Goal: Information Seeking & Learning: Learn about a topic

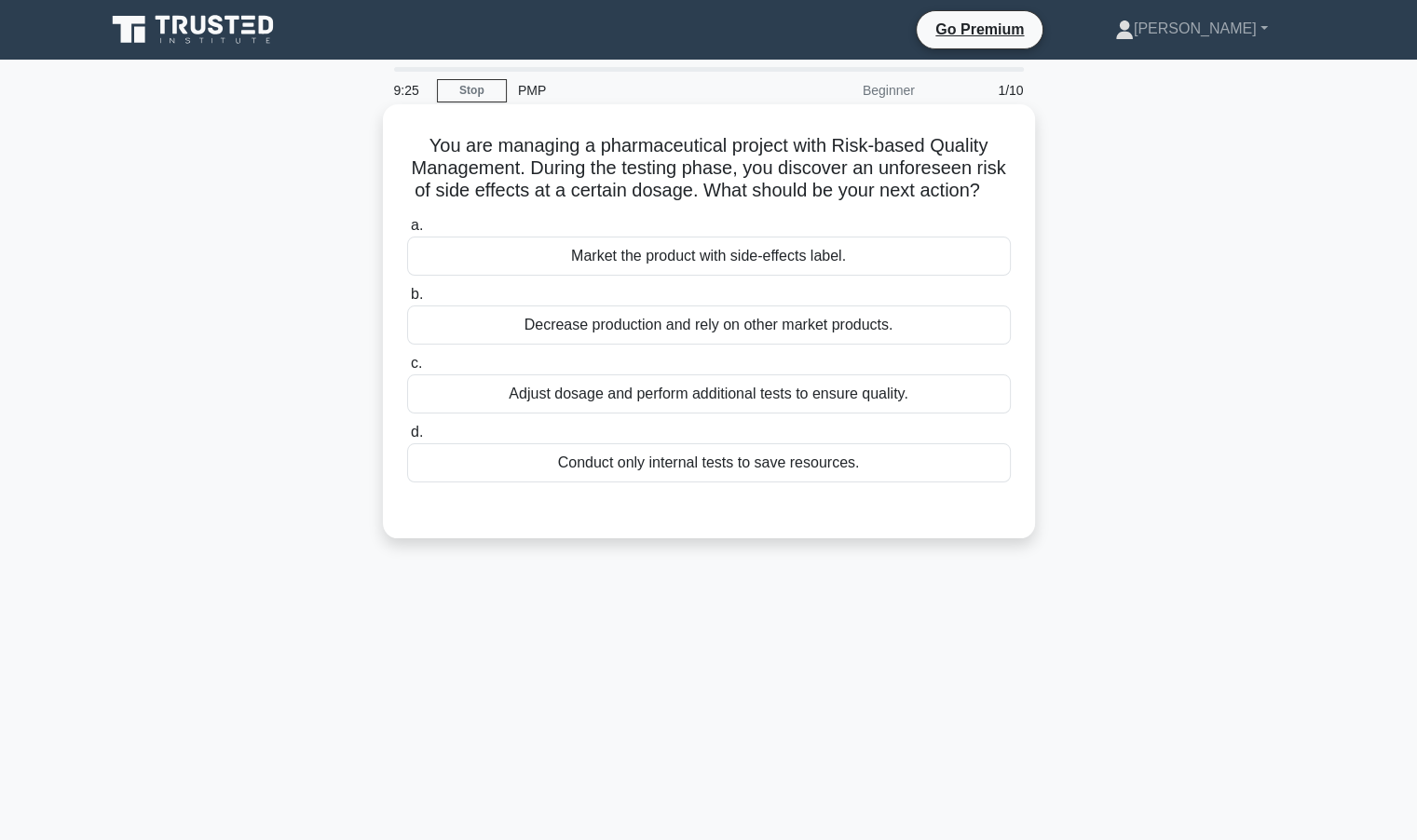
click at [734, 413] on div "Adjust dosage and perform additional tests to ensure quality." at bounding box center [708, 393] width 603 height 39
click at [407, 370] on input "c. Adjust dosage and perform additional tests to ensure quality." at bounding box center [407, 363] width 0 height 12
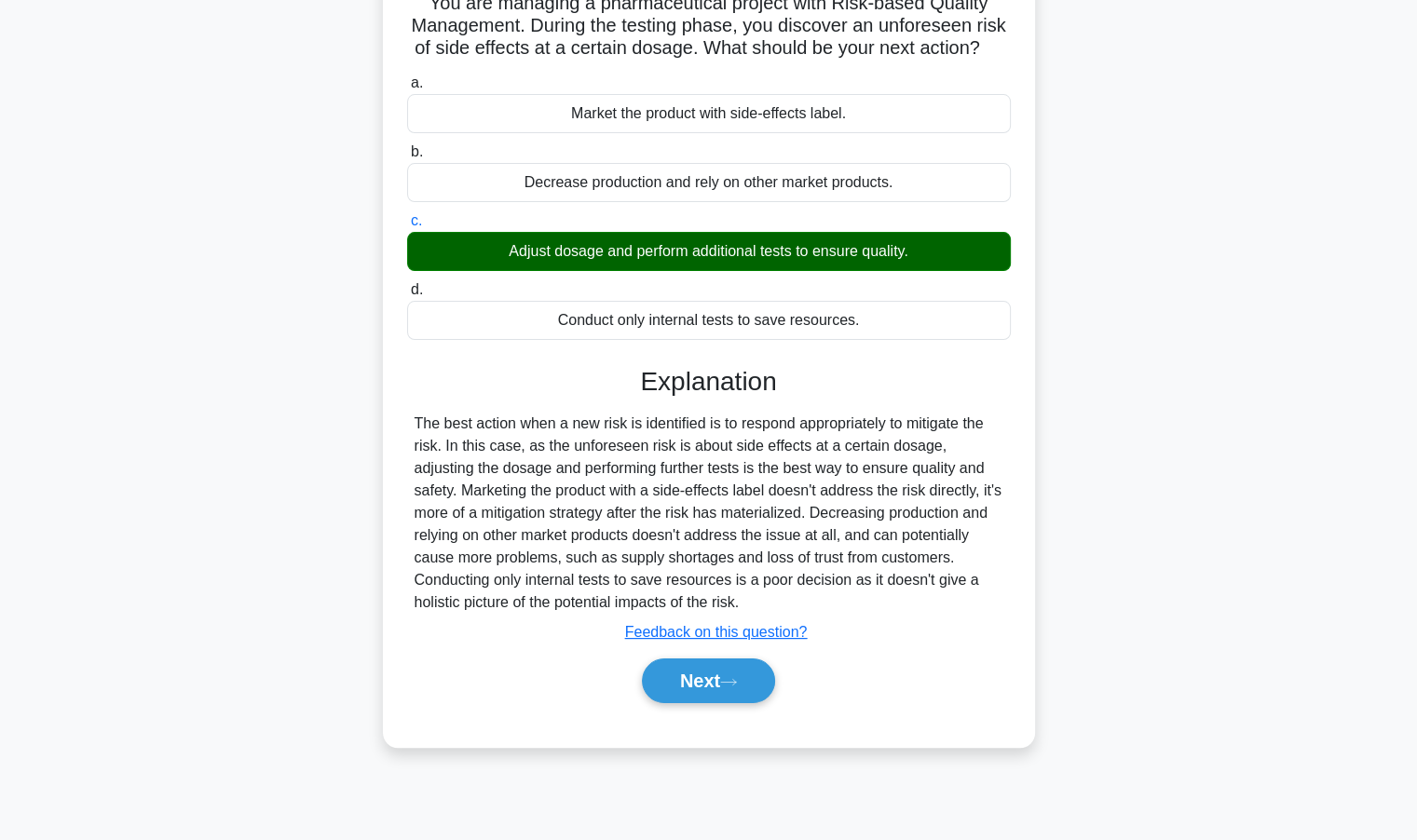
scroll to position [148, 0]
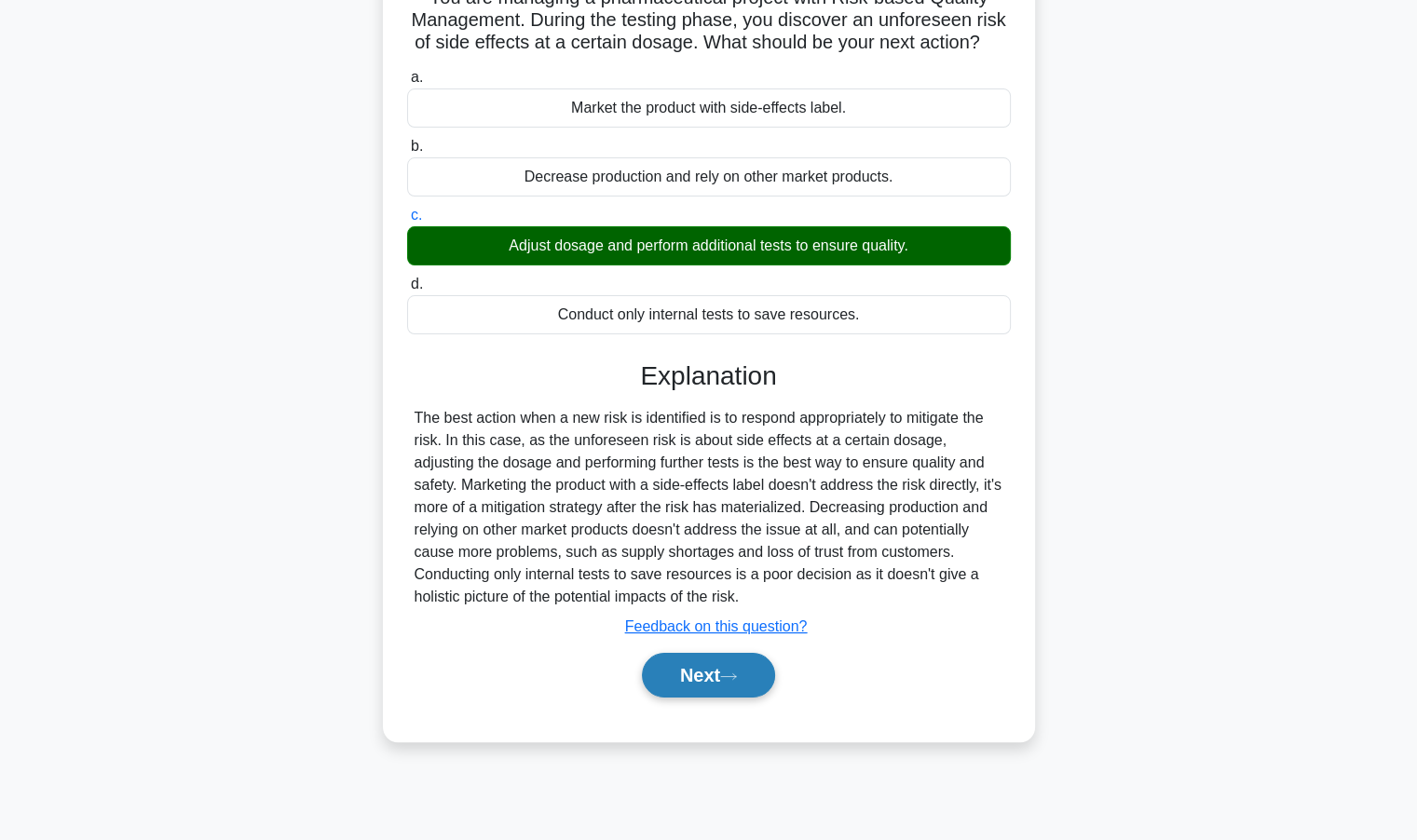
click at [708, 697] on button "Next" at bounding box center [708, 675] width 133 height 45
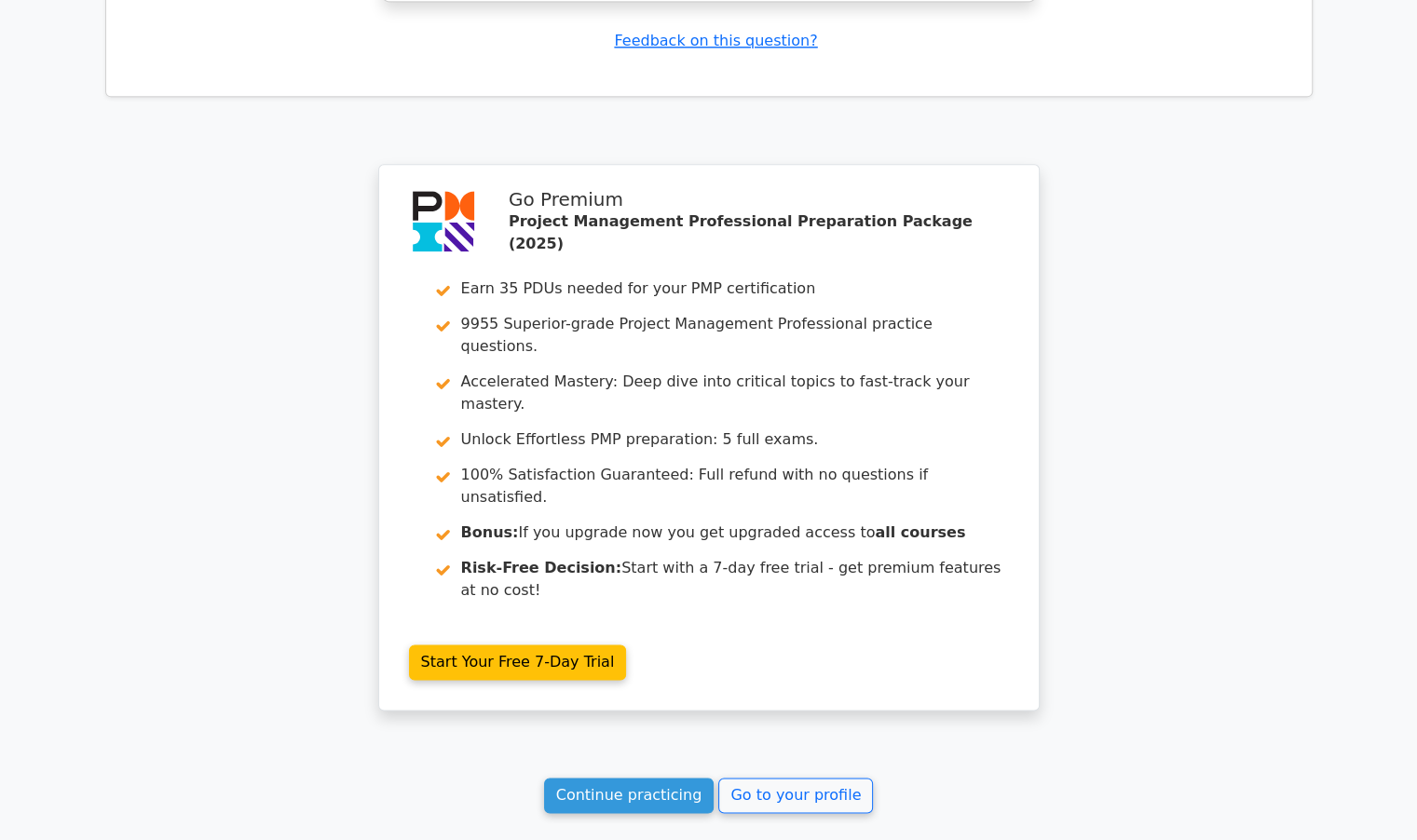
scroll to position [2365, 0]
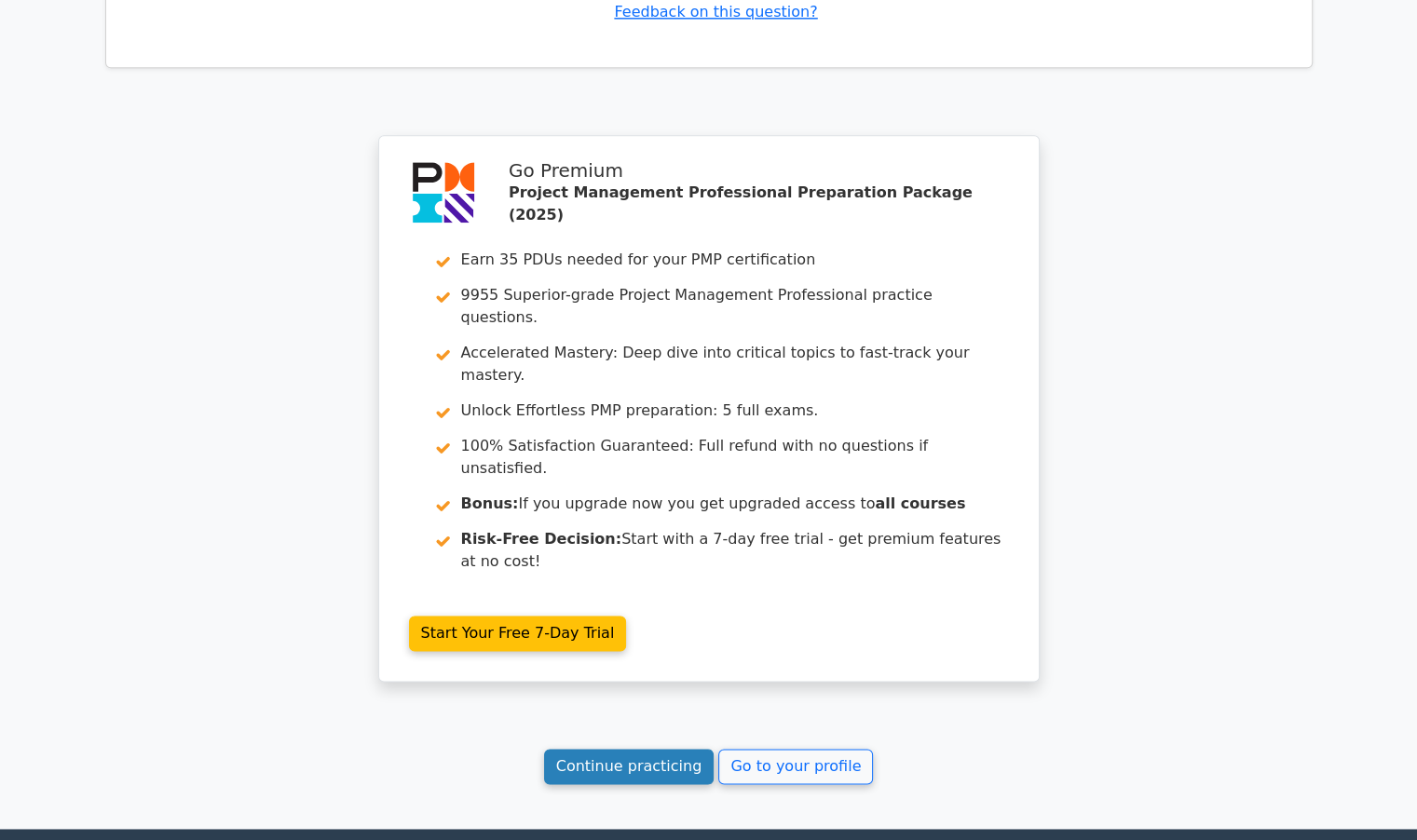
click at [639, 749] on link "Continue practicing" at bounding box center [629, 766] width 171 height 35
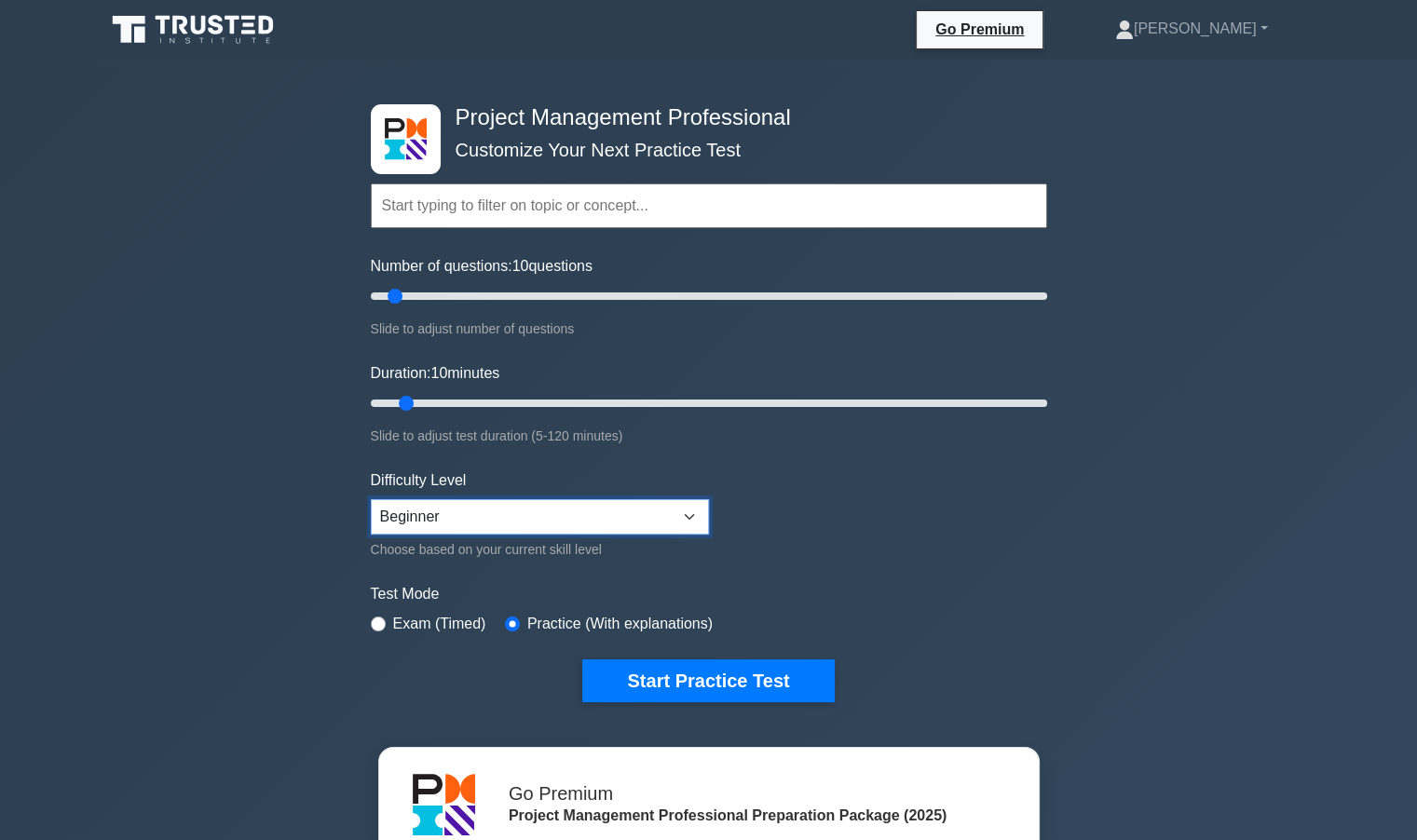
click at [565, 509] on select "Beginner Intermediate Expert" at bounding box center [540, 517] width 339 height 35
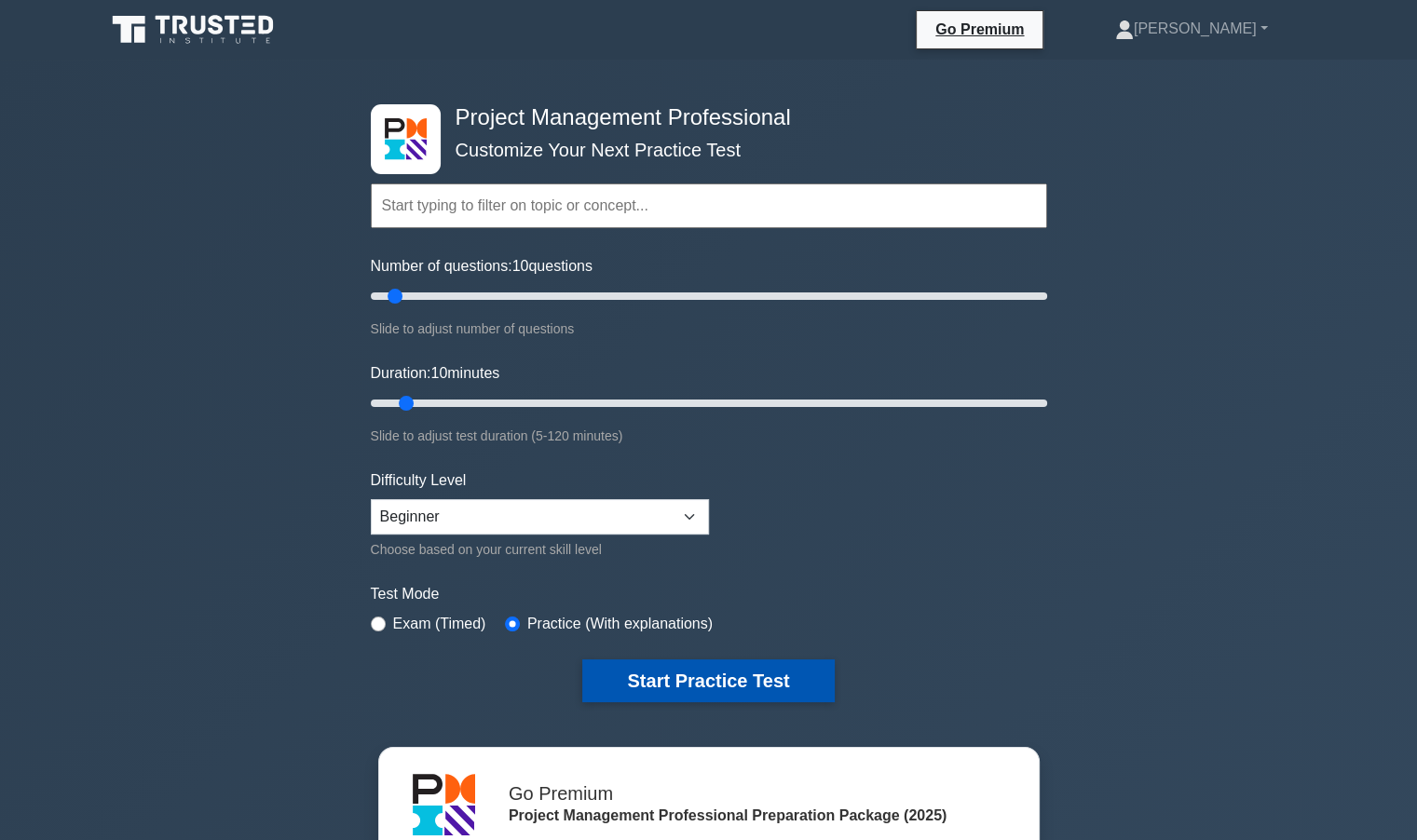
click at [673, 672] on button "Start Practice Test" at bounding box center [708, 681] width 251 height 43
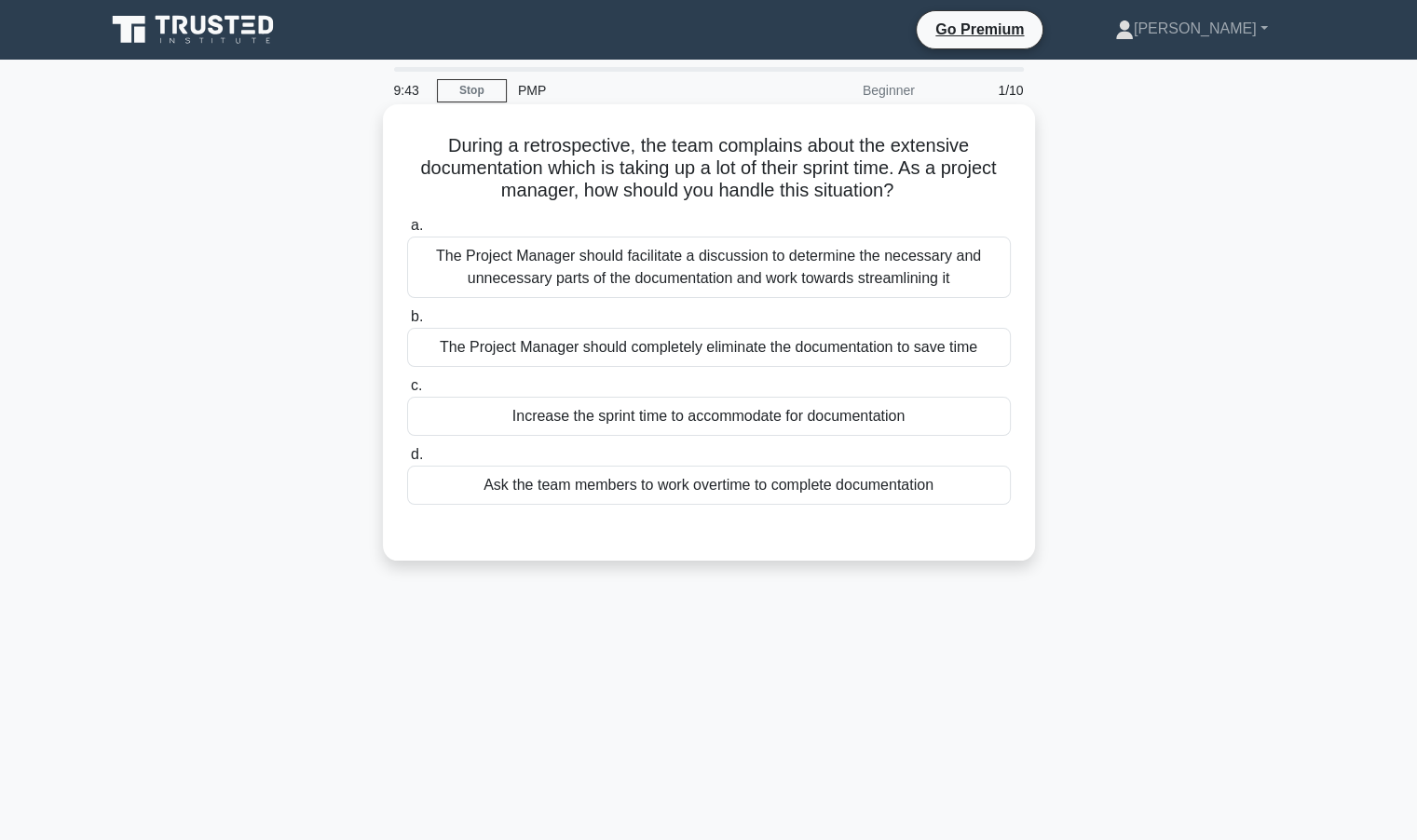
click at [841, 270] on div "The Project Manager should facilitate a discussion to determine the necessary a…" at bounding box center [708, 268] width 603 height 61
click at [407, 232] on input "a. The Project Manager should facilitate a discussion to determine the necessar…" at bounding box center [407, 225] width 0 height 12
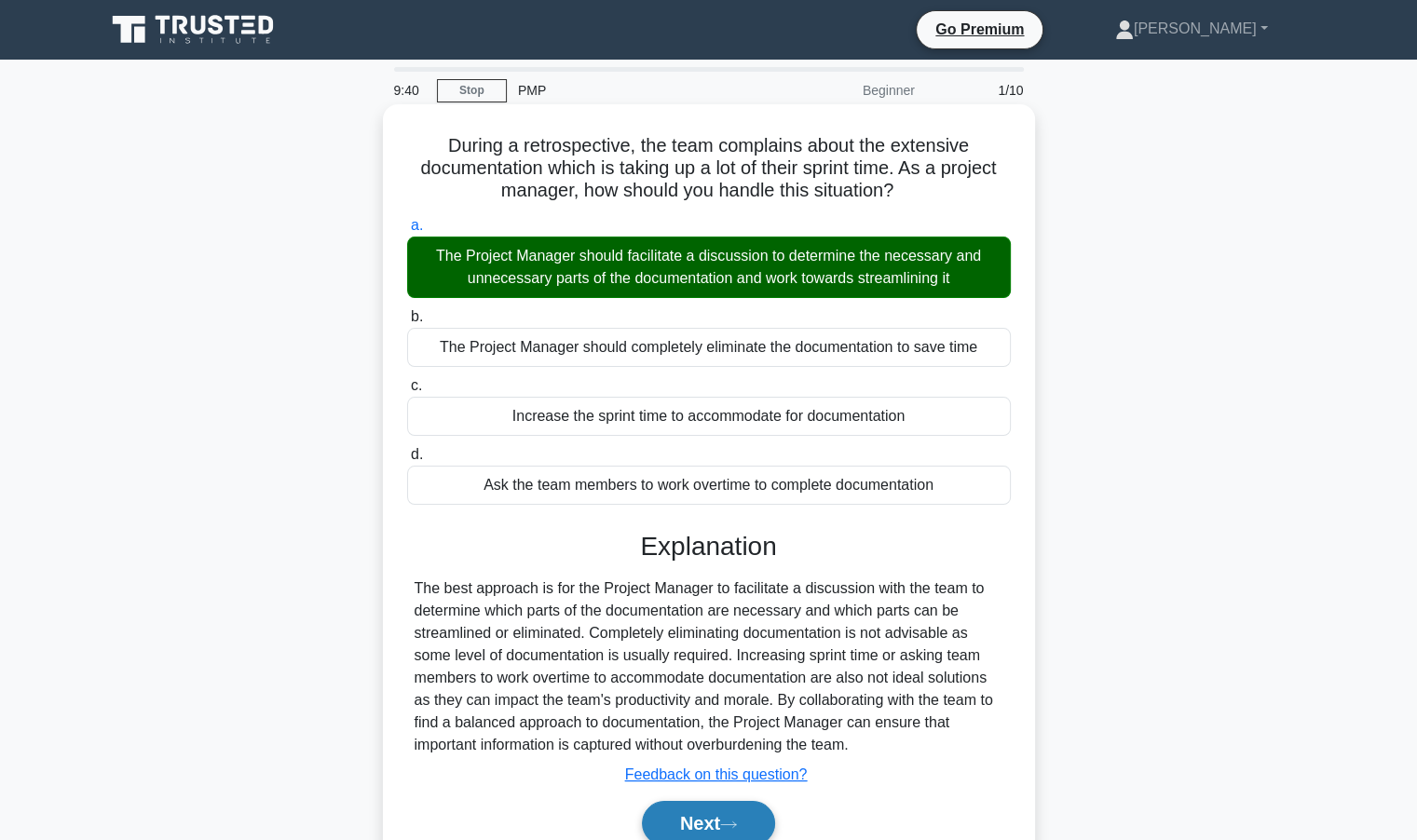
click at [722, 813] on button "Next" at bounding box center [708, 823] width 133 height 45
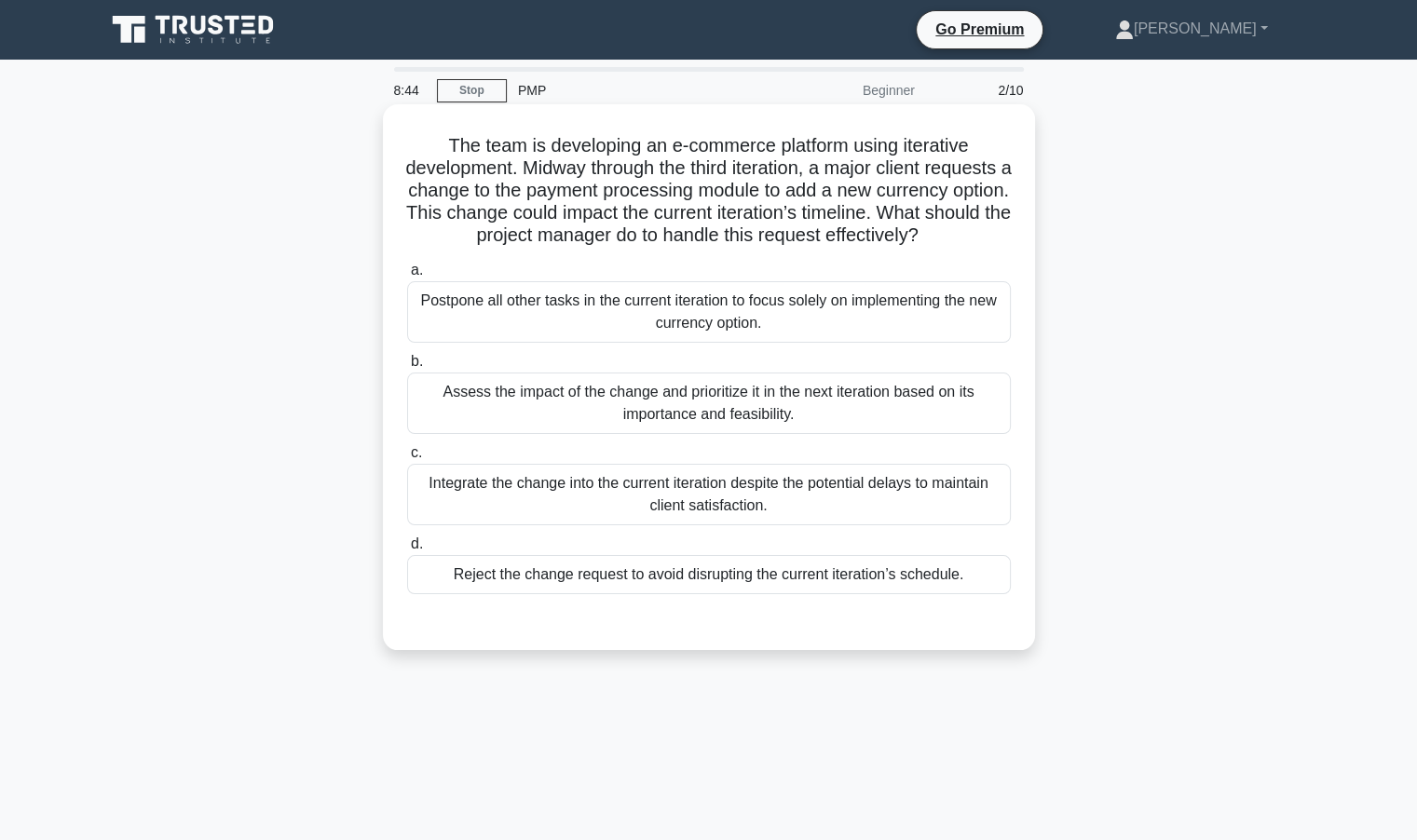
click at [791, 425] on div "Assess the impact of the change and prioritize it in the next iteration based o…" at bounding box center [708, 404] width 603 height 61
click at [407, 368] on input "b. Assess the impact of the change and prioritize it in the next iteration base…" at bounding box center [407, 362] width 0 height 12
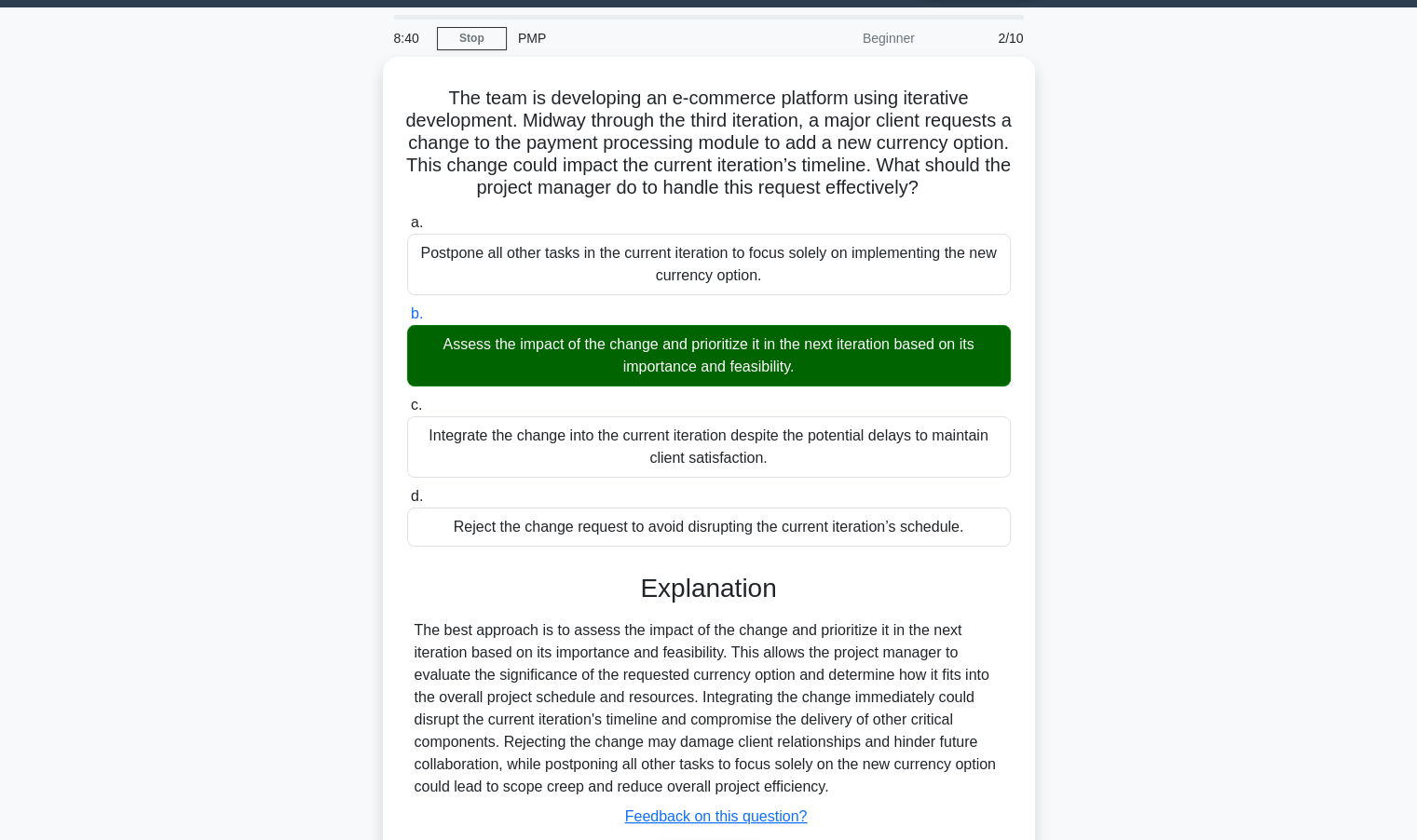
scroll to position [195, 0]
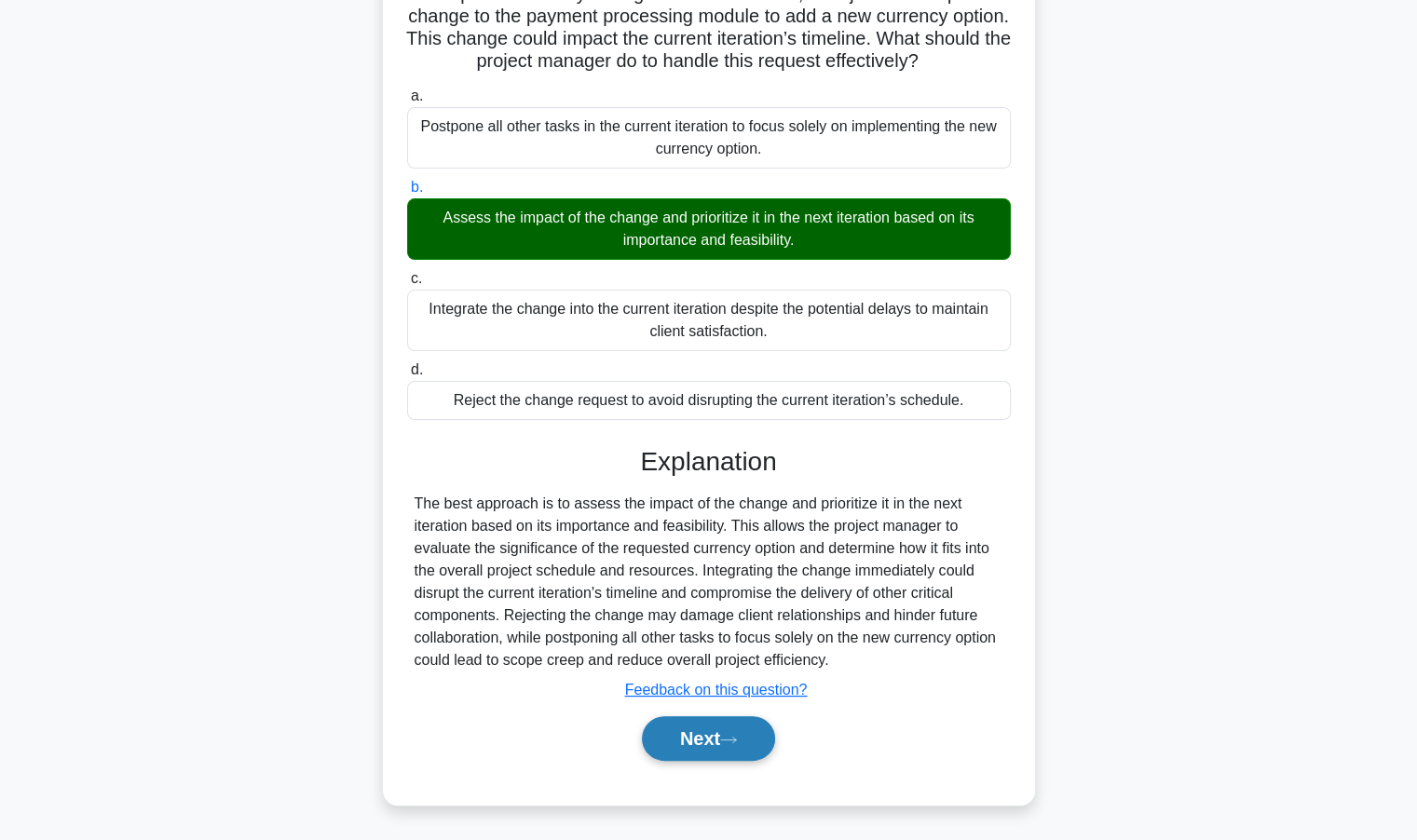
click at [707, 740] on button "Next" at bounding box center [708, 738] width 133 height 45
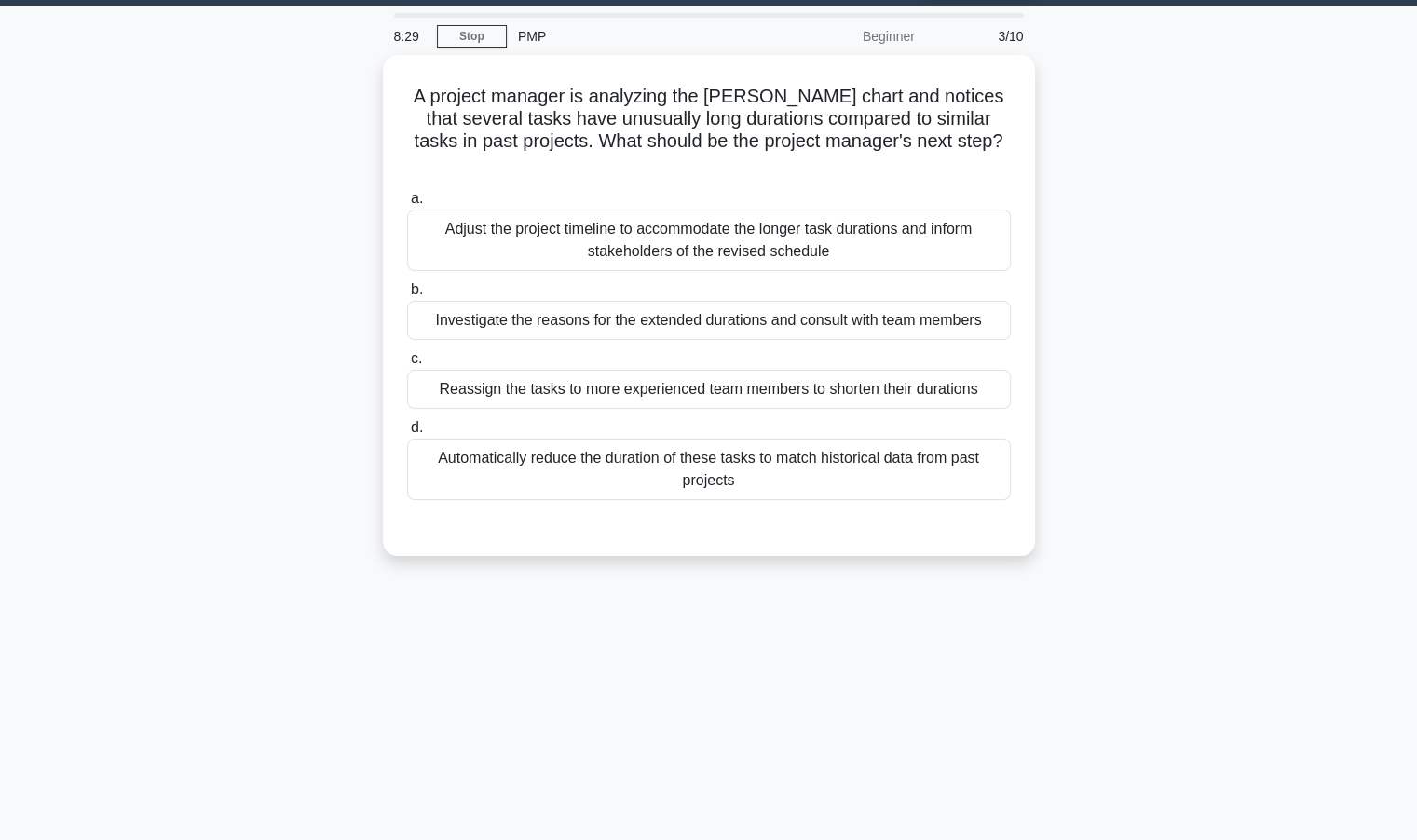
scroll to position [0, 0]
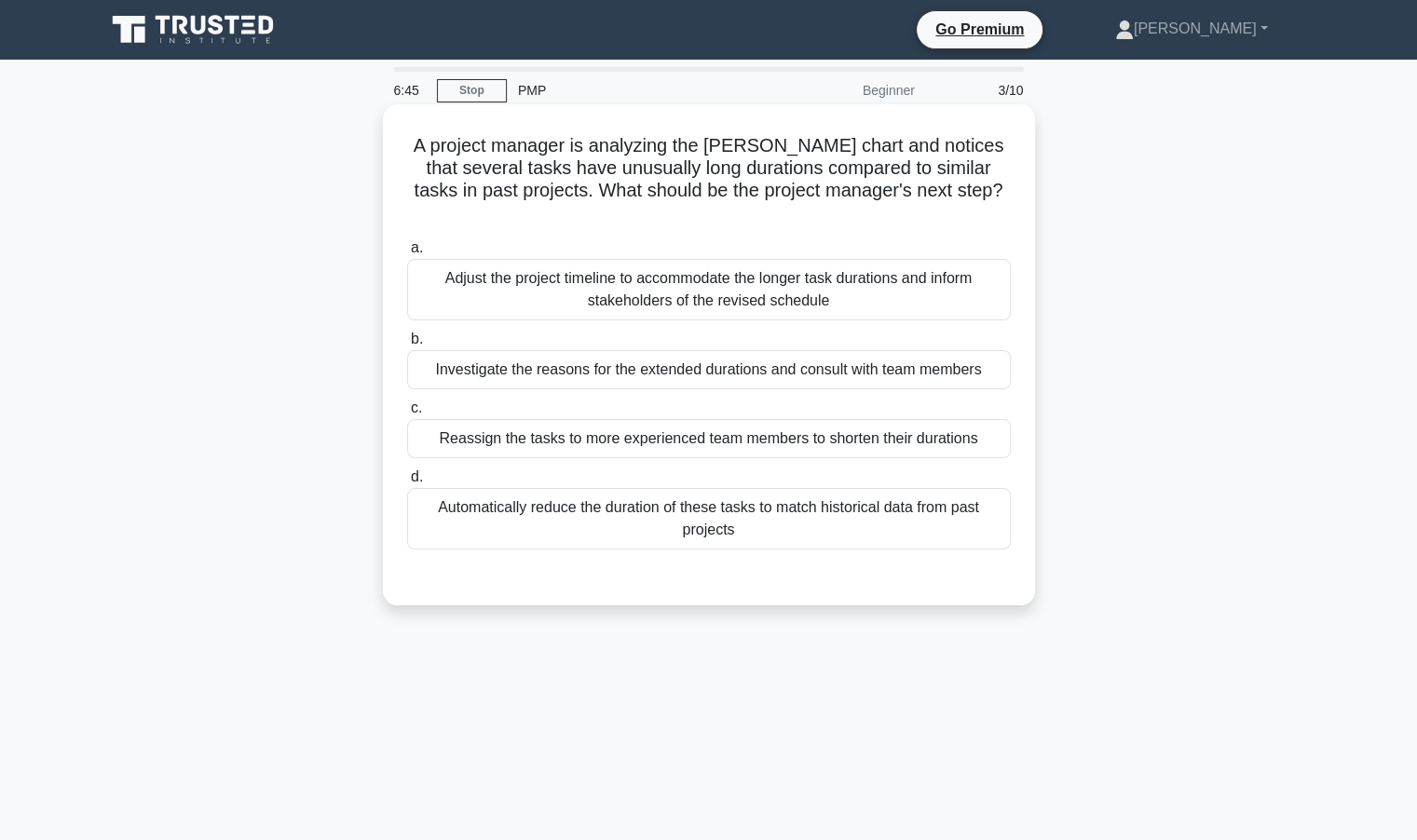
click at [560, 350] on div "Investigate the reasons for the extended durations and consult with team members" at bounding box center [708, 369] width 603 height 39
click at [407, 345] on input "b. Investigate the reasons for the extended durations and consult with team mem…" at bounding box center [407, 339] width 0 height 12
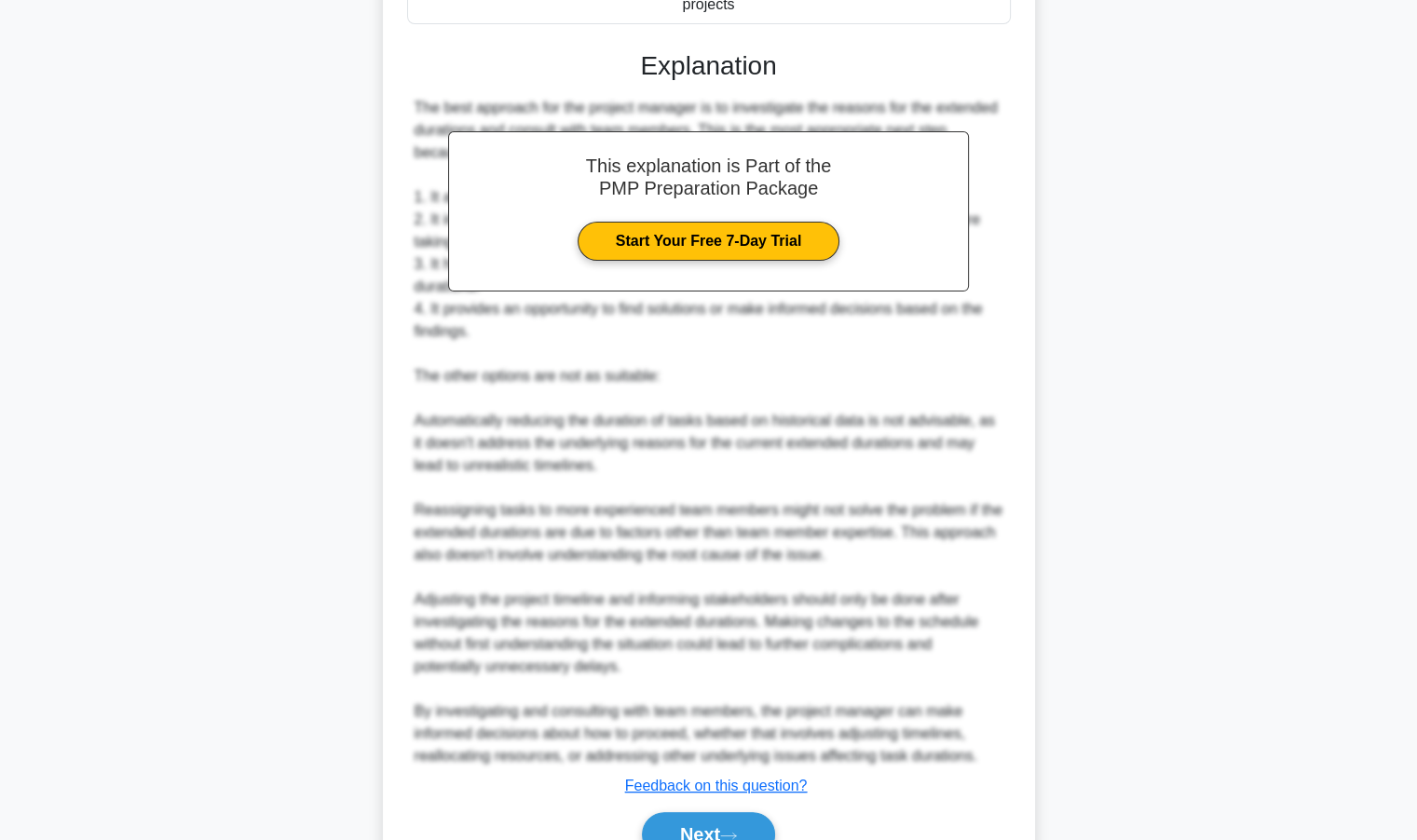
scroll to position [597, 0]
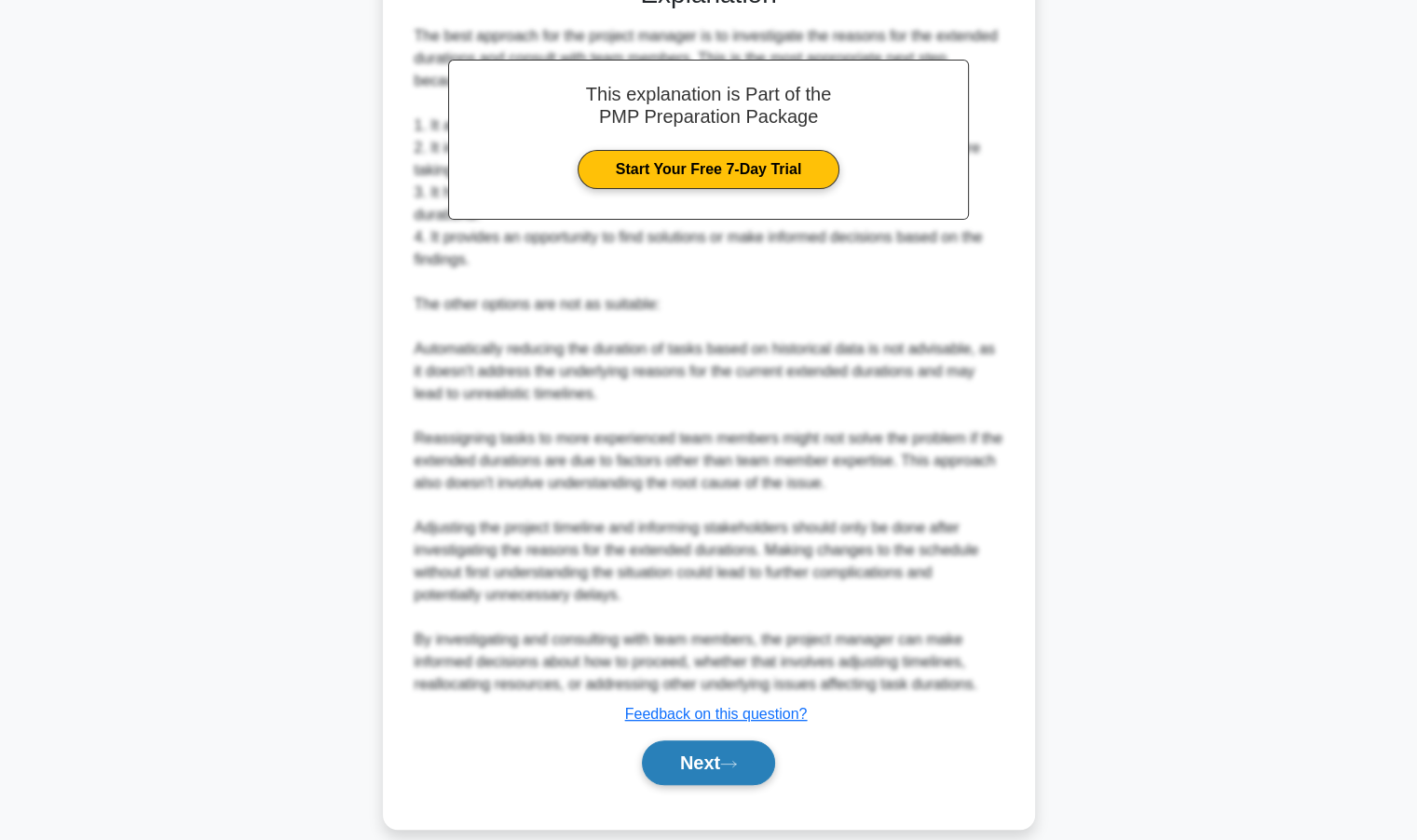
click at [698, 740] on button "Next" at bounding box center [708, 762] width 133 height 45
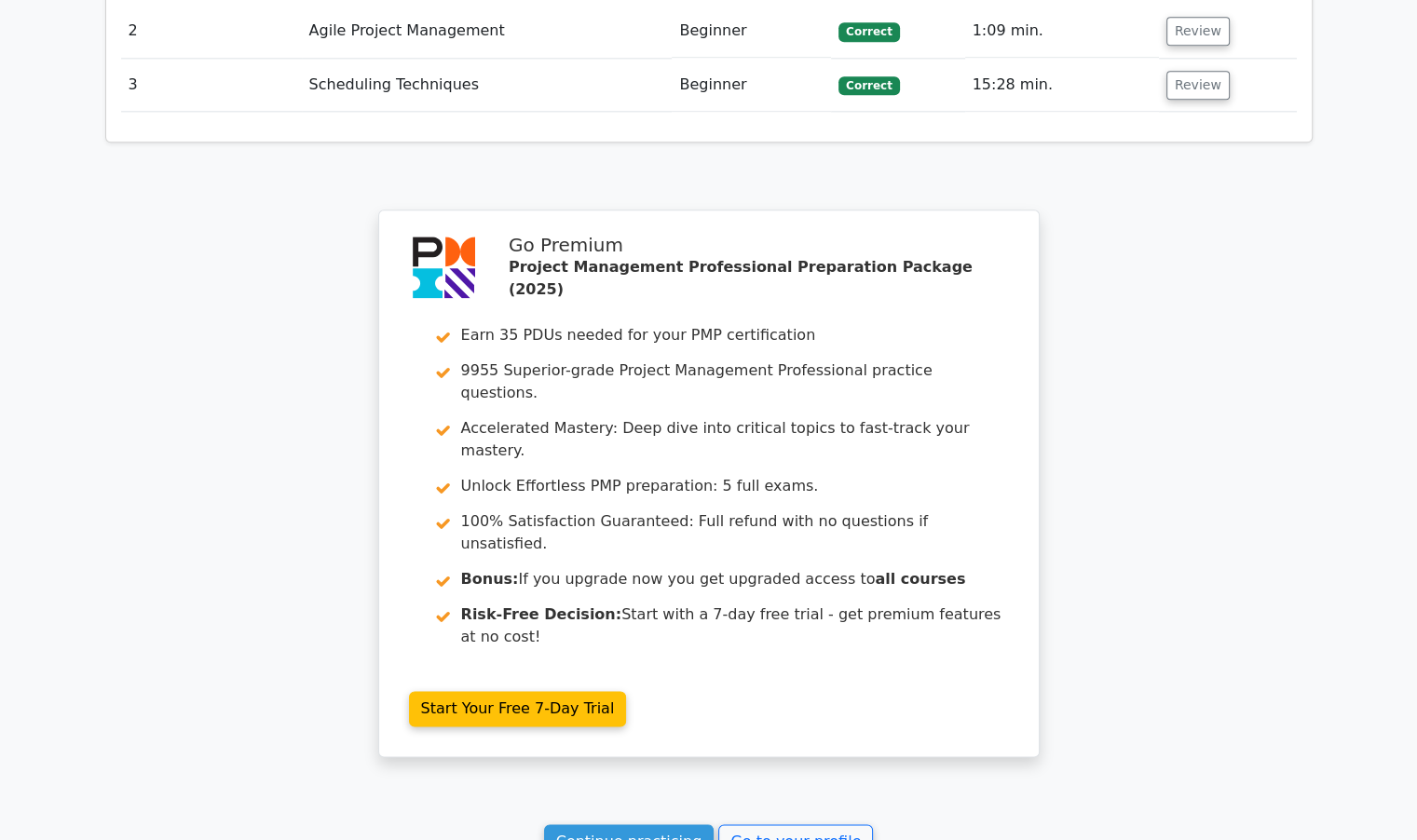
scroll to position [2449, 0]
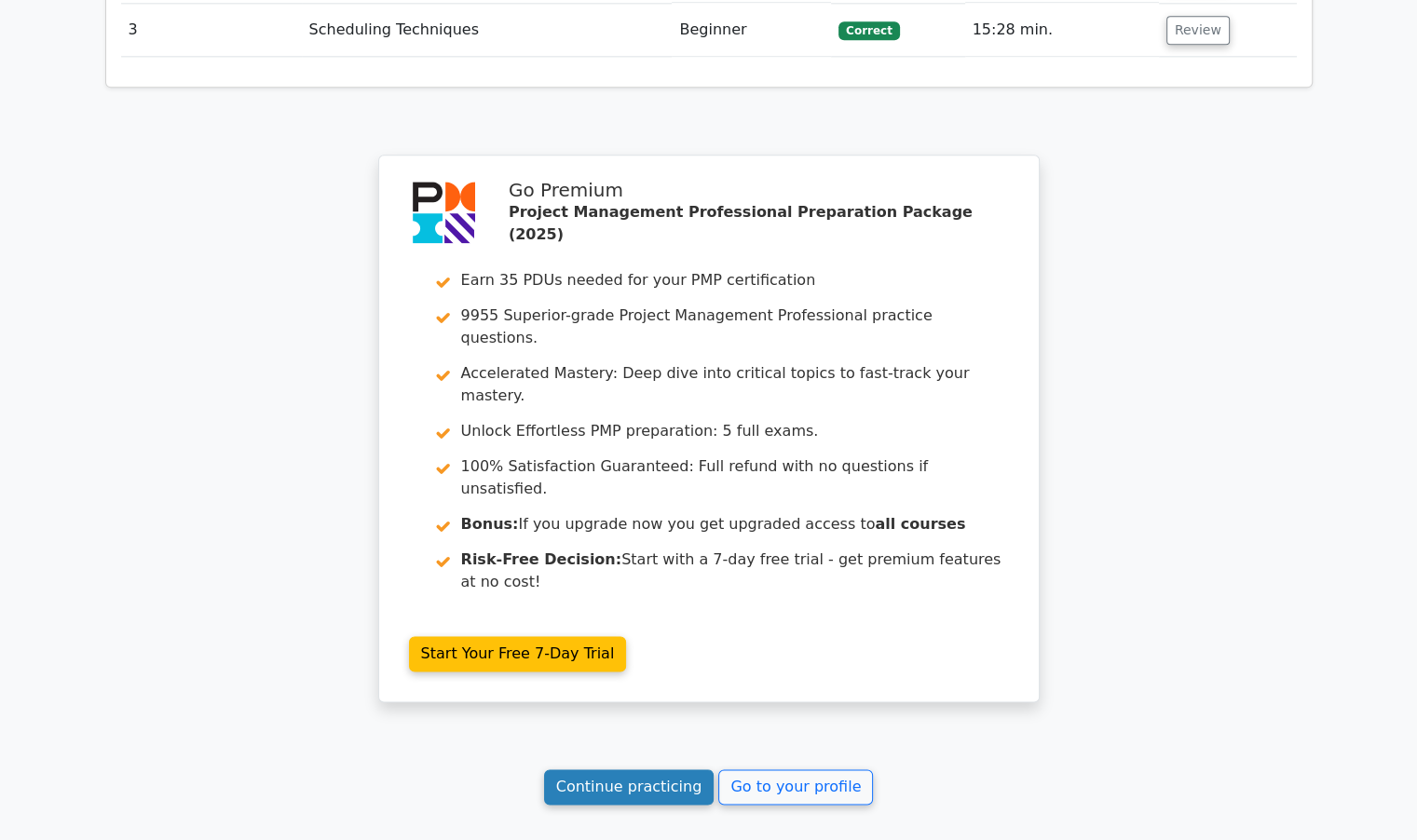
click at [635, 769] on link "Continue practicing" at bounding box center [629, 786] width 171 height 35
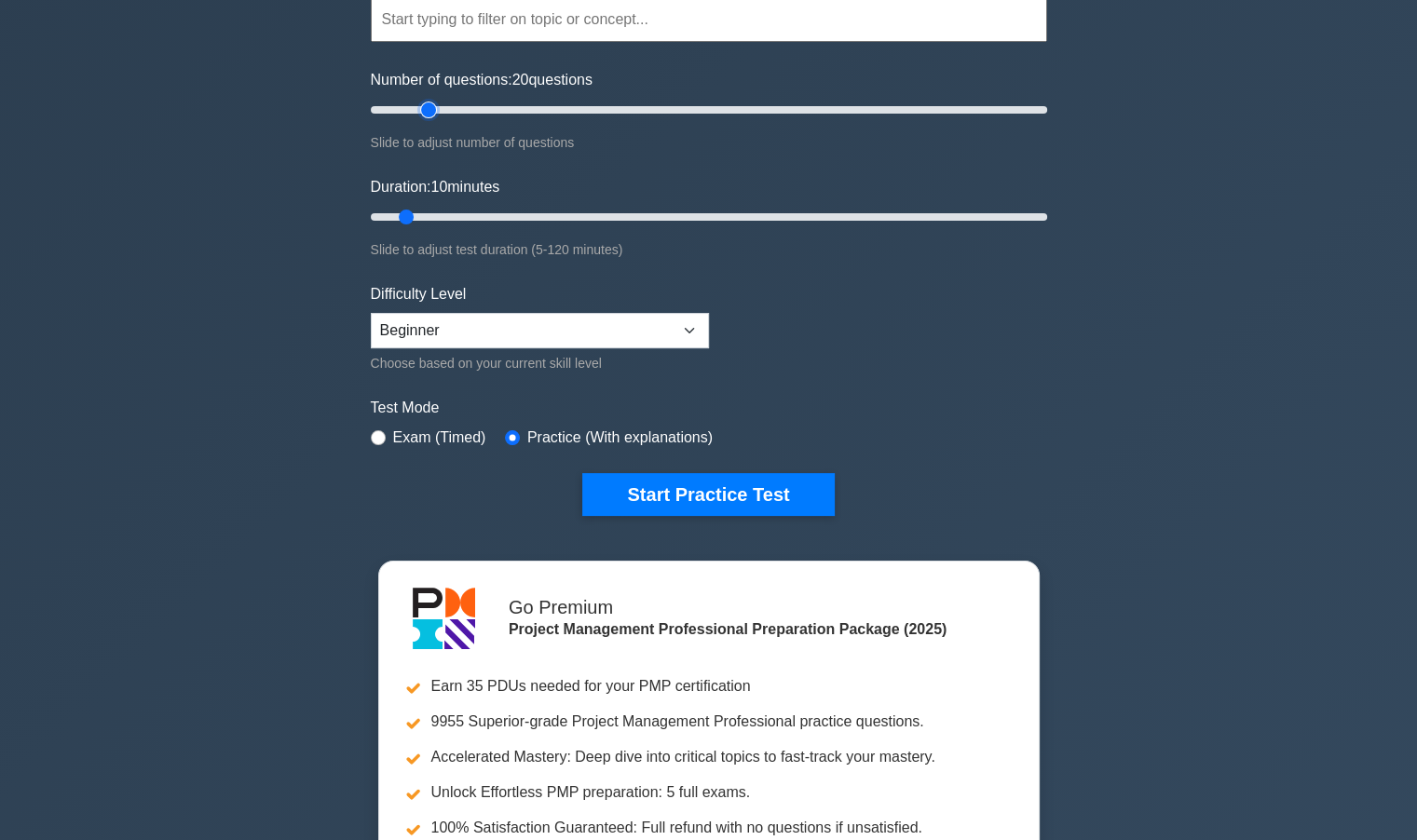
type input "20"
click at [430, 106] on input "Number of questions: 20 questions" at bounding box center [709, 109] width 676 height 22
click at [417, 215] on input "Duration: 10 minutes" at bounding box center [709, 217] width 676 height 22
type input "15"
click at [439, 215] on input "Duration: 10 minutes" at bounding box center [709, 217] width 676 height 22
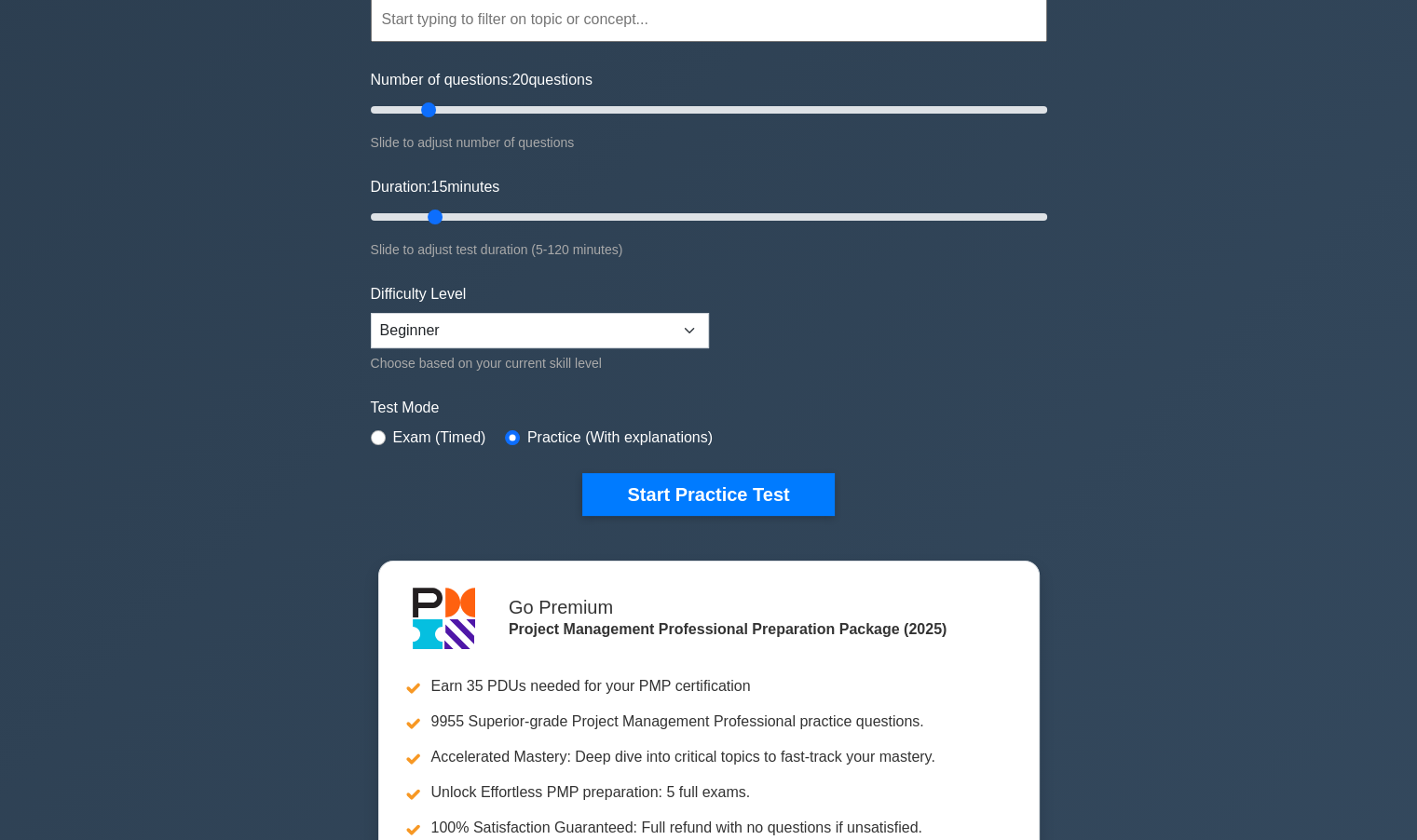
click at [415, 432] on label "Exam (Timed)" at bounding box center [439, 437] width 93 height 22
click at [383, 432] on input "radio" at bounding box center [379, 438] width 15 height 15
radio input "true"
click at [685, 486] on button "Start Practice Test" at bounding box center [708, 494] width 251 height 43
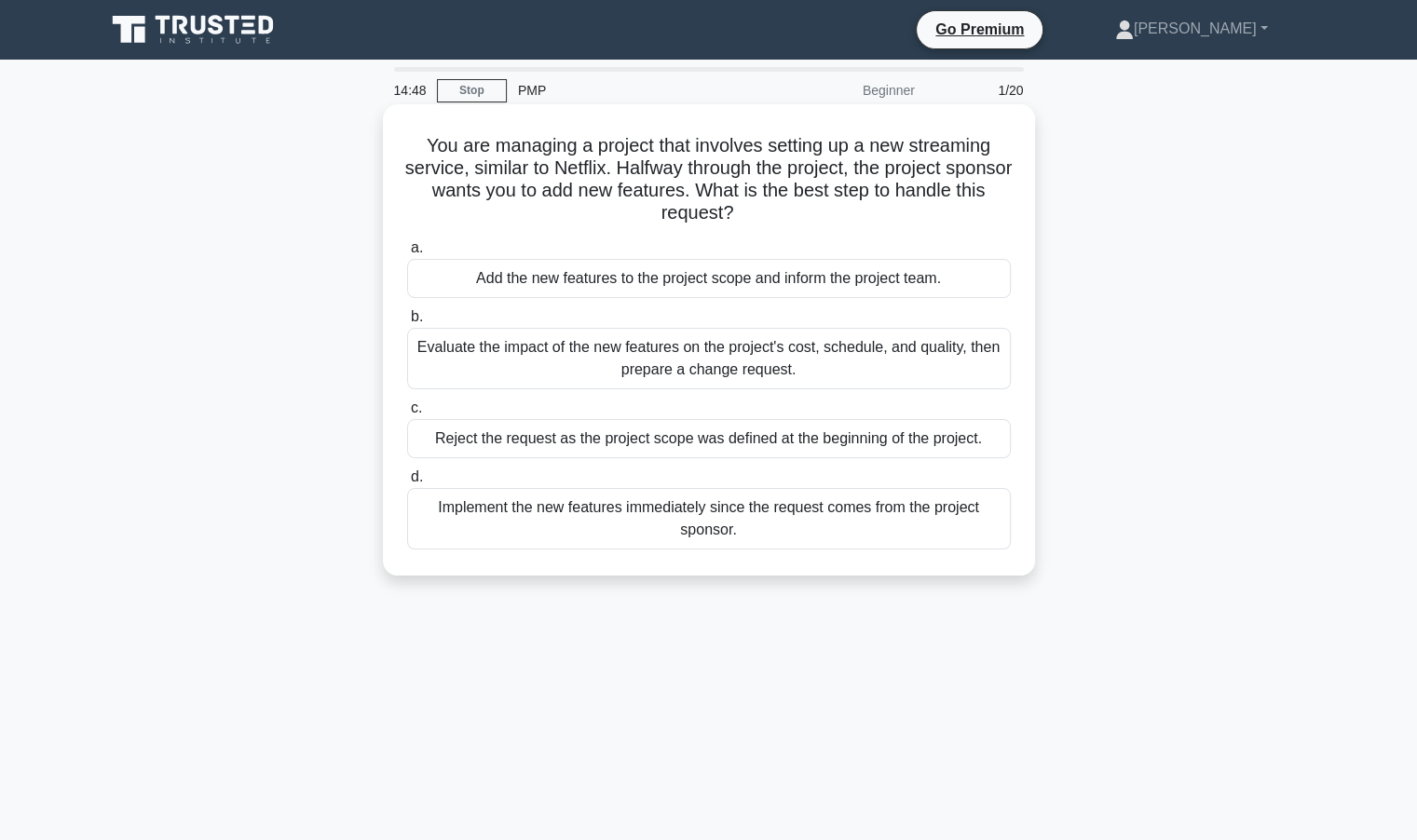
click at [656, 372] on div "Evaluate the impact of the new features on the project's cost, schedule, and qu…" at bounding box center [708, 359] width 603 height 61
click at [407, 323] on input "b. Evaluate the impact of the new features on the project's cost, schedule, and…" at bounding box center [407, 316] width 0 height 12
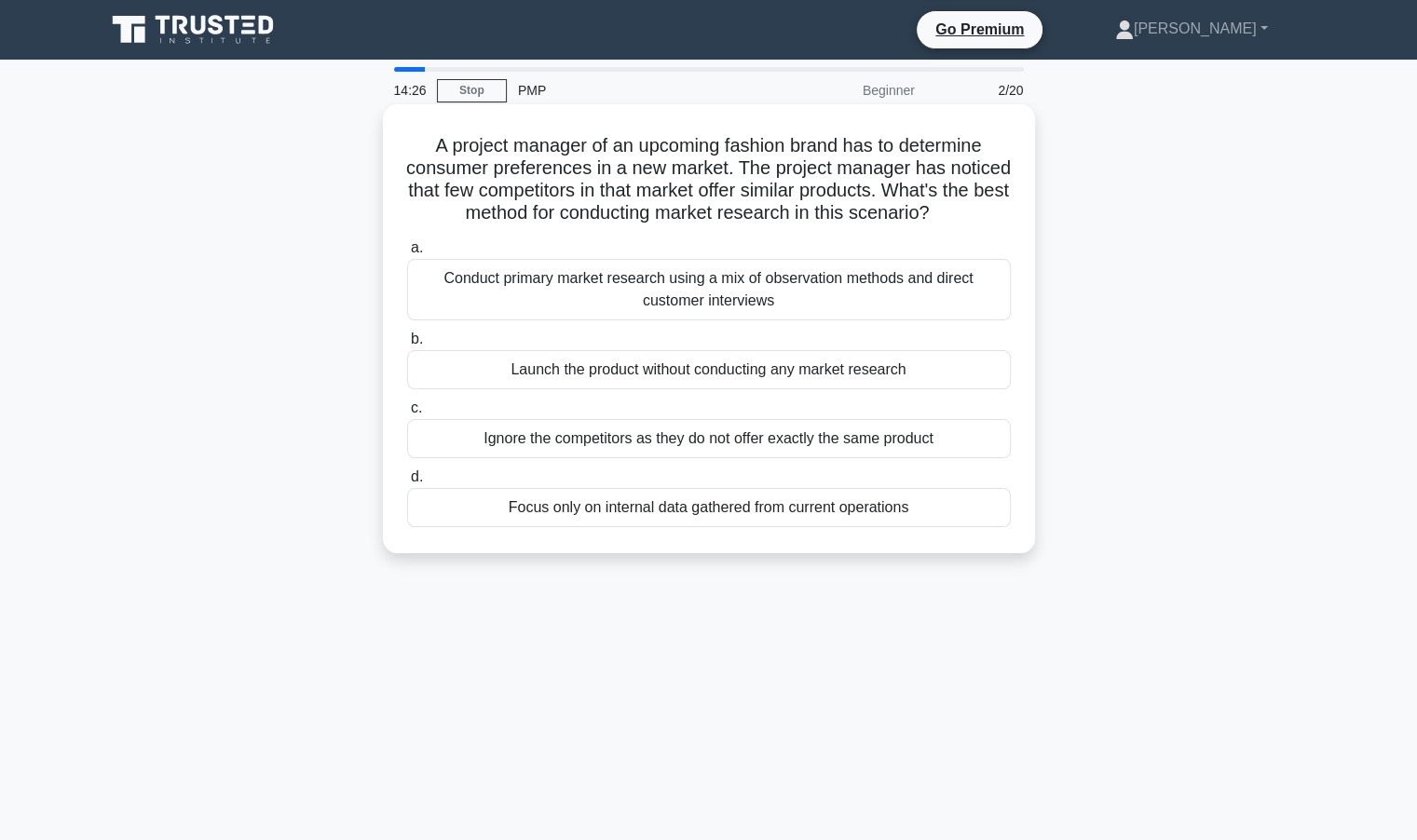
click at [670, 314] on div "Conduct primary market research using a mix of observation methods and direct c…" at bounding box center [708, 290] width 603 height 61
click at [407, 254] on input "a. Conduct primary market research using a mix of observation methods and direc…" at bounding box center [407, 248] width 0 height 12
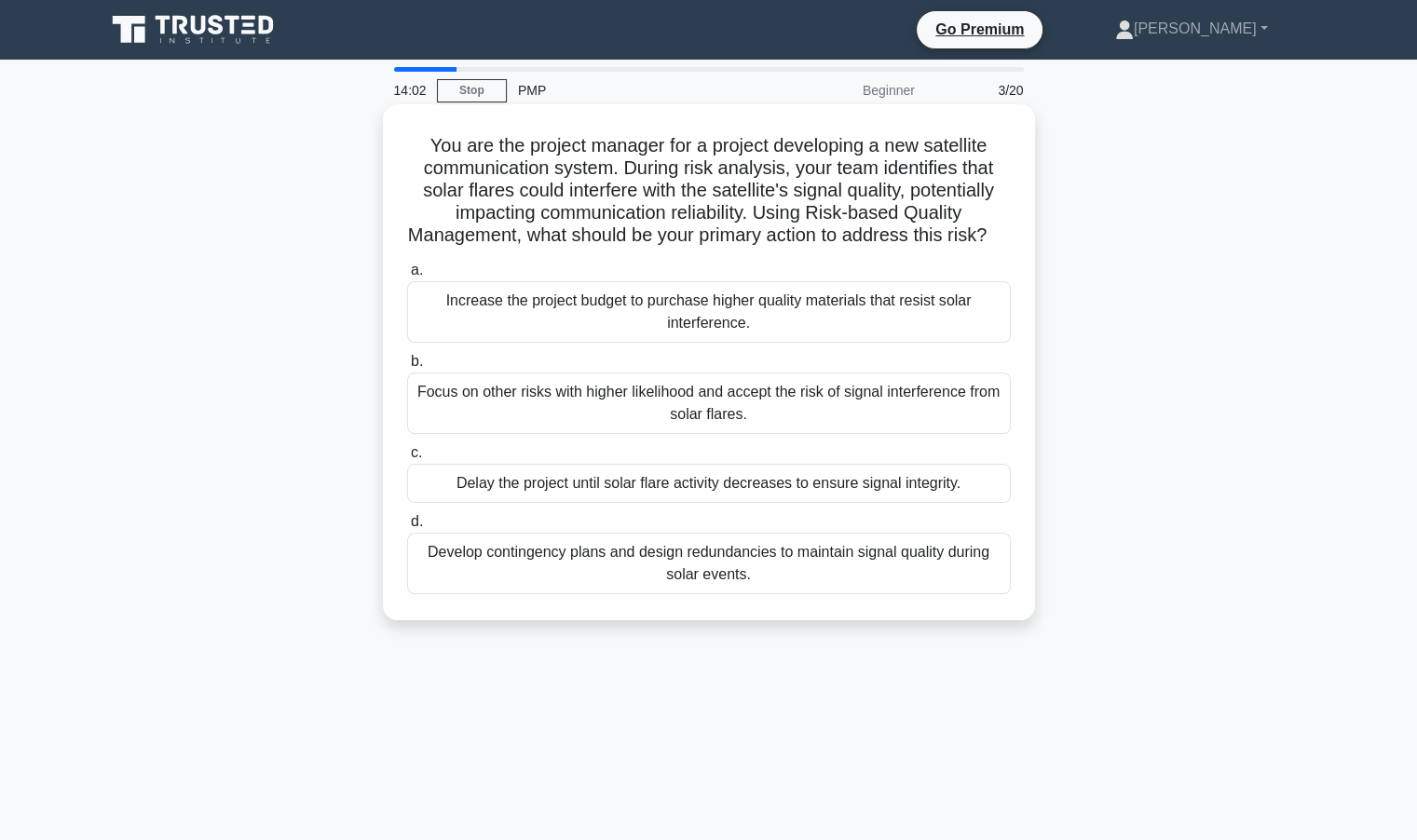
click at [575, 583] on div "Develop contingency plans and design redundancies to maintain signal quality du…" at bounding box center [708, 564] width 603 height 61
click at [407, 528] on input "d. Develop contingency plans and design redundancies to maintain signal quality…" at bounding box center [407, 522] width 0 height 12
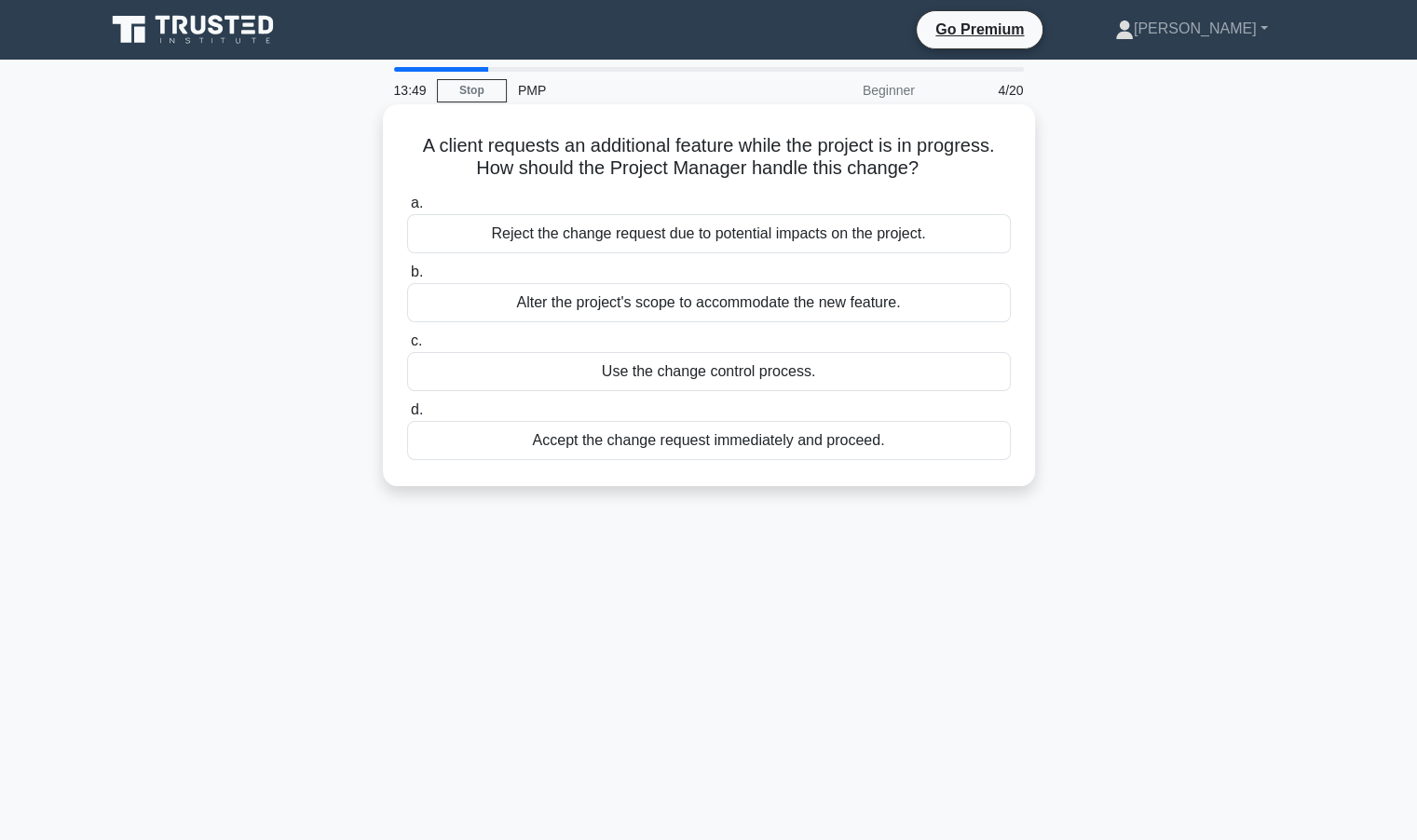
click at [718, 372] on div "Use the change control process." at bounding box center [708, 371] width 603 height 39
click at [407, 347] on input "c. Use the change control process." at bounding box center [407, 341] width 0 height 12
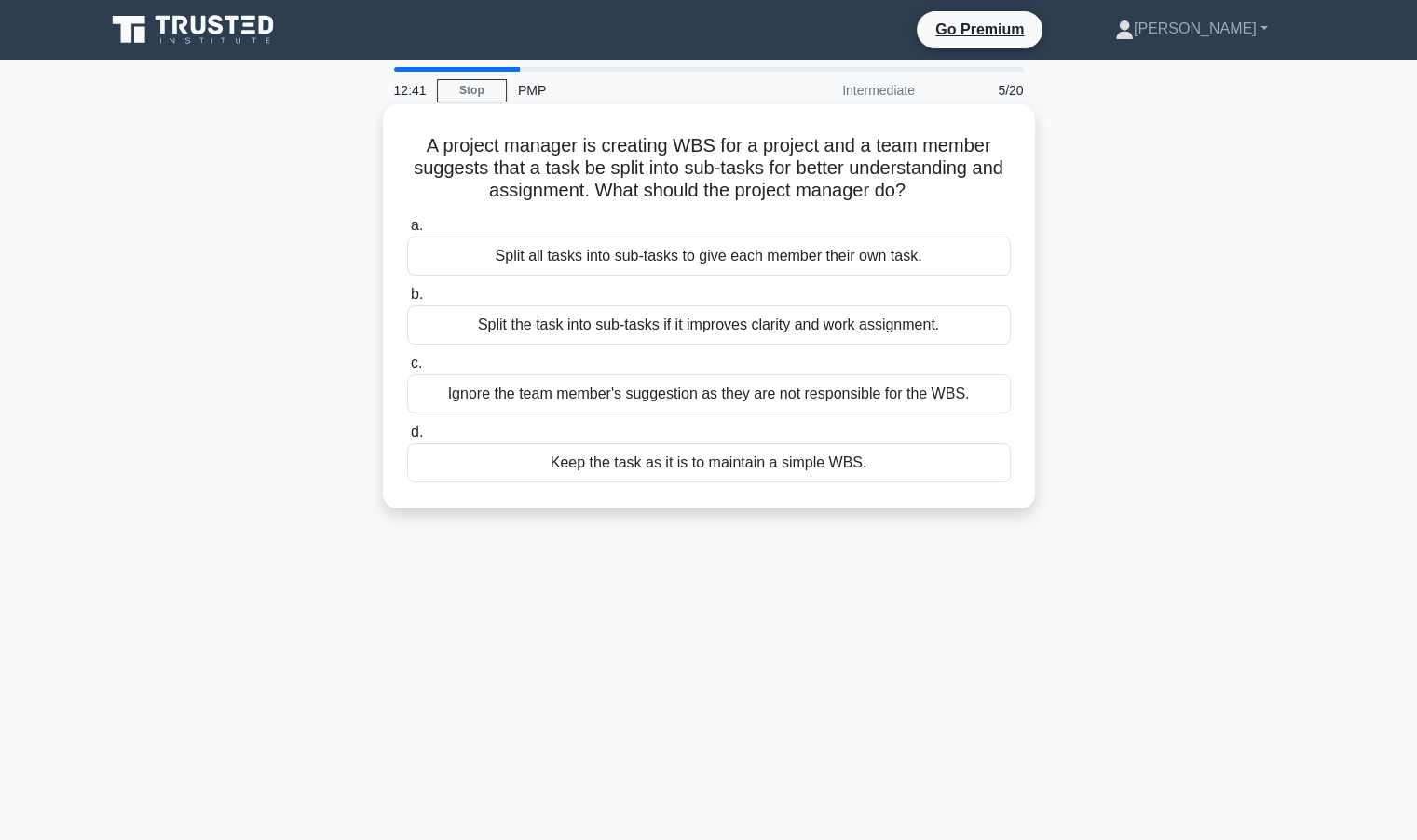
click at [731, 331] on div "Split the task into sub-tasks if it improves clarity and work assignment." at bounding box center [708, 325] width 603 height 39
click at [407, 301] on input "b. Split the task into sub-tasks if it improves clarity and work assignment." at bounding box center [407, 294] width 0 height 12
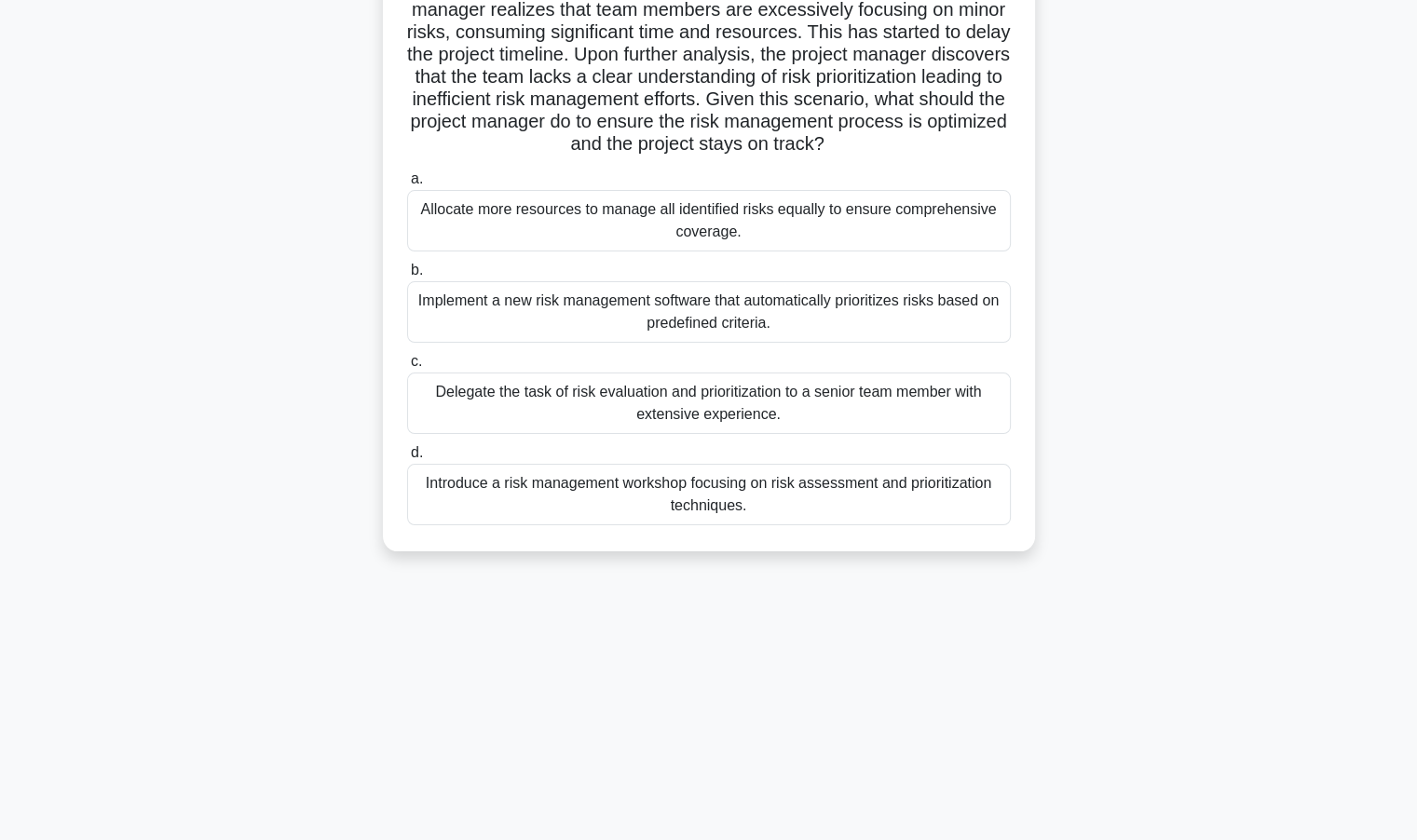
scroll to position [166, 0]
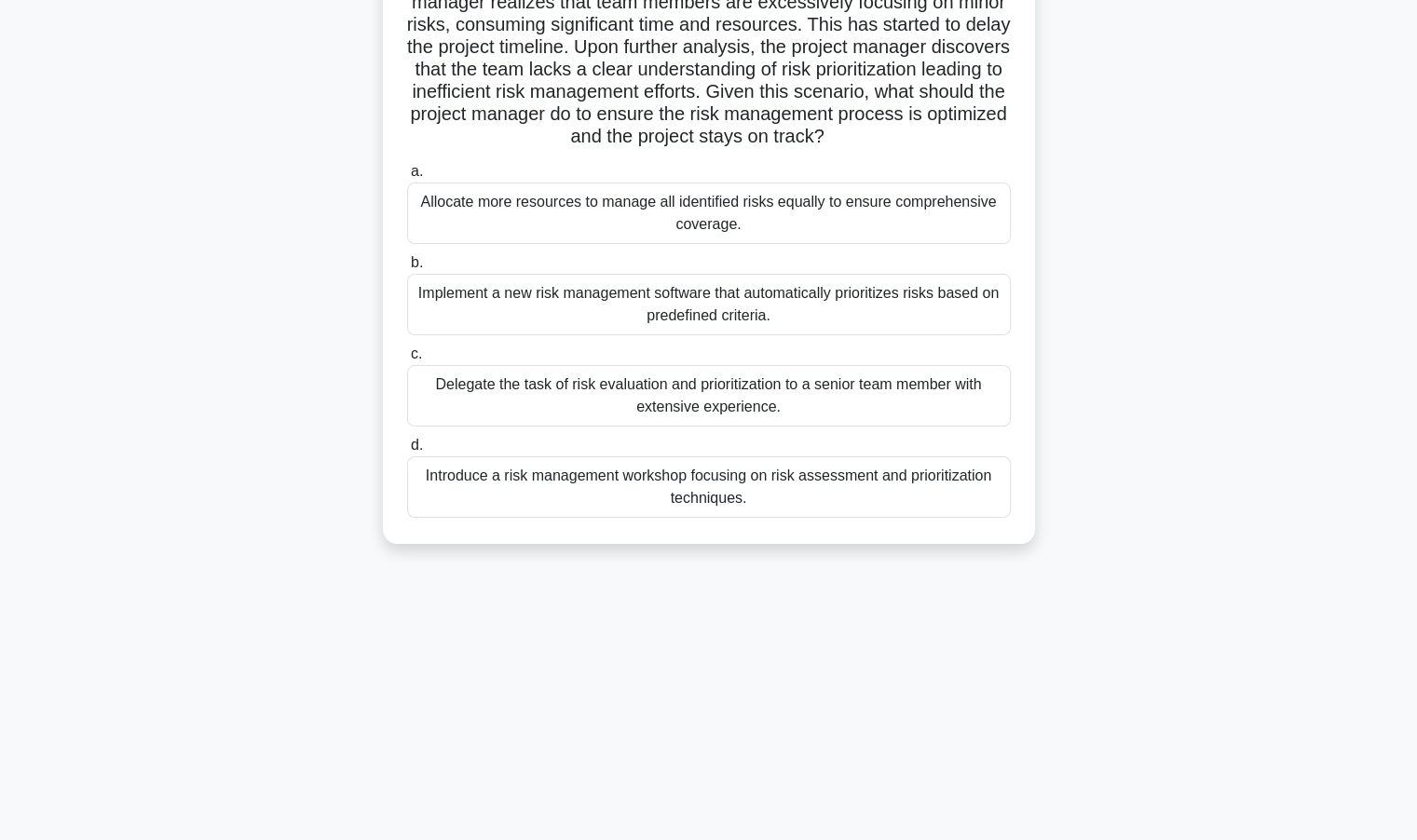
click at [547, 489] on div "Introduce a risk management workshop focusing on risk assessment and prioritiza…" at bounding box center [708, 487] width 603 height 61
click at [407, 452] on input "d. Introduce a risk management workshop focusing on risk assessment and priorit…" at bounding box center [407, 445] width 0 height 12
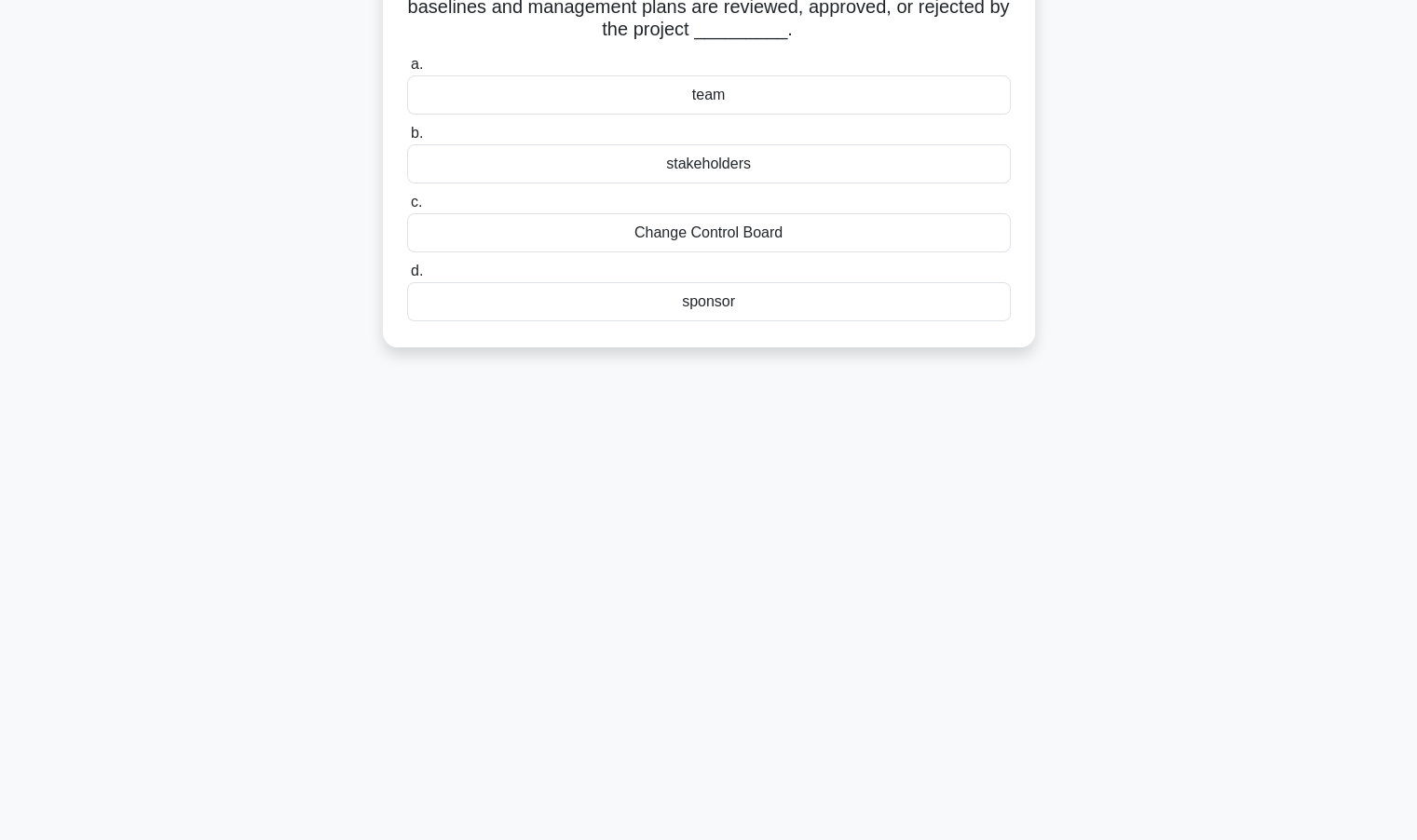
scroll to position [0, 0]
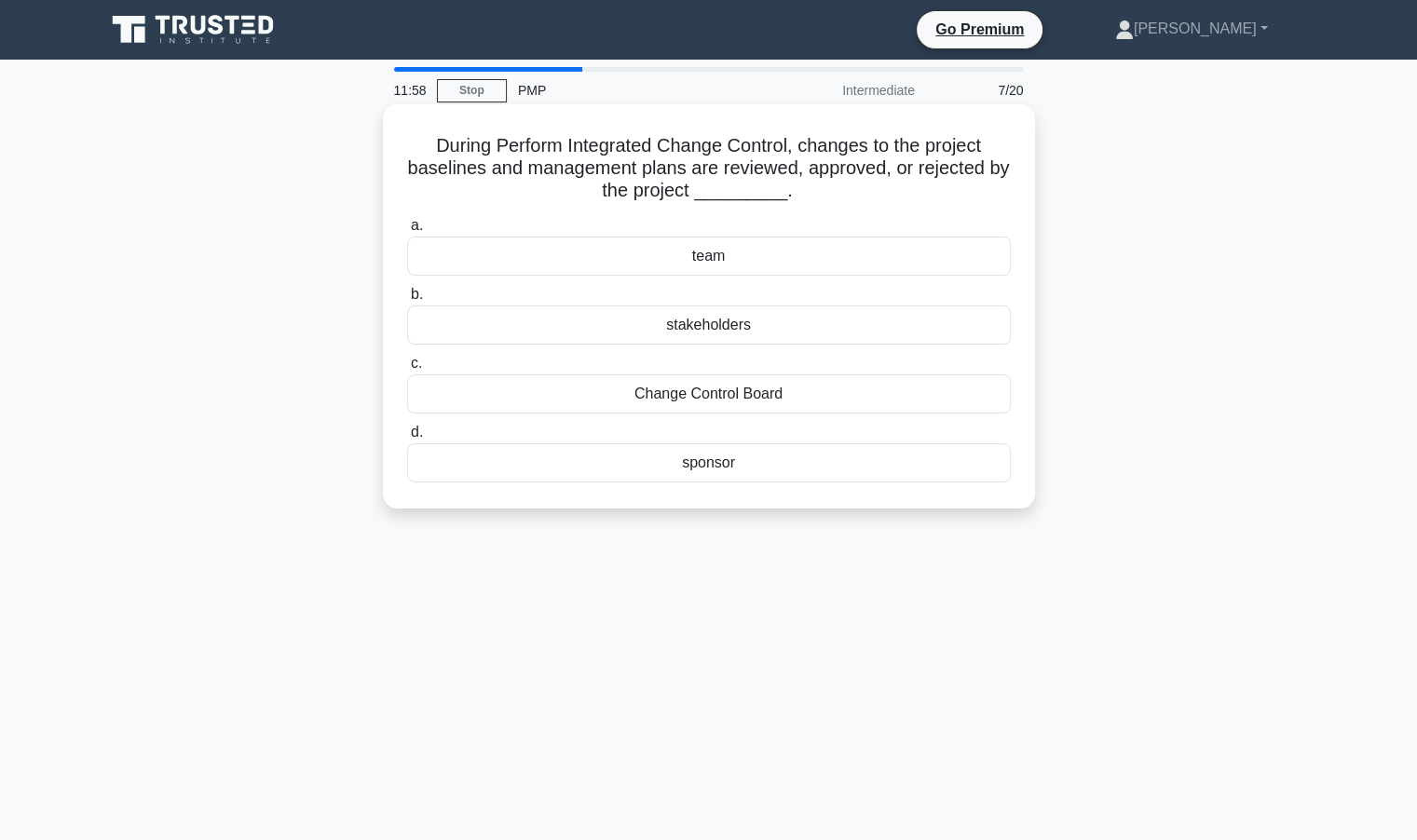
click at [710, 324] on div "stakeholders" at bounding box center [708, 325] width 603 height 39
click at [407, 301] on input "b. stakeholders" at bounding box center [407, 294] width 0 height 12
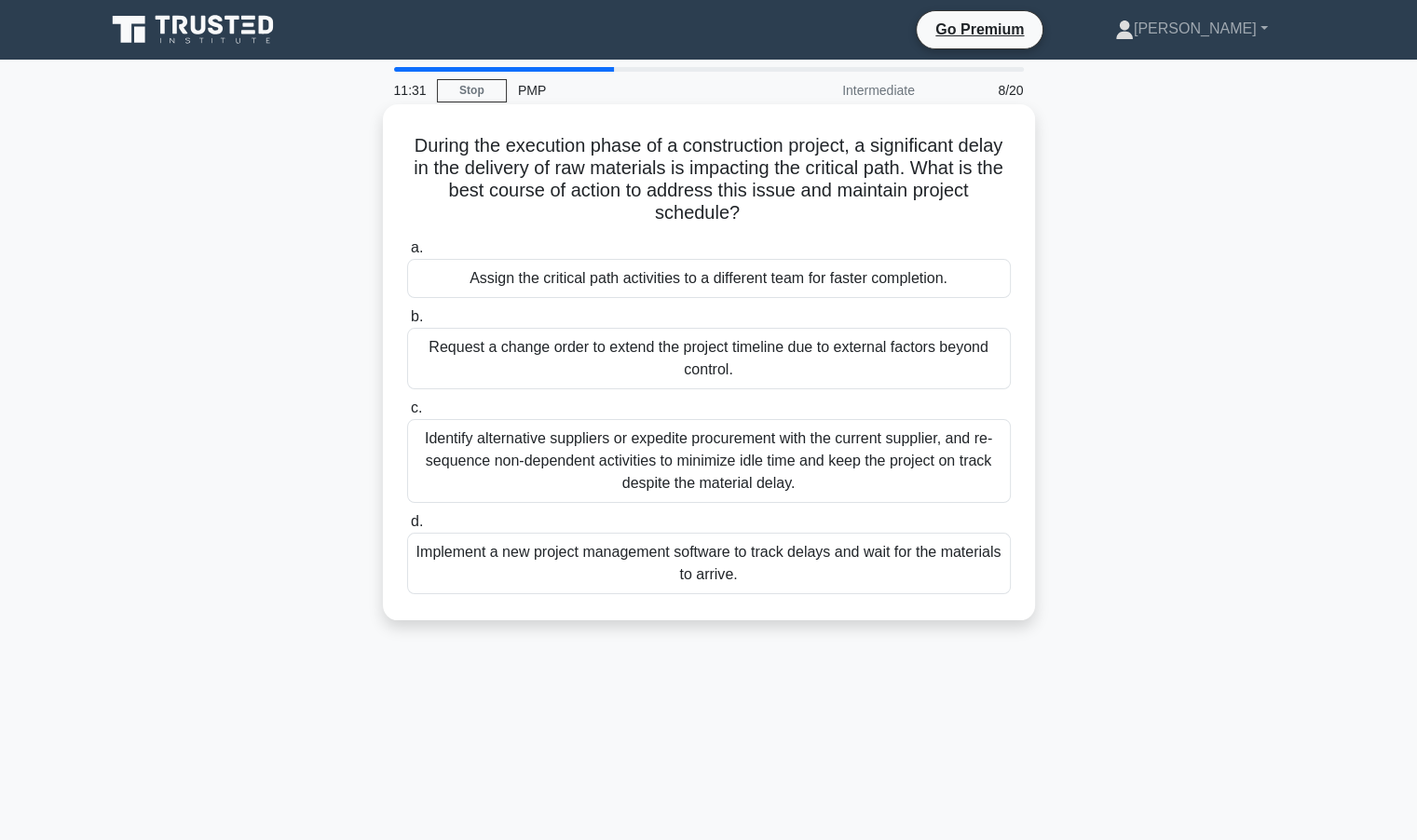
click at [614, 469] on div "Identify alternative suppliers or expedite procurement with the current supplie…" at bounding box center [708, 460] width 603 height 83
click at [407, 414] on input "c. Identify alternative suppliers or expedite procurement with the current supp…" at bounding box center [407, 408] width 0 height 12
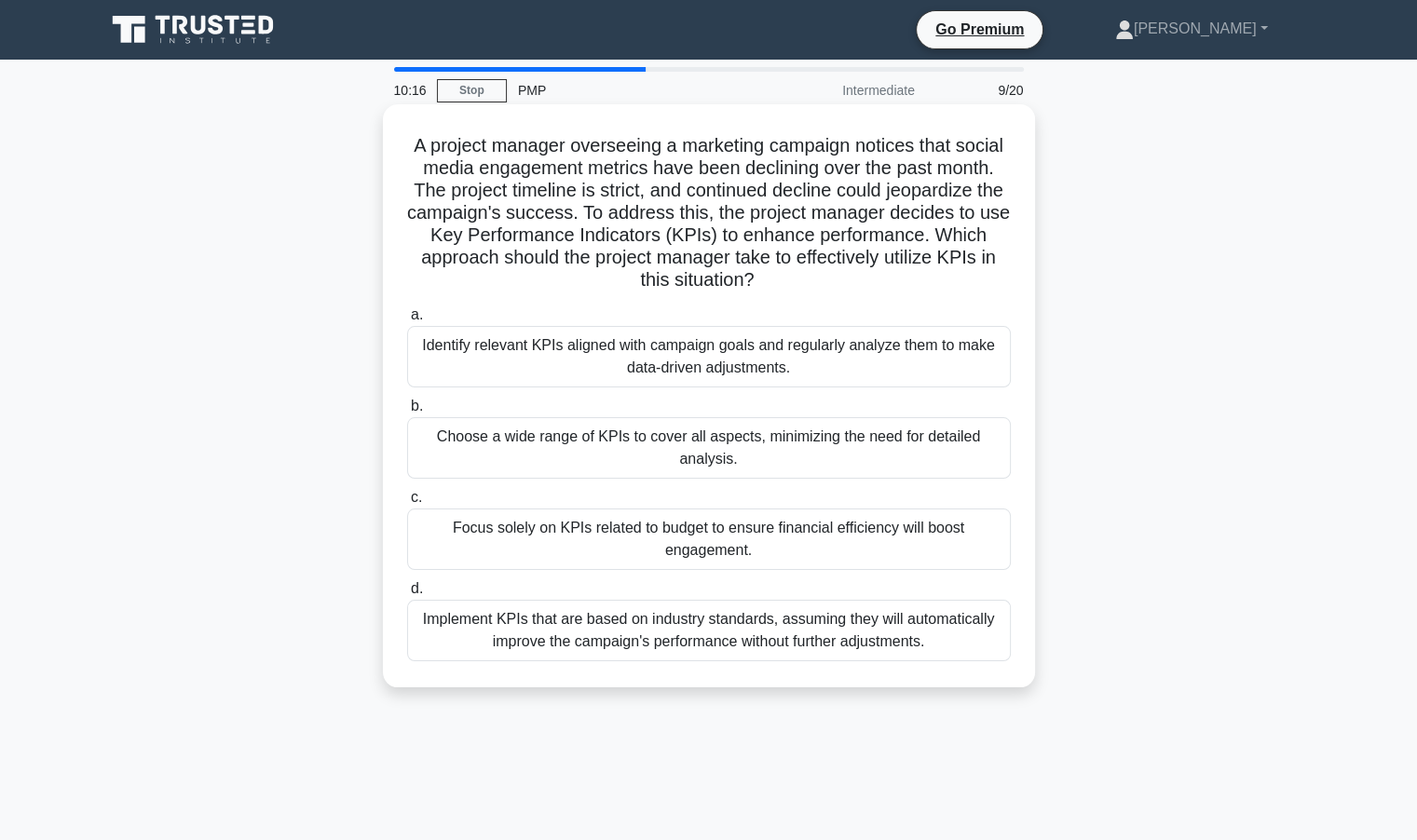
click at [742, 378] on div "Identify relevant KPIs aligned with campaign goals and regularly analyze them t…" at bounding box center [708, 357] width 603 height 61
click at [407, 321] on input "a. Identify relevant KPIs aligned with campaign goals and regularly analyze the…" at bounding box center [407, 315] width 0 height 12
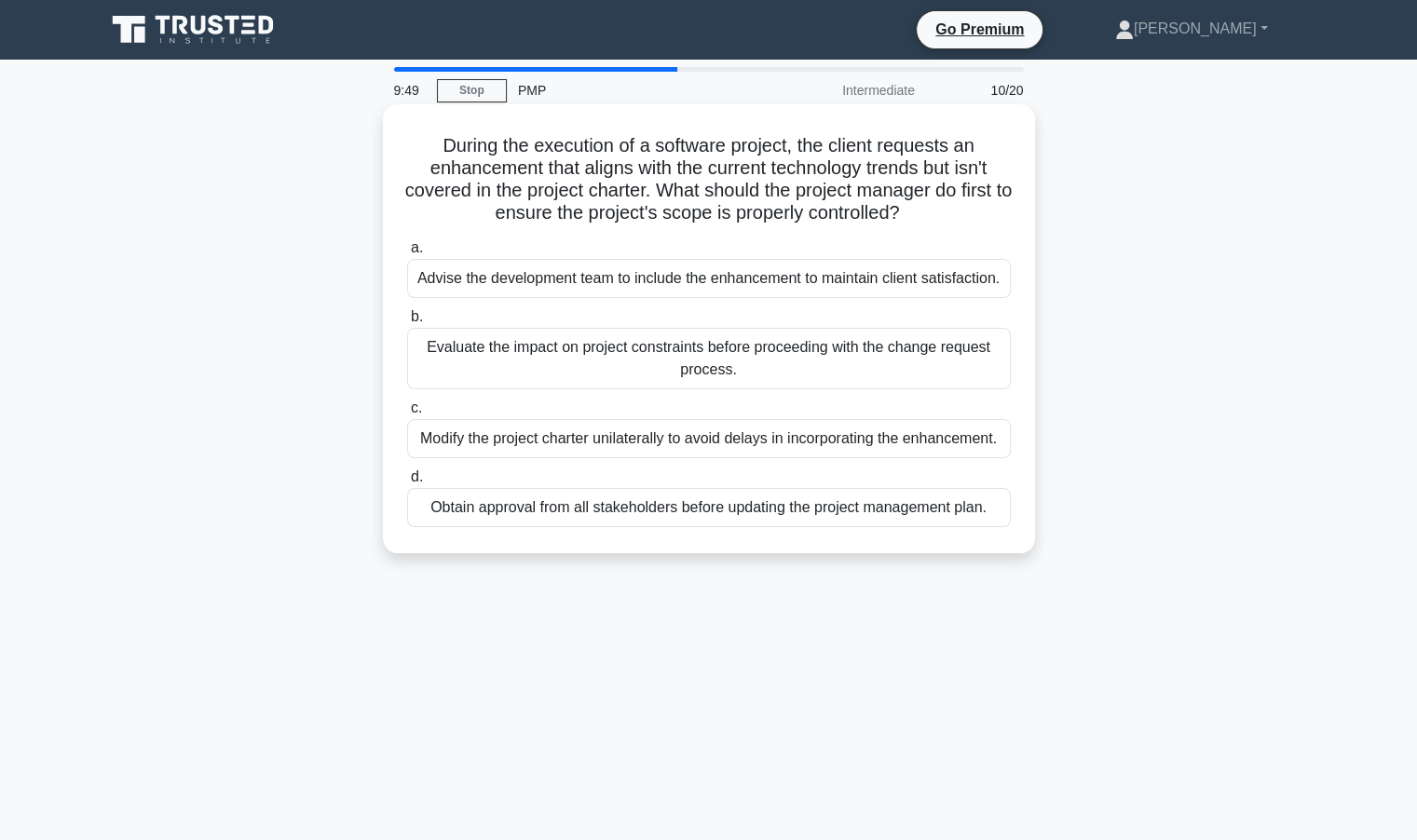
click at [626, 366] on div "Evaluate the impact on project constraints before proceeding with the change re…" at bounding box center [708, 359] width 603 height 61
click at [407, 323] on input "b. Evaluate the impact on project constraints before proceeding with the change…" at bounding box center [407, 316] width 0 height 12
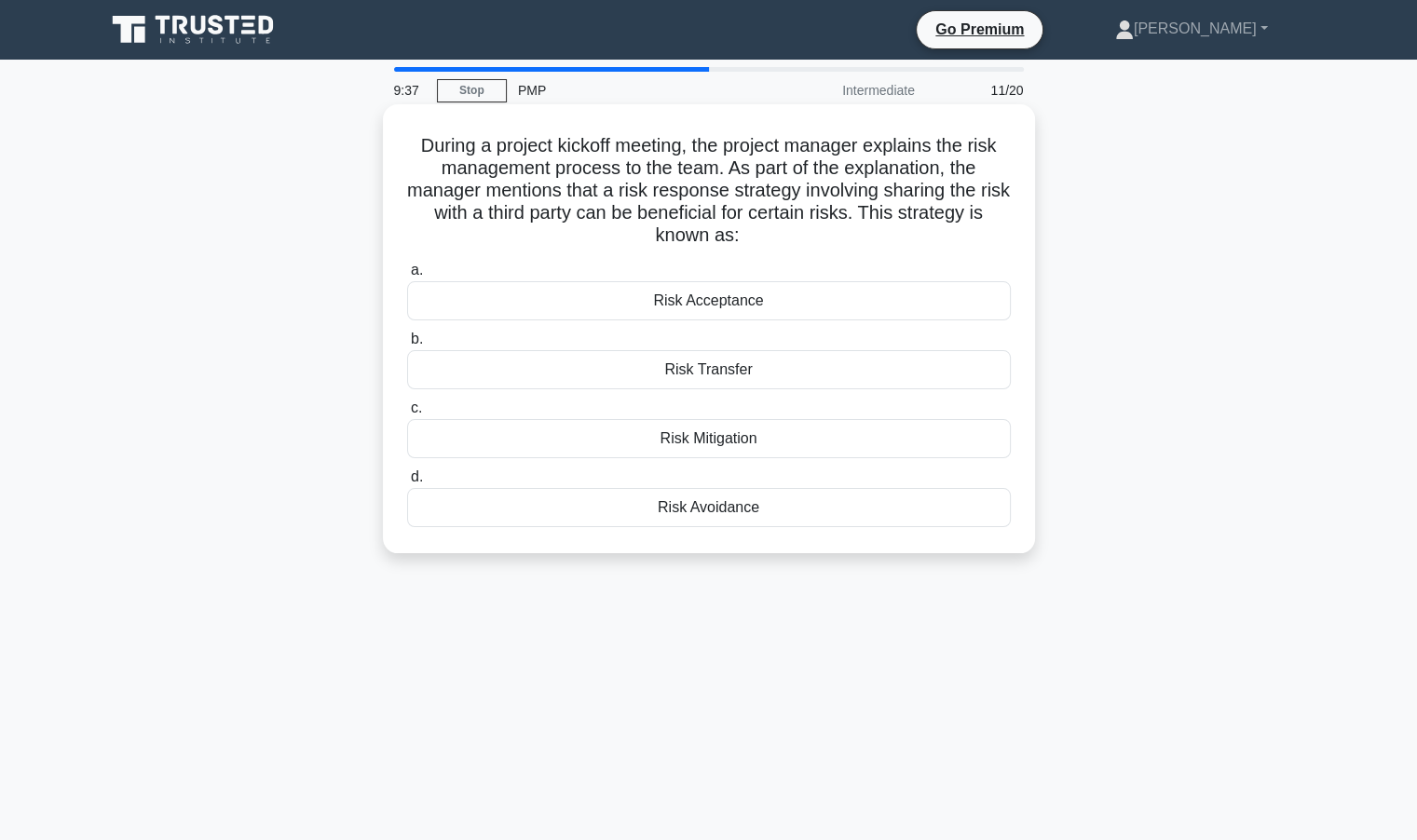
click at [649, 375] on div "Risk Transfer" at bounding box center [708, 369] width 603 height 39
click at [407, 345] on input "b. Risk Transfer" at bounding box center [407, 339] width 0 height 12
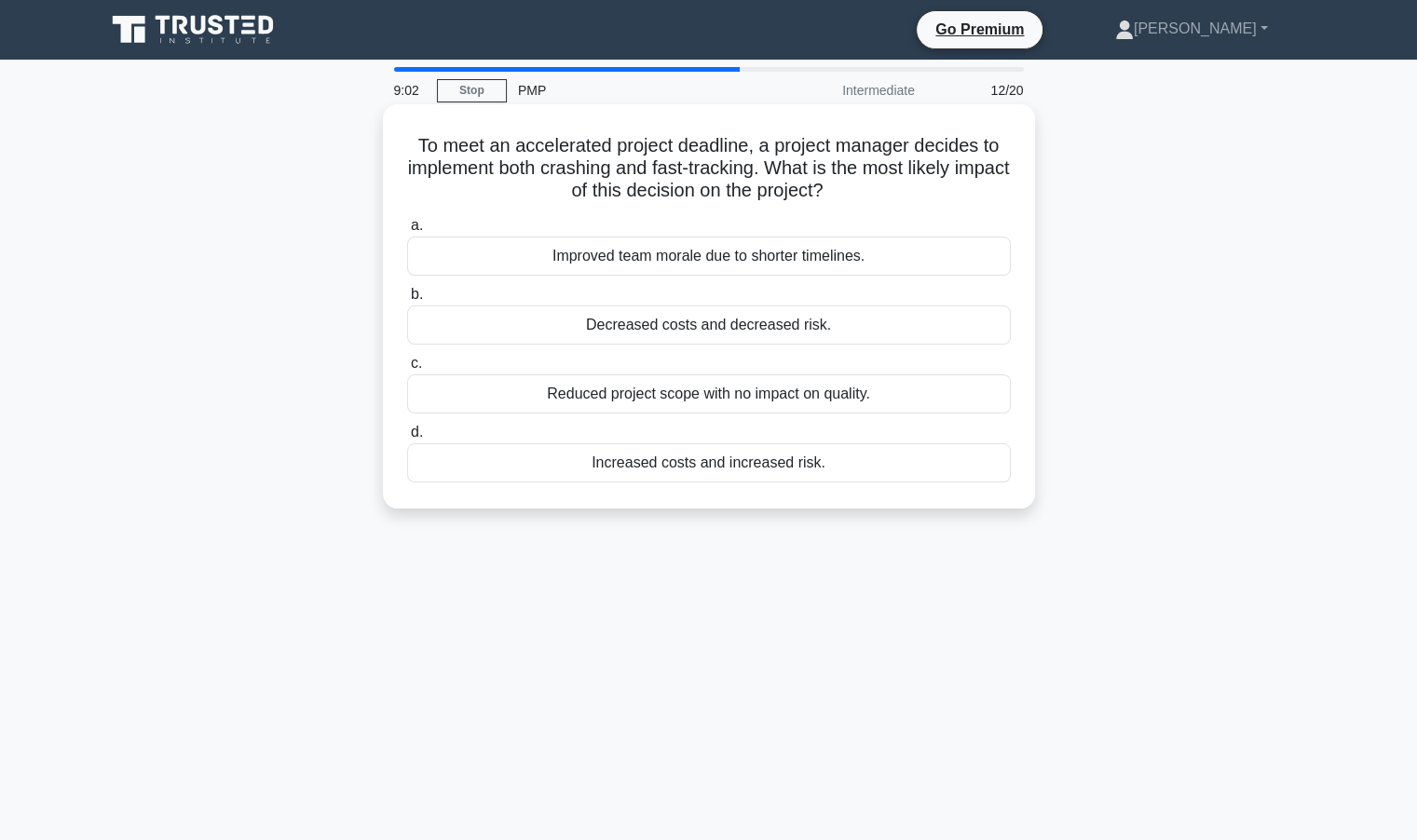
click at [711, 462] on div "Increased costs and increased risk." at bounding box center [708, 462] width 603 height 39
click at [407, 439] on input "d. Increased costs and increased risk." at bounding box center [407, 432] width 0 height 12
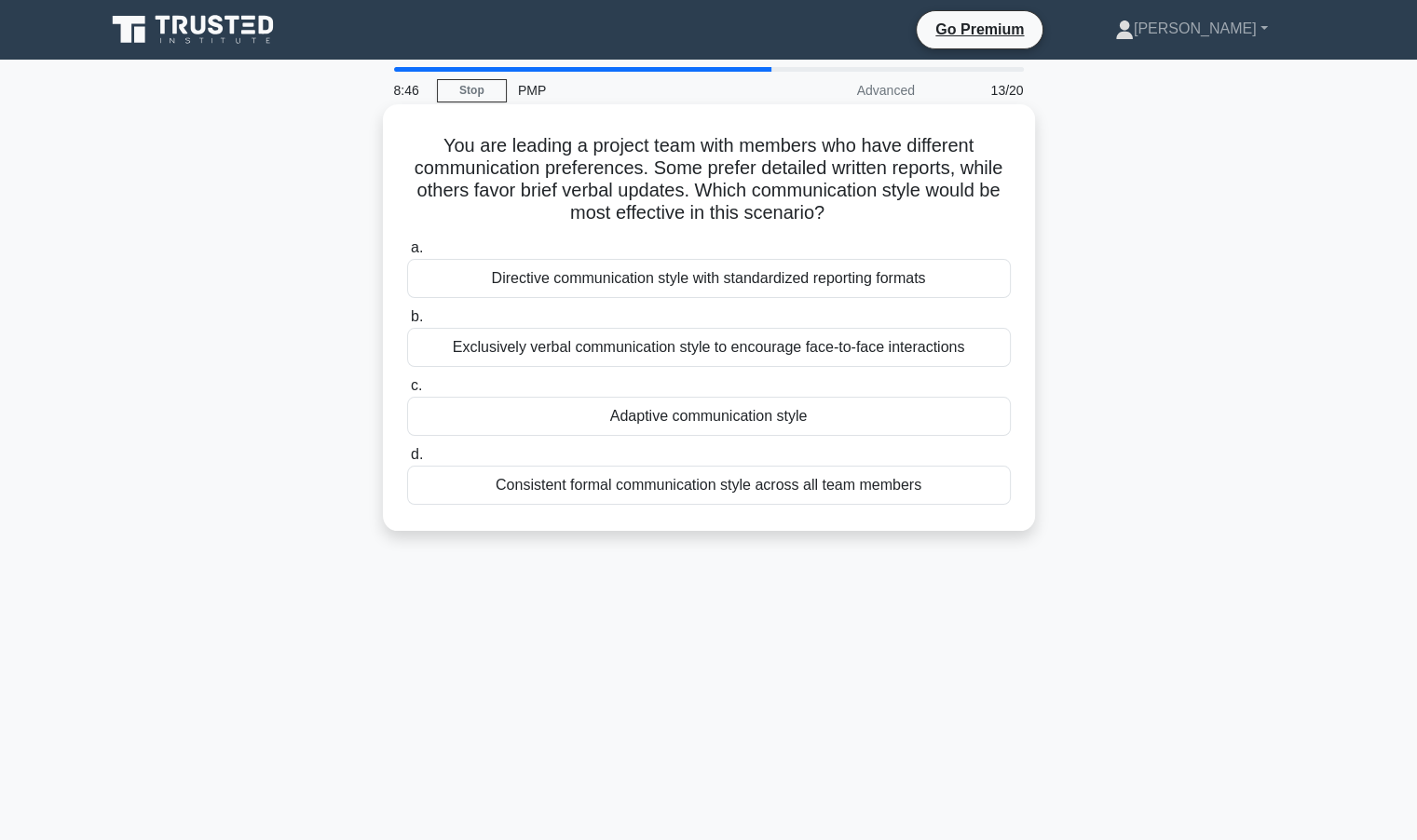
click at [749, 427] on div "Adaptive communication style" at bounding box center [708, 416] width 603 height 39
click at [407, 392] on input "c. Adaptive communication style" at bounding box center [407, 385] width 0 height 12
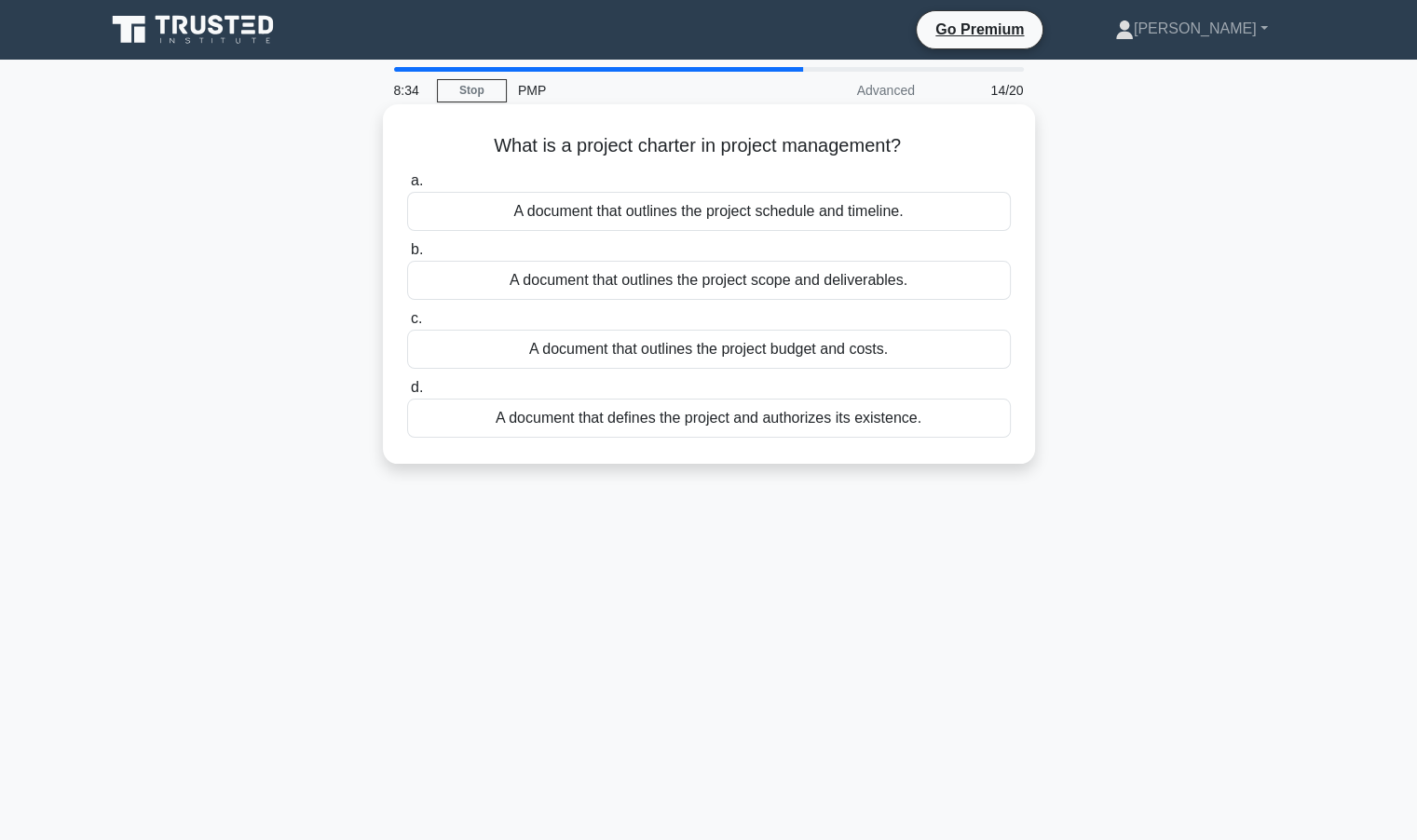
click at [732, 420] on div "A document that defines the project and authorizes its existence." at bounding box center [708, 418] width 603 height 39
click at [407, 394] on input "d. A document that defines the project and authorizes its existence." at bounding box center [407, 387] width 0 height 12
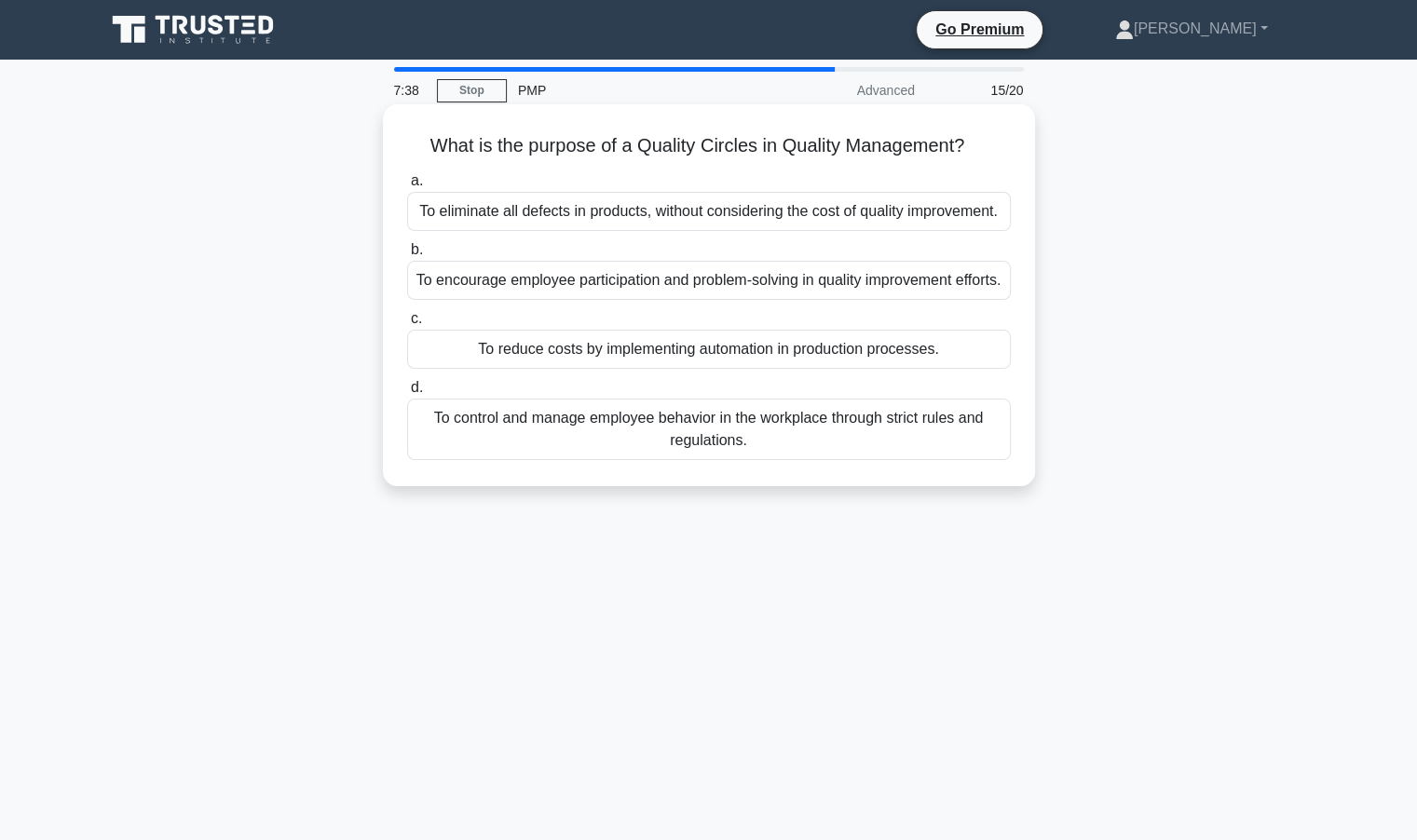
click at [637, 293] on div "To encourage employee participation and problem-solving in quality improvement …" at bounding box center [708, 280] width 603 height 39
click at [407, 256] on input "b. To encourage employee participation and problem-solving in quality improveme…" at bounding box center [407, 249] width 0 height 12
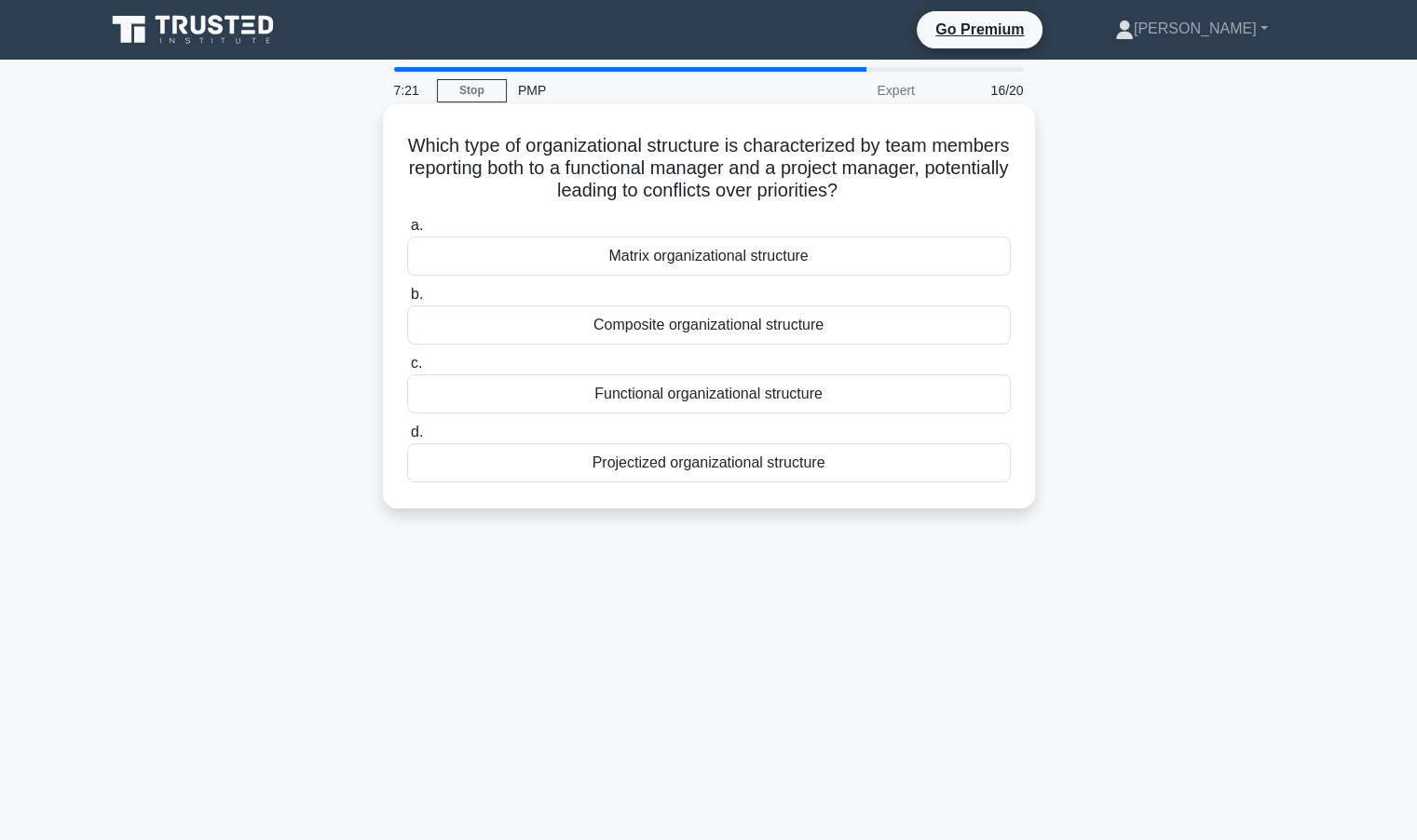
click at [734, 326] on div "Composite organizational structure" at bounding box center [708, 325] width 603 height 39
click at [407, 301] on input "b. Composite organizational structure" at bounding box center [407, 294] width 0 height 12
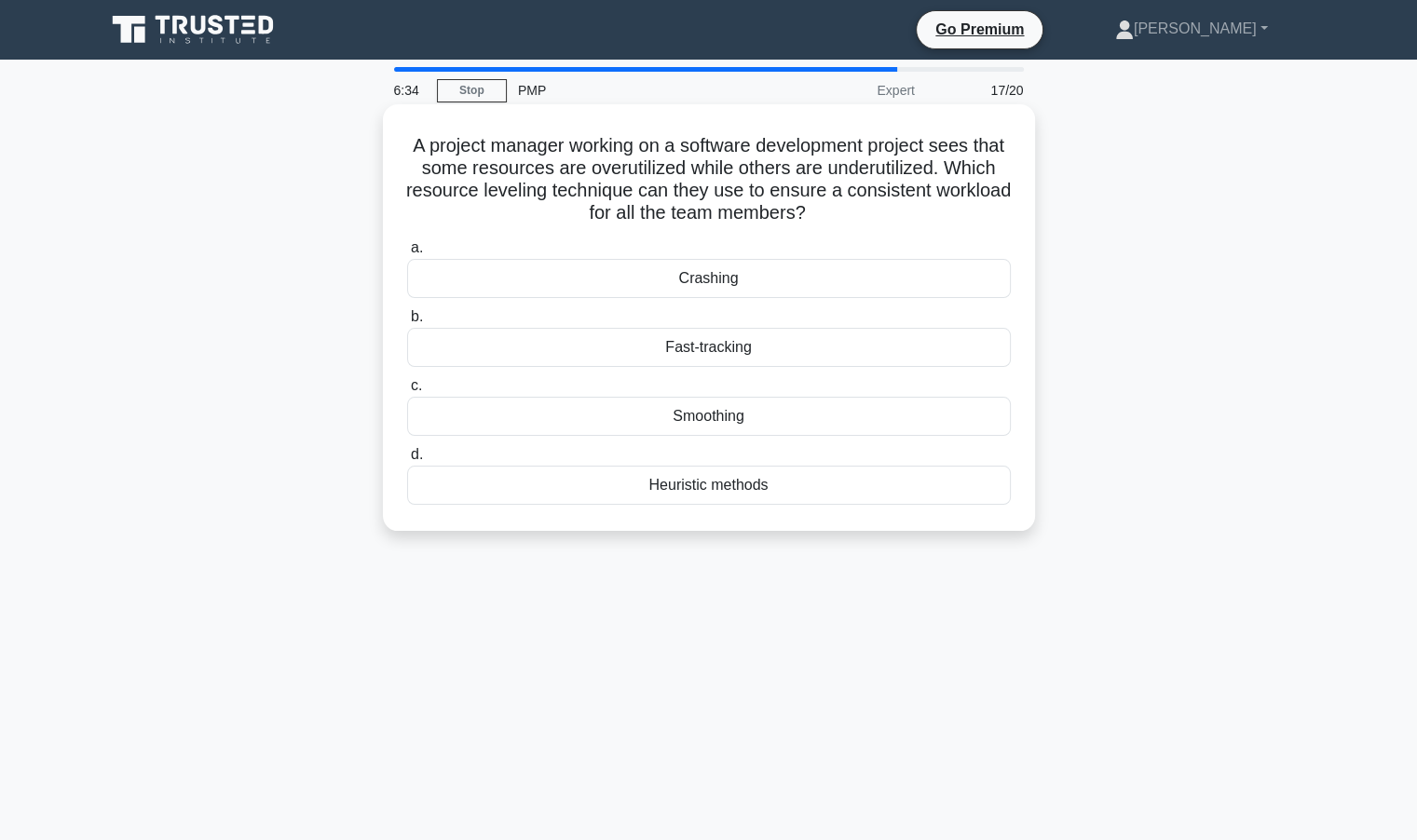
drag, startPoint x: 425, startPoint y: 145, endPoint x: 893, endPoint y: 208, distance: 472.2
click at [893, 208] on h5 "A project manager working on a software development project sees that some reso…" at bounding box center [709, 179] width 607 height 91
copy h5 "A project manager working on a software development project sees that some reso…"
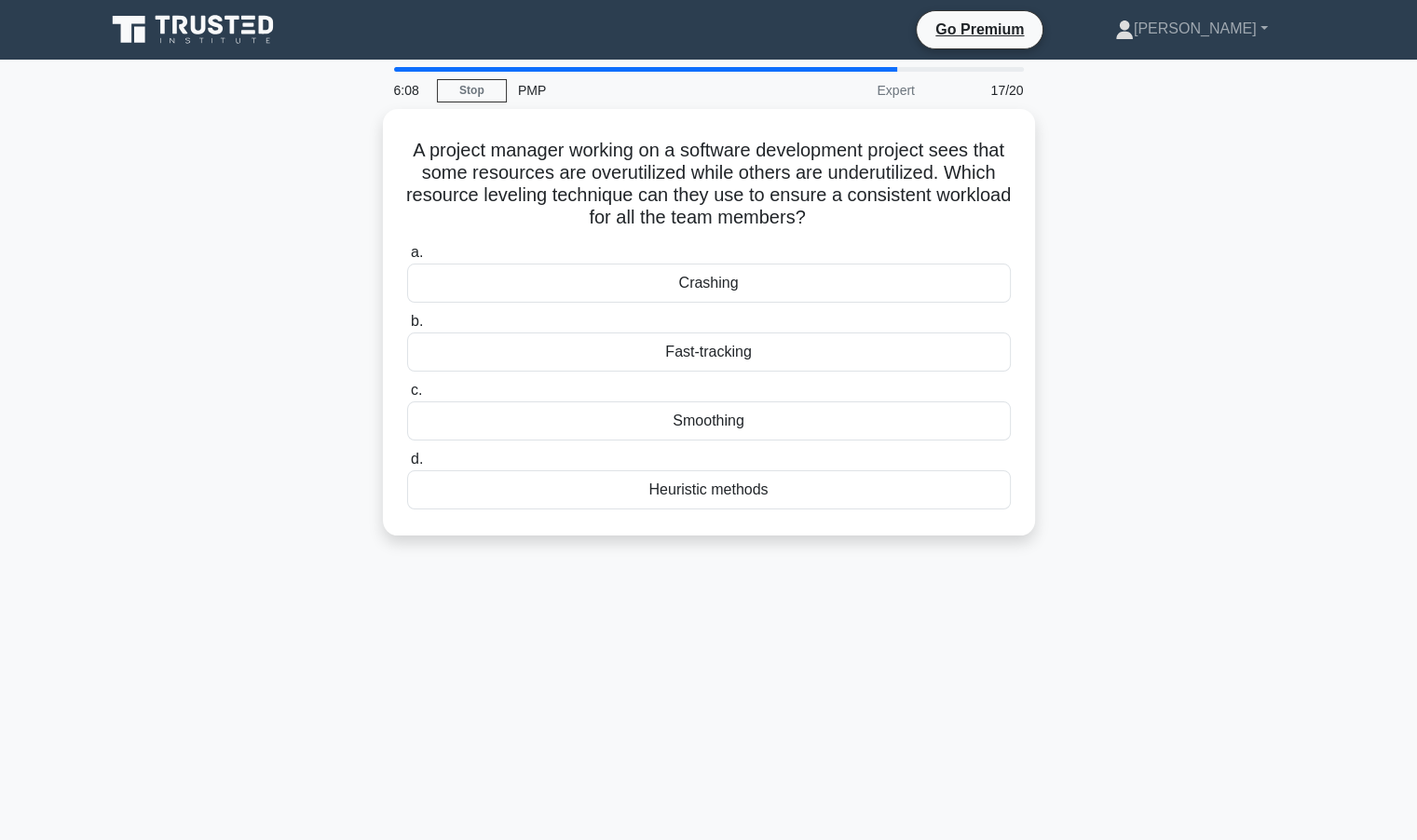
click at [1167, 529] on div "A project manager working on a software development project sees that some reso…" at bounding box center [709, 334] width 1230 height 449
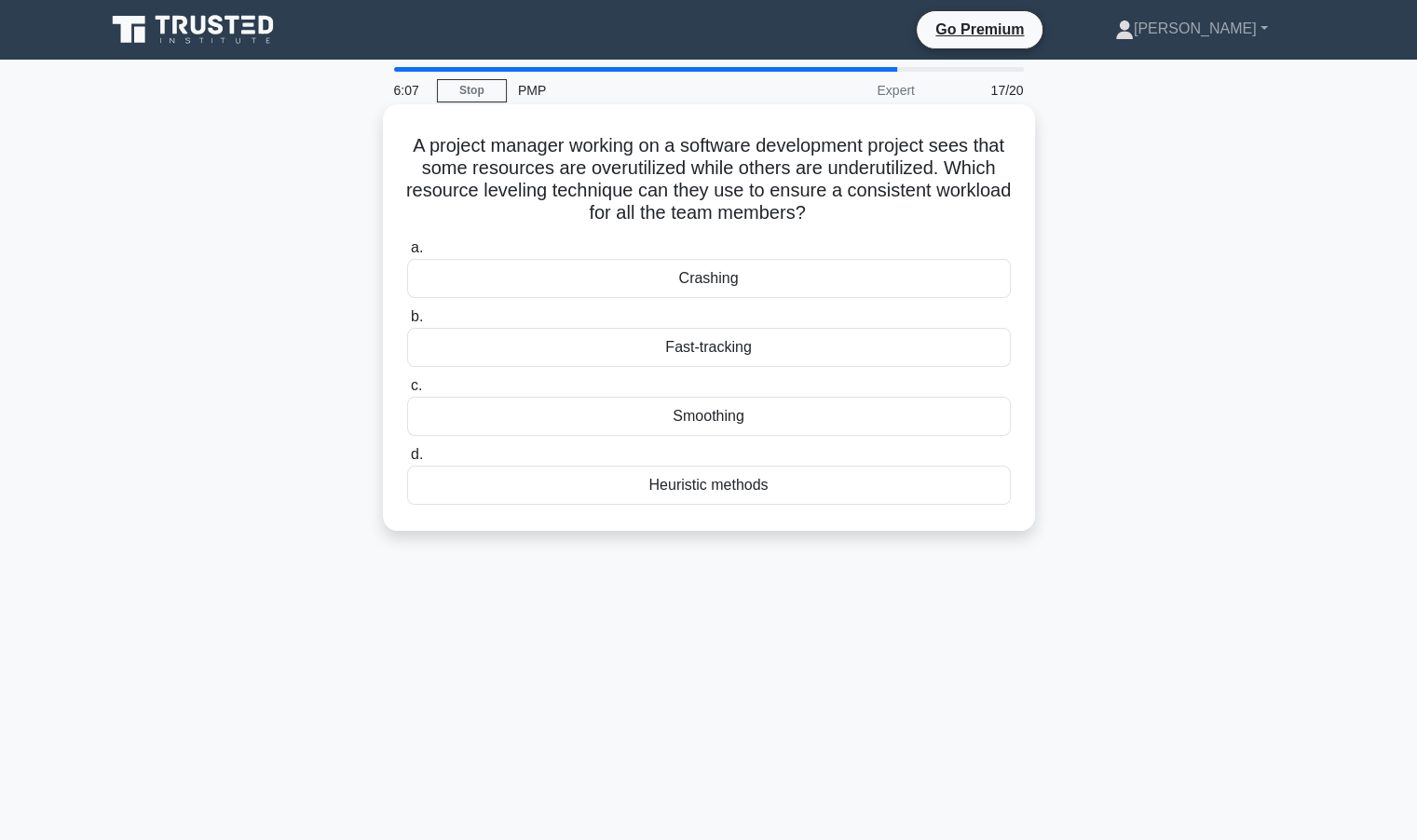
click at [720, 481] on div "Heuristic methods" at bounding box center [708, 485] width 603 height 39
click at [407, 461] on input "d. Heuristic methods" at bounding box center [407, 455] width 0 height 12
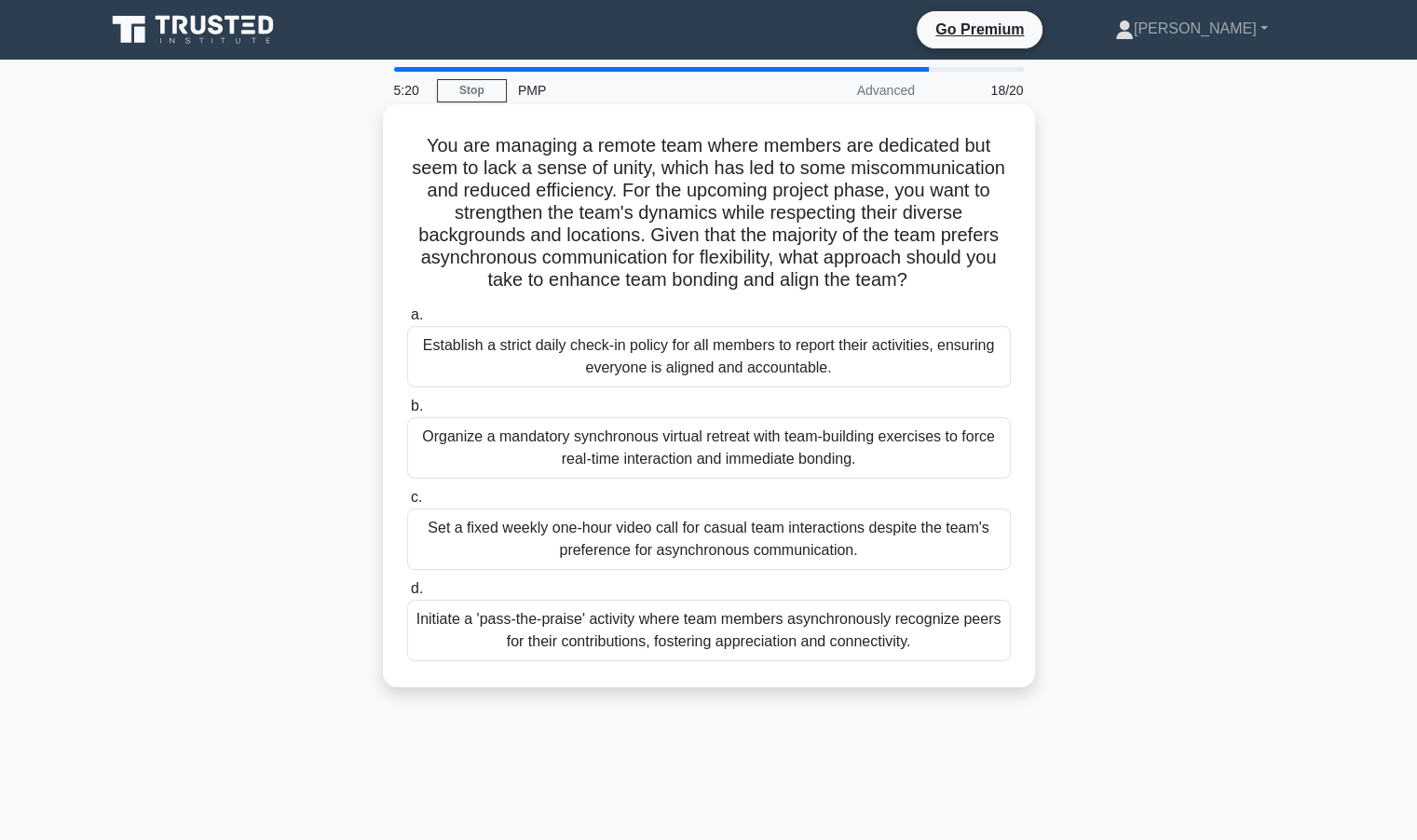
click at [686, 640] on div "Initiate a 'pass-the-praise' activity where team members asynchronously recogni…" at bounding box center [708, 631] width 603 height 61
click at [407, 595] on input "d. Initiate a 'pass-the-praise' activity where team members asynchronously reco…" at bounding box center [407, 589] width 0 height 12
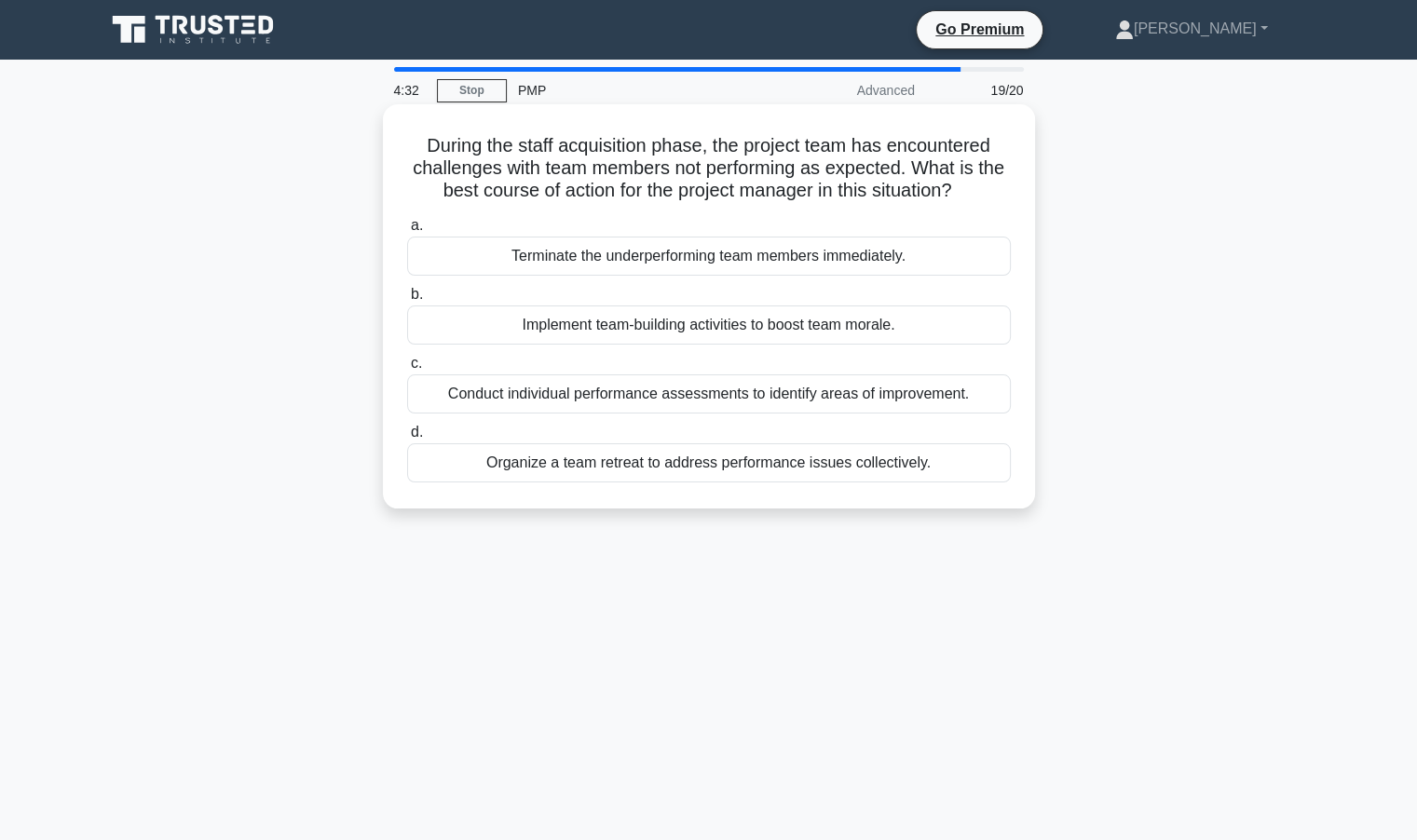
click at [723, 390] on div "Conduct individual performance assessments to identify areas of improvement." at bounding box center [708, 393] width 603 height 39
click at [407, 370] on input "c. Conduct individual performance assessments to identify areas of improvement." at bounding box center [407, 363] width 0 height 12
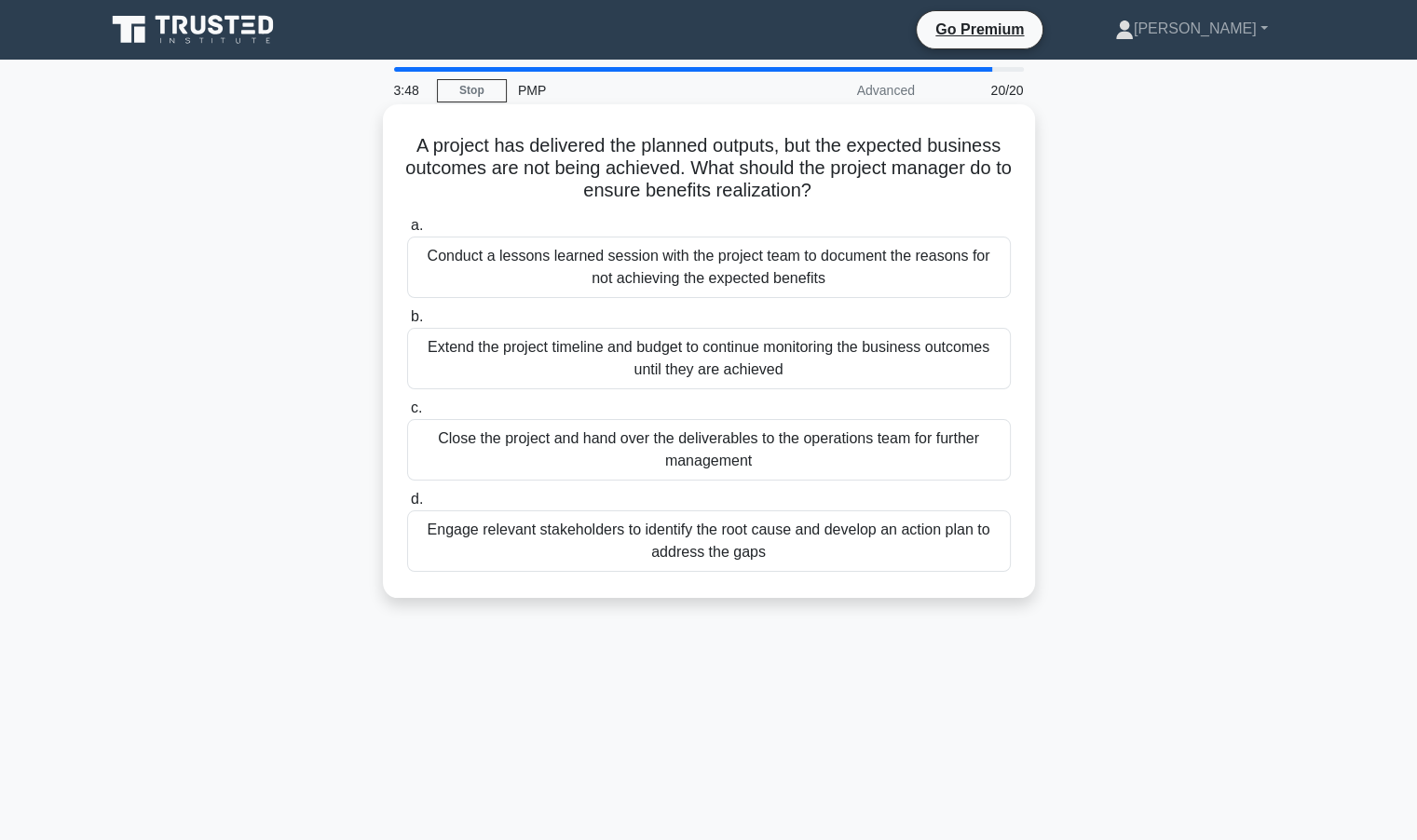
click at [830, 546] on div "Engage relevant stakeholders to identify the root cause and develop an action p…" at bounding box center [708, 541] width 603 height 61
click at [407, 505] on input "d. Engage relevant stakeholders to identify the root cause and develop an actio…" at bounding box center [407, 500] width 0 height 12
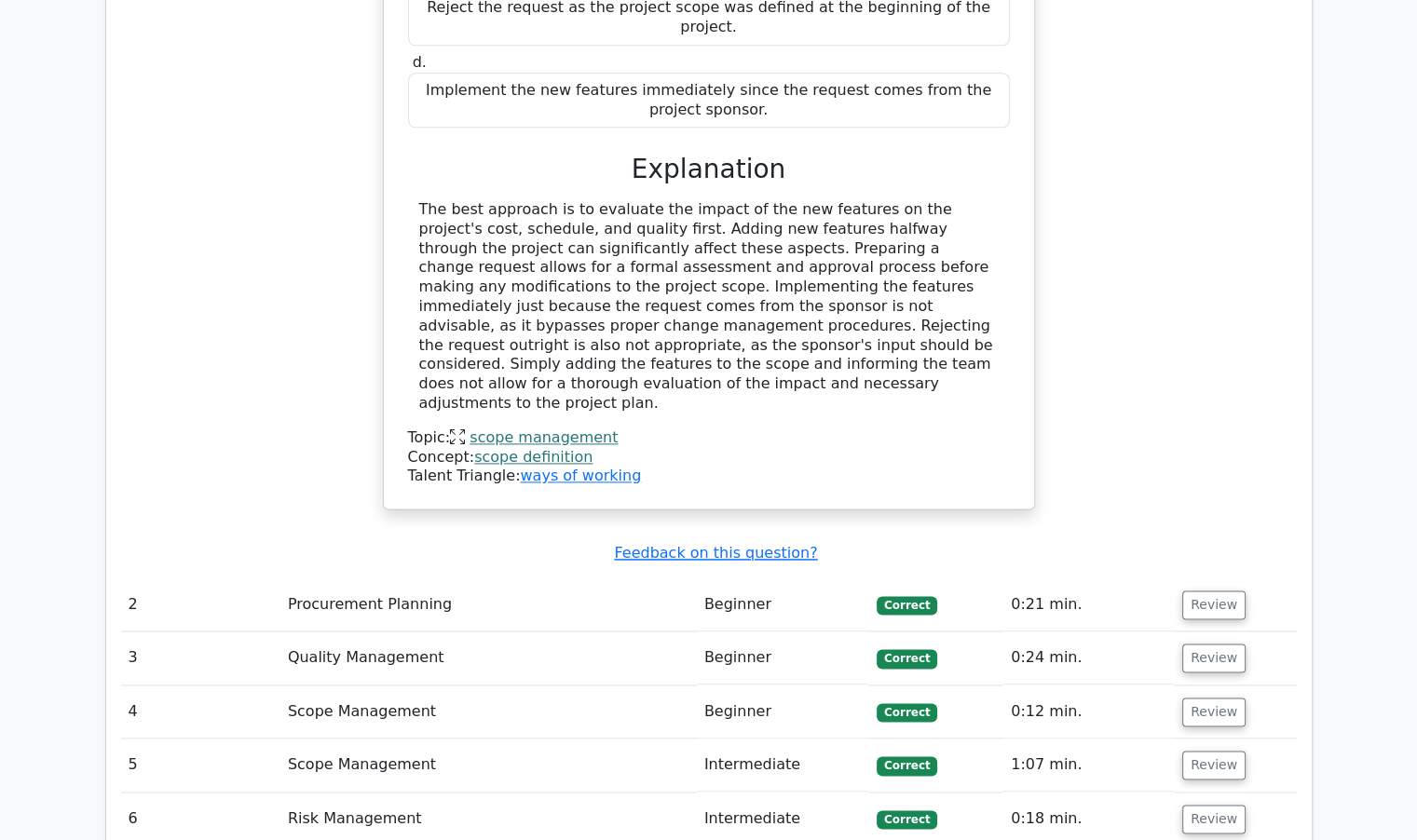
scroll to position [2701, 0]
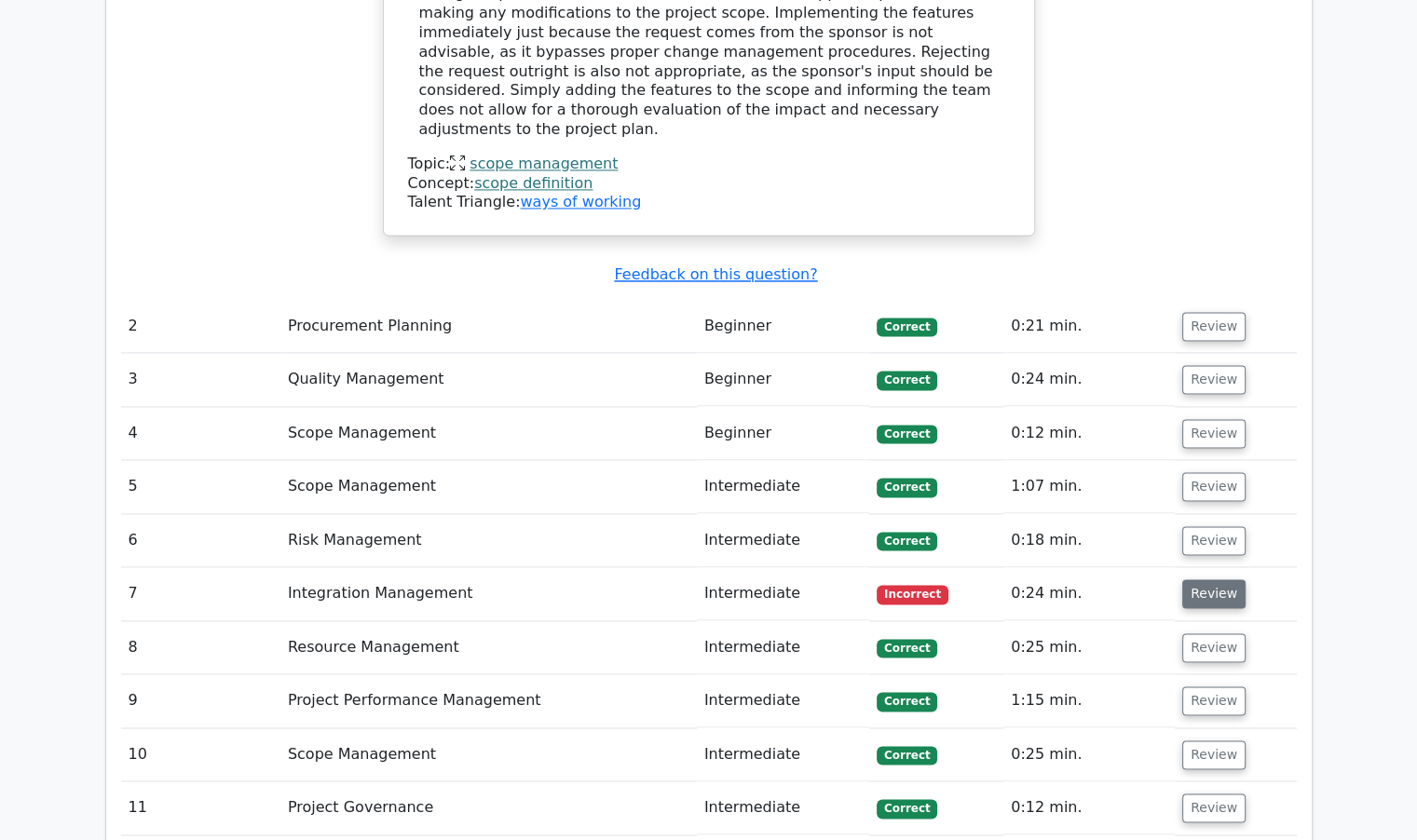
click at [1200, 579] on button "Review" at bounding box center [1215, 594] width 63 height 29
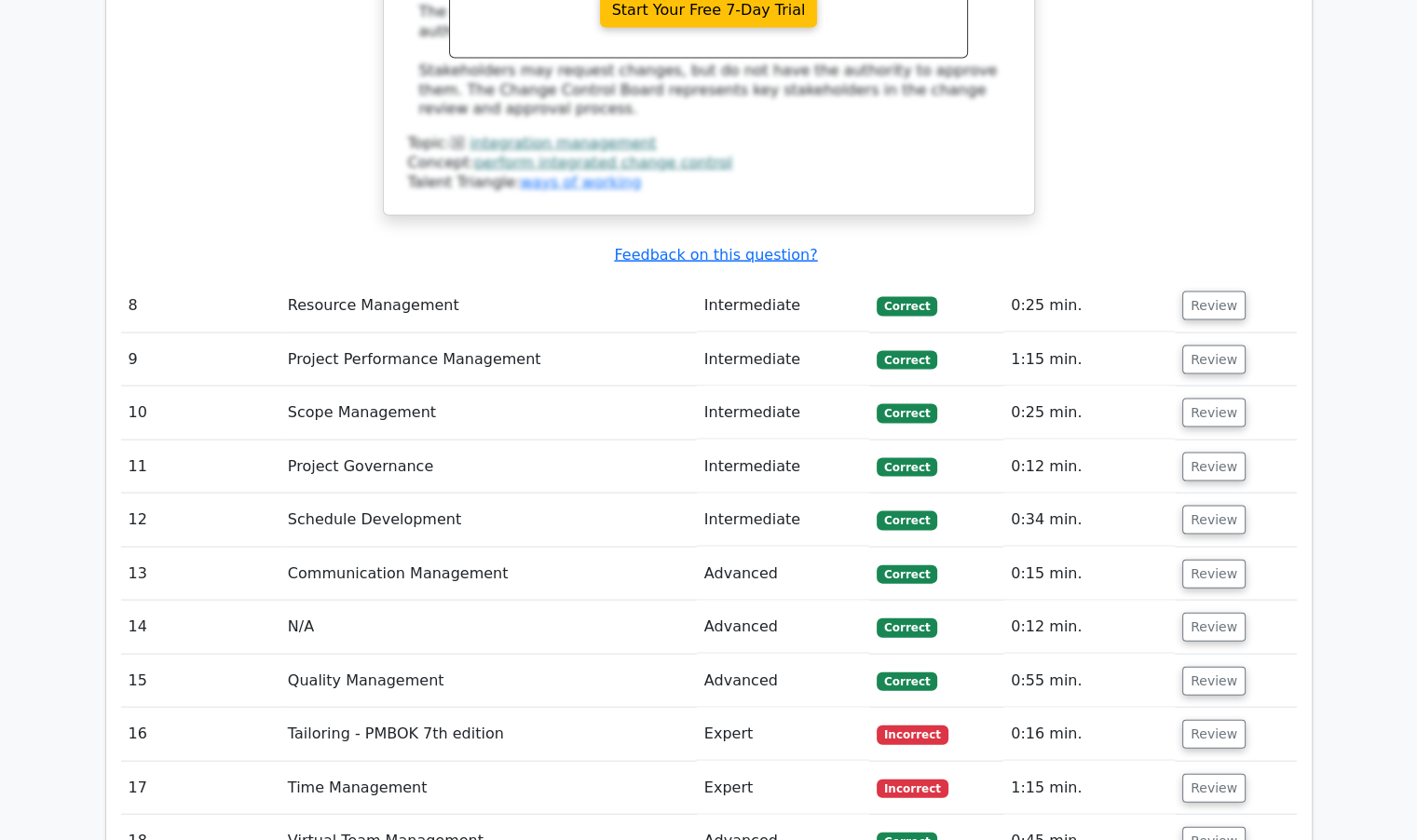
scroll to position [3912, 0]
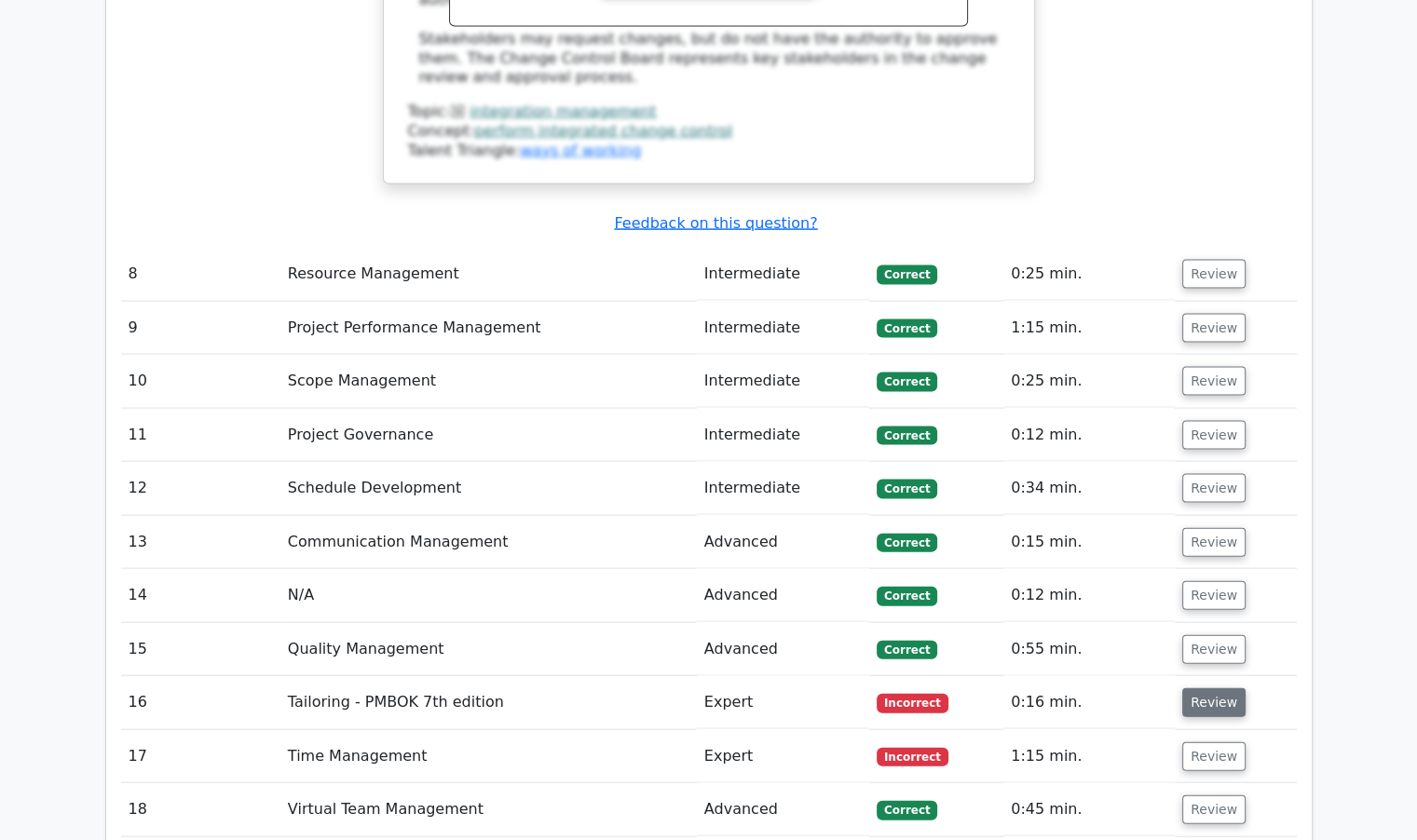
click at [1195, 688] on button "Review" at bounding box center [1215, 703] width 63 height 29
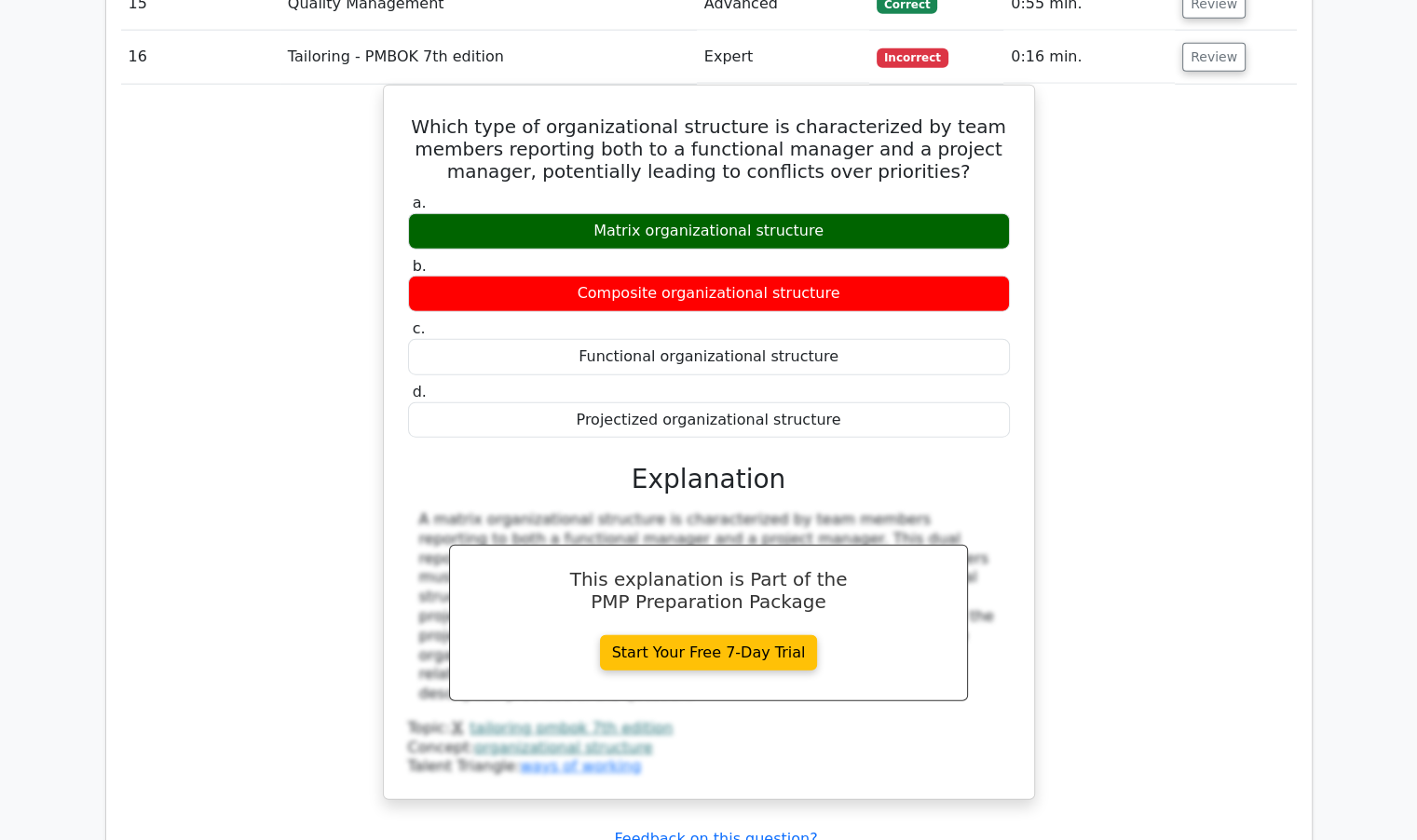
scroll to position [4750, 0]
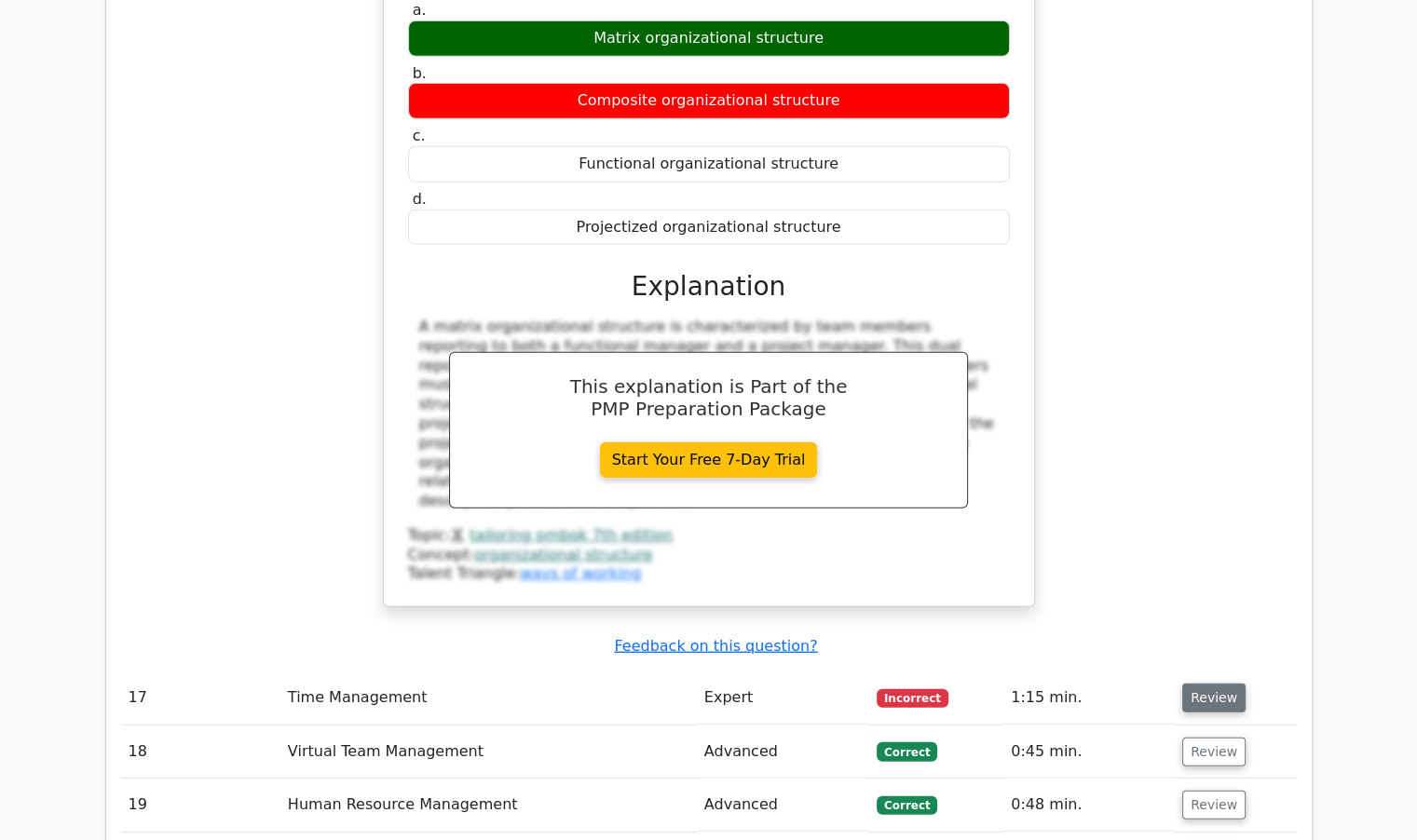
click at [1196, 684] on button "Review" at bounding box center [1215, 698] width 63 height 29
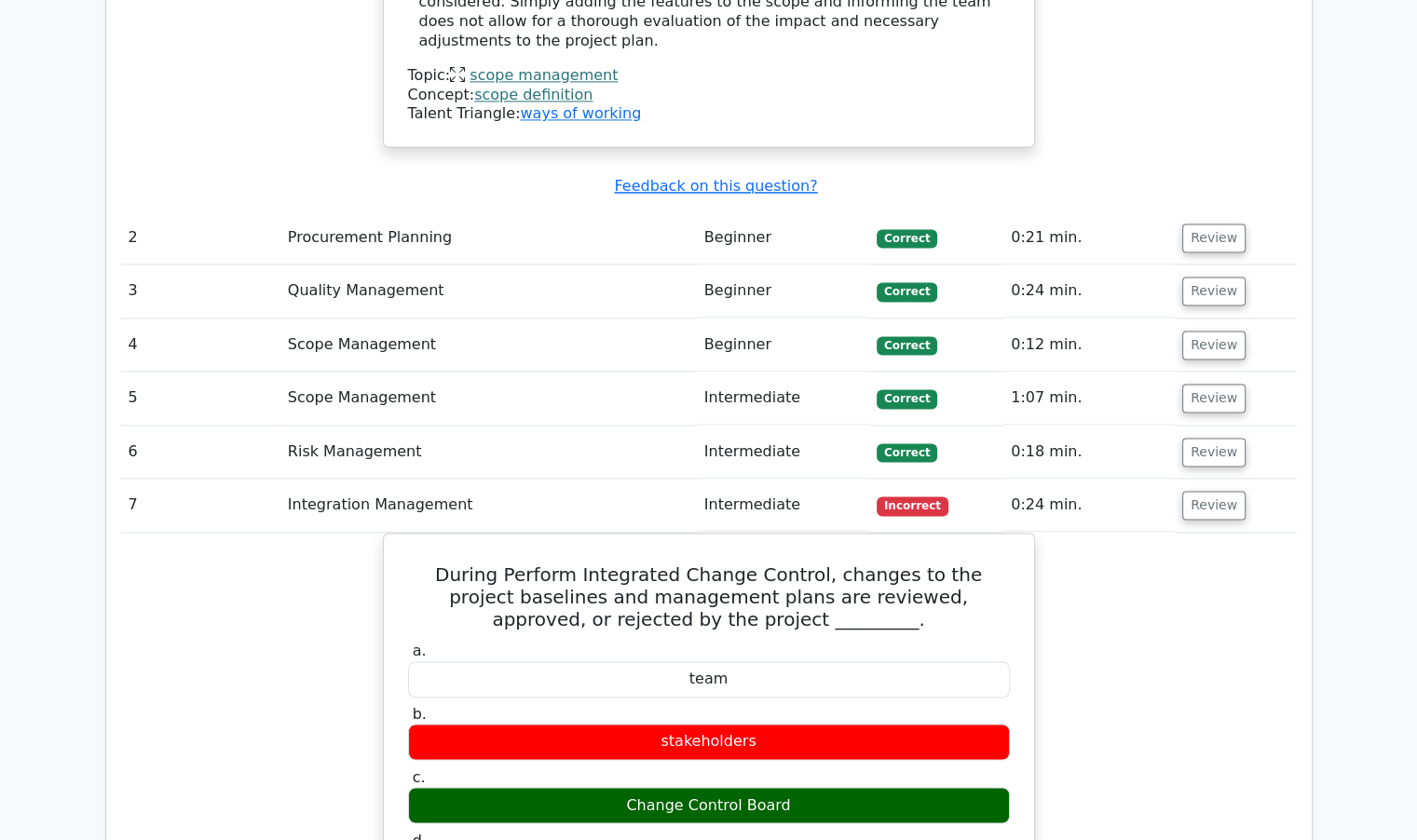
scroll to position [2794, 0]
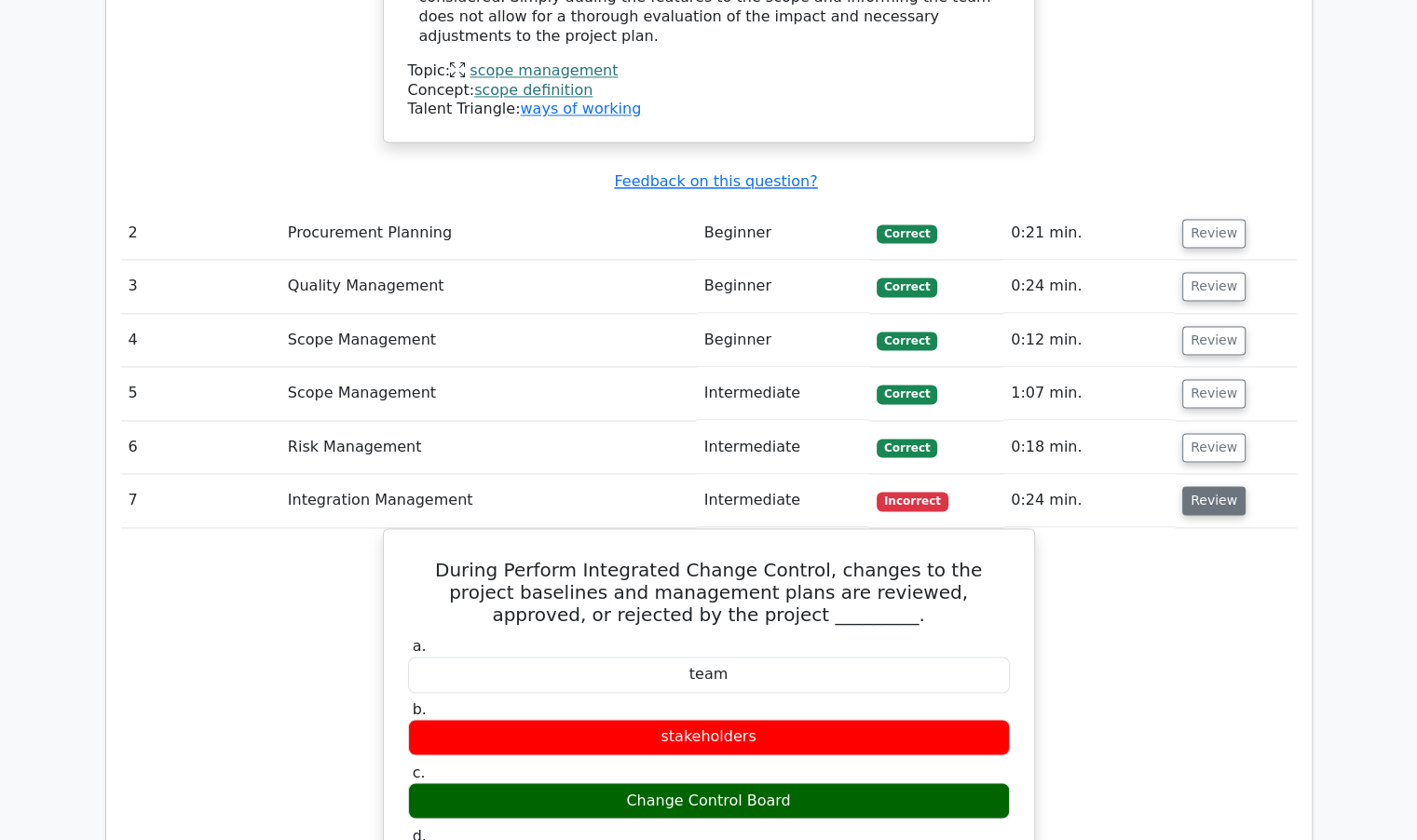
click at [1218, 486] on button "Review" at bounding box center [1215, 501] width 63 height 29
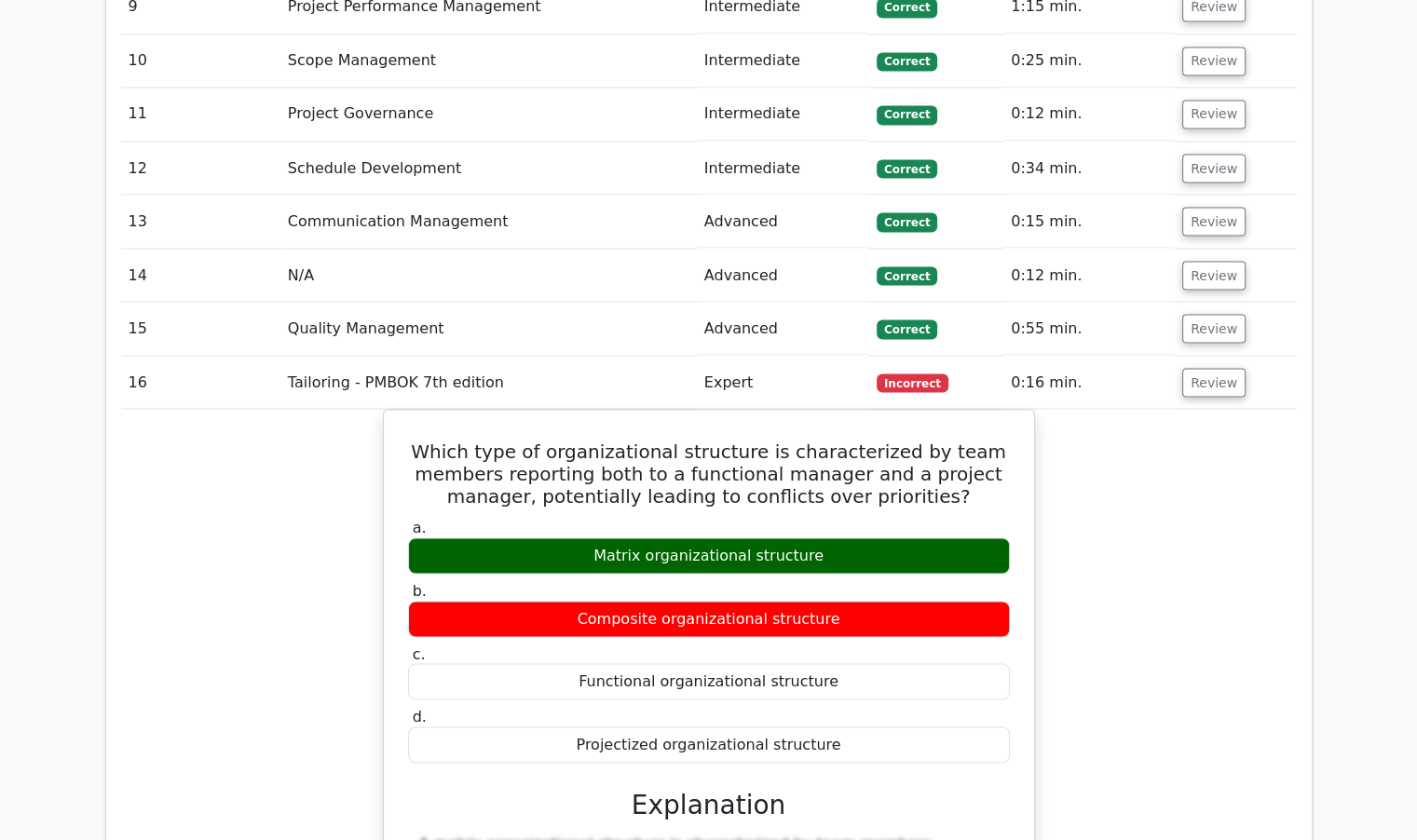
scroll to position [3539, 0]
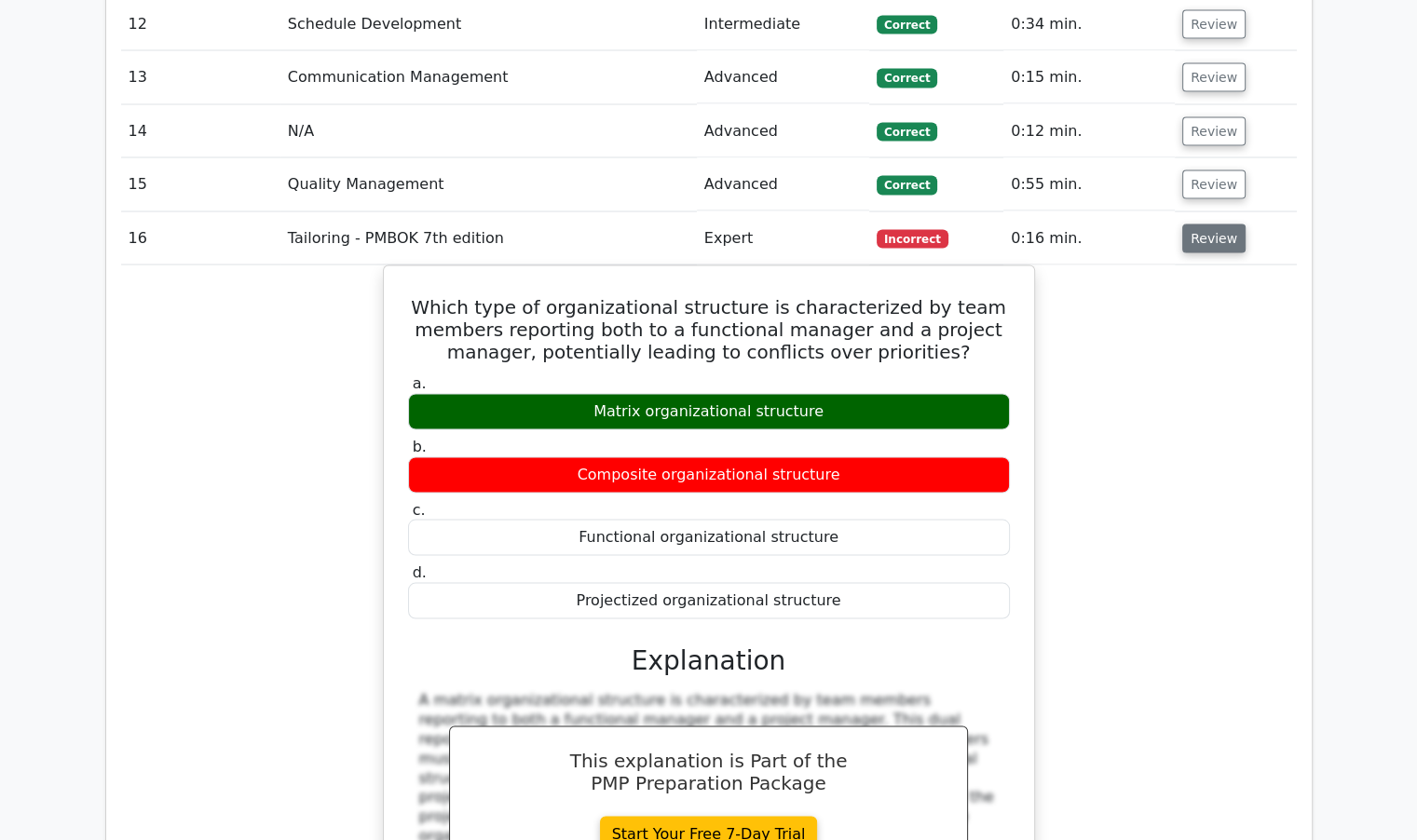
click at [1219, 223] on button "Review" at bounding box center [1215, 238] width 63 height 29
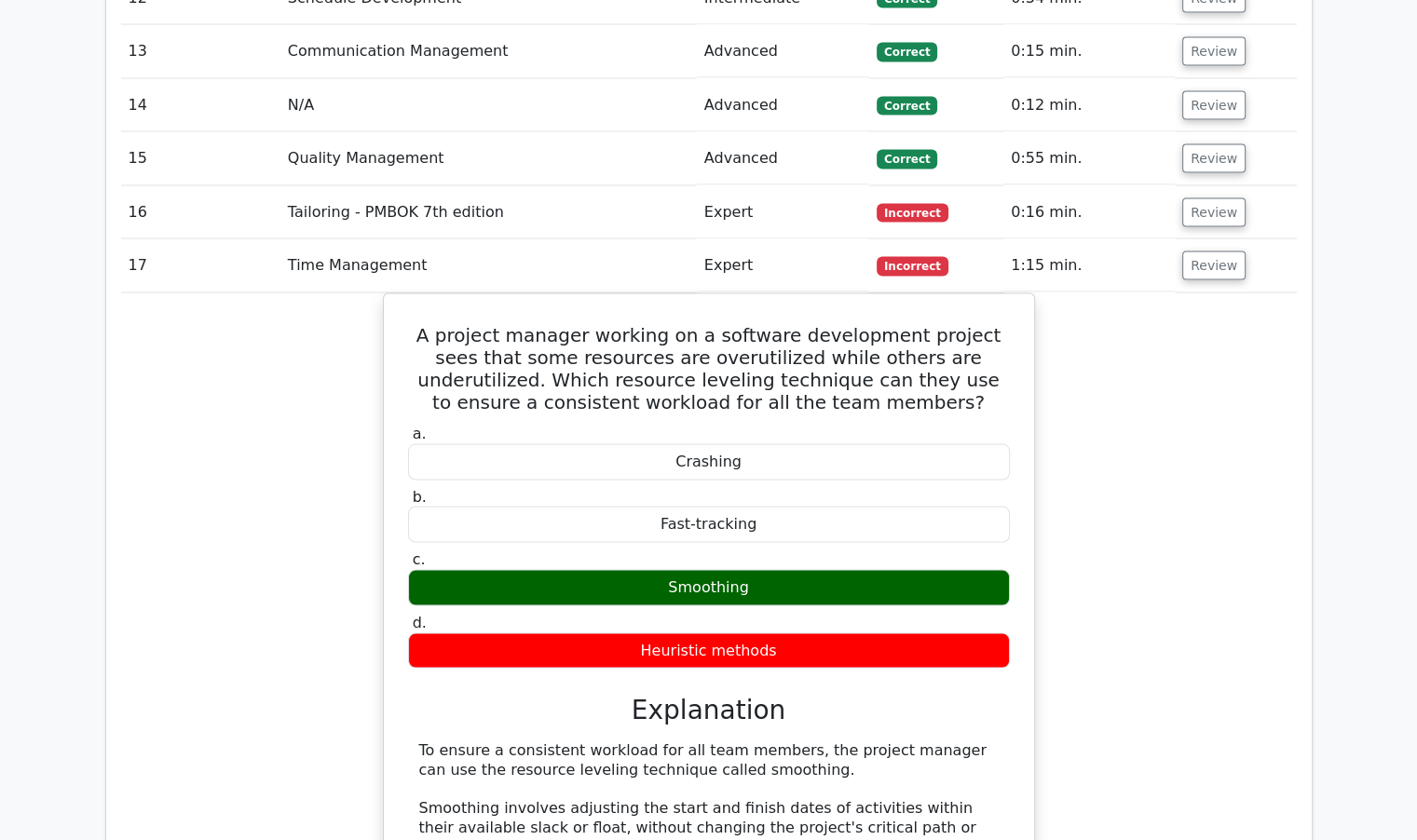
scroll to position [3632, 0]
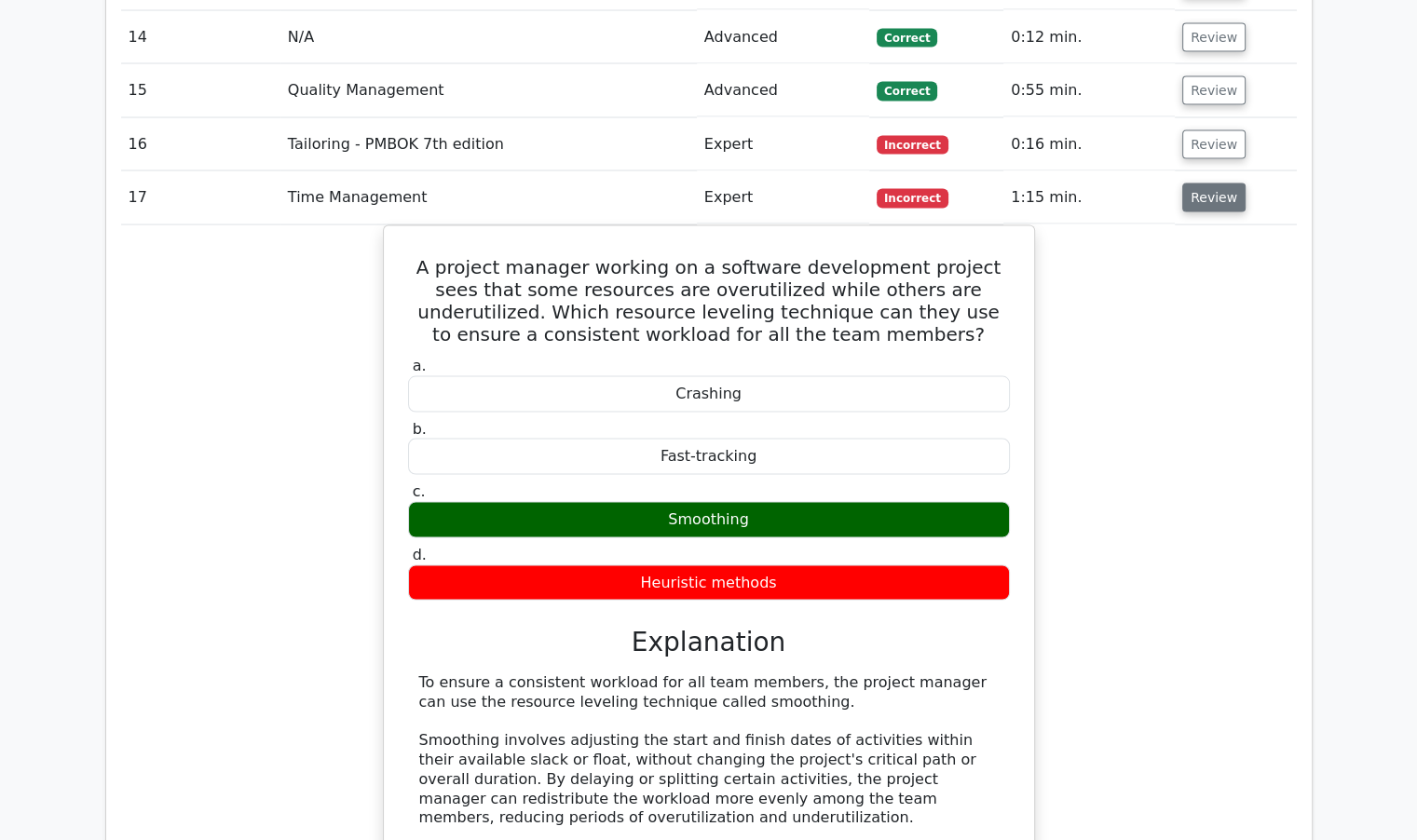
click at [1196, 183] on button "Review" at bounding box center [1215, 198] width 63 height 29
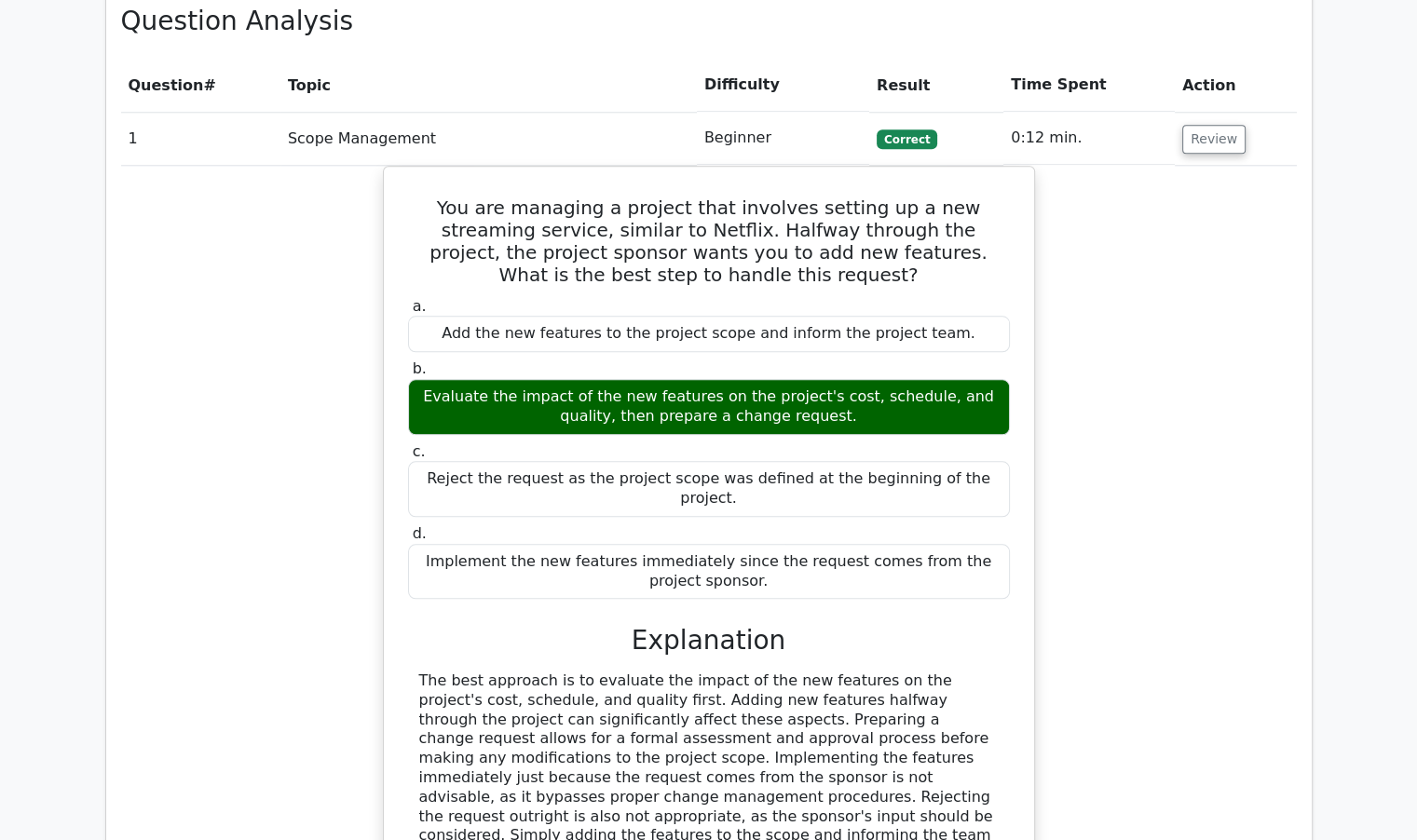
scroll to position [1863, 0]
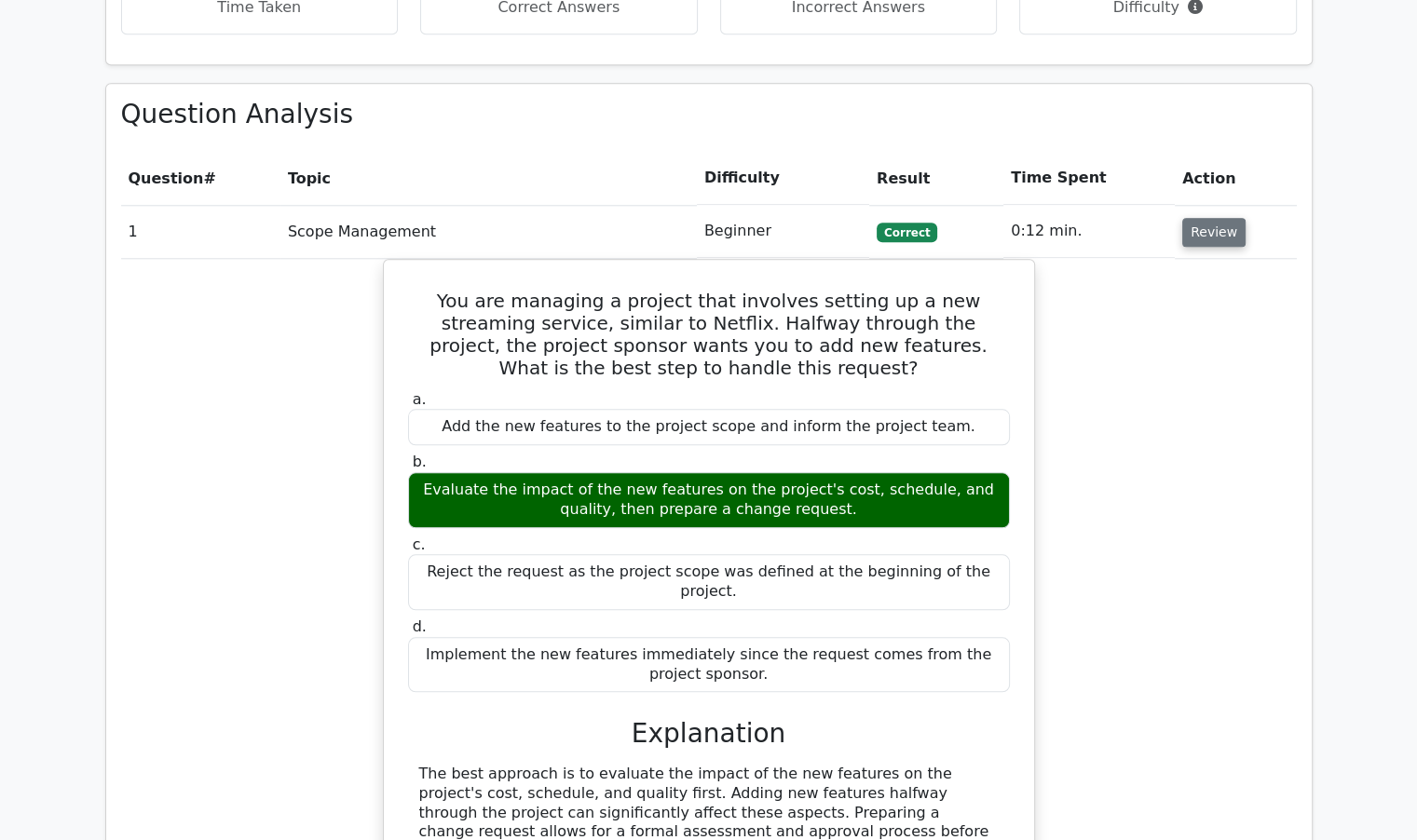
click at [1210, 218] on button "Review" at bounding box center [1215, 232] width 63 height 29
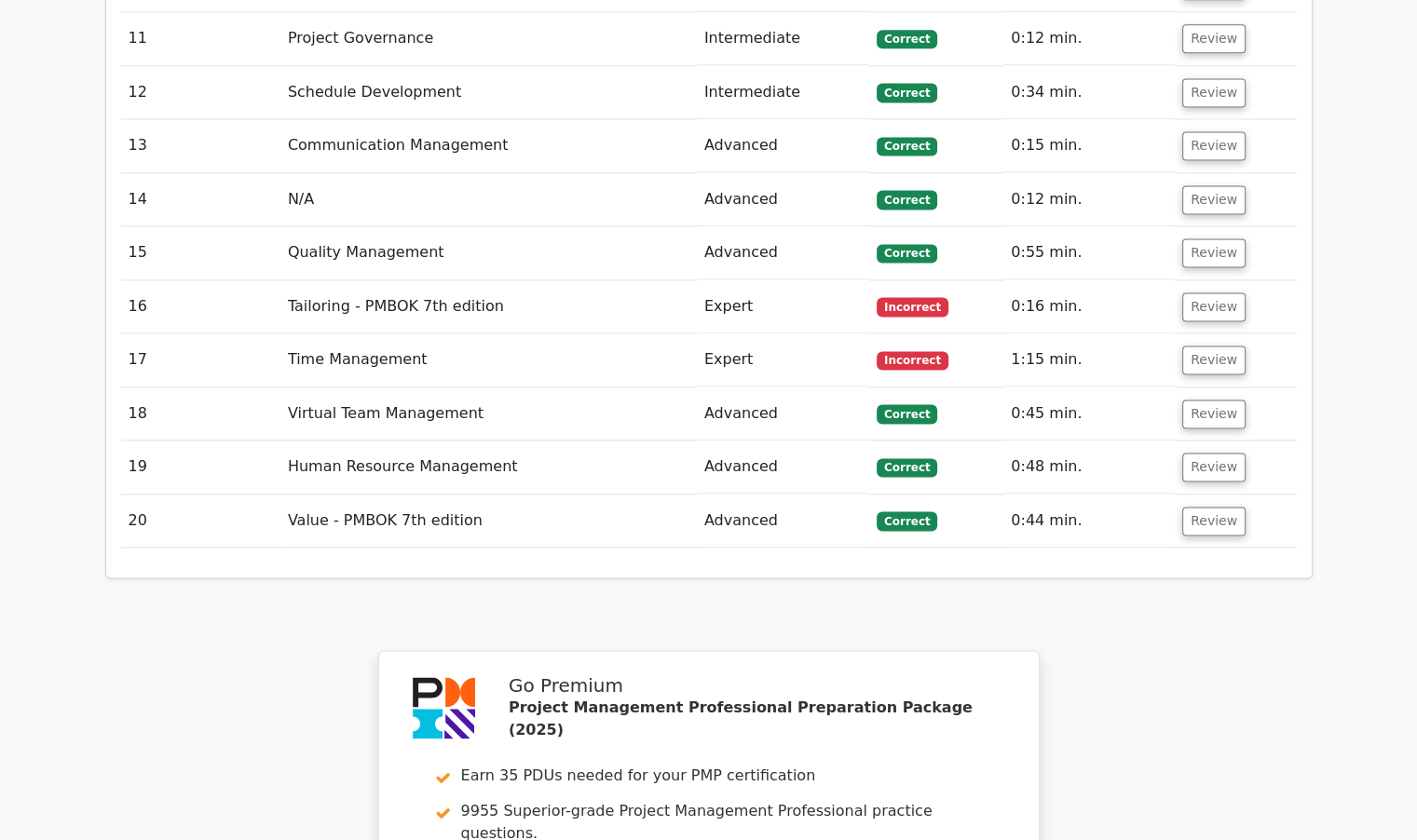
scroll to position [2608, 0]
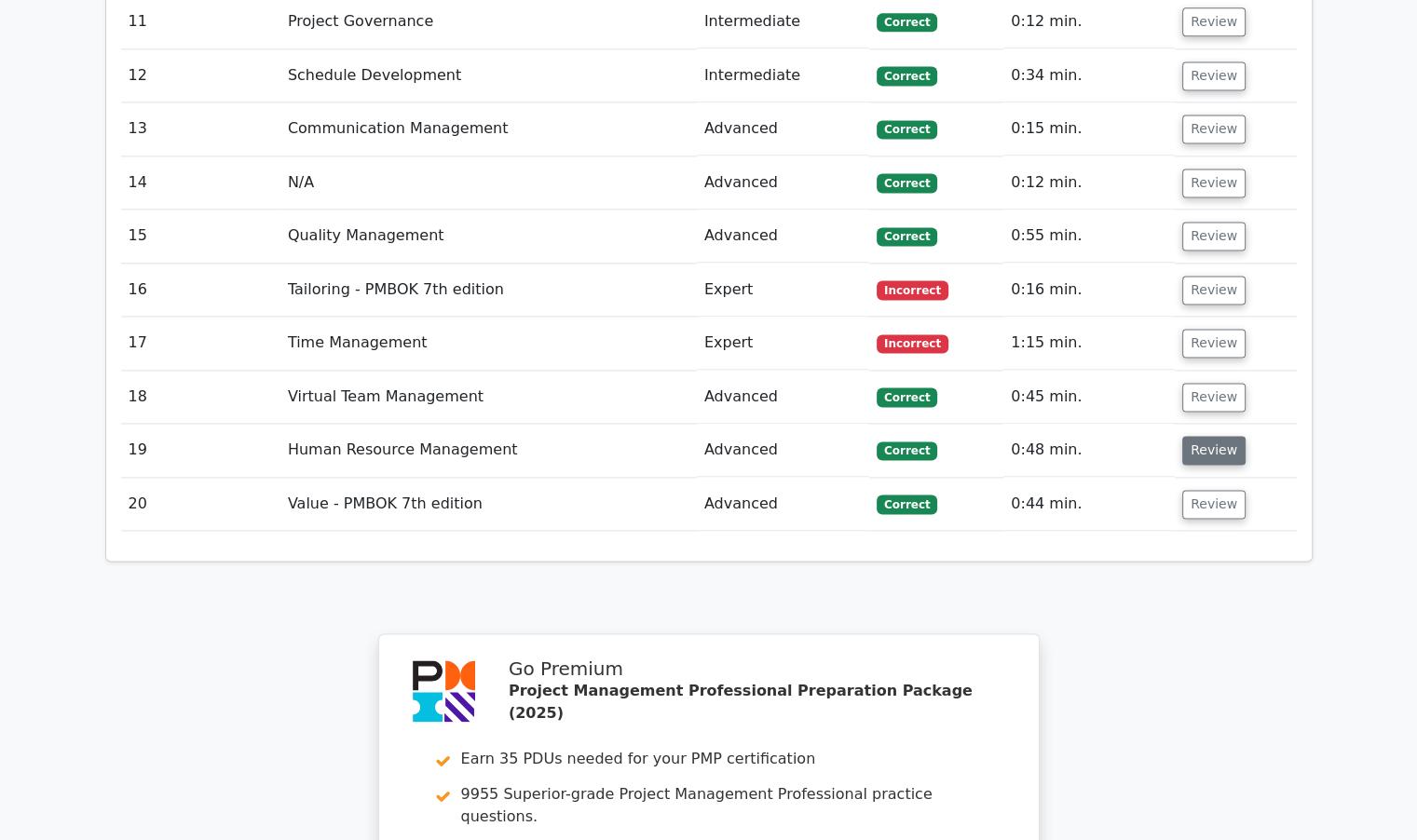
click at [1195, 436] on button "Review" at bounding box center [1215, 451] width 63 height 29
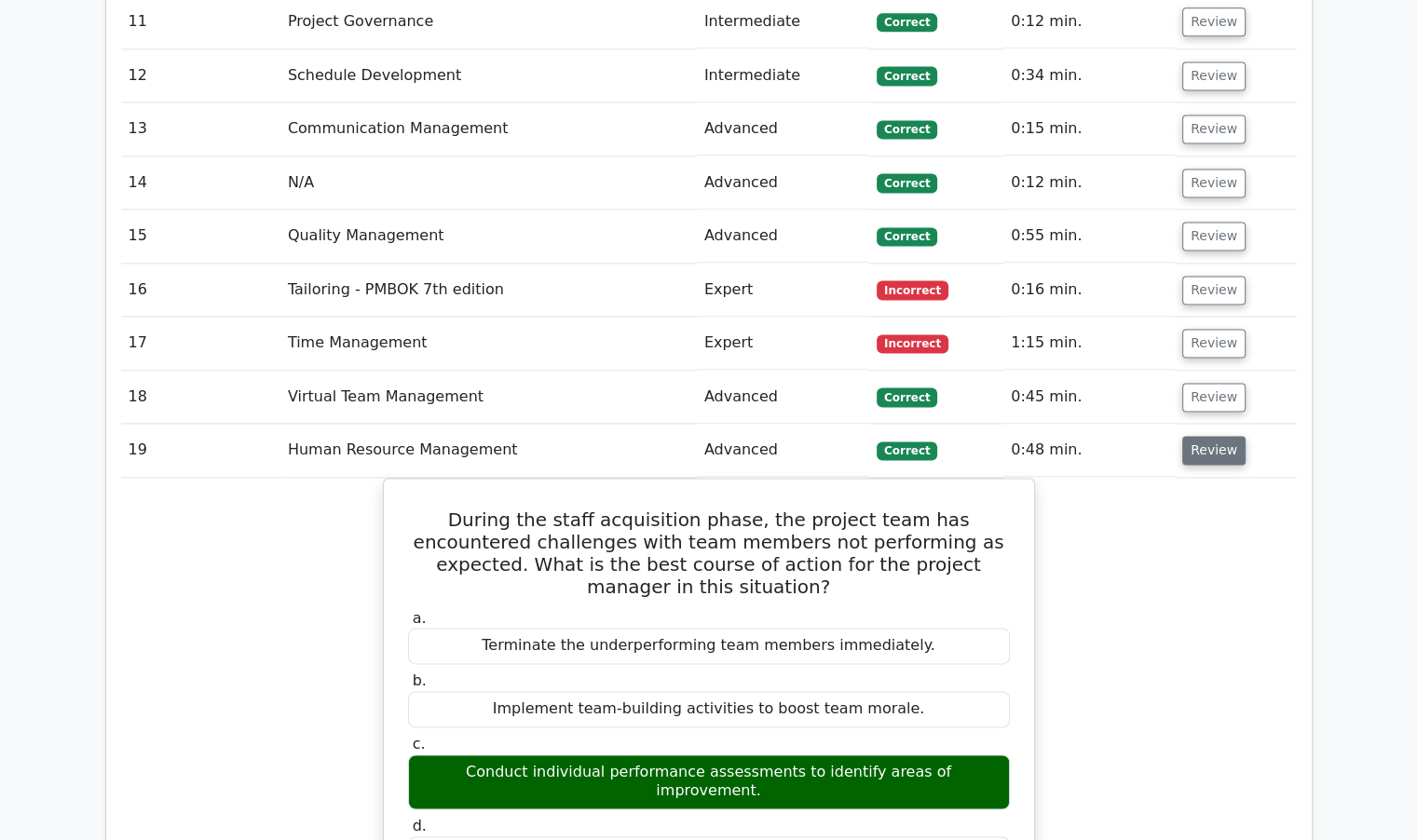
click at [1195, 436] on button "Review" at bounding box center [1215, 451] width 63 height 29
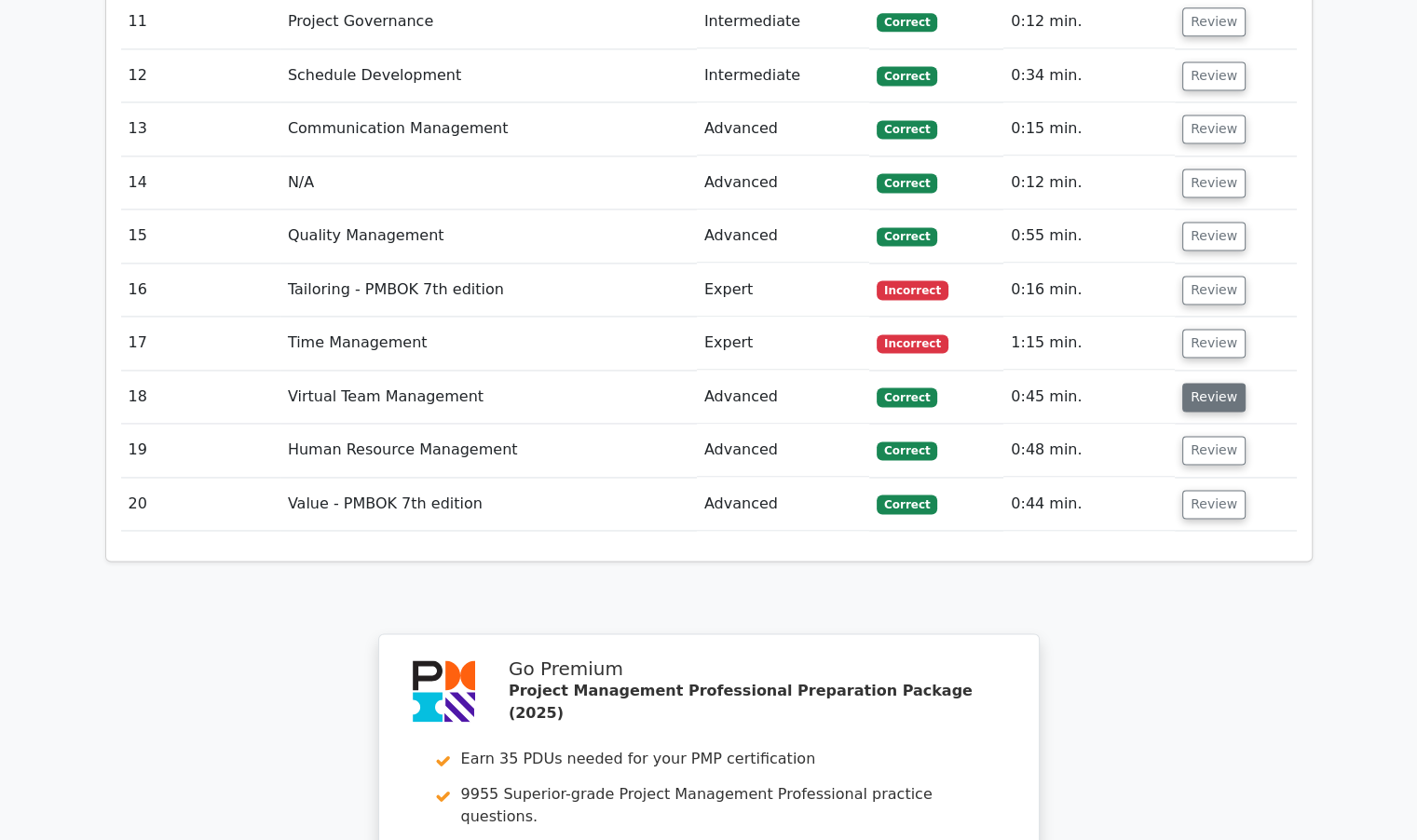
click at [1201, 383] on button "Review" at bounding box center [1215, 397] width 63 height 29
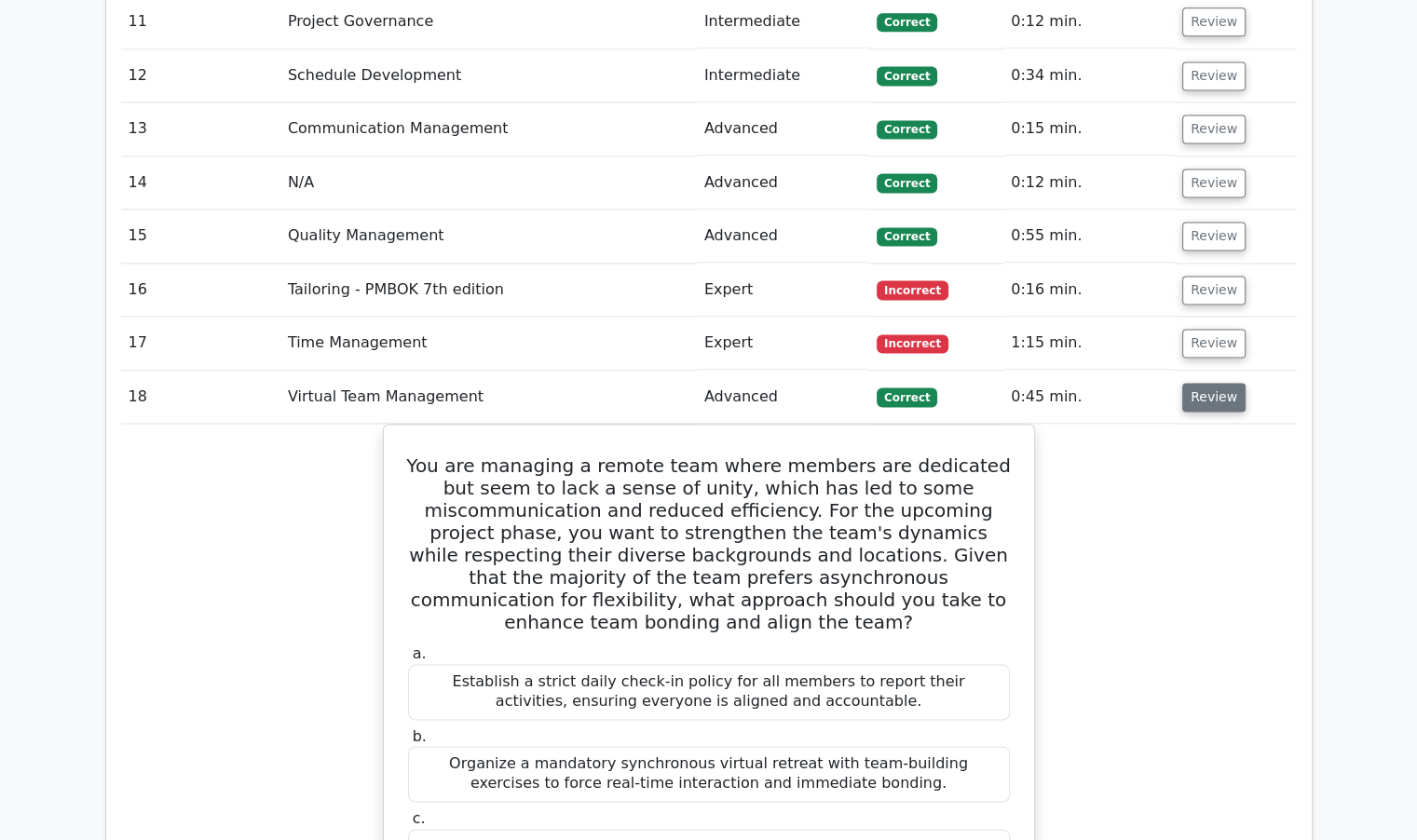
click at [1202, 383] on button "Review" at bounding box center [1215, 397] width 63 height 29
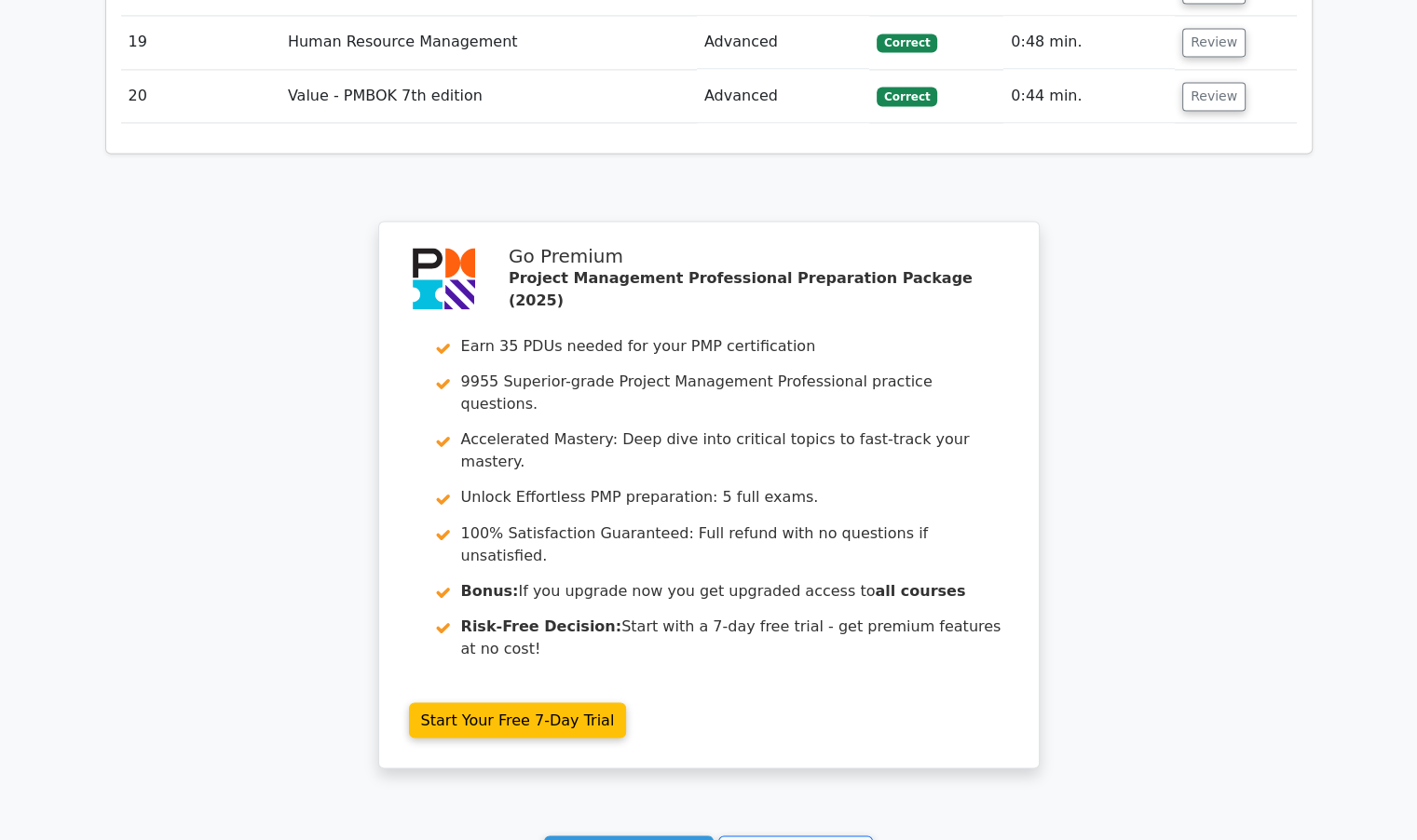
scroll to position [3128, 0]
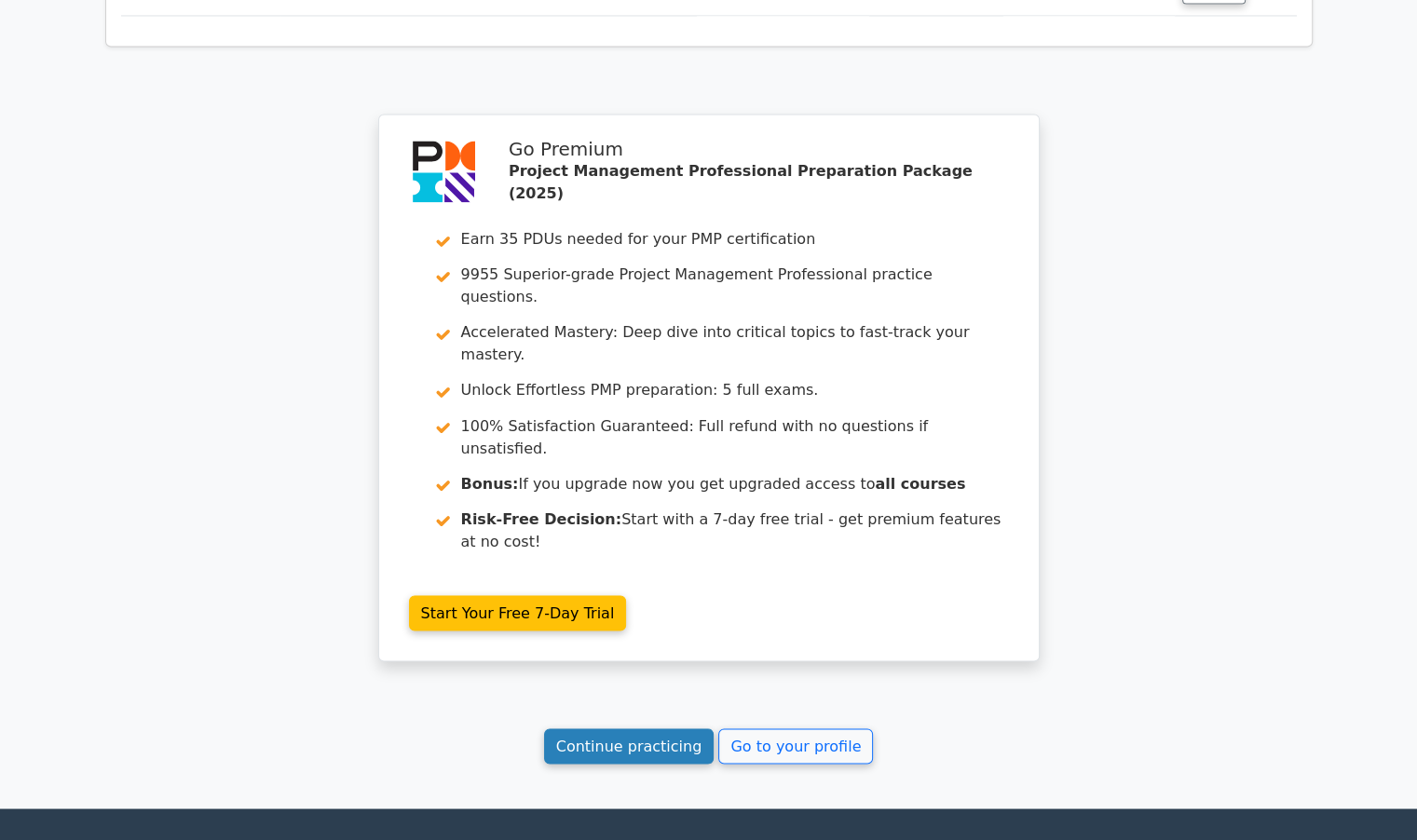
click at [649, 729] on link "Continue practicing" at bounding box center [629, 746] width 171 height 35
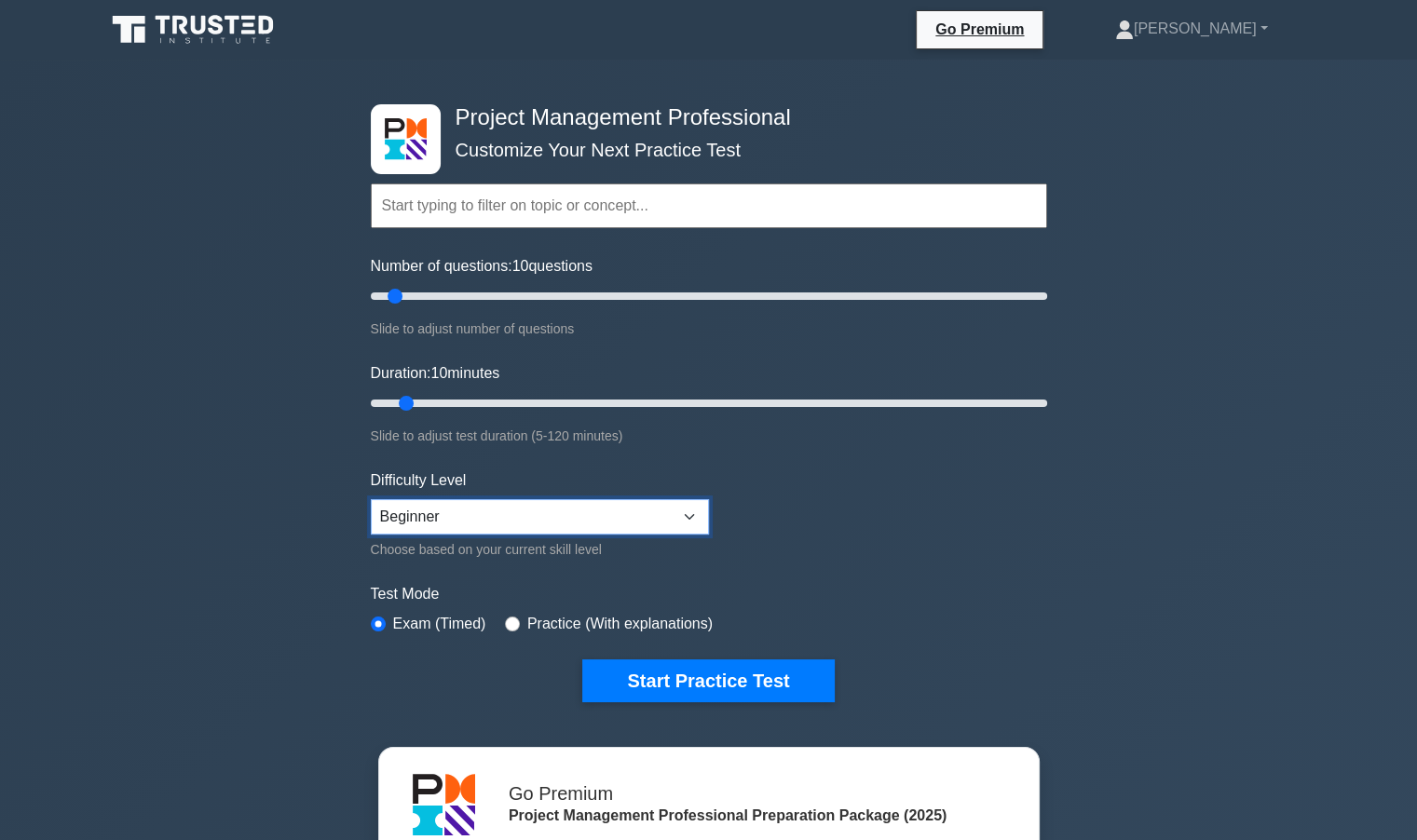
click at [481, 513] on select "Beginner Intermediate Expert" at bounding box center [540, 517] width 339 height 35
select select "expert"
click at [371, 500] on select "Beginner Intermediate Expert" at bounding box center [540, 517] width 339 height 35
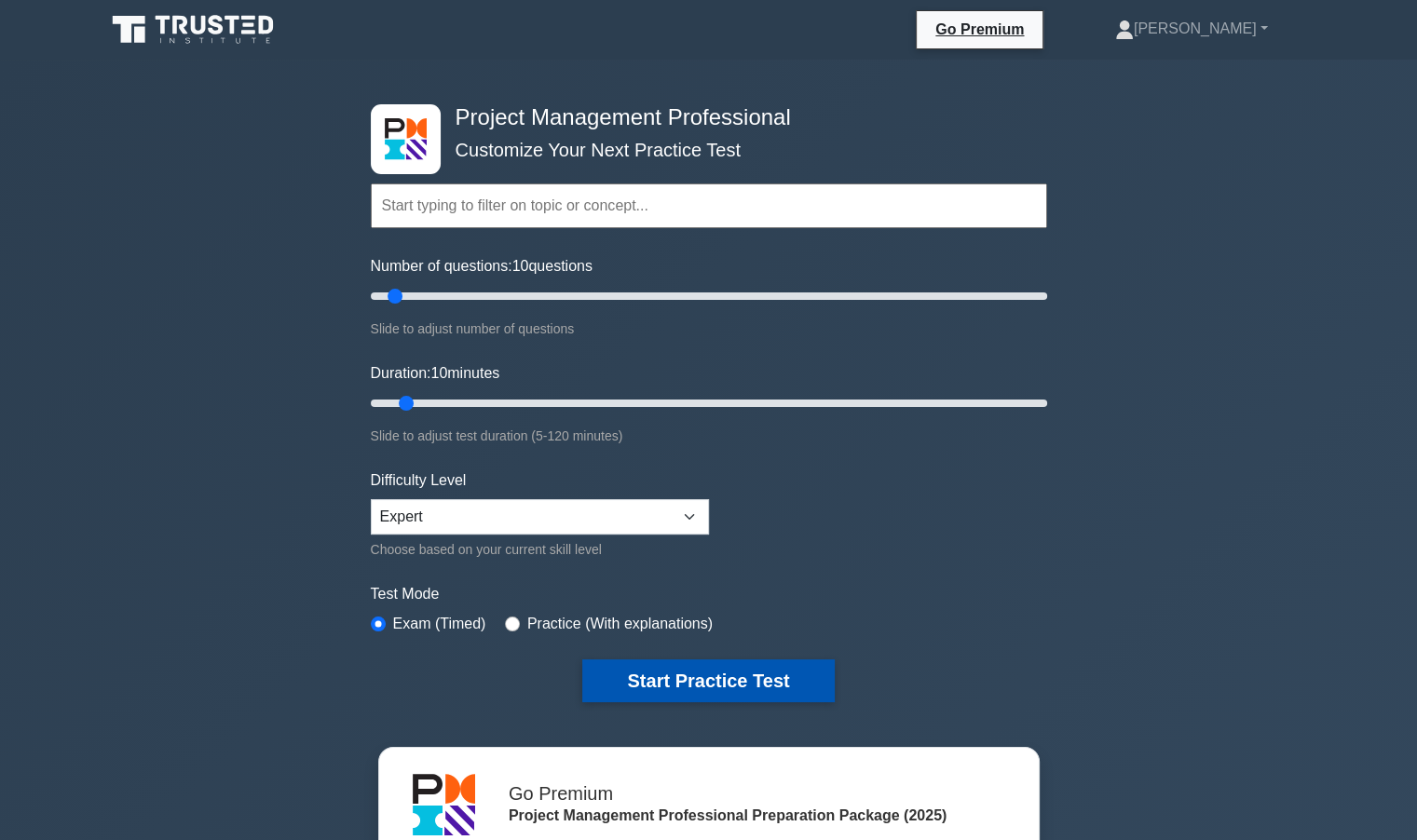
click at [699, 667] on button "Start Practice Test" at bounding box center [708, 681] width 251 height 43
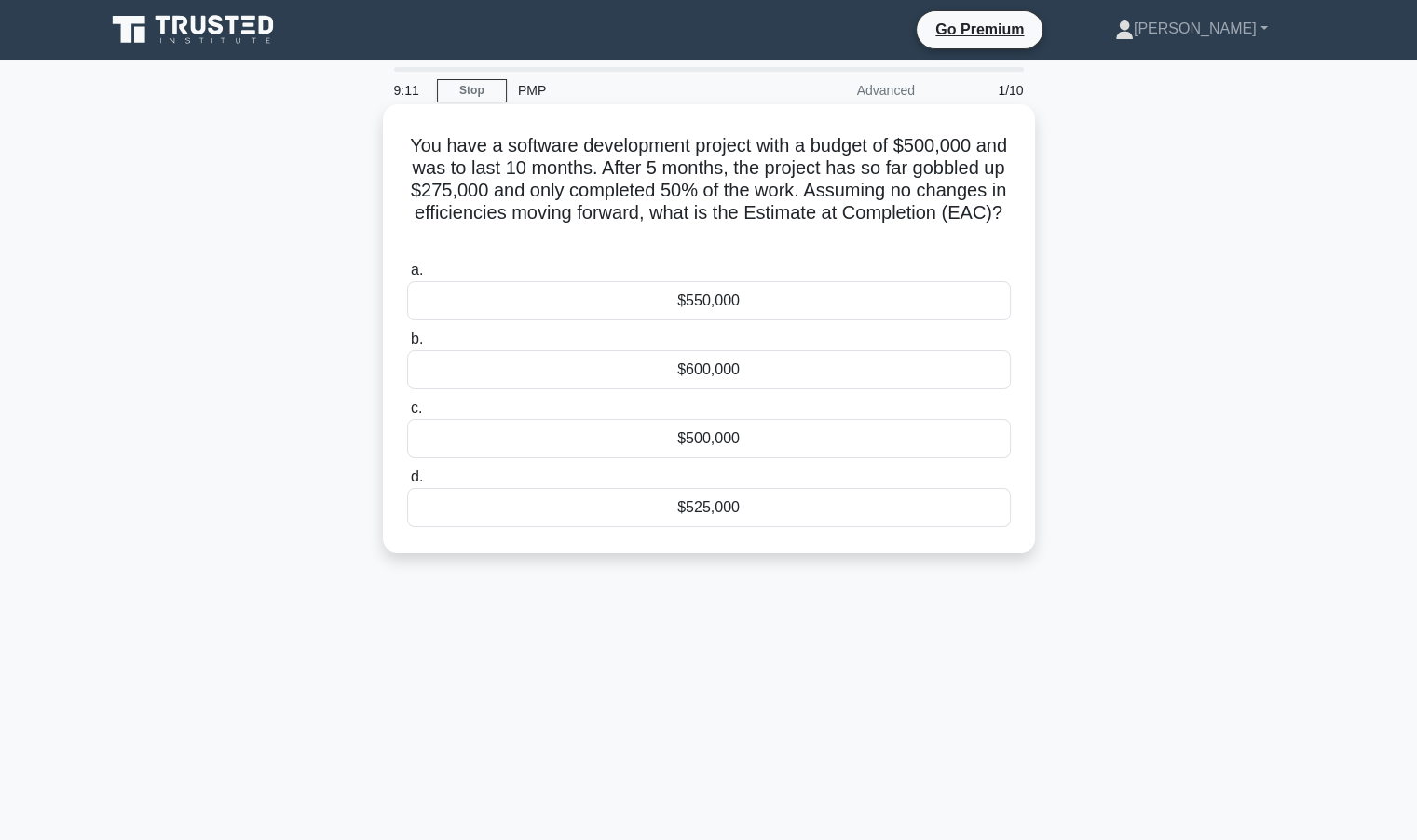
click at [660, 301] on div "$550,000" at bounding box center [708, 300] width 603 height 39
click at [407, 276] on input "a. $550,000" at bounding box center [407, 270] width 0 height 12
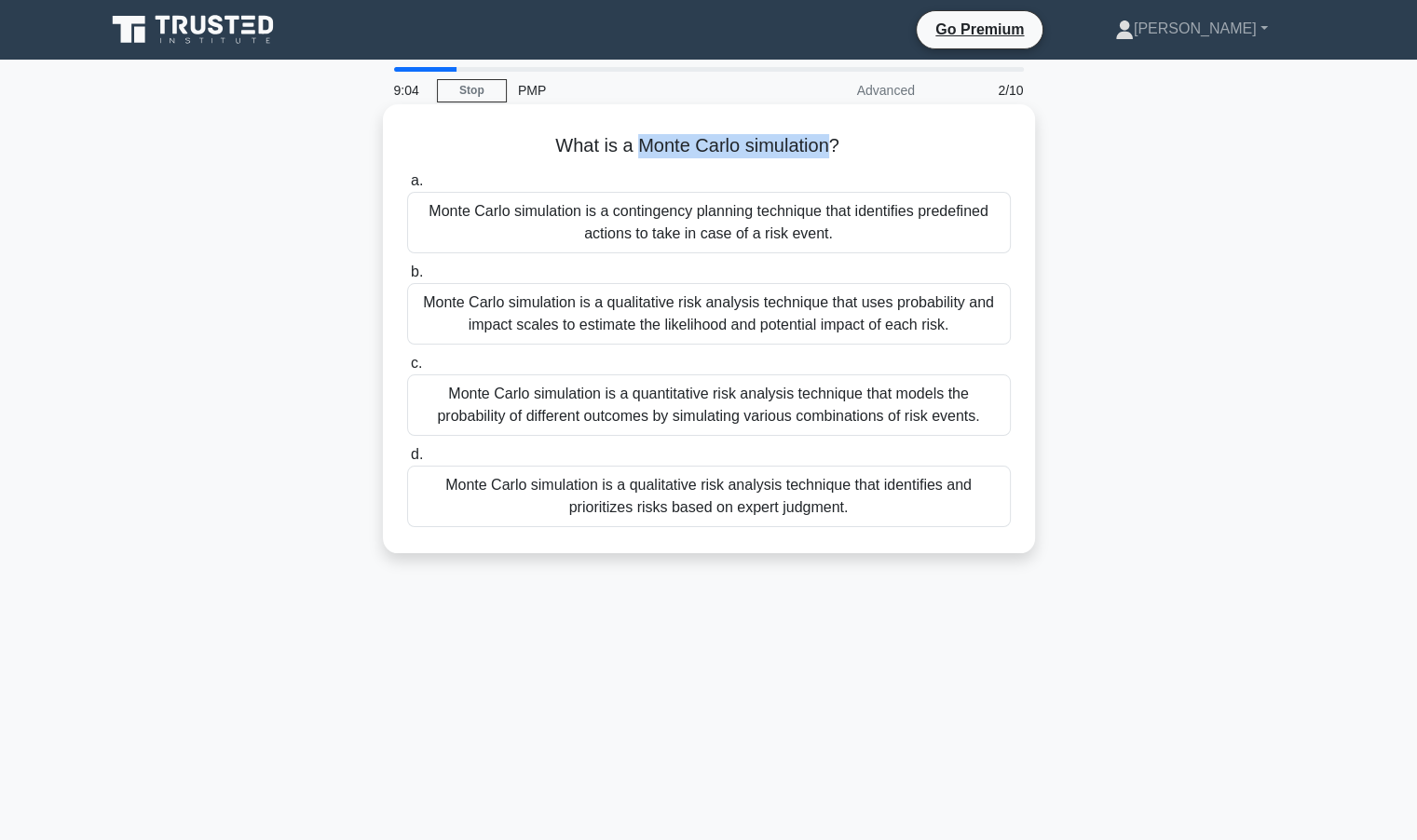
drag, startPoint x: 634, startPoint y: 143, endPoint x: 834, endPoint y: 154, distance: 200.3
click at [834, 154] on h5 "What is a Monte Carlo simulation? .spinner_0XTQ{transform-origin:center;animati…" at bounding box center [709, 146] width 607 height 24
copy h5 "Monte Carlo simulation"
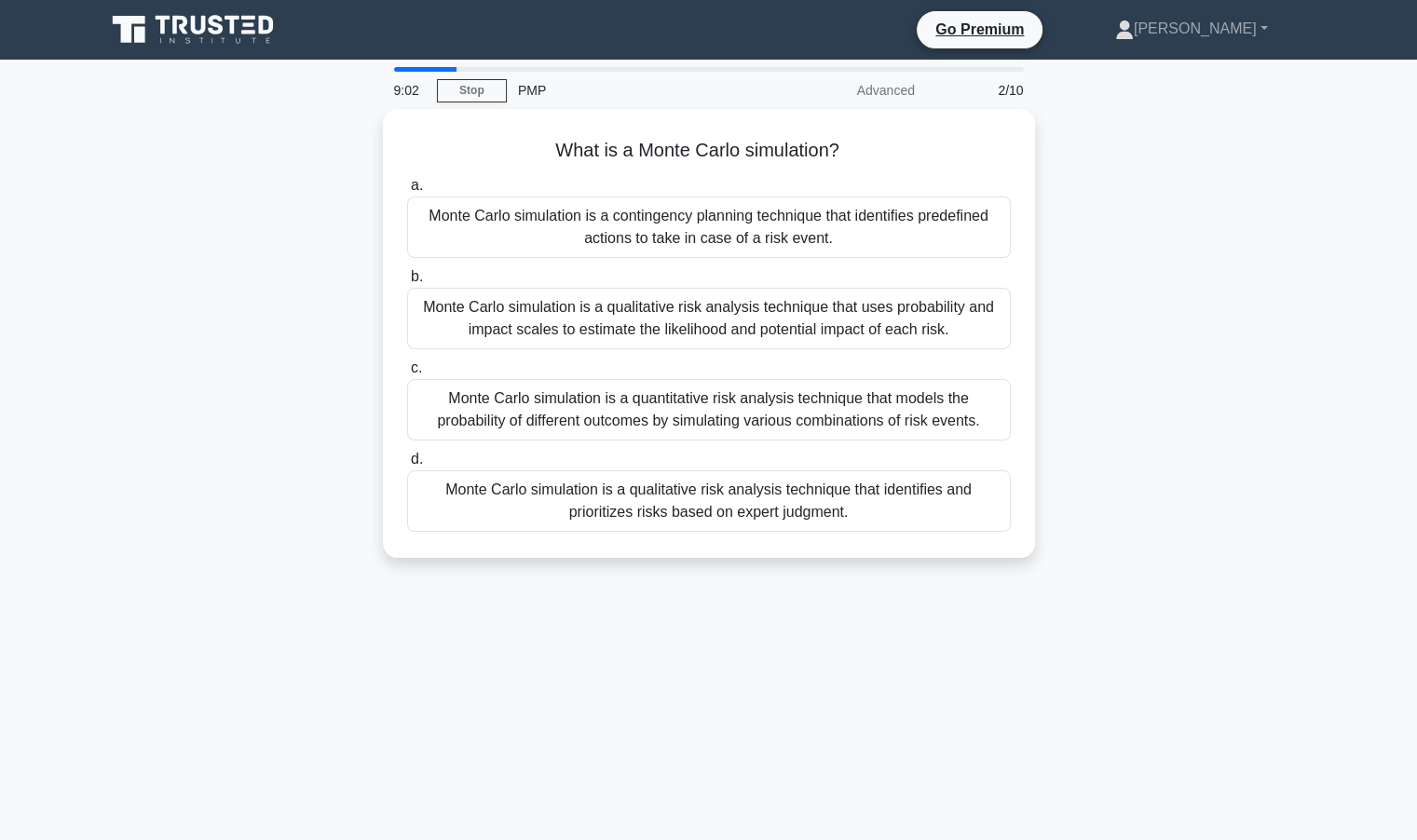
click at [1242, 366] on div "What is a Monte Carlo simulation? .spinner_0XTQ{transform-origin:center;animati…" at bounding box center [709, 344] width 1230 height 471
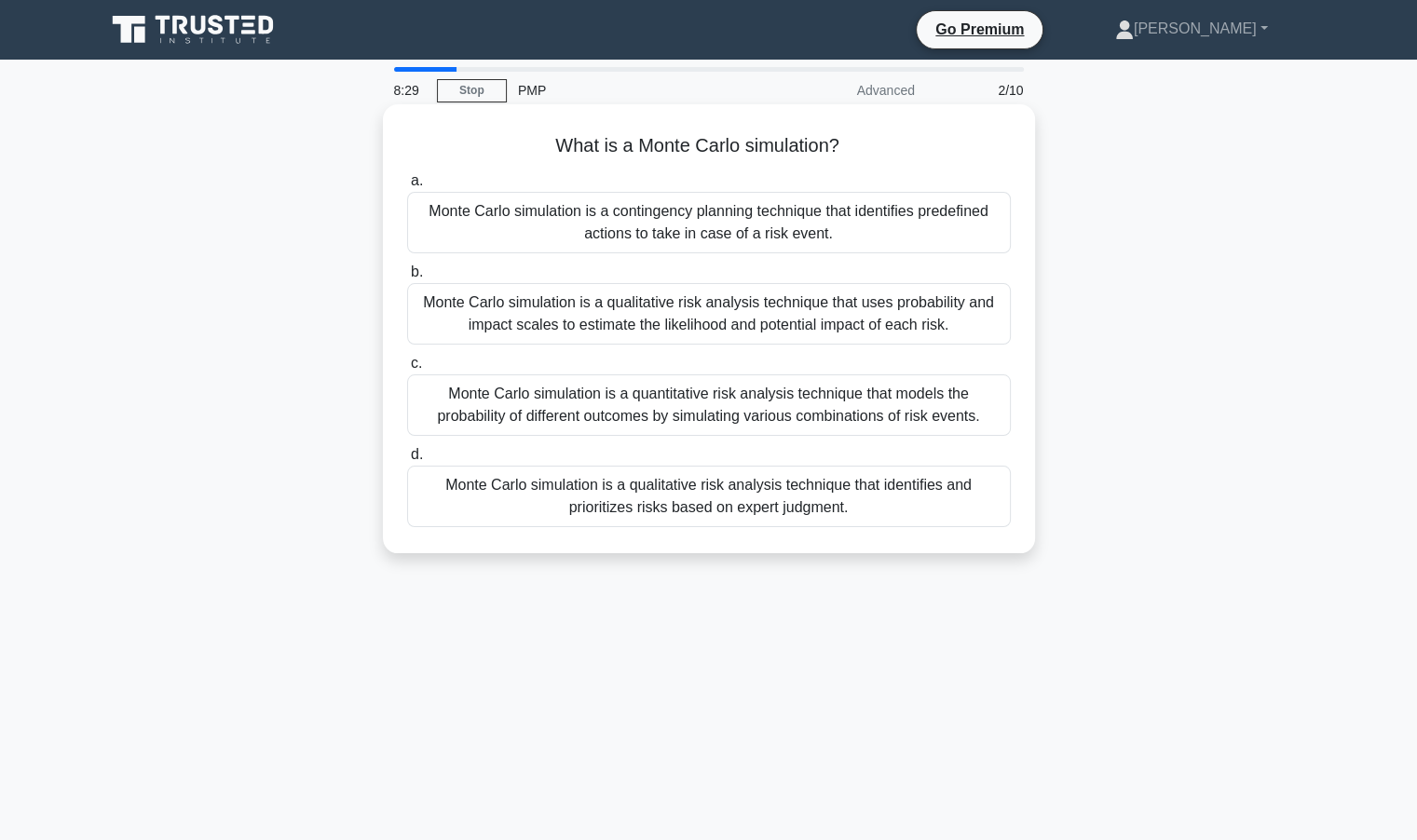
click at [661, 323] on div "Monte Carlo simulation is a qualitative risk analysis technique that uses proba…" at bounding box center [708, 314] width 603 height 61
click at [407, 278] on input "b. Monte Carlo simulation is a qualitative risk analysis technique that uses pr…" at bounding box center [407, 272] width 0 height 12
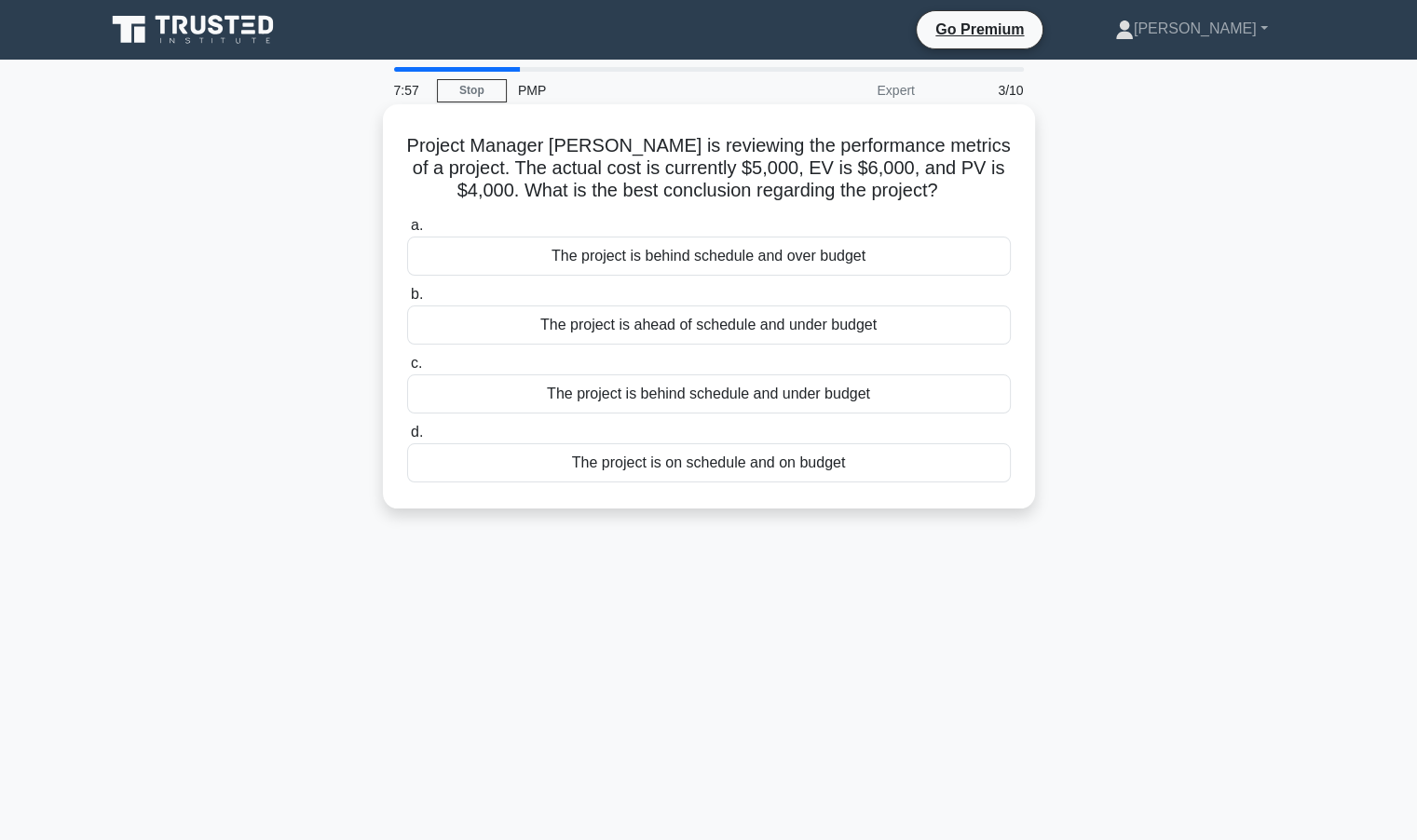
click at [713, 400] on div "The project is behind schedule and under budget" at bounding box center [708, 393] width 603 height 39
click at [407, 370] on input "c. The project is behind schedule and under budget" at bounding box center [407, 363] width 0 height 12
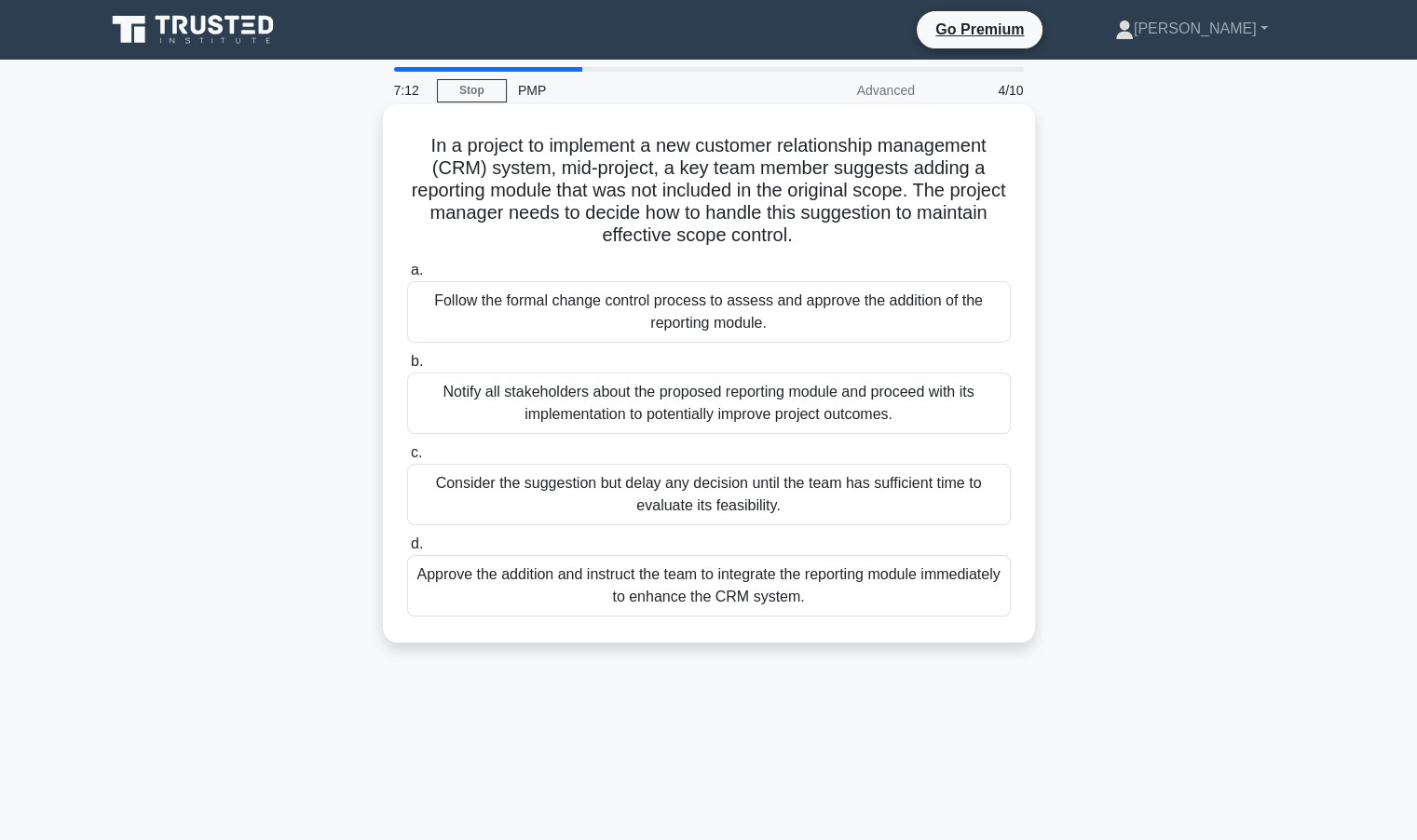
click at [602, 492] on div "Consider the suggestion but delay any decision until the team has sufficient ti…" at bounding box center [708, 495] width 603 height 61
click at [407, 459] on input "c. Consider the suggestion but delay any decision until the team has sufficient…" at bounding box center [407, 453] width 0 height 12
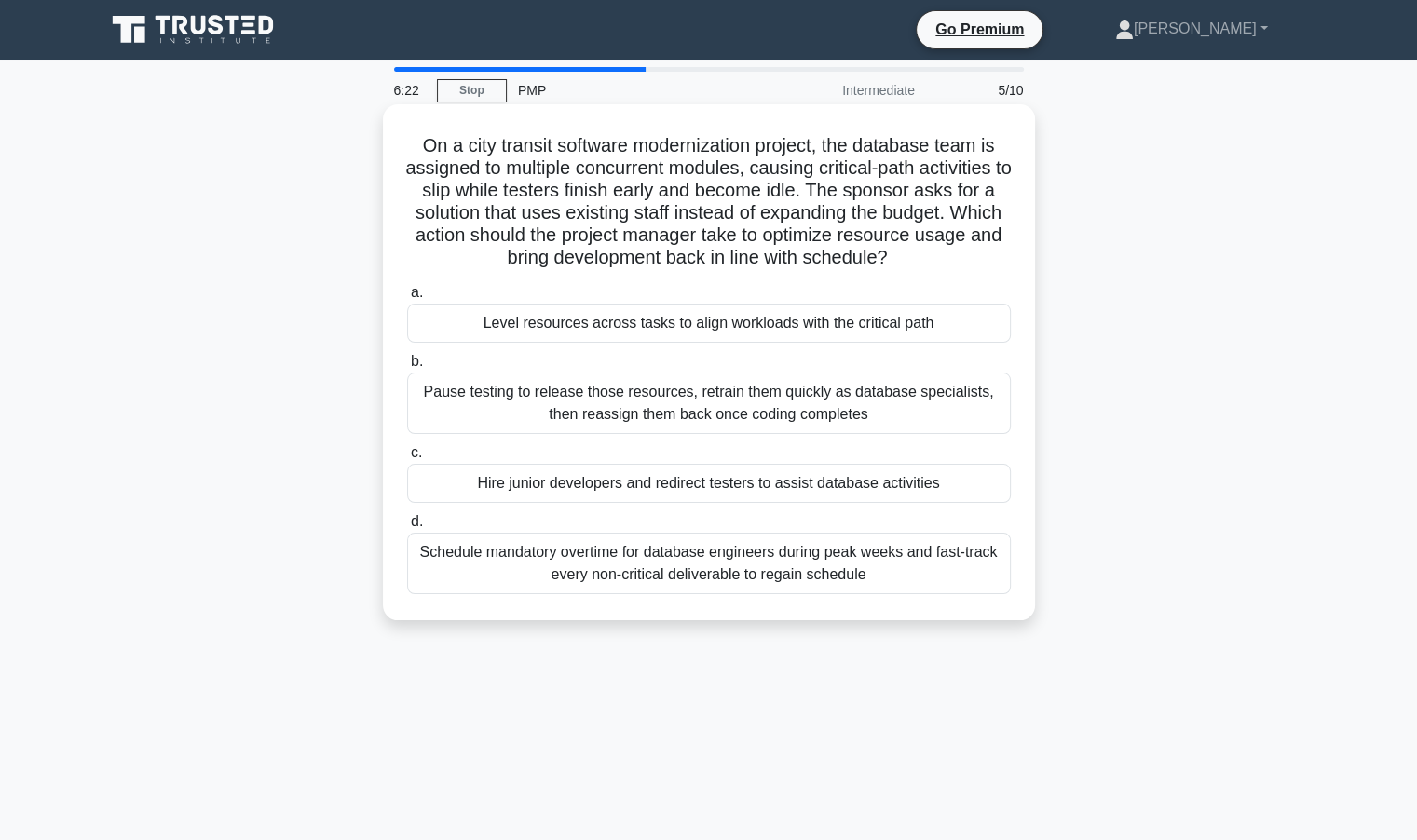
click at [727, 327] on div "Level resources across tasks to align workloads with the critical path" at bounding box center [708, 323] width 603 height 39
click at [407, 299] on input "a. Level resources across tasks to align workloads with the critical path" at bounding box center [407, 292] width 0 height 12
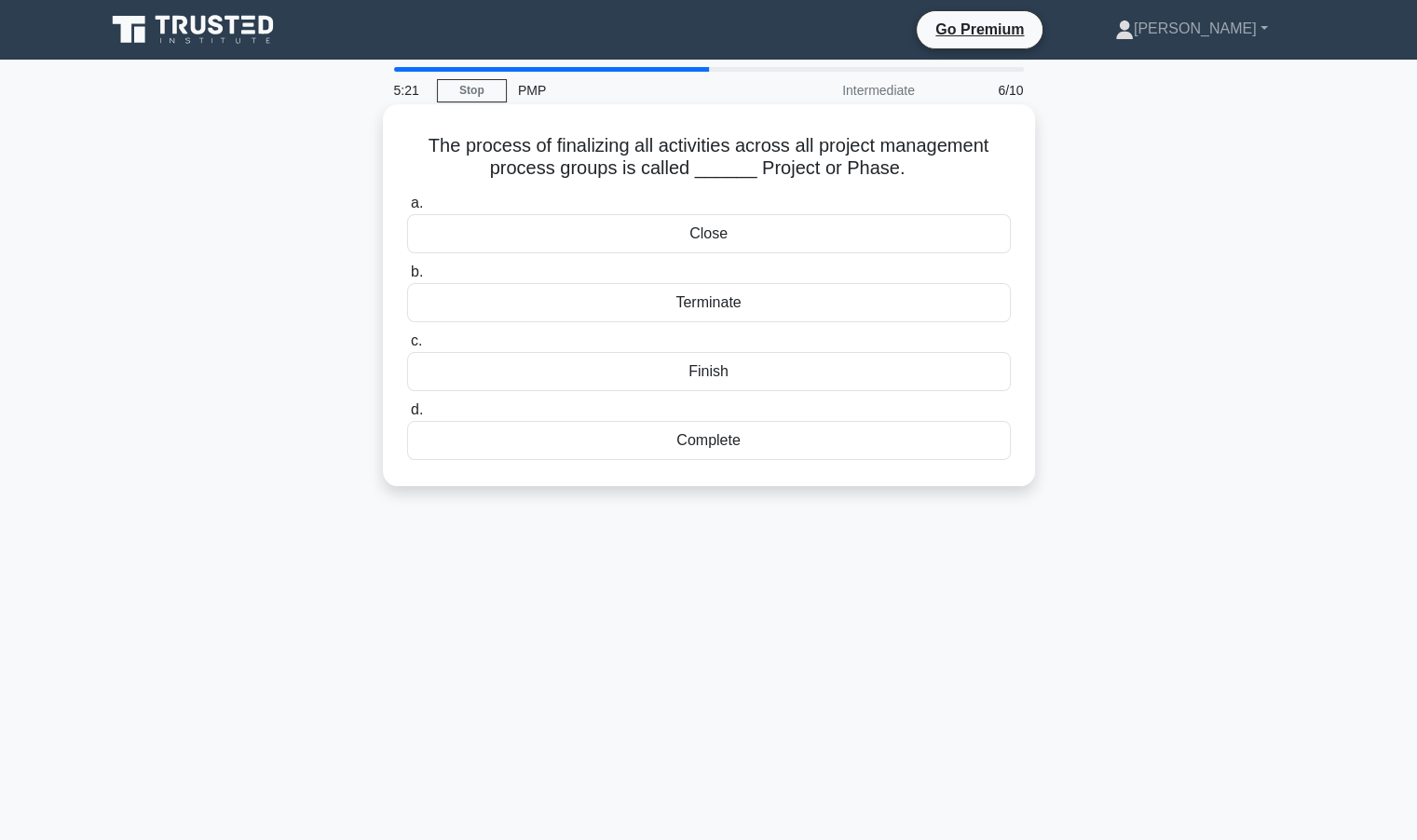
click at [721, 370] on div "Finish" at bounding box center [708, 371] width 603 height 39
click at [407, 347] on input "c. Finish" at bounding box center [407, 341] width 0 height 12
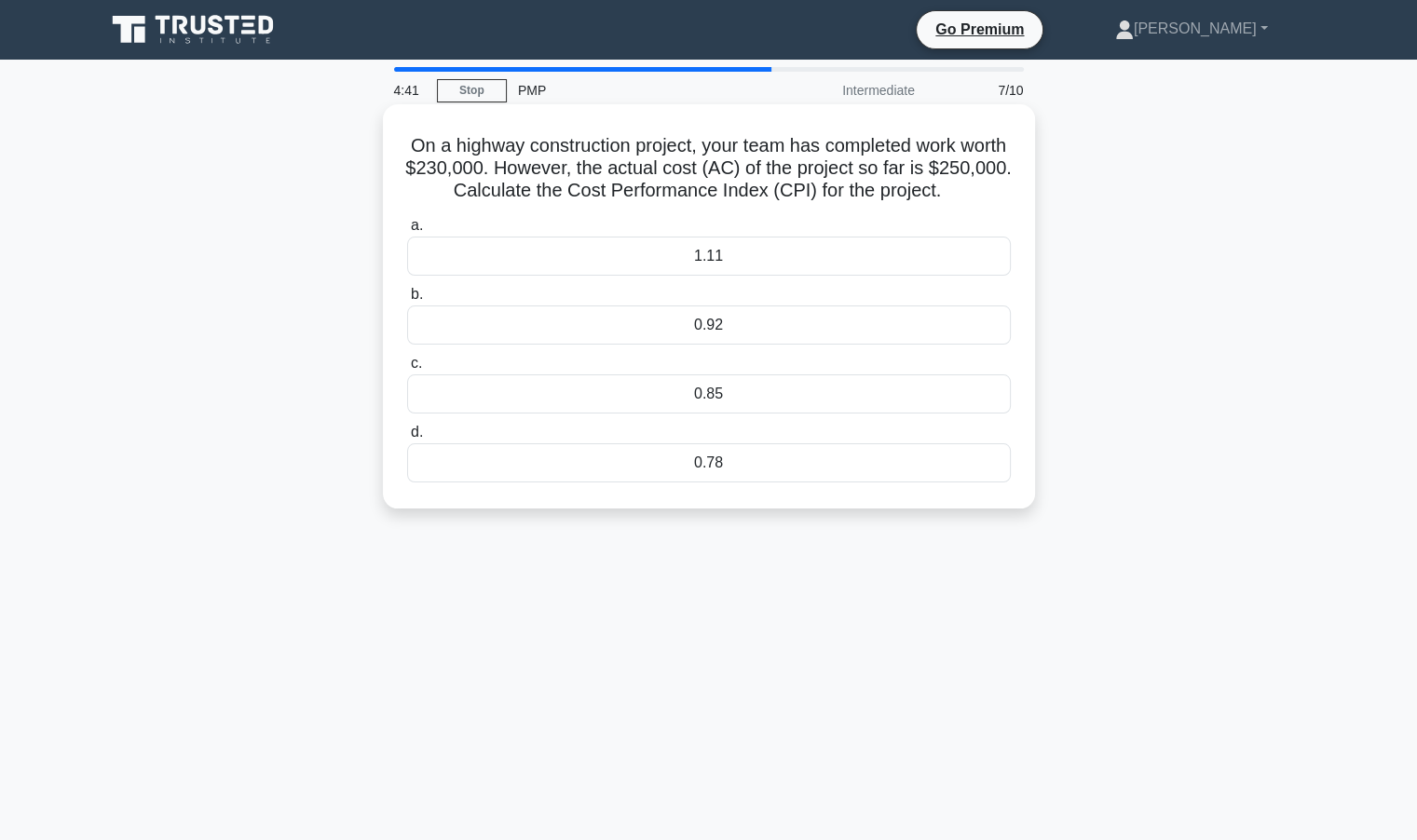
click at [698, 321] on div "0.92" at bounding box center [708, 325] width 603 height 39
click at [407, 301] on input "b. 0.92" at bounding box center [407, 294] width 0 height 12
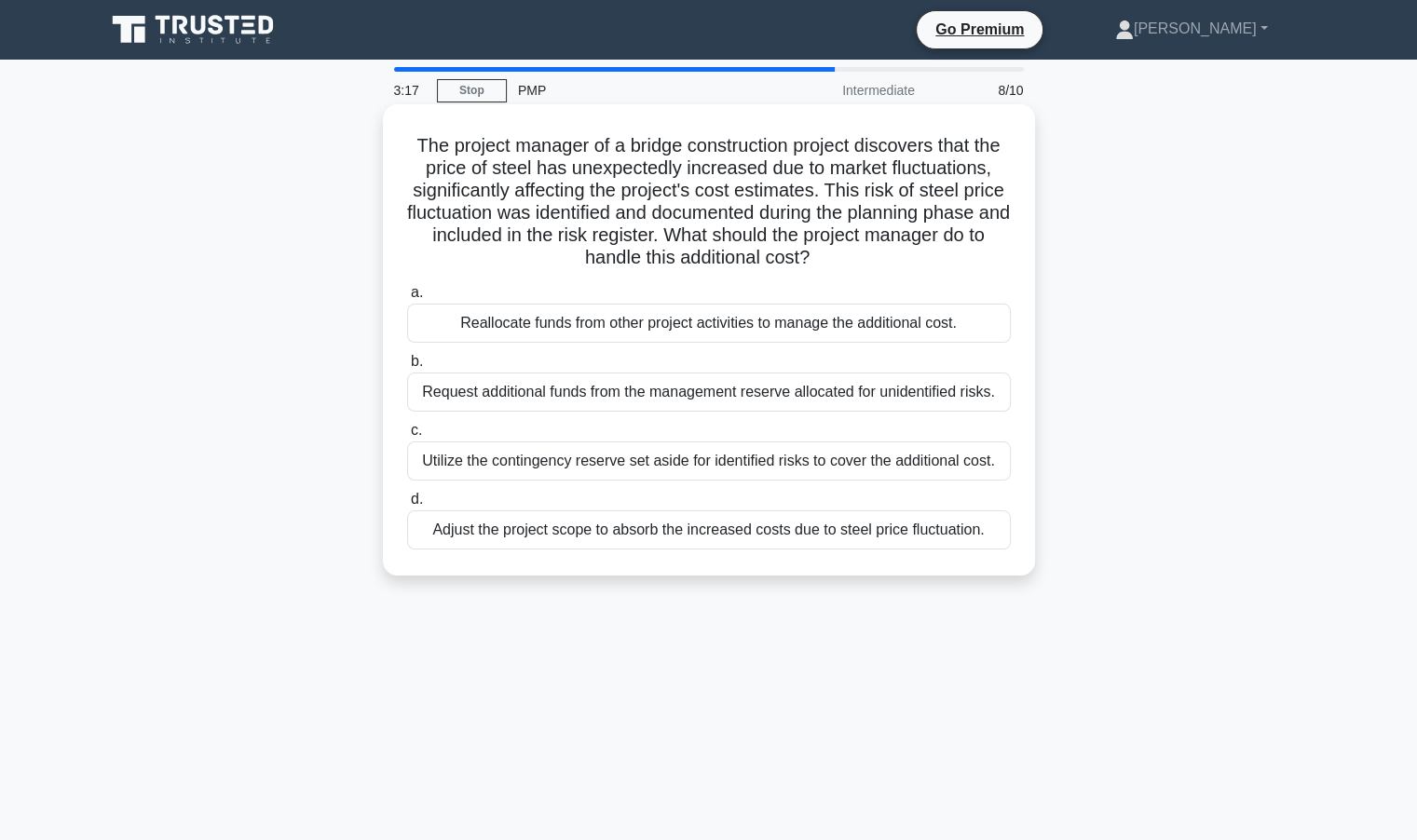
click at [717, 467] on div "Utilize the contingency reserve set aside for identified risks to cover the add…" at bounding box center [708, 460] width 603 height 39
click at [407, 437] on input "c. Utilize the contingency reserve set aside for identified risks to cover the …" at bounding box center [407, 431] width 0 height 12
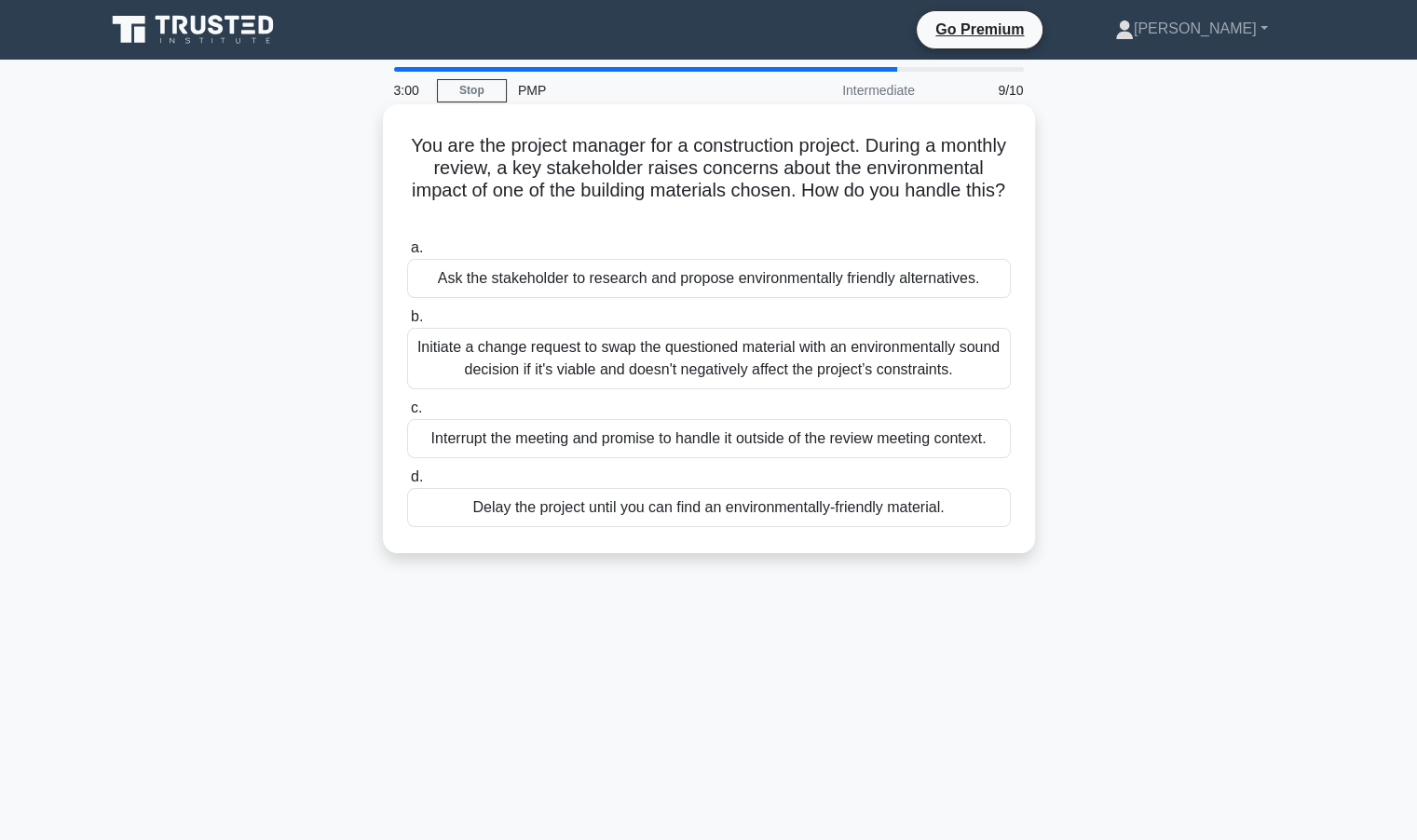
click at [663, 374] on div "Initiate a change request to swap the questioned material with an environmental…" at bounding box center [708, 359] width 603 height 61
click at [407, 323] on input "b. Initiate a change request to swap the questioned material with an environmen…" at bounding box center [407, 316] width 0 height 12
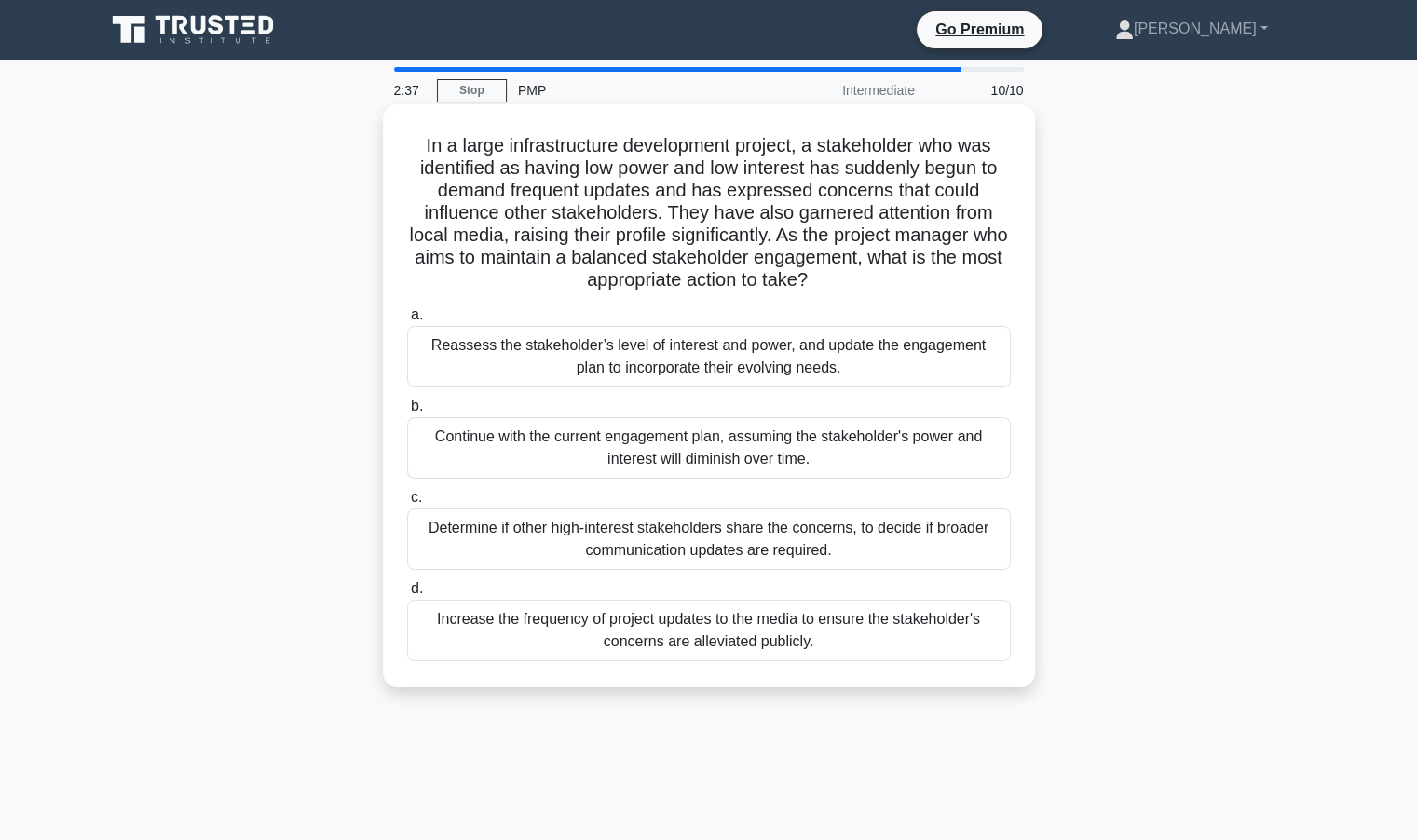
click at [731, 364] on div "Reassess the stakeholder’s level of interest and power, and update the engageme…" at bounding box center [708, 357] width 603 height 61
click at [407, 321] on input "a. Reassess the stakeholder’s level of interest and power, and update the engag…" at bounding box center [407, 315] width 0 height 12
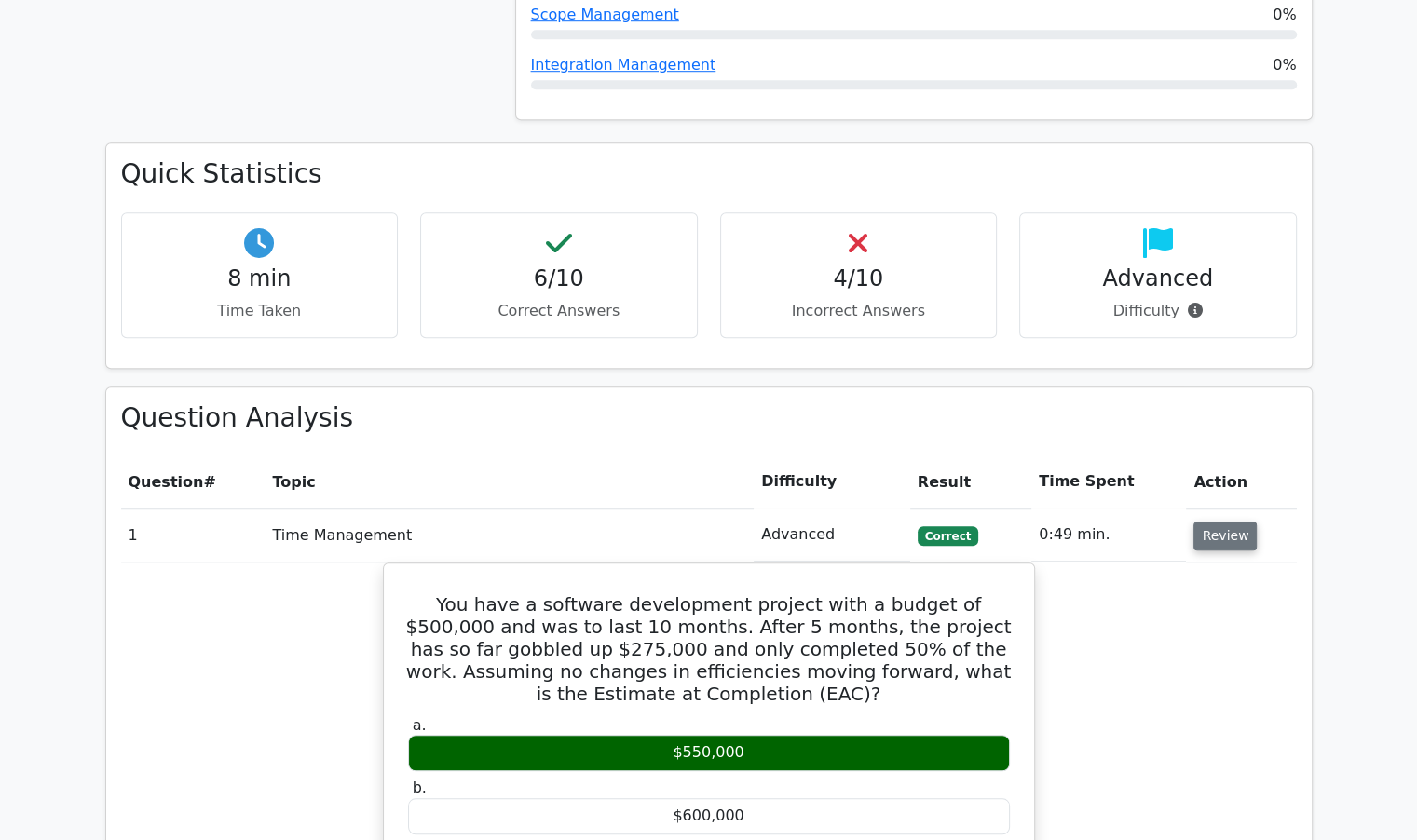
scroll to position [1211, 0]
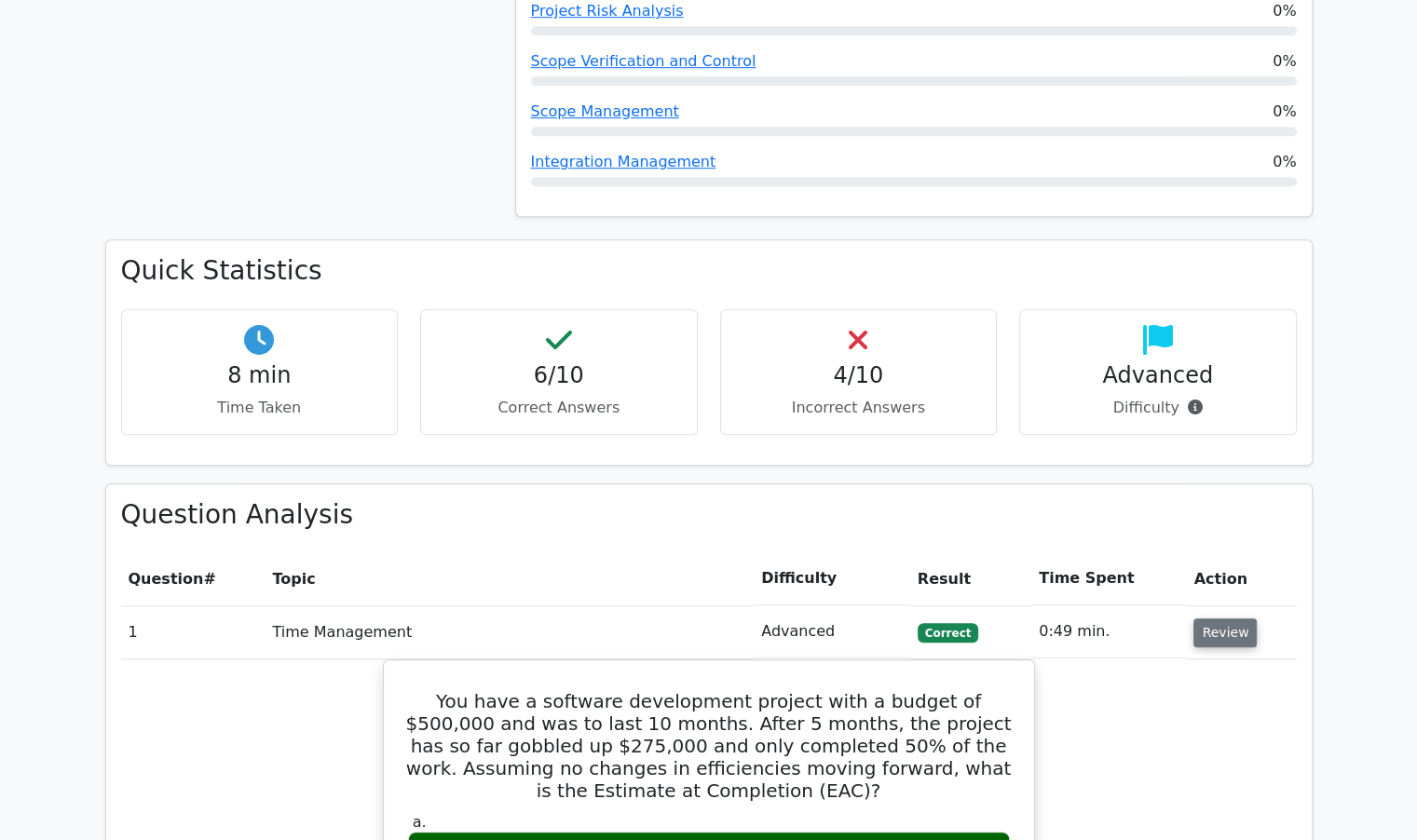
click at [1198, 618] on button "Review" at bounding box center [1225, 633] width 63 height 29
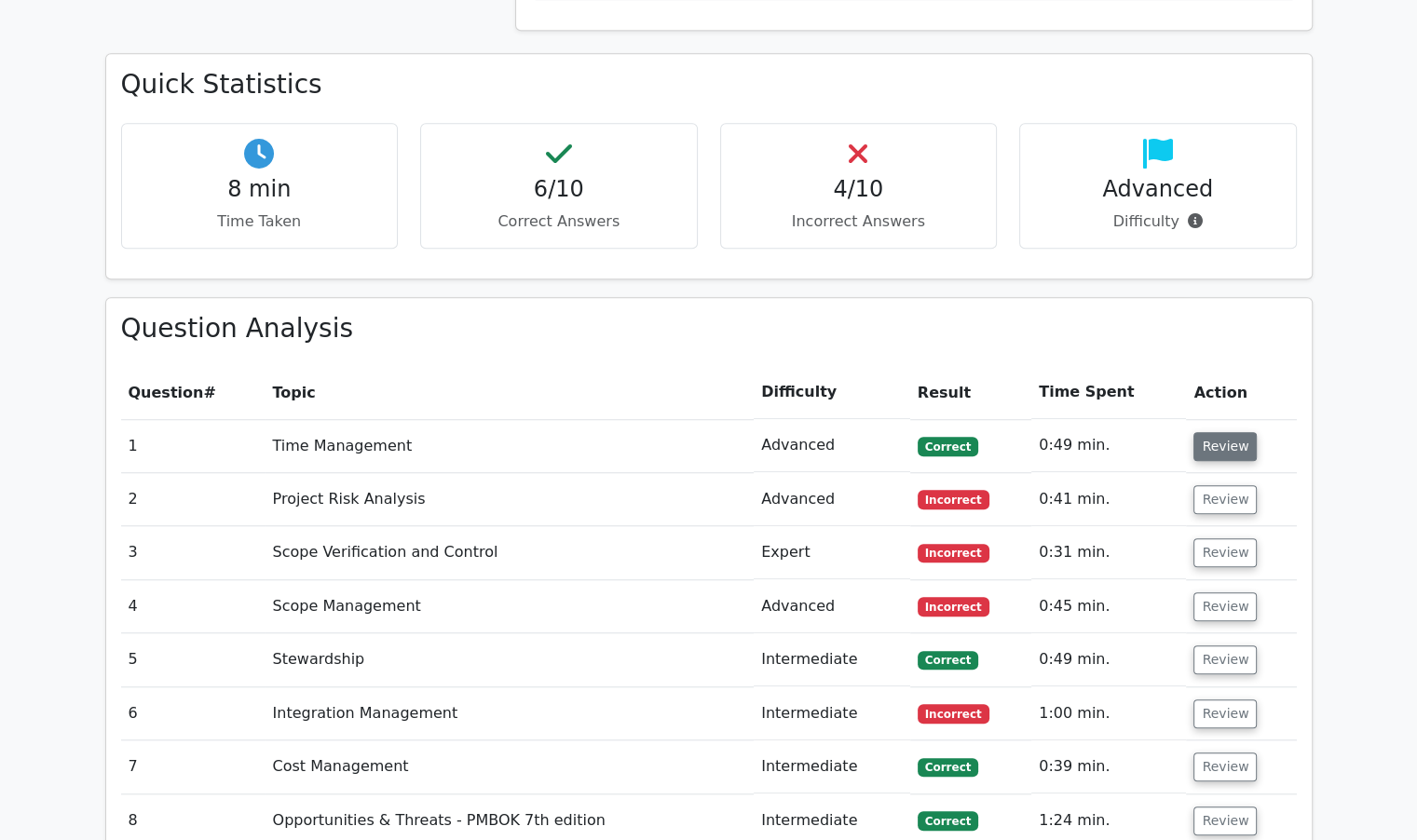
scroll to position [1770, 0]
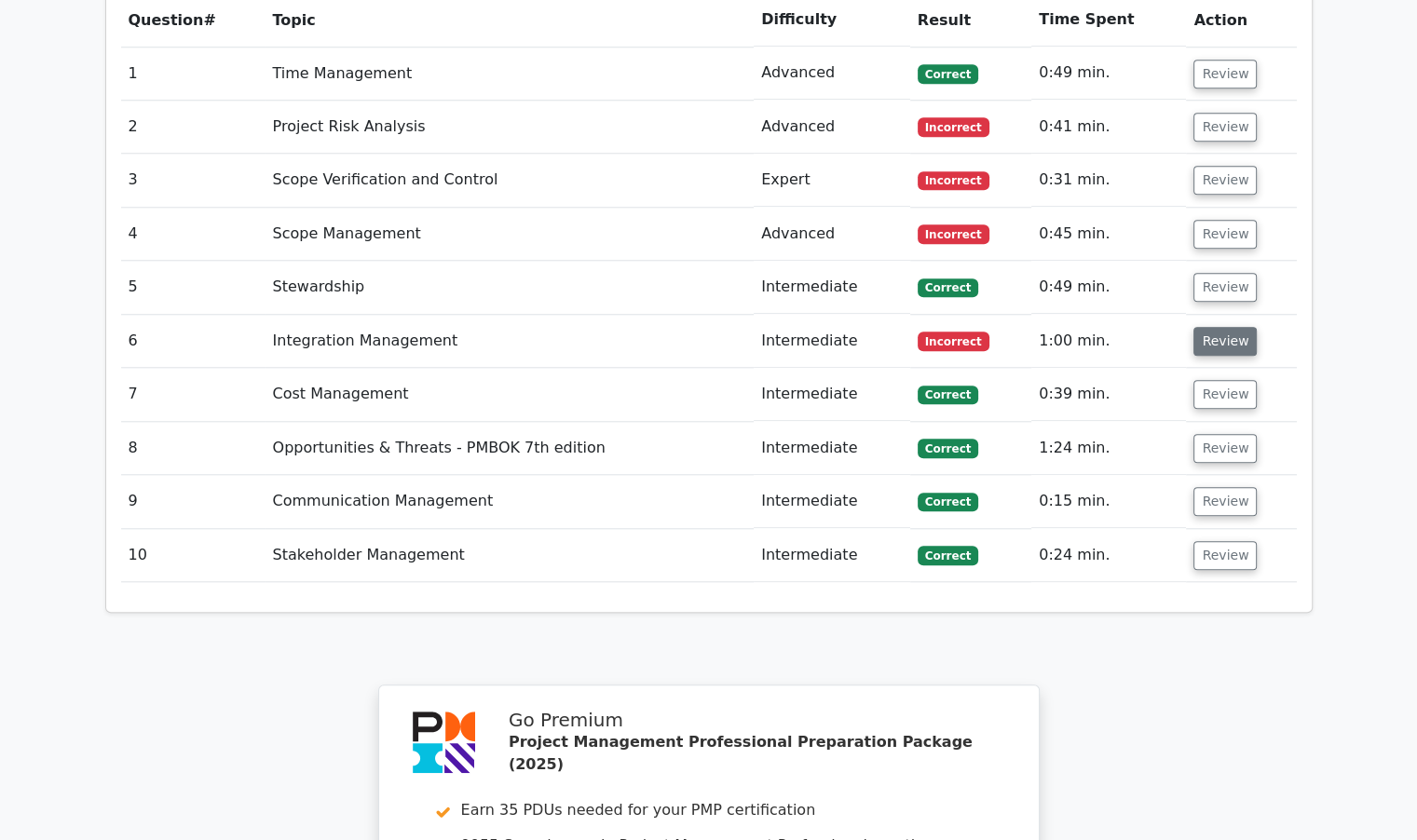
click at [1226, 327] on button "Review" at bounding box center [1225, 341] width 63 height 29
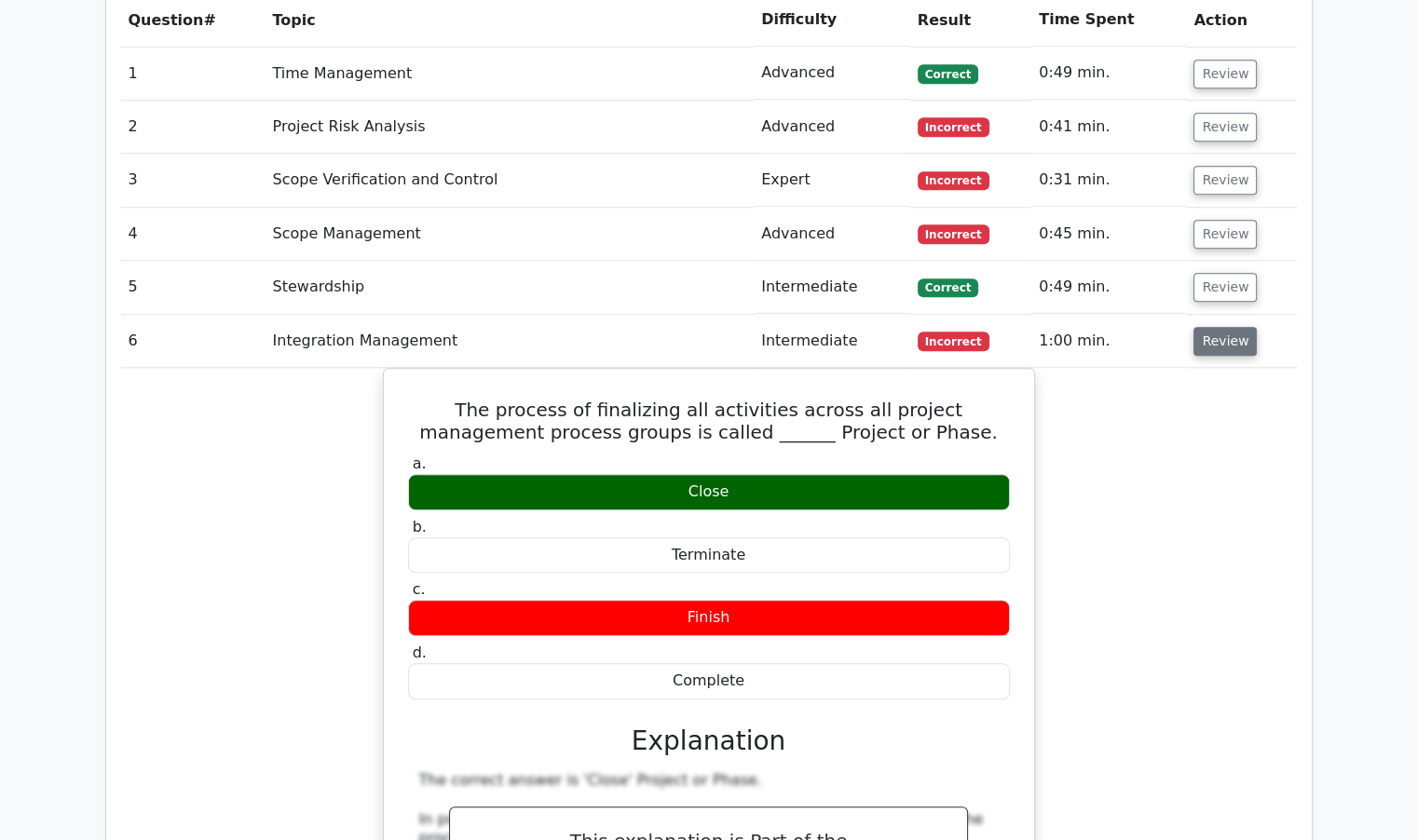
click at [1226, 327] on button "Review" at bounding box center [1225, 341] width 63 height 29
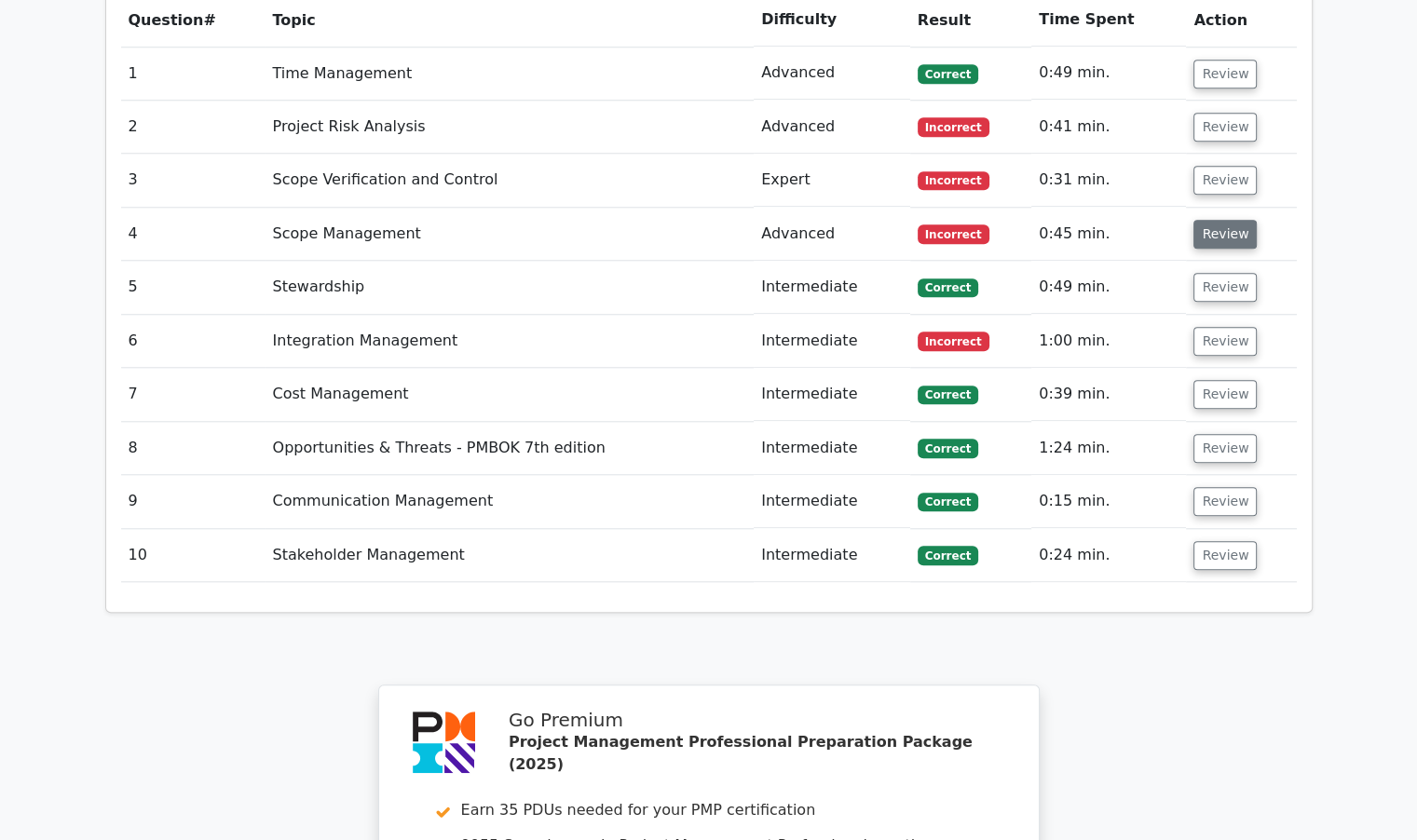
click at [1224, 220] on button "Review" at bounding box center [1225, 234] width 63 height 29
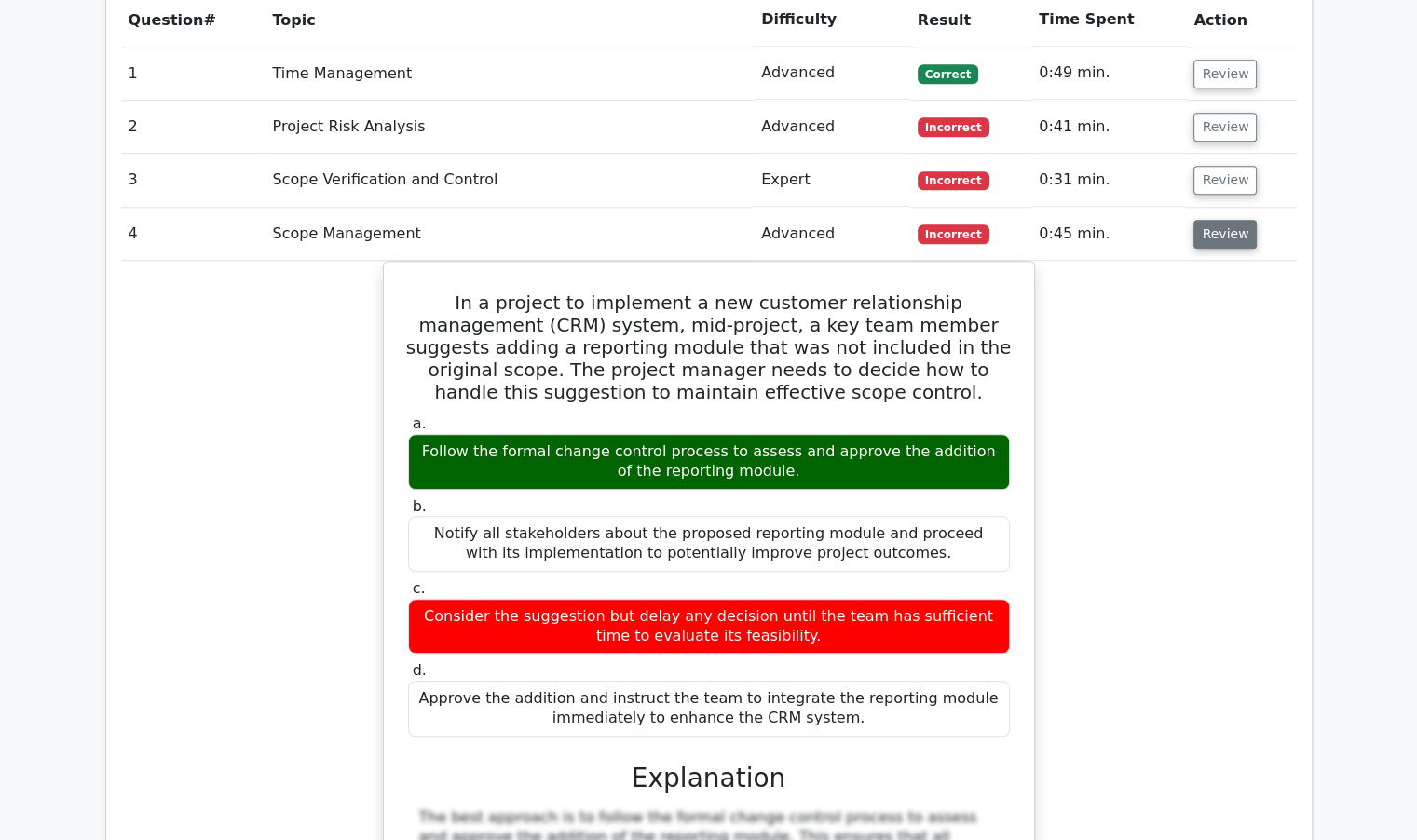
click at [1224, 220] on button "Review" at bounding box center [1225, 234] width 63 height 29
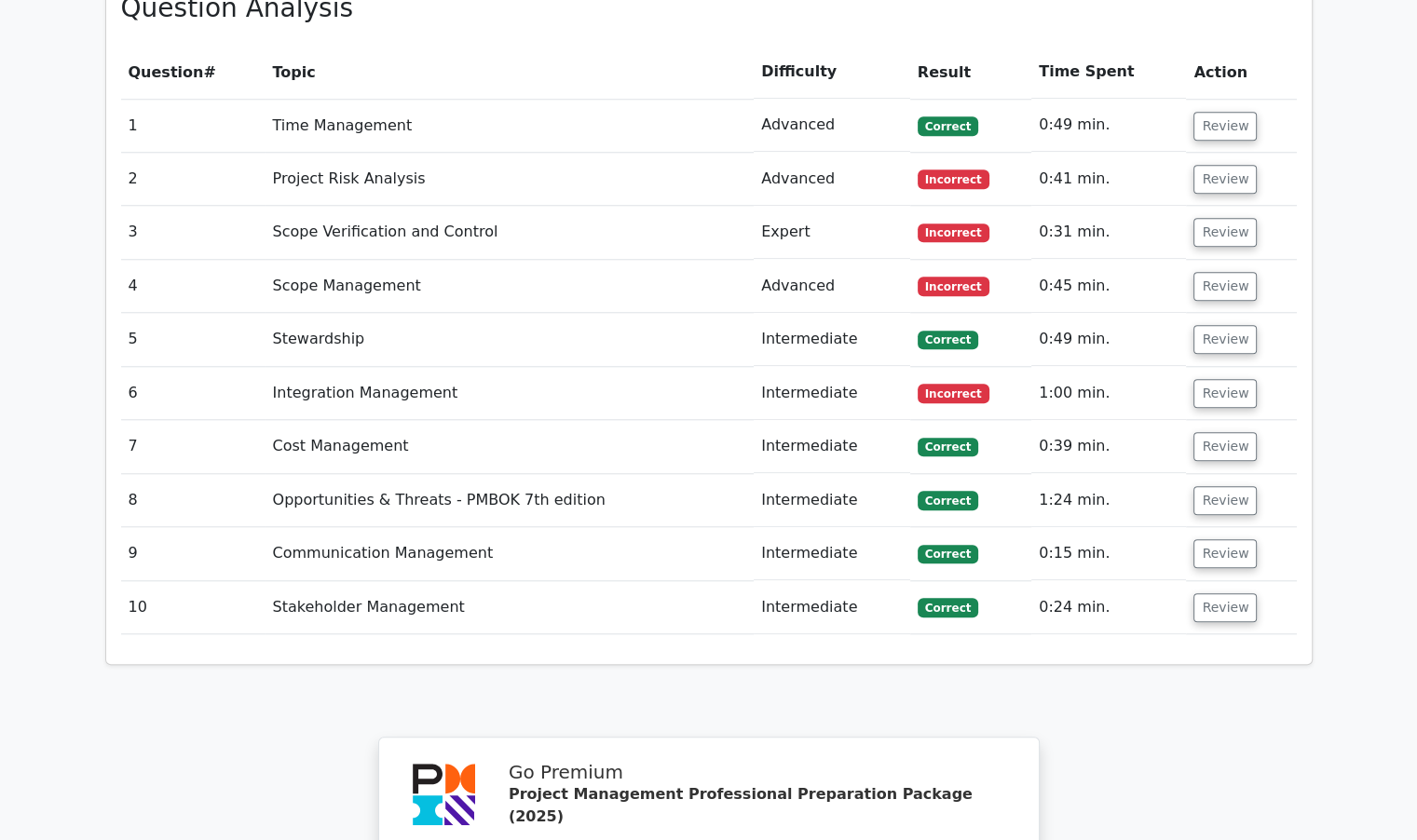
scroll to position [1676, 0]
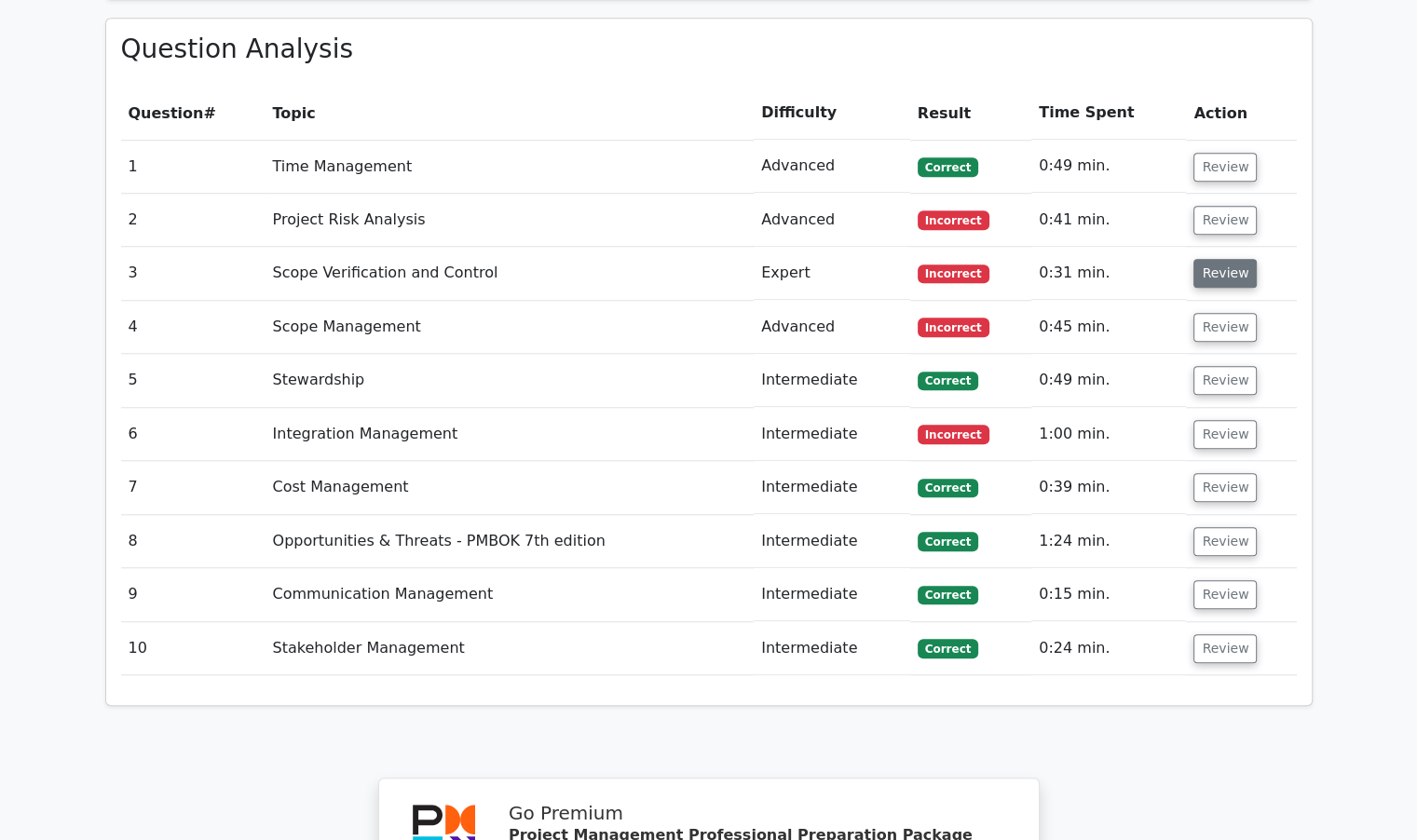
click at [1215, 259] on button "Review" at bounding box center [1225, 273] width 63 height 29
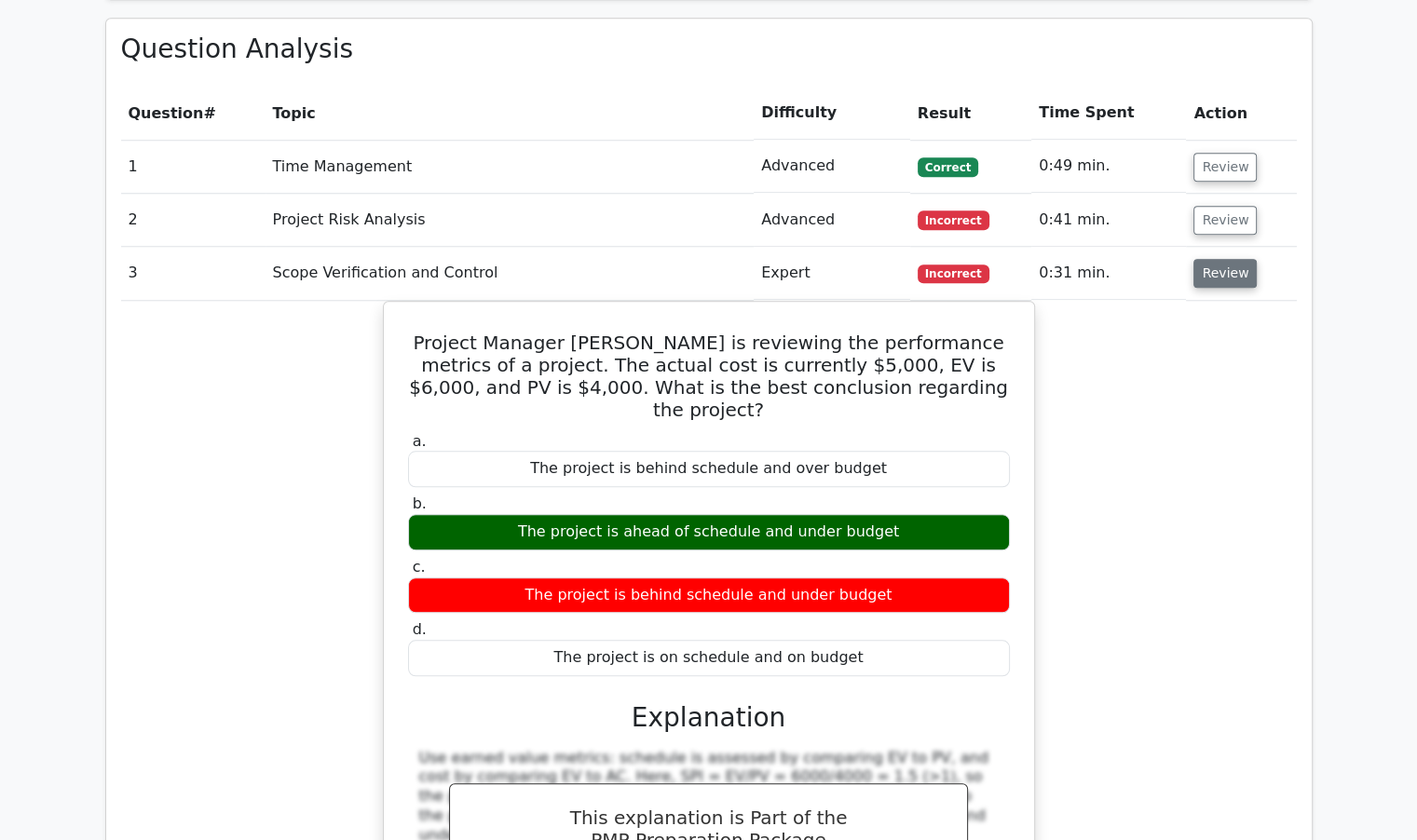
click at [1215, 259] on button "Review" at bounding box center [1225, 273] width 63 height 29
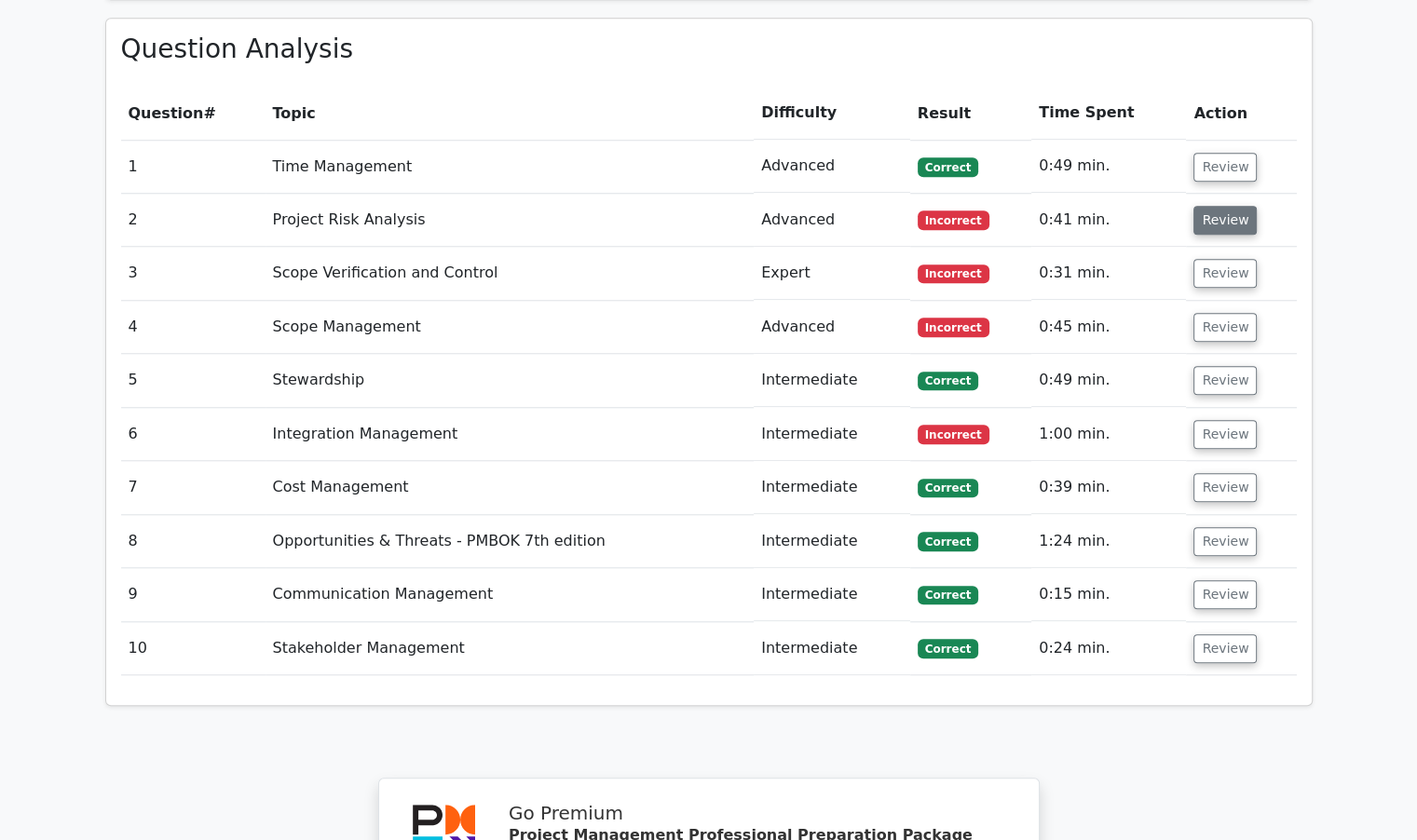
click at [1215, 206] on button "Review" at bounding box center [1225, 221] width 63 height 29
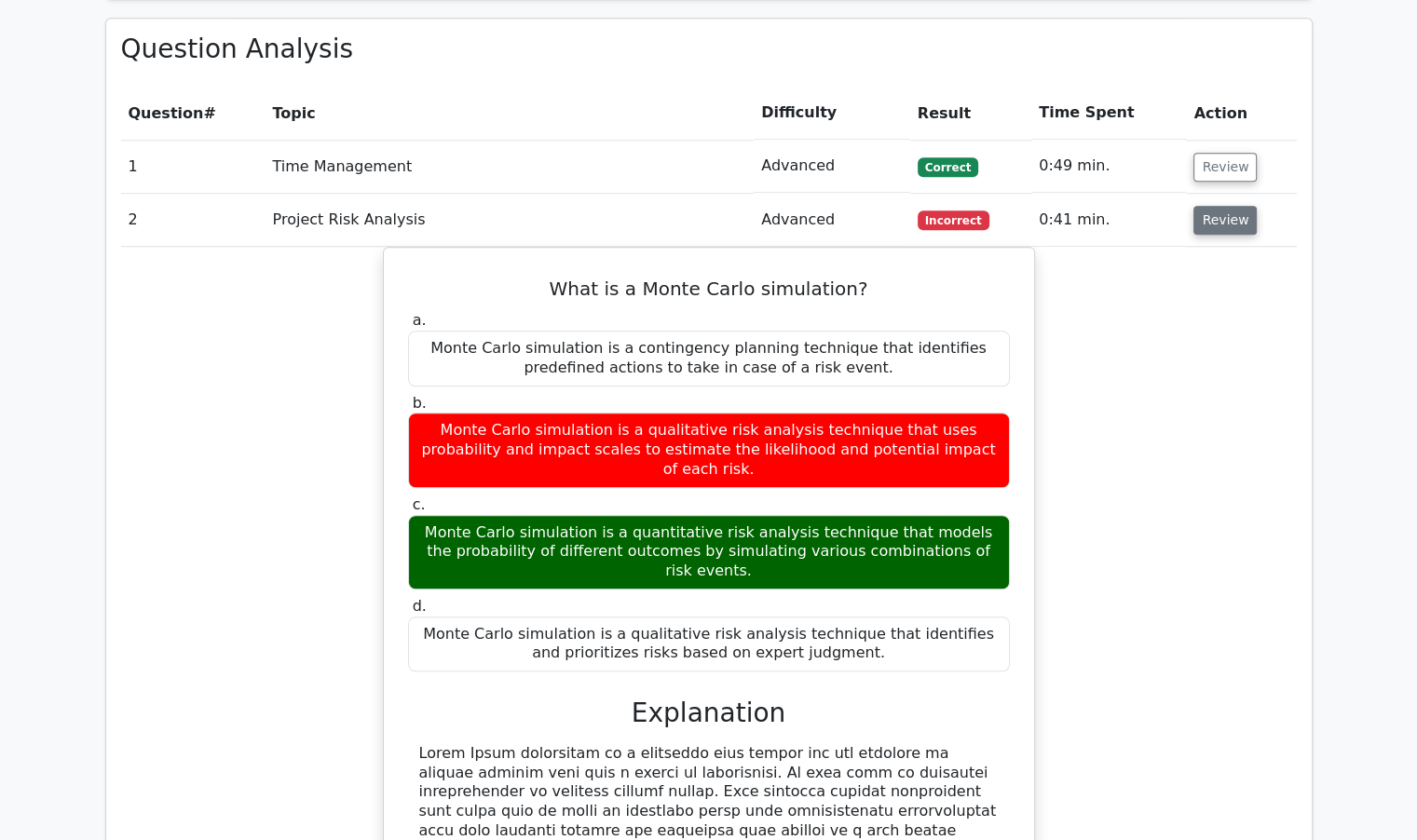
click at [1215, 206] on button "Review" at bounding box center [1225, 221] width 63 height 29
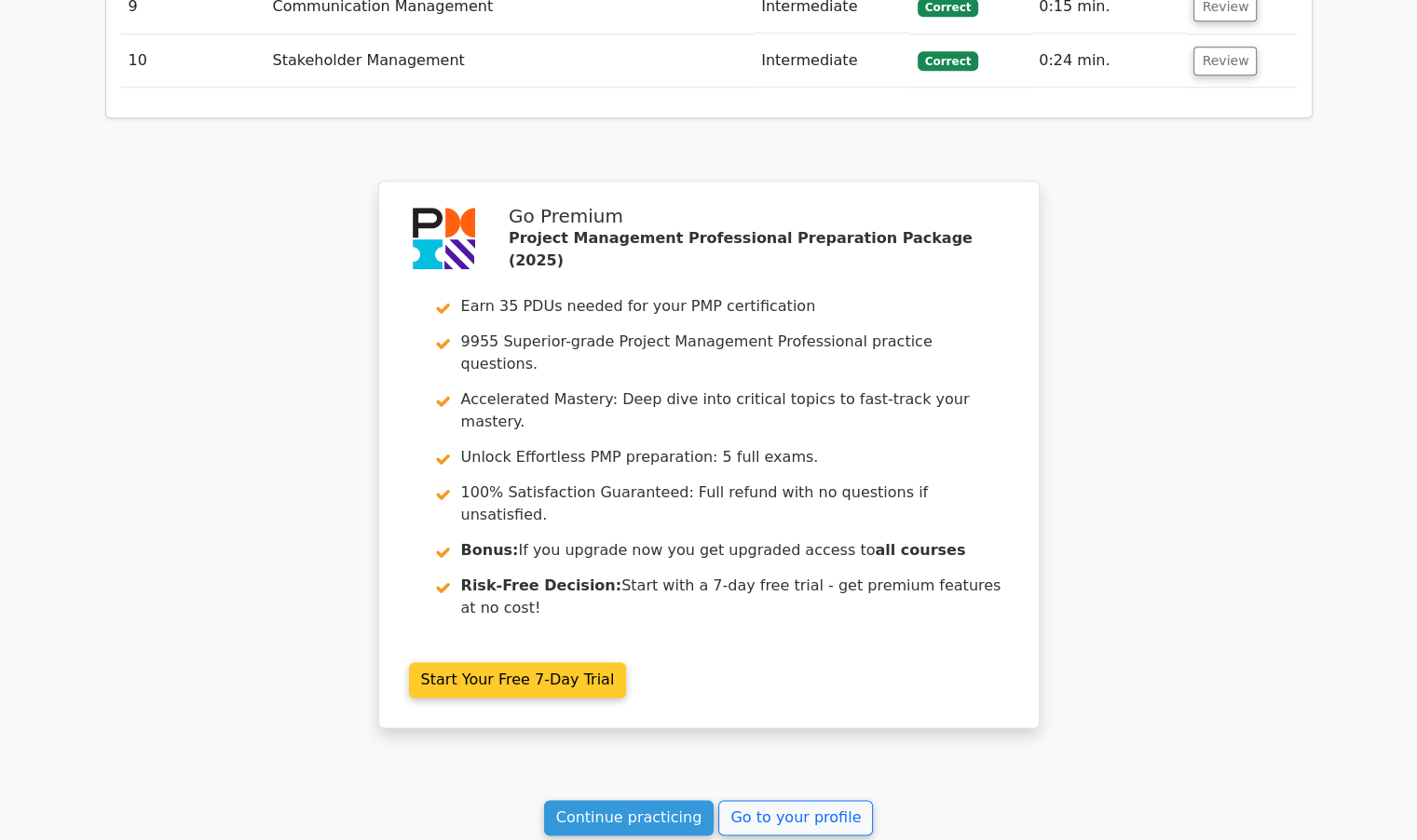
scroll to position [2344, 0]
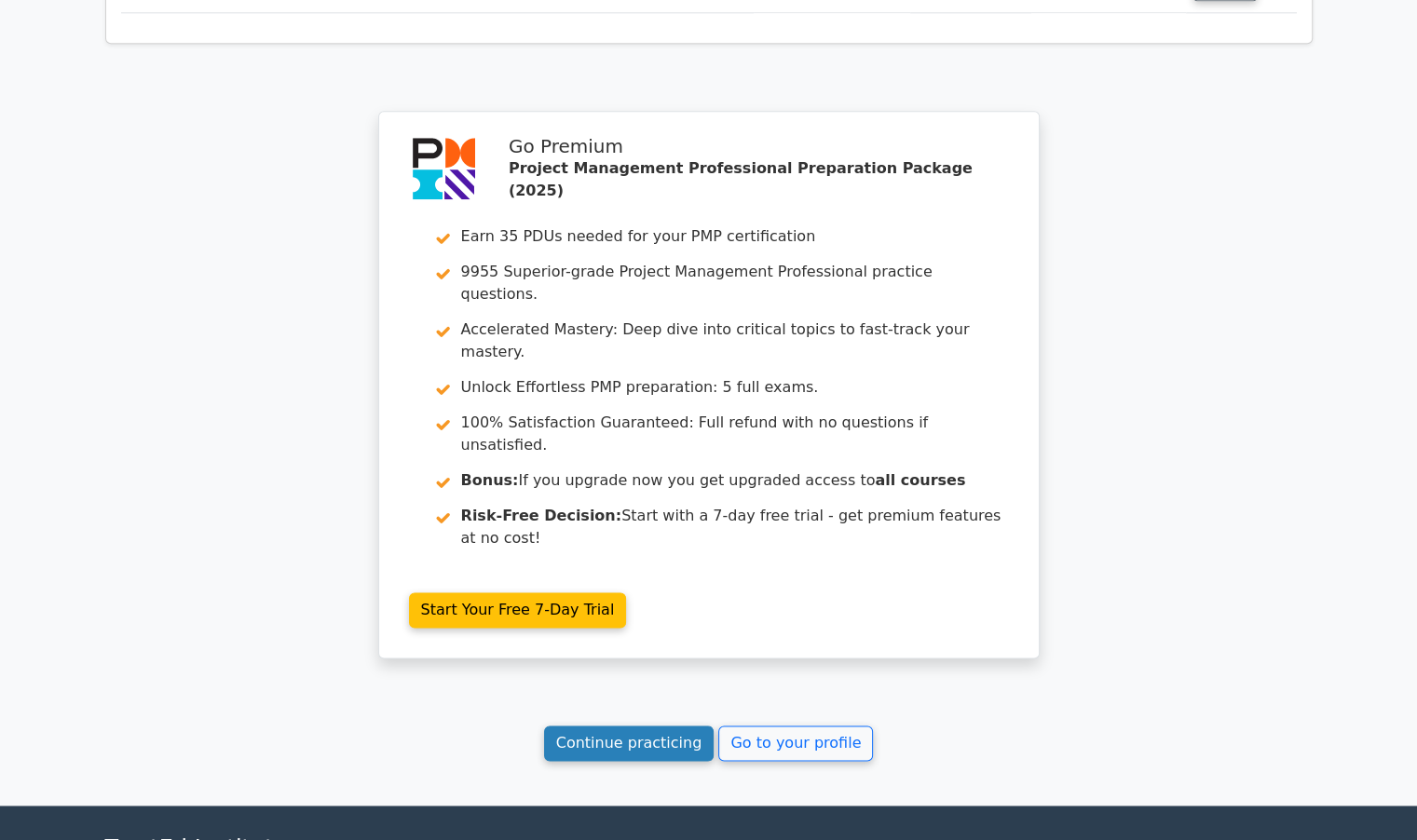
click at [655, 726] on link "Continue practicing" at bounding box center [629, 743] width 171 height 35
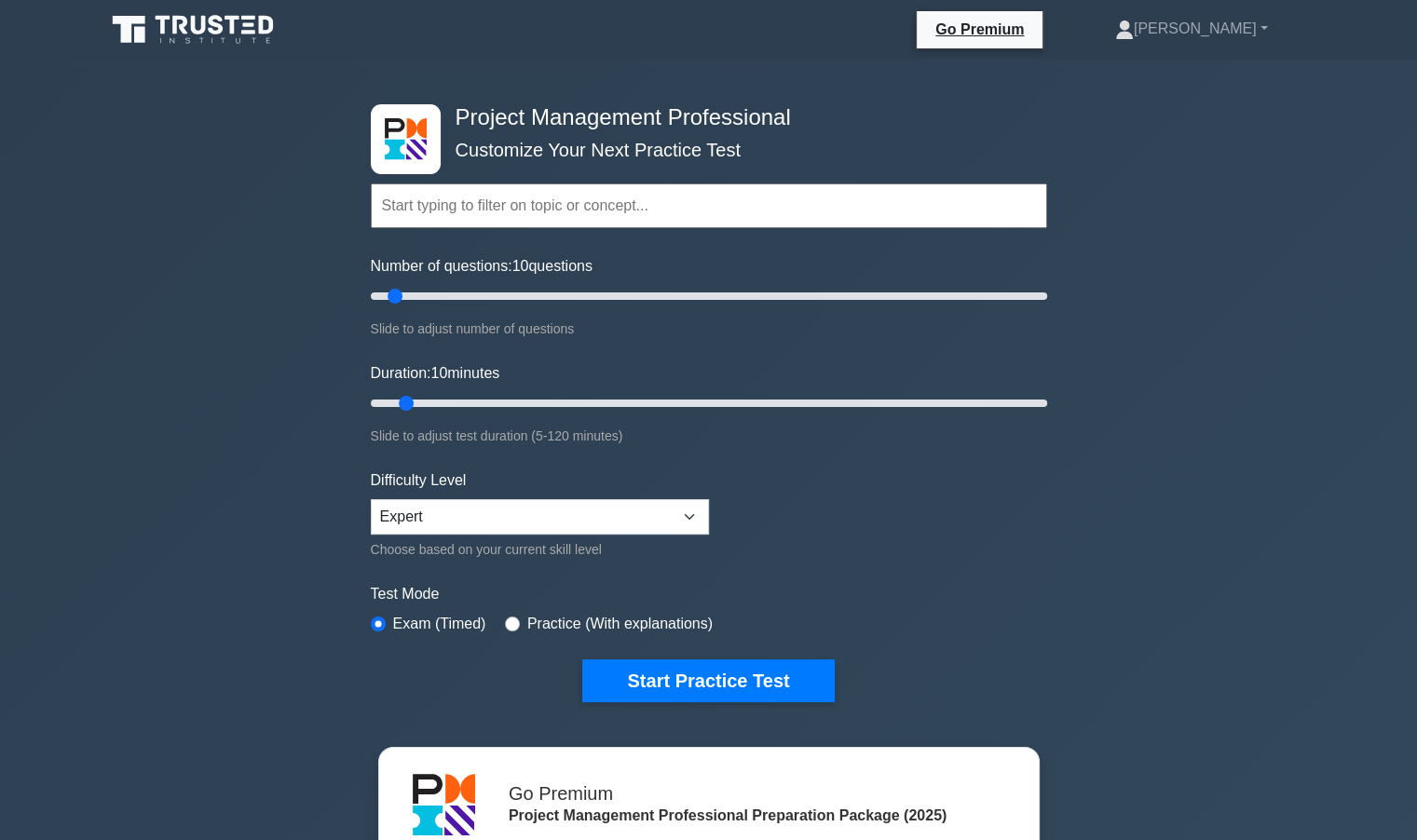
click at [736, 209] on input "text" at bounding box center [709, 205] width 676 height 45
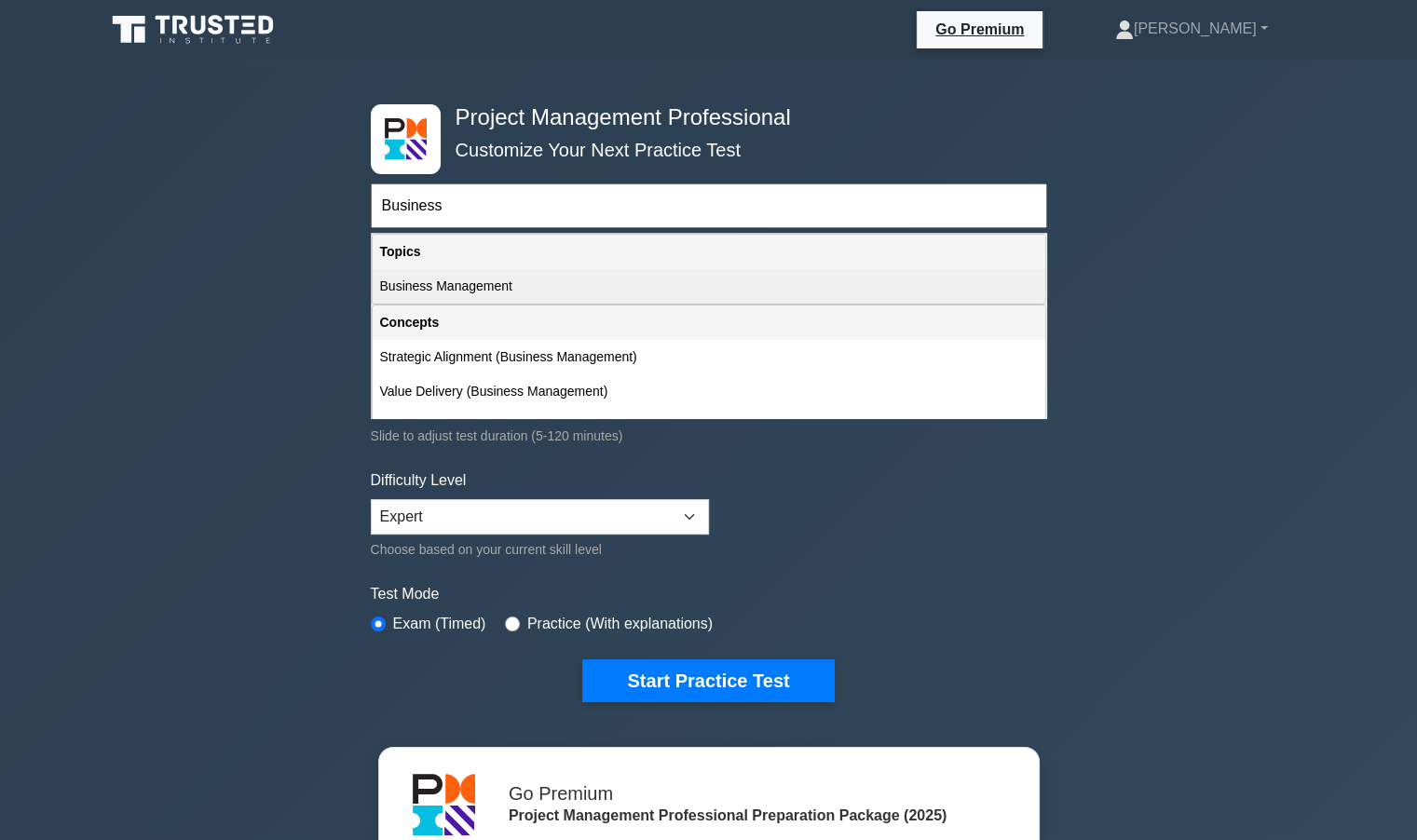
click at [484, 279] on div "Business Management" at bounding box center [709, 287] width 673 height 35
type input "Business Management"
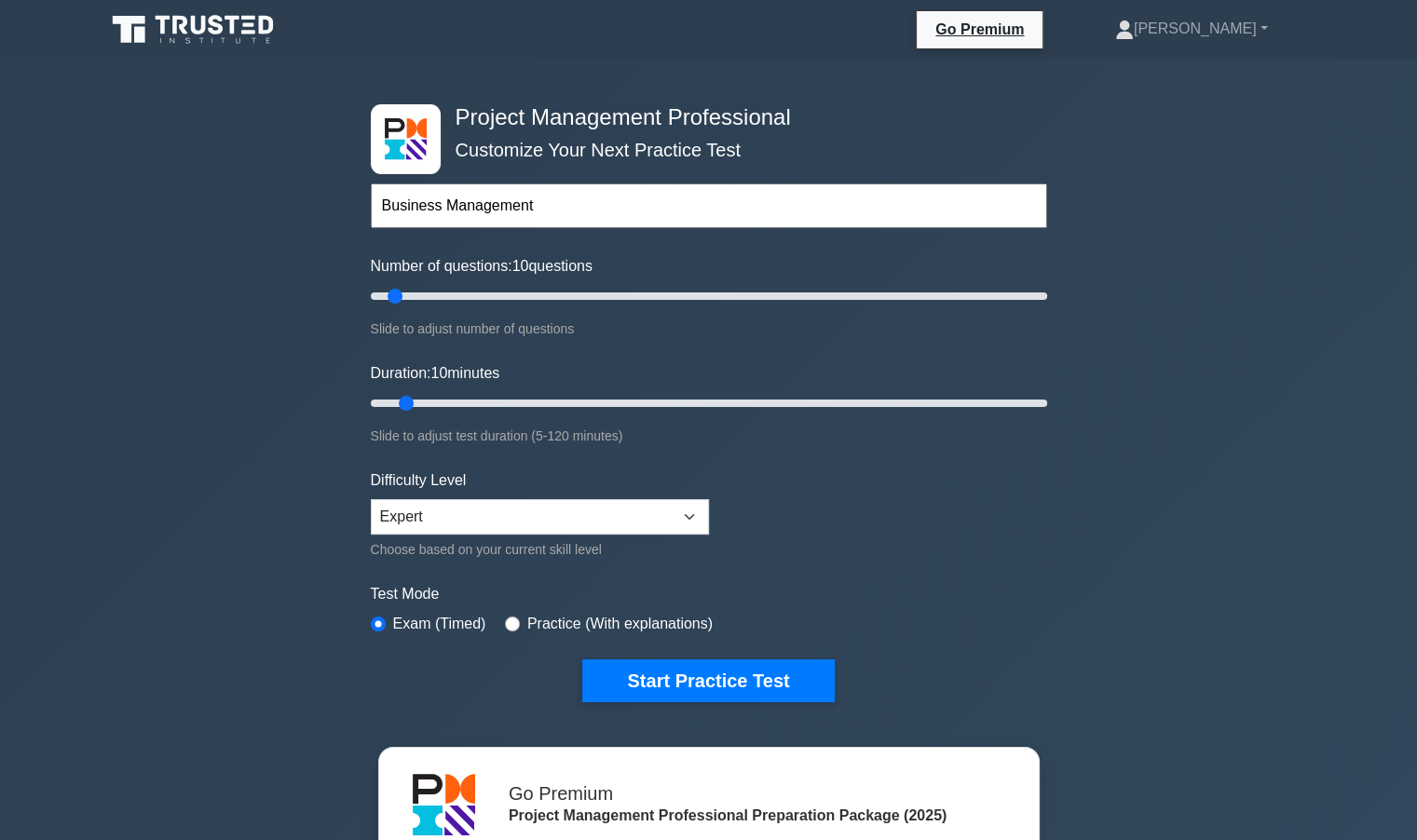
drag, startPoint x: 565, startPoint y: 197, endPoint x: 277, endPoint y: 210, distance: 288.3
click at [277, 210] on div "Project Management Professional Customize Your Next Practice Test Business Mana…" at bounding box center [708, 645] width 1417 height 1172
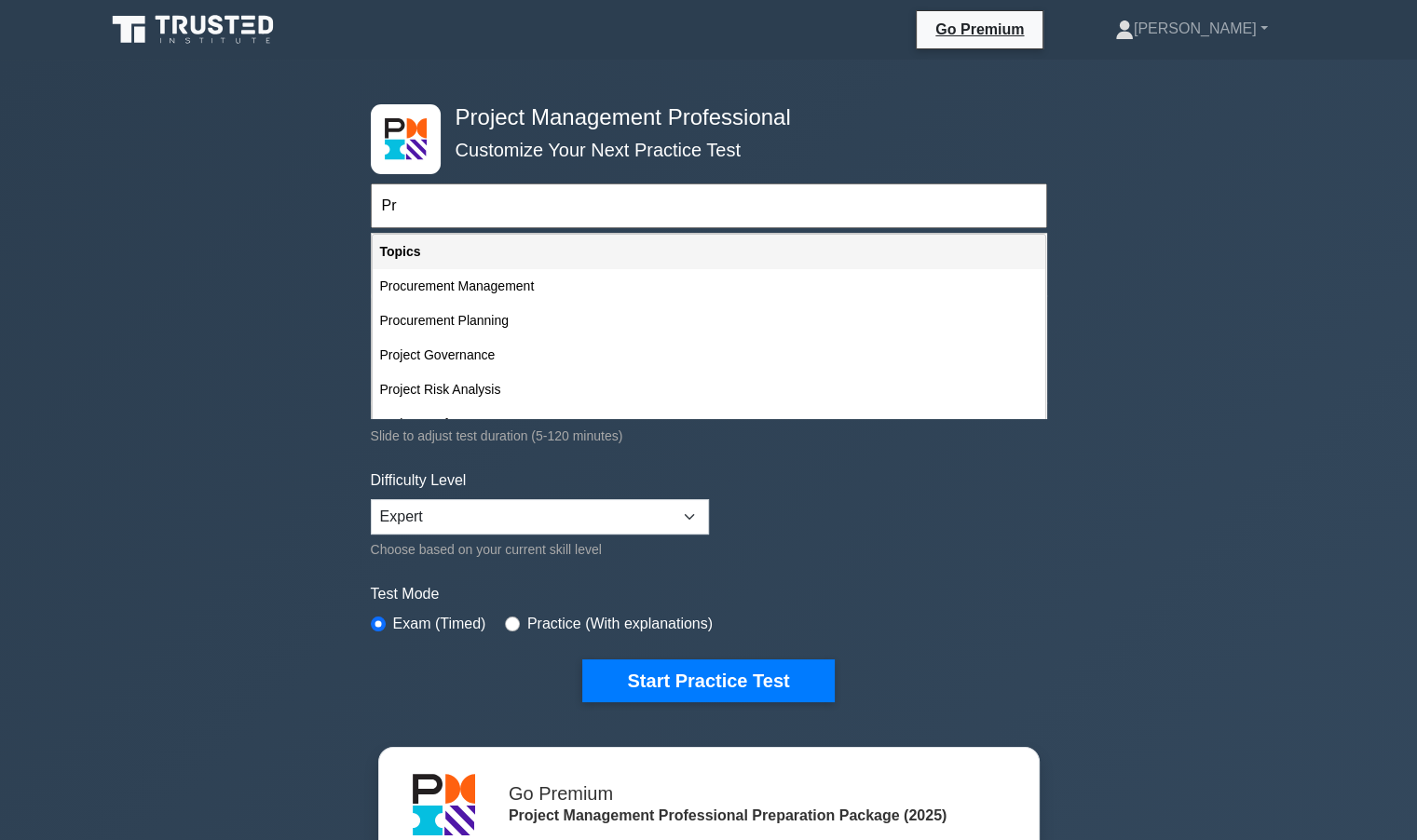
type input "P"
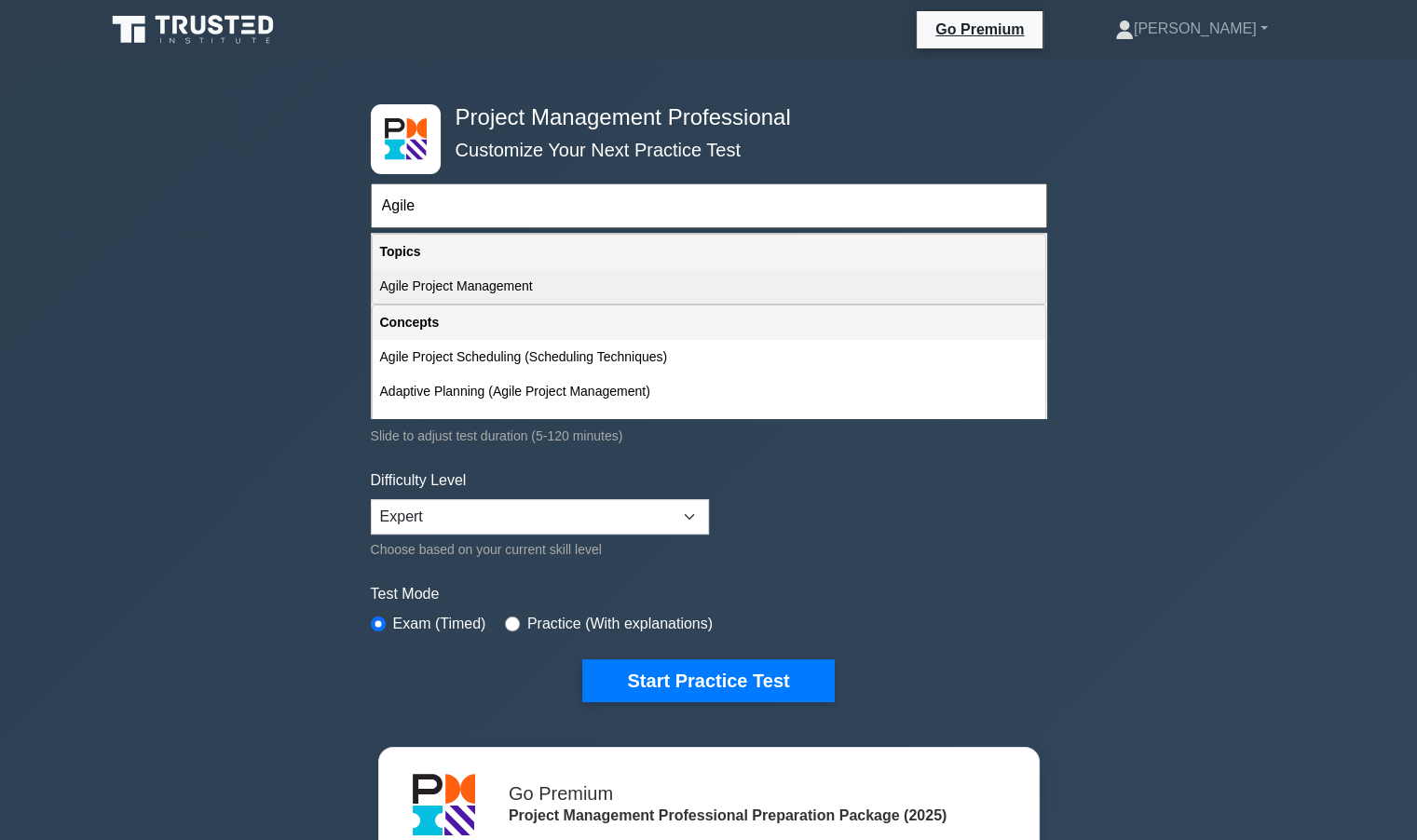
click at [447, 289] on div "Agile Project Management" at bounding box center [709, 287] width 673 height 35
type input "Agile Project Management"
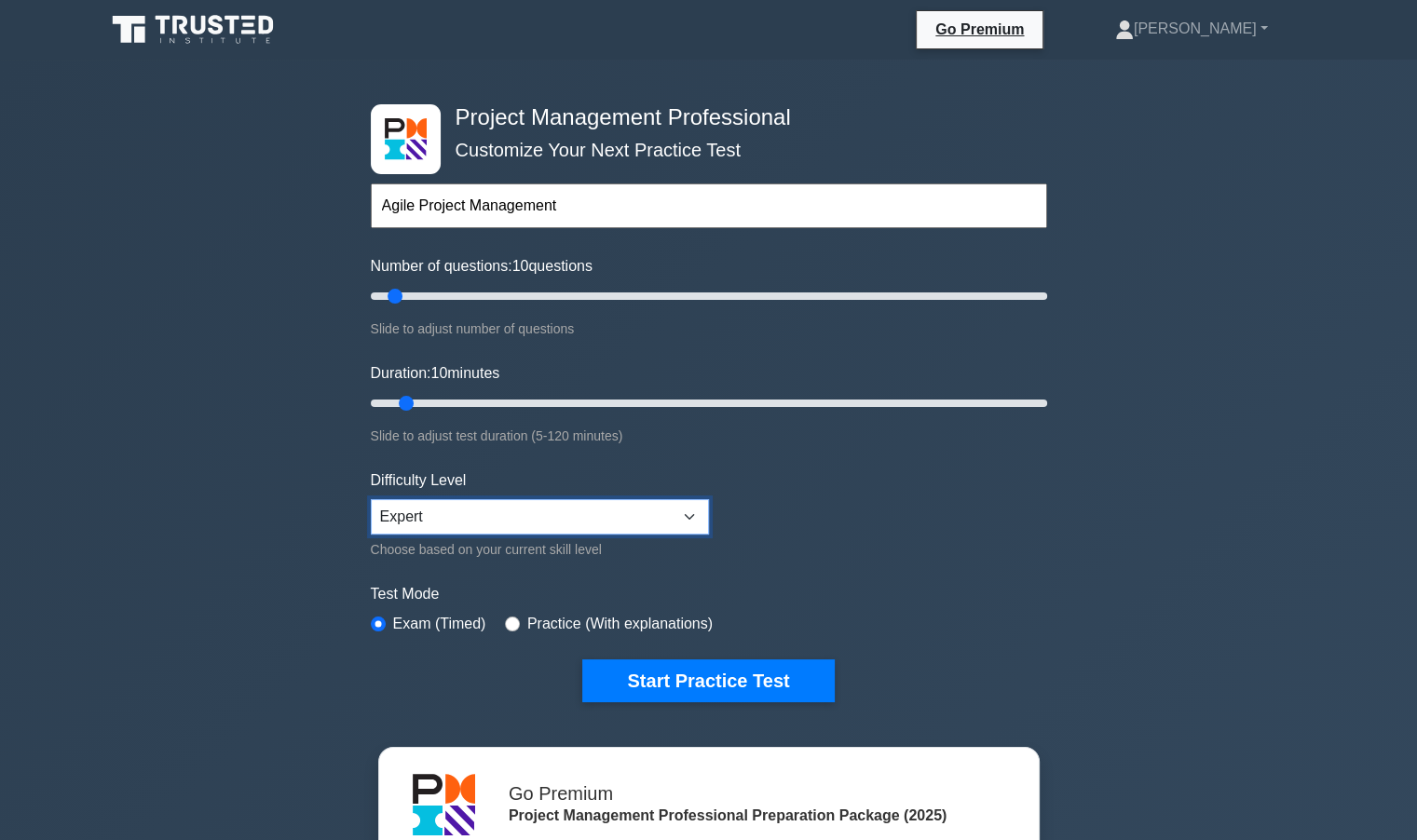
click at [504, 509] on select "Beginner Intermediate Expert" at bounding box center [540, 517] width 339 height 35
click at [371, 500] on select "Beginner Intermediate Expert" at bounding box center [540, 517] width 339 height 35
click at [496, 505] on select "Beginner Intermediate Expert" at bounding box center [540, 517] width 339 height 35
select select "expert"
click at [371, 500] on select "Beginner Intermediate Expert" at bounding box center [540, 517] width 339 height 35
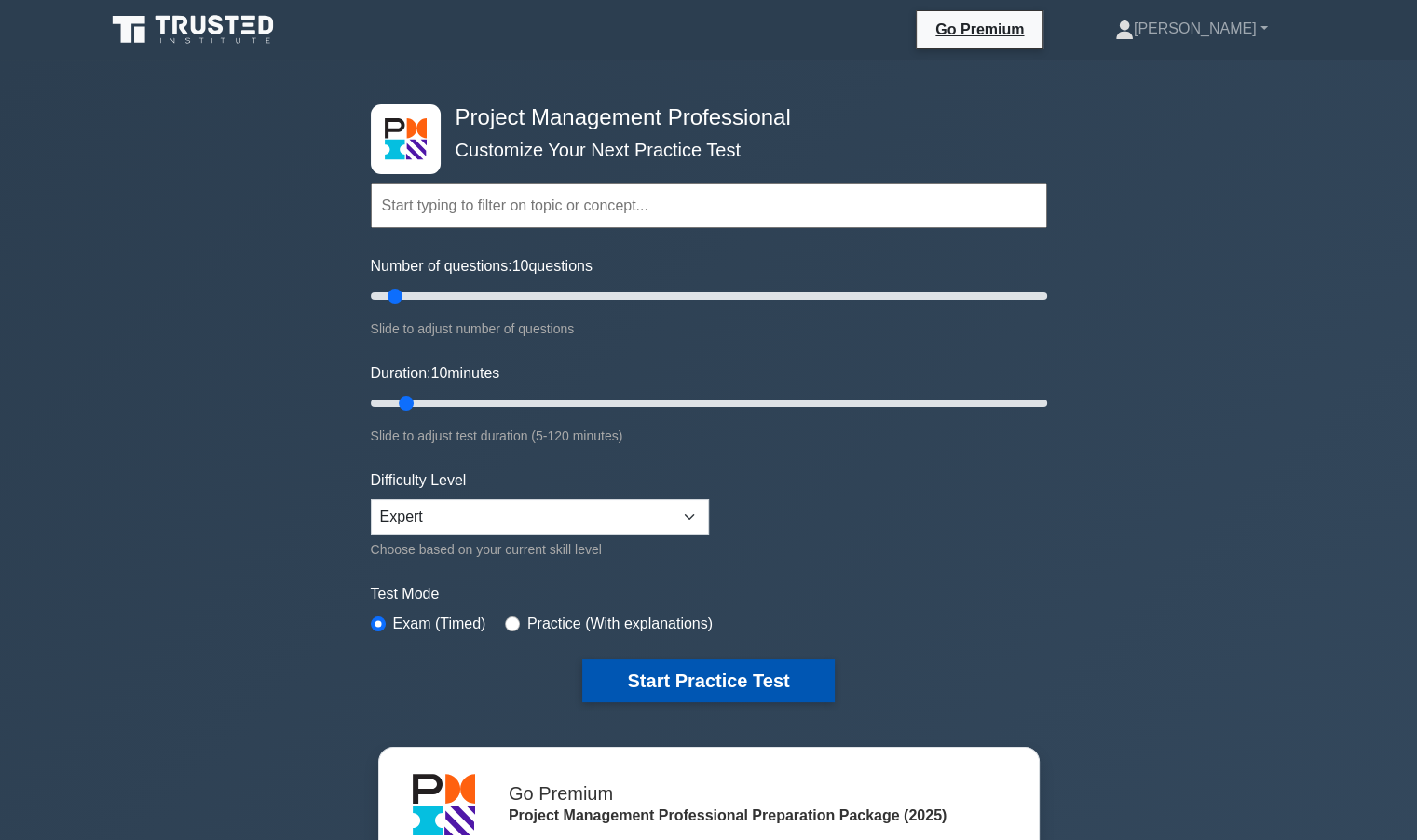
click at [603, 673] on button "Start Practice Test" at bounding box center [708, 681] width 251 height 43
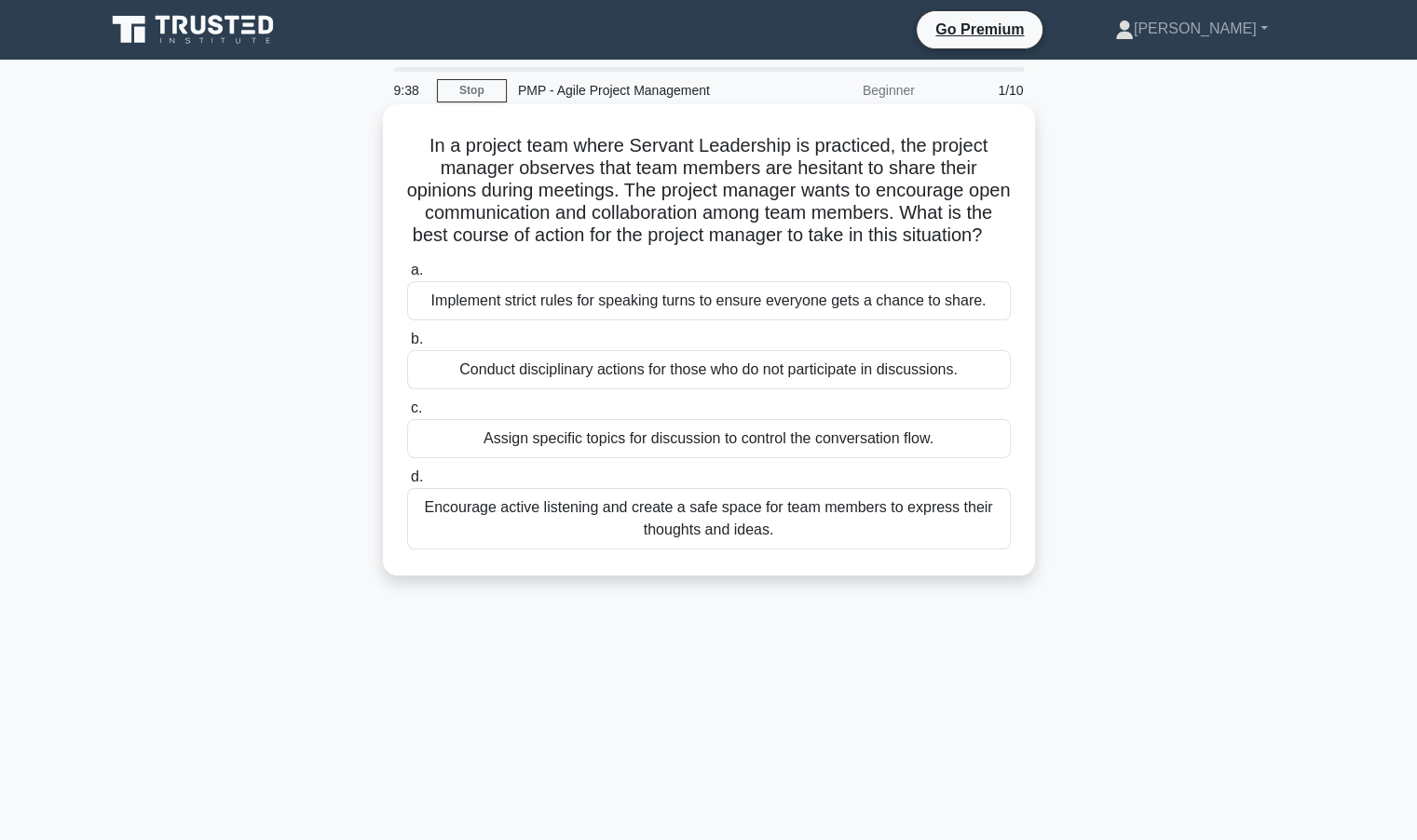
click at [532, 543] on div "Encourage active listening and create a safe space for team members to express …" at bounding box center [708, 519] width 603 height 61
click at [407, 483] on input "d. Encourage active listening and create a safe space for team members to expre…" at bounding box center [407, 477] width 0 height 12
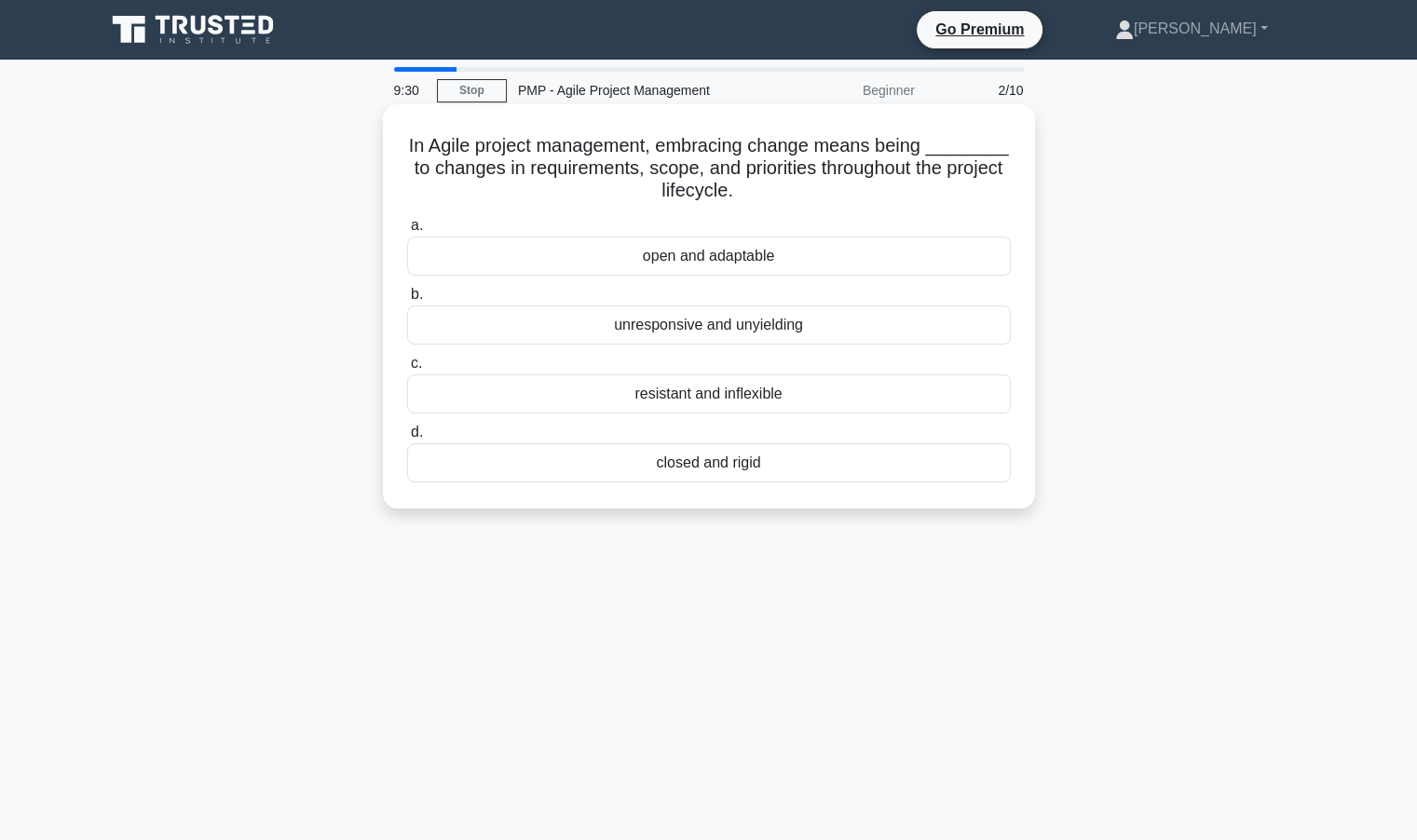
click at [727, 264] on div "open and adaptable" at bounding box center [708, 256] width 603 height 39
click at [407, 232] on input "a. open and adaptable" at bounding box center [407, 225] width 0 height 12
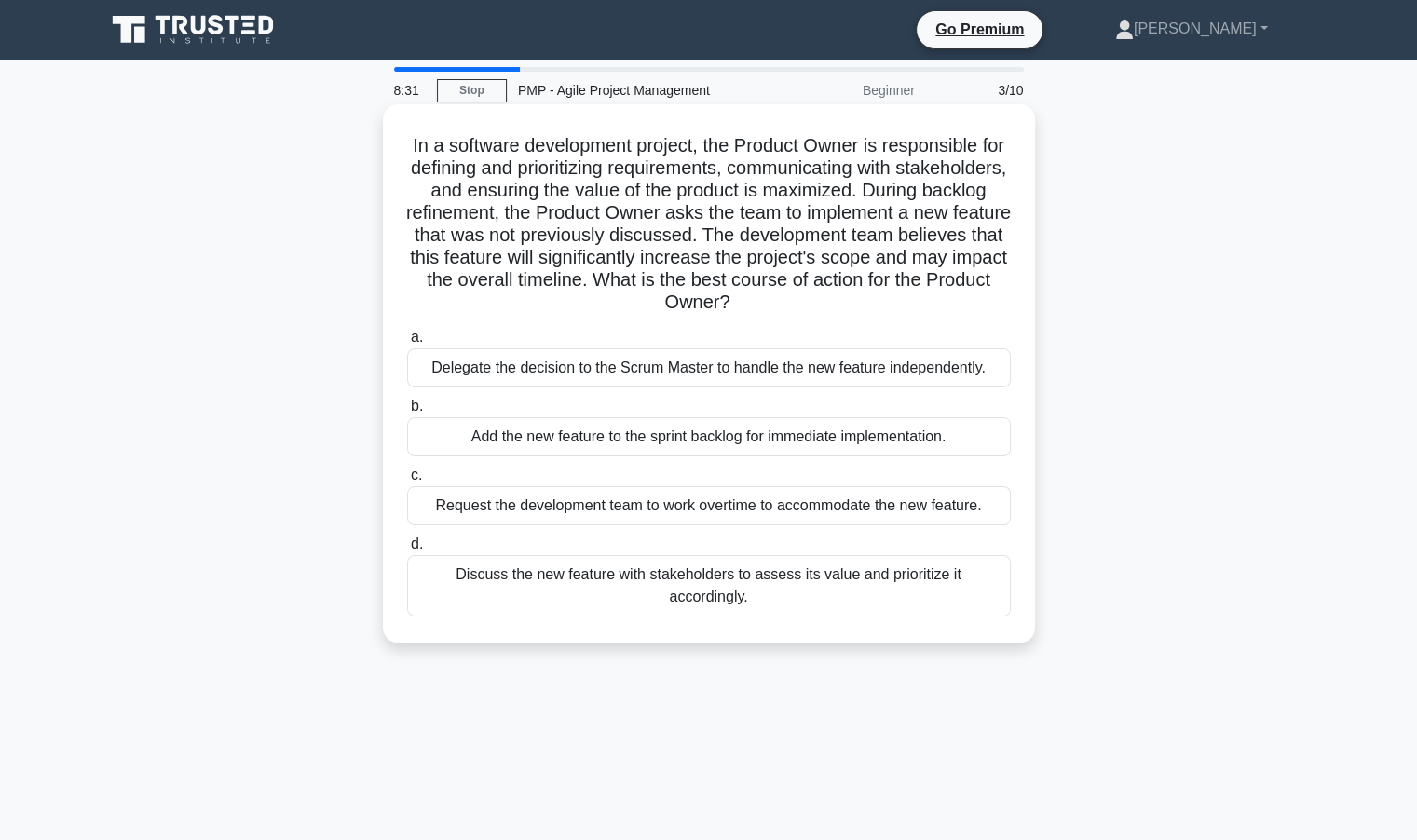
scroll to position [93, 0]
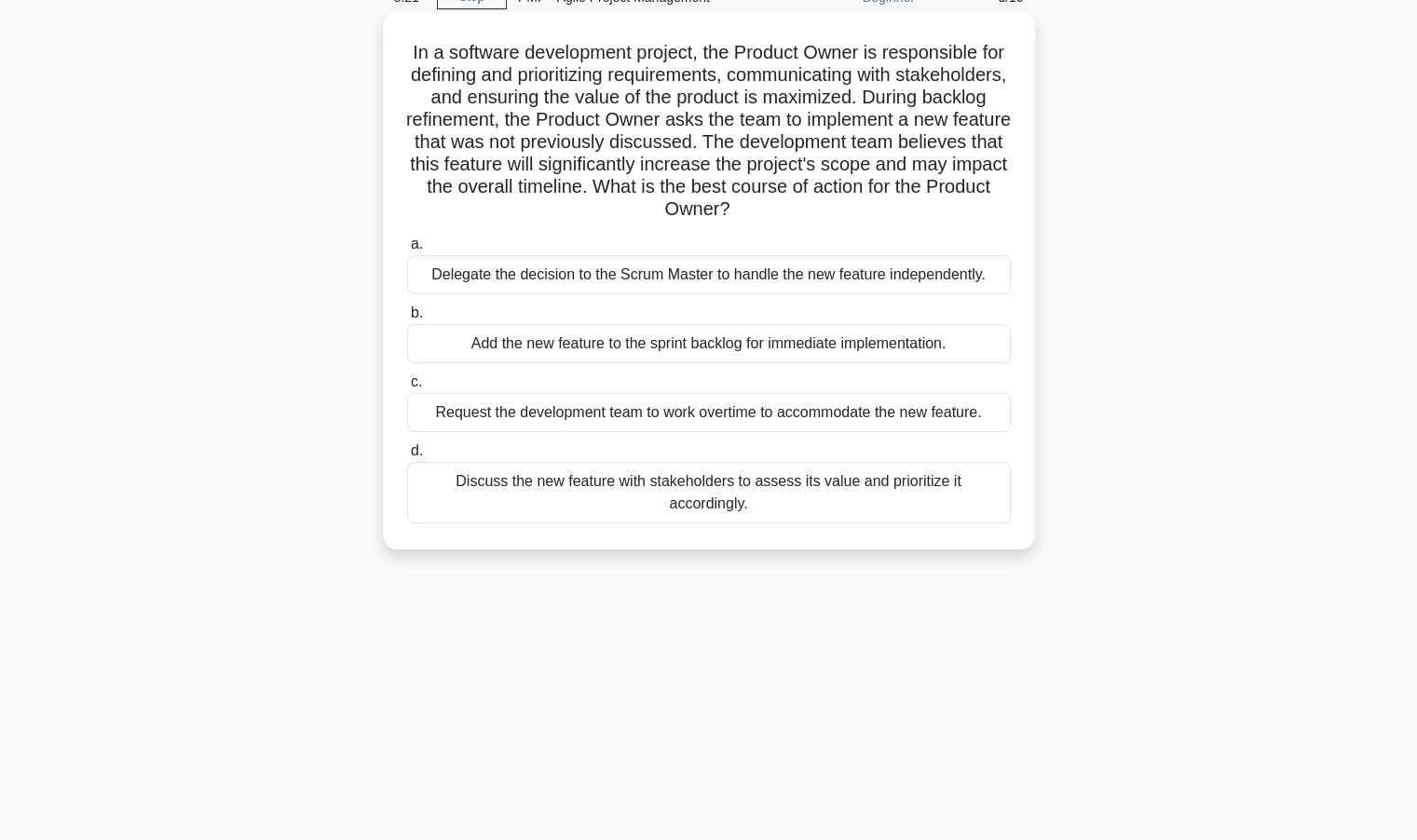
click at [531, 489] on div "Discuss the new feature with stakeholders to assess its value and prioritize it…" at bounding box center [708, 493] width 603 height 61
click at [407, 457] on input "d. Discuss the new feature with stakeholders to assess its value and prioritize…" at bounding box center [407, 451] width 0 height 12
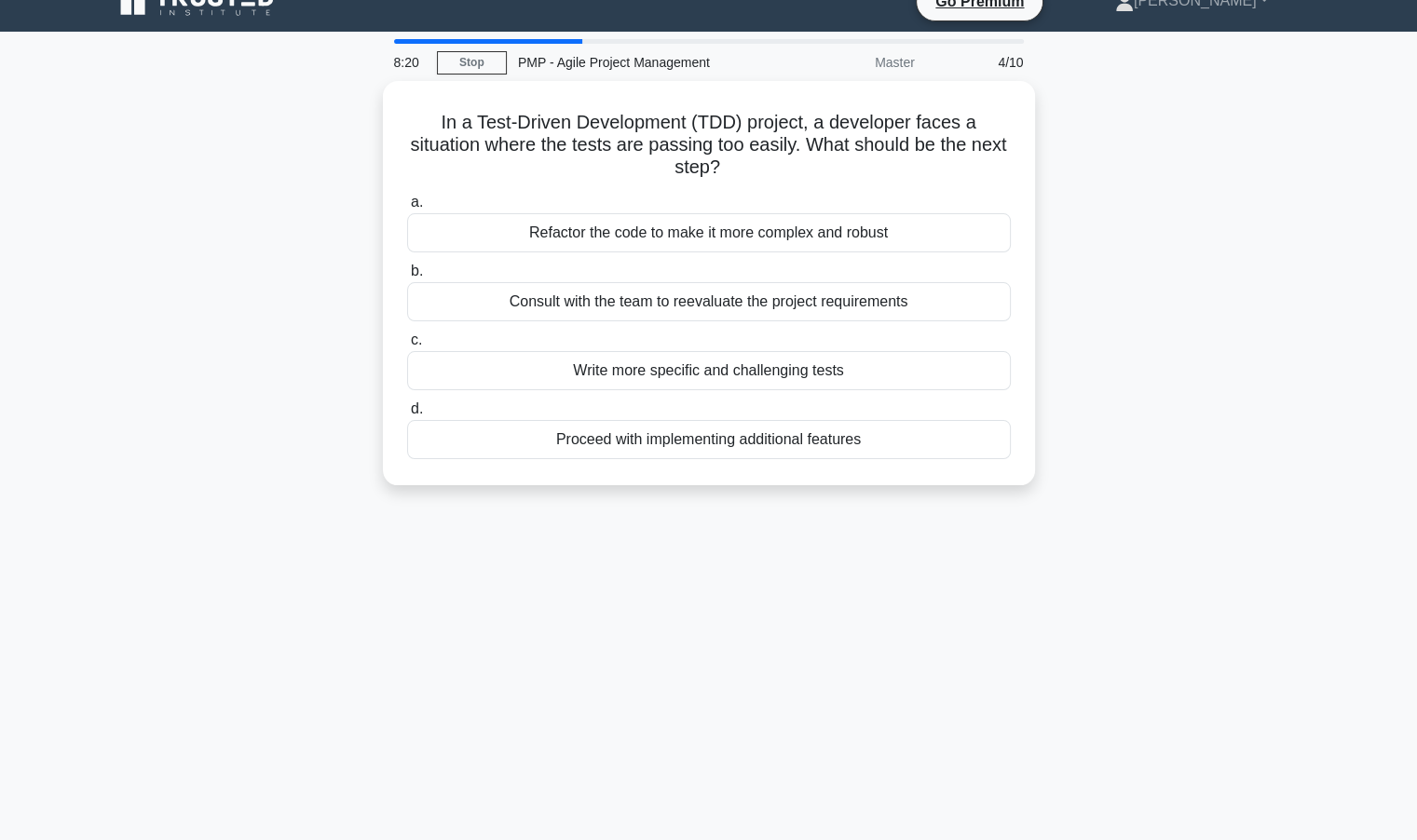
scroll to position [0, 0]
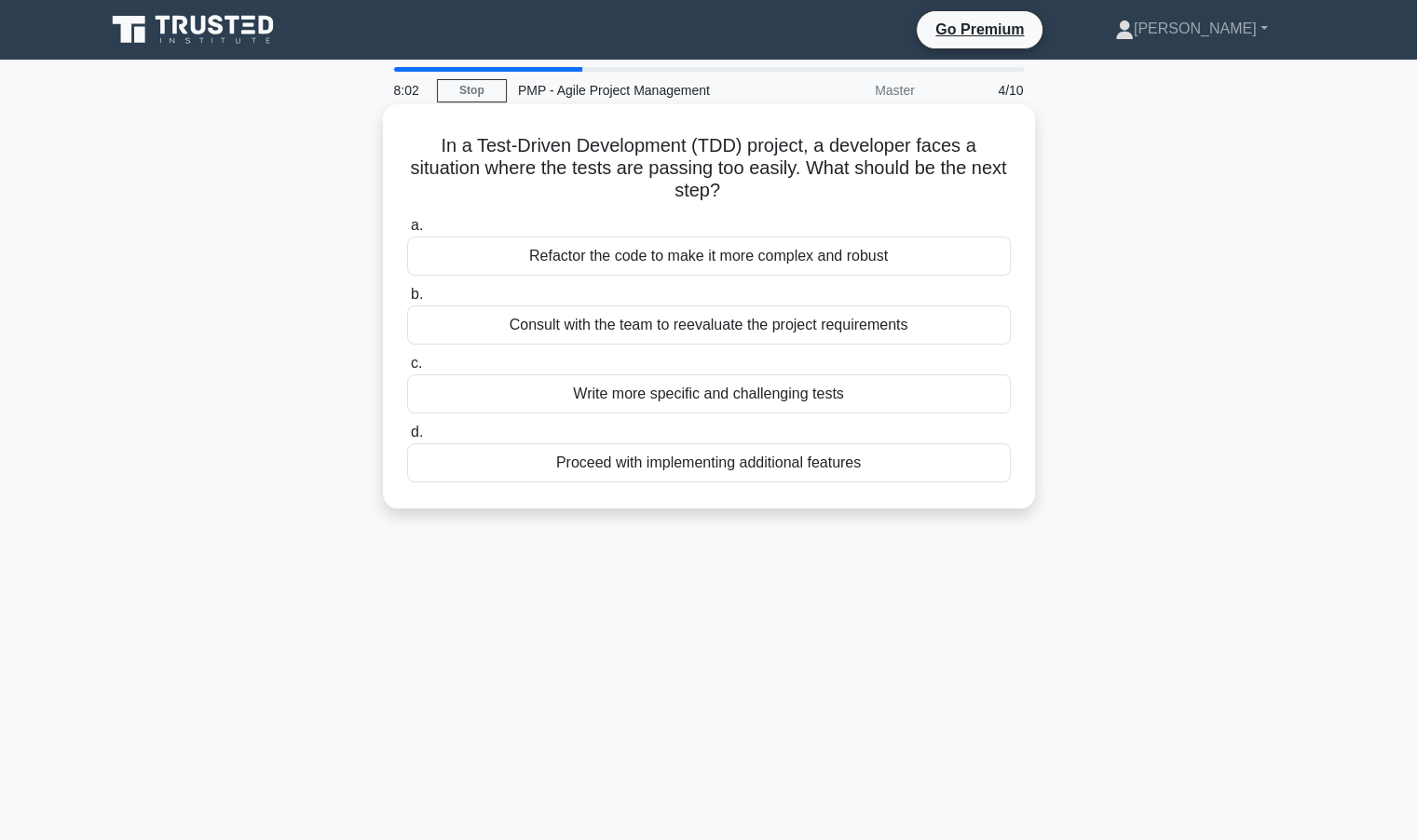
click at [658, 256] on div "Refactor the code to make it more complex and robust" at bounding box center [708, 256] width 603 height 39
click at [407, 232] on input "a. Refactor the code to make it more complex and robust" at bounding box center [407, 225] width 0 height 12
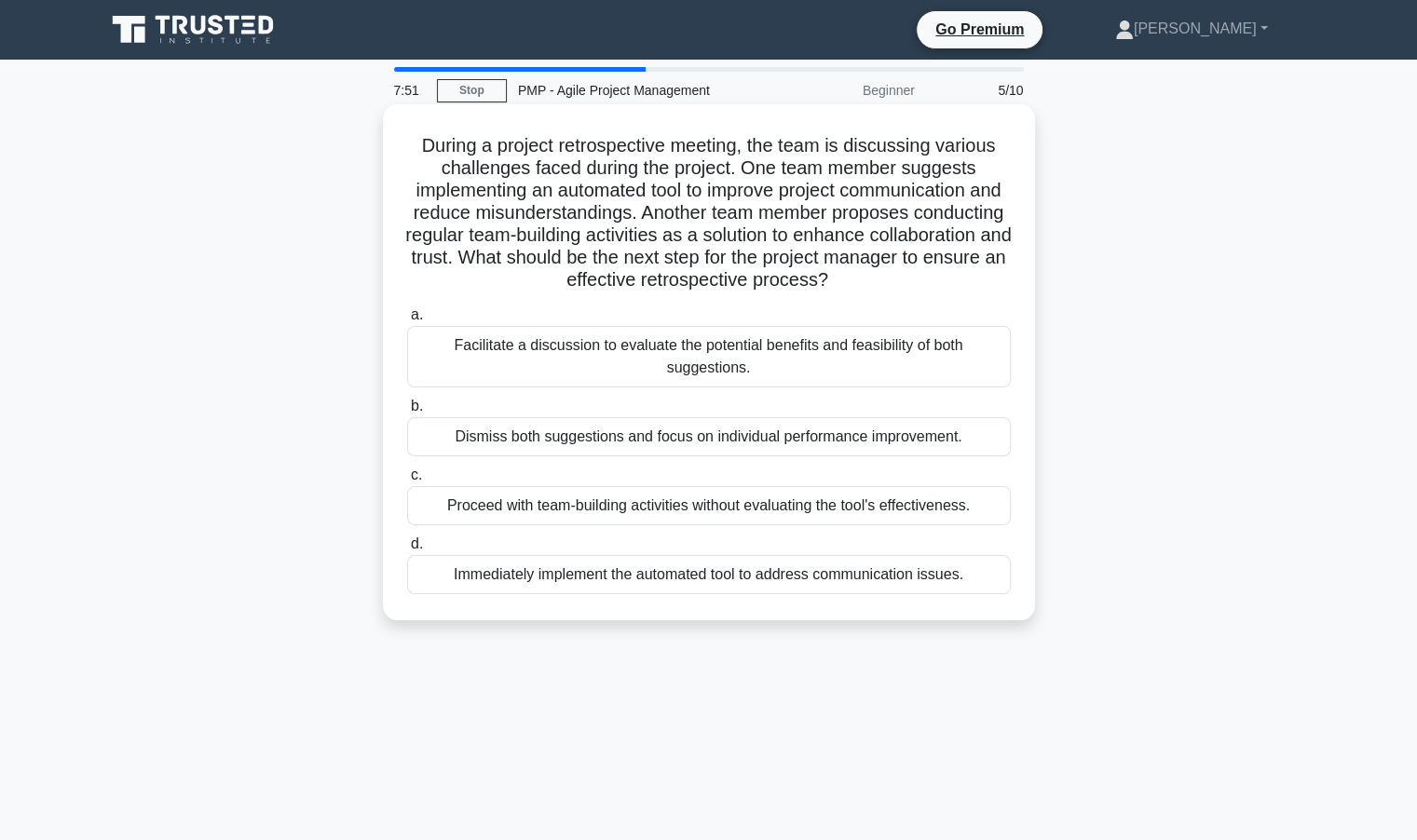
scroll to position [93, 0]
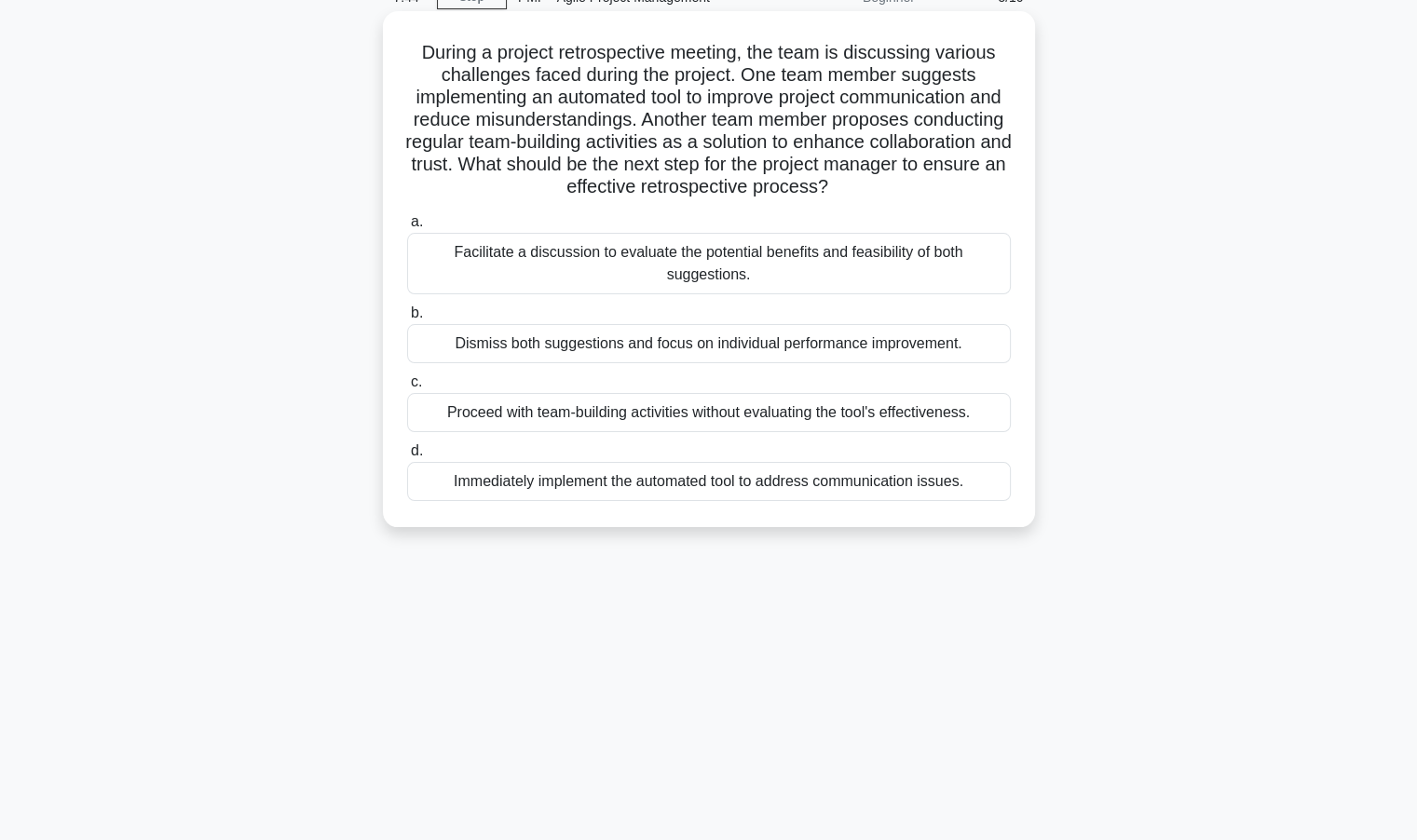
click at [689, 275] on div "Facilitate a discussion to evaluate the potential benefits and feasibility of b…" at bounding box center [708, 264] width 603 height 61
click at [407, 228] on input "a. Facilitate a discussion to evaluate the potential benefits and feasibility o…" at bounding box center [407, 222] width 0 height 12
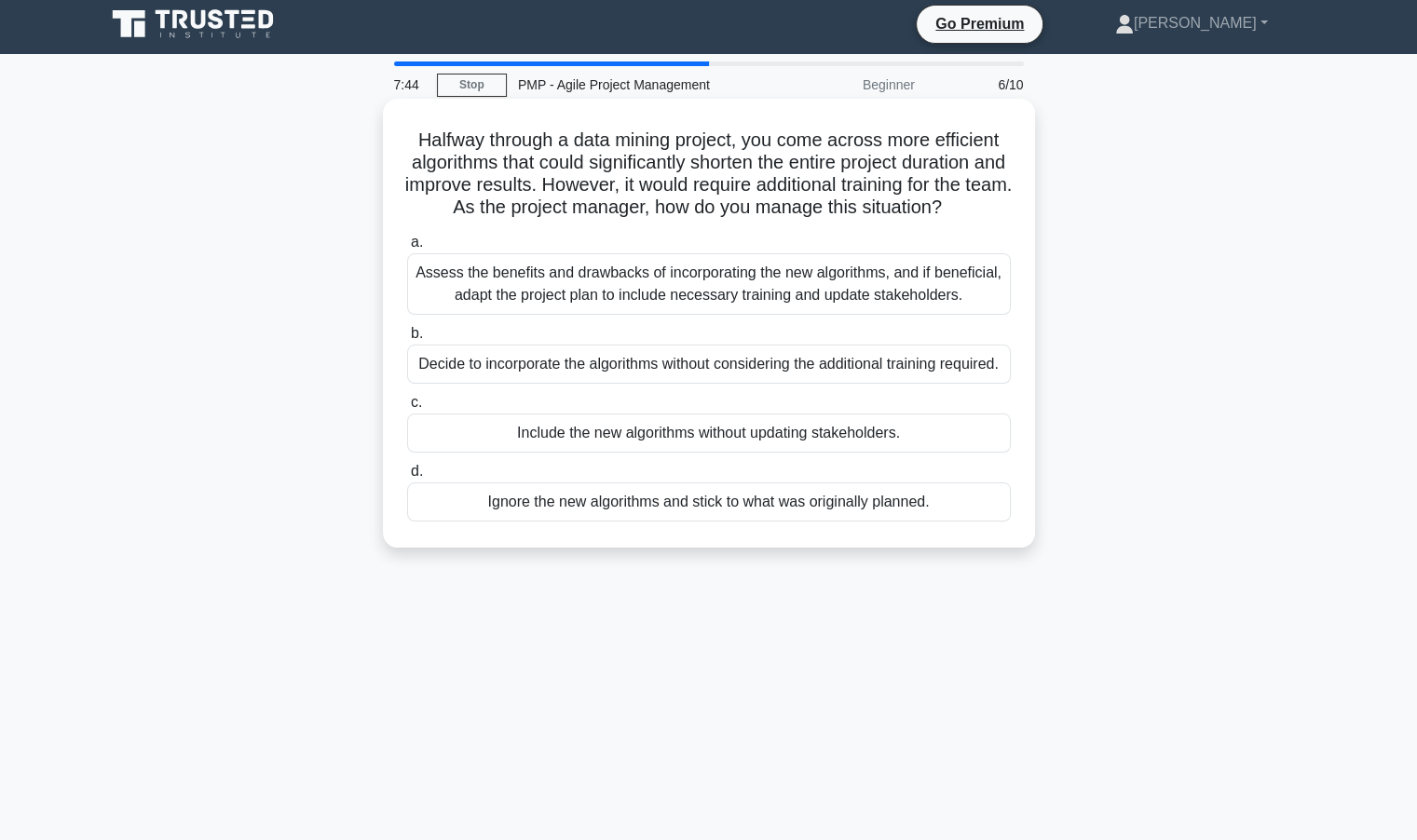
scroll to position [0, 0]
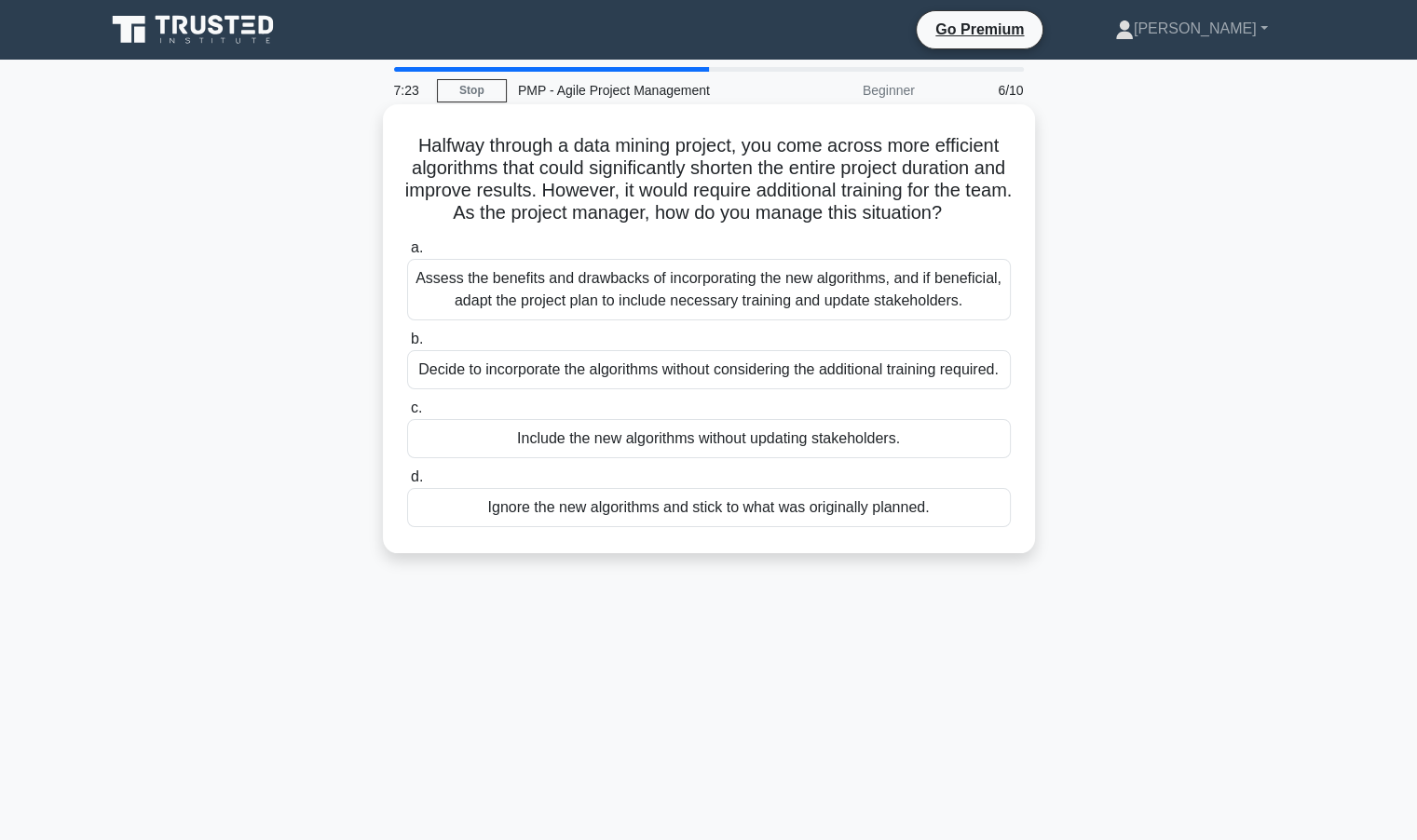
click at [705, 320] on div "Assess the benefits and drawbacks of incorporating the new algorithms, and if b…" at bounding box center [708, 290] width 603 height 61
click at [407, 254] on input "a. Assess the benefits and drawbacks of incorporating the new algorithms, and i…" at bounding box center [407, 248] width 0 height 12
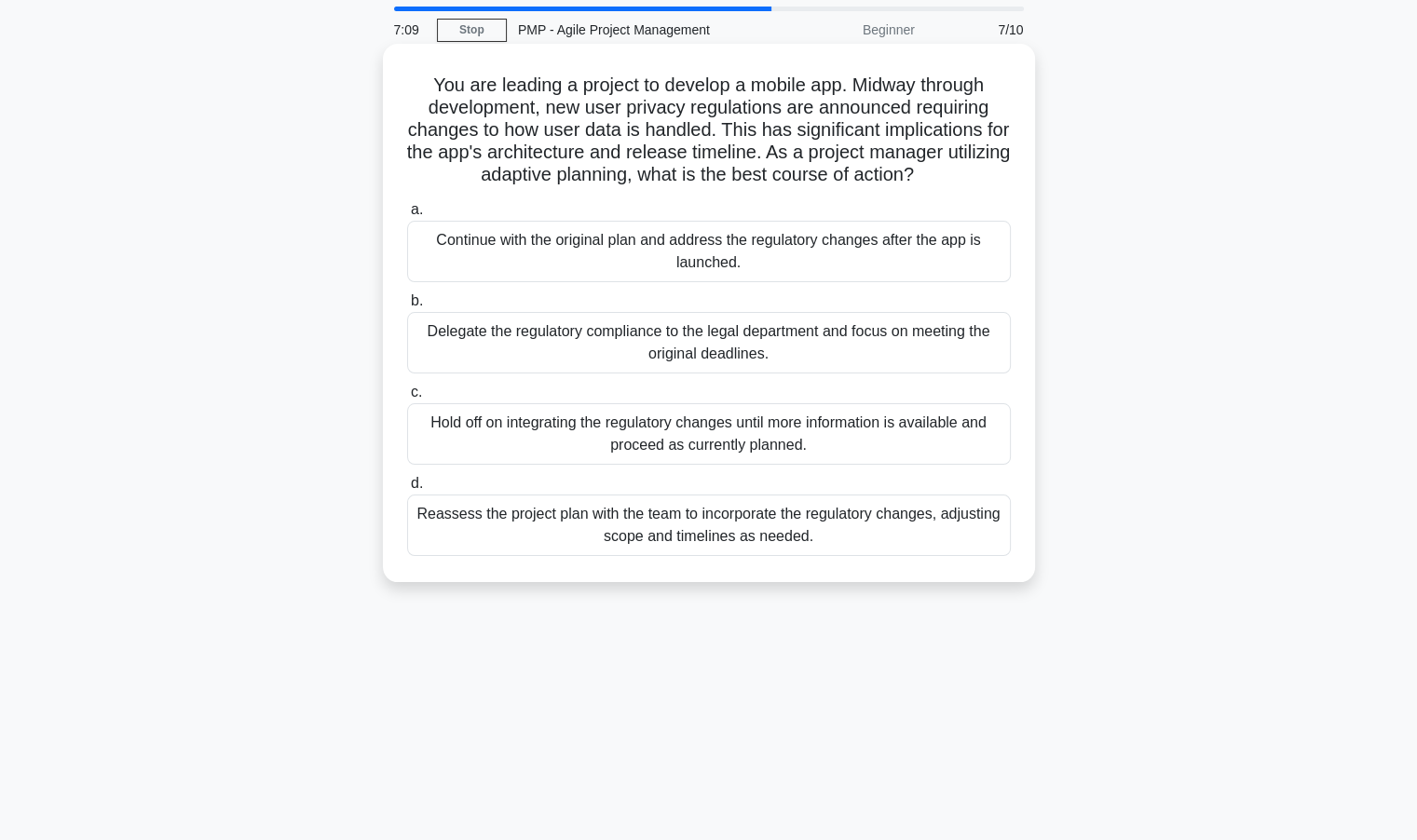
scroll to position [93, 0]
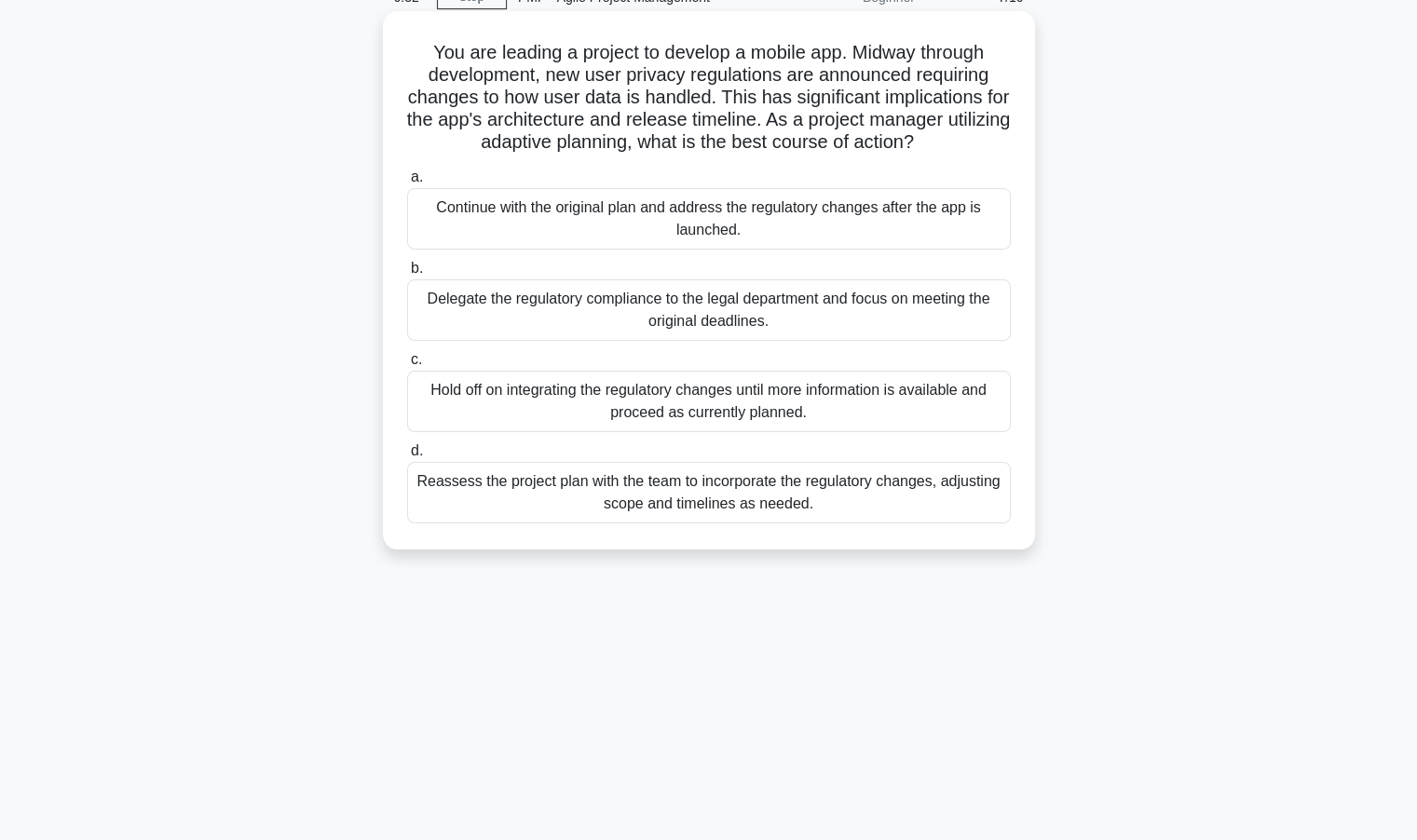
click at [877, 506] on div "Reassess the project plan with the team to incorporate the regulatory changes, …" at bounding box center [708, 493] width 603 height 61
click at [407, 457] on input "d. Reassess the project plan with the team to incorporate the regulatory change…" at bounding box center [407, 451] width 0 height 12
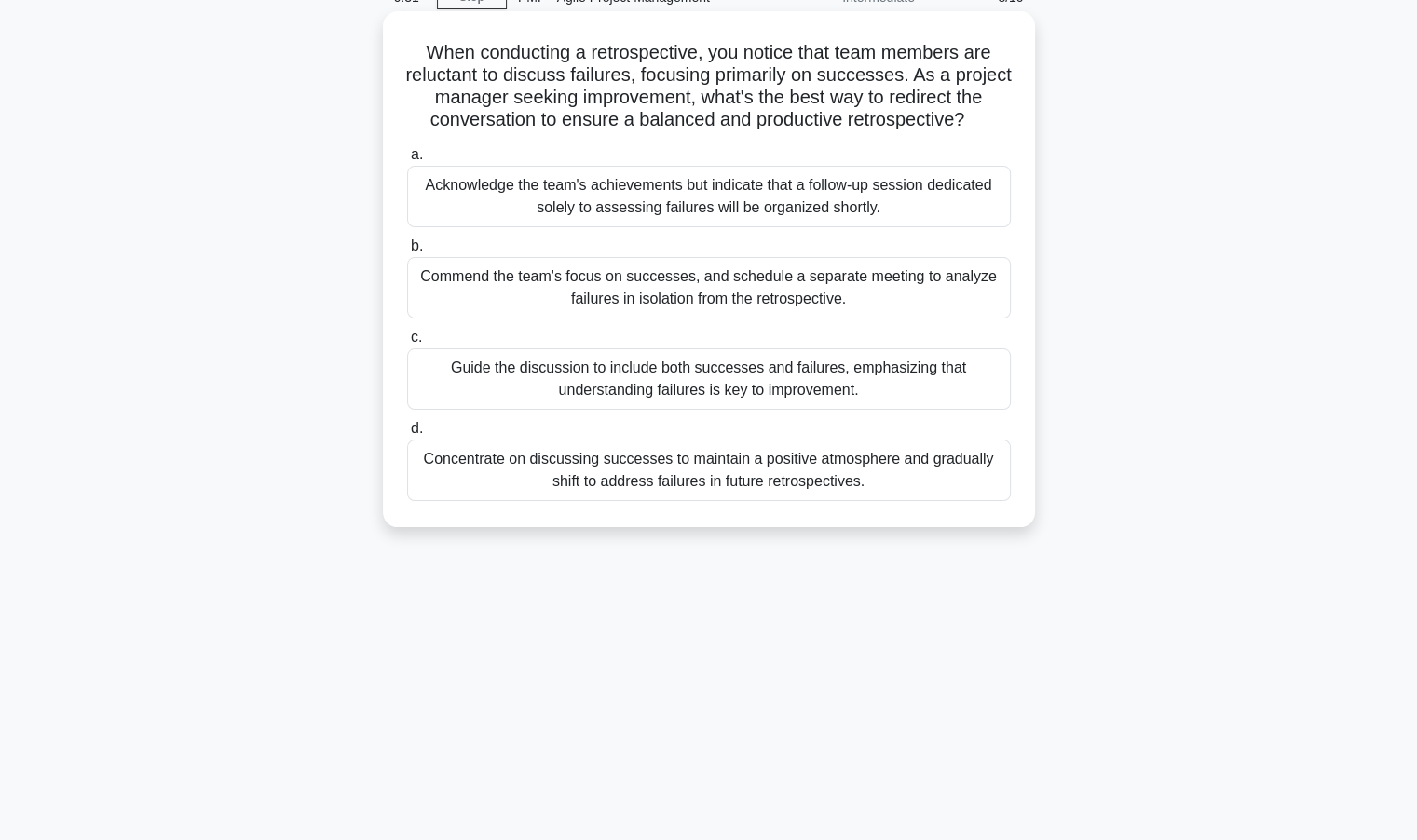
scroll to position [0, 0]
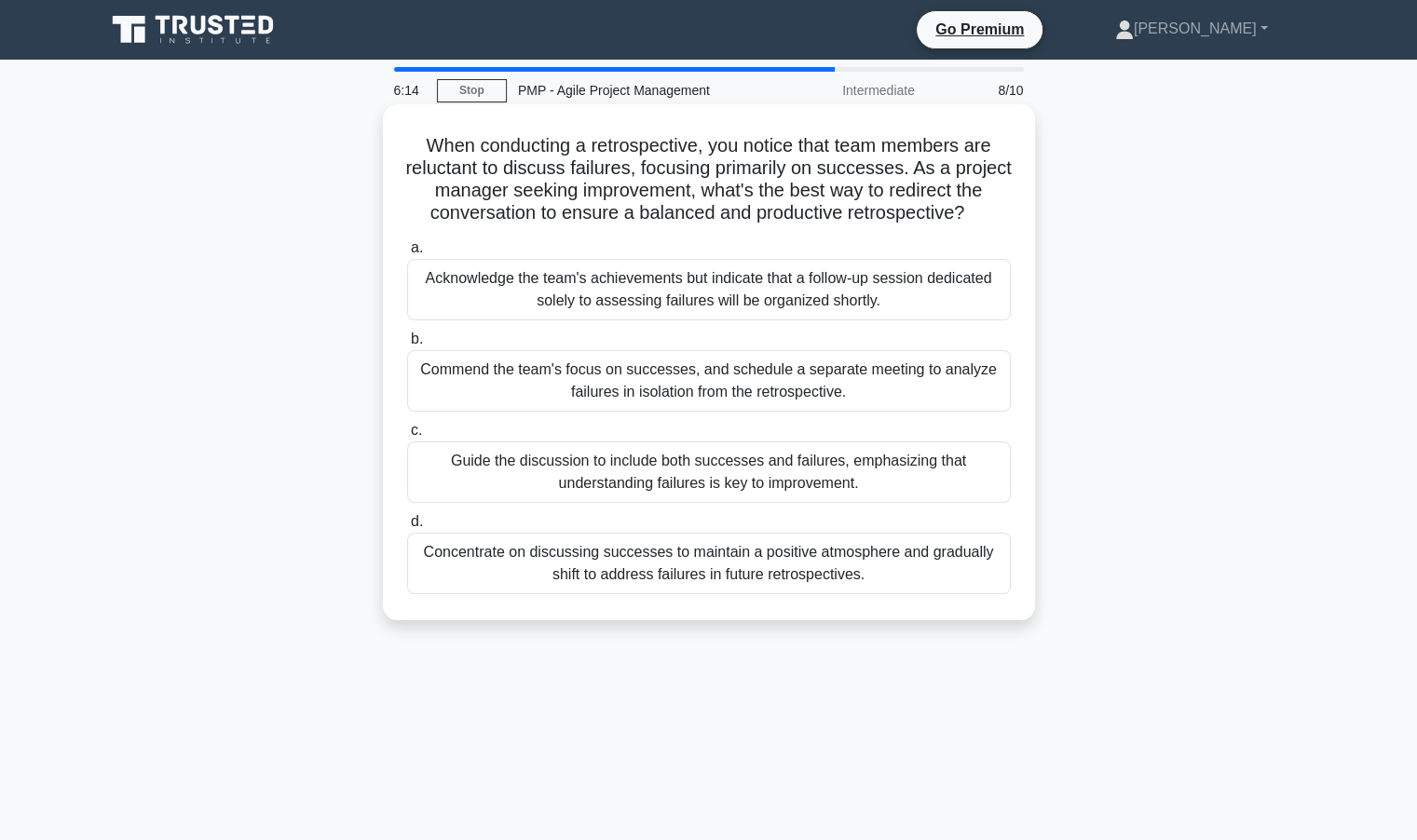
click at [685, 472] on div "Guide the discussion to include both successes and failures, emphasizing that u…" at bounding box center [708, 472] width 603 height 61
click at [407, 437] on input "c. Guide the discussion to include both successes and failures, emphasizing tha…" at bounding box center [407, 431] width 0 height 12
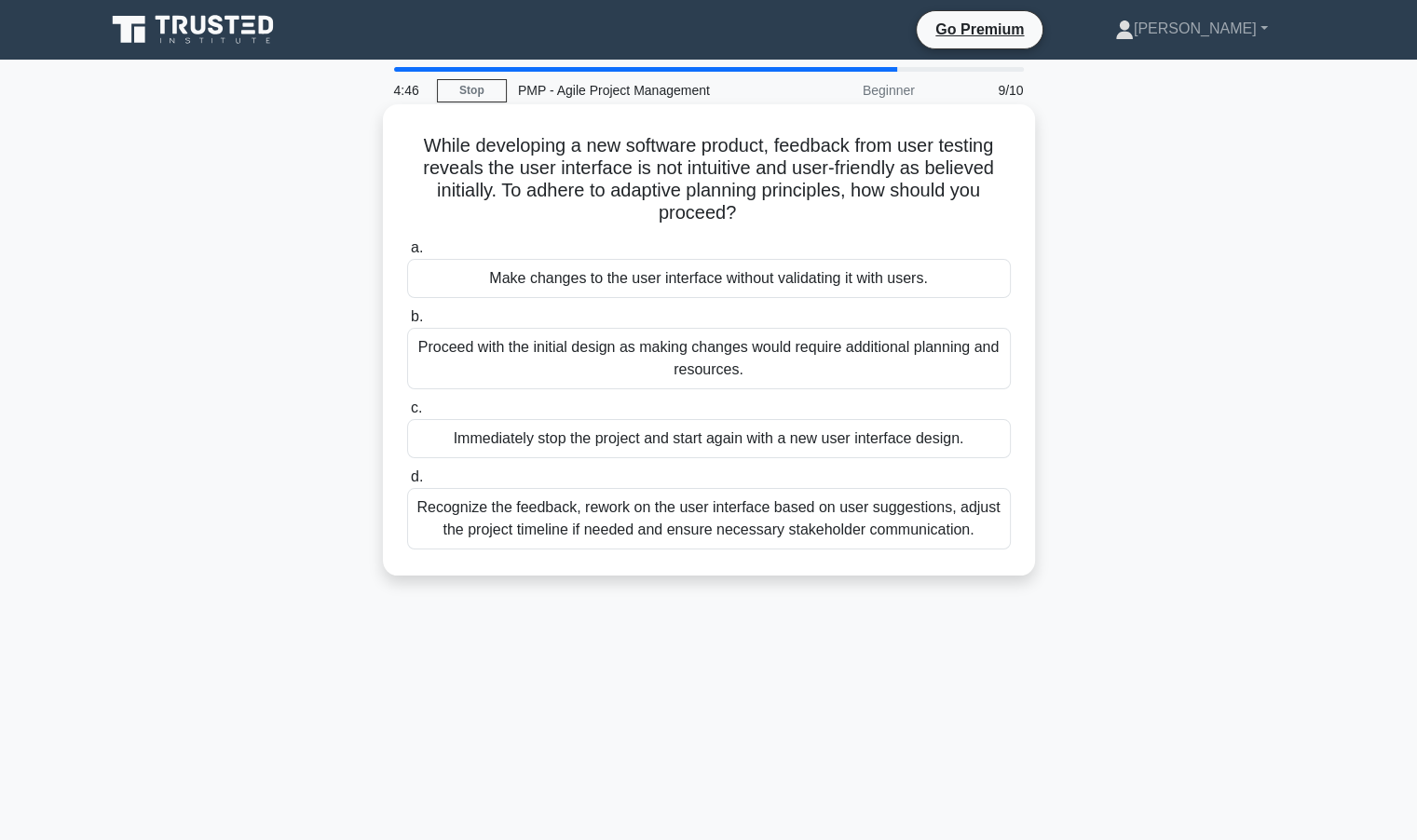
click at [602, 529] on div "Recognize the feedback, rework on the user interface based on user suggestions,…" at bounding box center [708, 519] width 603 height 61
click at [407, 483] on input "d. Recognize the feedback, rework on the user interface based on user suggestio…" at bounding box center [407, 477] width 0 height 12
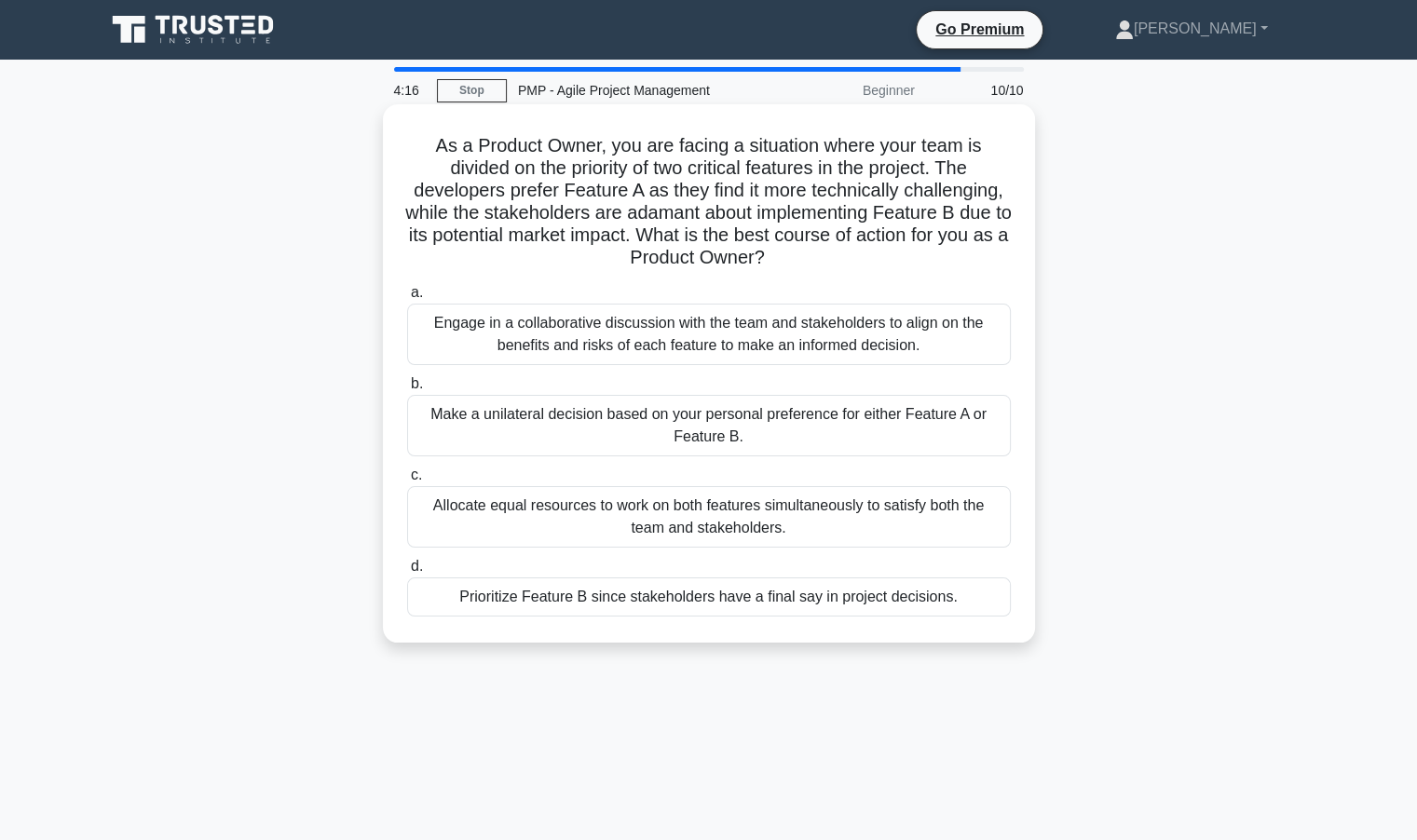
click at [775, 343] on div "Engage in a collaborative discussion with the team and stakeholders to align on…" at bounding box center [708, 335] width 603 height 61
click at [407, 299] on input "a. Engage in a collaborative discussion with the team and stakeholders to align…" at bounding box center [407, 292] width 0 height 12
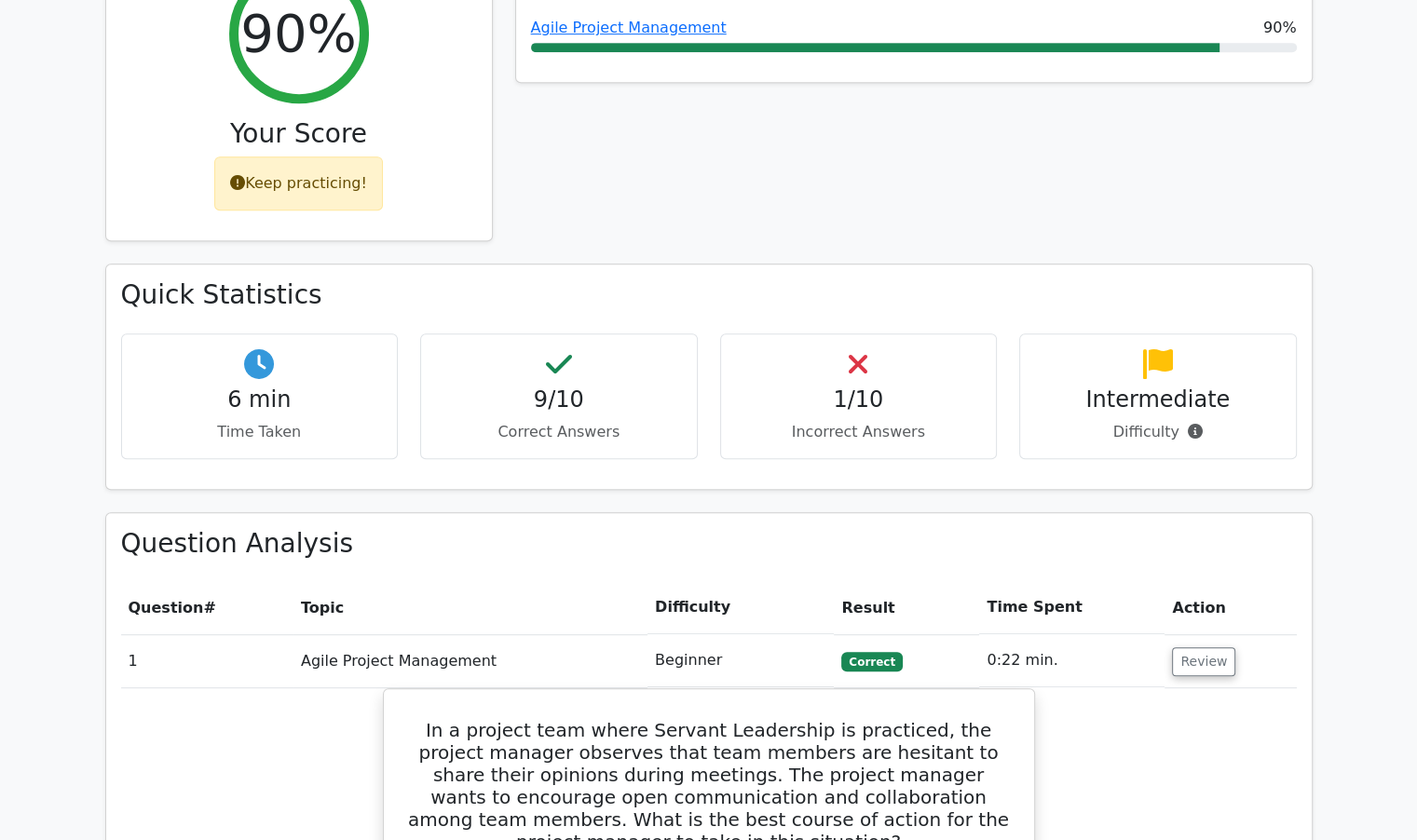
scroll to position [1118, 0]
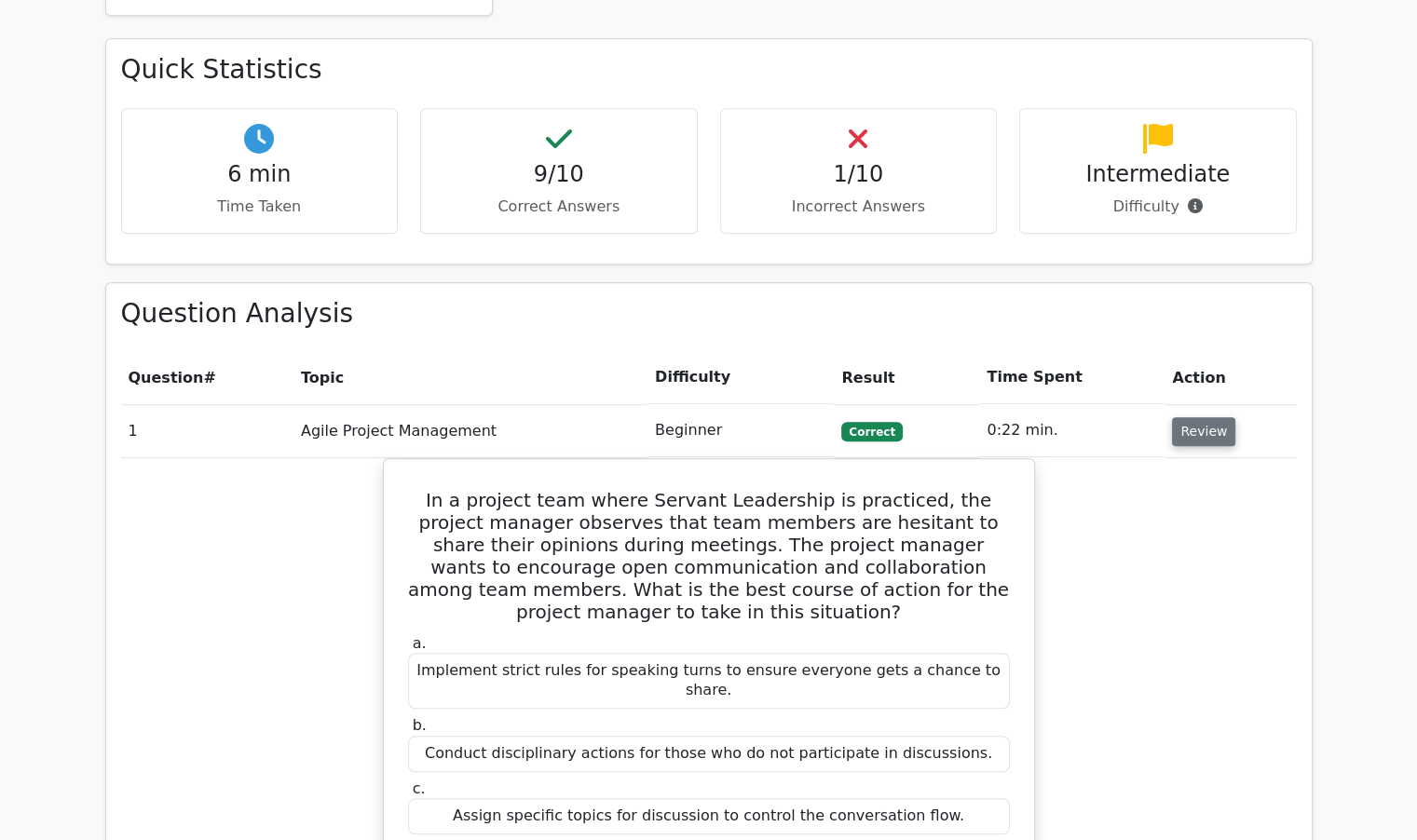
click at [1178, 417] on button "Review" at bounding box center [1204, 432] width 63 height 29
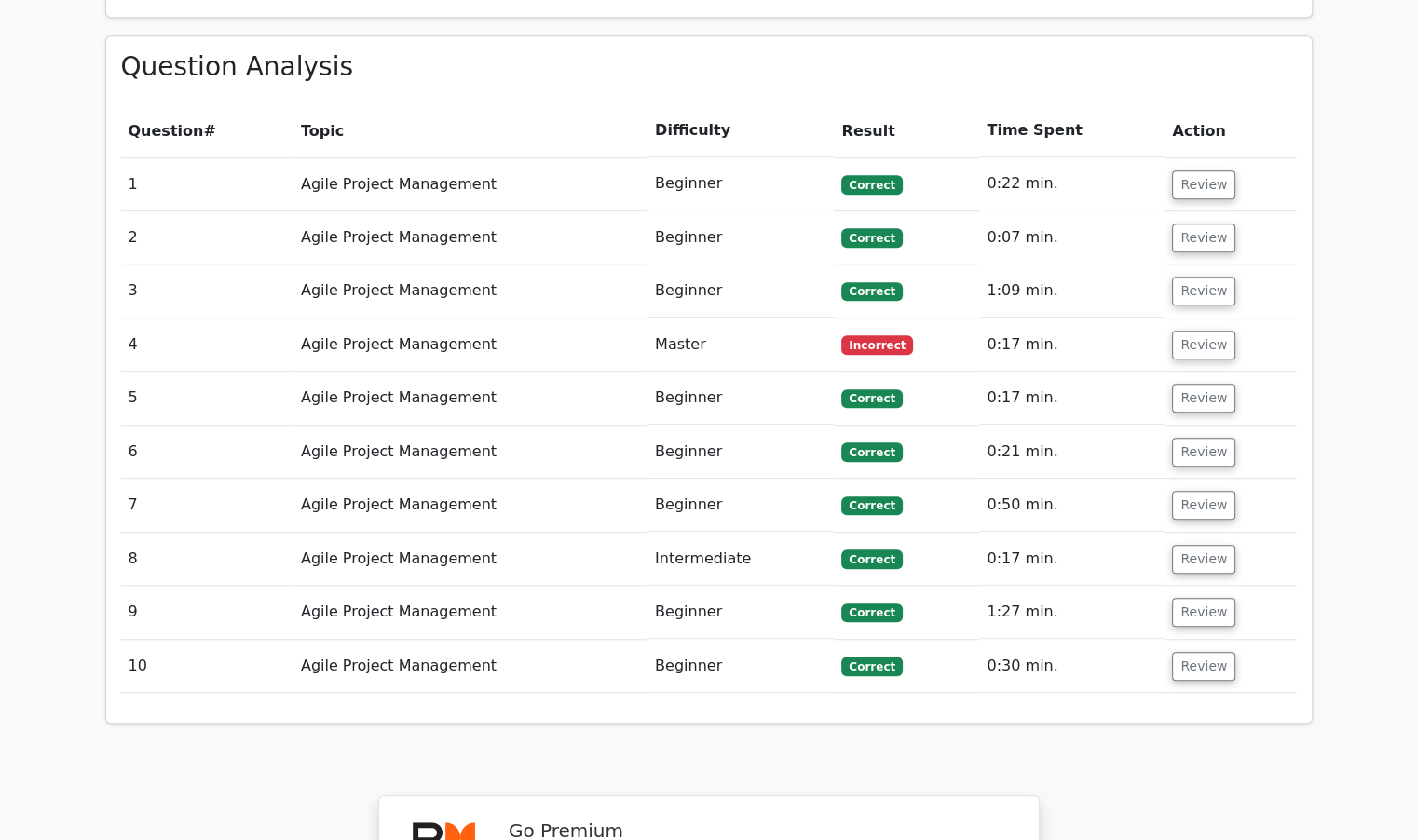
scroll to position [1397, 0]
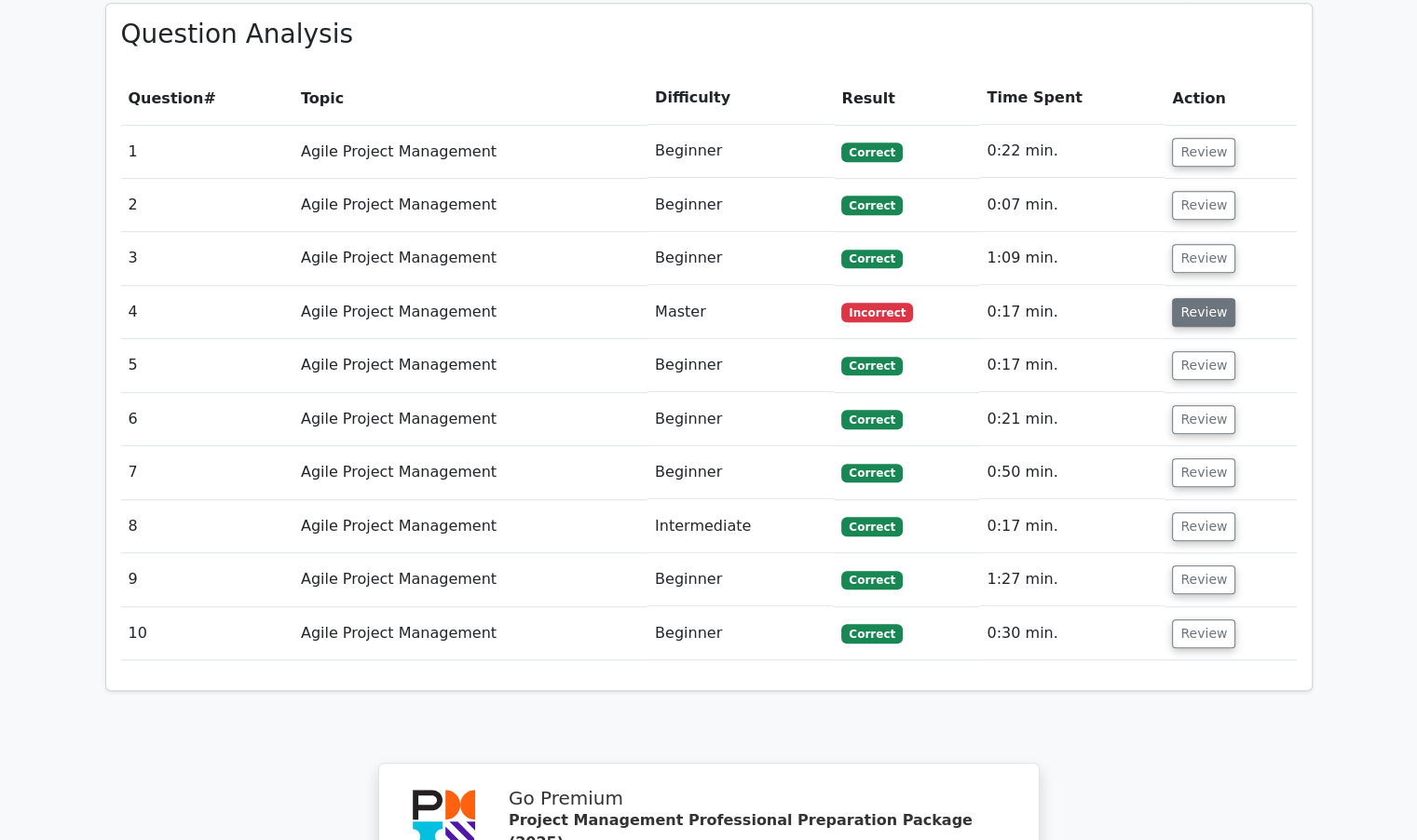
click at [1187, 298] on button "Review" at bounding box center [1204, 313] width 63 height 29
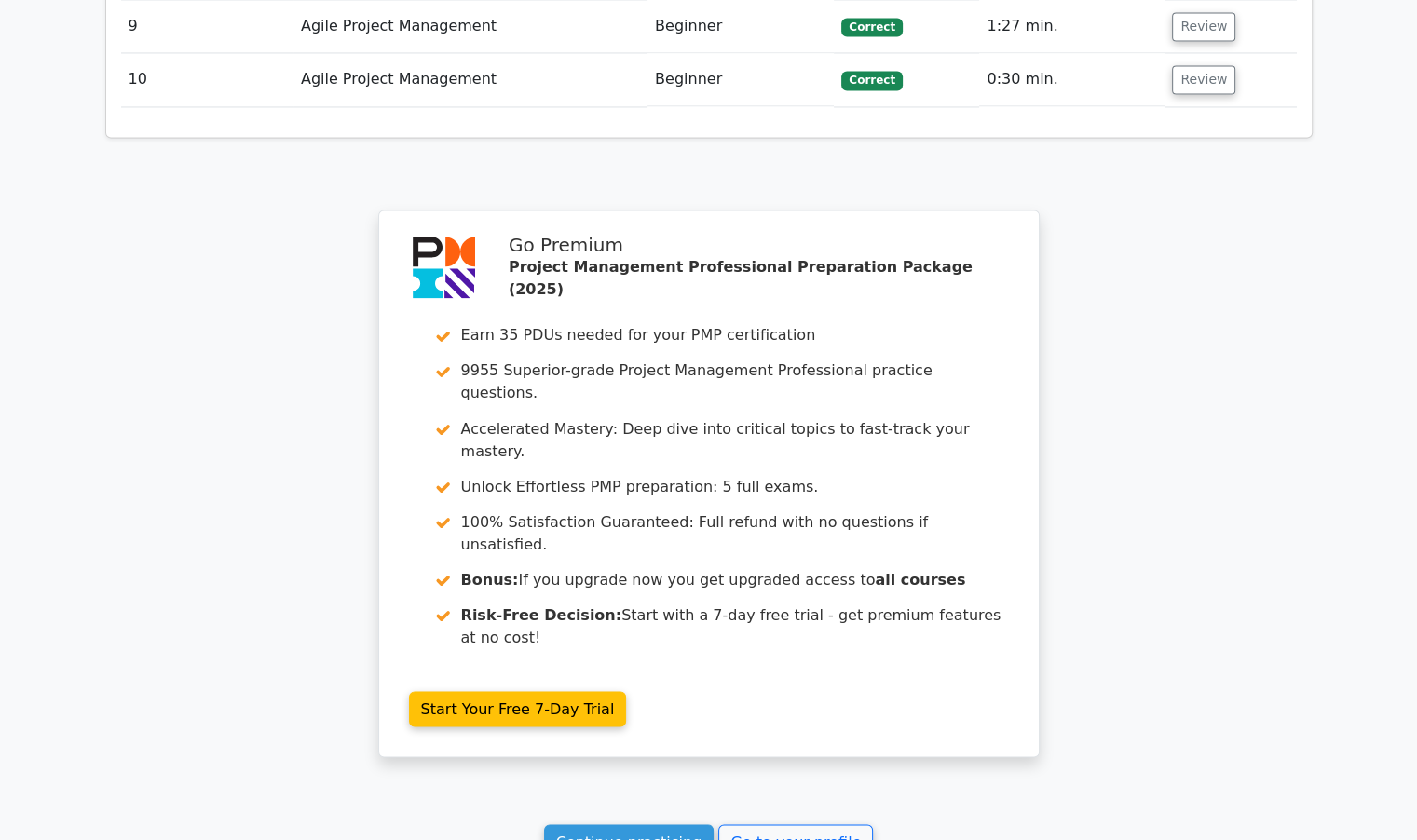
scroll to position [3189, 0]
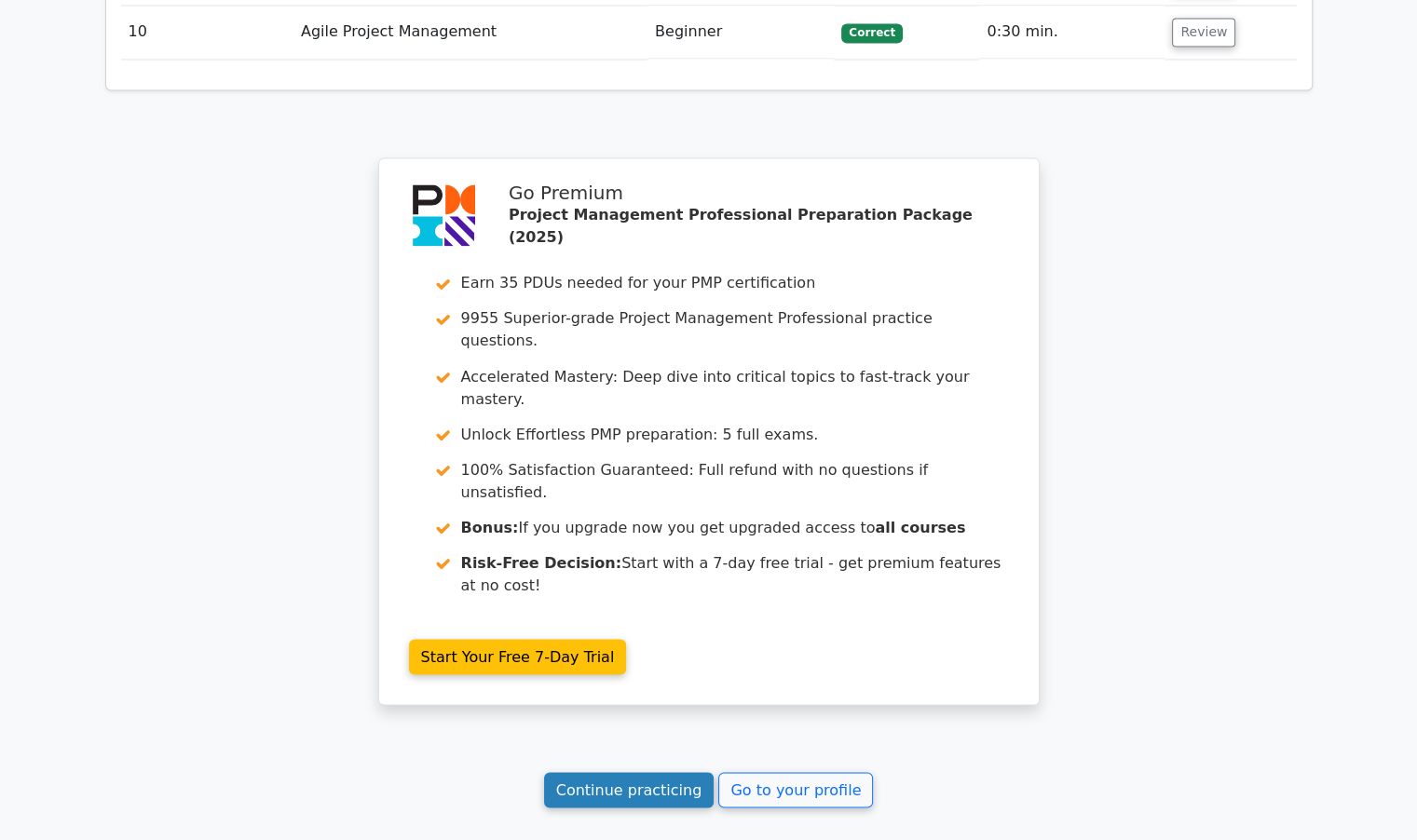
click at [619, 772] on link "Continue practicing" at bounding box center [629, 789] width 171 height 35
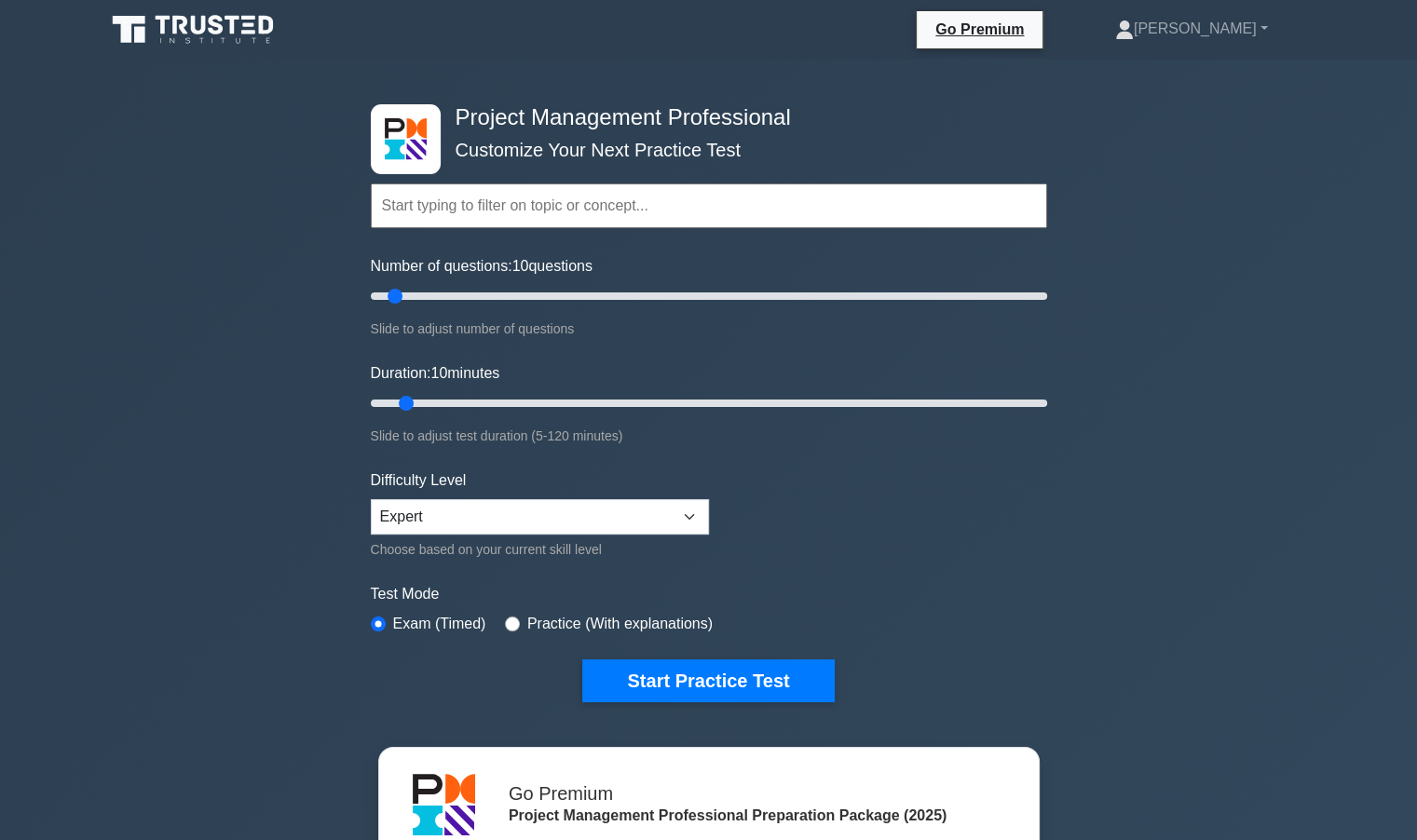
click at [482, 207] on input "text" at bounding box center [709, 205] width 676 height 45
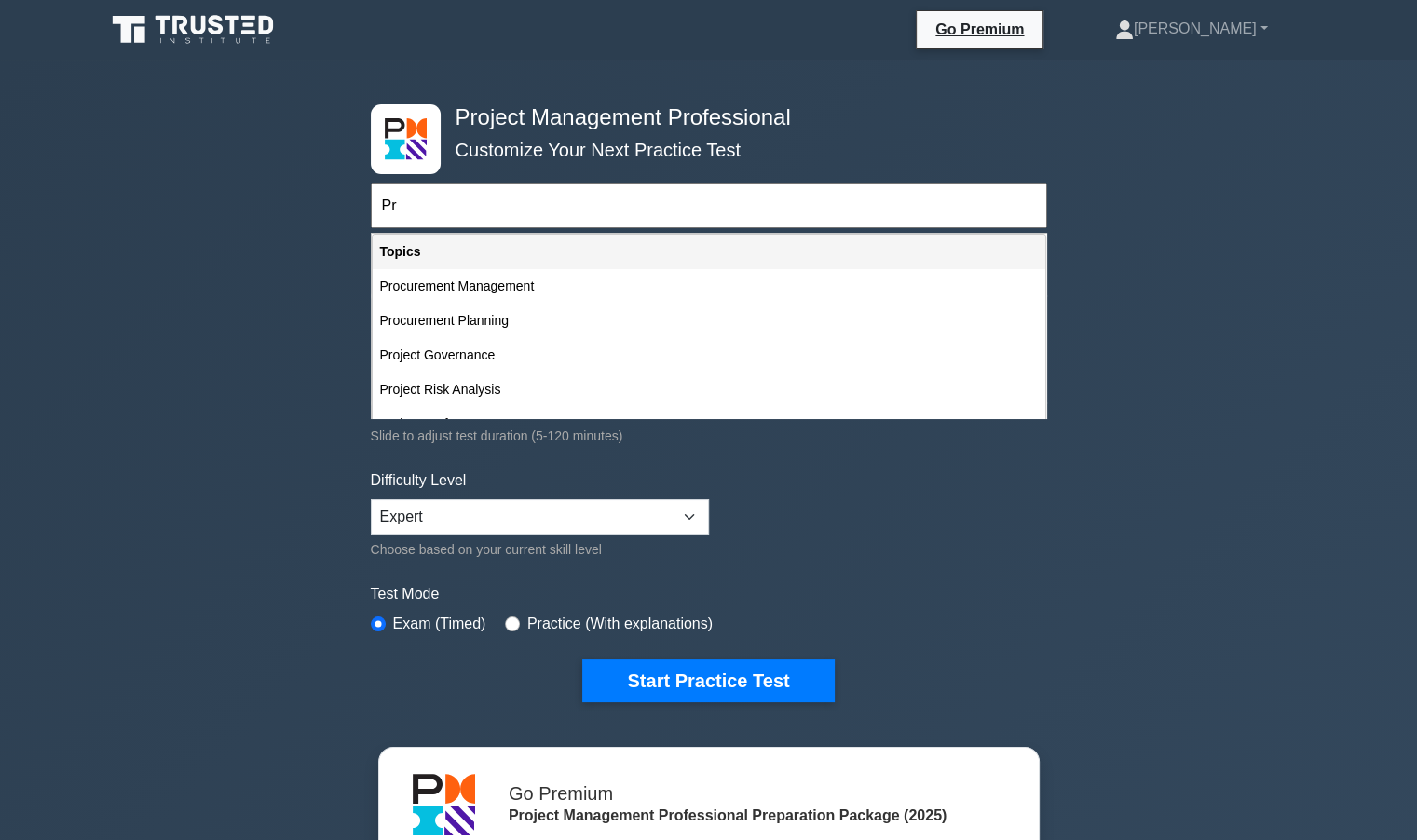
type input "P"
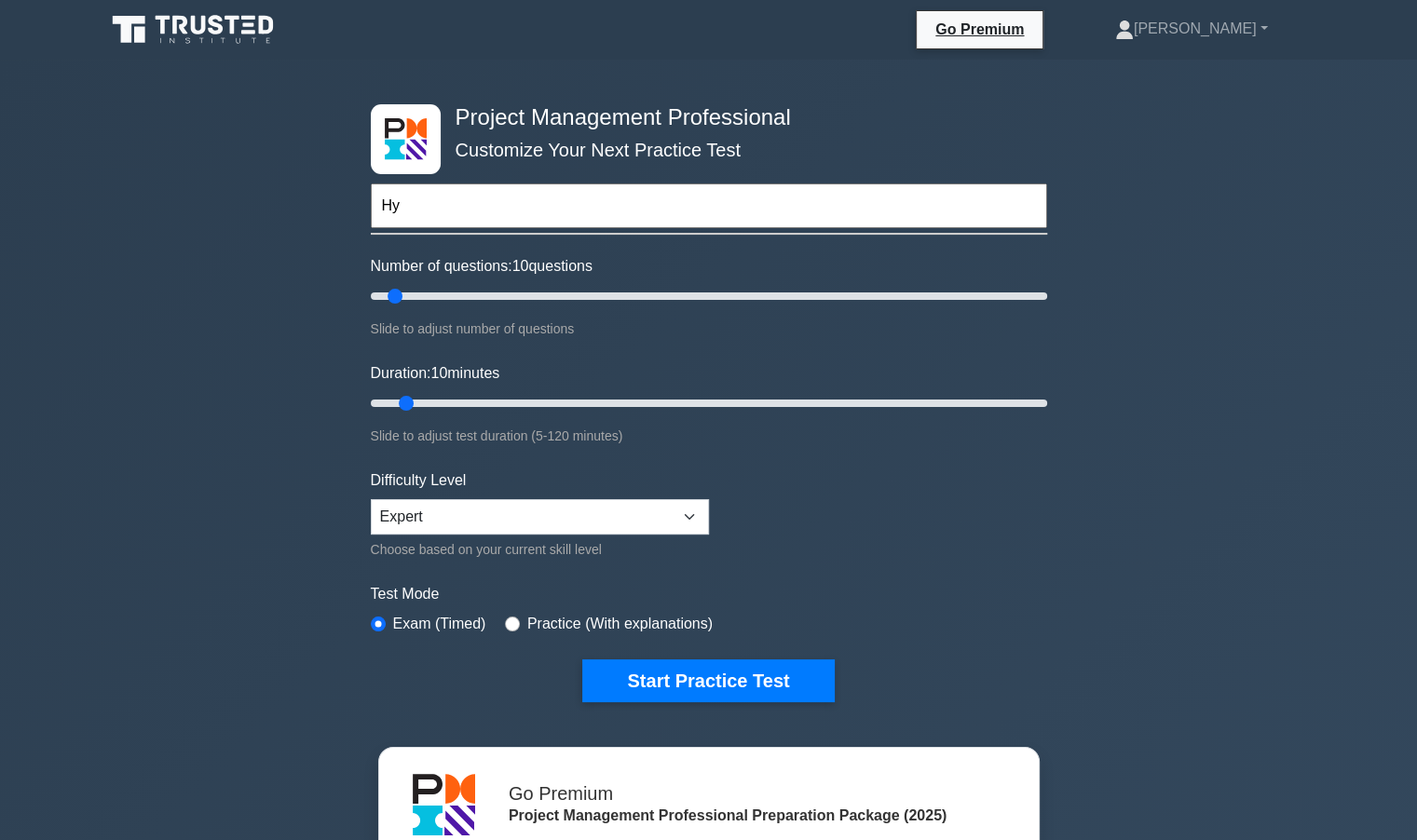
type input "H"
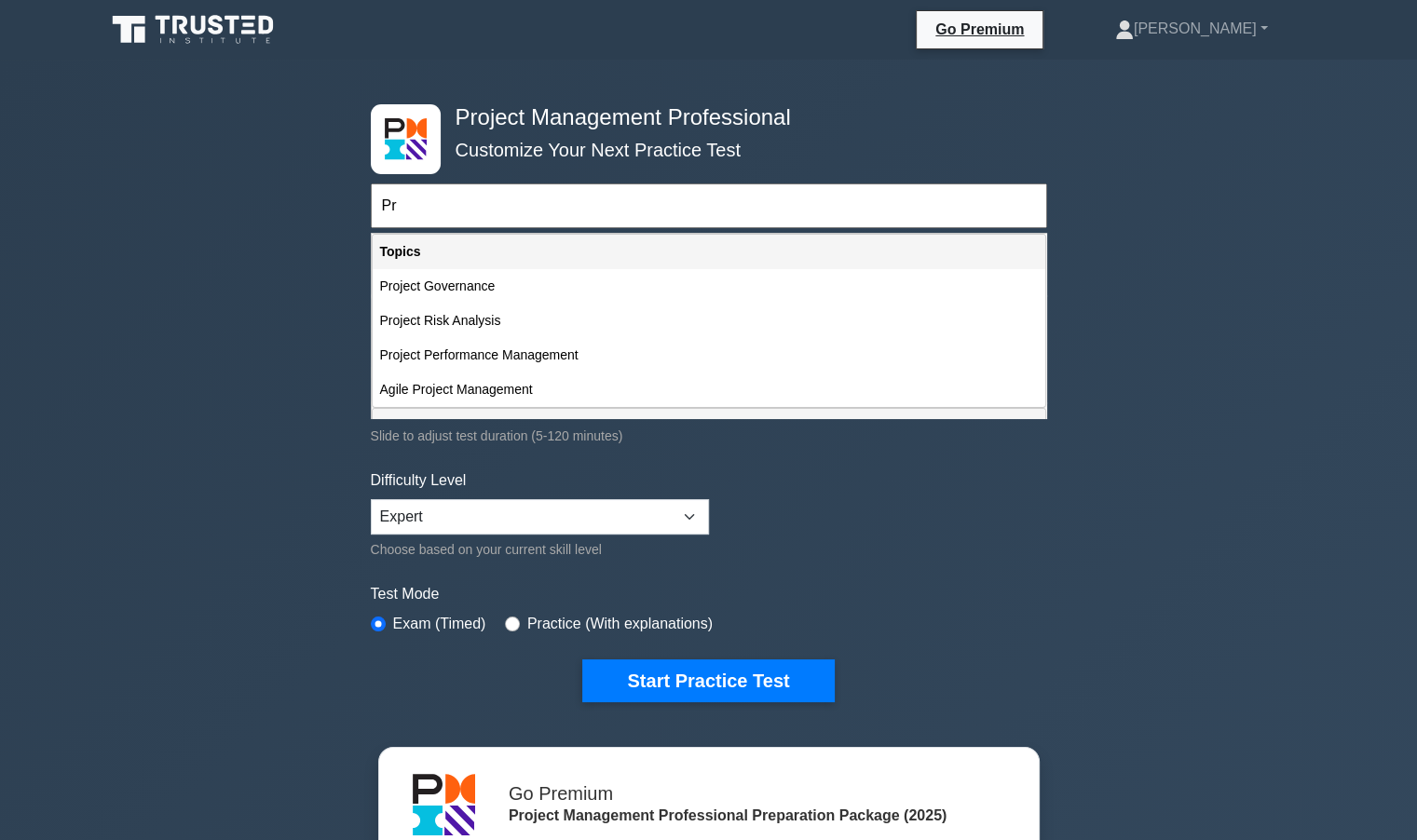
type input "P"
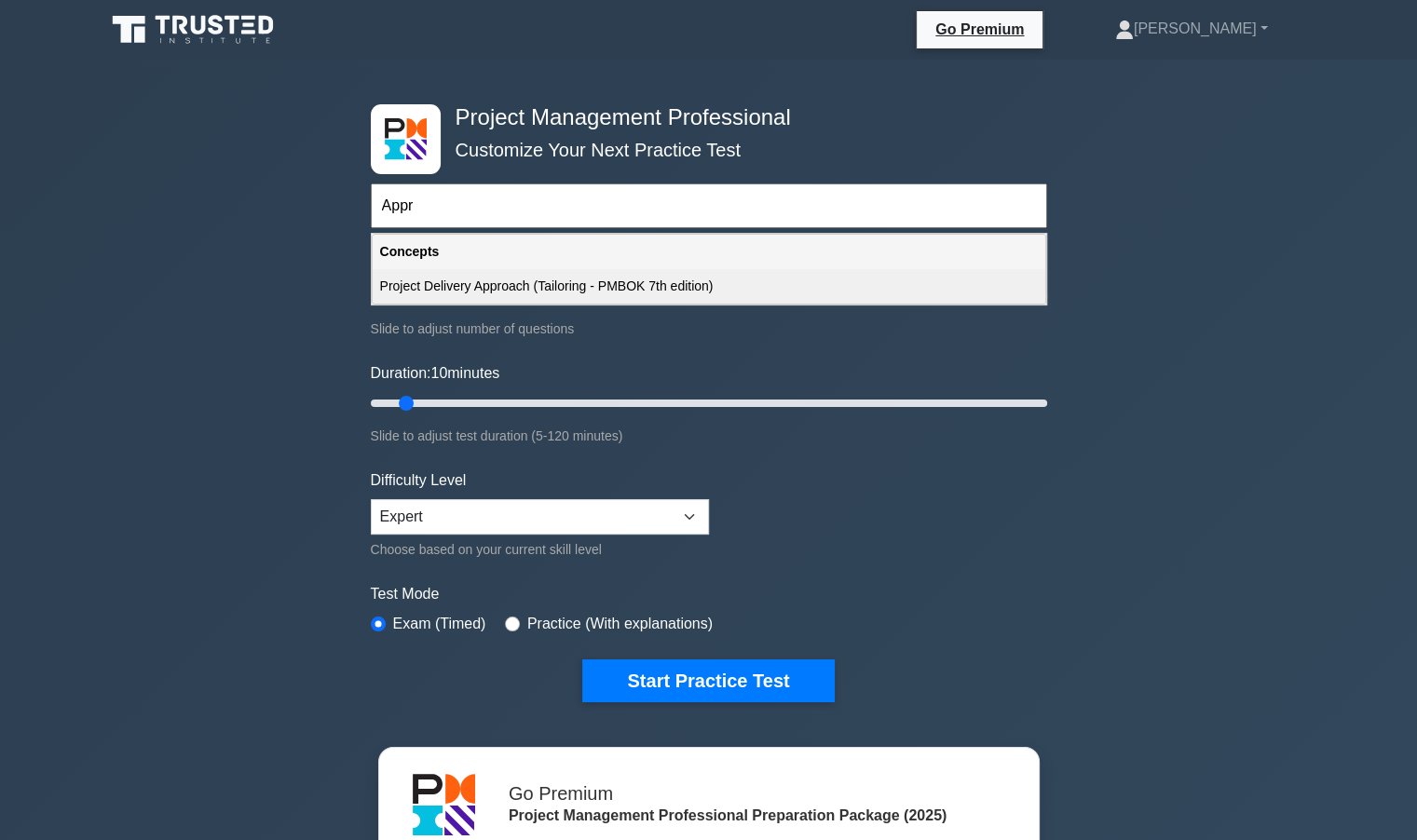
click at [645, 282] on div "Project Delivery Approach (Tailoring - PMBOK 7th edition)" at bounding box center [709, 287] width 673 height 35
type input "Project Delivery Approach (Tailoring - PMBOK 7th edition)"
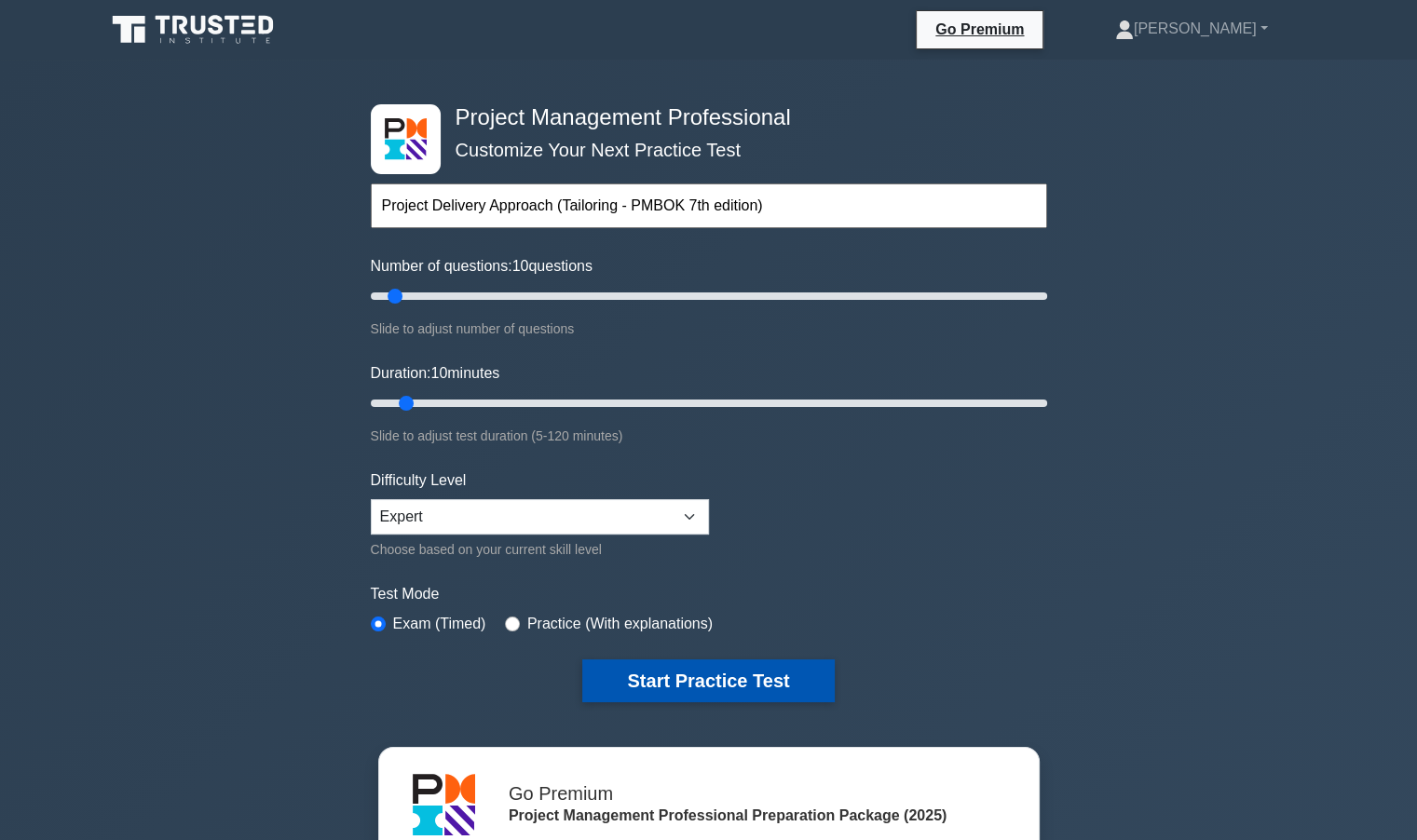
click at [651, 677] on button "Start Practice Test" at bounding box center [708, 681] width 251 height 43
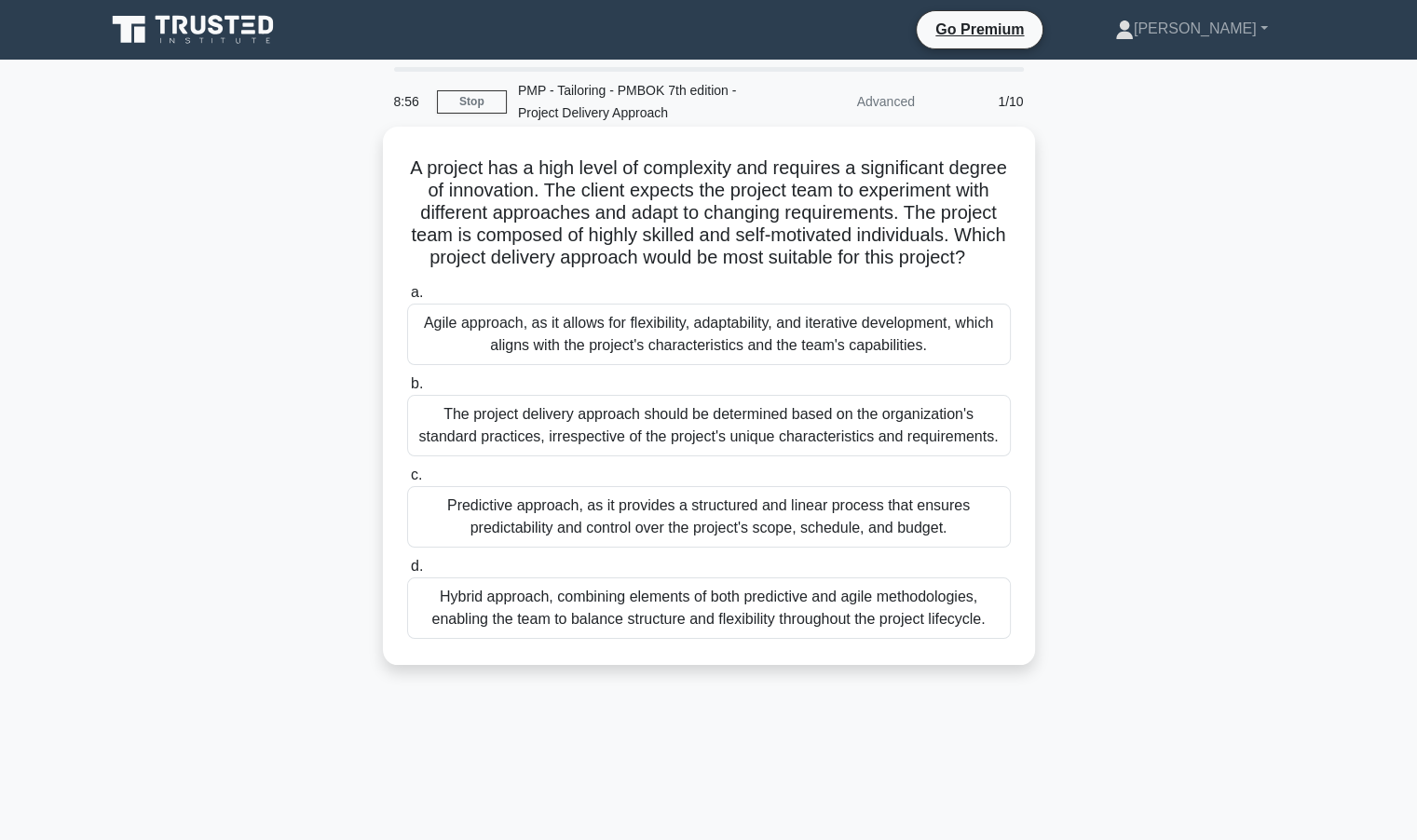
click at [555, 639] on div "Hybrid approach, combining elements of both predictive and agile methodologies,…" at bounding box center [708, 608] width 603 height 61
click at [407, 572] on input "d. Hybrid approach, combining elements of both predictive and agile methodologi…" at bounding box center [407, 567] width 0 height 12
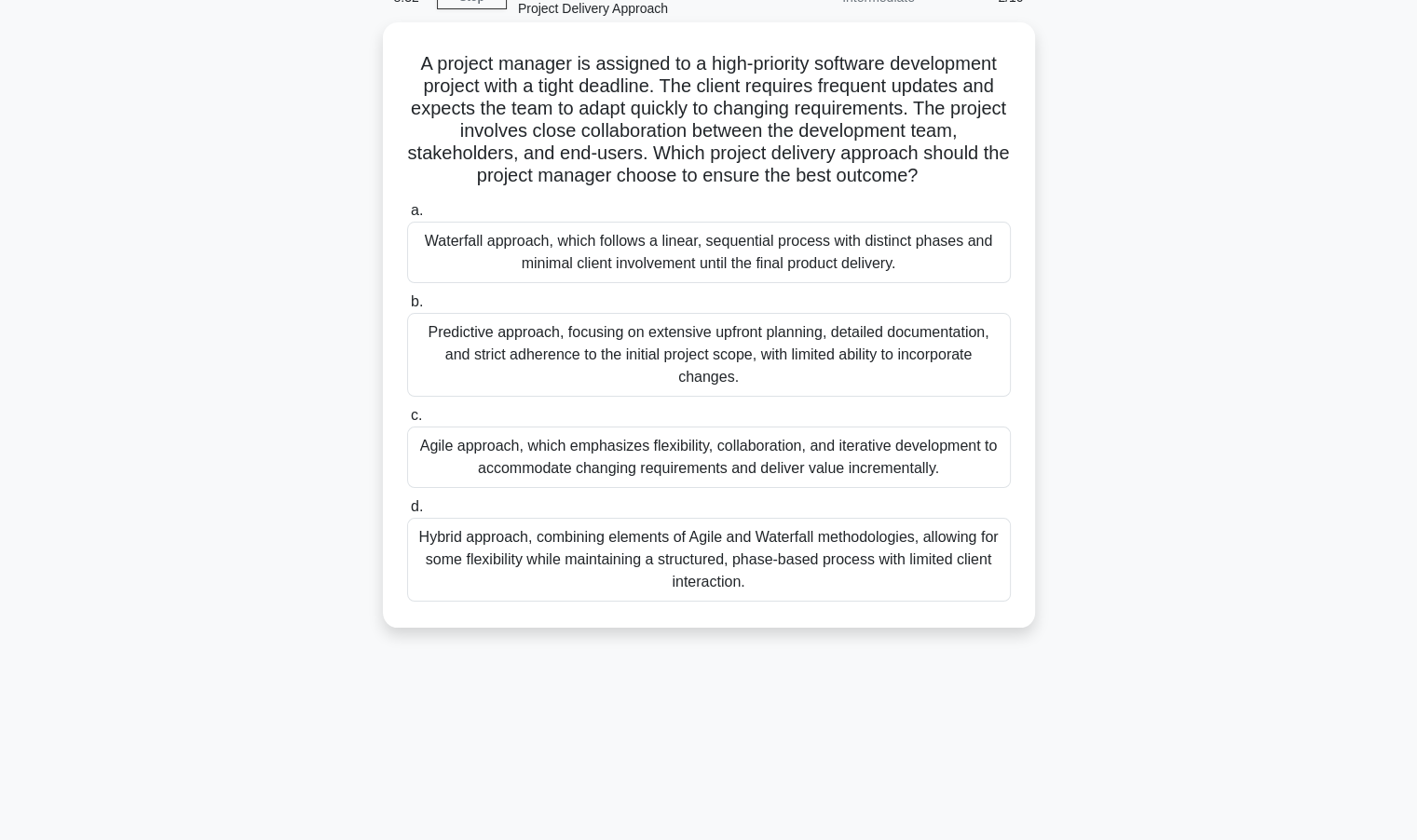
scroll to position [73, 0]
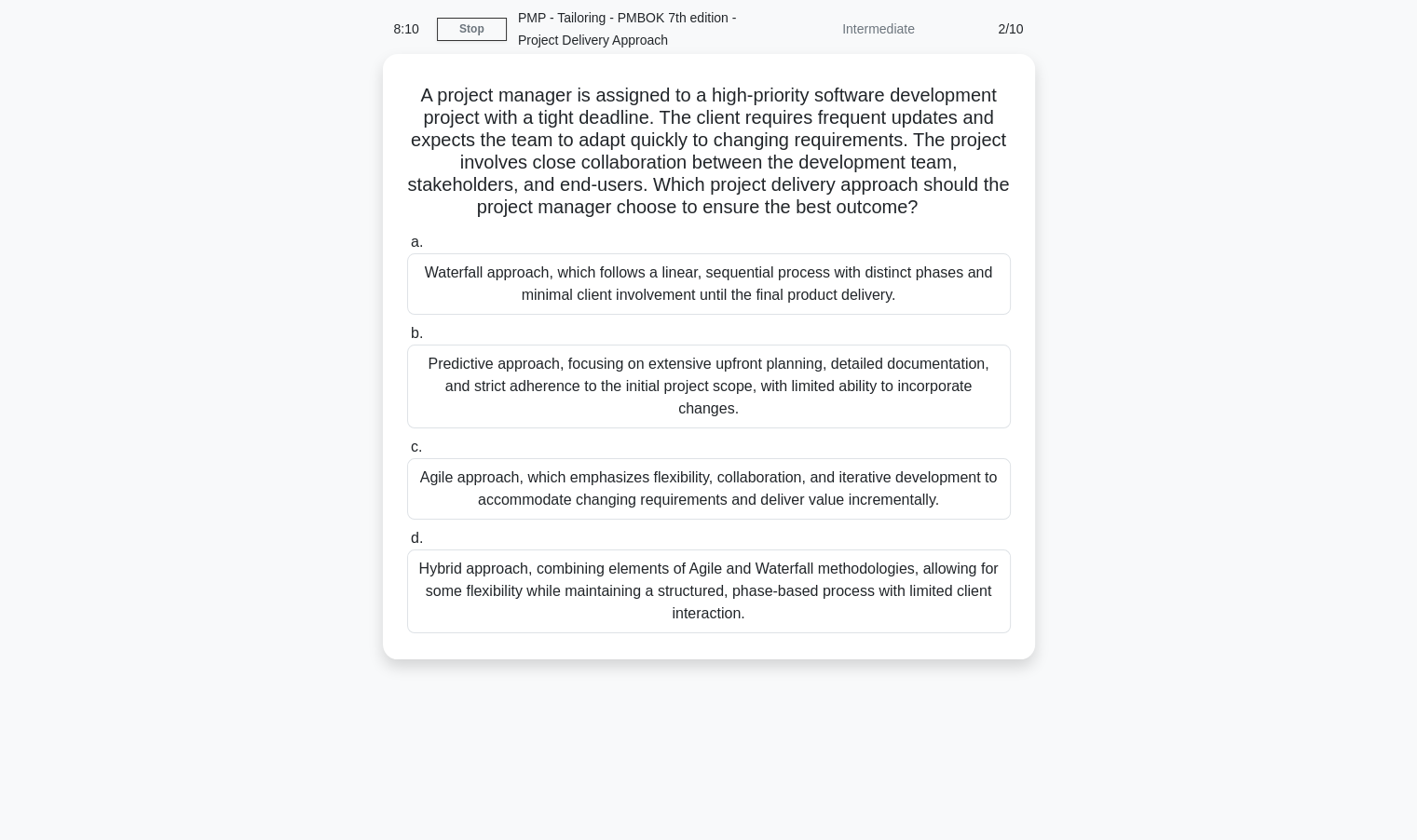
click at [623, 501] on div "Agile approach, which emphasizes flexibility, collaboration, and iterative deve…" at bounding box center [708, 489] width 603 height 61
click at [407, 454] on input "c. Agile approach, which emphasizes flexibility, collaboration, and iterative d…" at bounding box center [407, 447] width 0 height 12
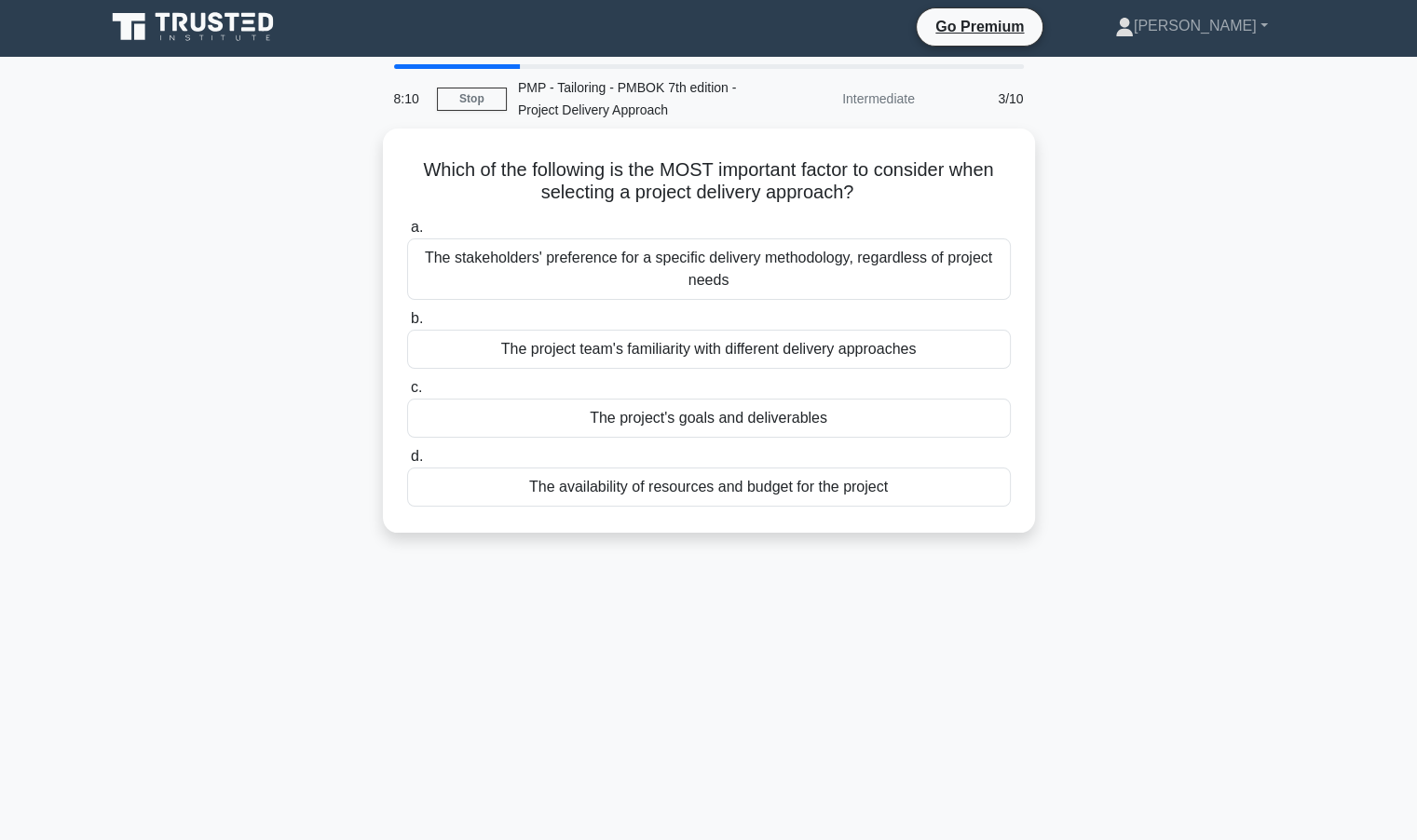
scroll to position [0, 0]
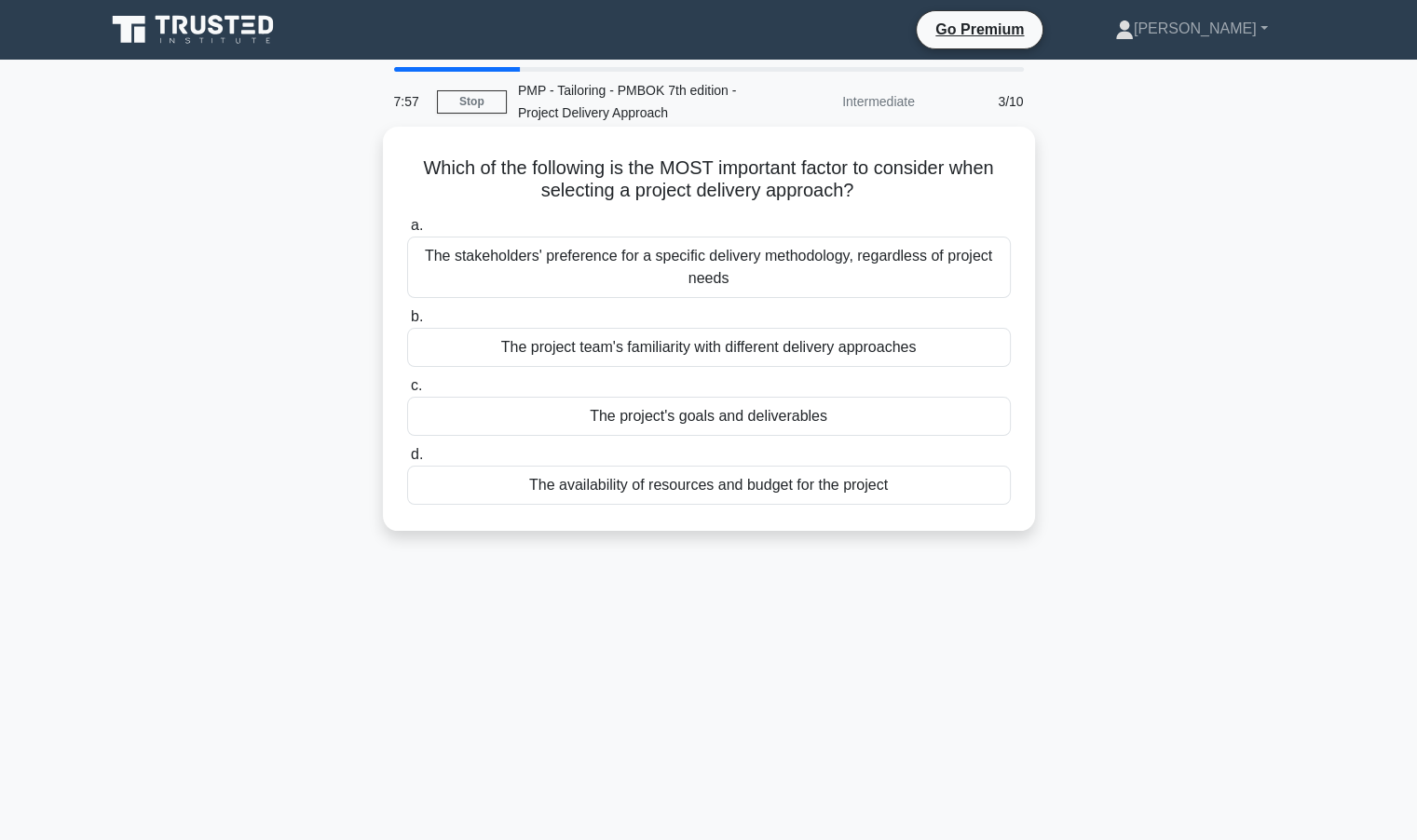
click at [656, 419] on div "The project's goals and deliverables" at bounding box center [708, 416] width 603 height 39
click at [407, 392] on input "c. The project's goals and deliverables" at bounding box center [407, 385] width 0 height 12
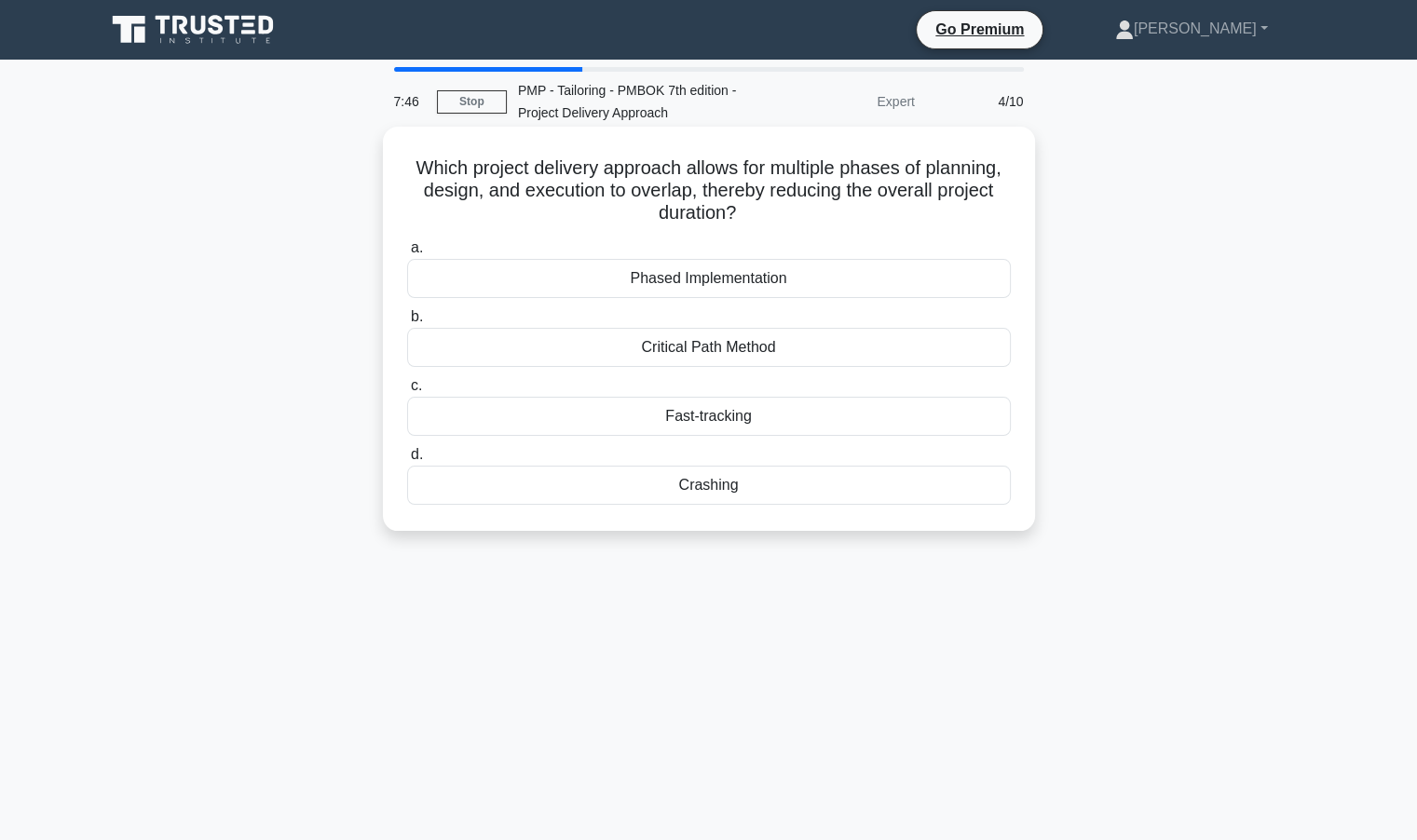
click at [715, 487] on div "Crashing" at bounding box center [708, 485] width 603 height 39
click at [407, 461] on input "d. Crashing" at bounding box center [407, 455] width 0 height 12
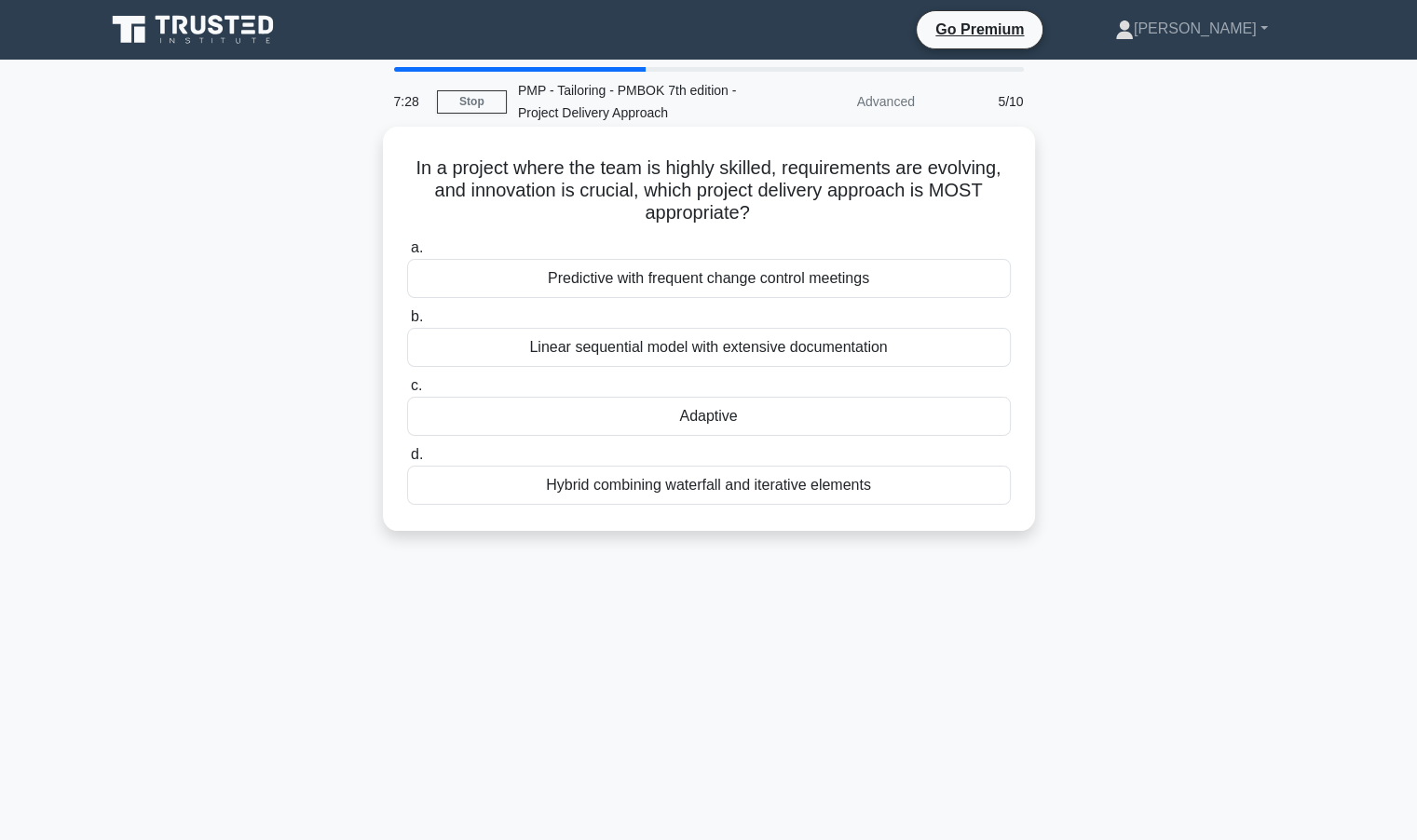
click at [725, 420] on div "Adaptive" at bounding box center [708, 416] width 603 height 39
click at [407, 392] on input "c. Adaptive" at bounding box center [407, 385] width 0 height 12
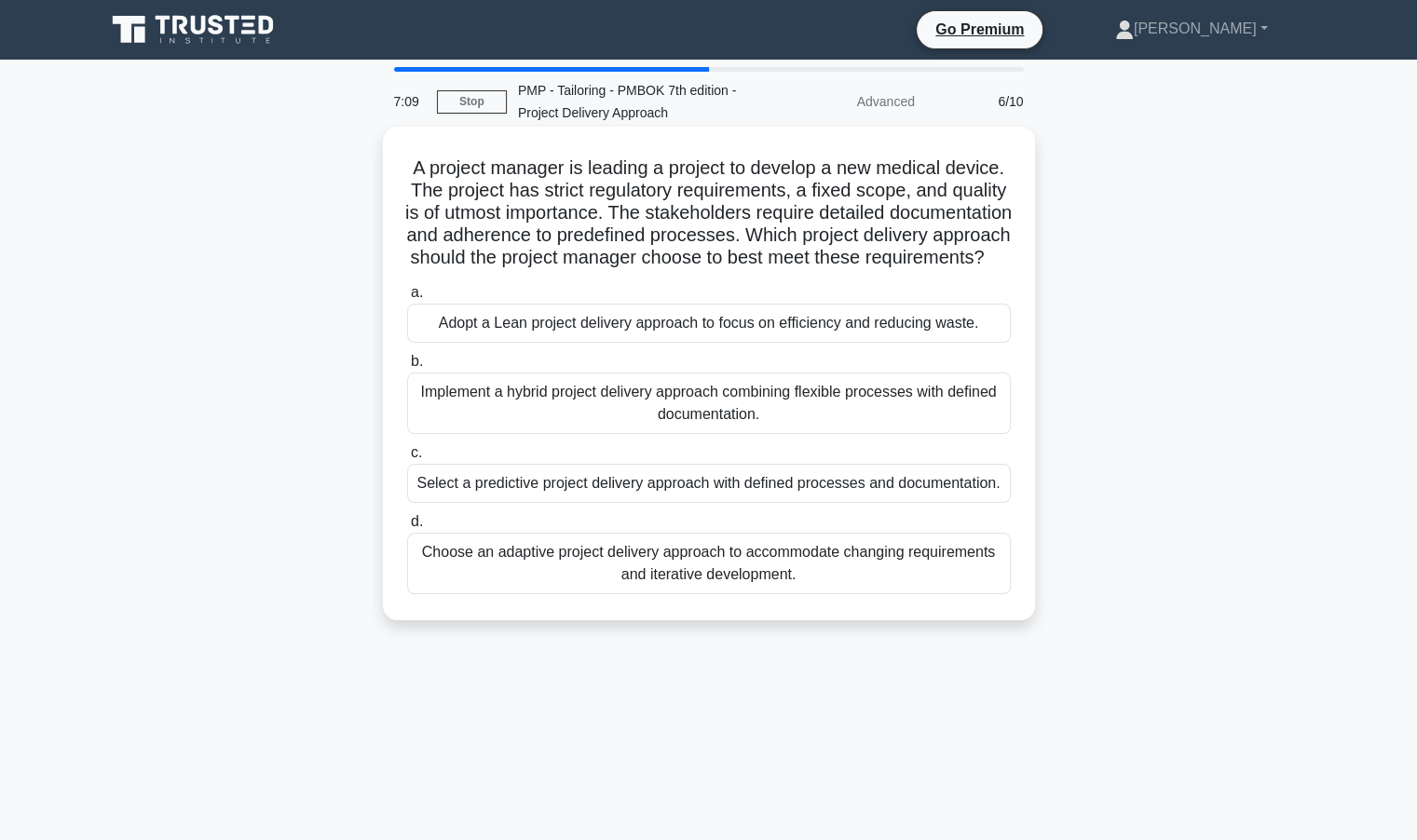
click at [719, 503] on div "Select a predictive project delivery approach with defined processes and docume…" at bounding box center [708, 483] width 603 height 39
click at [407, 459] on input "c. Select a predictive project delivery approach with defined processes and doc…" at bounding box center [407, 453] width 0 height 12
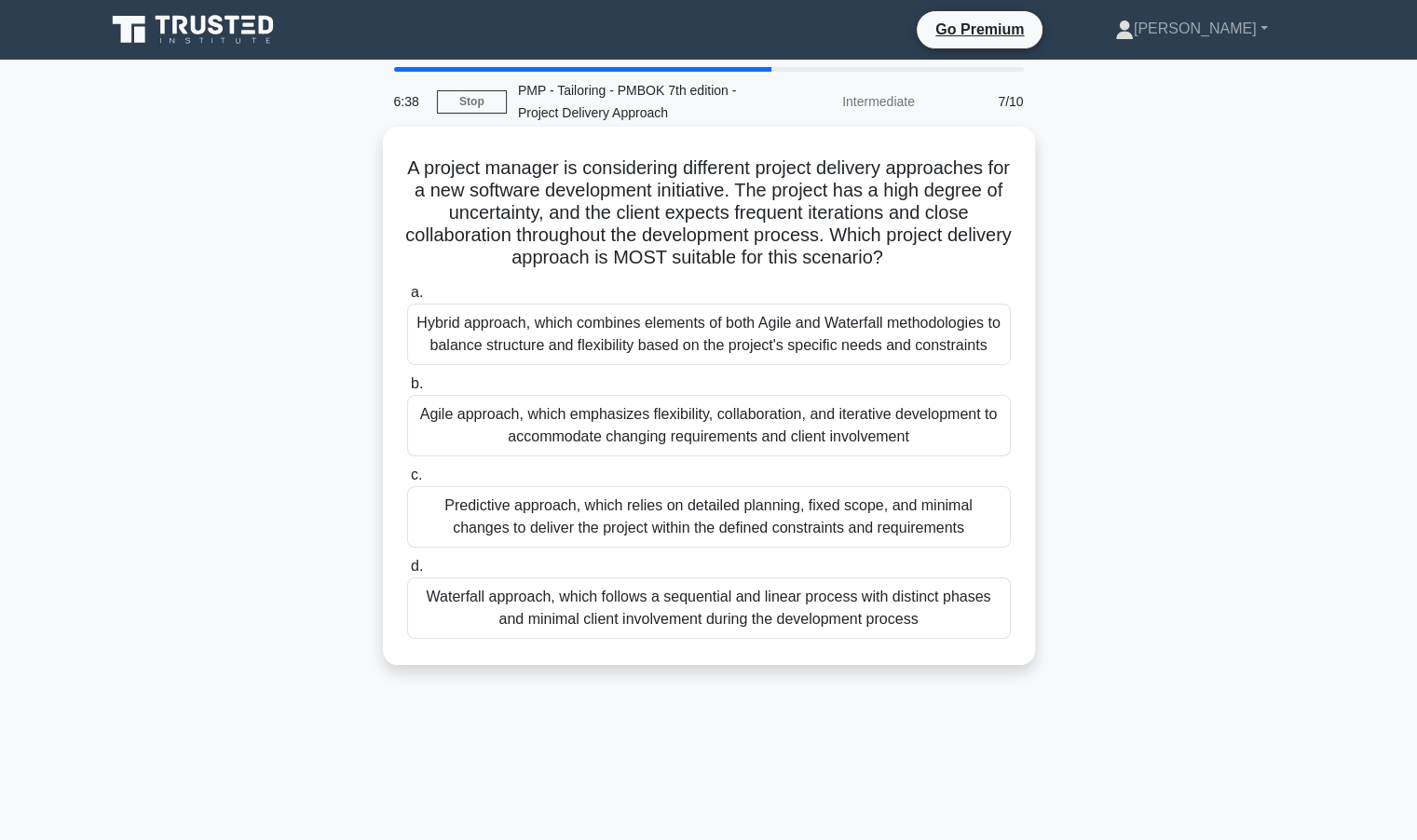
click at [764, 415] on div "Agile approach, which emphasizes flexibility, collaboration, and iterative deve…" at bounding box center [708, 426] width 603 height 61
click at [407, 390] on input "b. Agile approach, which emphasizes flexibility, collaboration, and iterative d…" at bounding box center [407, 384] width 0 height 12
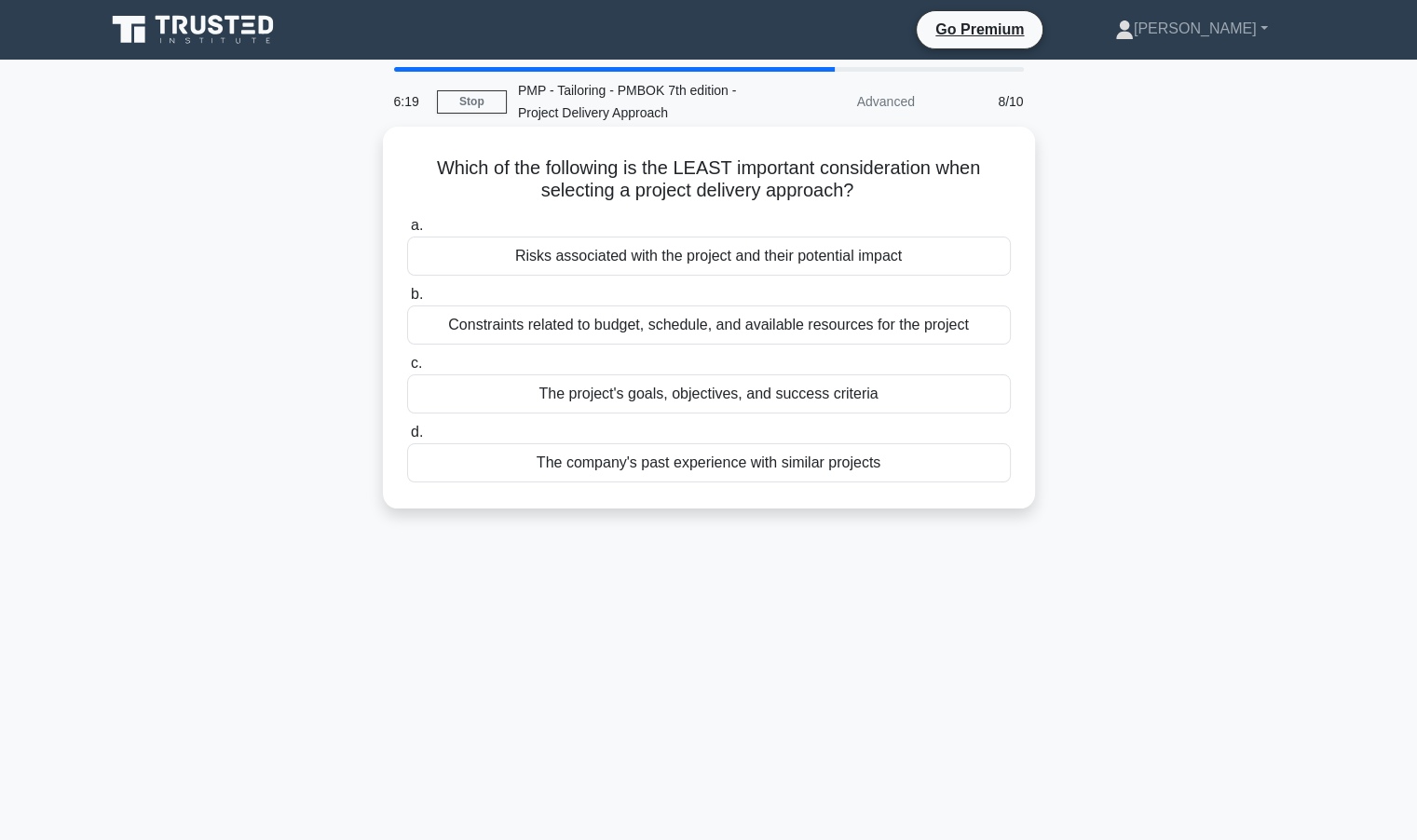
click at [658, 325] on div "Constraints related to budget, schedule, and available resources for the project" at bounding box center [708, 325] width 603 height 39
click at [407, 301] on input "b. Constraints related to budget, schedule, and available resources for the pro…" at bounding box center [407, 294] width 0 height 12
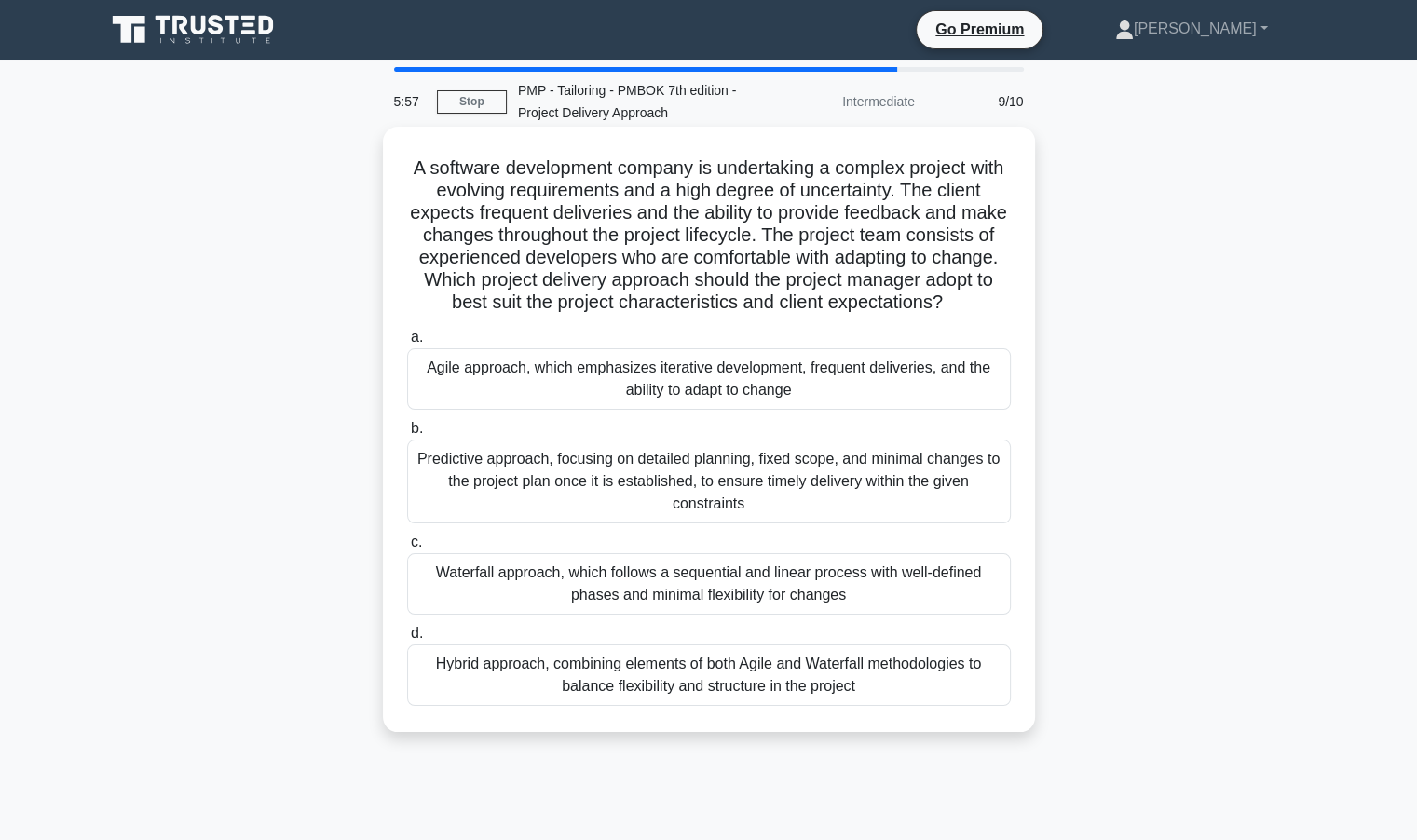
click at [571, 390] on div "Agile approach, which emphasizes iterative development, frequent deliveries, an…" at bounding box center [708, 379] width 603 height 61
click at [407, 343] on input "a. Agile approach, which emphasizes iterative development, frequent deliveries,…" at bounding box center [407, 338] width 0 height 12
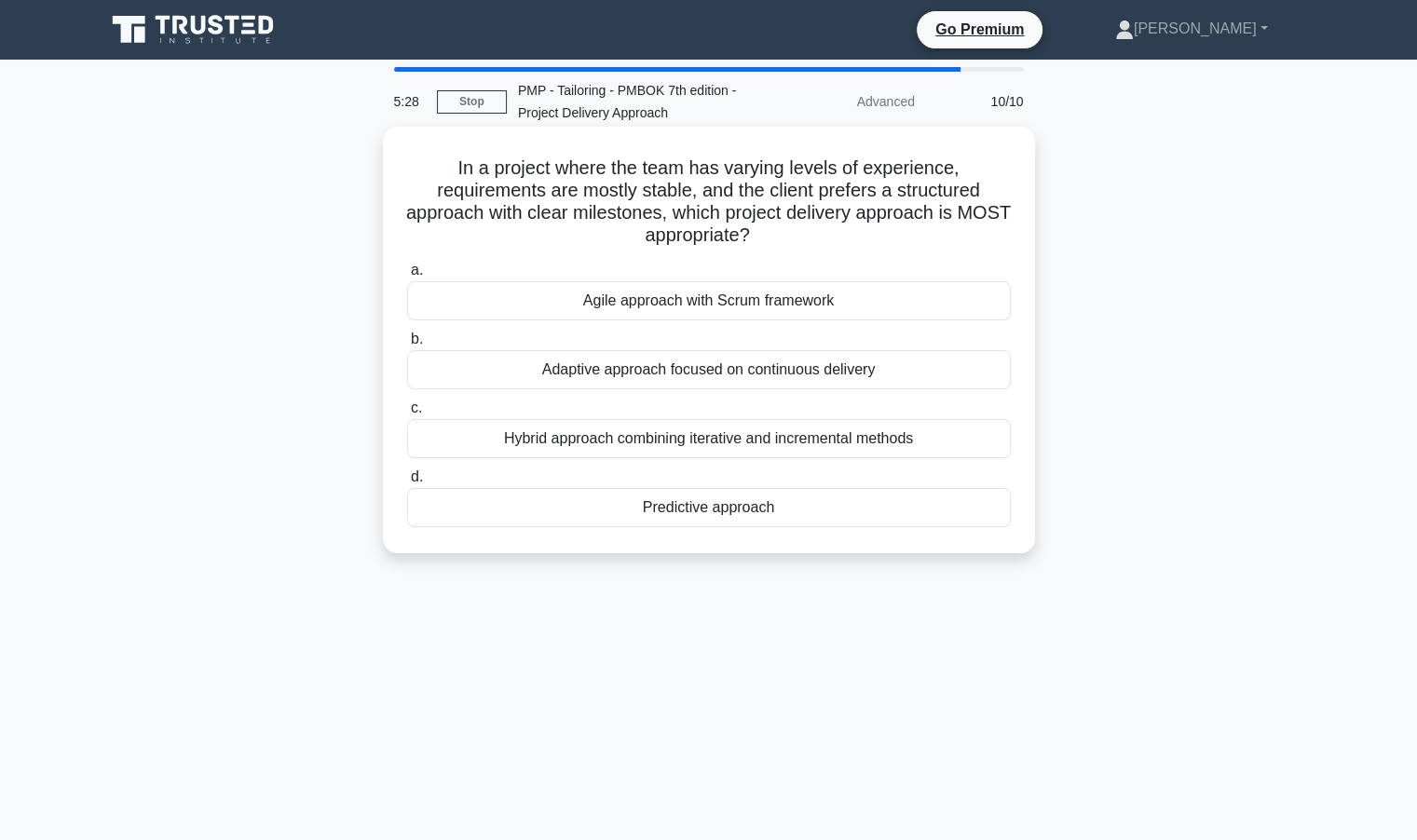
click at [718, 514] on div "Predictive approach" at bounding box center [708, 507] width 603 height 39
click at [407, 483] on input "d. Predictive approach" at bounding box center [407, 477] width 0 height 12
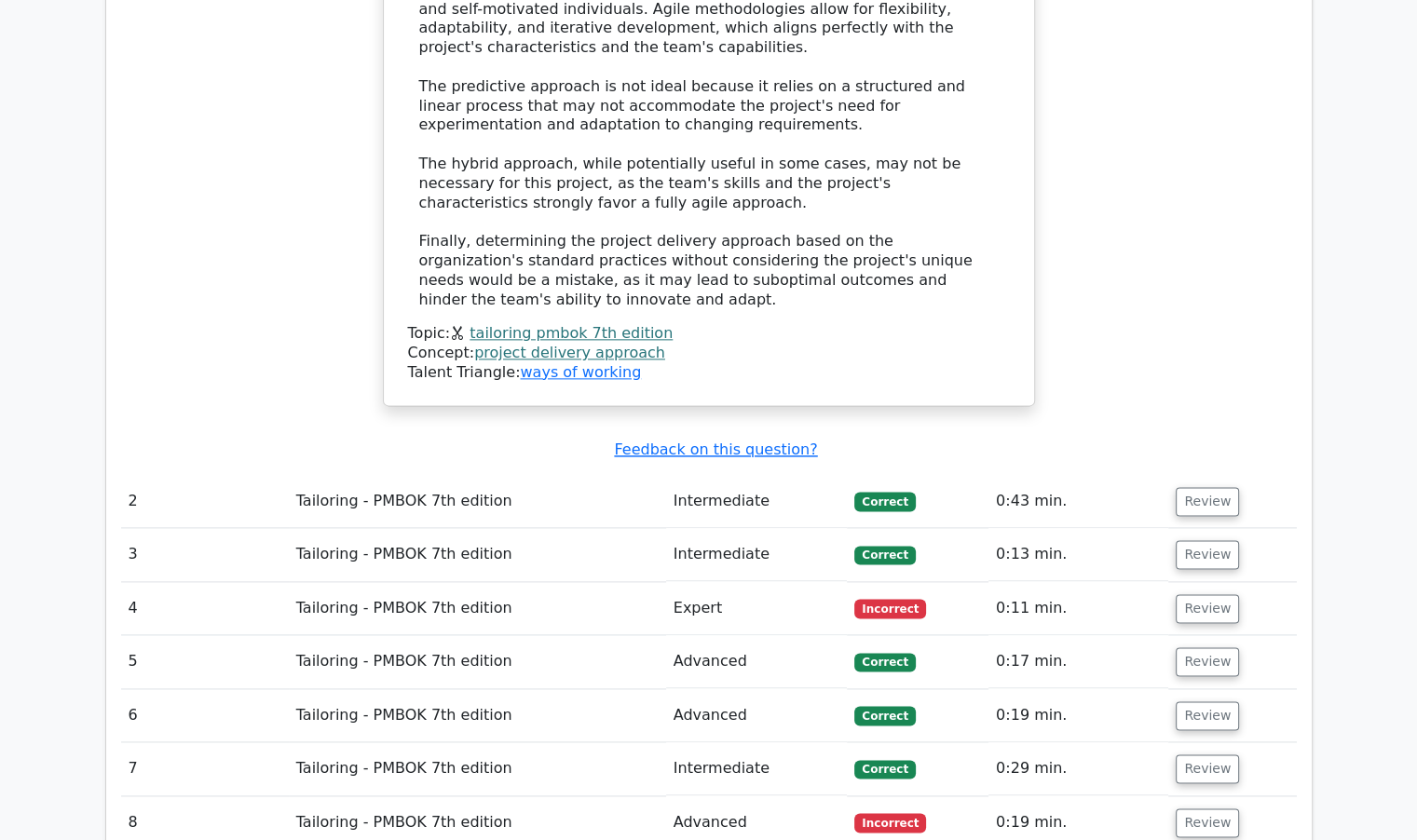
scroll to position [2328, 0]
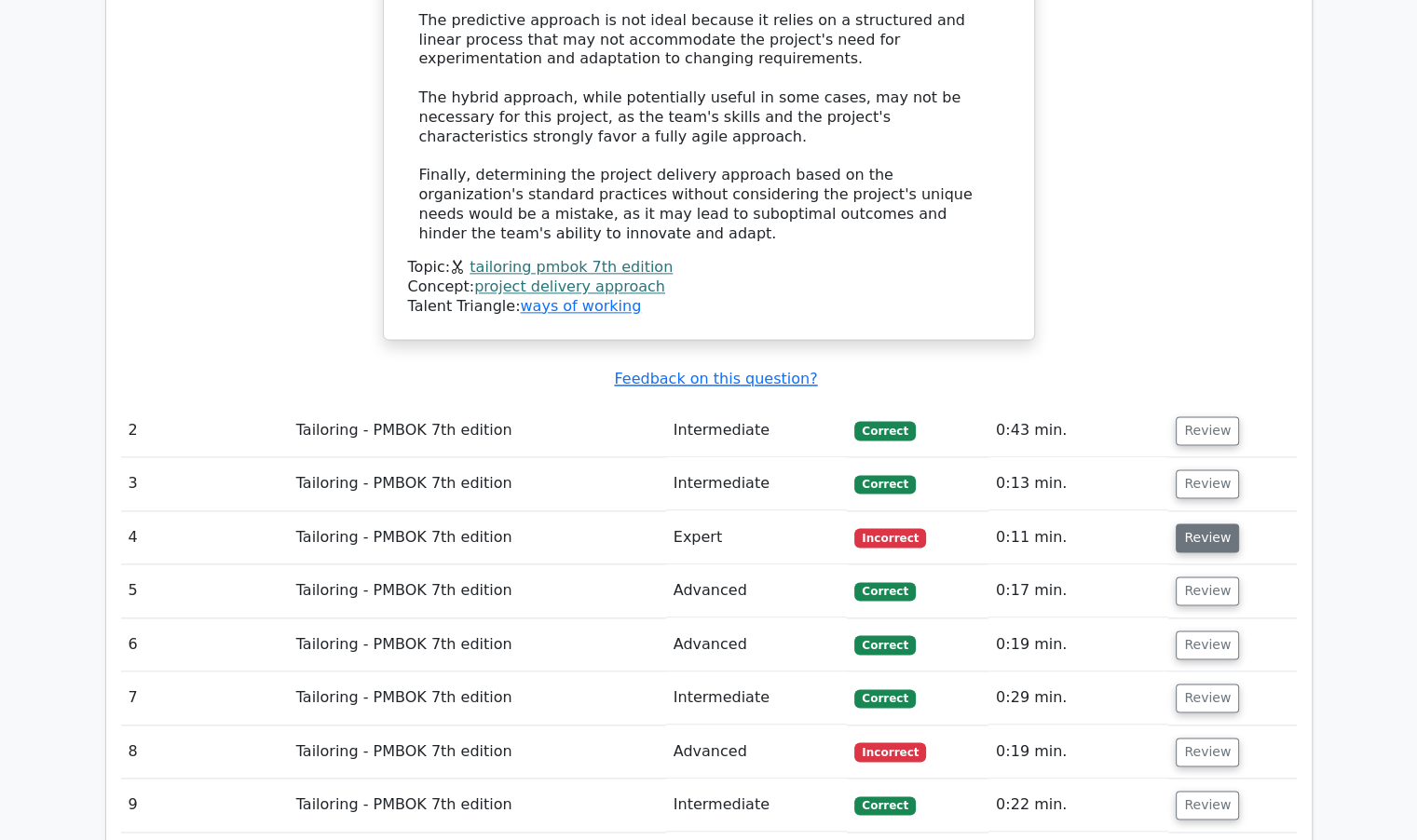
click at [1197, 524] on button "Review" at bounding box center [1208, 538] width 63 height 29
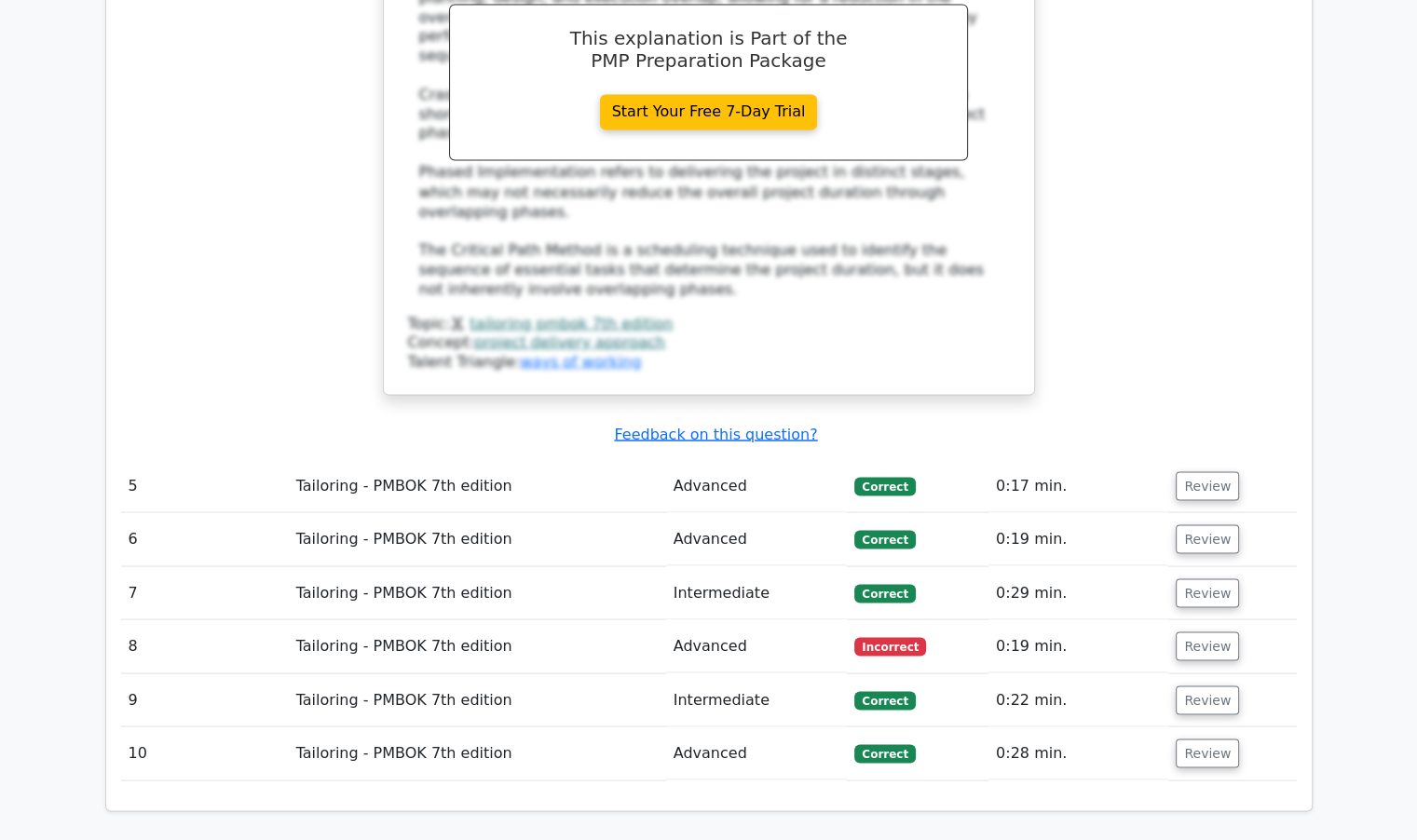
scroll to position [3353, 0]
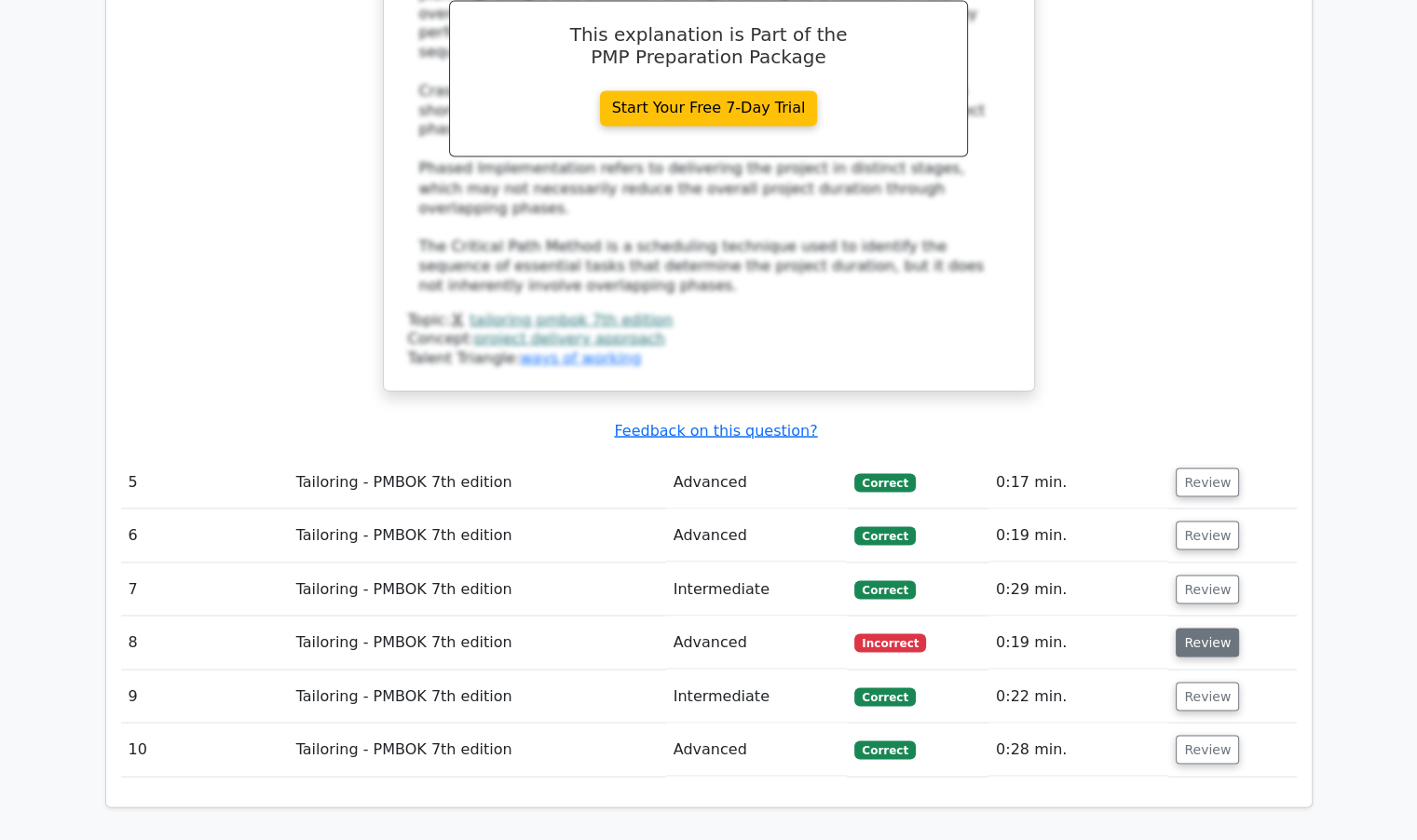
click at [1185, 628] on button "Review" at bounding box center [1208, 642] width 63 height 29
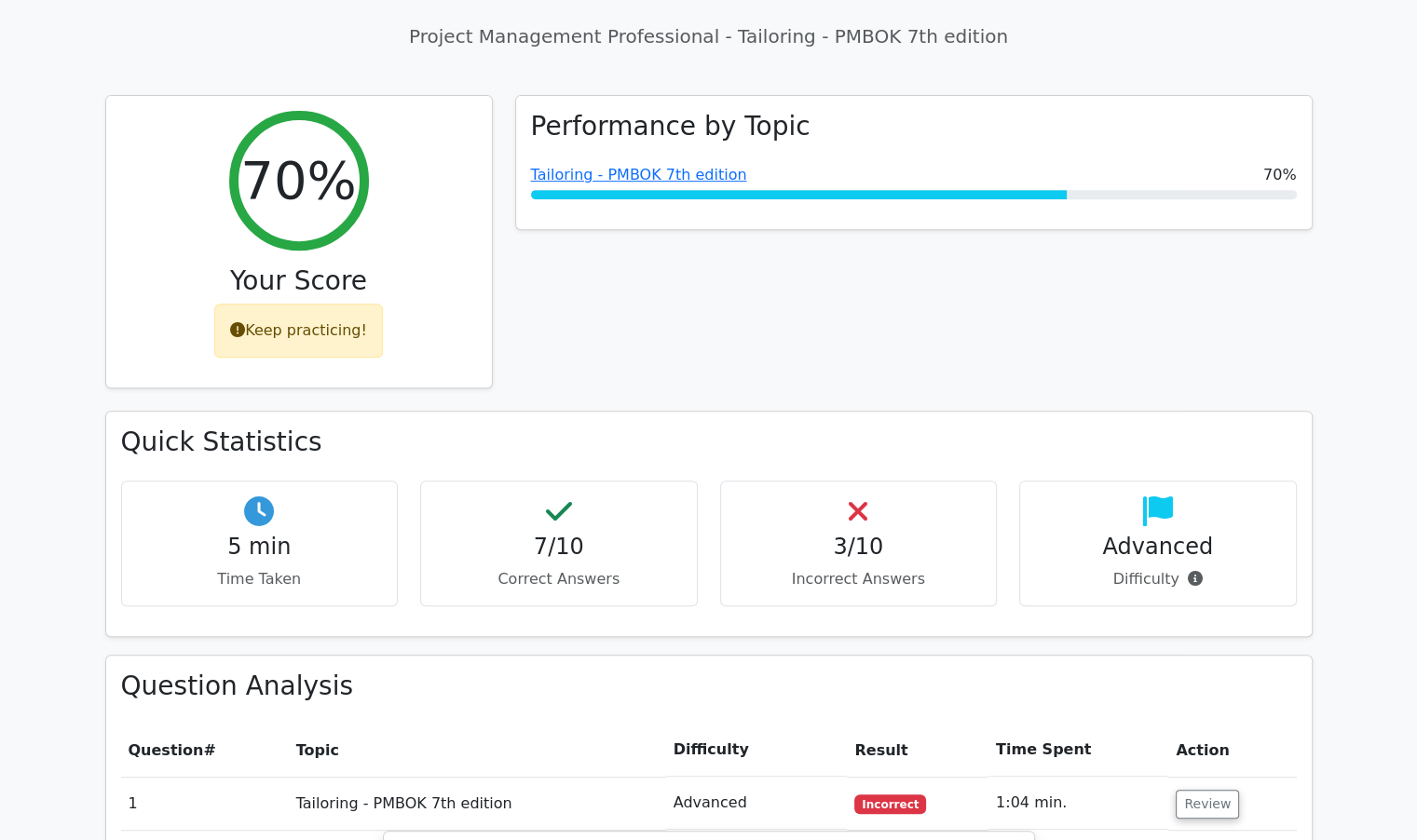
scroll to position [279, 0]
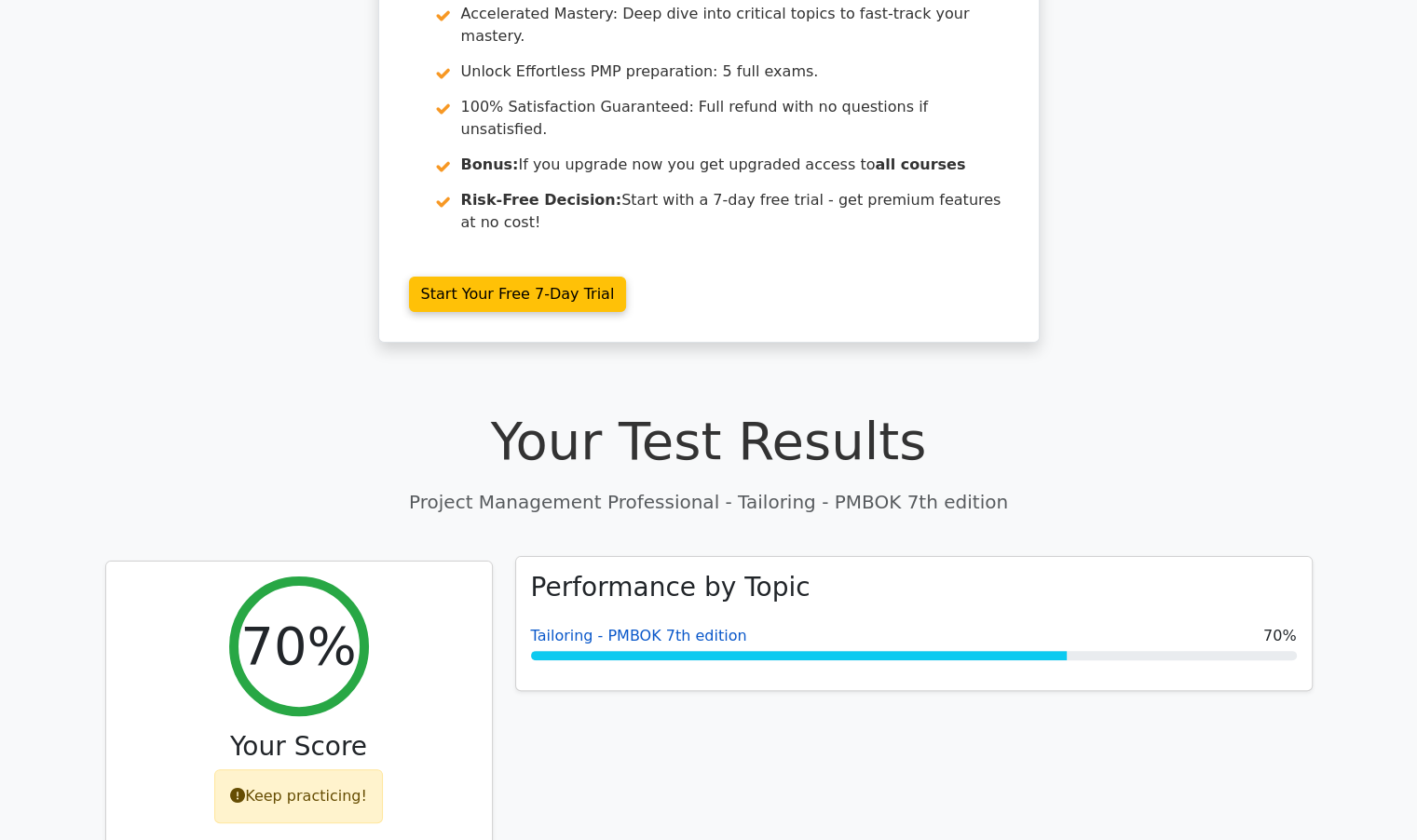
click at [634, 627] on link "Tailoring - PMBOK 7th edition" at bounding box center [639, 636] width 216 height 17
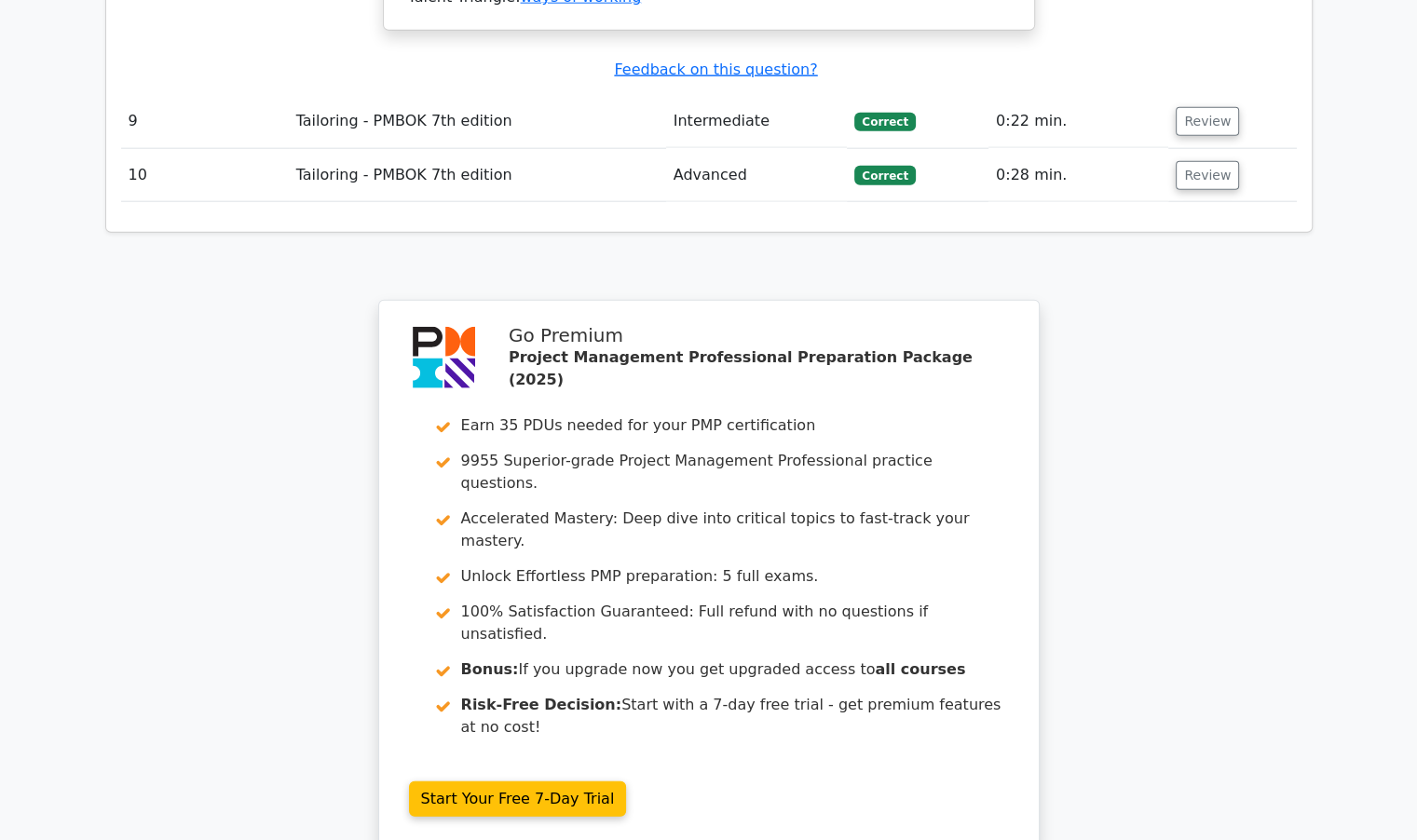
scroll to position [4674, 0]
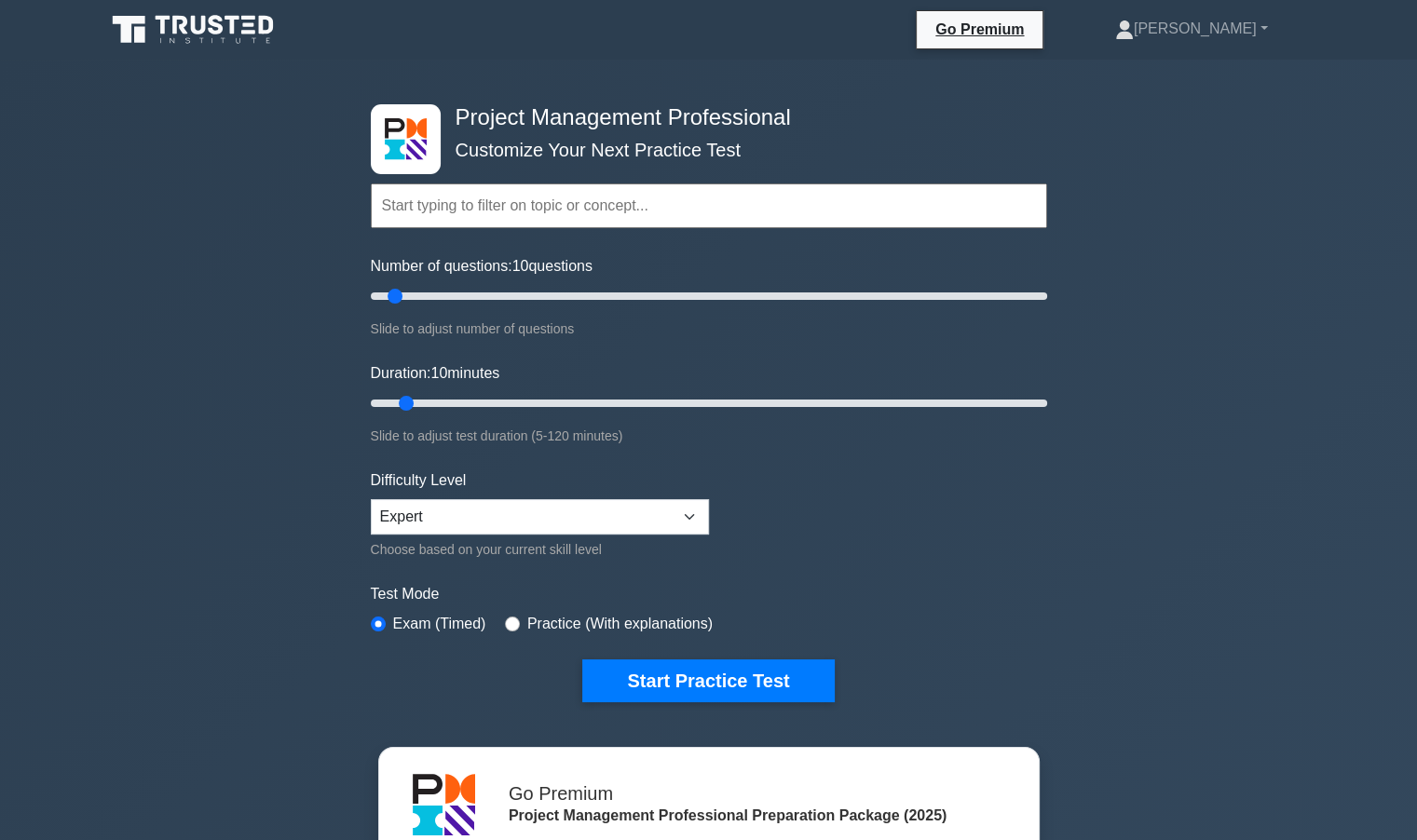
click at [894, 219] on input "text" at bounding box center [709, 205] width 676 height 45
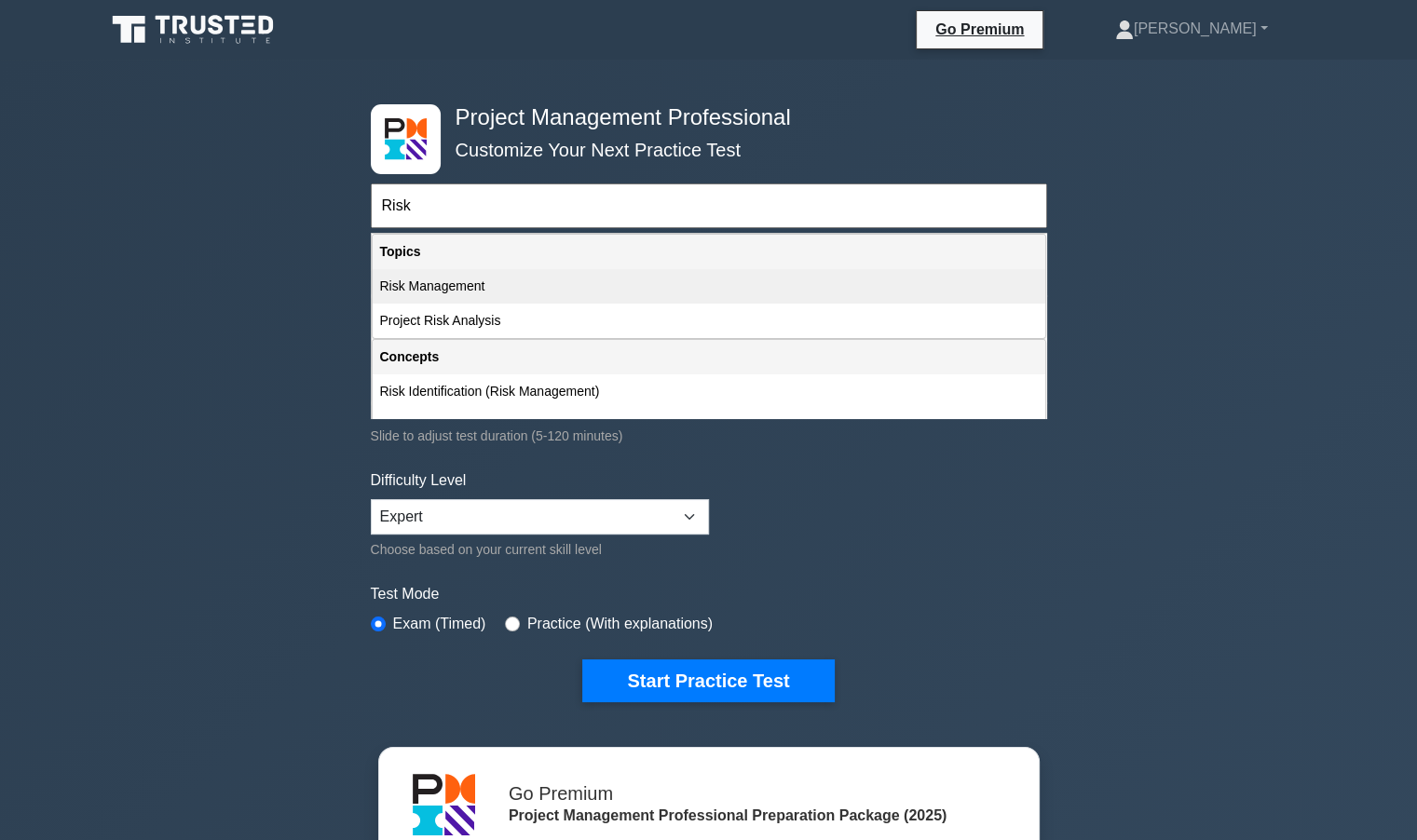
click at [421, 285] on div "Risk Management" at bounding box center [709, 287] width 673 height 35
type input "Risk Management"
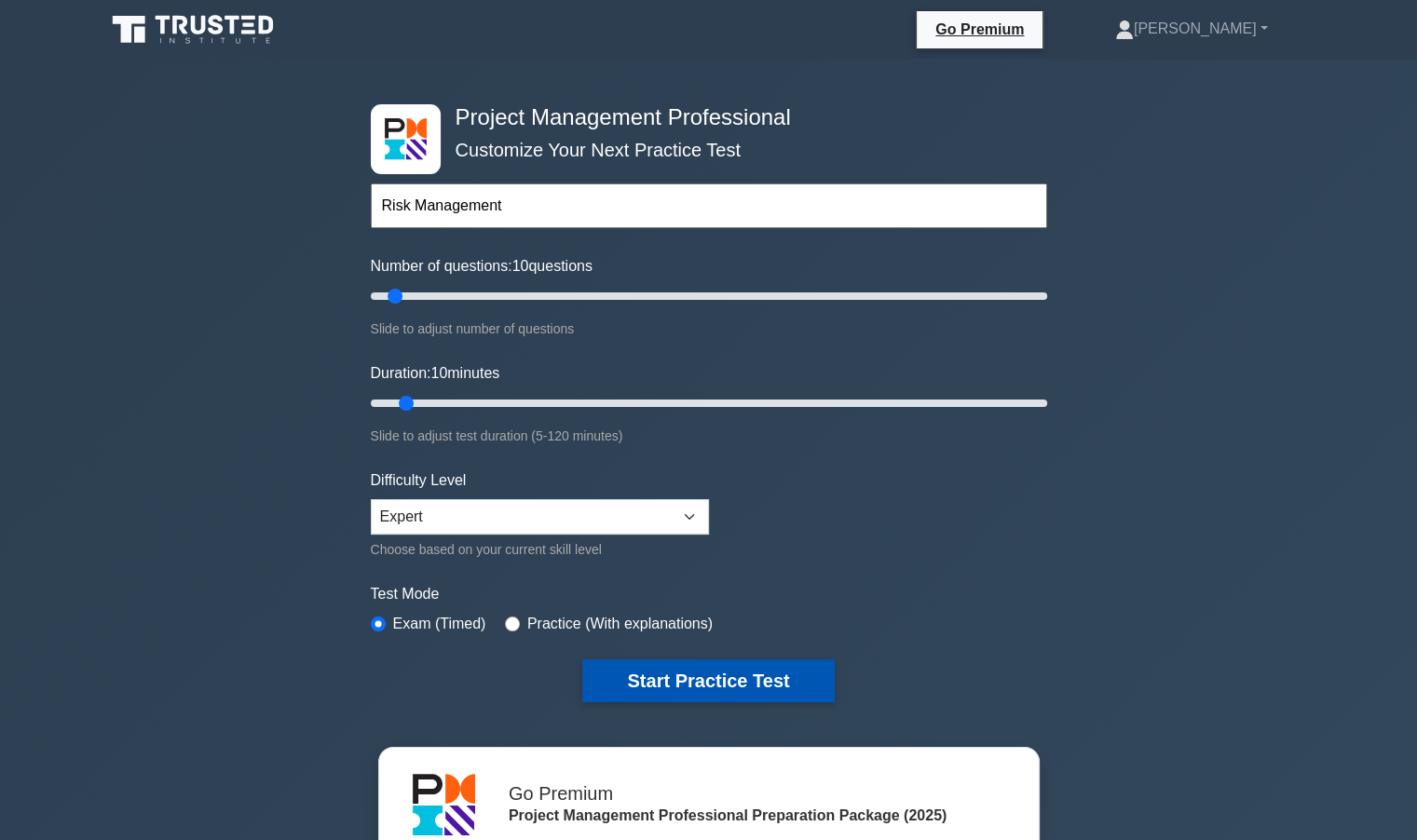
click at [665, 686] on button "Start Practice Test" at bounding box center [708, 681] width 251 height 43
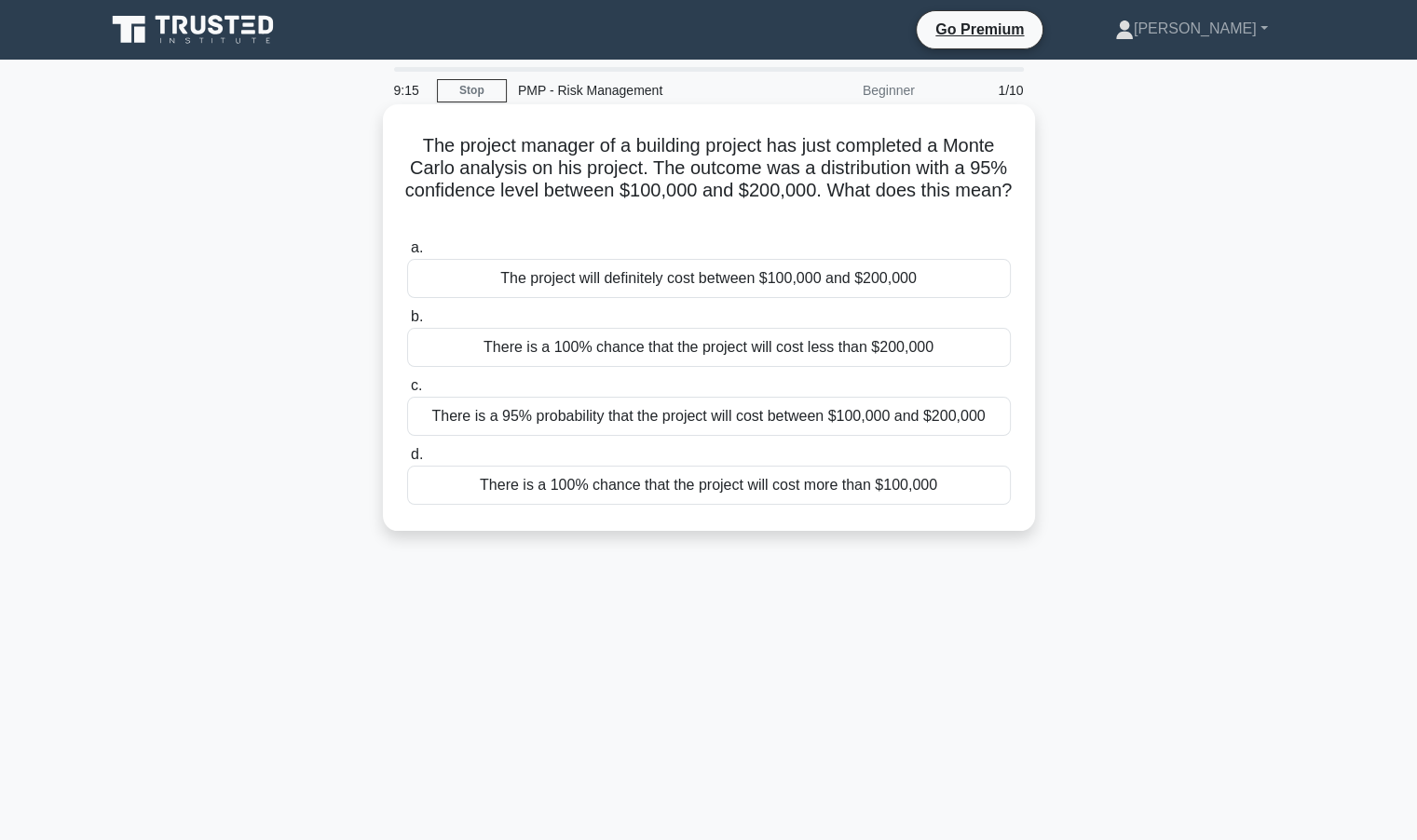
click at [805, 414] on div "There is a 95% probability that the project will cost between $100,000 and $200…" at bounding box center [708, 416] width 603 height 39
click at [407, 392] on input "c. There is a 95% probability that the project will cost between $100,000 and $…" at bounding box center [407, 385] width 0 height 12
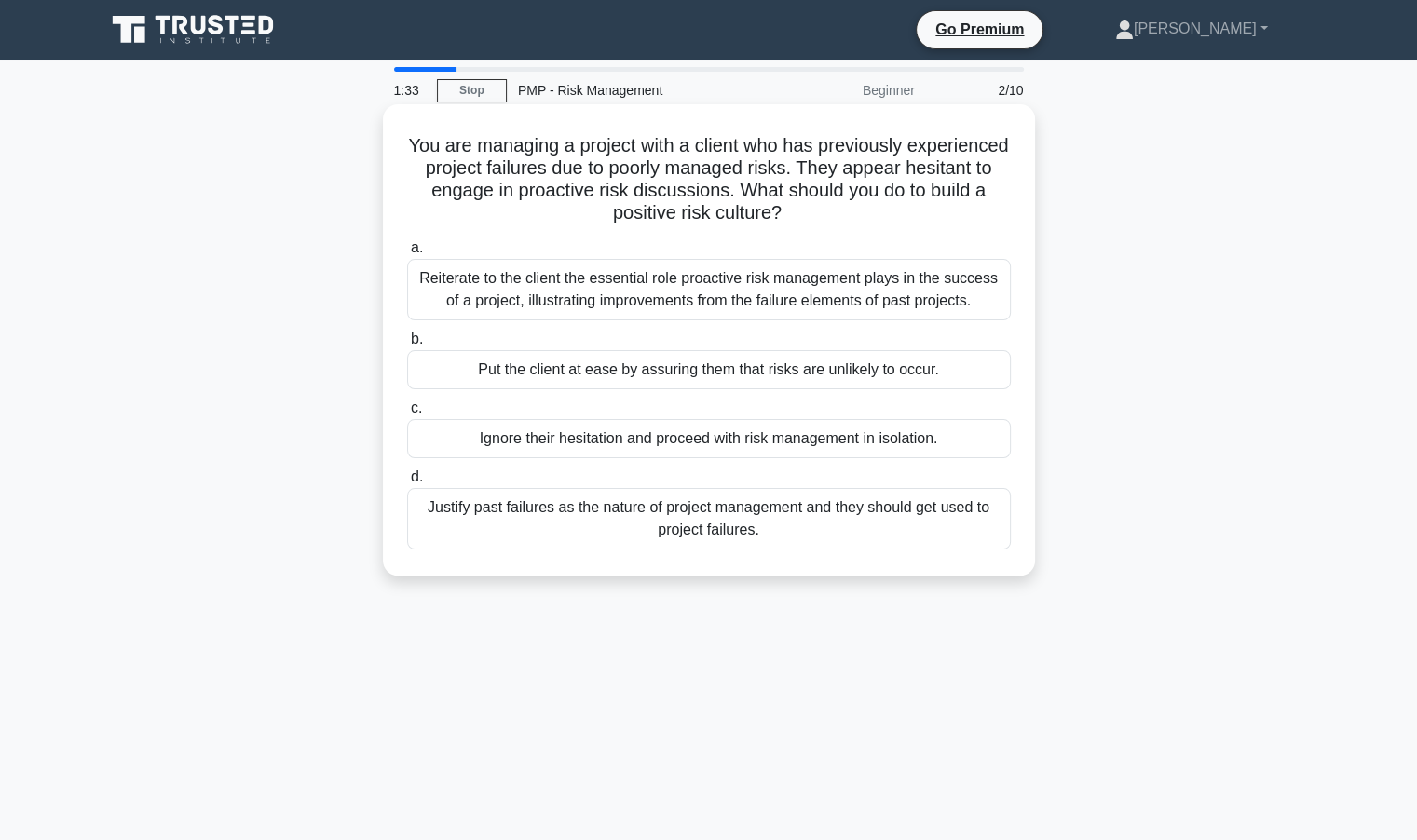
click at [677, 297] on div "Reiterate to the client the essential role proactive risk management plays in t…" at bounding box center [708, 290] width 603 height 61
click at [407, 254] on input "a. Reiterate to the client the essential role proactive risk management plays i…" at bounding box center [407, 248] width 0 height 12
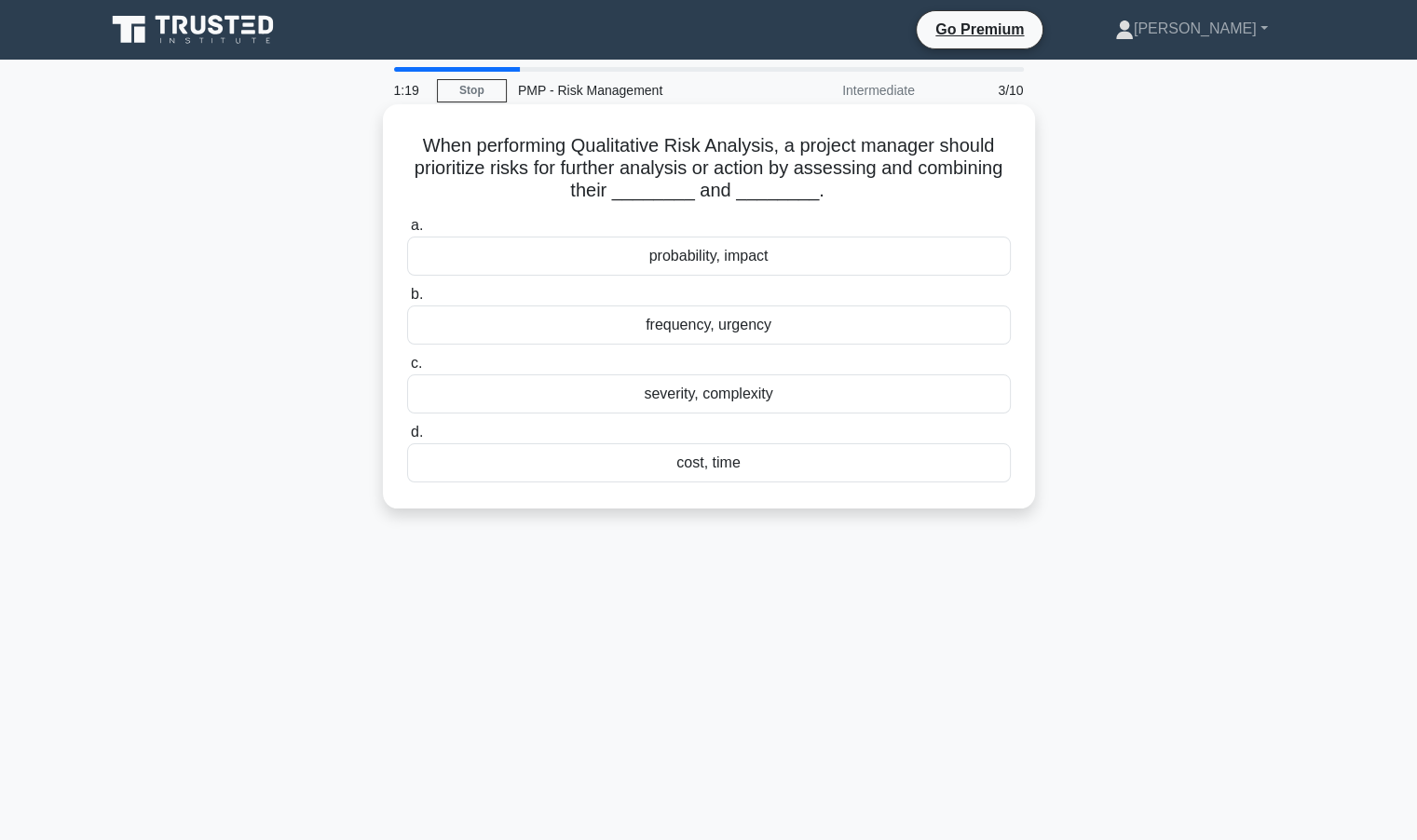
click at [663, 402] on div "severity, complexity" at bounding box center [708, 393] width 603 height 39
click at [407, 370] on input "c. severity, complexity" at bounding box center [407, 363] width 0 height 12
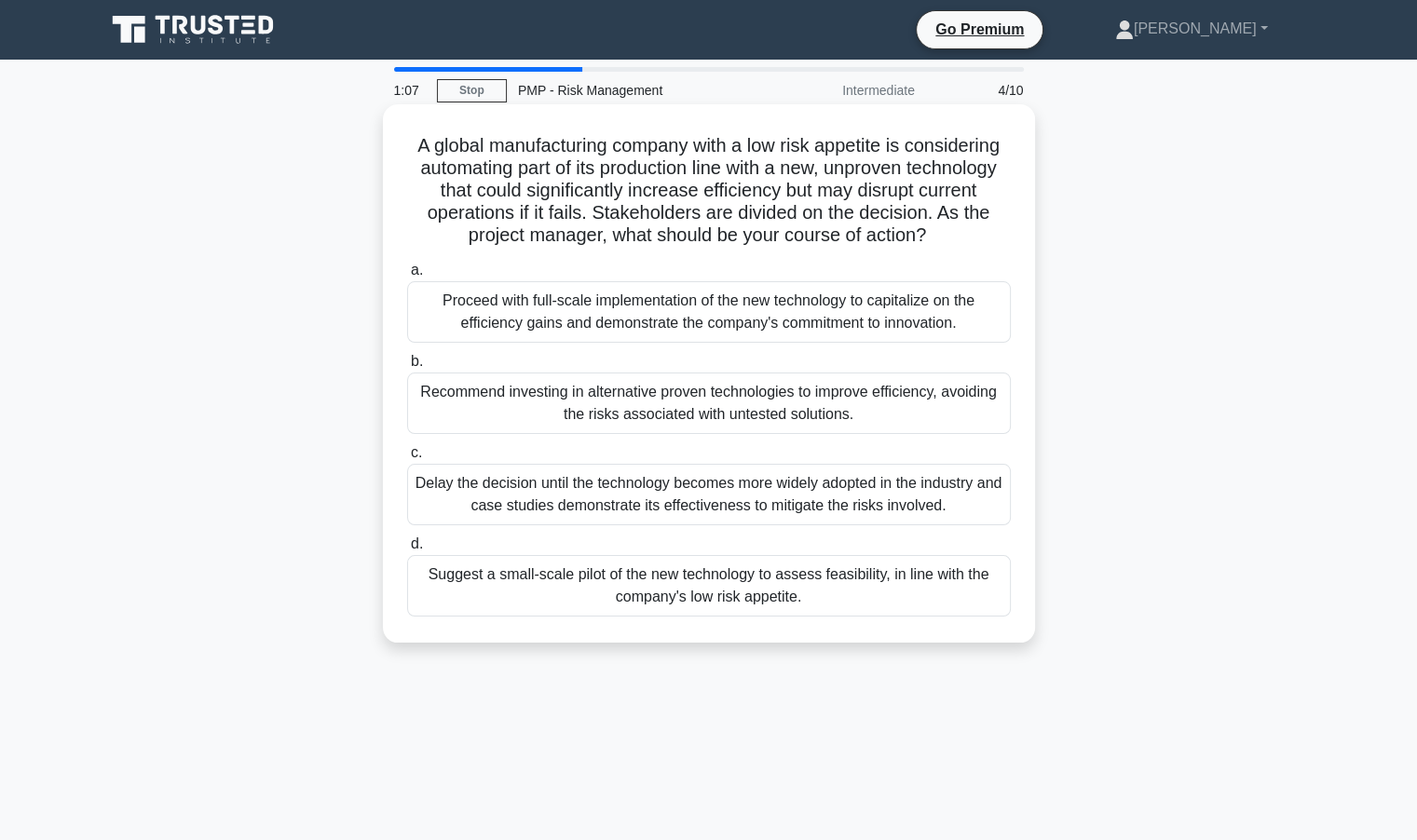
click at [729, 585] on div "Suggest a small-scale pilot of the new technology to assess feasibility, in lin…" at bounding box center [708, 586] width 603 height 61
click at [407, 550] on input "d. Suggest a small-scale pilot of the new technology to assess feasibility, in …" at bounding box center [407, 544] width 0 height 12
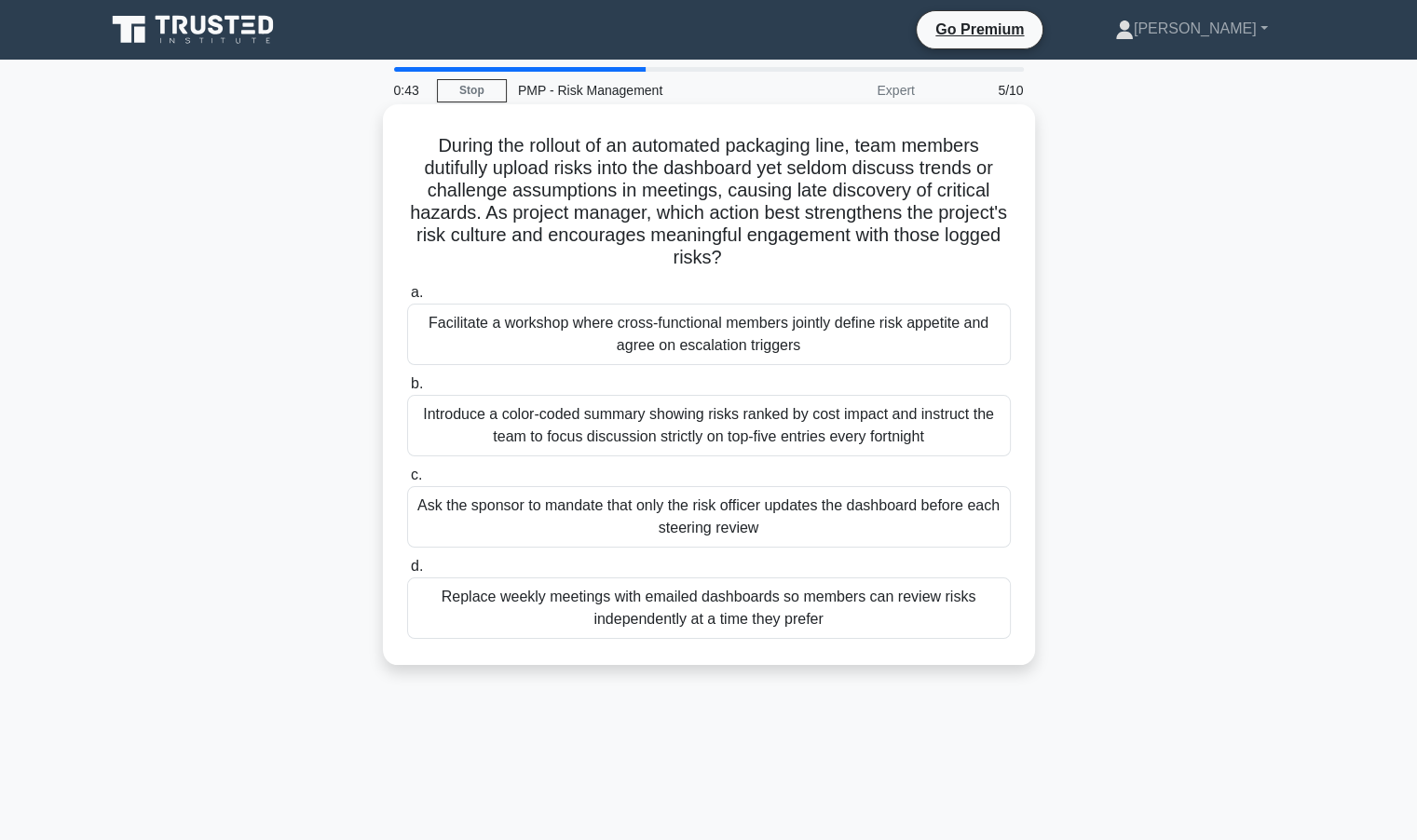
click at [555, 415] on div "Introduce a color-coded summary showing risks ranked by cost impact and instruc…" at bounding box center [708, 426] width 603 height 61
click at [407, 390] on input "b. Introduce a color-coded summary showing risks ranked by cost impact and inst…" at bounding box center [407, 384] width 0 height 12
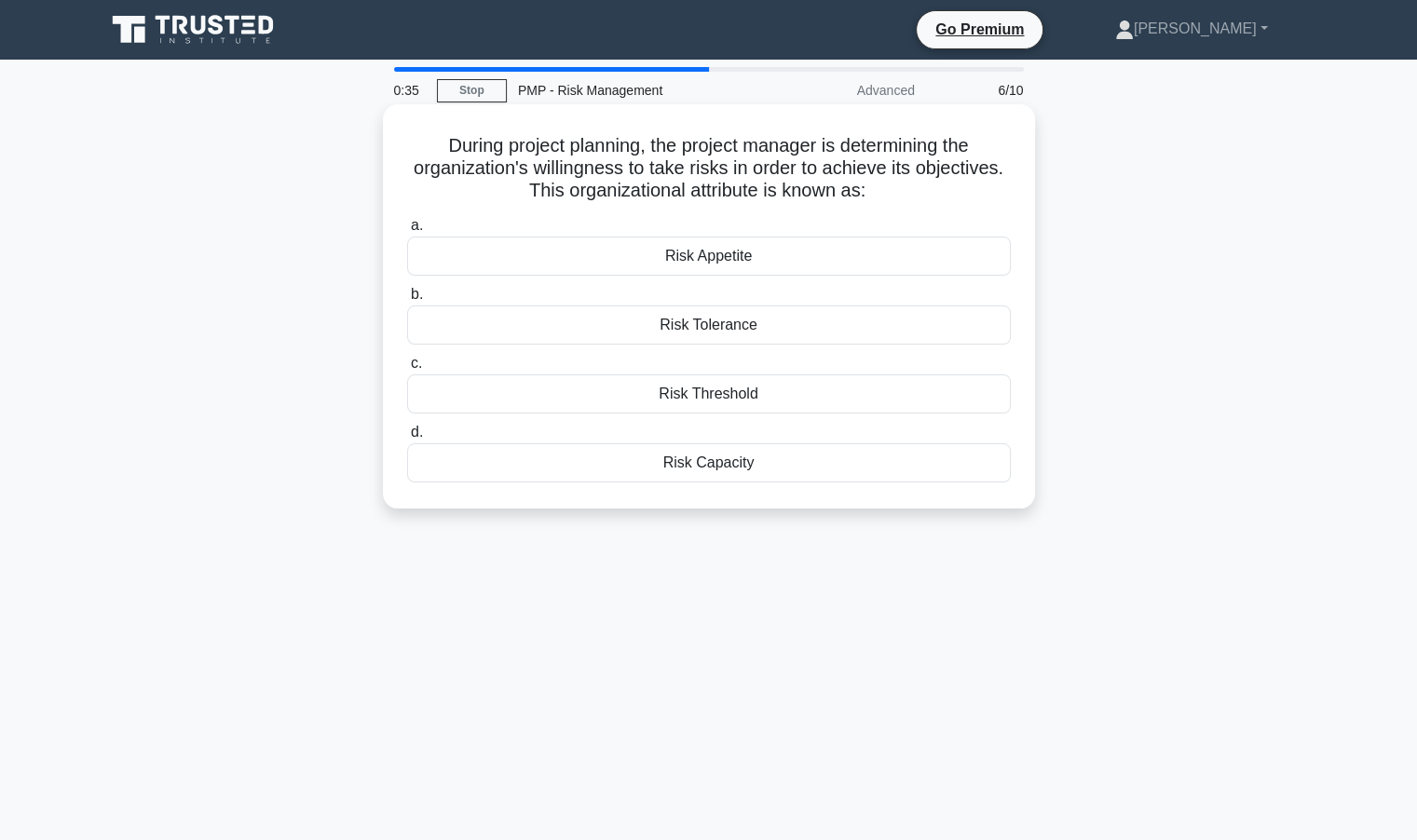
click at [744, 257] on div "Risk Appetite" at bounding box center [708, 256] width 603 height 39
click at [407, 232] on input "a. Risk Appetite" at bounding box center [407, 225] width 0 height 12
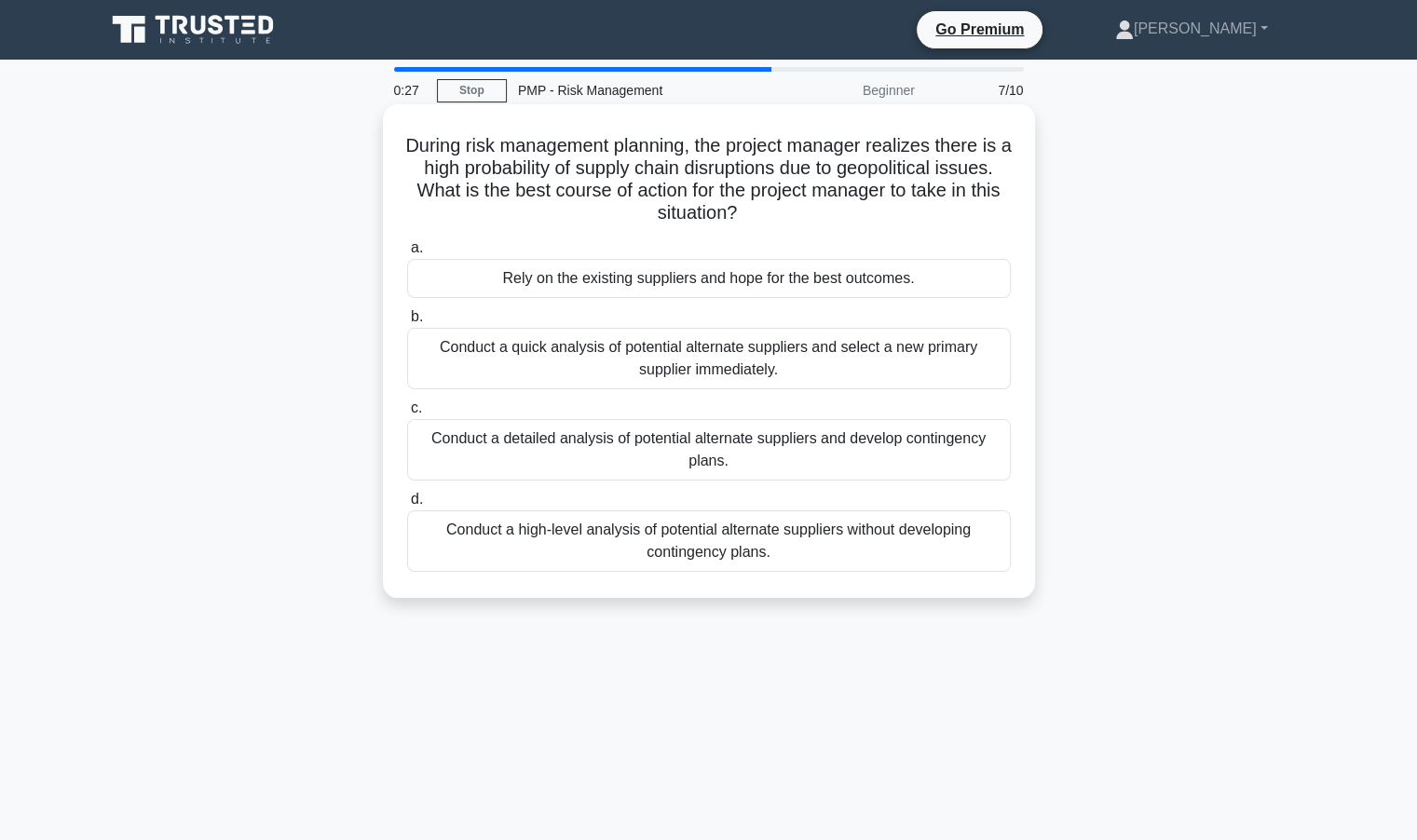
click at [784, 469] on div "Conduct a detailed analysis of potential alternate suppliers and develop contin…" at bounding box center [708, 450] width 603 height 61
click at [407, 414] on input "c. Conduct a detailed analysis of potential alternate suppliers and develop con…" at bounding box center [407, 408] width 0 height 12
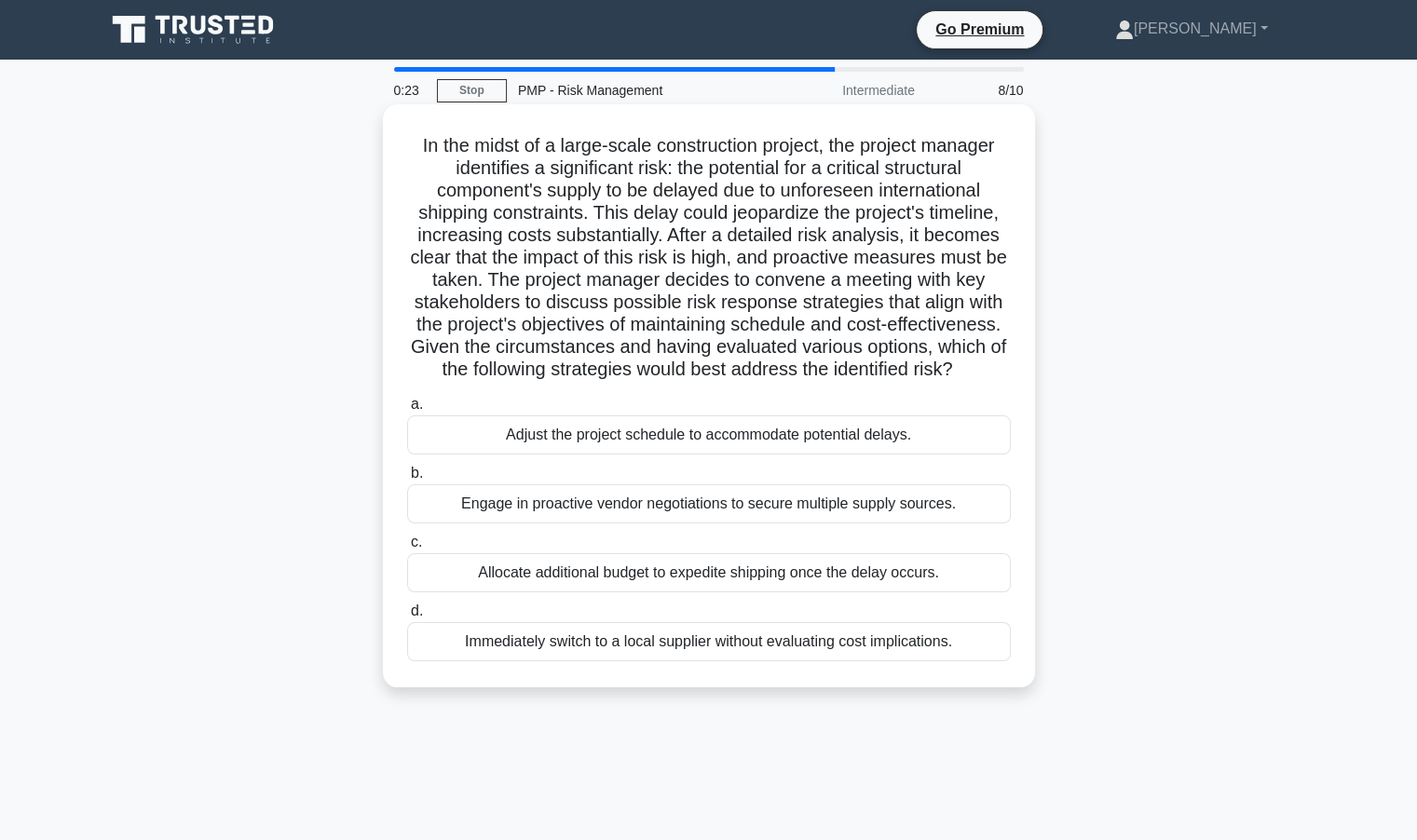
click at [594, 573] on div "Allocate additional budget to expedite shipping once the delay occurs." at bounding box center [708, 572] width 603 height 39
click at [407, 548] on input "c. Allocate additional budget to expedite shipping once the delay occurs." at bounding box center [407, 542] width 0 height 12
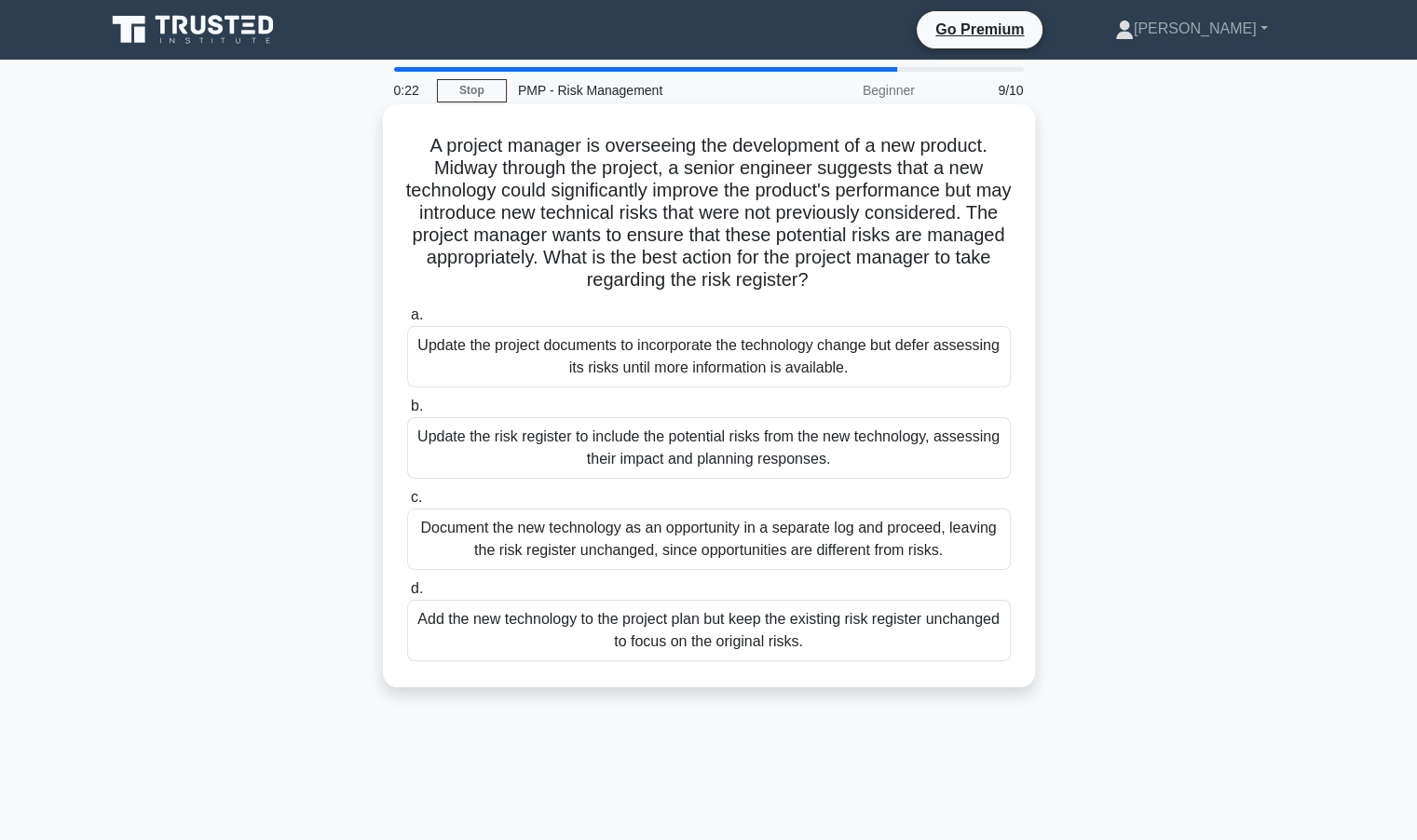
click at [660, 445] on div "Update the risk register to include the potential risks from the new technology…" at bounding box center [708, 448] width 603 height 61
click at [407, 412] on input "b. Update the risk register to include the potential risks from the new technol…" at bounding box center [407, 407] width 0 height 12
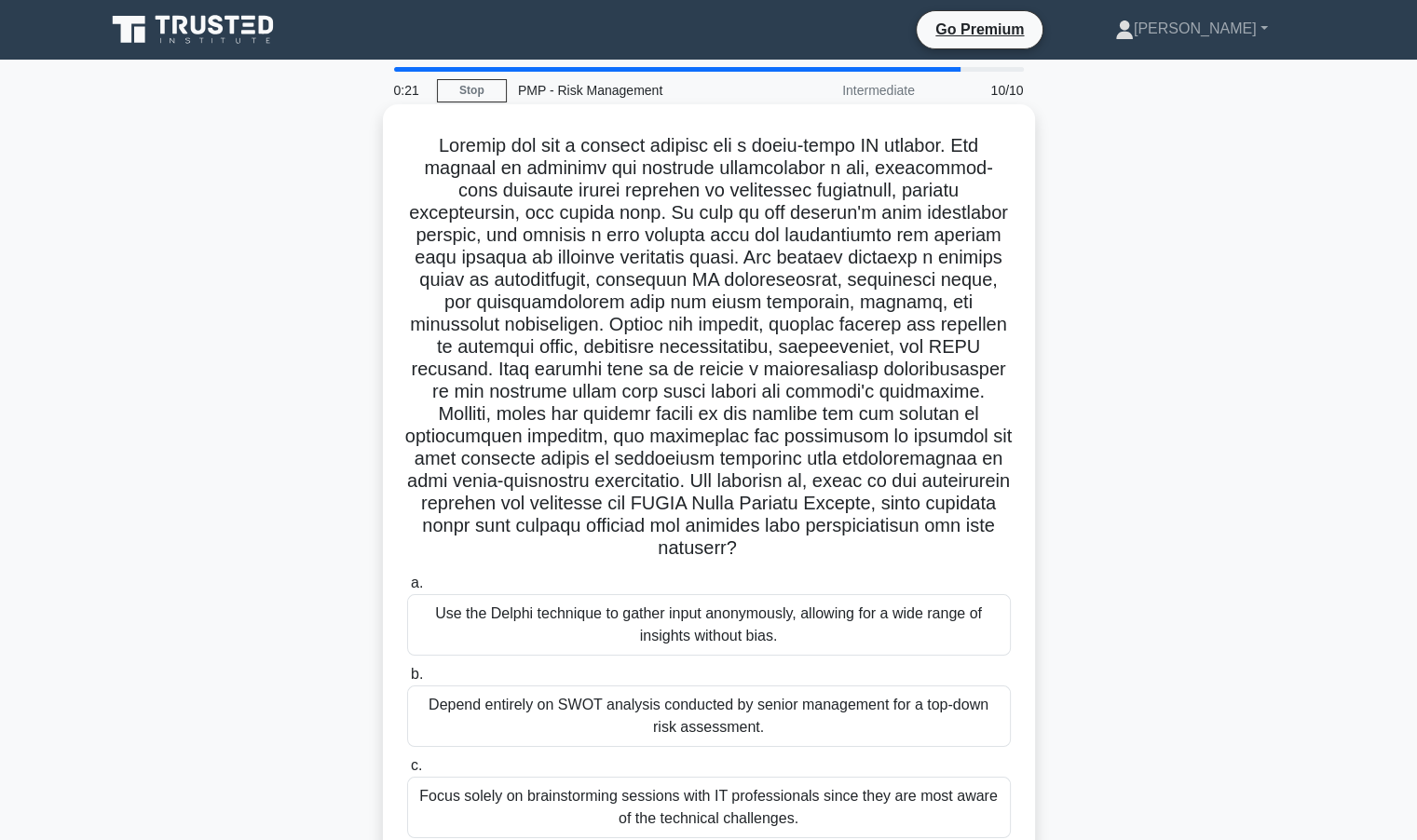
scroll to position [166, 0]
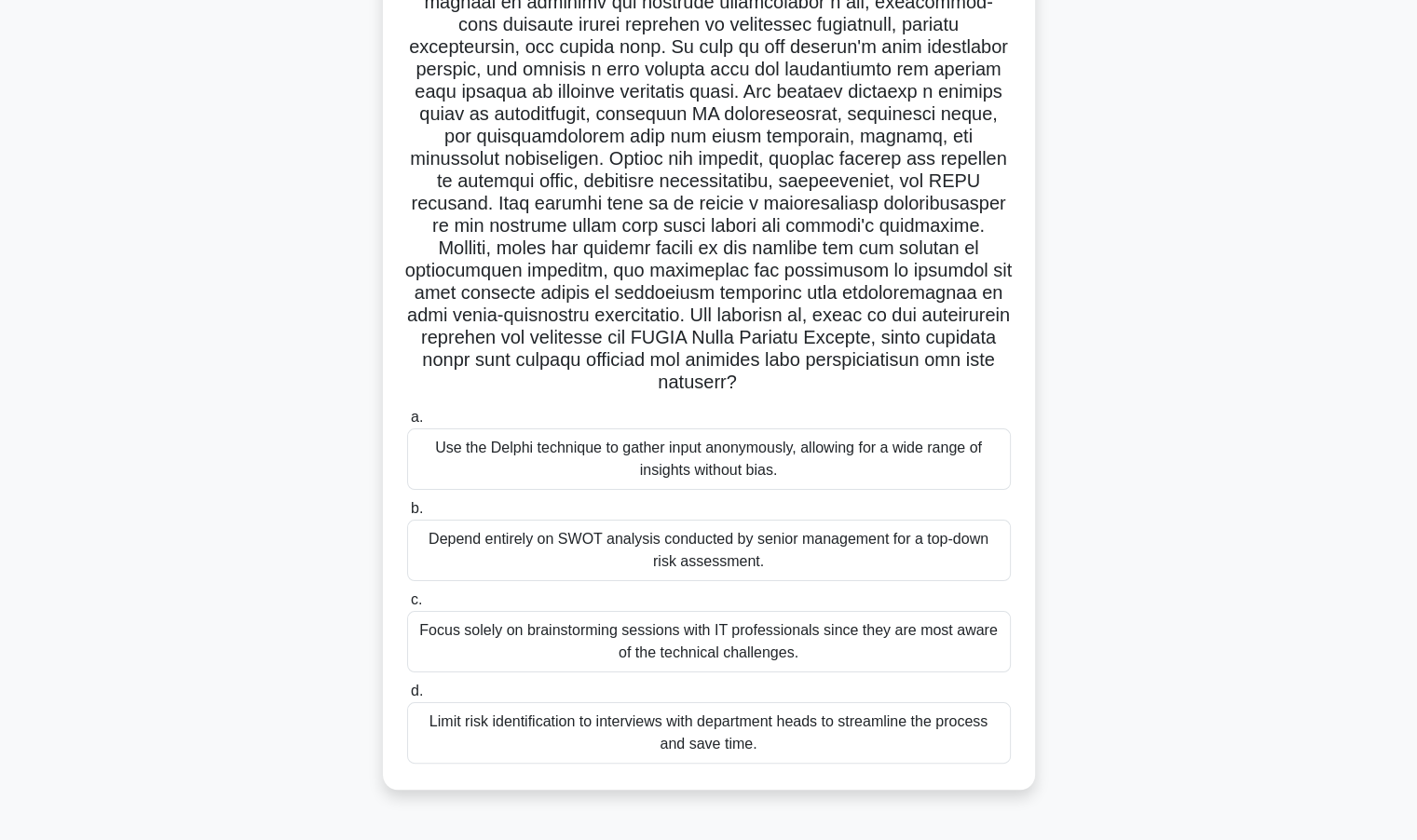
click at [644, 547] on div "Depend entirely on SWOT analysis conducted by senior management for a top-down …" at bounding box center [708, 550] width 603 height 61
click at [407, 515] on input "b. Depend entirely on SWOT analysis conducted by senior management for a top-do…" at bounding box center [407, 509] width 0 height 12
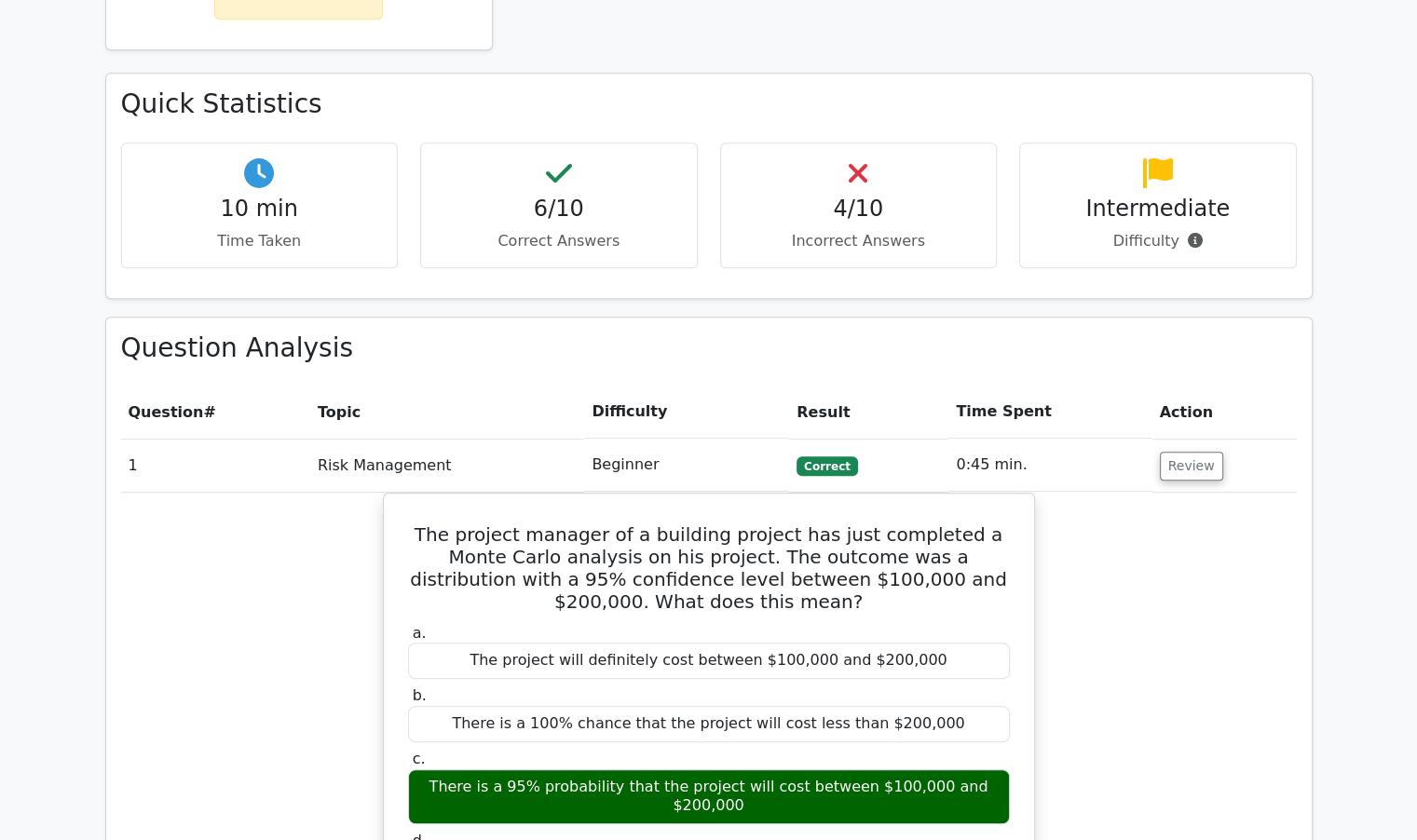
scroll to position [1304, 0]
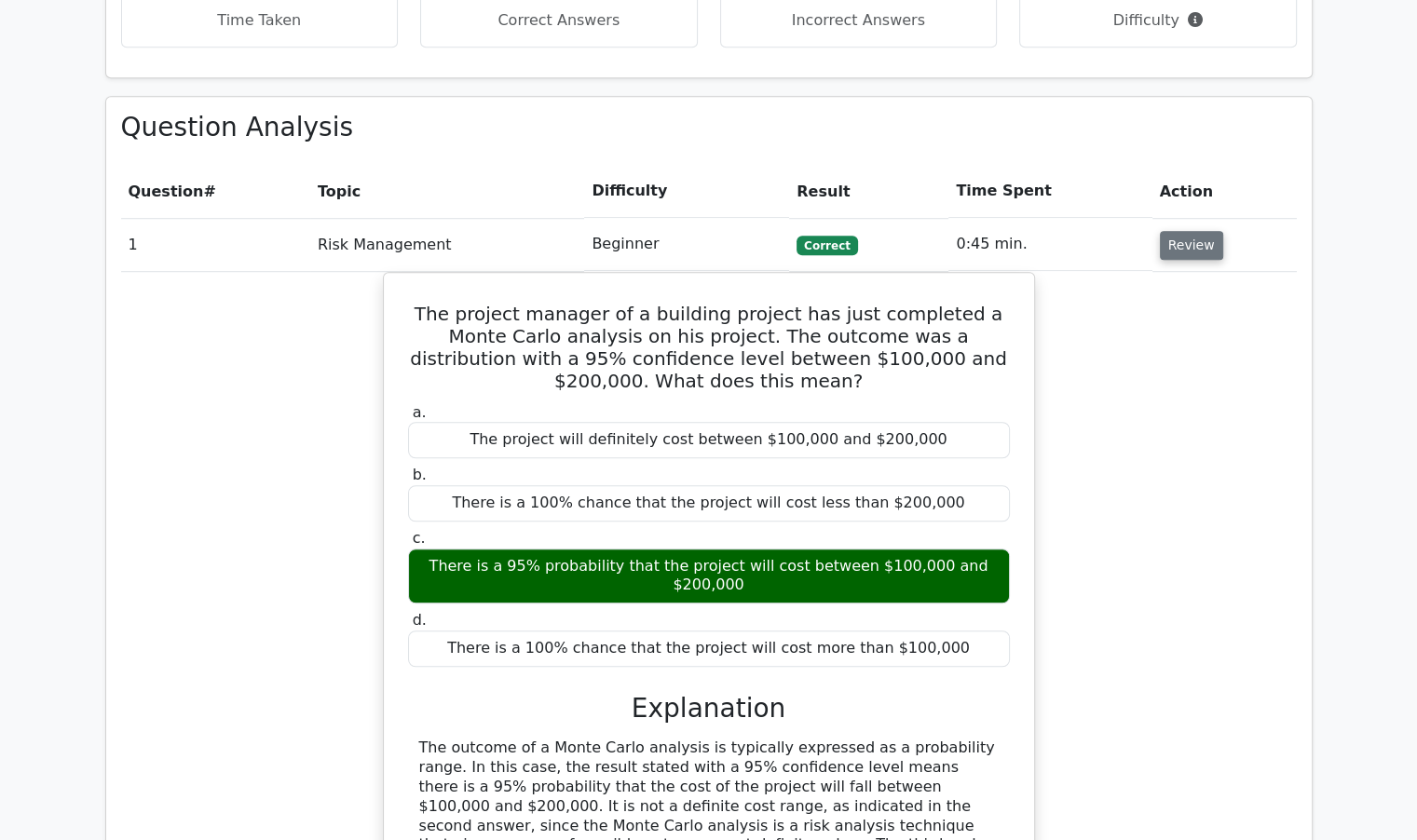
click at [1193, 231] on button "Review" at bounding box center [1192, 245] width 63 height 29
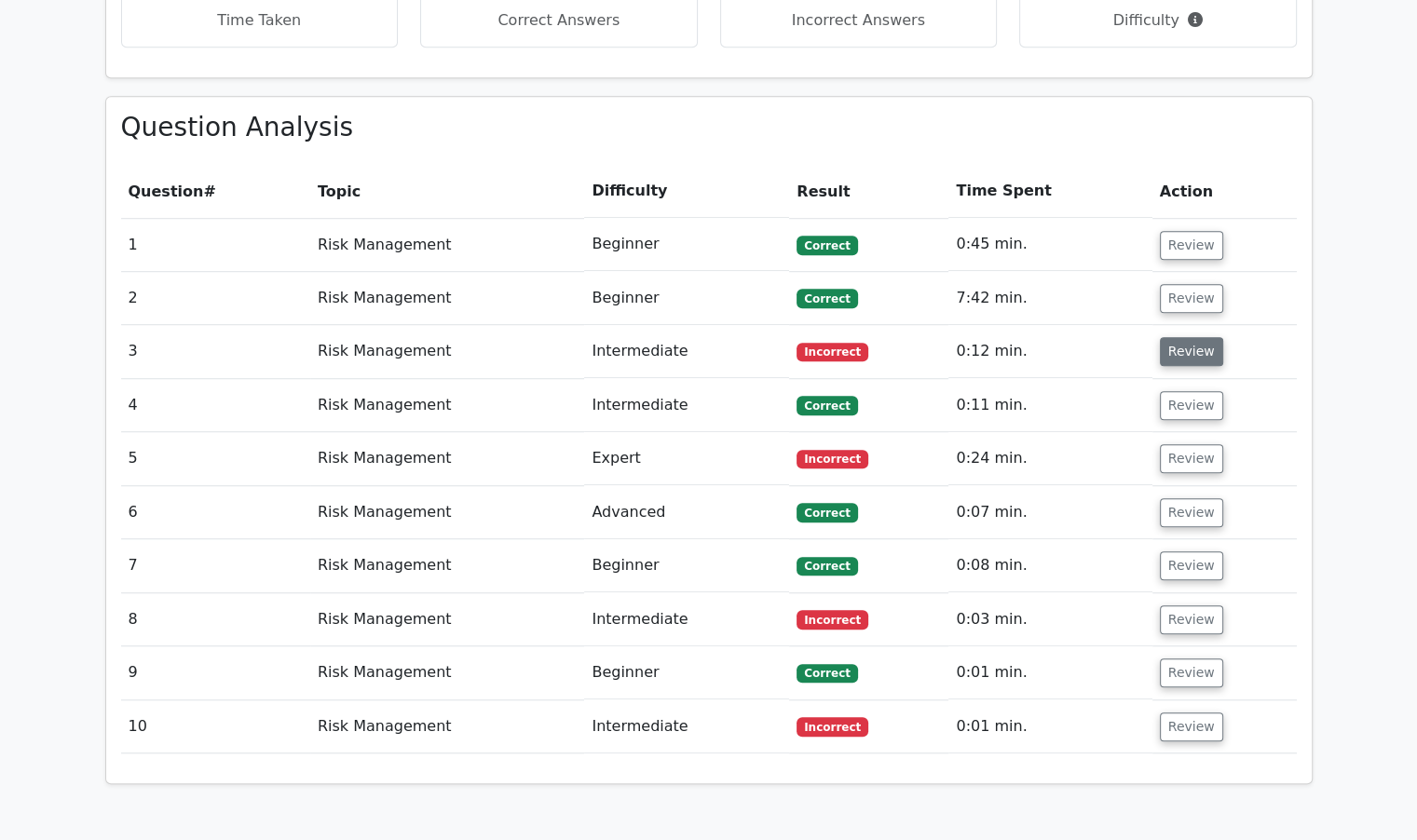
click at [1161, 338] on button "Review" at bounding box center [1192, 352] width 63 height 29
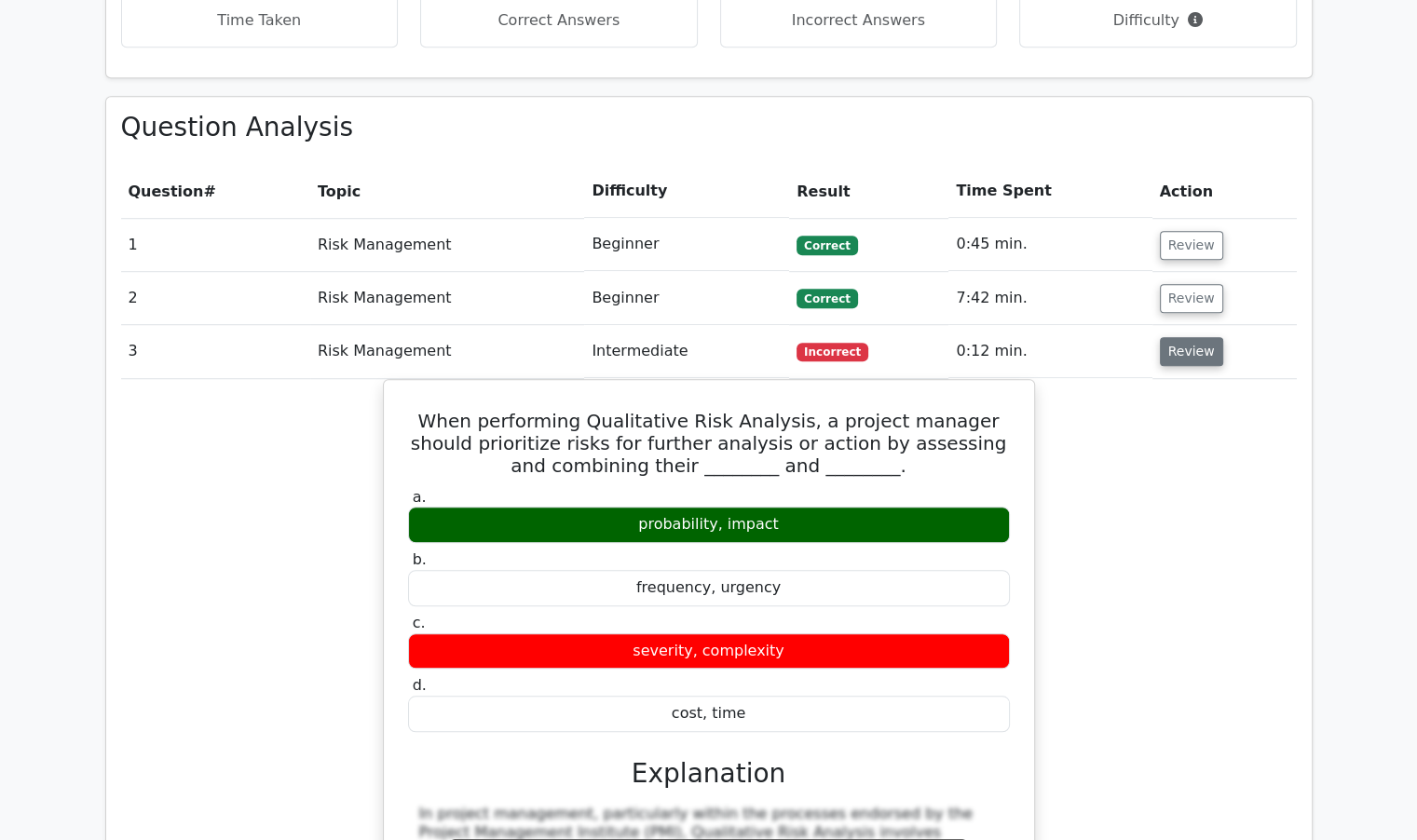
click at [1161, 338] on button "Review" at bounding box center [1192, 352] width 63 height 29
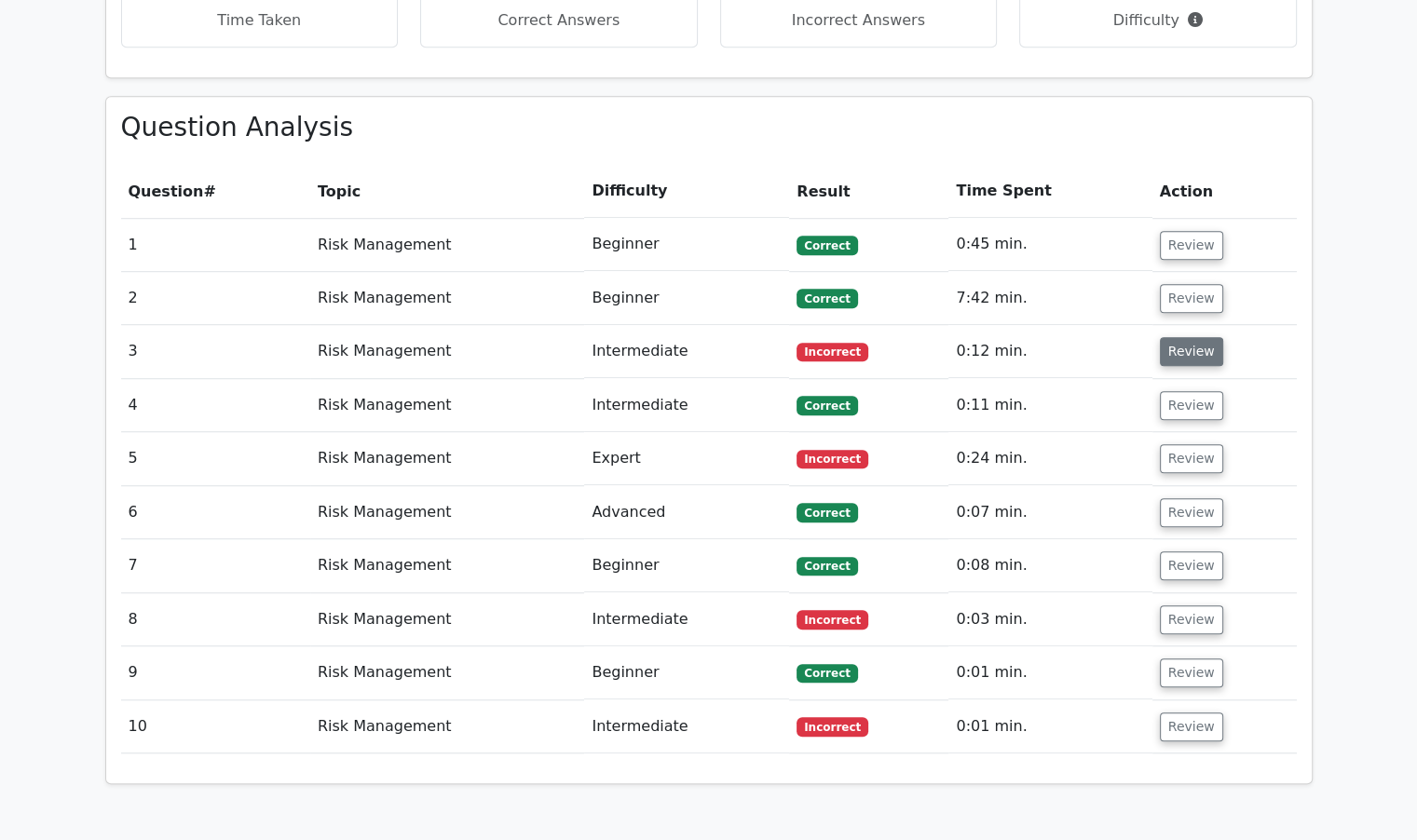
scroll to position [1490, 0]
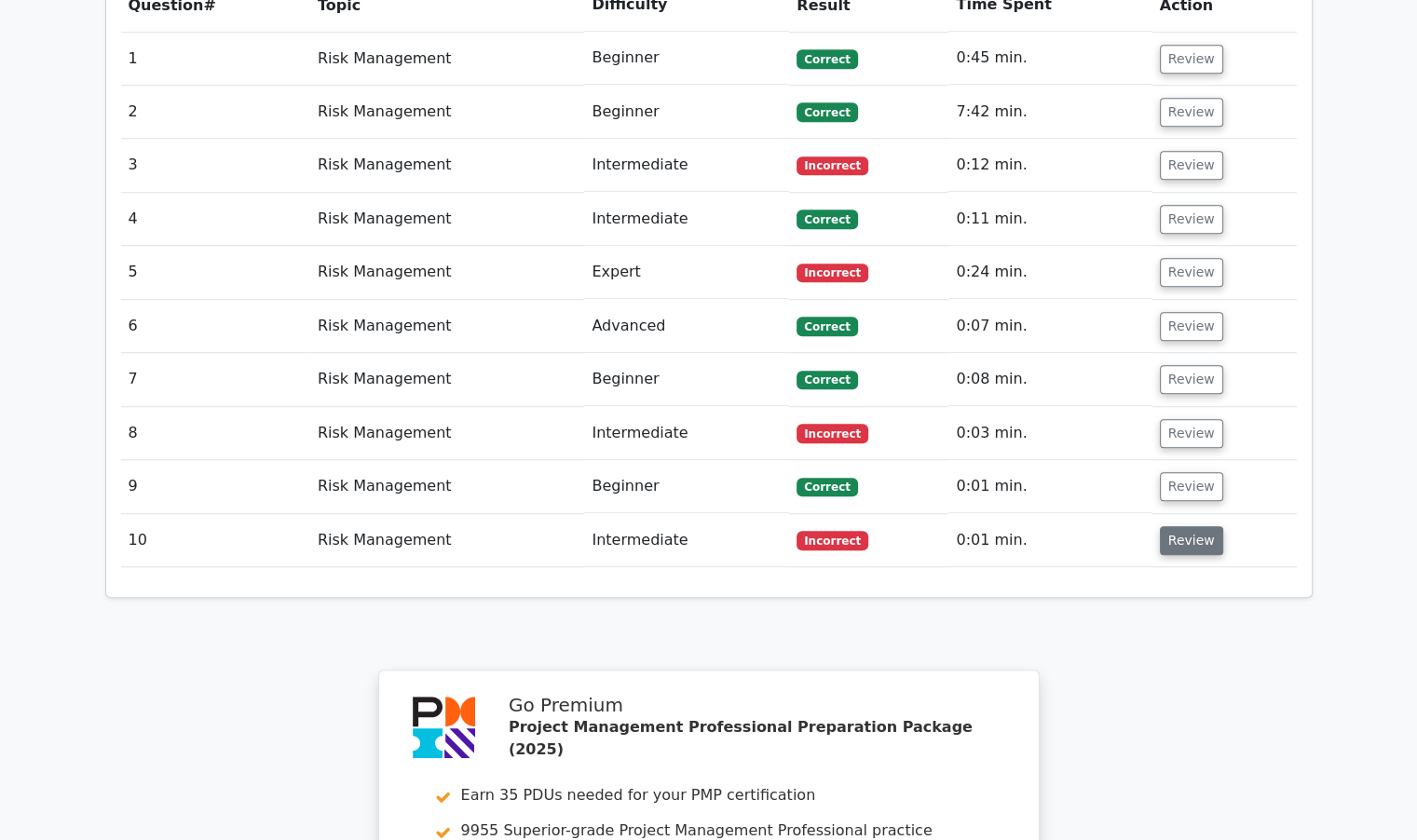
click at [1172, 526] on button "Review" at bounding box center [1192, 541] width 63 height 29
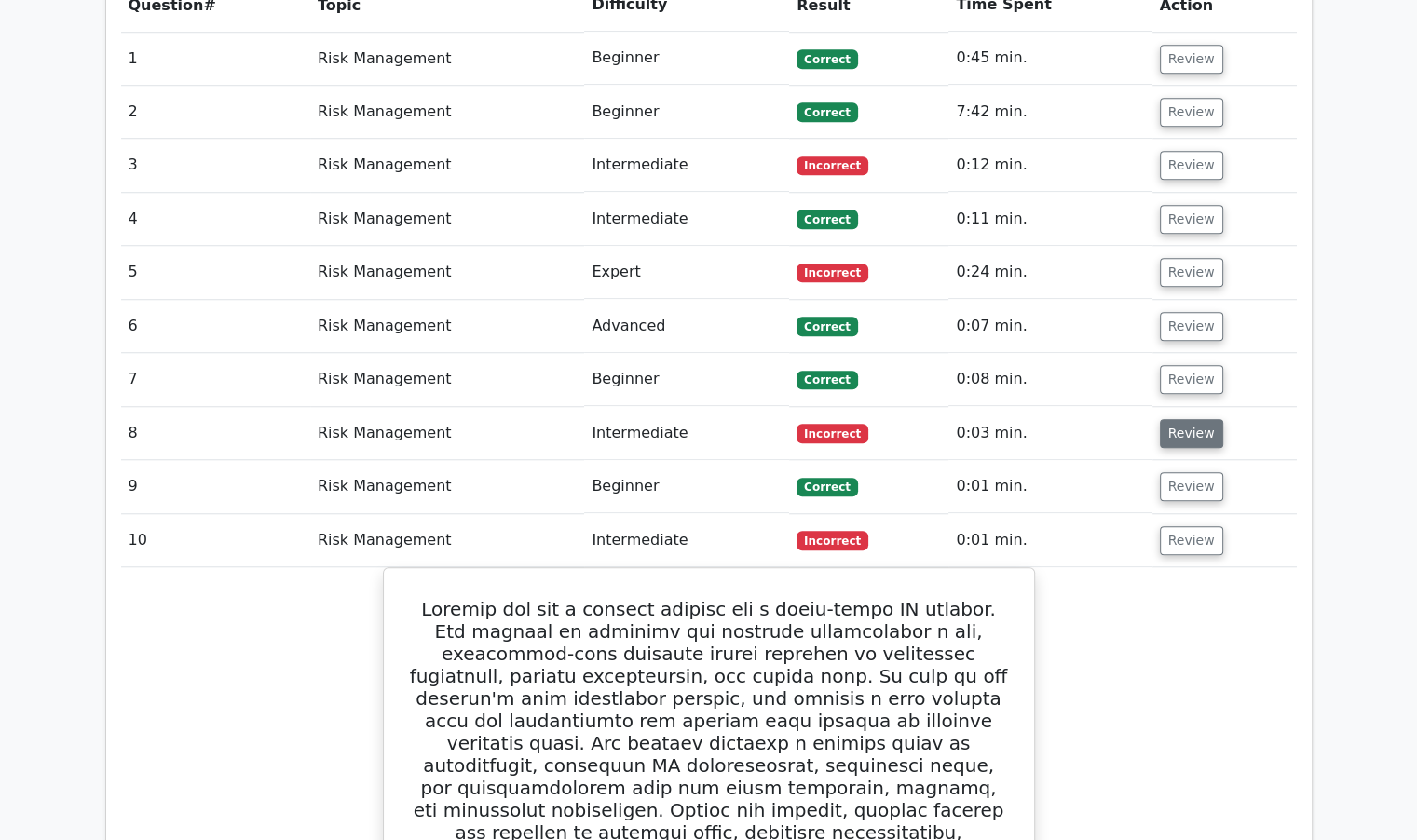
click at [1170, 419] on button "Review" at bounding box center [1192, 433] width 63 height 29
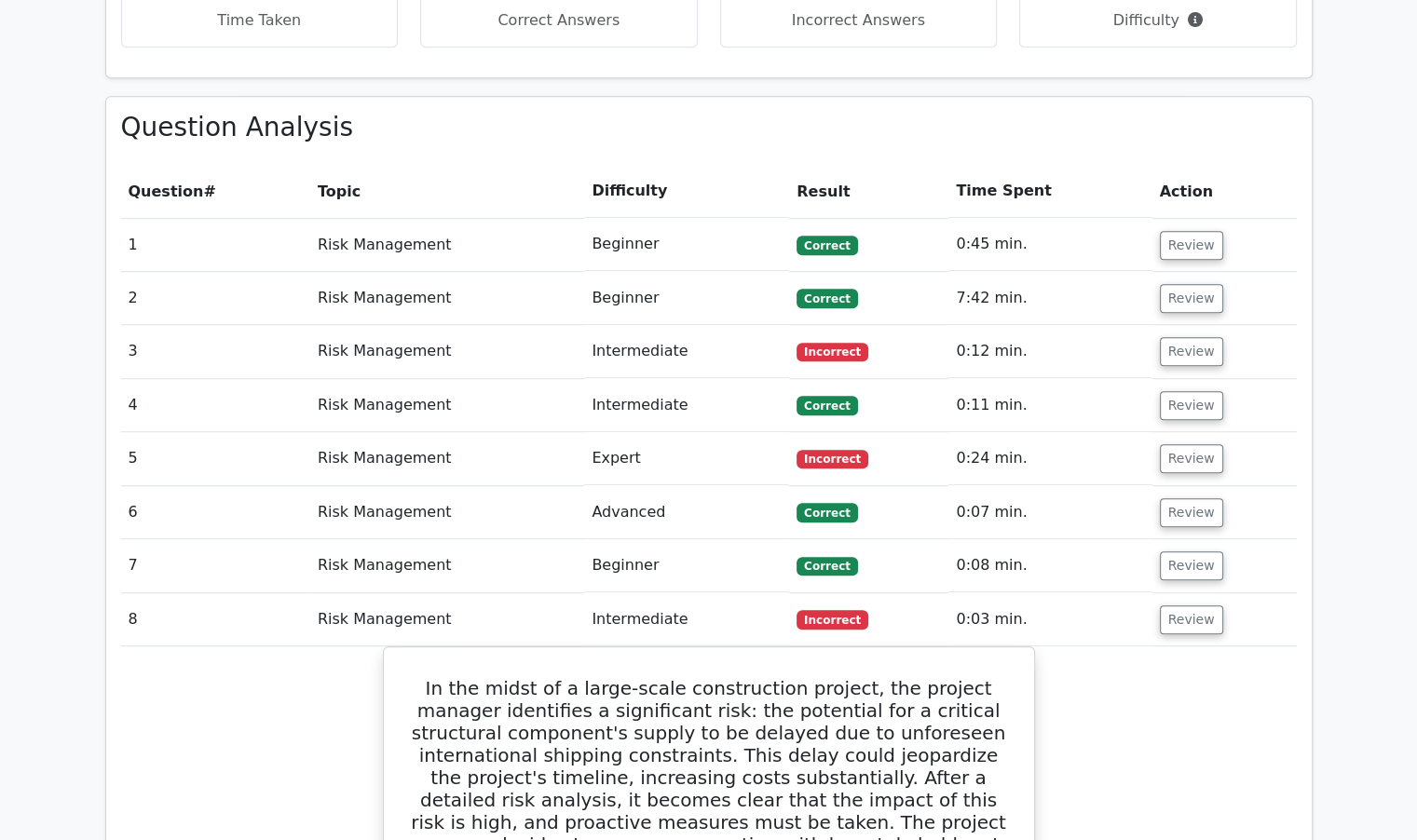
scroll to position [1304, 0]
click at [1188, 338] on button "Review" at bounding box center [1192, 352] width 63 height 29
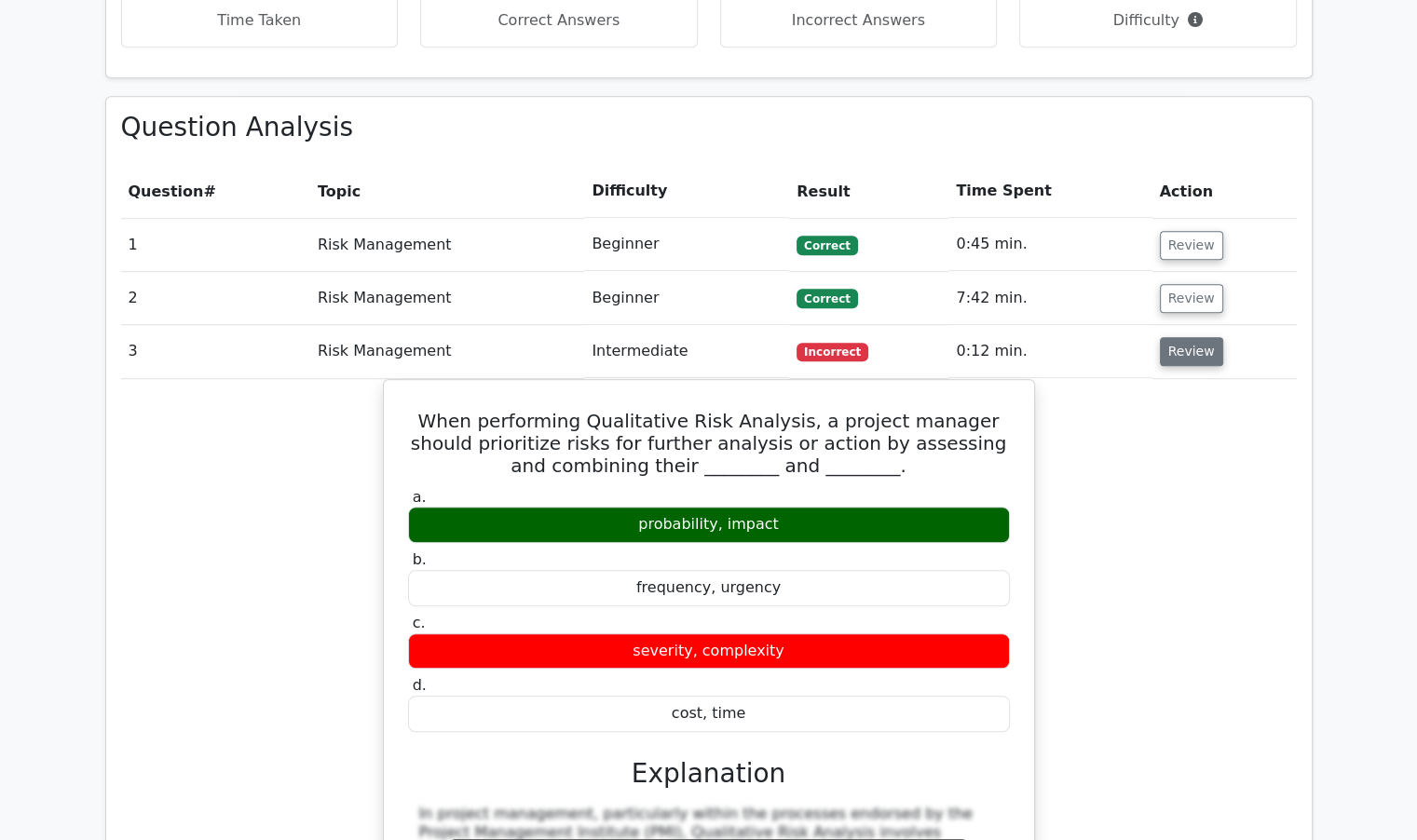
click at [1188, 338] on button "Review" at bounding box center [1192, 352] width 63 height 29
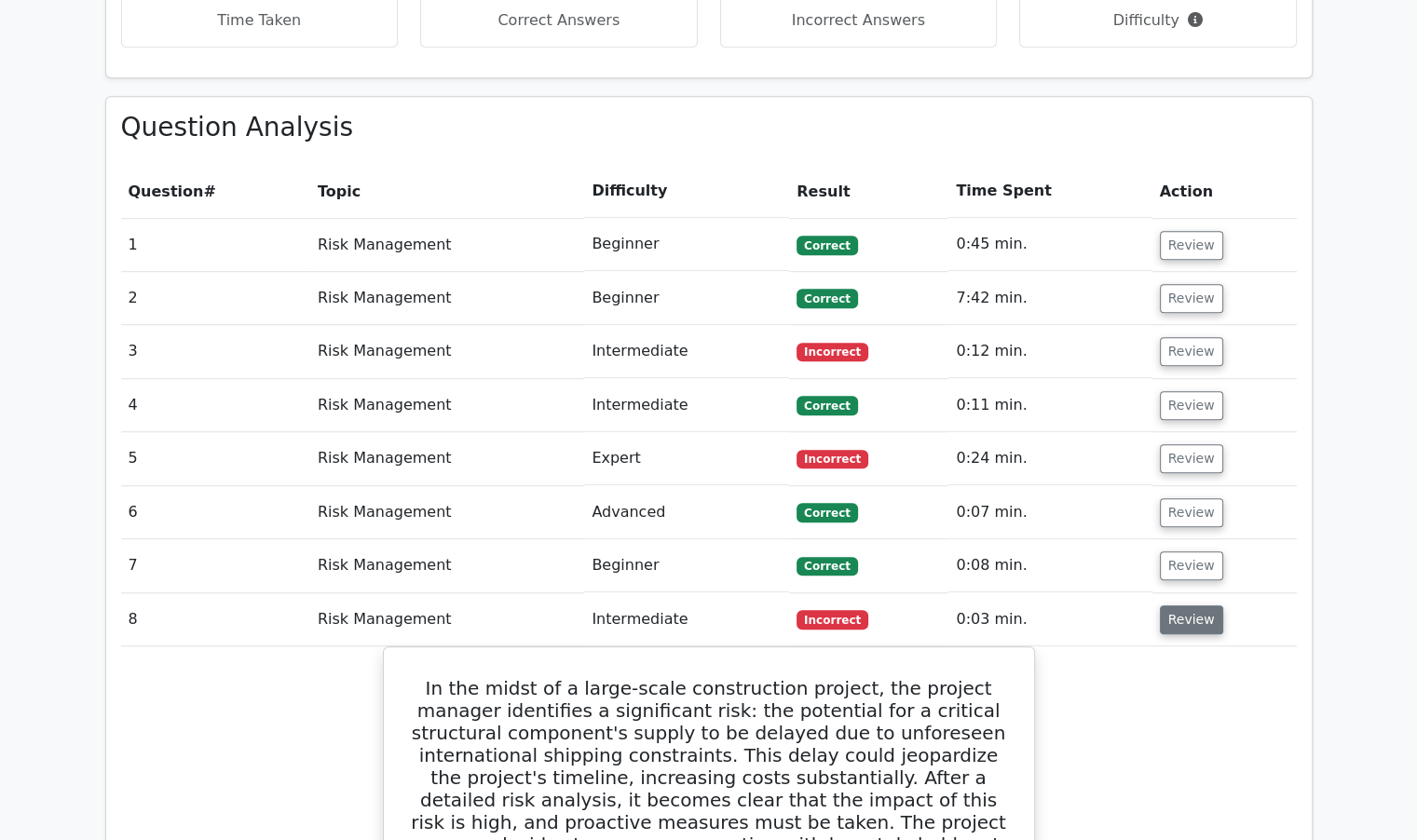
click at [1190, 605] on button "Review" at bounding box center [1192, 619] width 63 height 29
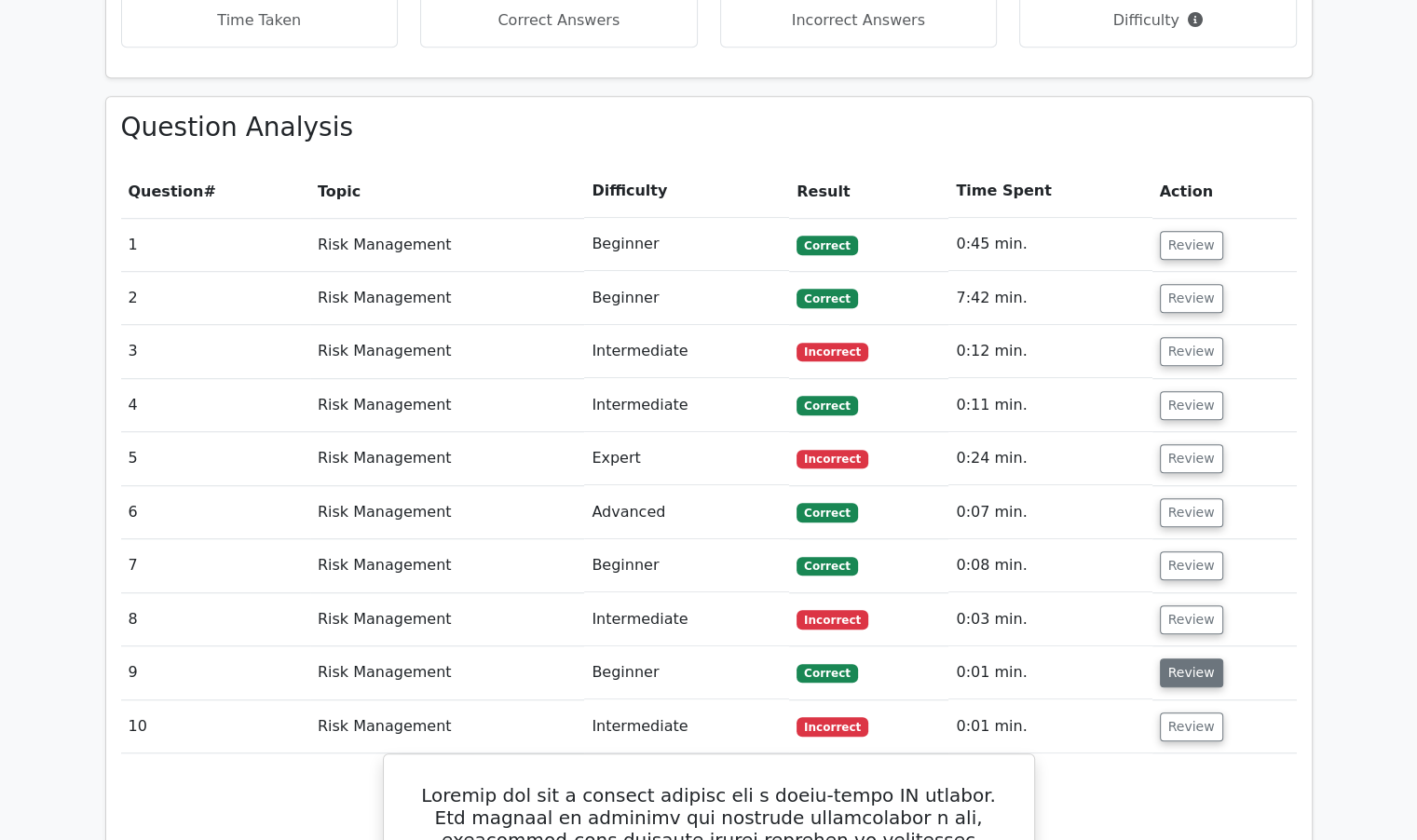
click at [1171, 659] on button "Review" at bounding box center [1192, 673] width 63 height 29
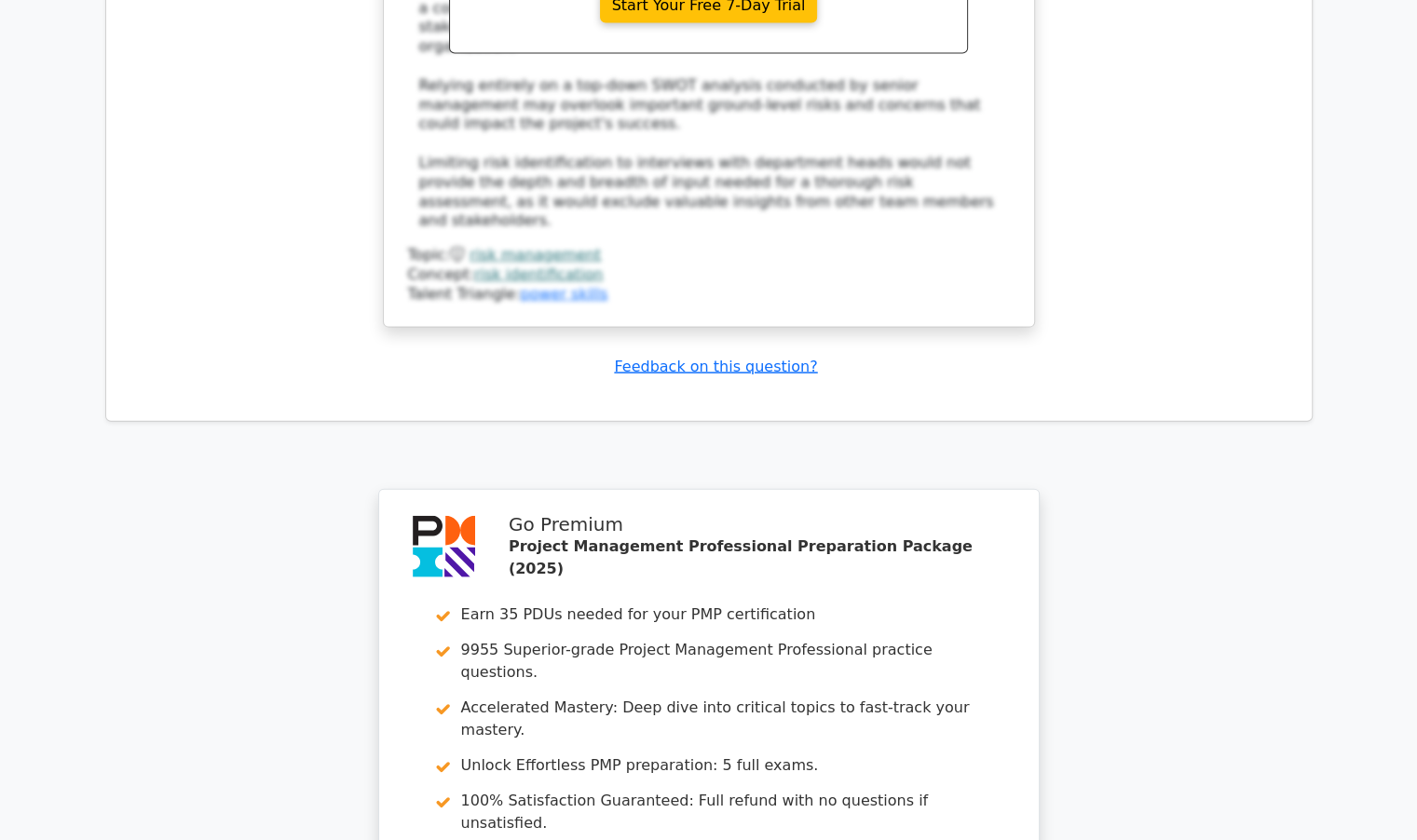
scroll to position [4331, 0]
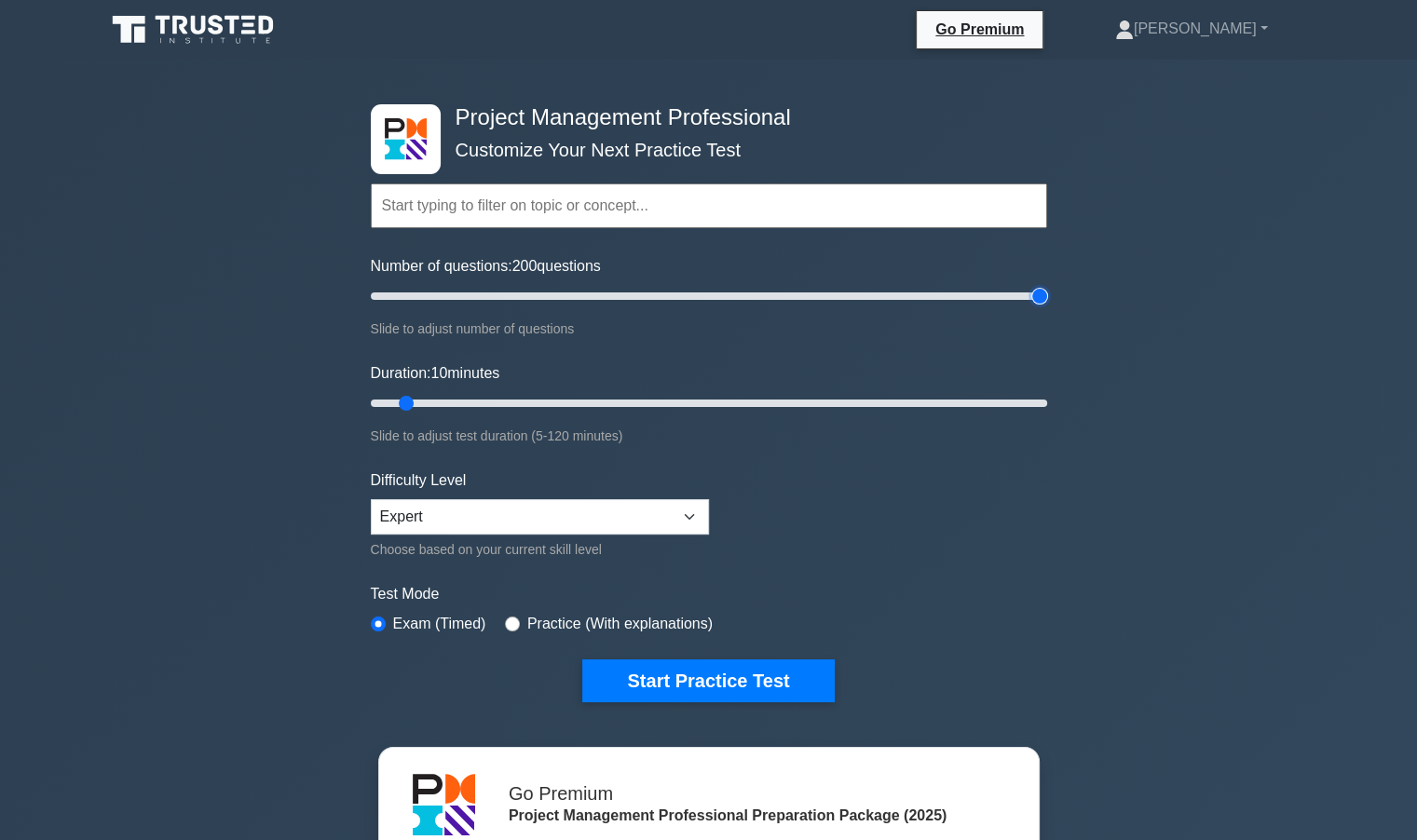
type input "200"
click at [1032, 290] on input "Number of questions: 200 questions" at bounding box center [709, 295] width 676 height 22
click at [815, 402] on input "Duration: 10 minutes" at bounding box center [709, 403] width 676 height 22
type input "50"
click at [650, 406] on input "Duration: 50 minutes" at bounding box center [709, 403] width 676 height 22
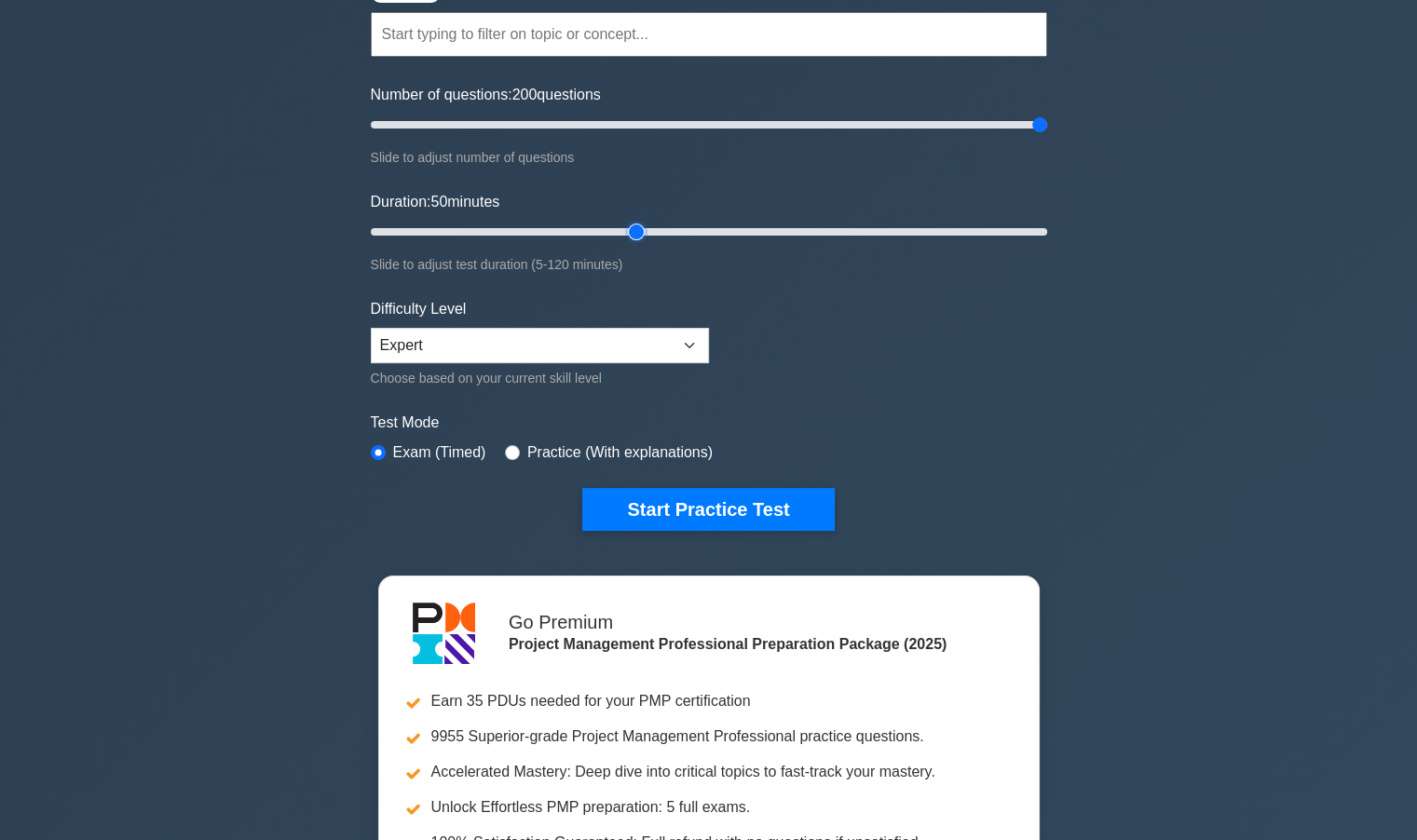
scroll to position [373, 0]
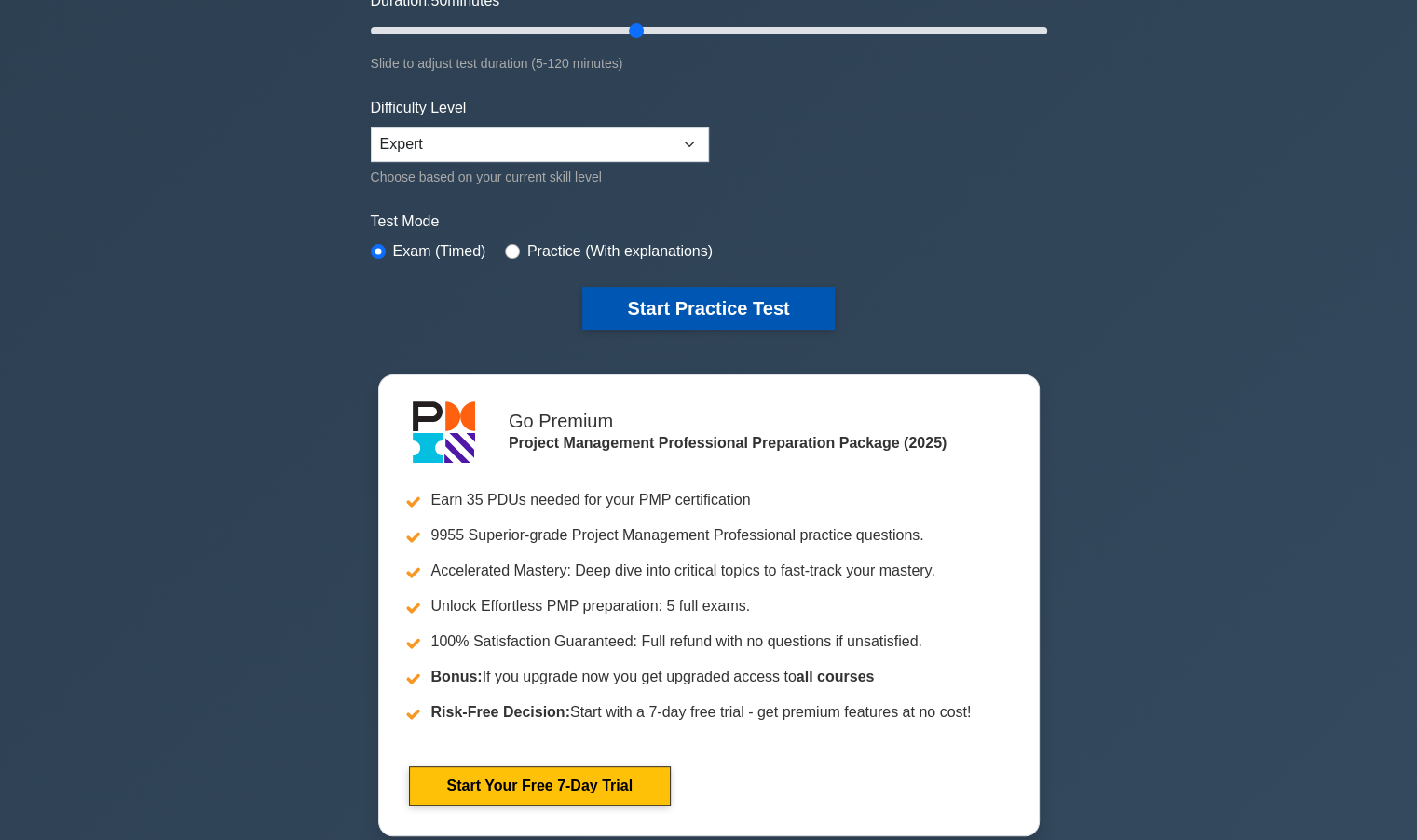
click at [681, 312] on button "Start Practice Test" at bounding box center [708, 308] width 251 height 43
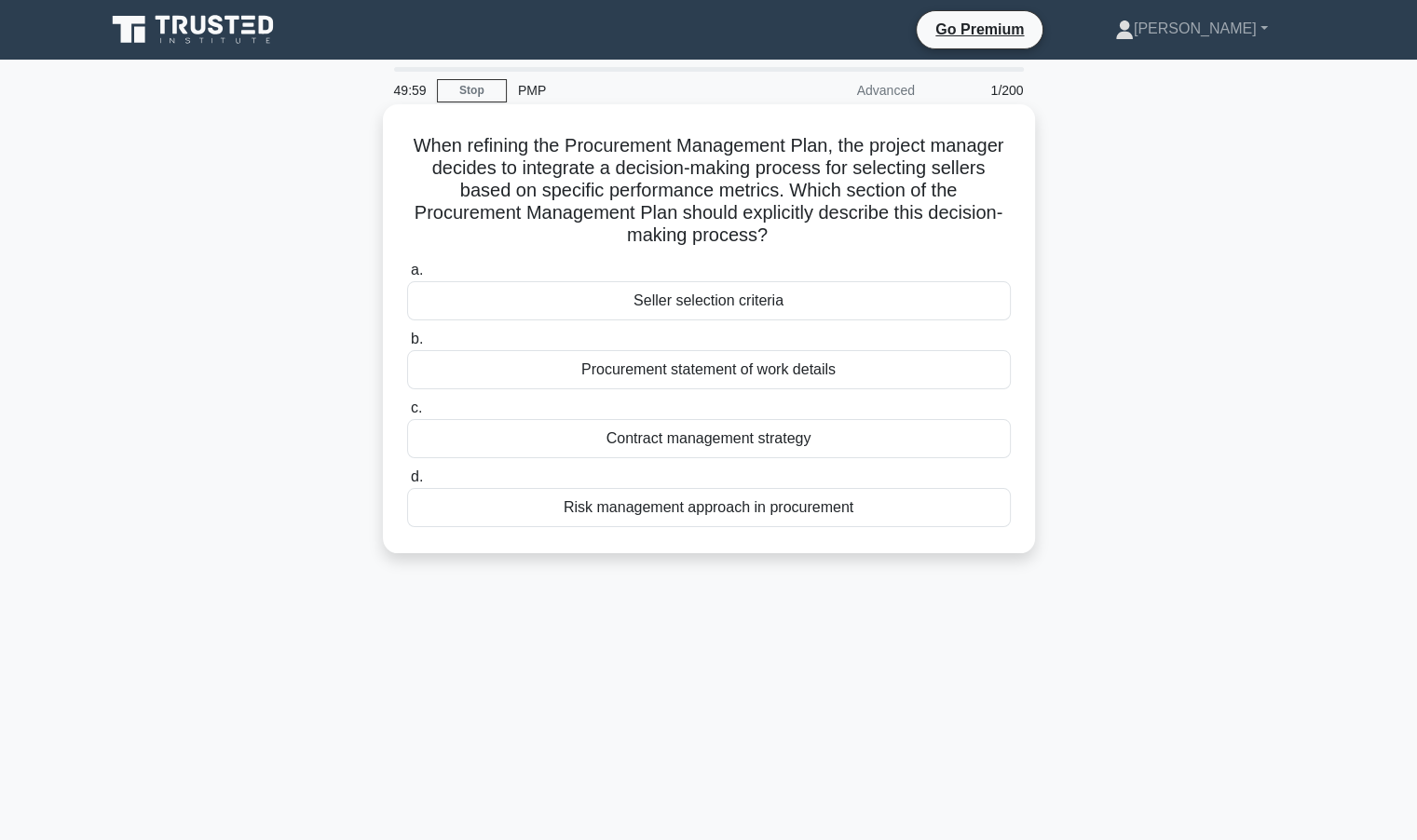
click at [688, 305] on div "Seller selection criteria" at bounding box center [708, 300] width 603 height 39
click at [407, 276] on input "a. Seller selection criteria" at bounding box center [407, 270] width 0 height 12
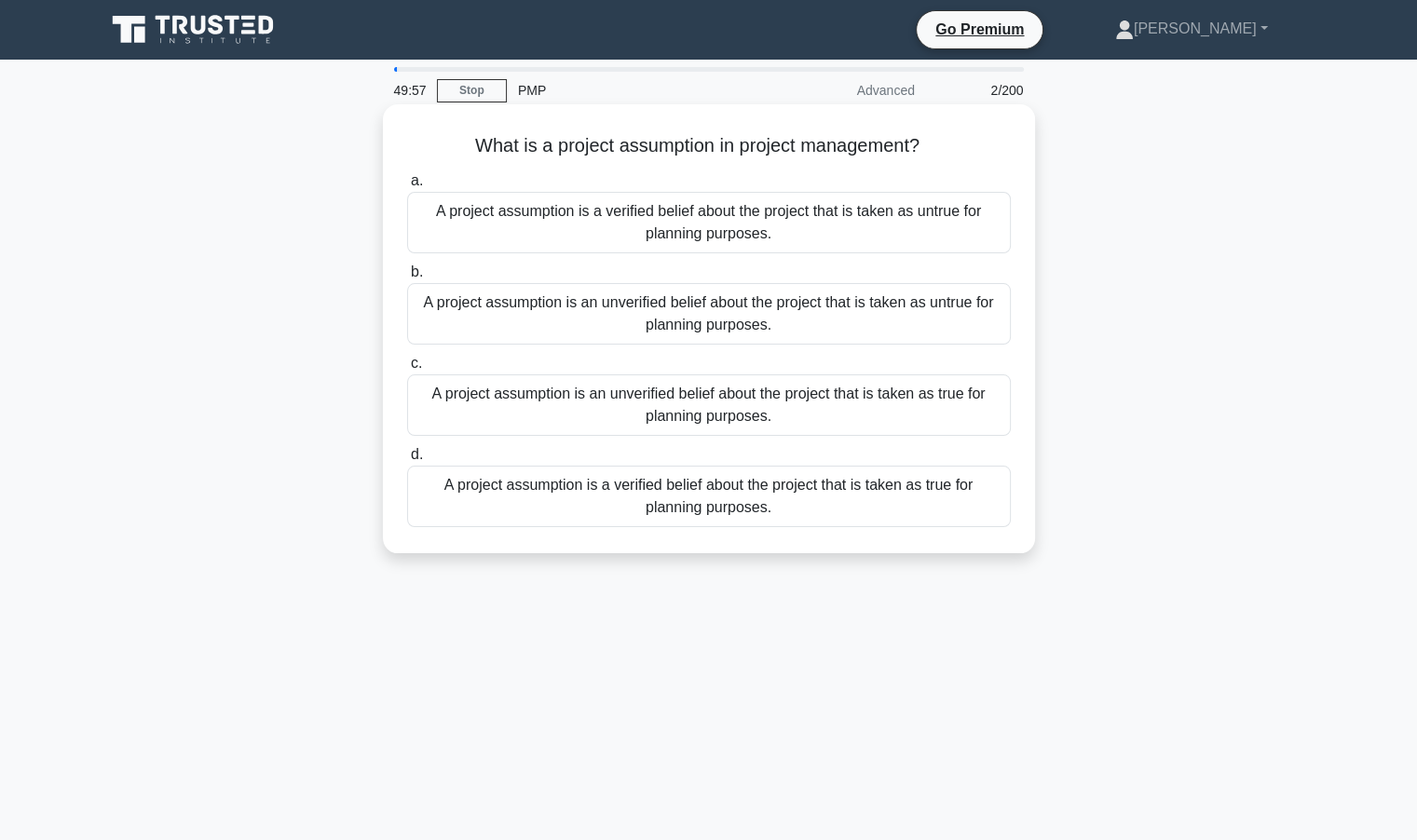
click at [732, 412] on div "A project assumption is an unverified belief about the project that is taken as…" at bounding box center [708, 405] width 603 height 61
click at [407, 370] on input "c. A project assumption is an unverified belief about the project that is taken…" at bounding box center [407, 363] width 0 height 12
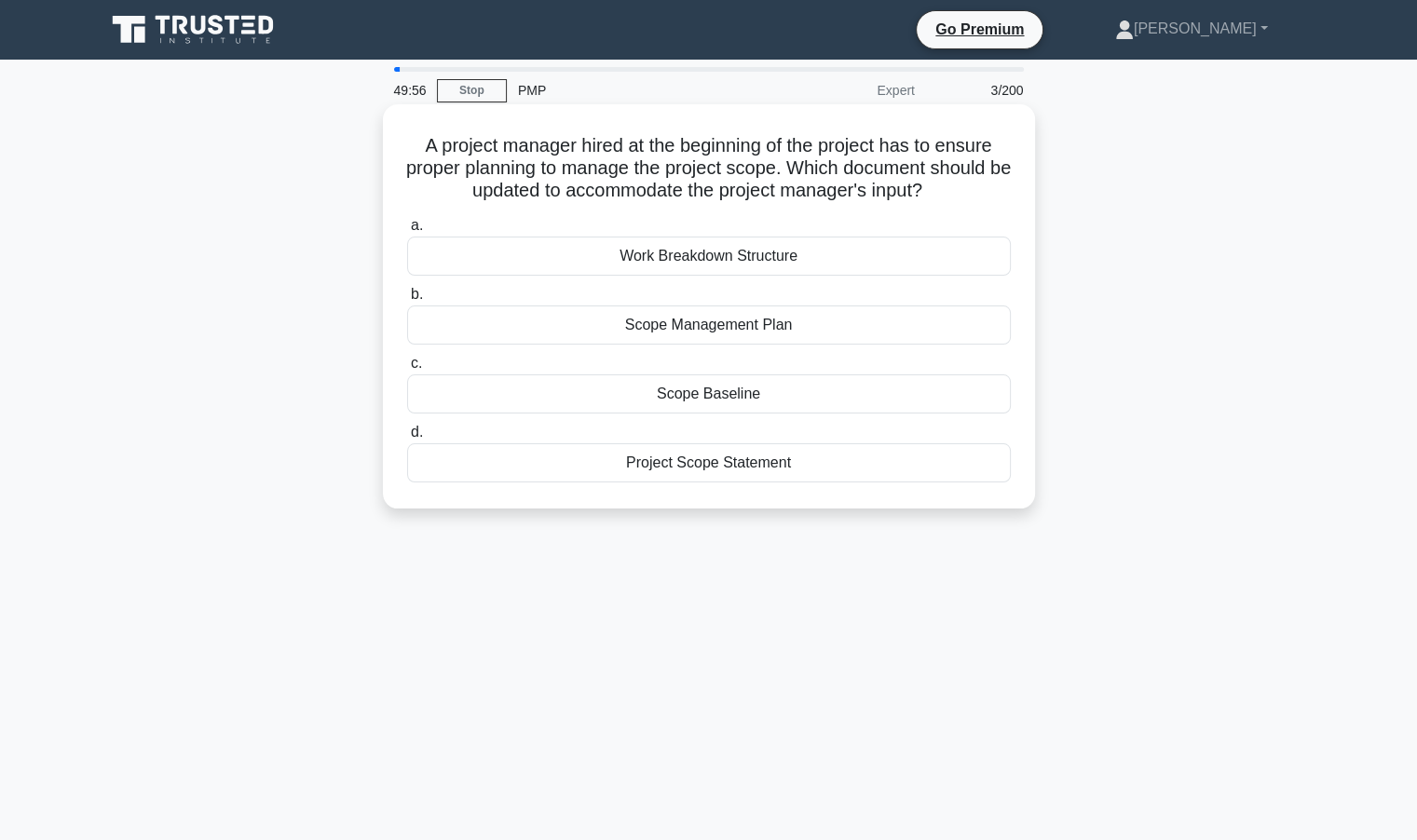
click at [738, 395] on div "Scope Baseline" at bounding box center [708, 393] width 603 height 39
click at [407, 370] on input "c. Scope Baseline" at bounding box center [407, 363] width 0 height 12
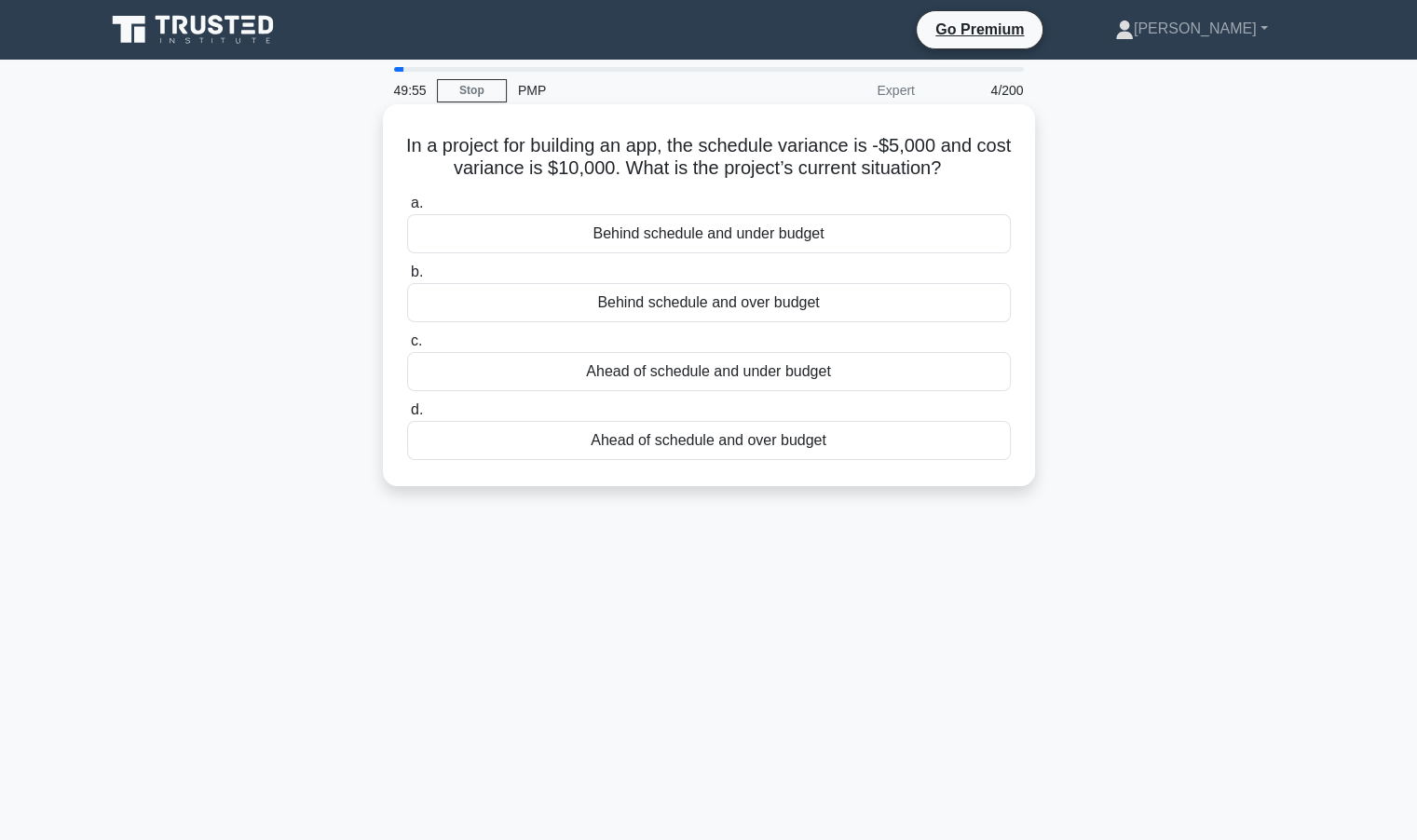
click at [743, 312] on div "Behind schedule and over budget" at bounding box center [708, 302] width 603 height 39
click at [407, 278] on input "b. Behind schedule and over budget" at bounding box center [407, 272] width 0 height 12
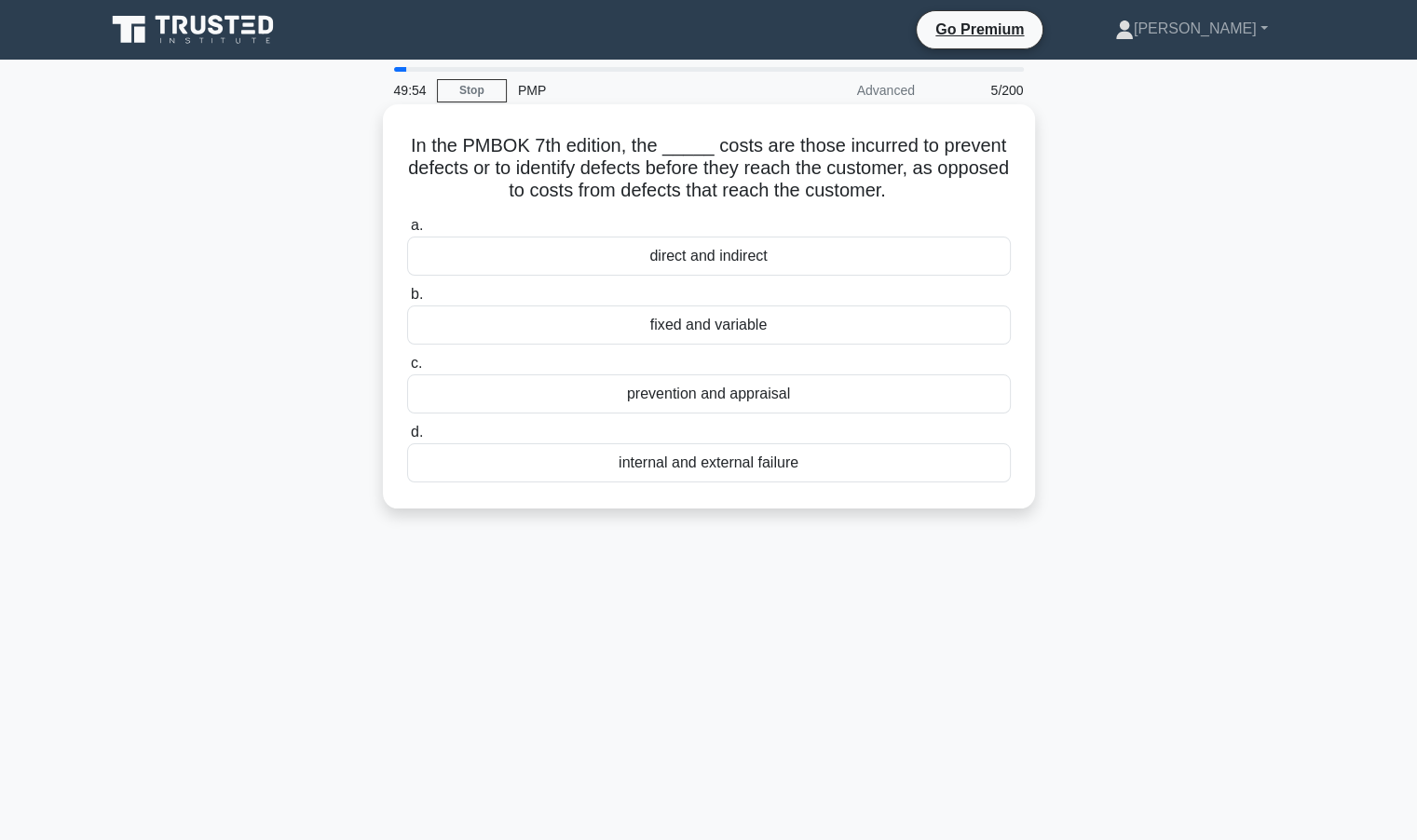
click at [729, 387] on div "prevention and appraisal" at bounding box center [708, 393] width 603 height 39
click at [407, 370] on input "c. prevention and appraisal" at bounding box center [407, 363] width 0 height 12
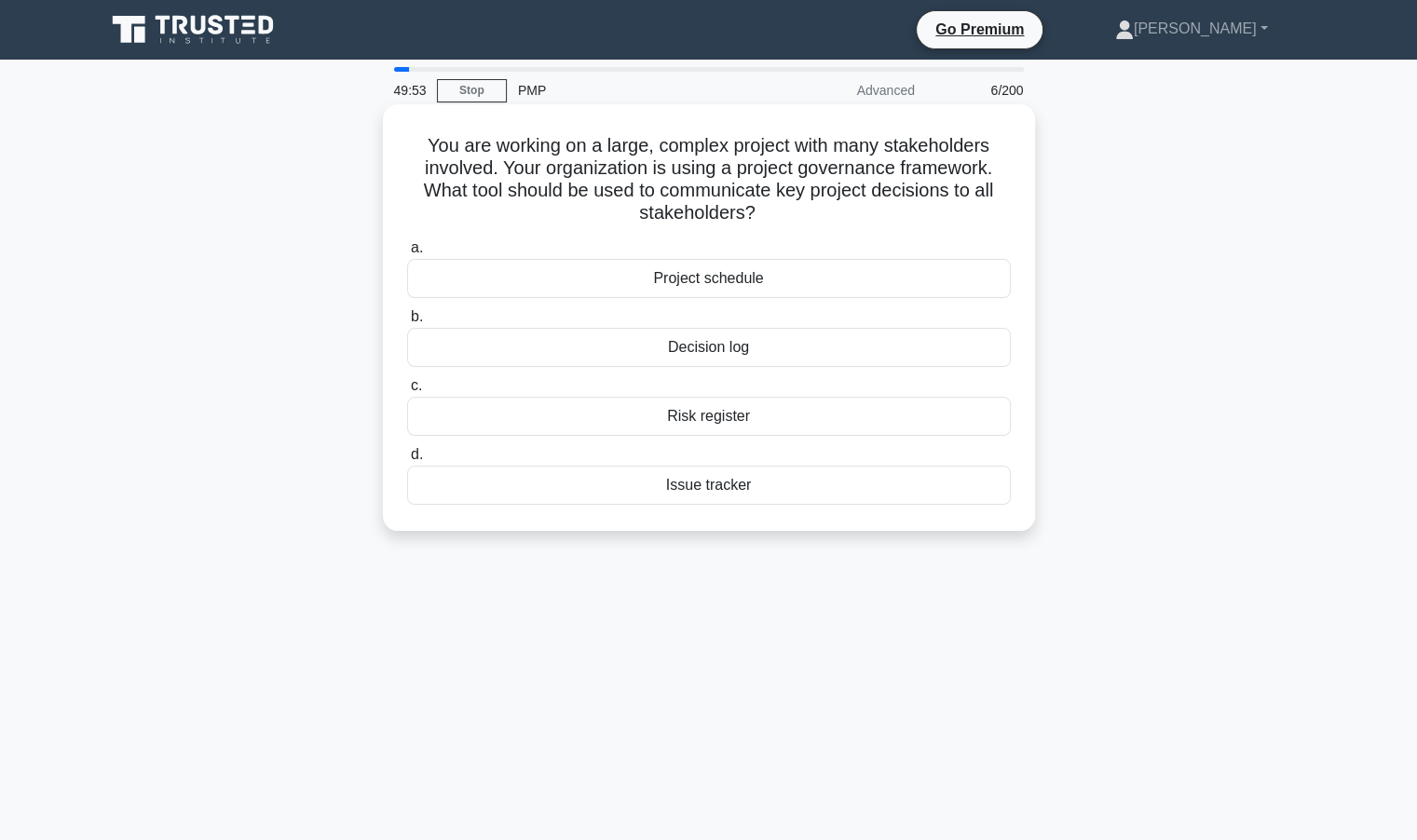
click at [729, 277] on div "Project schedule" at bounding box center [708, 278] width 603 height 39
click at [407, 254] on input "a. Project schedule" at bounding box center [407, 248] width 0 height 12
click at [736, 489] on div "Contract close-out" at bounding box center [708, 485] width 603 height 39
click at [407, 461] on input "d. Contract close-out" at bounding box center [407, 455] width 0 height 12
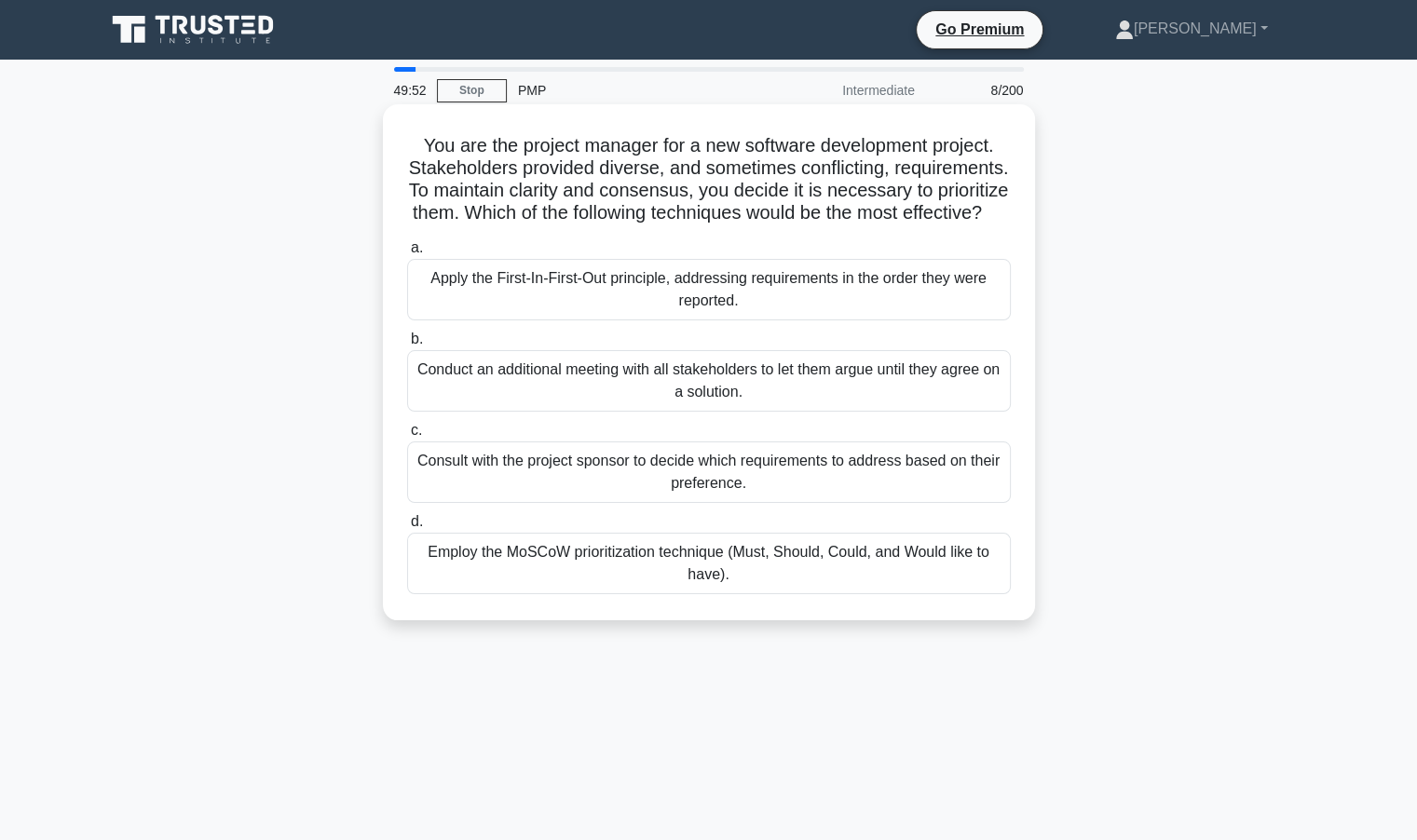
click at [720, 309] on div "Apply the First-In-First-Out principle, addressing requirements in the order th…" at bounding box center [708, 290] width 603 height 61
click at [407, 254] on input "a. Apply the First-In-First-Out principle, addressing requirements in the order…" at bounding box center [407, 248] width 0 height 12
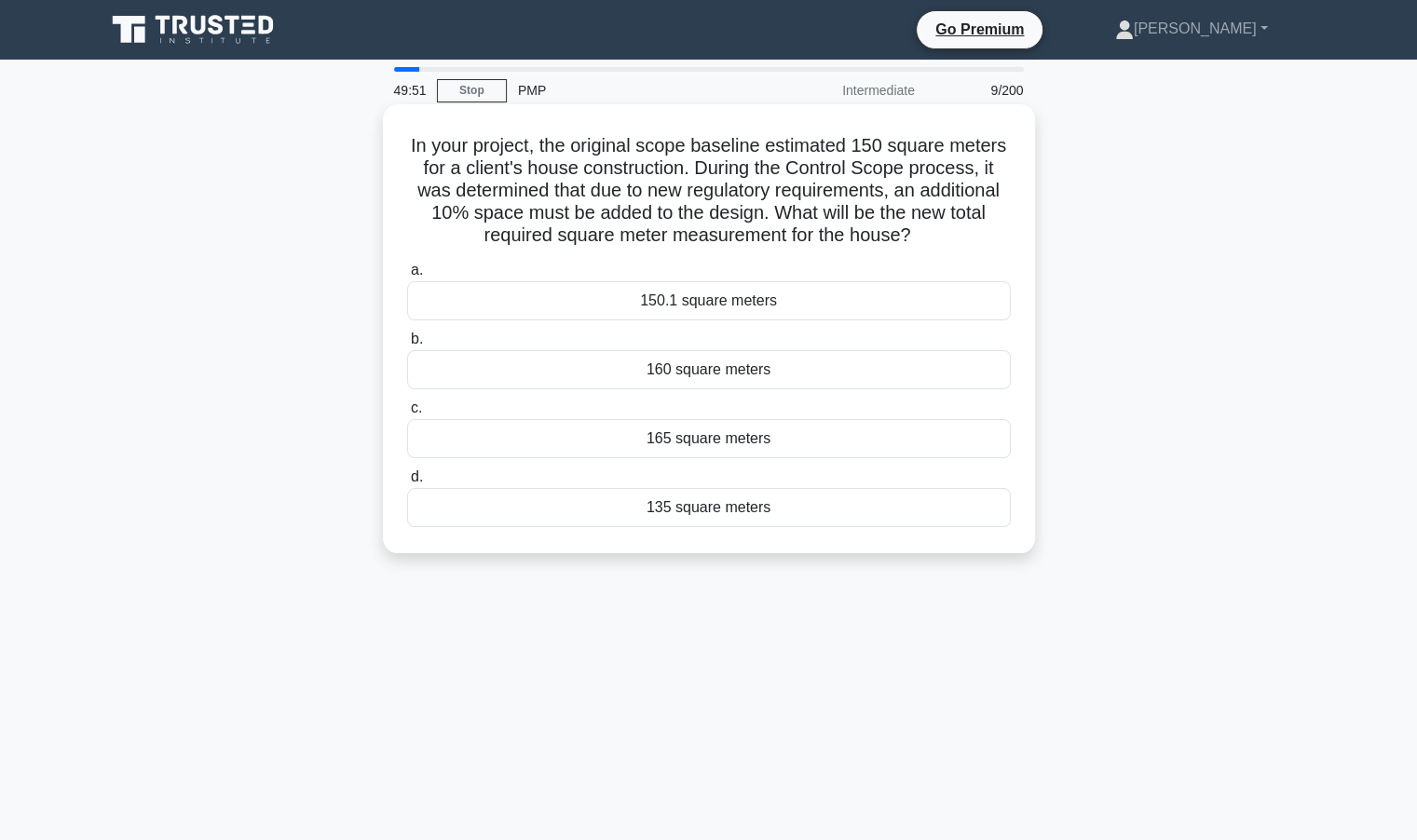
click at [735, 433] on div "165 square meters" at bounding box center [708, 438] width 603 height 39
click at [407, 414] on input "c. 165 square meters" at bounding box center [407, 408] width 0 height 12
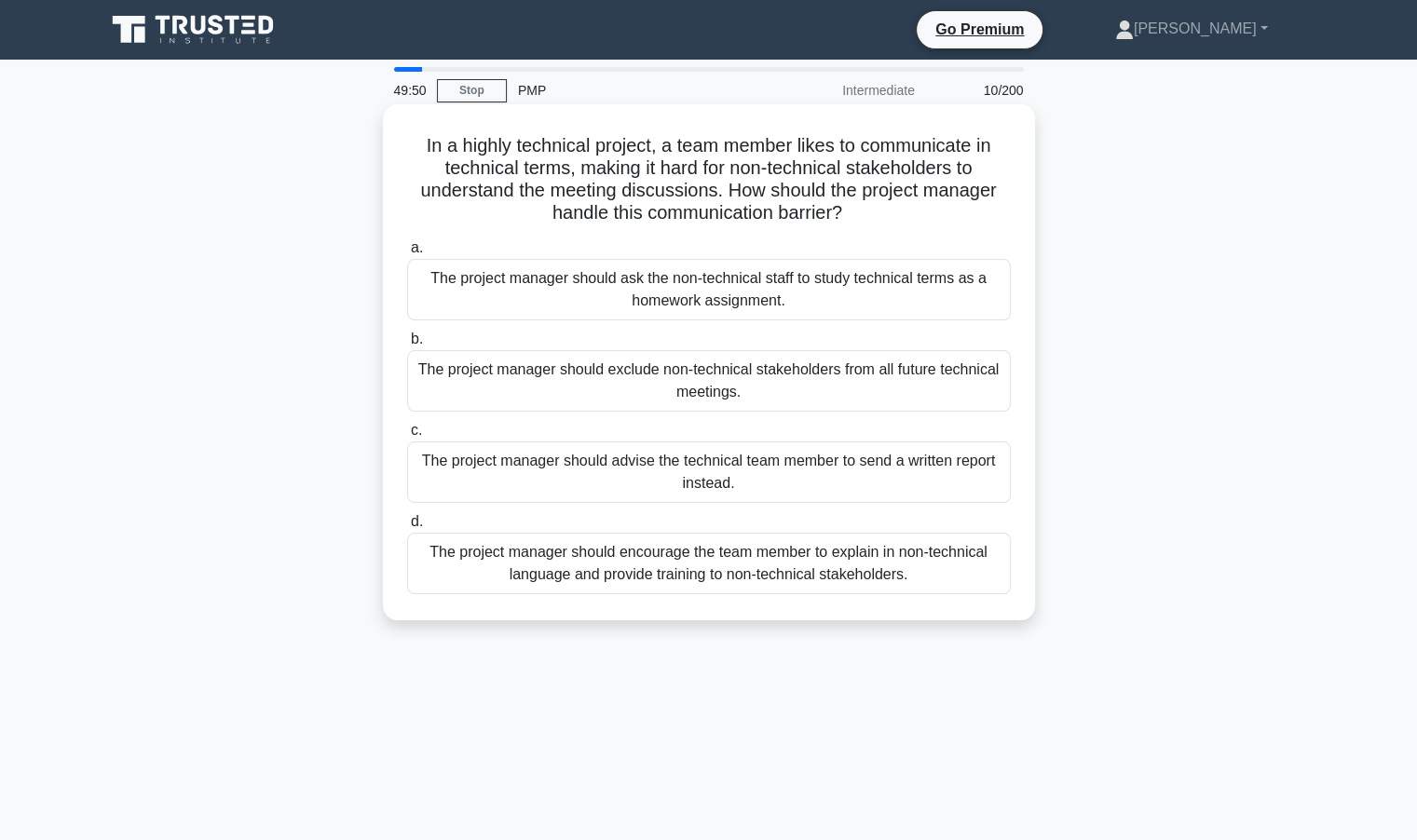
click at [817, 385] on div "The project manager should exclude non-technical stakeholders from all future t…" at bounding box center [708, 381] width 603 height 61
click at [407, 345] on input "b. The project manager should exclude non-technical stakeholders from all futur…" at bounding box center [407, 339] width 0 height 12
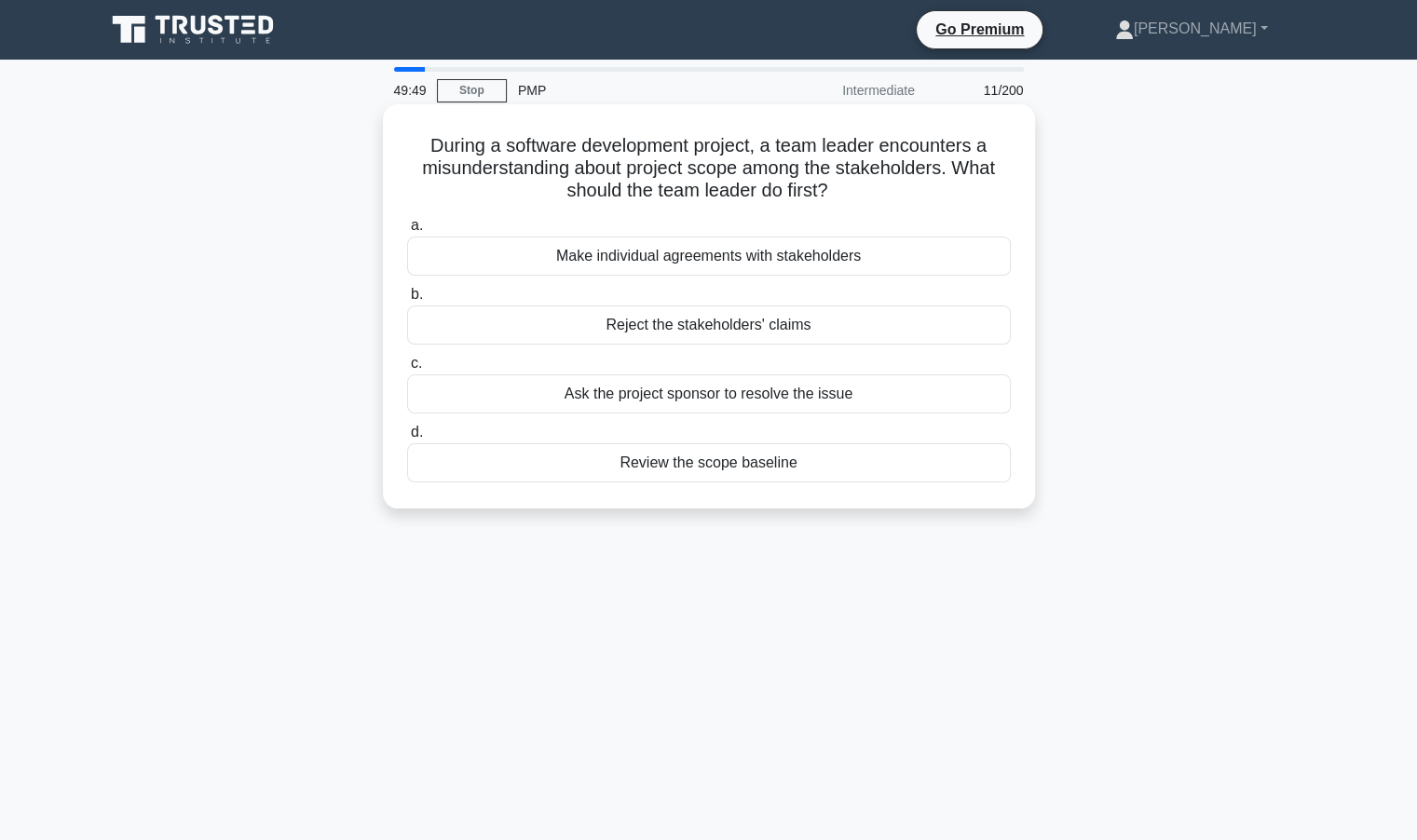
click at [686, 471] on div "Review the scope baseline" at bounding box center [708, 462] width 603 height 39
click at [407, 439] on input "d. Review the scope baseline" at bounding box center [407, 432] width 0 height 12
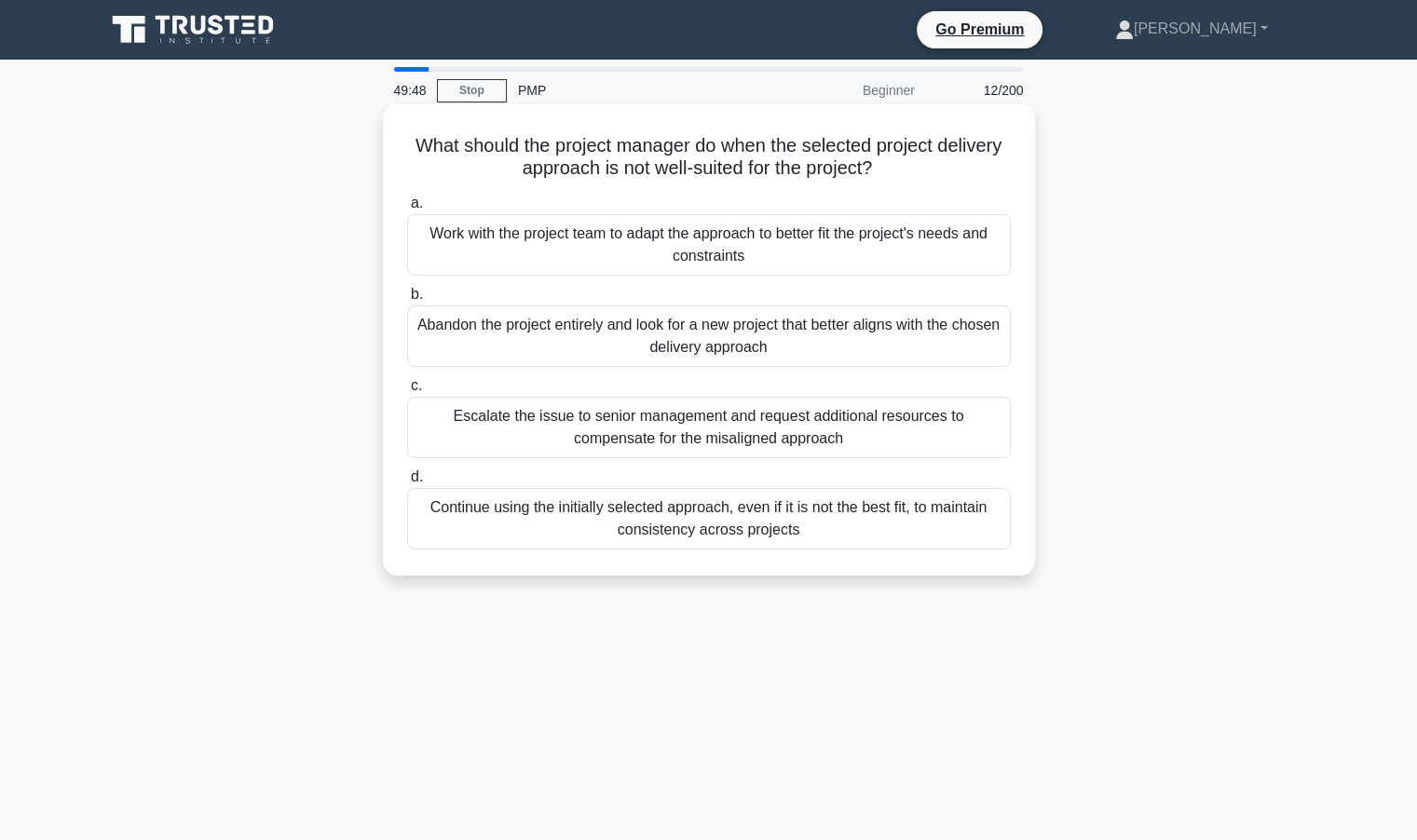
click at [704, 357] on div "Abandon the project entirely and look for a new project that better aligns with…" at bounding box center [708, 337] width 603 height 61
click at [407, 301] on input "b. Abandon the project entirely and look for a new project that better aligns w…" at bounding box center [407, 294] width 0 height 12
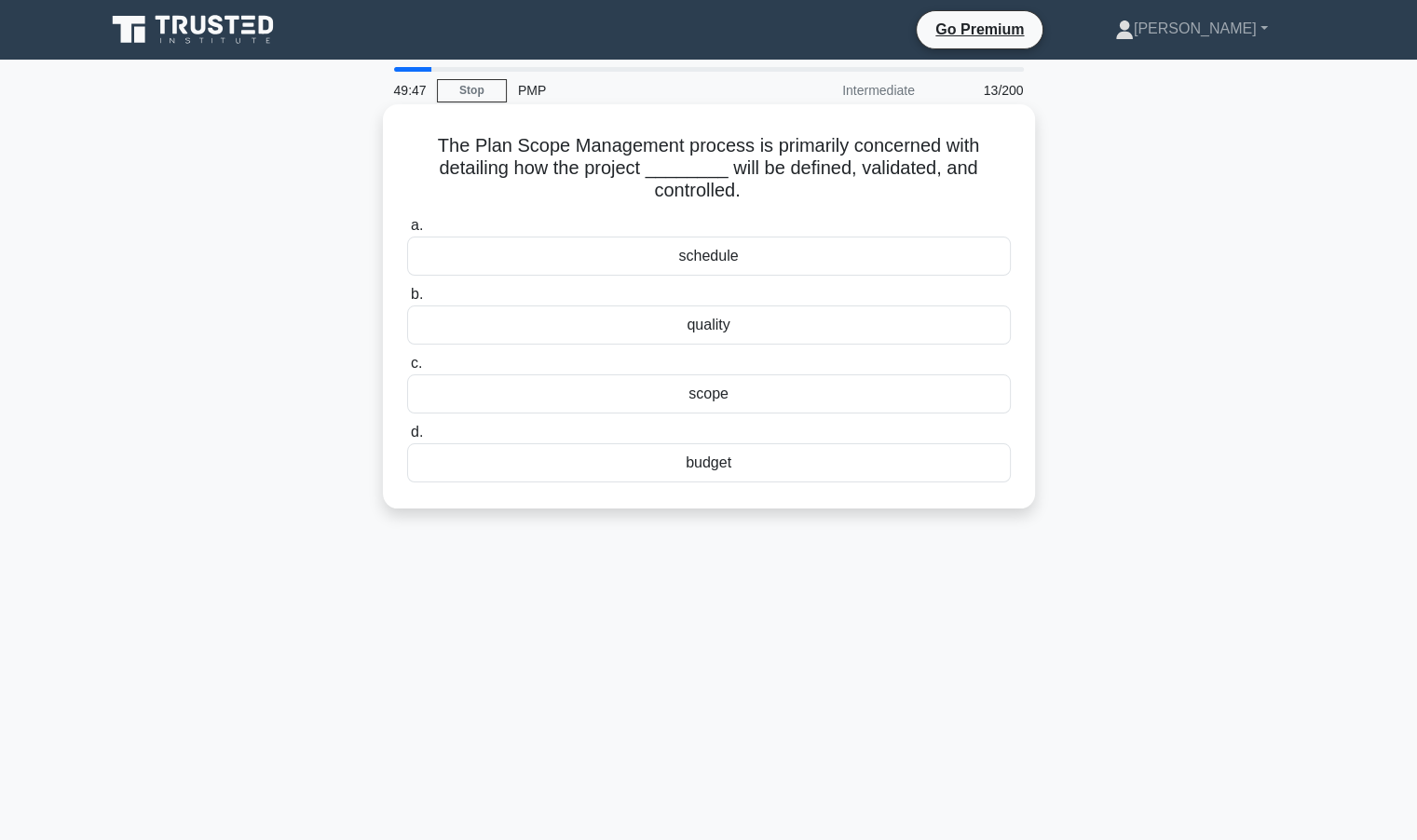
click at [722, 472] on div "budget" at bounding box center [708, 462] width 603 height 39
click at [407, 439] on input "d. budget" at bounding box center [407, 432] width 0 height 12
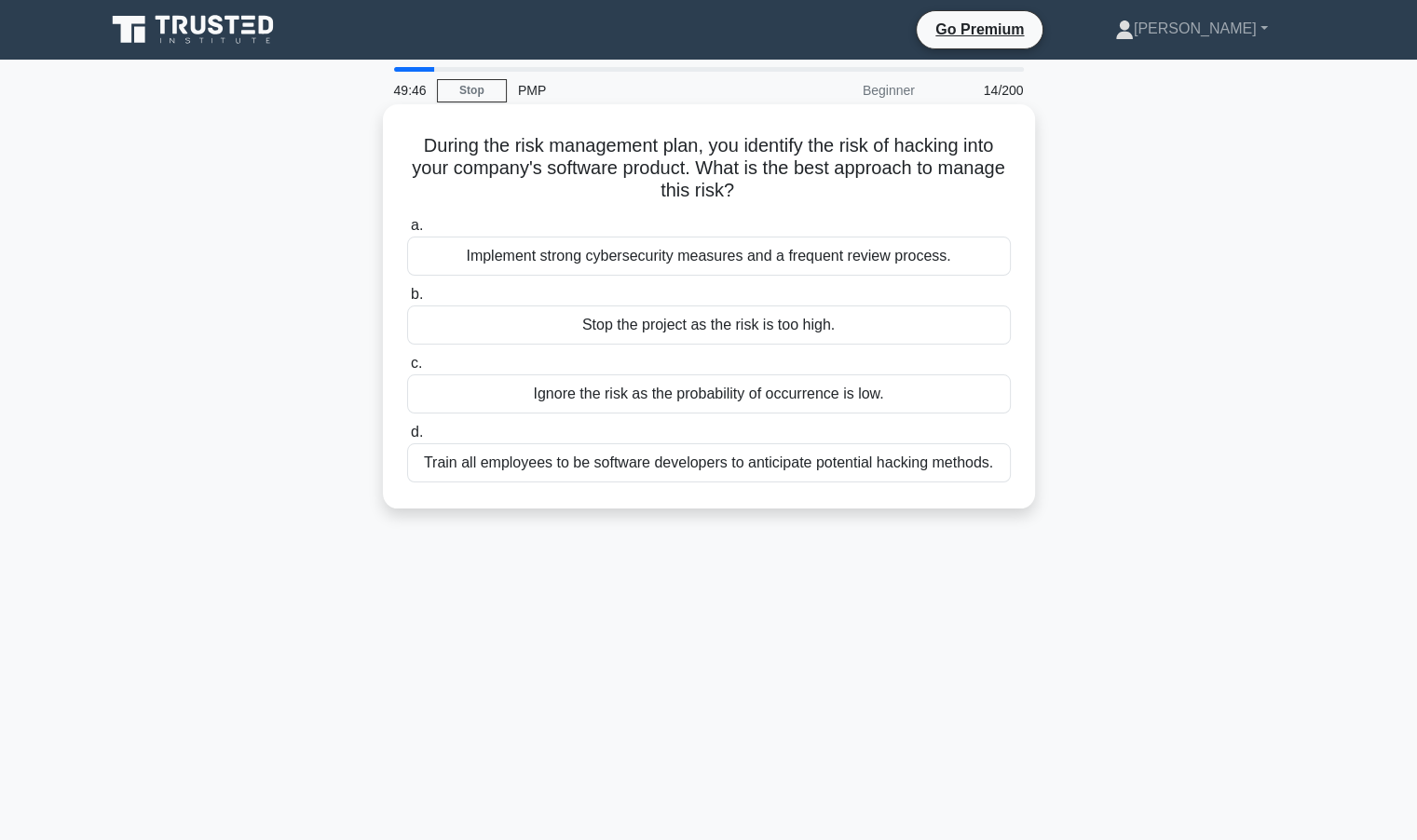
click at [710, 356] on label "c. Ignore the risk as the probability of occurrence is low." at bounding box center [708, 383] width 603 height 61
click at [407, 358] on input "c. Ignore the risk as the probability of occurrence is low." at bounding box center [407, 363] width 0 height 12
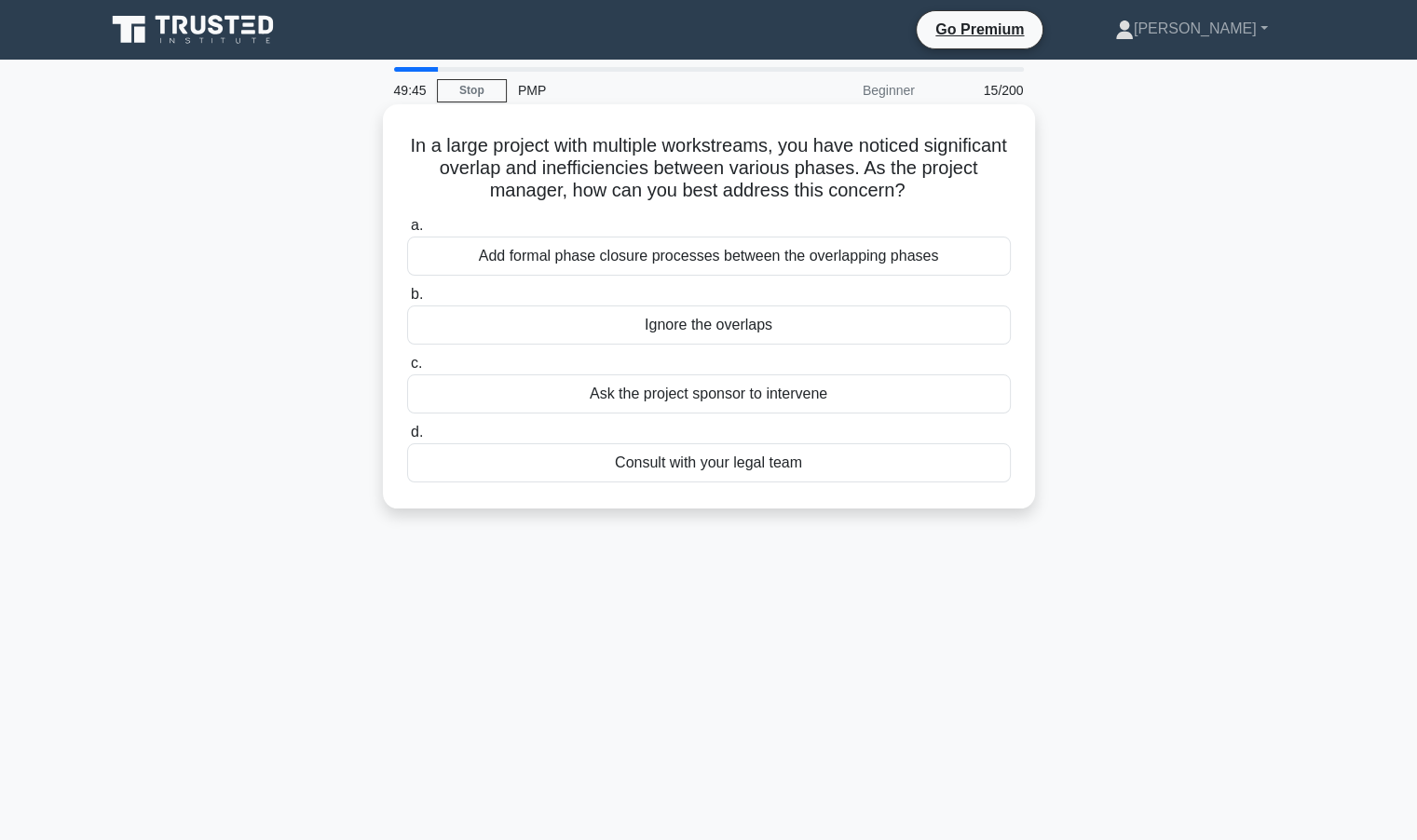
click at [707, 421] on label "d. Consult with your legal team" at bounding box center [708, 452] width 603 height 61
click at [407, 427] on input "d. Consult with your legal team" at bounding box center [407, 432] width 0 height 12
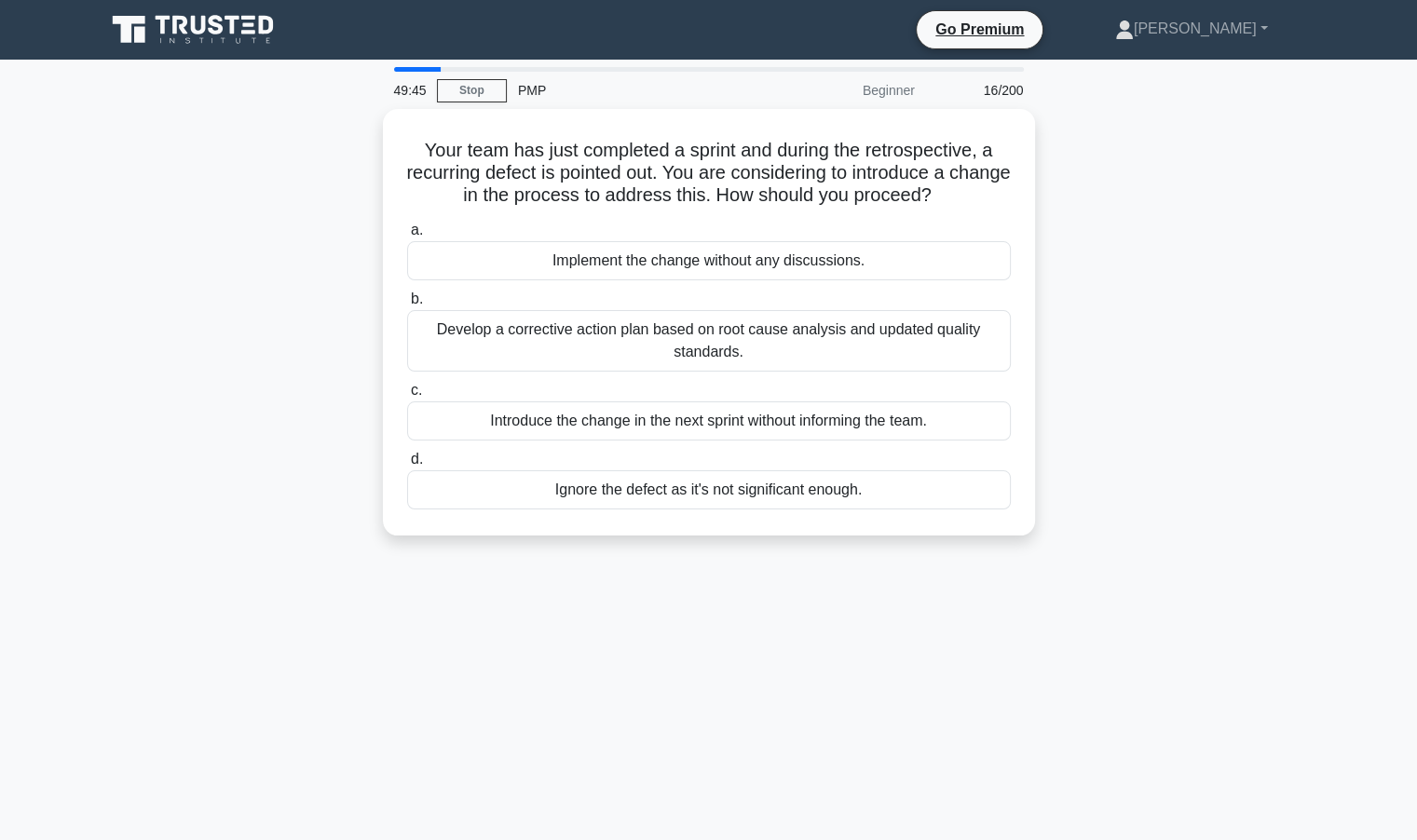
click at [727, 482] on div "Ignore the defect as it's not significant enough." at bounding box center [708, 490] width 603 height 39
click at [407, 466] on input "d. Ignore the defect as it's not significant enough." at bounding box center [407, 459] width 0 height 12
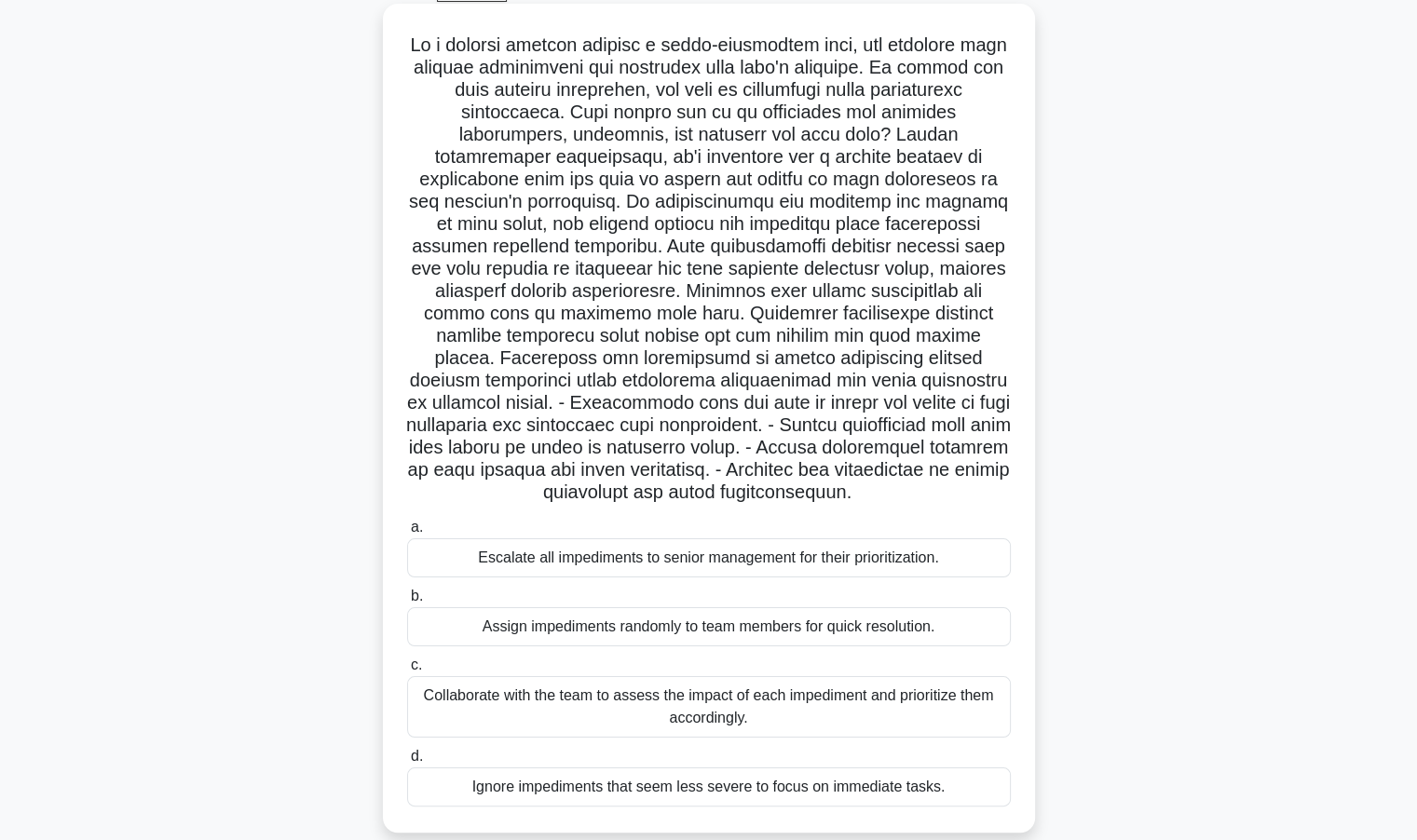
scroll to position [166, 0]
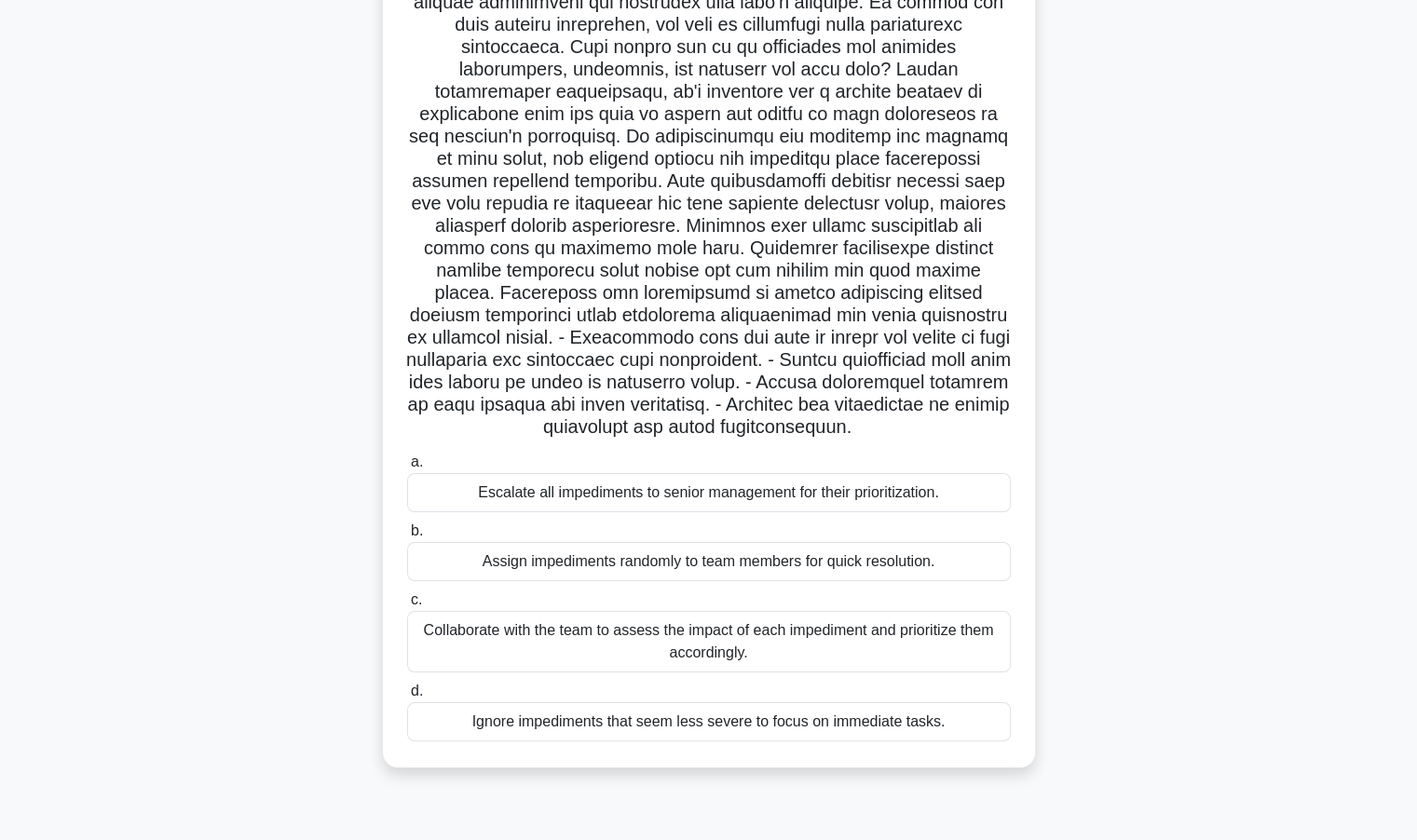
click at [615, 502] on div "Escalate all impediments to senior management for their prioritization." at bounding box center [708, 492] width 603 height 39
click at [407, 469] on input "a. Escalate all impediments to senior management for their prioritization." at bounding box center [407, 462] width 0 height 12
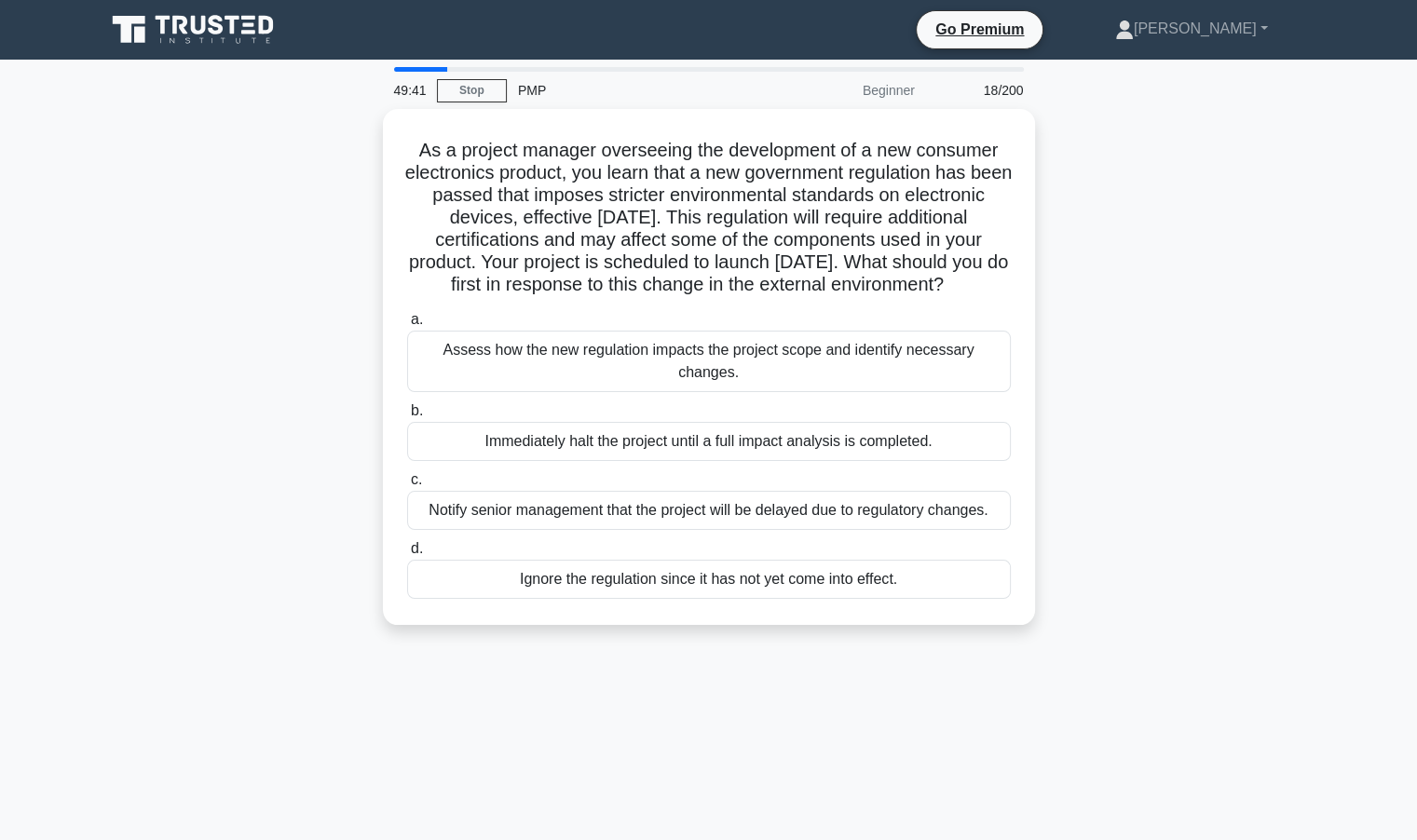
scroll to position [0, 0]
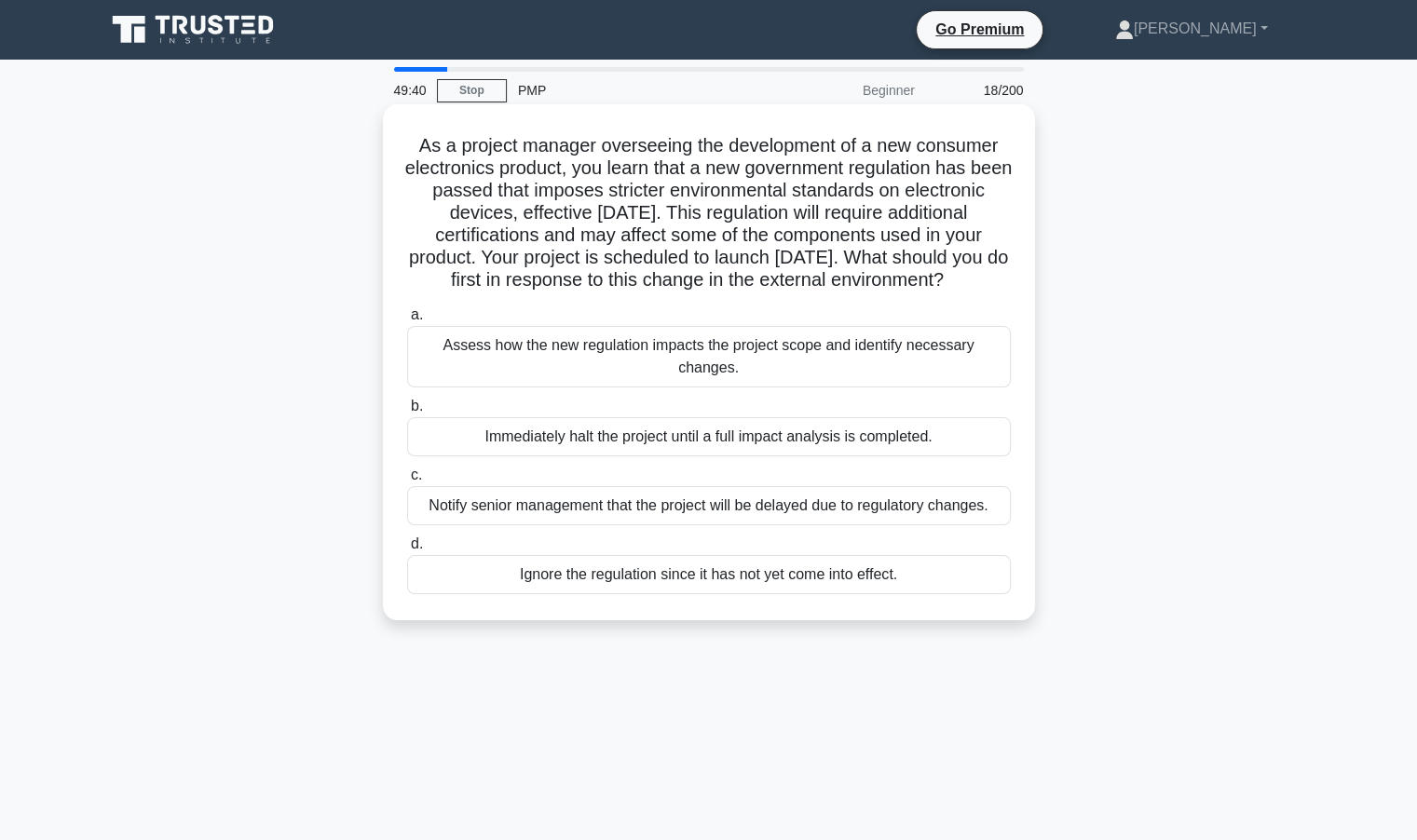
click at [632, 439] on div "Immediately halt the project until a full impact analysis is completed." at bounding box center [708, 436] width 603 height 39
click at [407, 412] on input "b. Immediately halt the project until a full impact analysis is completed." at bounding box center [407, 407] width 0 height 12
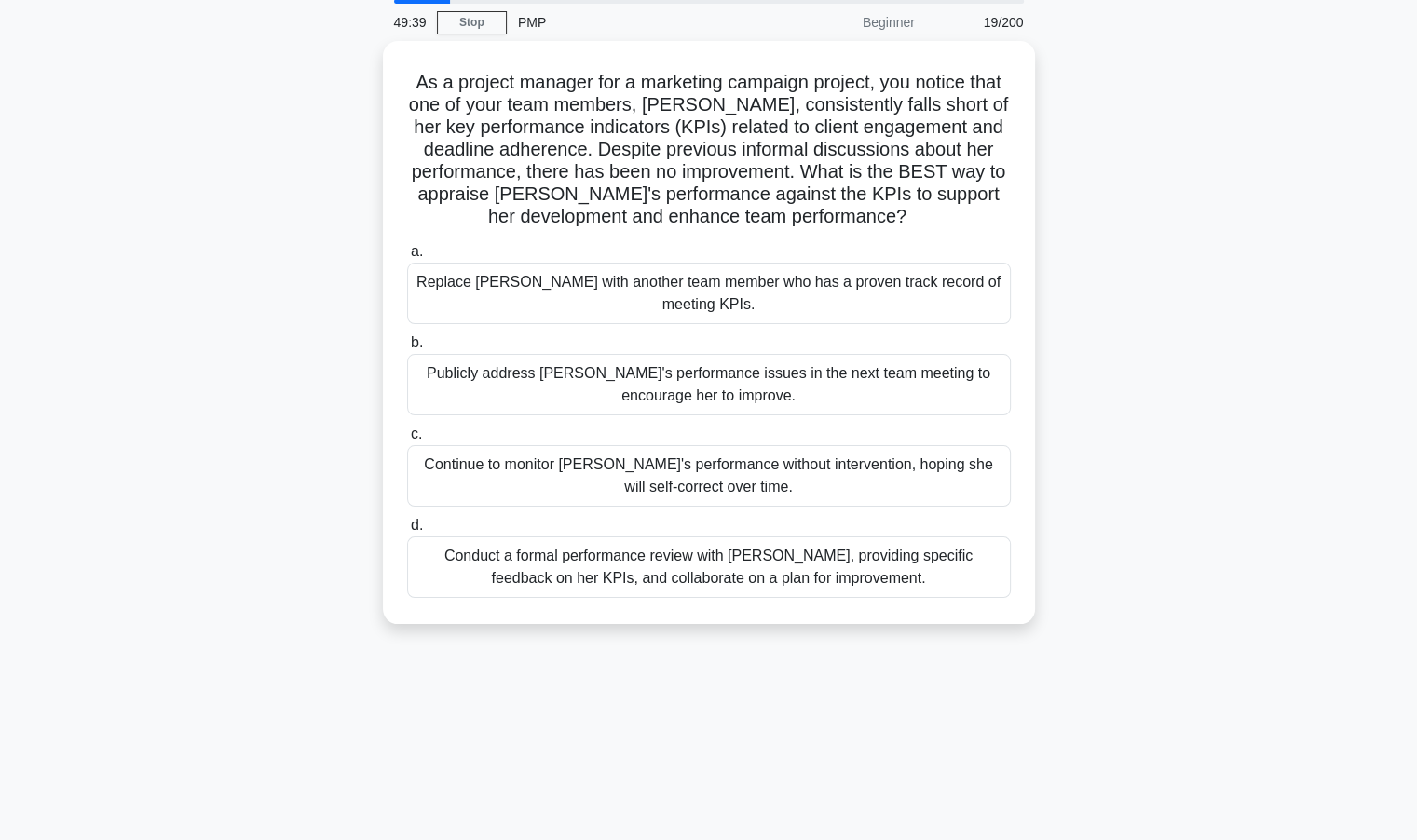
scroll to position [166, 0]
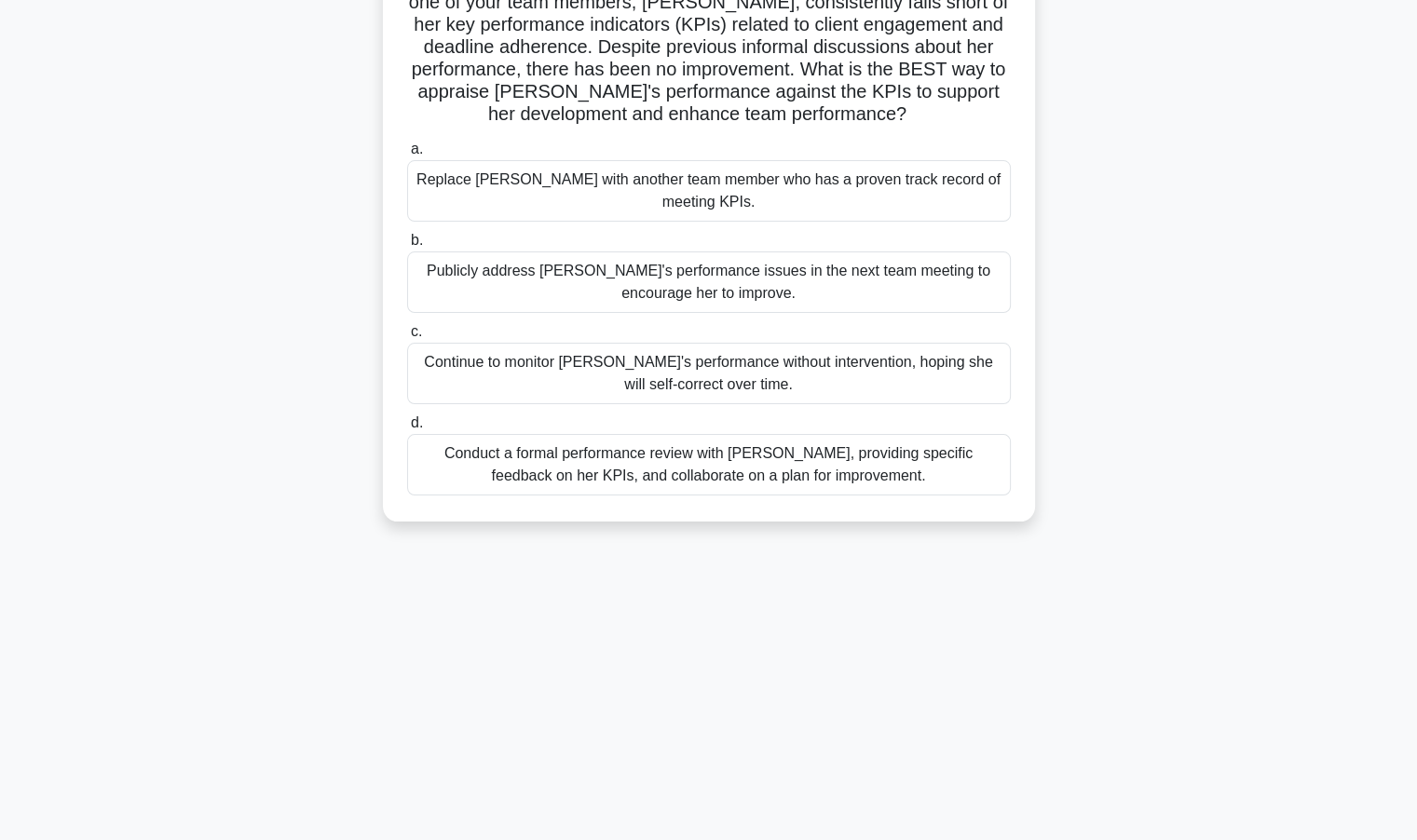
click at [518, 351] on div "Continue to monitor Emily's performance without intervention, hoping she will s…" at bounding box center [708, 373] width 603 height 61
click at [407, 338] on input "c. Continue to monitor Emily's performance without intervention, hoping she wil…" at bounding box center [407, 332] width 0 height 12
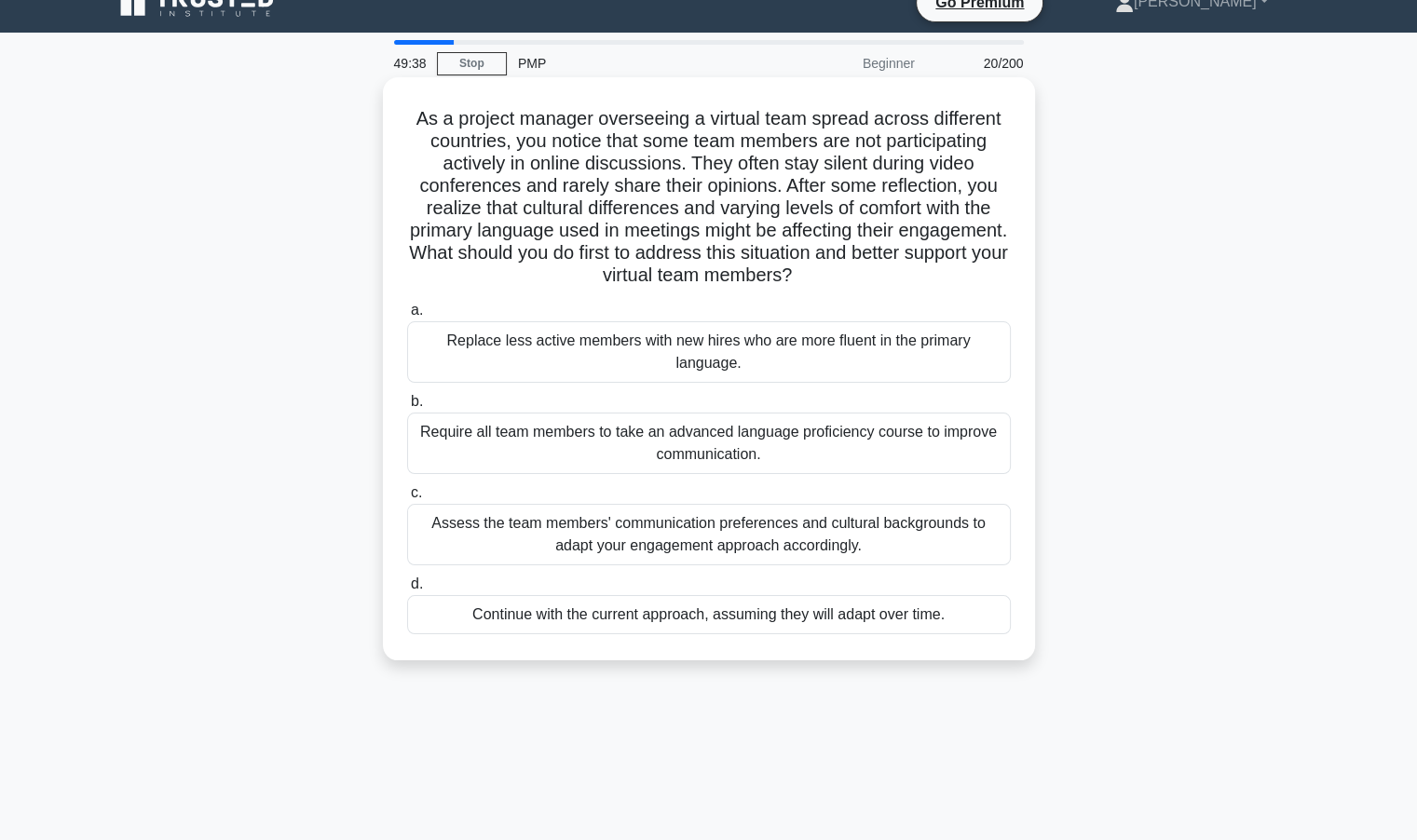
scroll to position [0, 0]
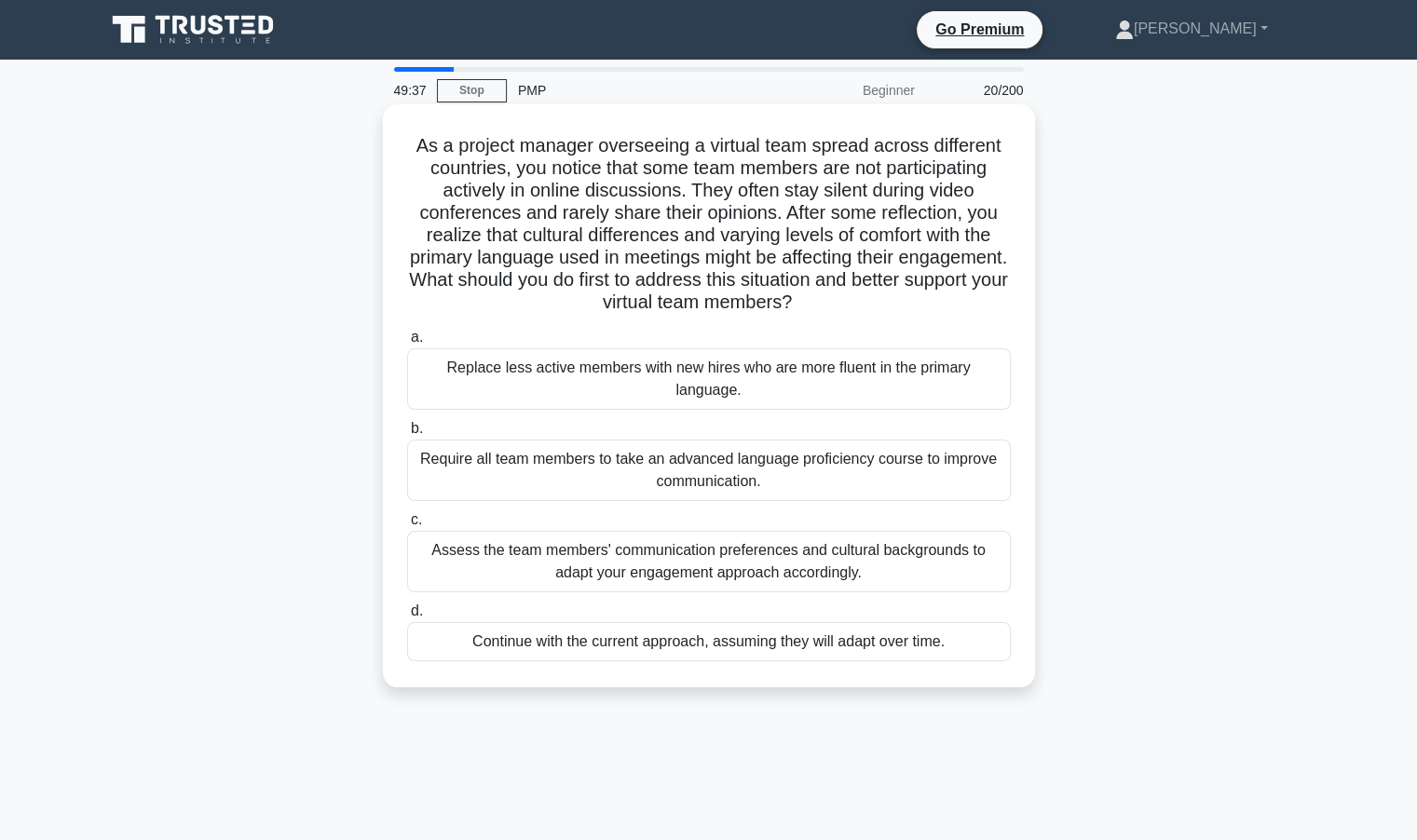
click at [530, 362] on div "Replace less active members with new hires who are more fluent in the primary l…" at bounding box center [708, 379] width 603 height 61
click at [407, 343] on input "a. Replace less active members with new hires who are more fluent in the primar…" at bounding box center [407, 338] width 0 height 12
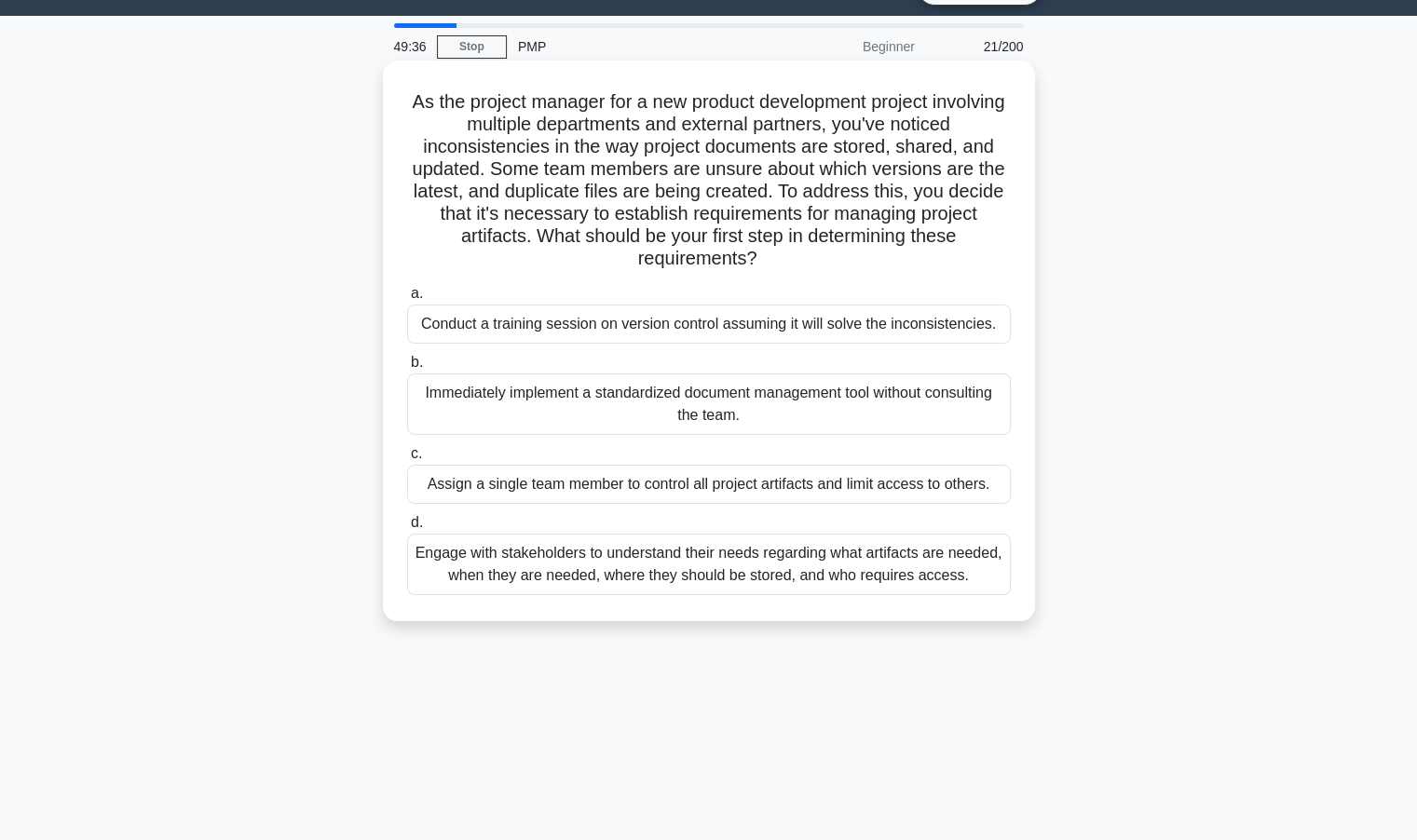
scroll to position [166, 0]
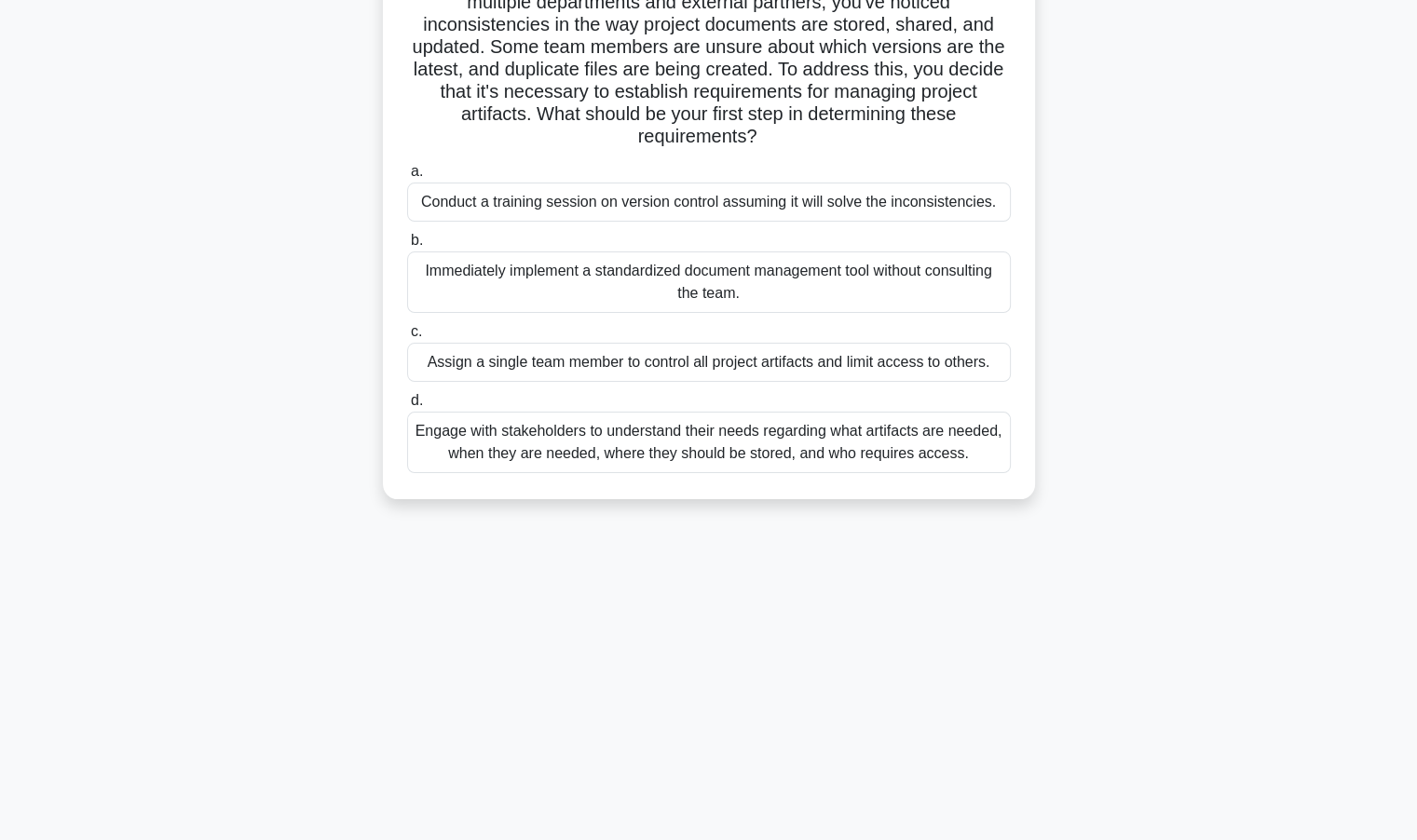
click at [532, 368] on div "Assign a single team member to control all project artifacts and limit access t…" at bounding box center [708, 362] width 603 height 39
click at [407, 338] on input "c. Assign a single team member to control all project artifacts and limit acces…" at bounding box center [407, 332] width 0 height 12
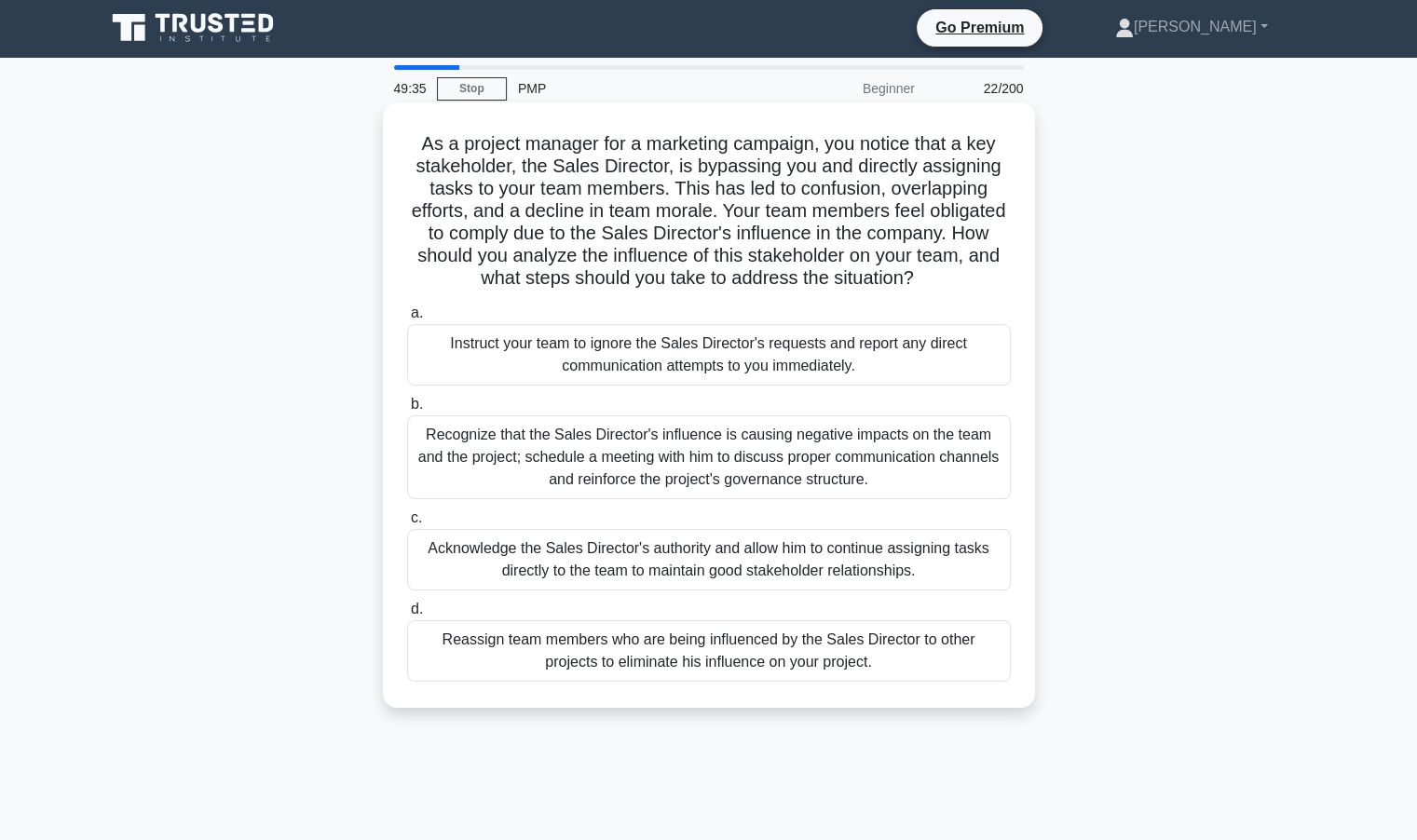
scroll to position [0, 0]
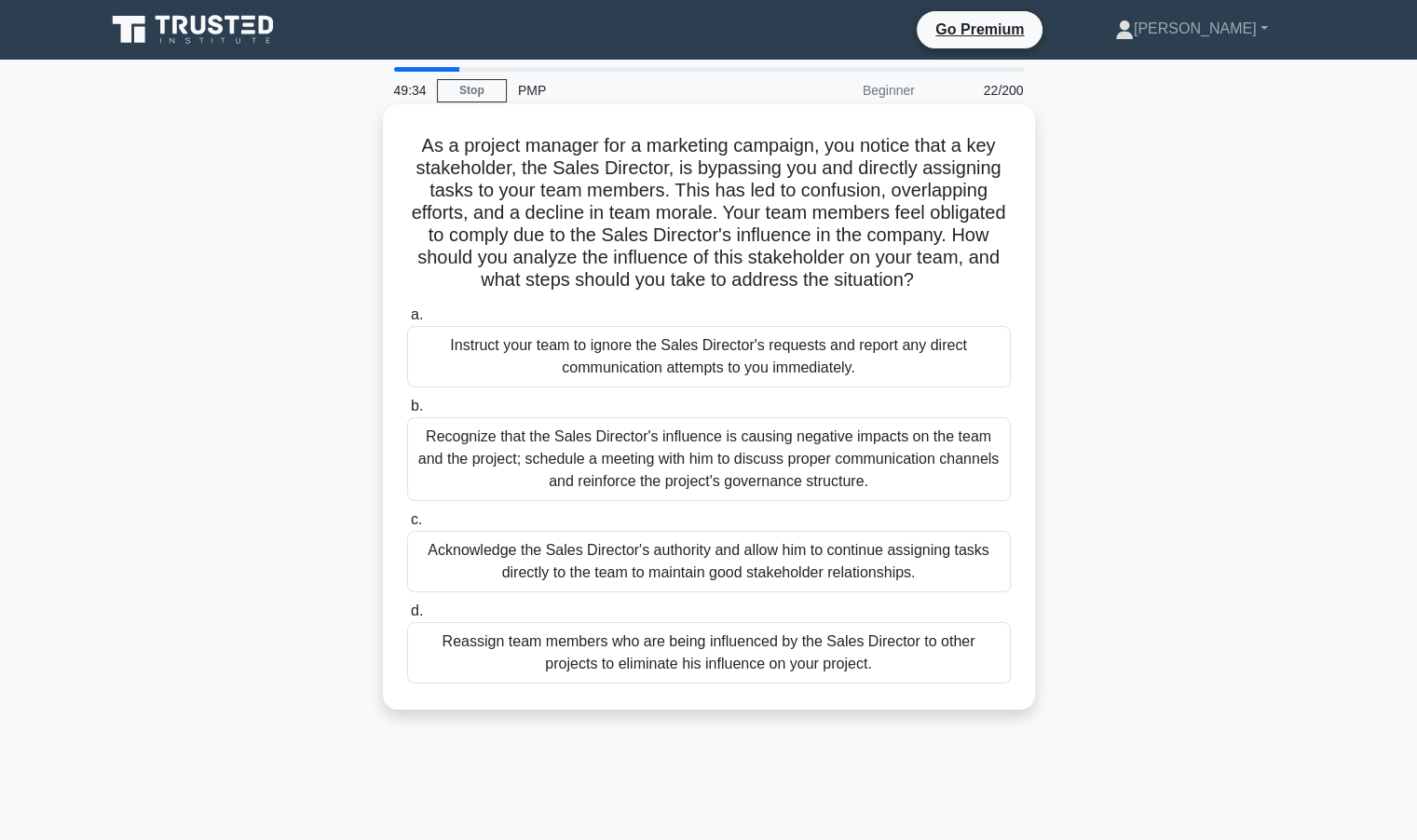
click at [603, 465] on div "Recognize that the Sales Director's influence is causing negative impacts on th…" at bounding box center [708, 458] width 603 height 83
click at [407, 412] on input "b. Recognize that the Sales Director's influence is causing negative impacts on…" at bounding box center [407, 407] width 0 height 12
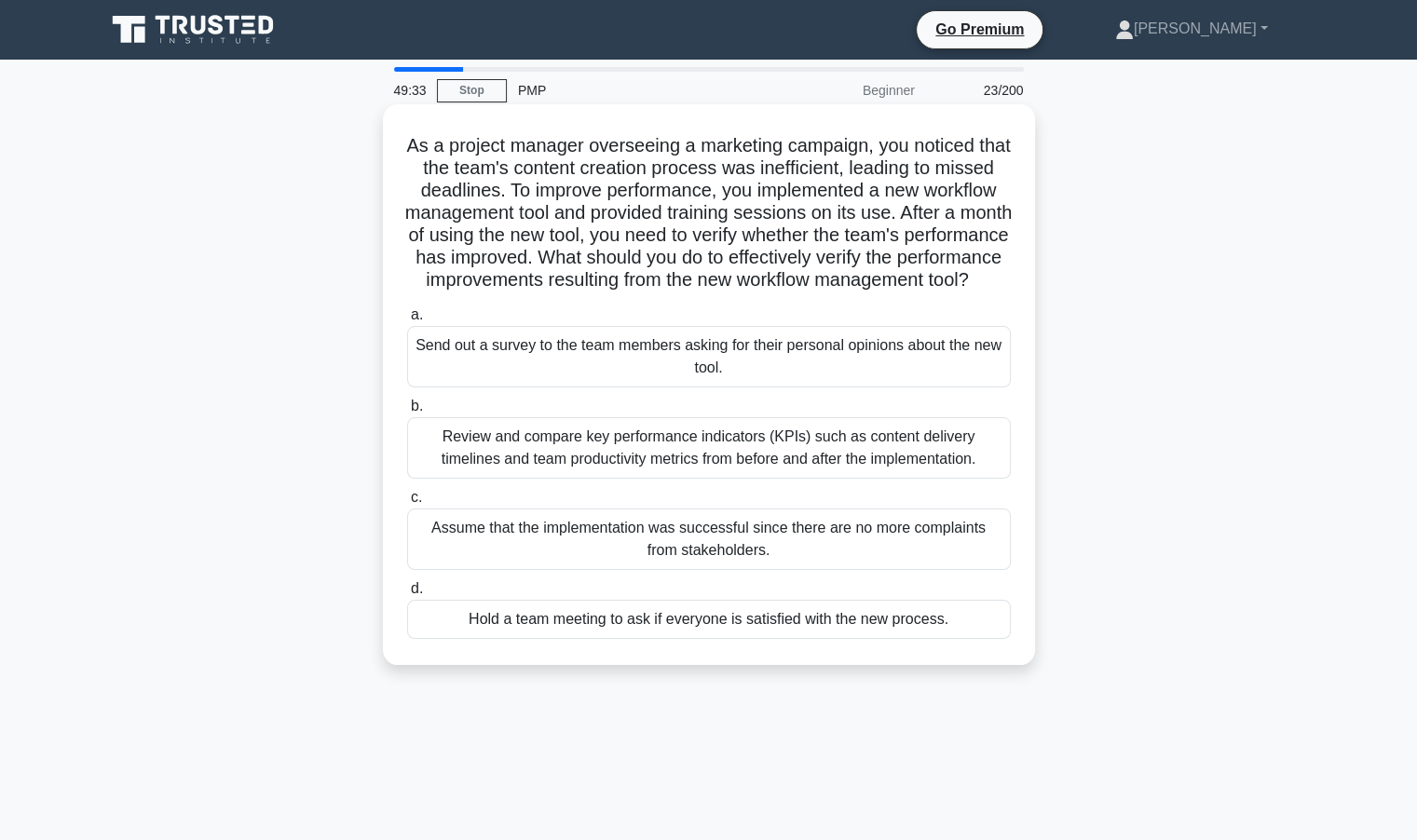
click at [603, 471] on div "Review and compare key performance indicators (KPIs) such as content delivery t…" at bounding box center [708, 448] width 603 height 61
click at [407, 412] on input "b. Review and compare key performance indicators (KPIs) such as content deliver…" at bounding box center [407, 407] width 0 height 12
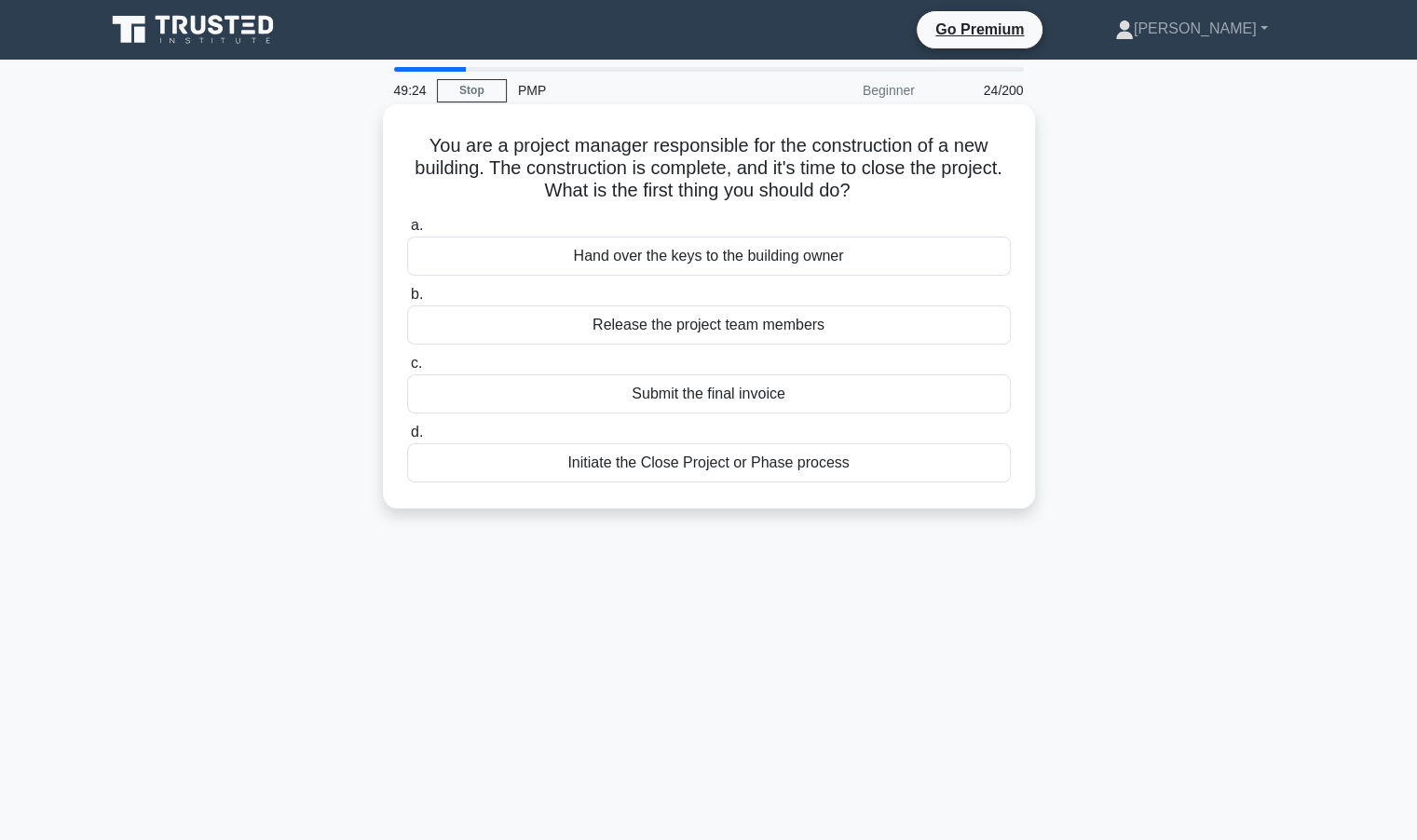
click at [798, 477] on div "Initiate the Close Project or Phase process" at bounding box center [708, 462] width 603 height 39
click at [407, 439] on input "d. Initiate the Close Project or Phase process" at bounding box center [407, 432] width 0 height 12
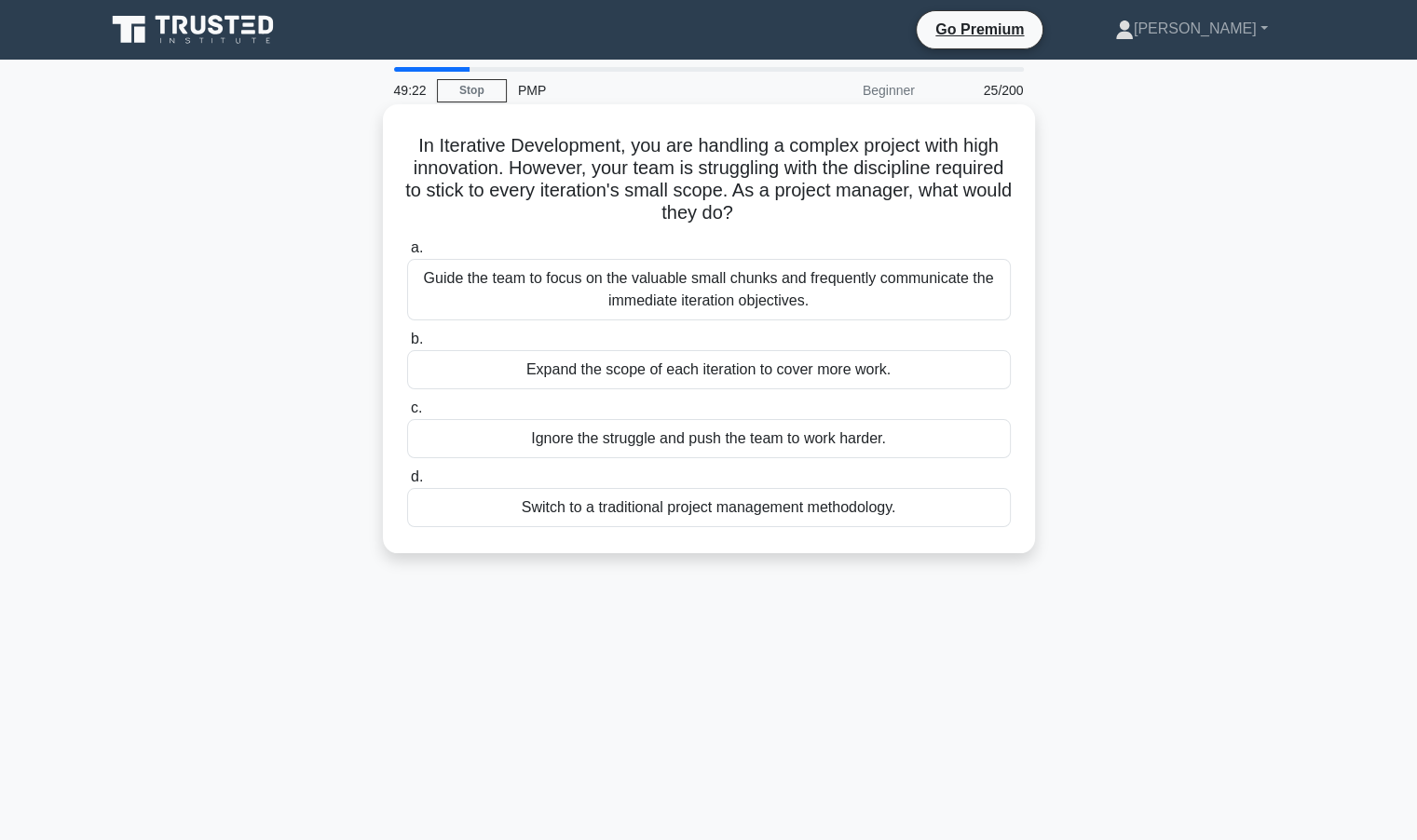
click at [552, 439] on div "Ignore the struggle and push the team to work harder." at bounding box center [708, 438] width 603 height 39
click at [407, 414] on input "c. Ignore the struggle and push the team to work harder." at bounding box center [407, 408] width 0 height 12
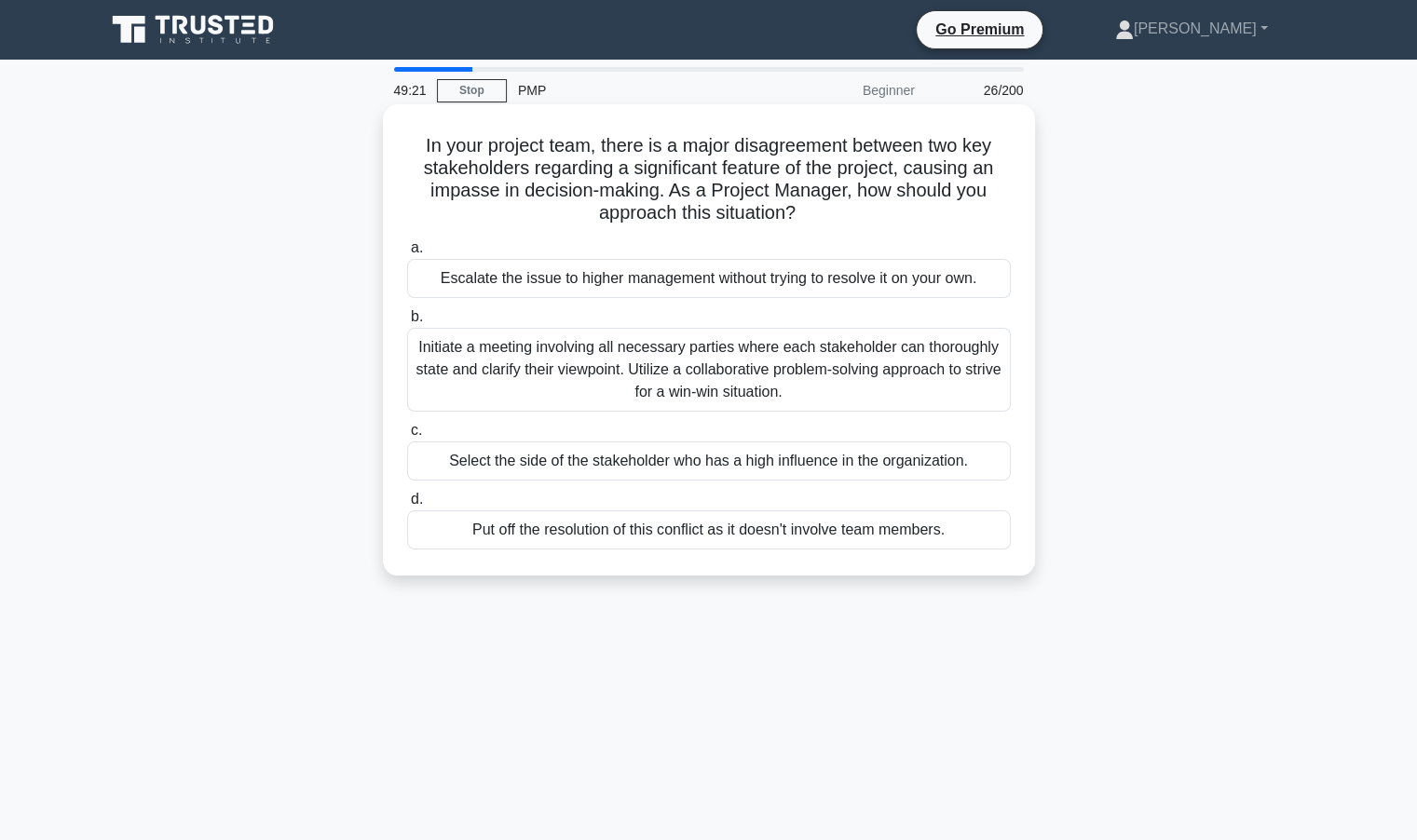
click at [567, 457] on div "Select the side of the stakeholder who has a high influence in the organization." at bounding box center [708, 460] width 603 height 39
click at [407, 437] on input "c. Select the side of the stakeholder who has a high influence in the organizat…" at bounding box center [407, 431] width 0 height 12
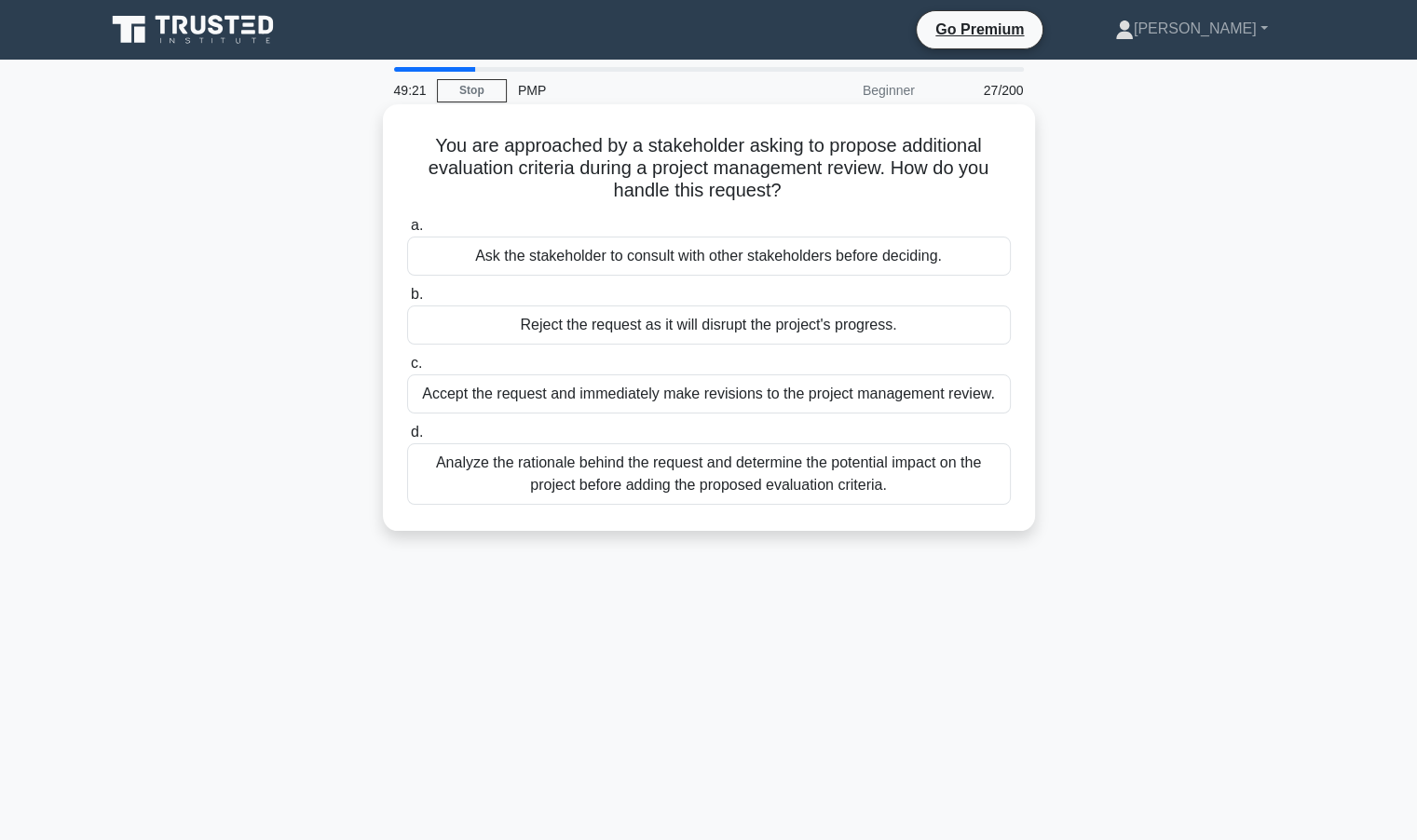
click at [597, 385] on div "Accept the request and immediately make revisions to the project management rev…" at bounding box center [708, 393] width 603 height 39
click at [407, 370] on input "c. Accept the request and immediately make revisions to the project management …" at bounding box center [407, 363] width 0 height 12
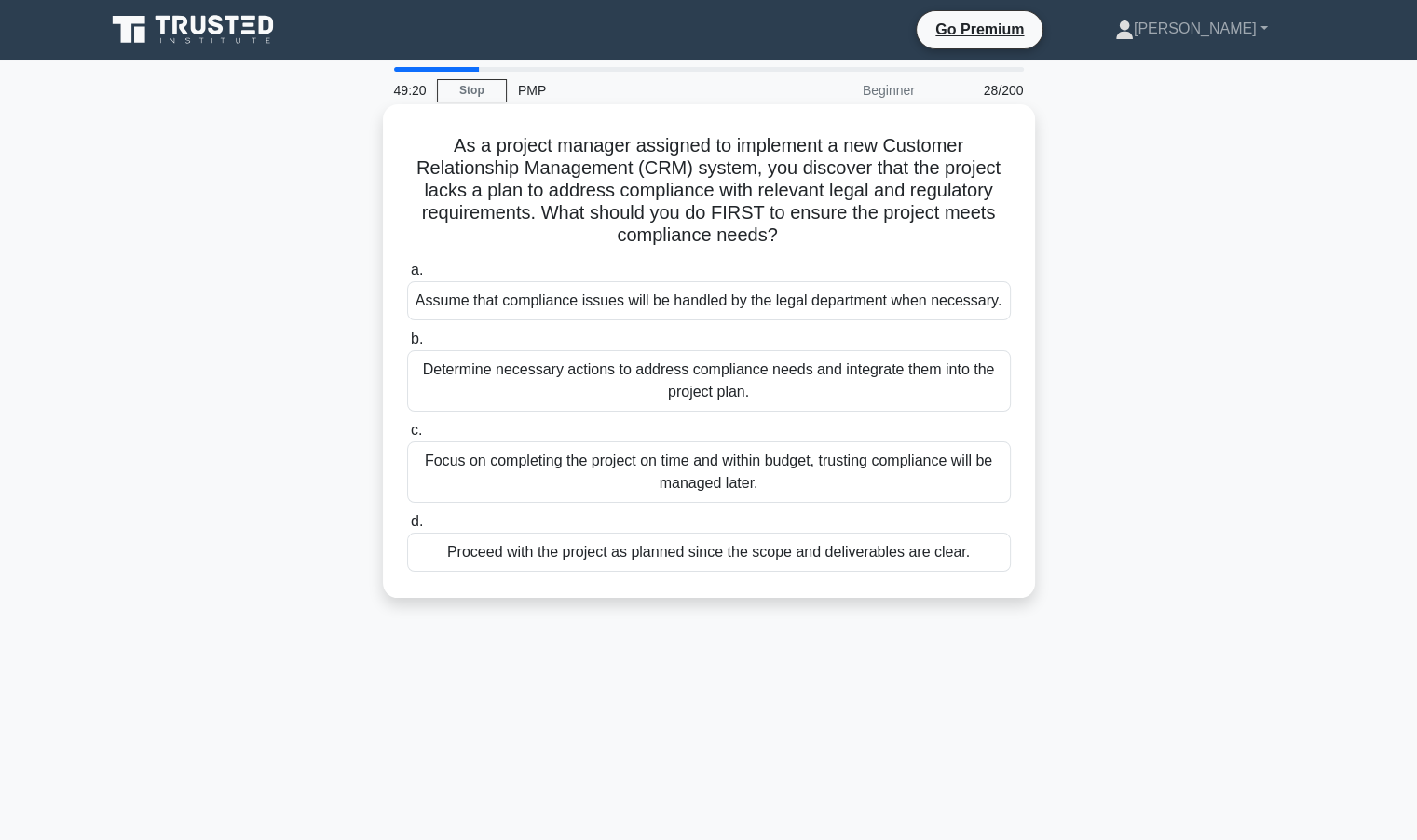
click at [627, 330] on label "b. Determine necessary actions to address compliance needs and integrate them i…" at bounding box center [708, 369] width 603 height 83
click at [407, 334] on input "b. Determine necessary actions to address compliance needs and integrate them i…" at bounding box center [407, 339] width 0 height 12
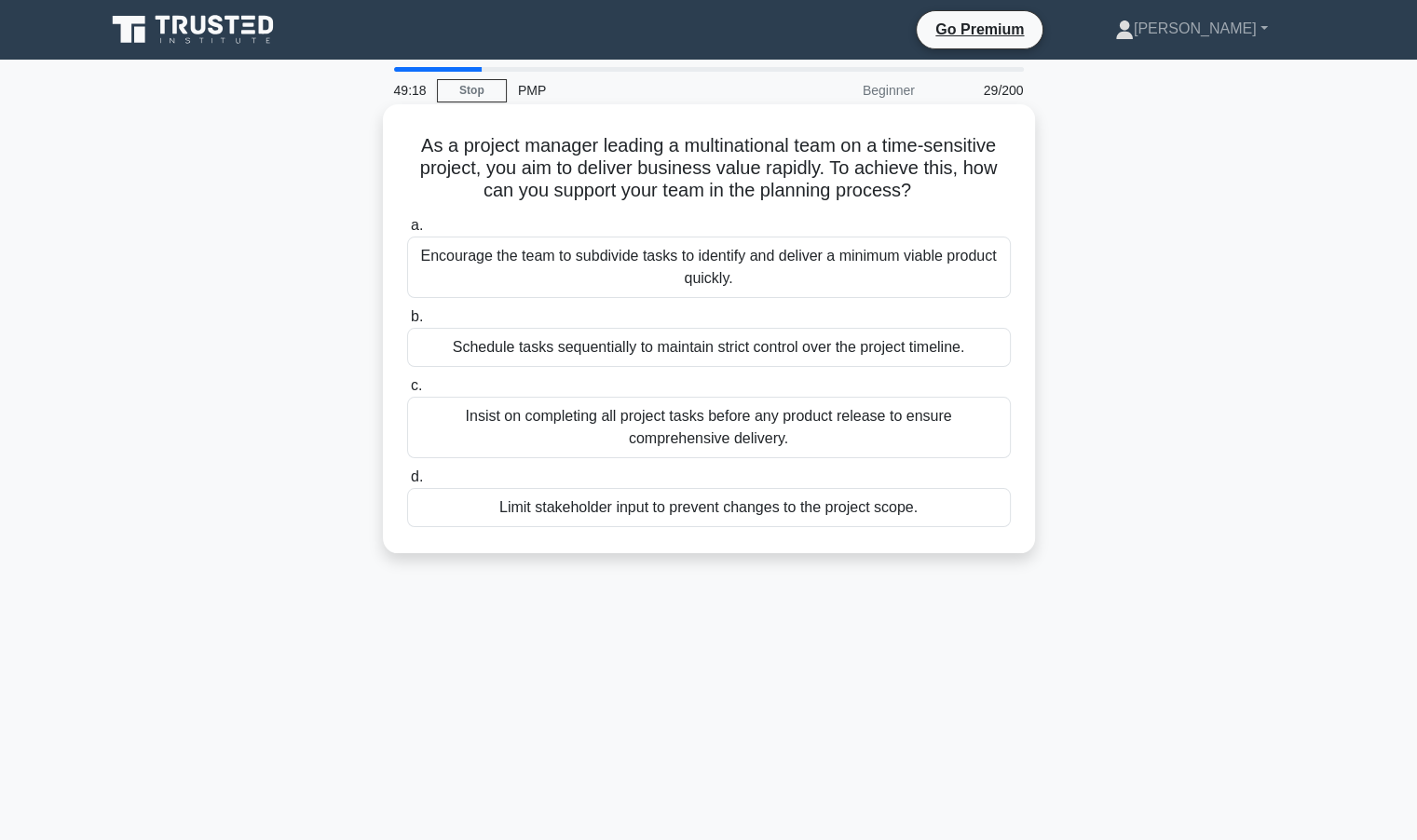
click at [670, 265] on div "Encourage the team to subdivide tasks to identify and deliver a minimum viable …" at bounding box center [708, 268] width 603 height 61
click at [407, 232] on input "a. Encourage the team to subdivide tasks to identify and deliver a minimum viab…" at bounding box center [407, 225] width 0 height 12
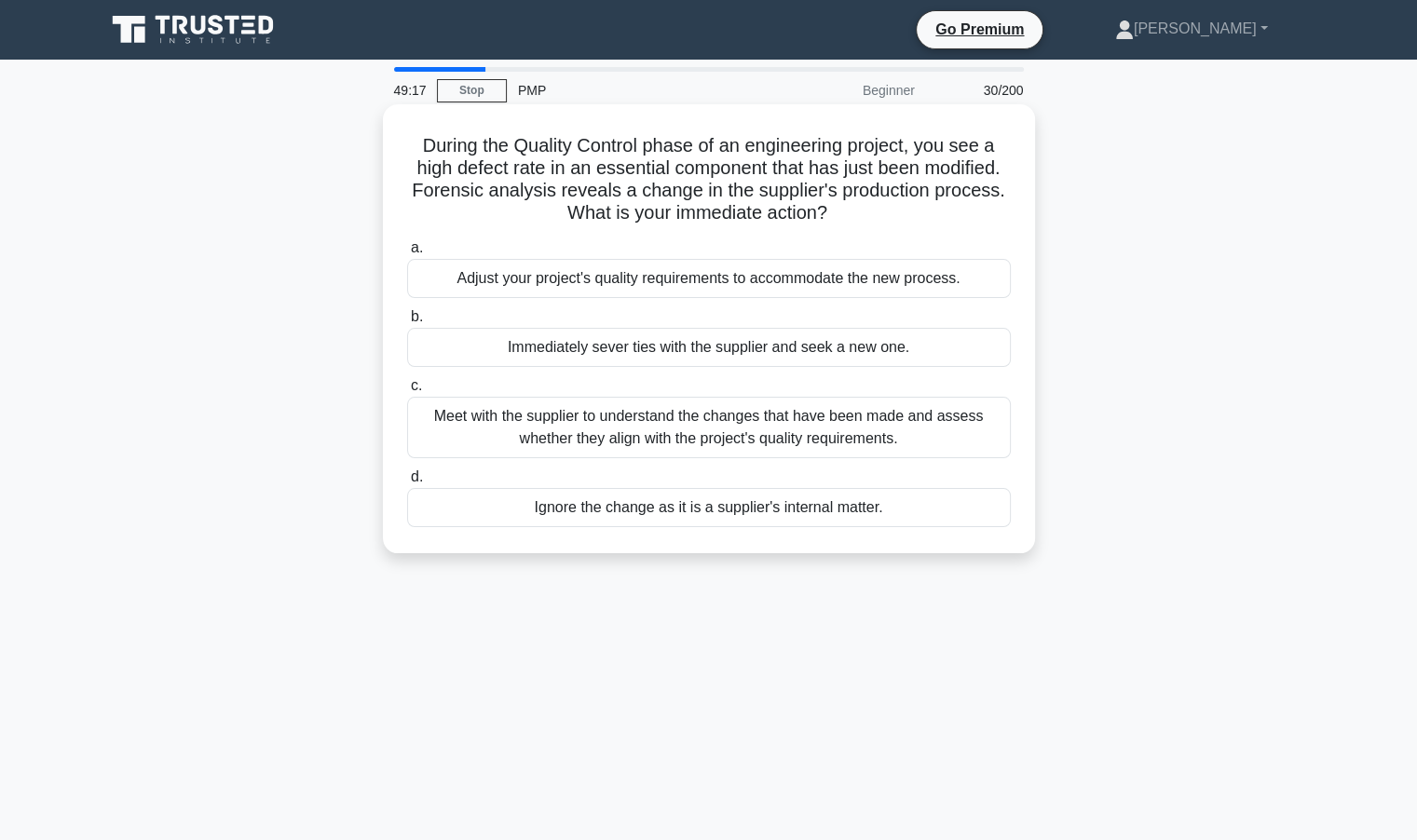
click at [655, 414] on div "Meet with the supplier to understand the changes that have been made and assess…" at bounding box center [708, 428] width 603 height 61
click at [407, 392] on input "c. Meet with the supplier to understand the changes that have been made and ass…" at bounding box center [407, 385] width 0 height 12
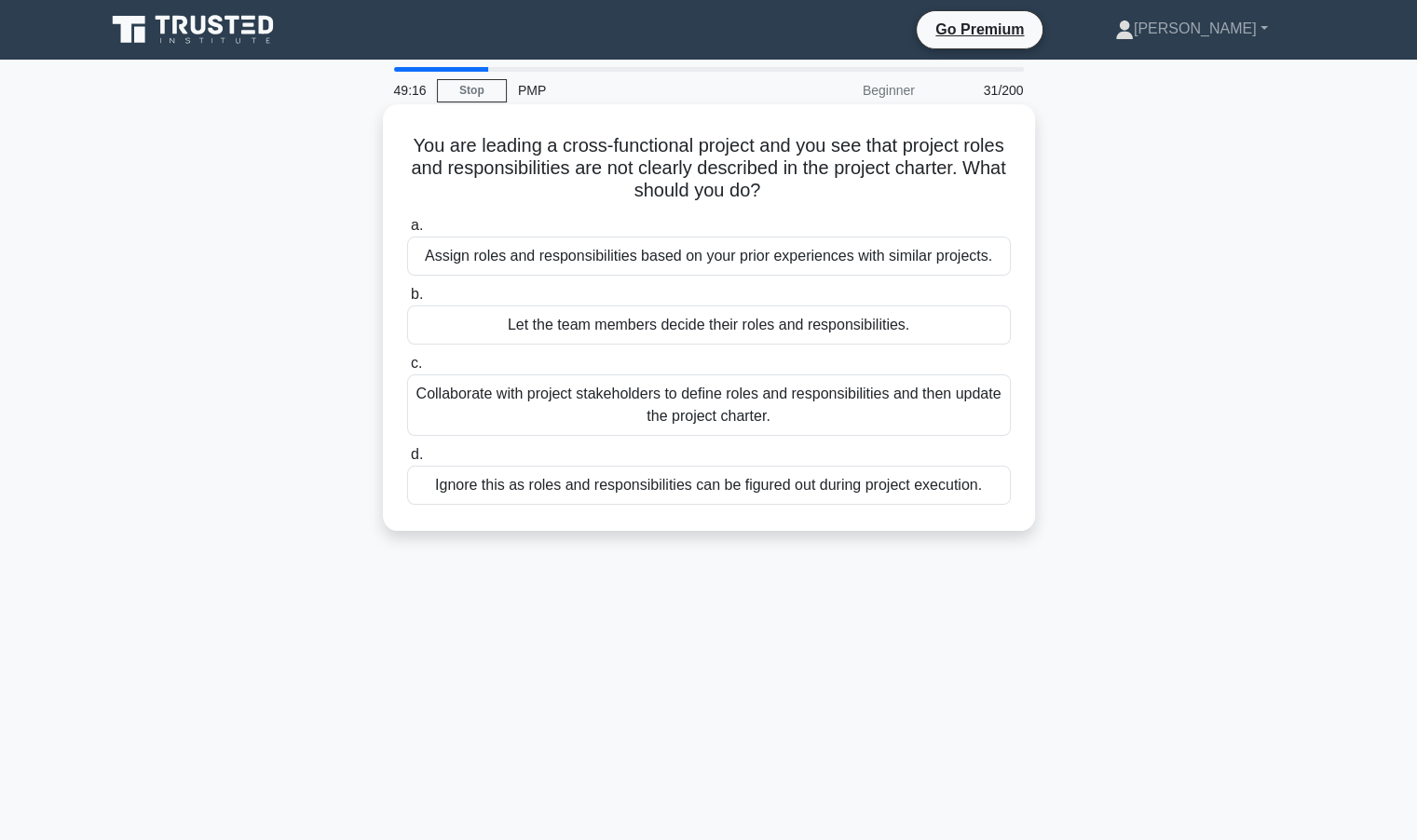
click at [673, 331] on div "Let the team members decide their roles and responsibilities." at bounding box center [708, 325] width 603 height 39
click at [407, 301] on input "b. Let the team members decide their roles and responsibilities." at bounding box center [407, 294] width 0 height 12
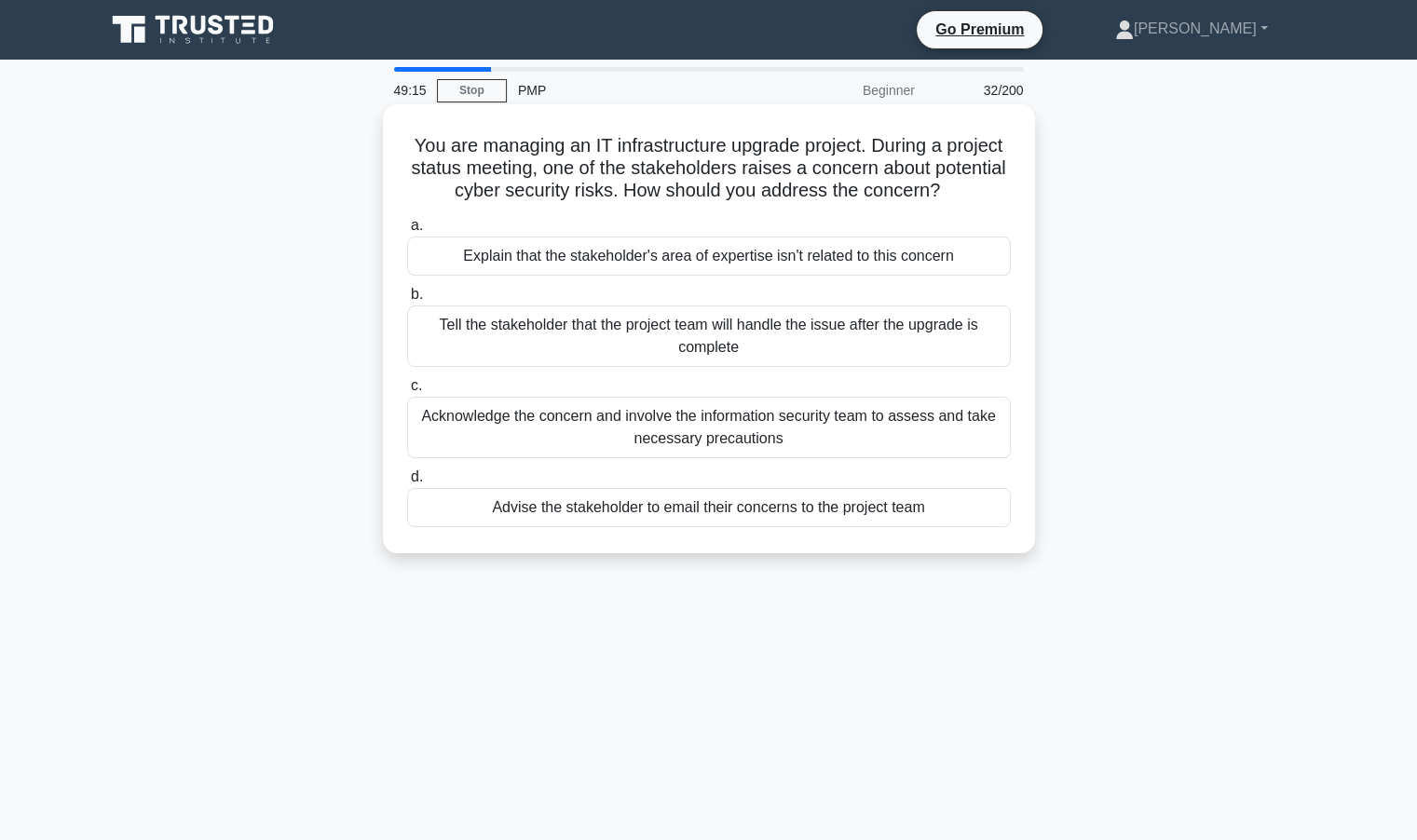
click at [679, 252] on div "Explain that the stakeholder's area of expertise isn't related to this concern" at bounding box center [708, 256] width 603 height 39
click at [407, 232] on input "a. Explain that the stakeholder's area of expertise isn't related to this conce…" at bounding box center [407, 225] width 0 height 12
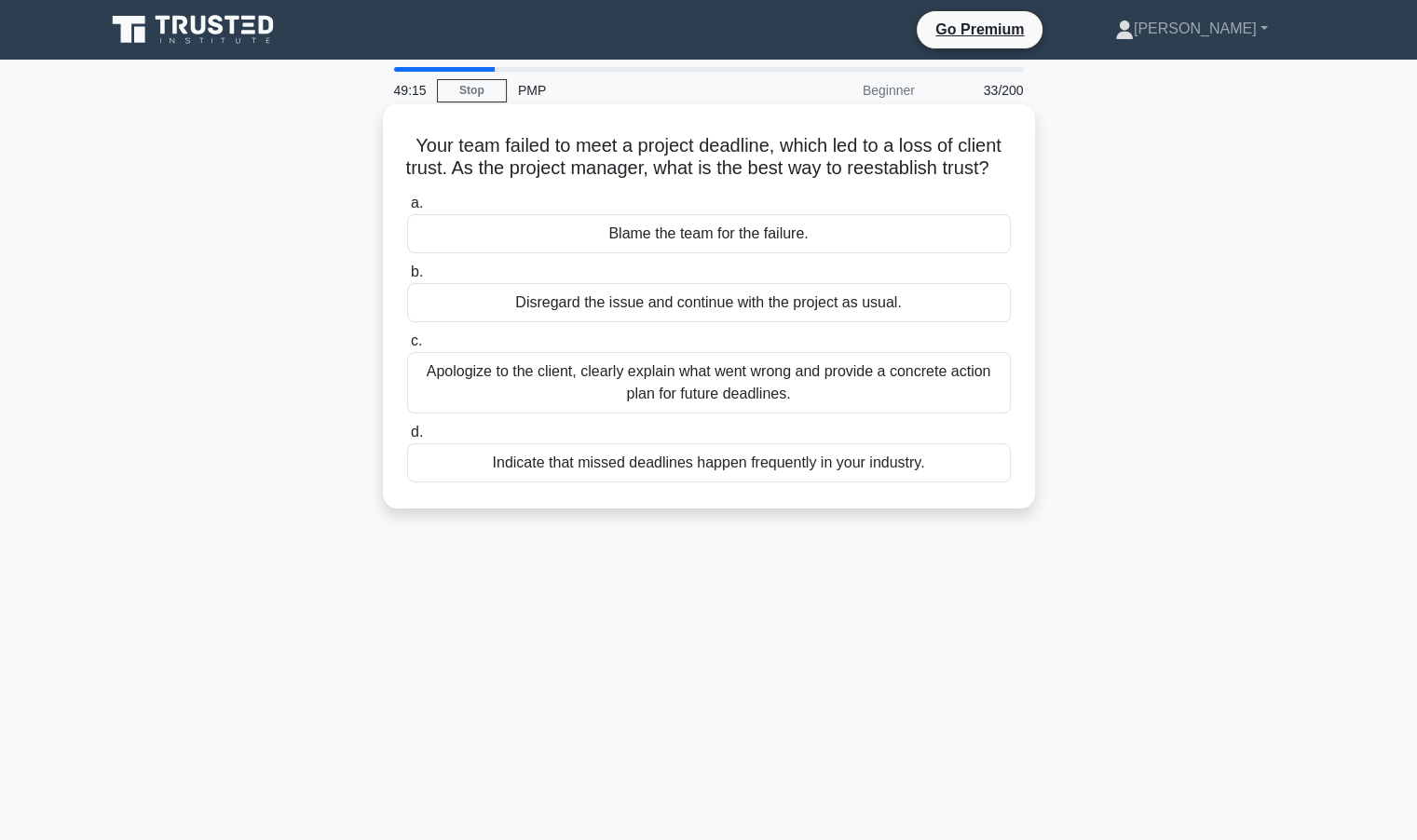
click at [676, 322] on div "Disregard the issue and continue with the project as usual." at bounding box center [708, 302] width 603 height 39
click at [407, 278] on input "b. Disregard the issue and continue with the project as usual." at bounding box center [407, 272] width 0 height 12
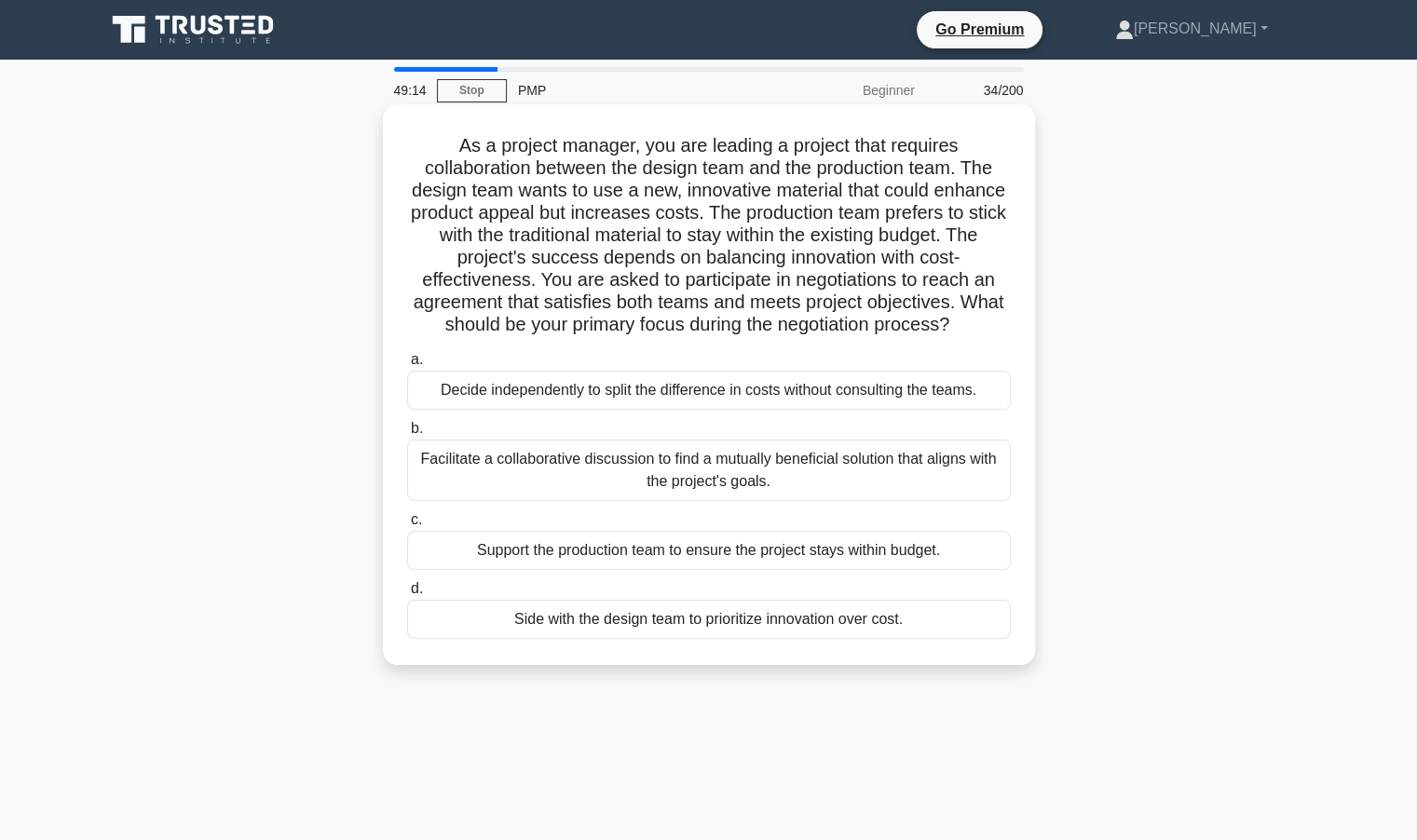
click at [661, 388] on div "Decide independently to split the difference in costs without consulting the te…" at bounding box center [708, 390] width 603 height 39
click at [407, 366] on input "a. Decide independently to split the difference in costs without consulting the…" at bounding box center [407, 360] width 0 height 12
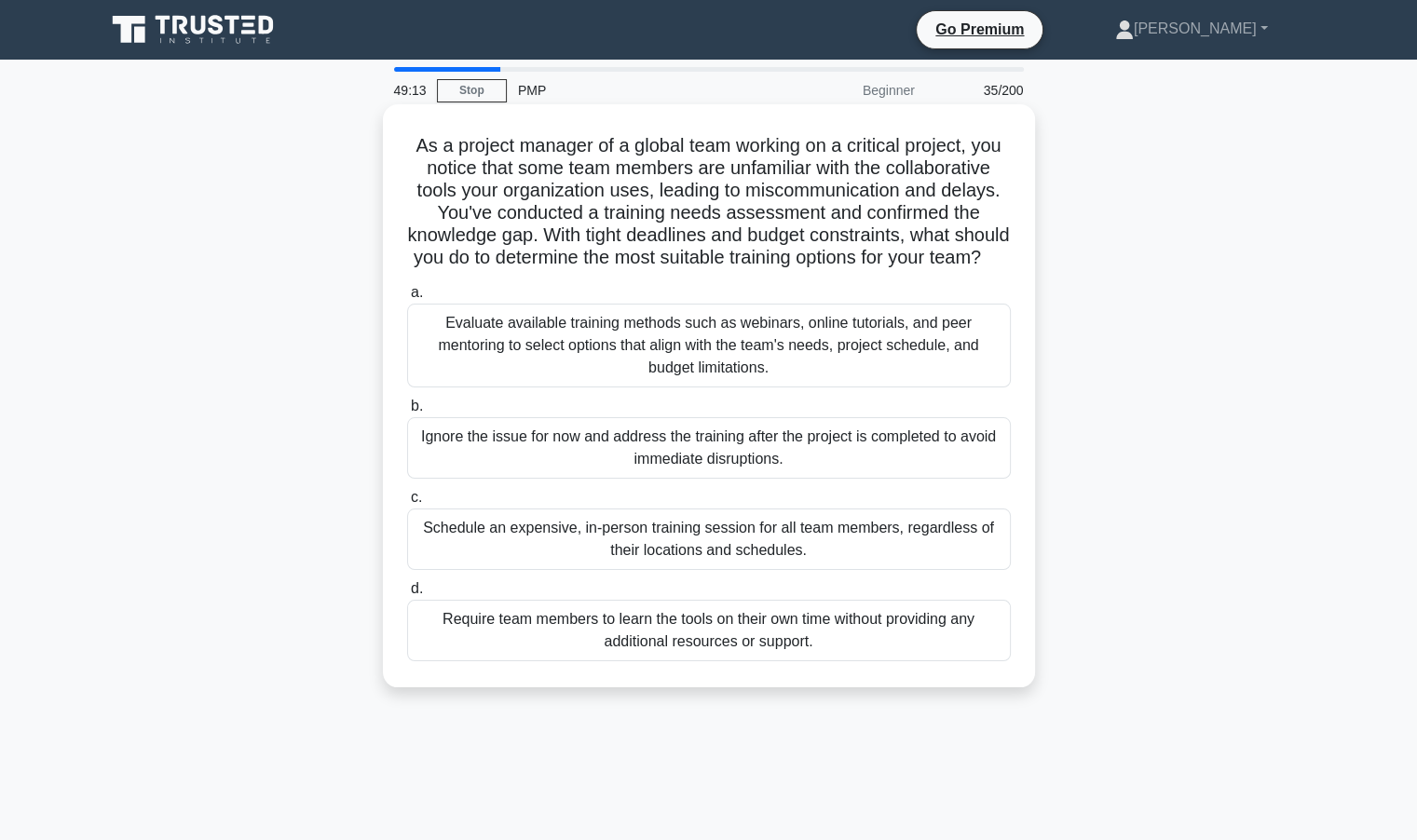
click at [626, 476] on div "Ignore the issue for now and address the training after the project is complete…" at bounding box center [708, 448] width 603 height 61
click at [407, 412] on input "b. Ignore the issue for now and address the training after the project is compl…" at bounding box center [407, 407] width 0 height 12
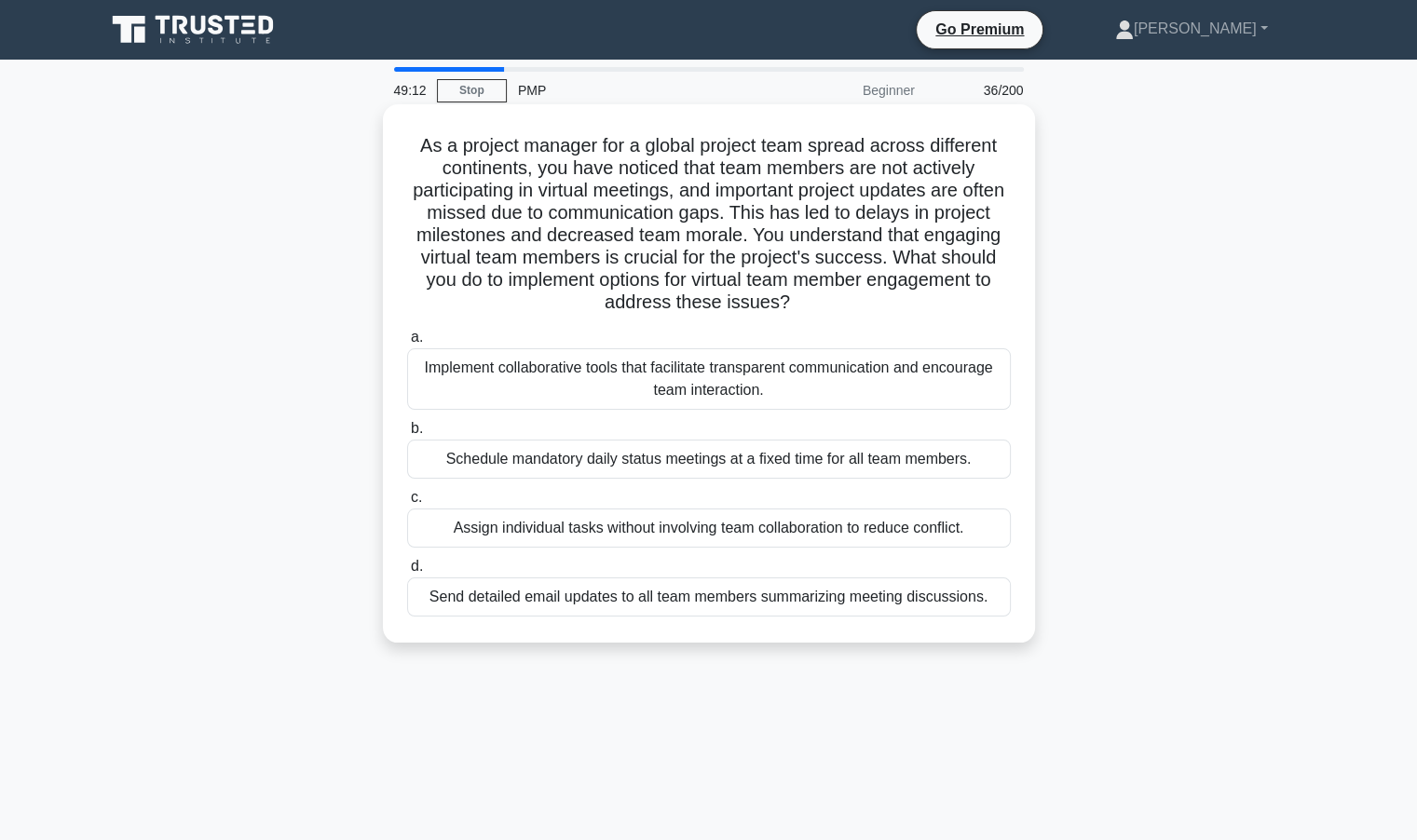
click at [690, 534] on div "Assign individual tasks without involving team collaboration to reduce conflict." at bounding box center [708, 527] width 603 height 39
click at [407, 503] on input "c. Assign individual tasks without involving team collaboration to reduce confl…" at bounding box center [407, 498] width 0 height 12
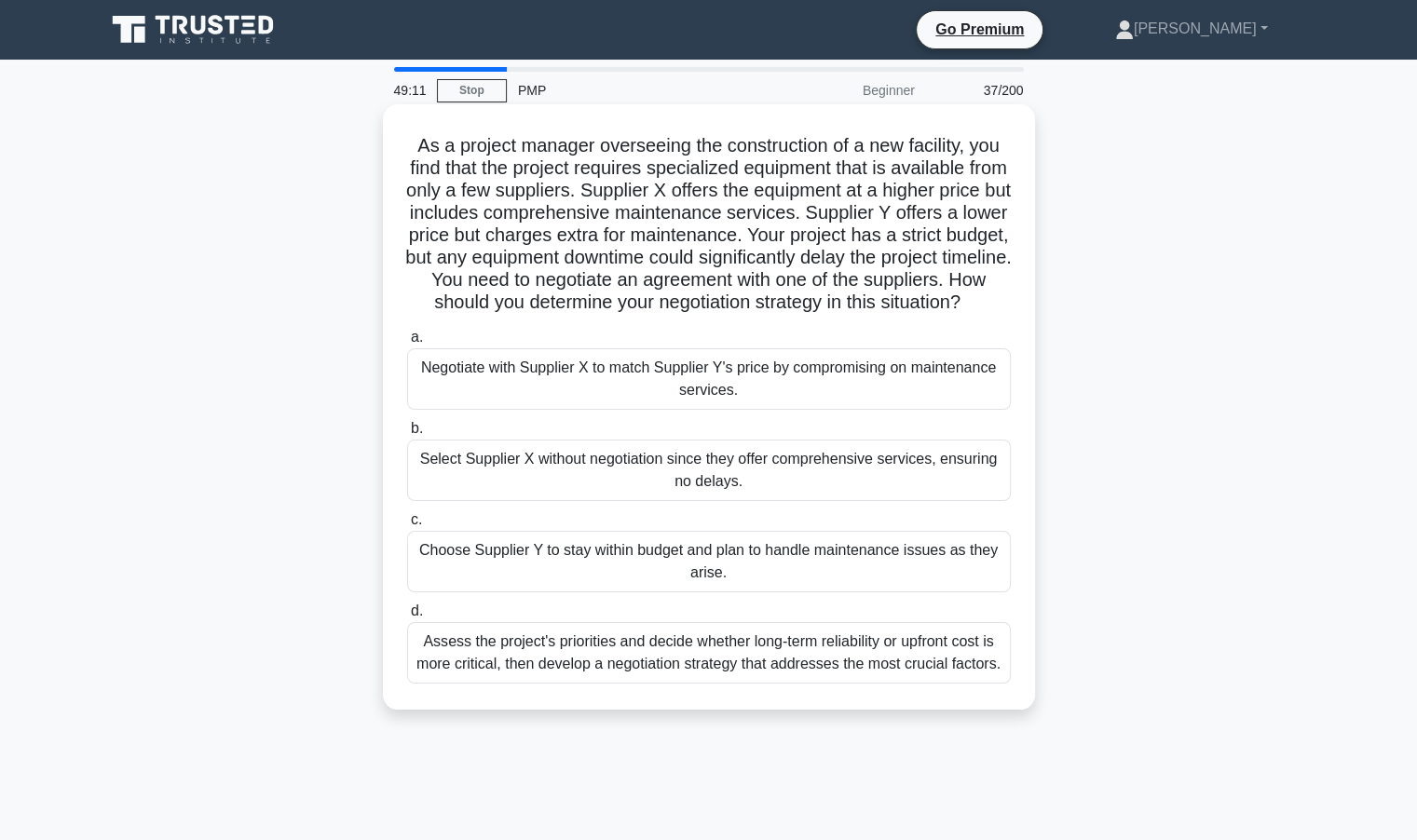
click at [560, 478] on div "Select Supplier X without negotiation since they offer comprehensive services, …" at bounding box center [708, 470] width 603 height 61
click at [407, 435] on input "b. Select Supplier X without negotiation since they offer comprehensive service…" at bounding box center [407, 429] width 0 height 12
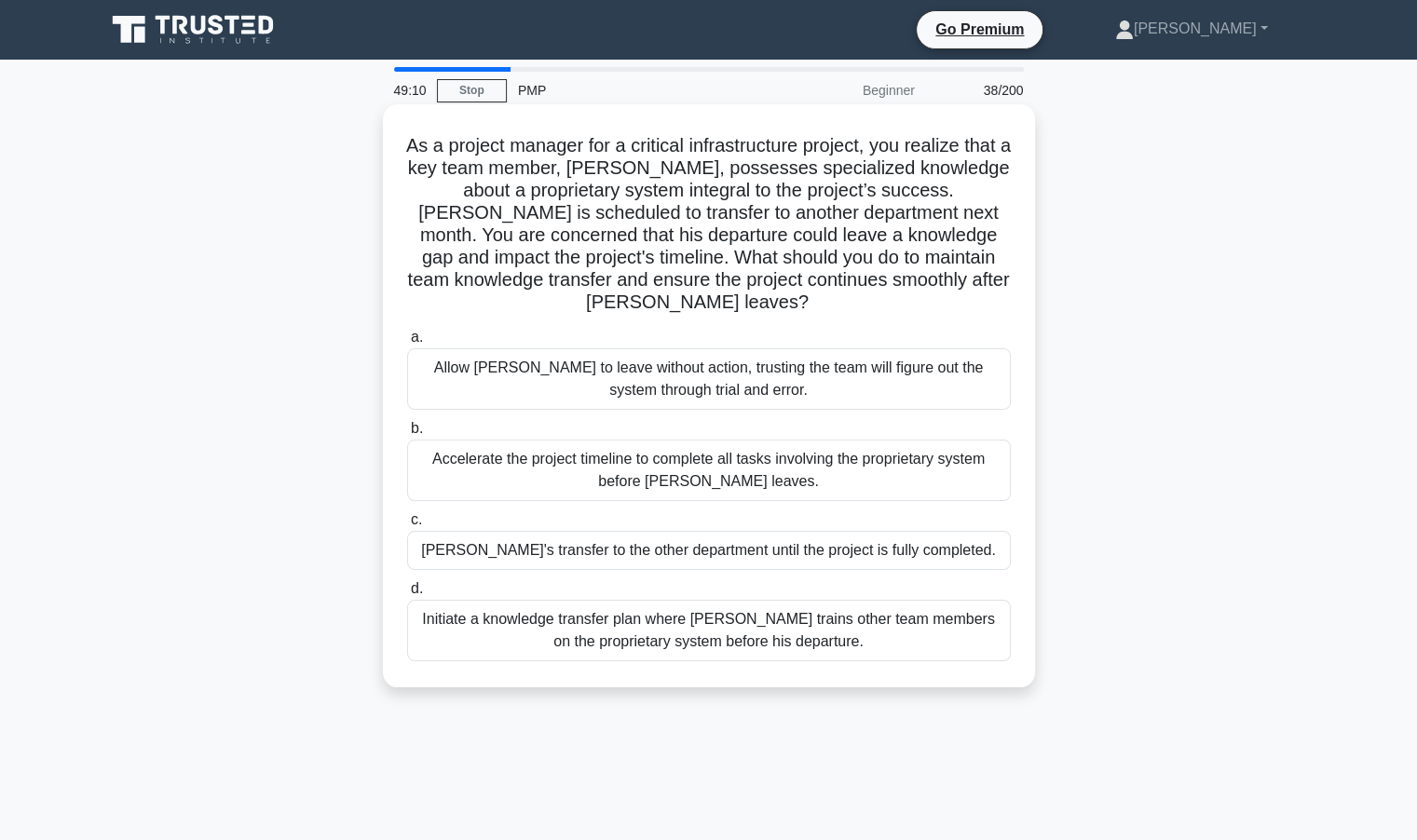
click at [604, 542] on div "Delay Carlos's transfer to the other department until the project is fully comp…" at bounding box center [708, 550] width 603 height 39
click at [407, 526] on input "c. Delay Carlos's transfer to the other department until the project is fully c…" at bounding box center [407, 520] width 0 height 12
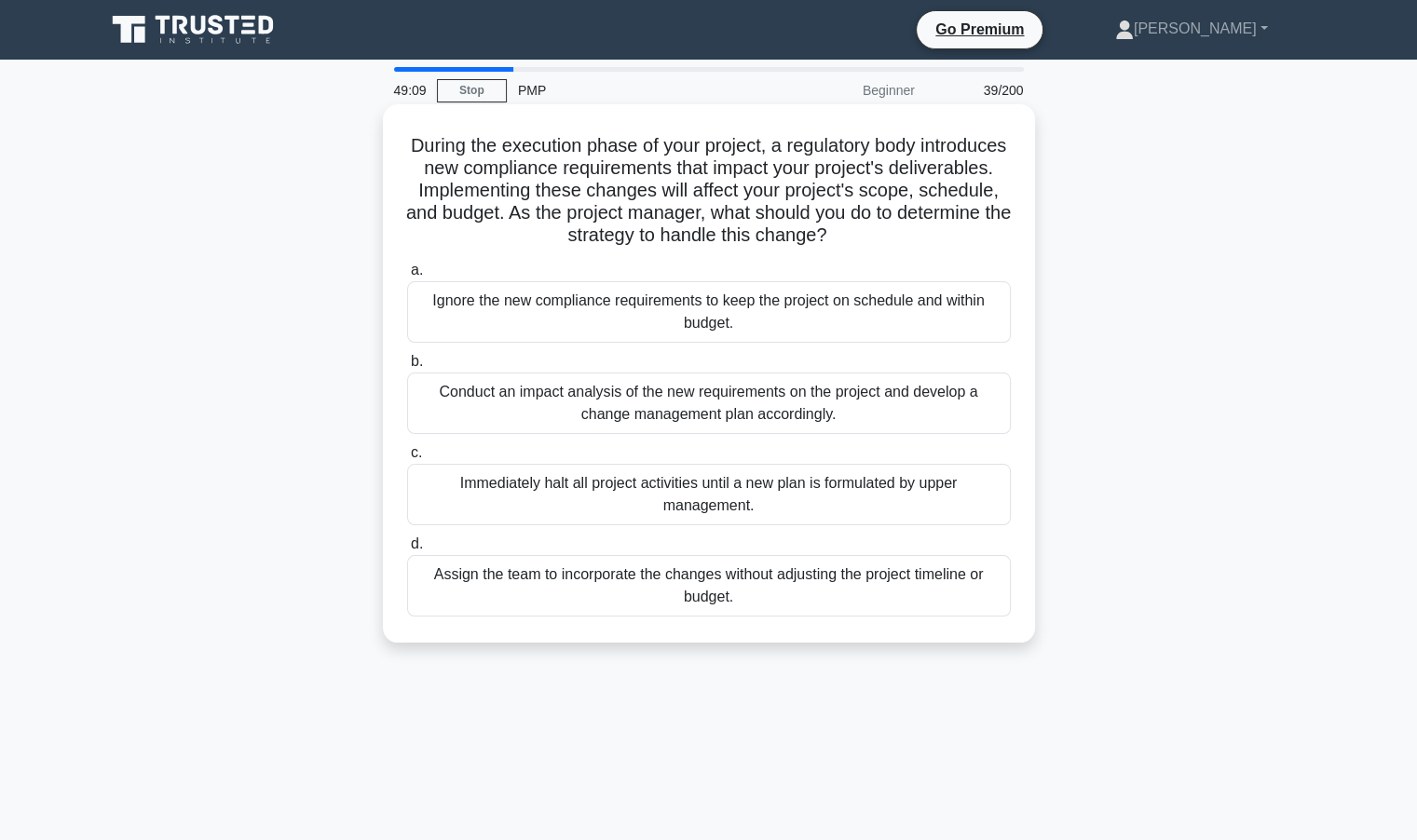
click at [497, 402] on div "Conduct an impact analysis of the new requirements on the project and develop a…" at bounding box center [708, 404] width 603 height 61
click at [407, 368] on input "b. Conduct an impact analysis of the new requirements on the project and develo…" at bounding box center [407, 362] width 0 height 12
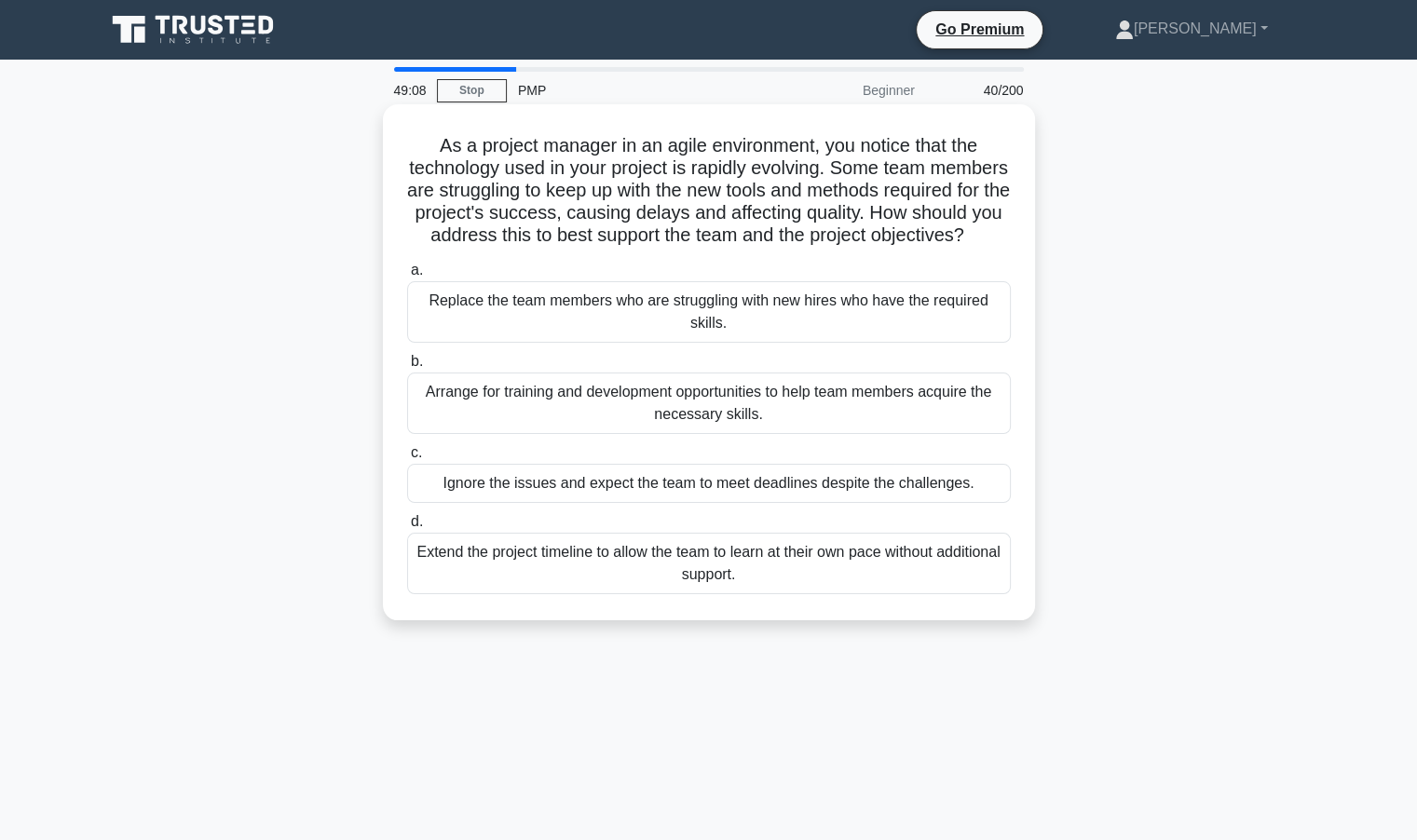
click at [504, 412] on div "Arrange for training and development opportunities to help team members acquire…" at bounding box center [708, 404] width 603 height 61
click at [407, 368] on input "b. Arrange for training and development opportunities to help team members acqu…" at bounding box center [407, 362] width 0 height 12
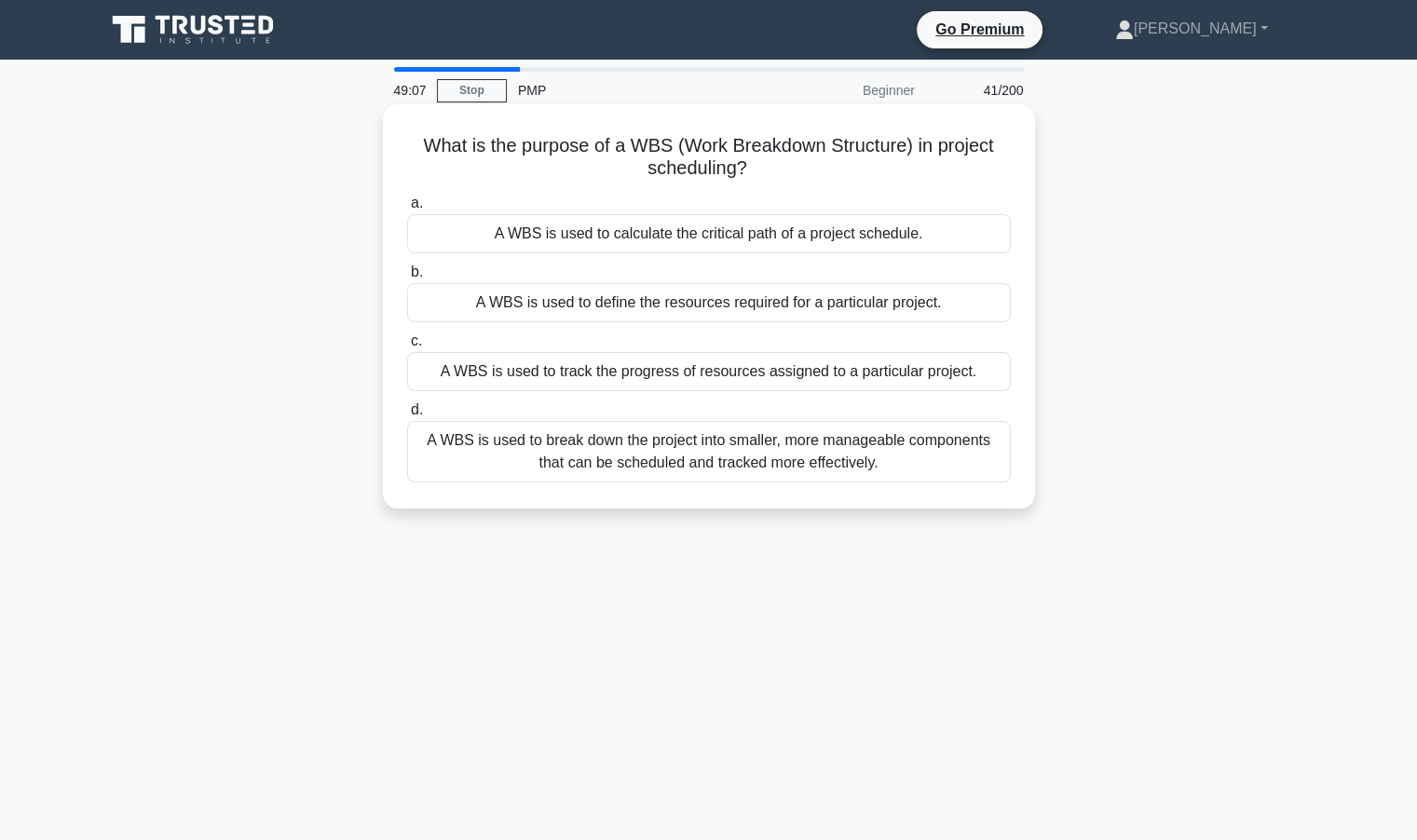
click at [630, 450] on div "A WBS is used to break down the project into smaller, more manageable component…" at bounding box center [708, 452] width 603 height 61
click at [407, 416] on input "d. A WBS is used to break down the project into smaller, more manageable compon…" at bounding box center [407, 410] width 0 height 12
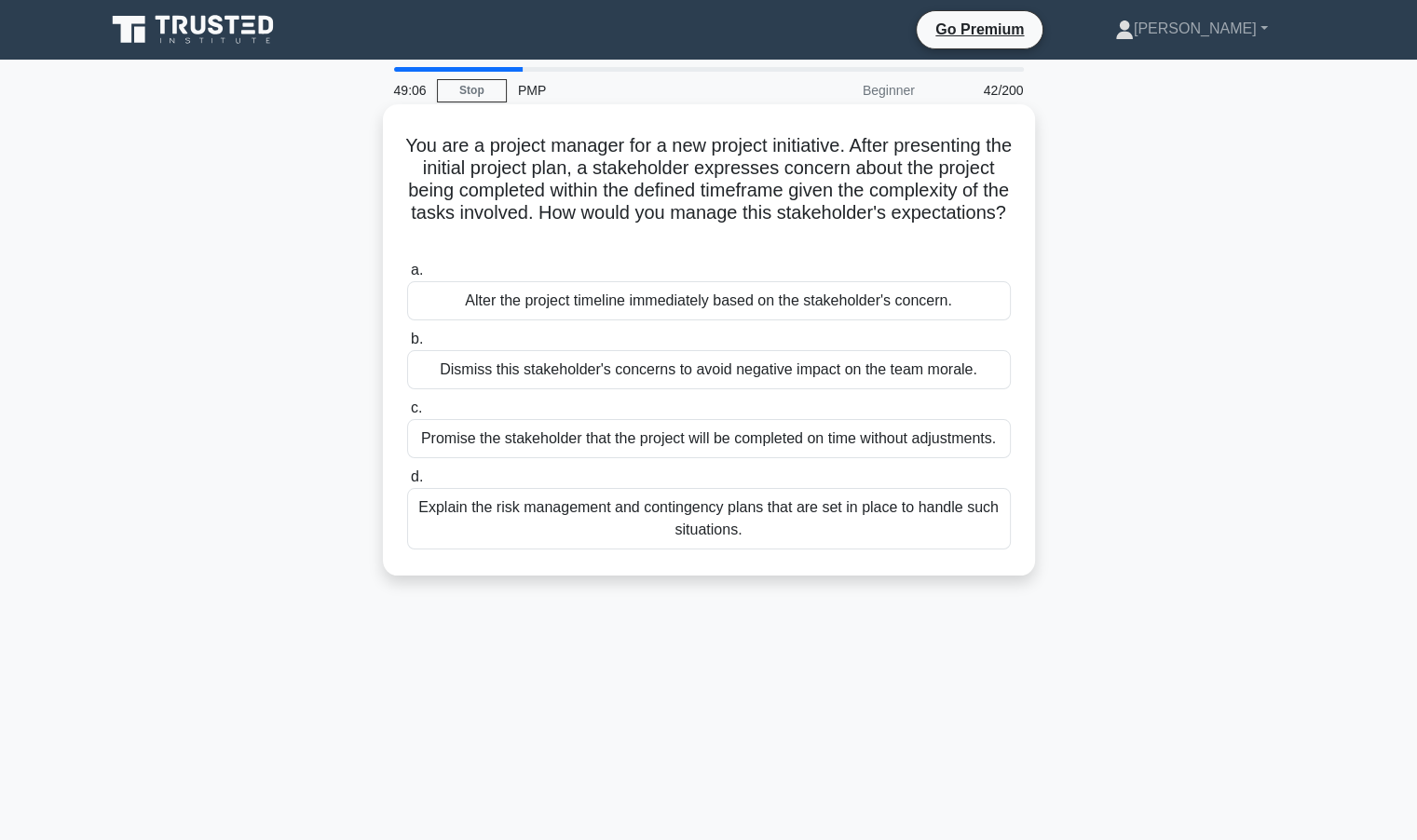
click at [671, 300] on div "Alter the project timeline immediately based on the stakeholder's concern." at bounding box center [708, 300] width 603 height 39
click at [407, 276] on input "a. Alter the project timeline immediately based on the stakeholder's concern." at bounding box center [407, 270] width 0 height 12
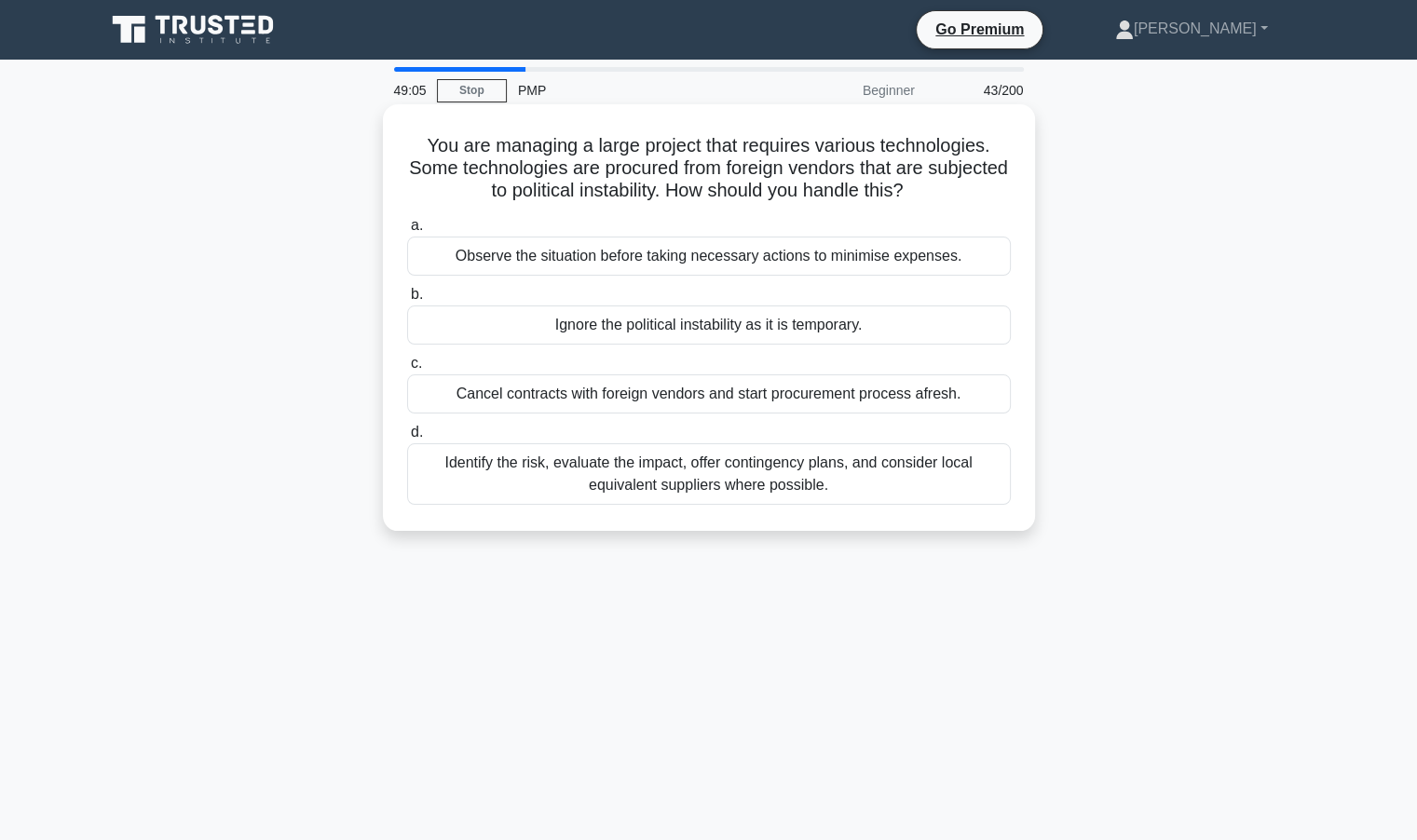
click at [629, 473] on div "Identify the risk, evaluate the impact, offer contingency plans, and consider l…" at bounding box center [708, 474] width 603 height 61
click at [407, 439] on input "d. Identify the risk, evaluate the impact, offer contingency plans, and conside…" at bounding box center [407, 432] width 0 height 12
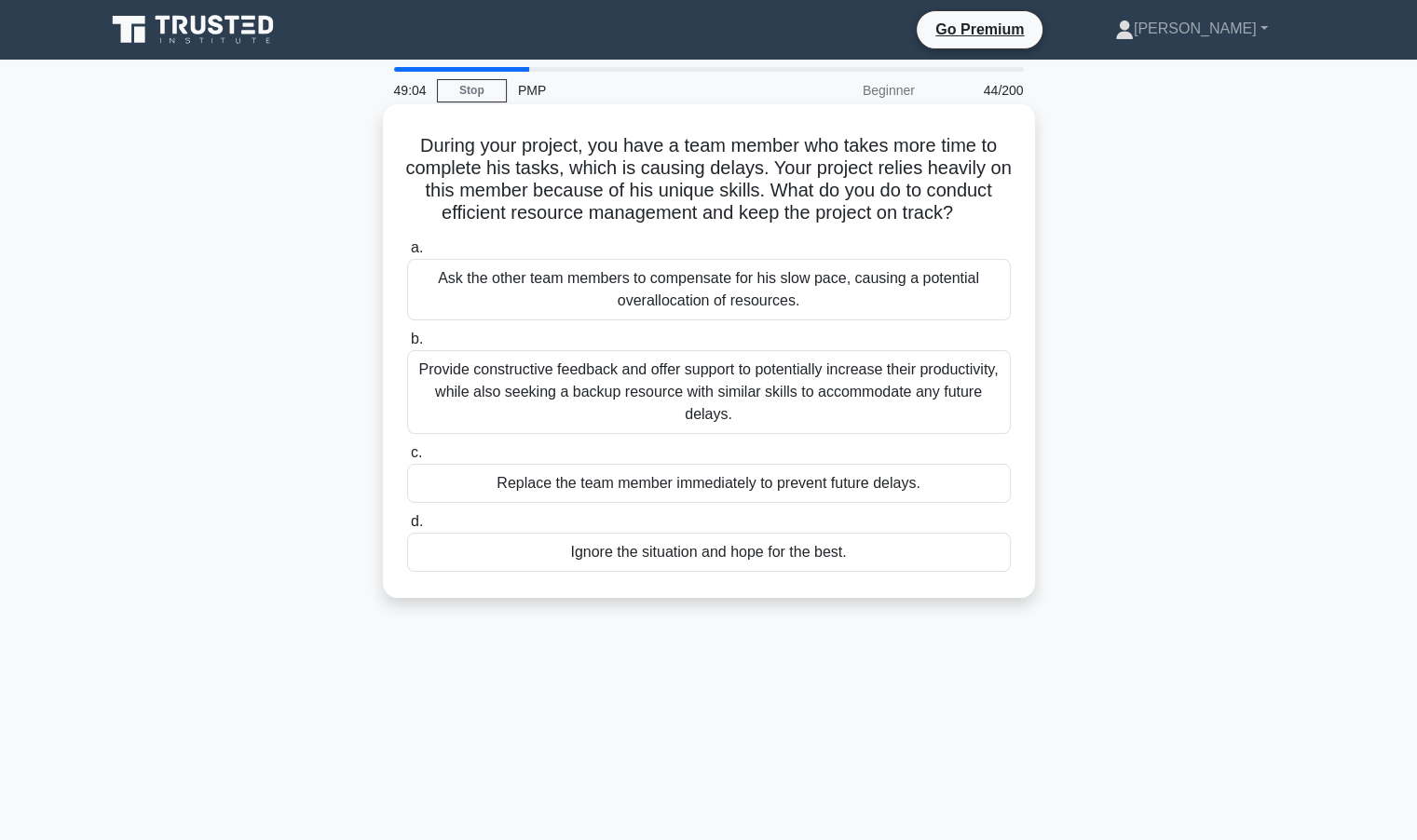
click at [660, 401] on div "Provide constructive feedback and offer support to potentially increase their p…" at bounding box center [708, 391] width 603 height 83
click at [407, 345] on input "b. Provide constructive feedback and offer support to potentially increase thei…" at bounding box center [407, 339] width 0 height 12
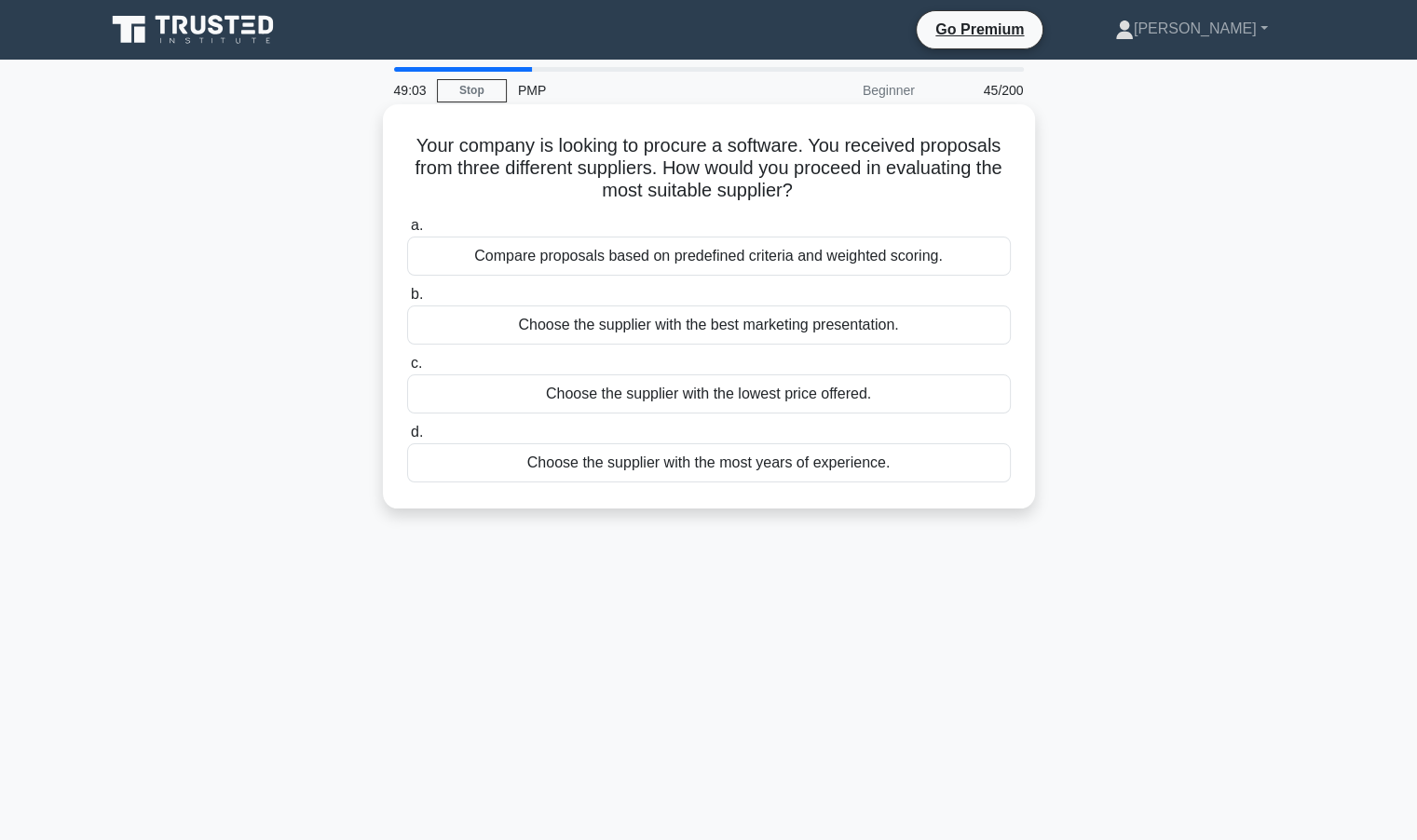
click at [670, 471] on div "Choose the supplier with the most years of experience." at bounding box center [708, 462] width 603 height 39
click at [407, 439] on input "d. Choose the supplier with the most years of experience." at bounding box center [407, 432] width 0 height 12
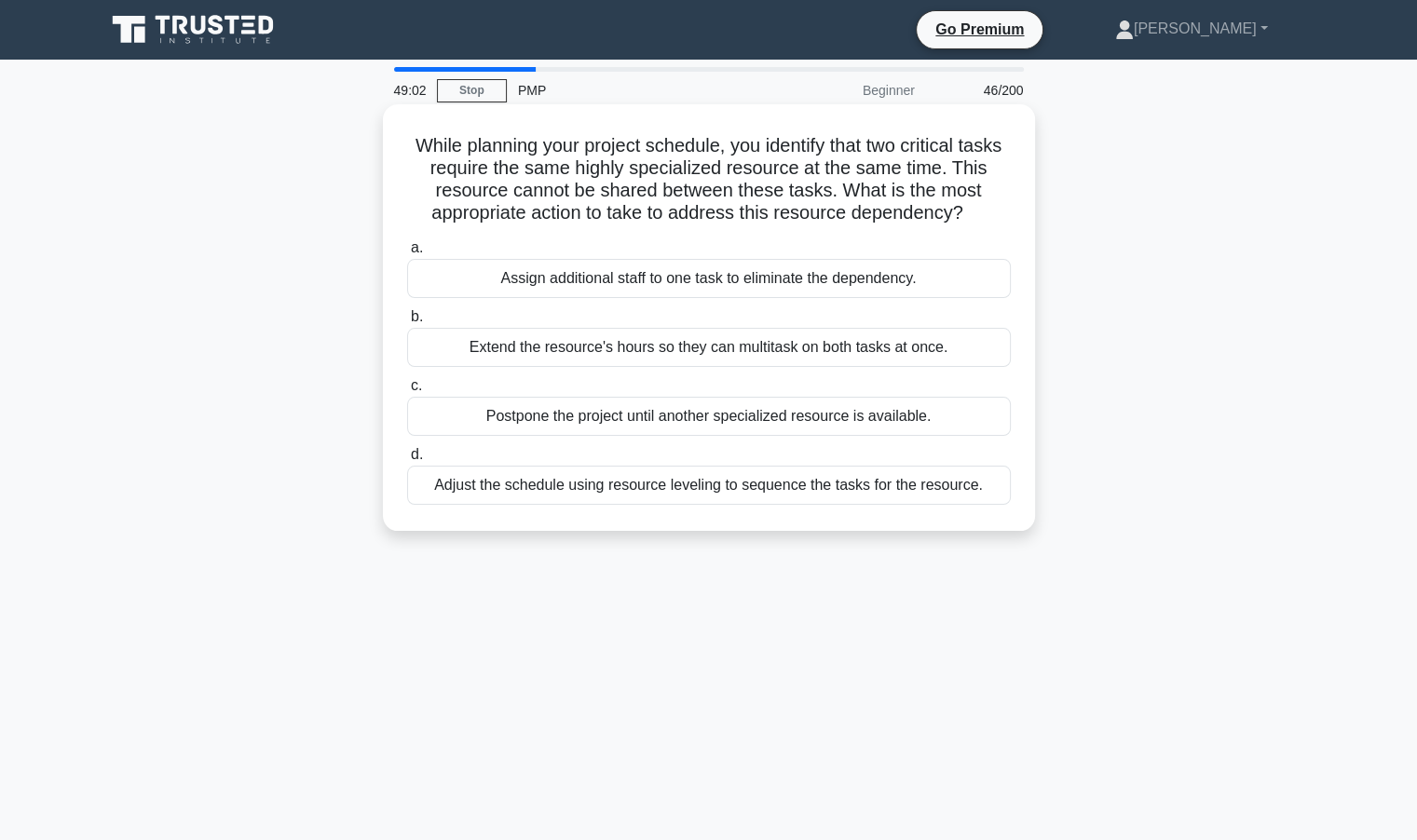
click at [660, 342] on div "Extend the resource's hours so they can multitask on both tasks at once." at bounding box center [708, 347] width 603 height 39
click at [407, 323] on input "b. Extend the resource's hours so they can multitask on both tasks at once." at bounding box center [407, 316] width 0 height 12
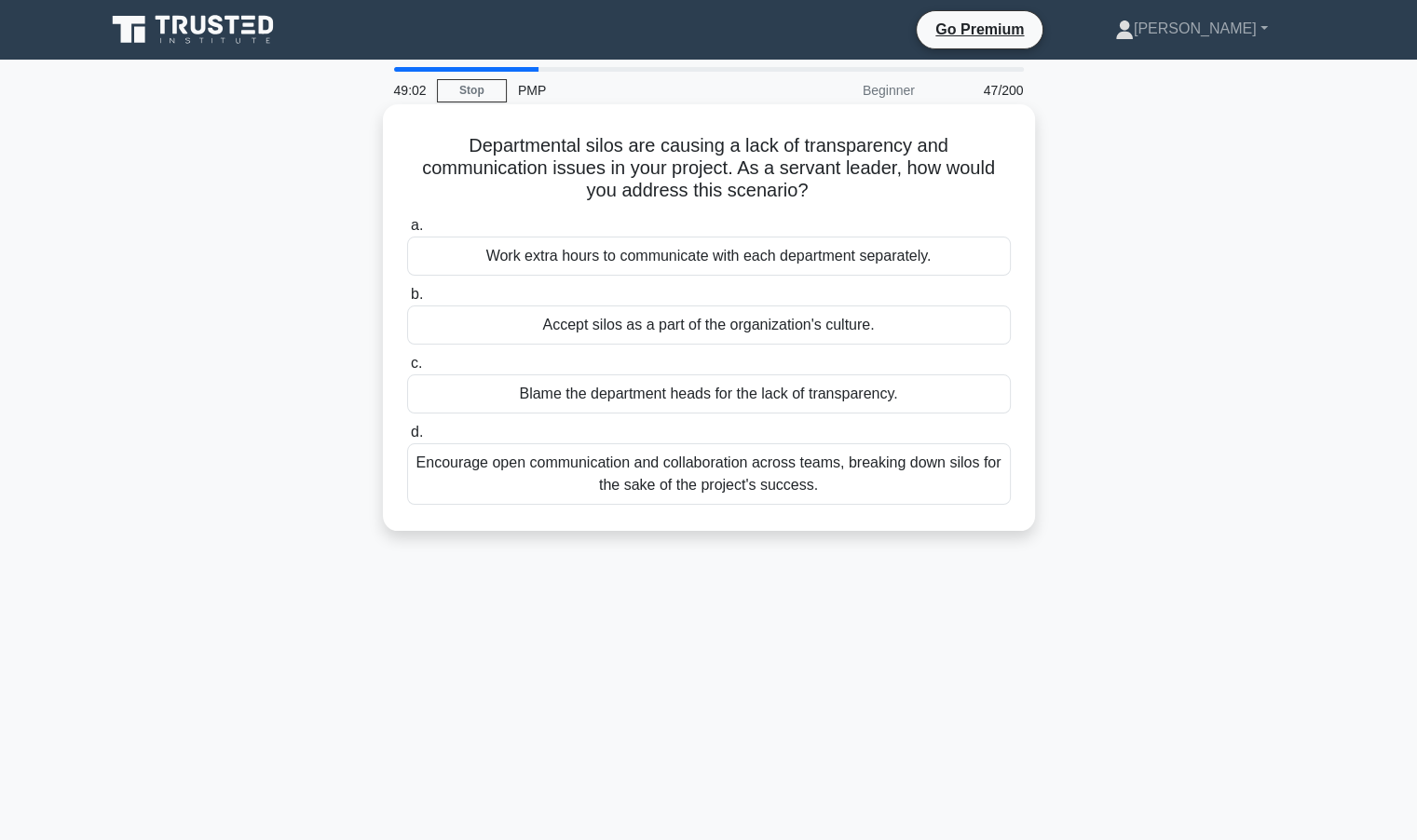
click at [649, 424] on label "d. Encourage open communication and collaboration across teams, breaking down s…" at bounding box center [708, 462] width 603 height 83
click at [407, 427] on input "d. Encourage open communication and collaboration across teams, breaking down s…" at bounding box center [407, 432] width 0 height 12
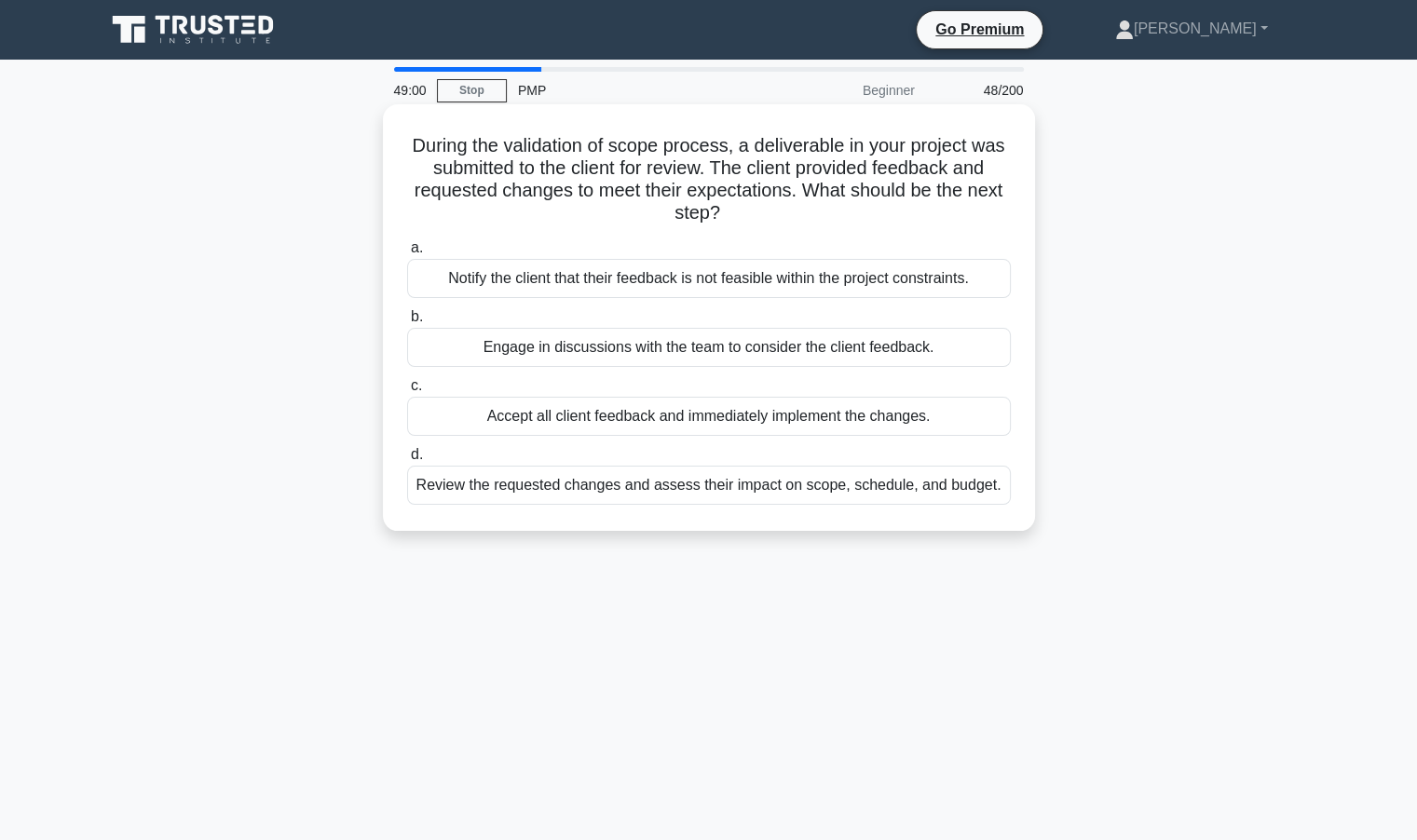
click at [671, 339] on div "Engage in discussions with the team to consider the client feedback." at bounding box center [708, 347] width 603 height 39
click at [407, 323] on input "b. Engage in discussions with the team to consider the client feedback." at bounding box center [407, 316] width 0 height 12
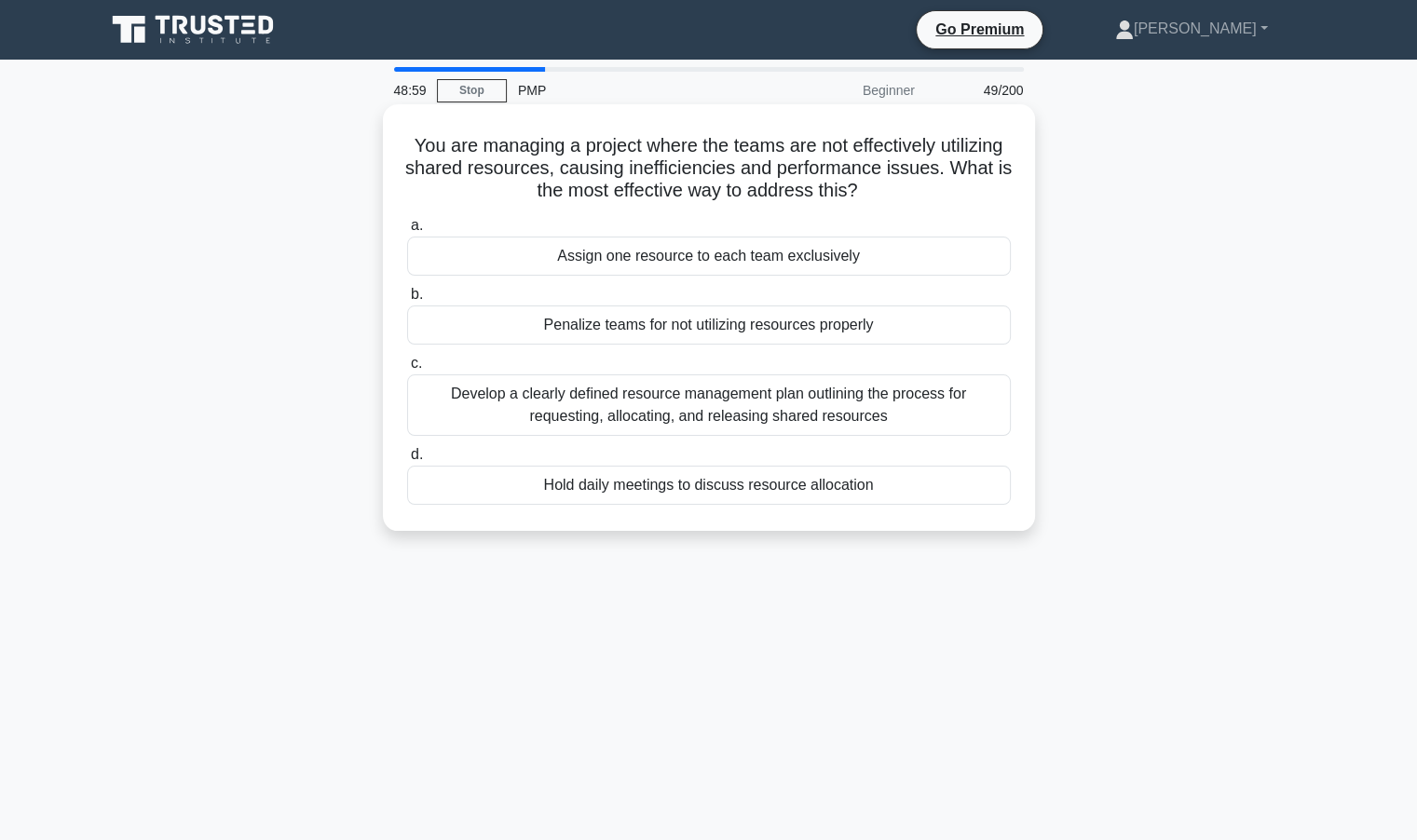
click at [642, 405] on div "Develop a clearly defined resource management plan outlining the process for re…" at bounding box center [708, 405] width 603 height 61
click at [407, 370] on input "c. Develop a clearly defined resource management plan outlining the process for…" at bounding box center [407, 363] width 0 height 12
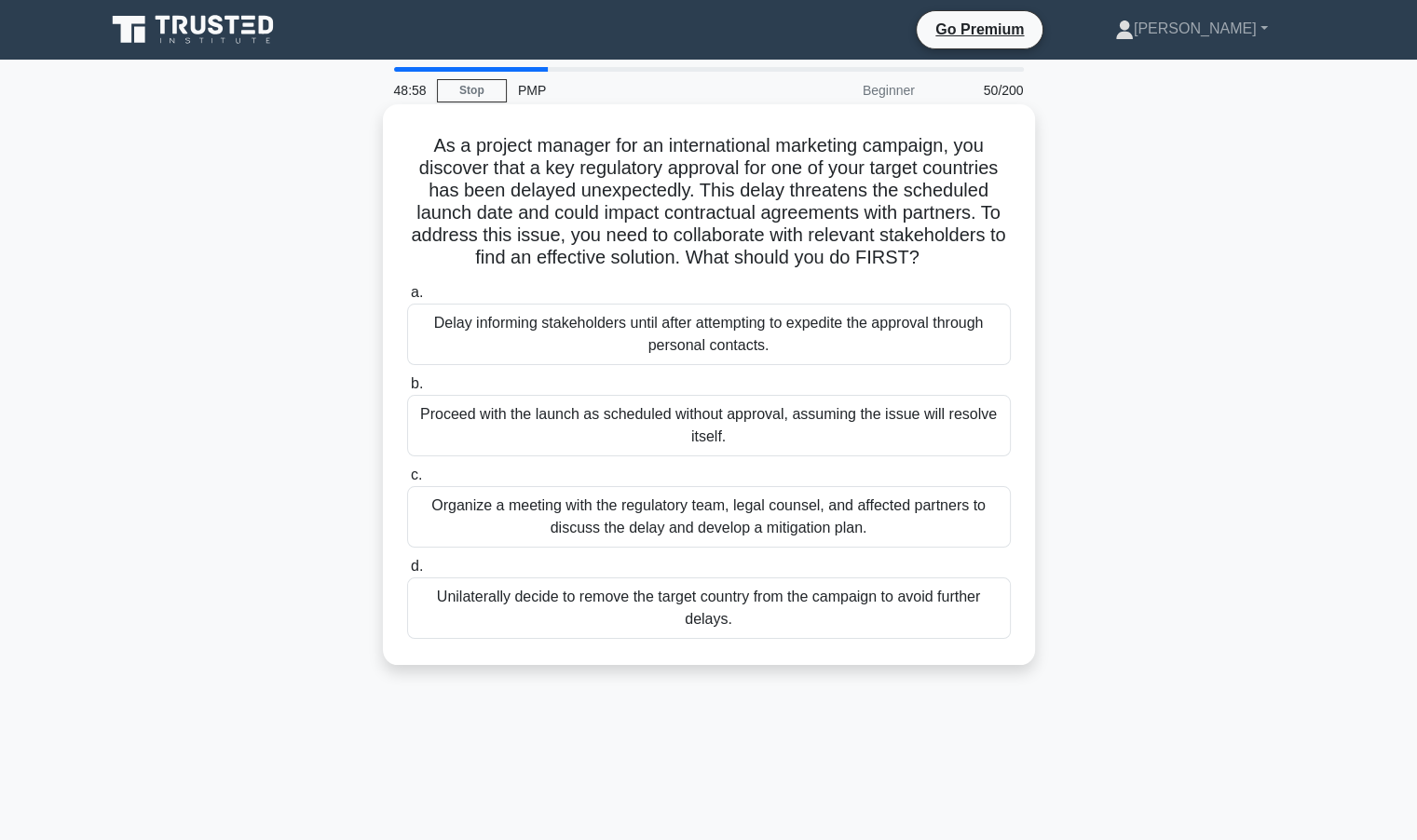
click at [623, 325] on div "Delay informing stakeholders until after attempting to expedite the approval th…" at bounding box center [708, 335] width 603 height 61
click at [407, 299] on input "a. Delay informing stakeholders until after attempting to expedite the approval…" at bounding box center [407, 292] width 0 height 12
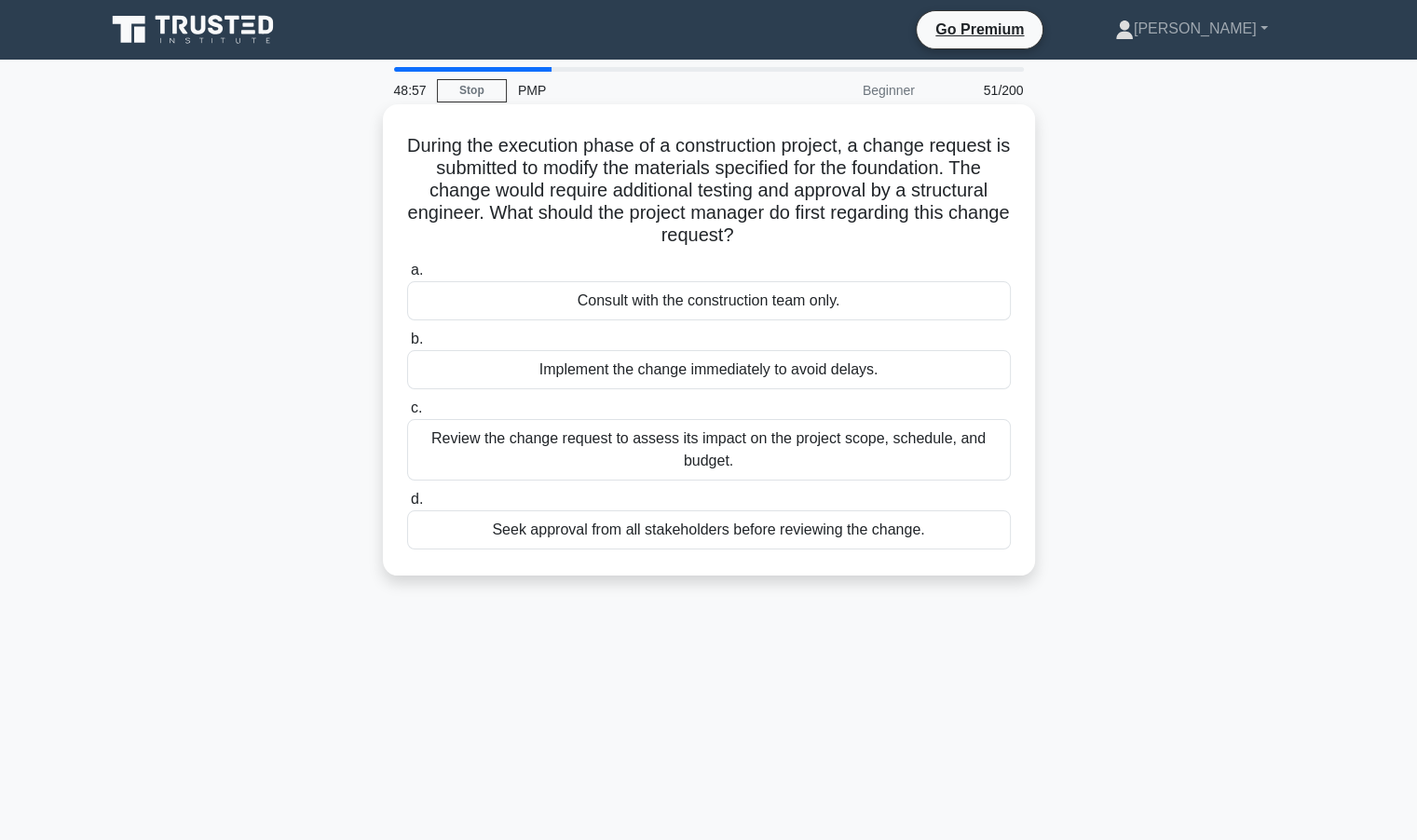
click at [625, 525] on div "Seek approval from all stakeholders before reviewing the change." at bounding box center [708, 529] width 603 height 39
click at [407, 505] on input "d. Seek approval from all stakeholders before reviewing the change." at bounding box center [407, 500] width 0 height 12
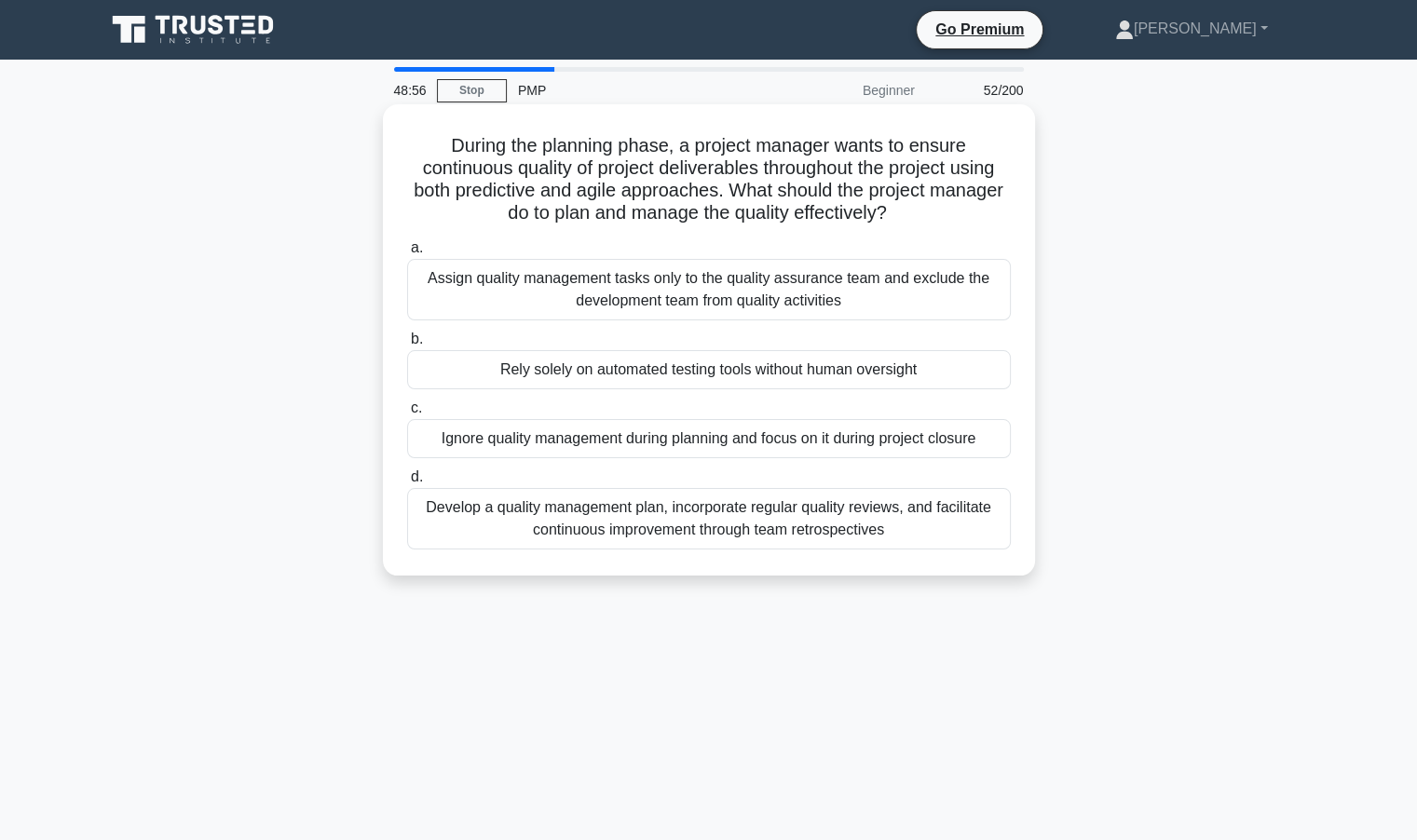
click at [659, 369] on div "Rely solely on automated testing tools without human oversight" at bounding box center [708, 369] width 603 height 39
click at [407, 345] on input "b. Rely solely on automated testing tools without human oversight" at bounding box center [407, 339] width 0 height 12
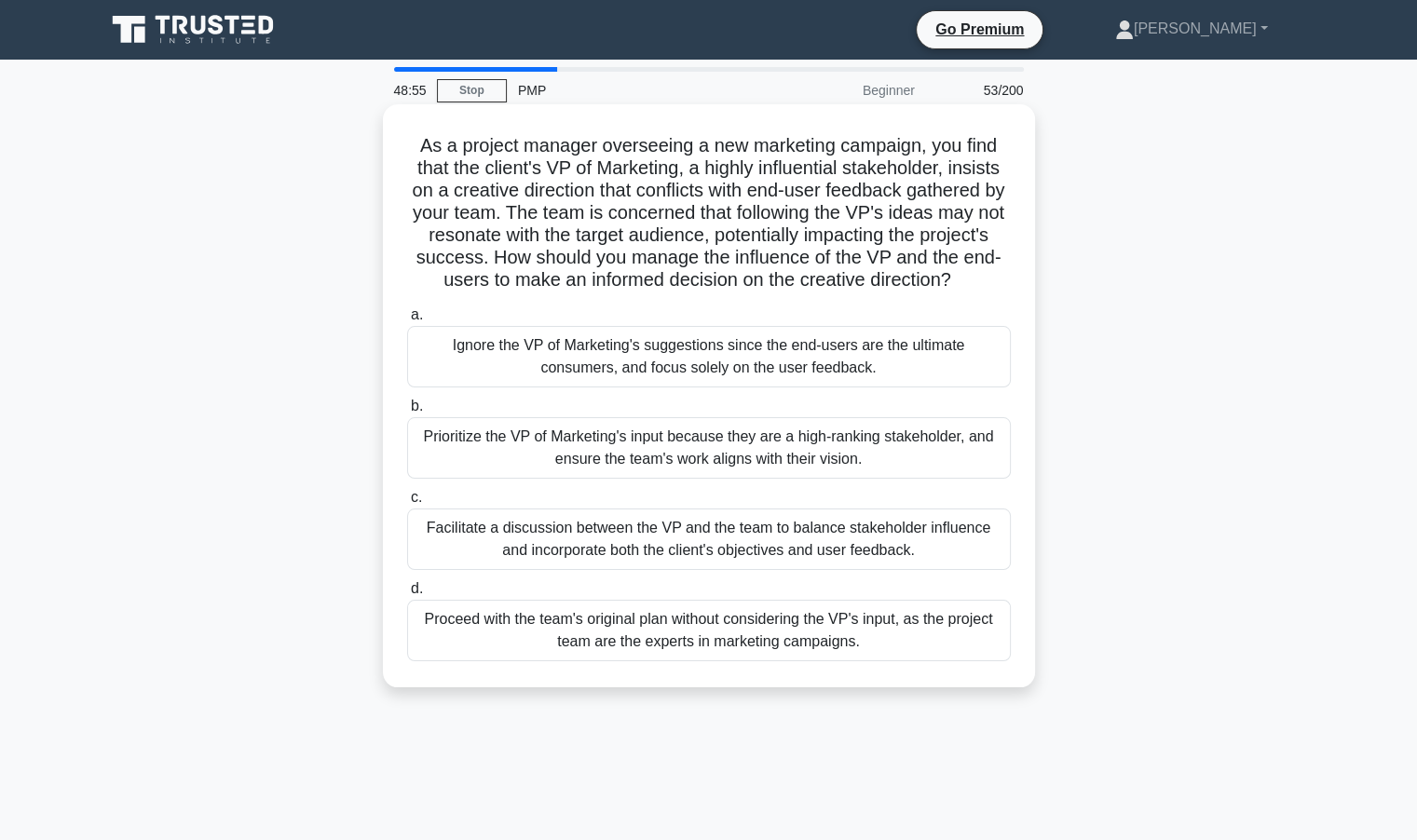
click at [603, 472] on div "Prioritize the VP of Marketing's input because they are a high-ranking stakehol…" at bounding box center [708, 448] width 603 height 61
click at [407, 412] on input "b. Prioritize the VP of Marketing's input because they are a high-ranking stake…" at bounding box center [407, 407] width 0 height 12
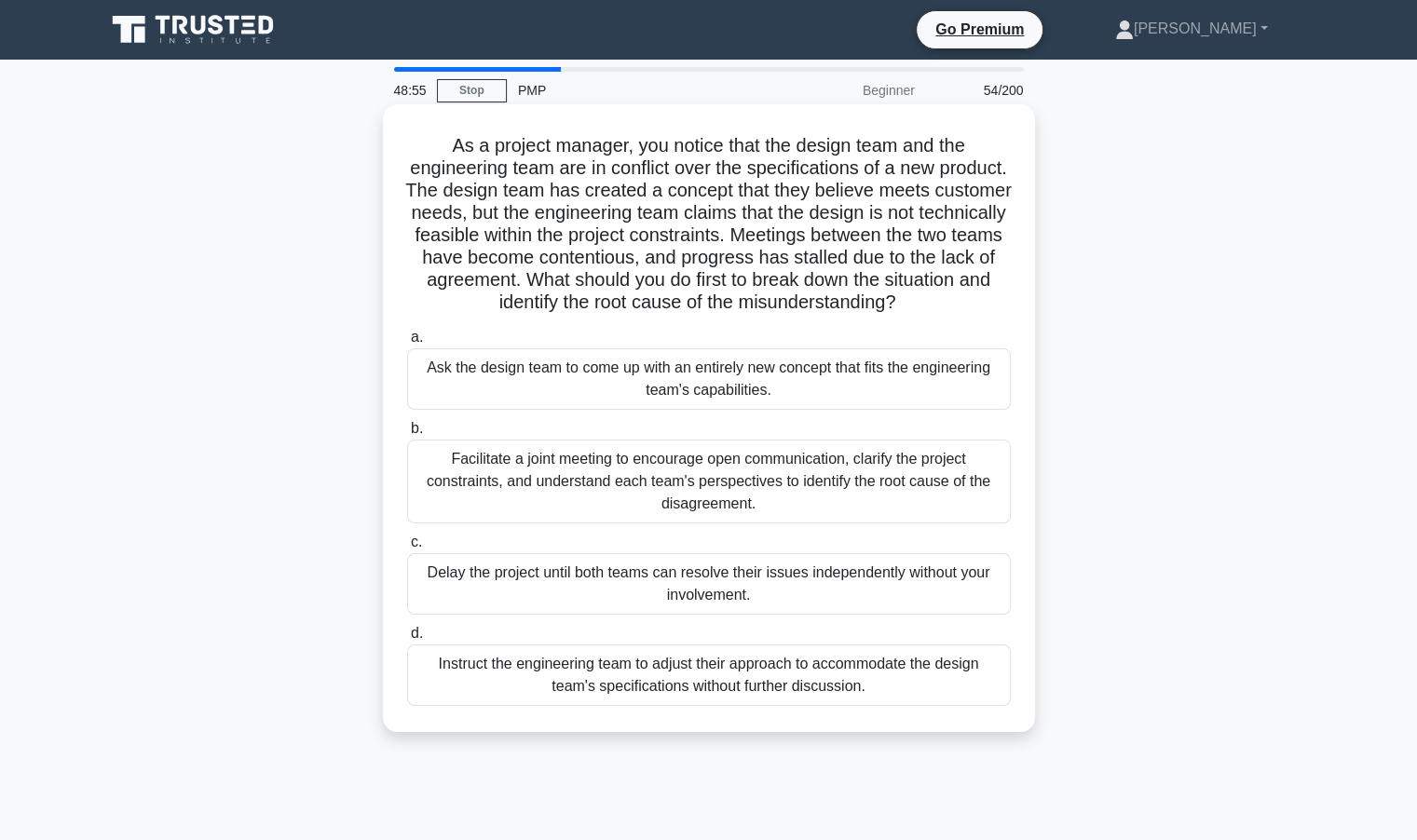
click at [622, 499] on div "Facilitate a joint meeting to encourage open communication, clarify the project…" at bounding box center [708, 480] width 603 height 83
click at [407, 435] on input "b. Facilitate a joint meeting to encourage open communication, clarify the proj…" at bounding box center [407, 429] width 0 height 12
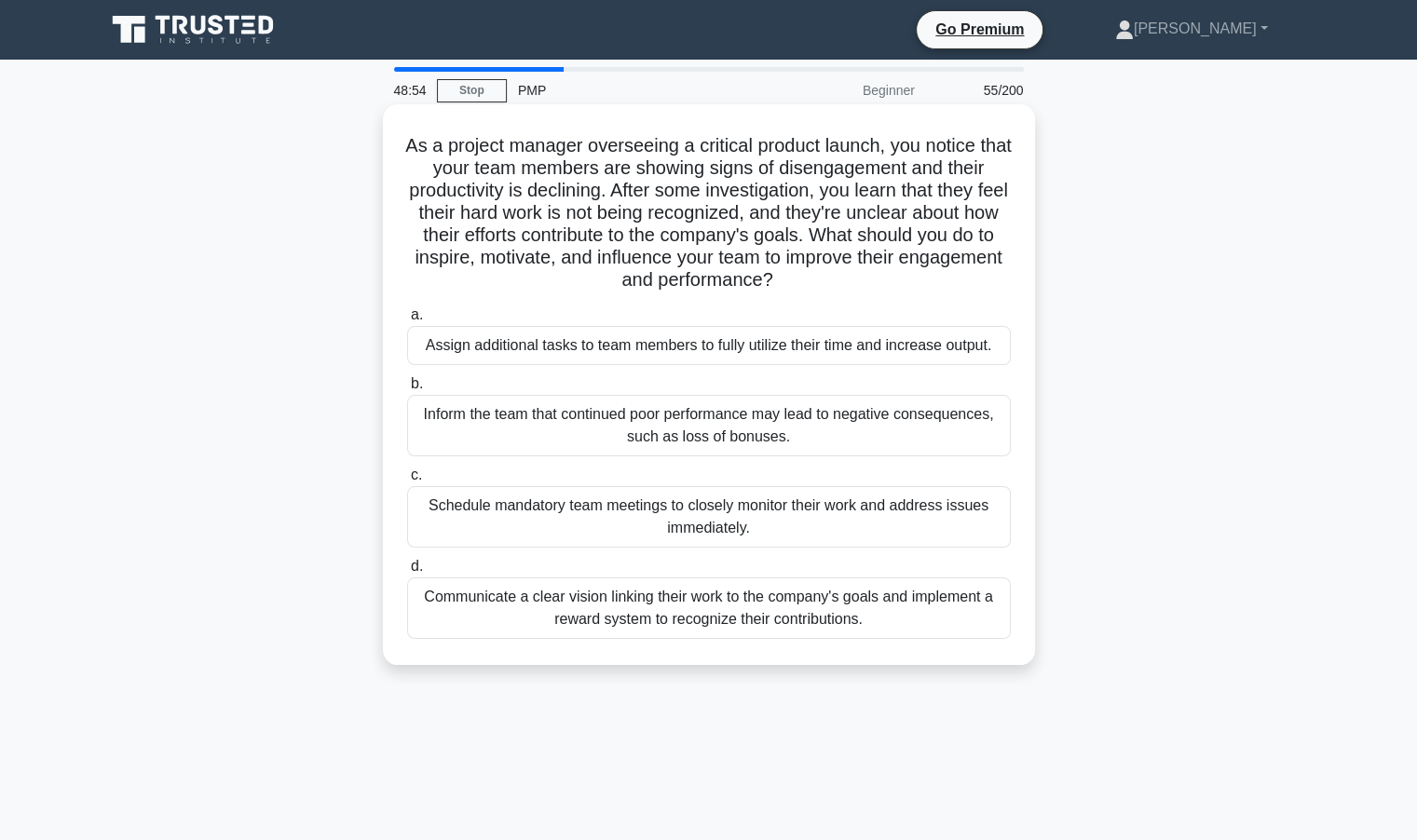
click at [658, 514] on div "Schedule mandatory team meetings to closely monitor their work and address issu…" at bounding box center [708, 517] width 603 height 61
click at [407, 481] on input "c. Schedule mandatory team meetings to closely monitor their work and address i…" at bounding box center [407, 476] width 0 height 12
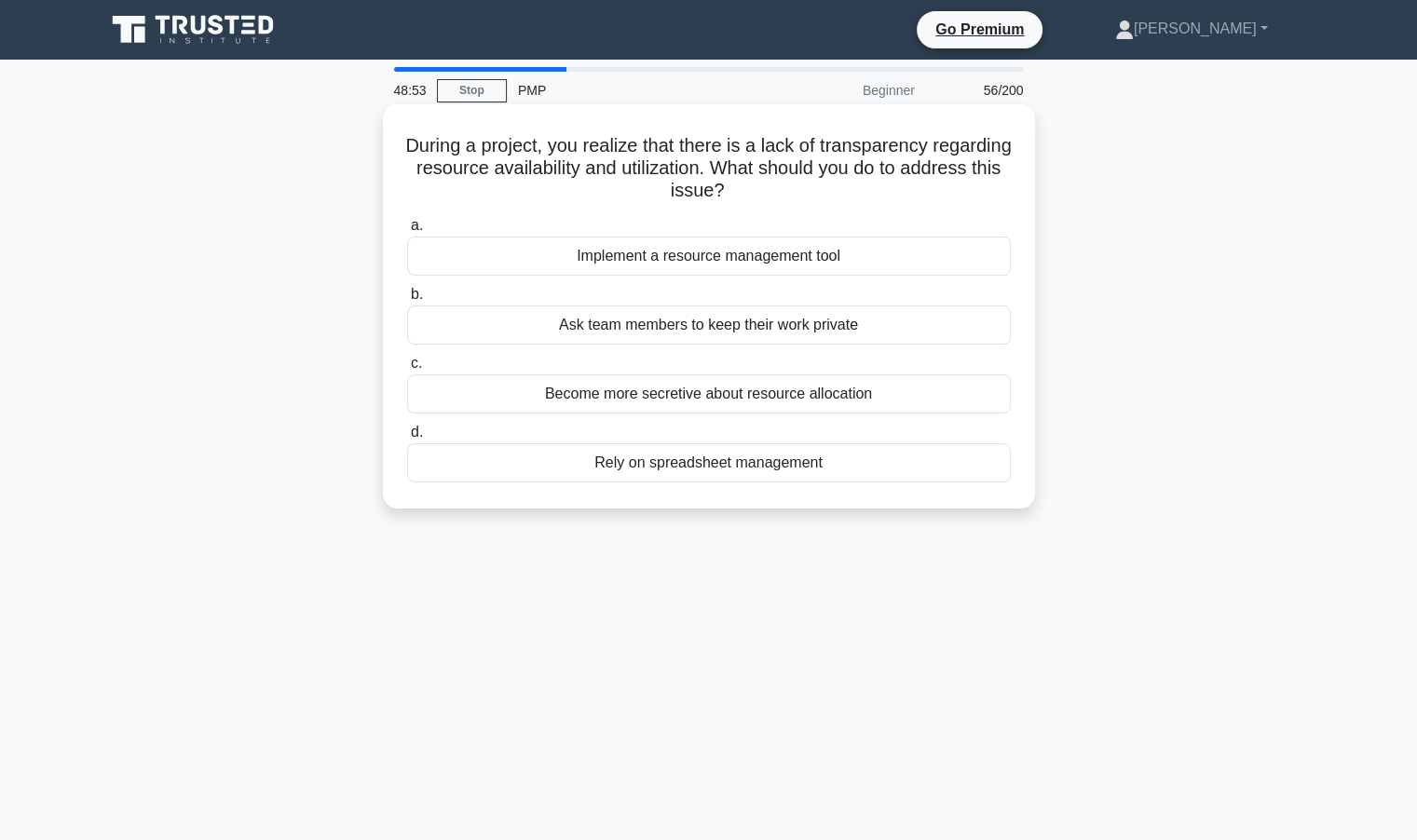
click at [603, 474] on div "Rely on spreadsheet management" at bounding box center [708, 462] width 603 height 39
click at [407, 439] on input "d. Rely on spreadsheet management" at bounding box center [407, 432] width 0 height 12
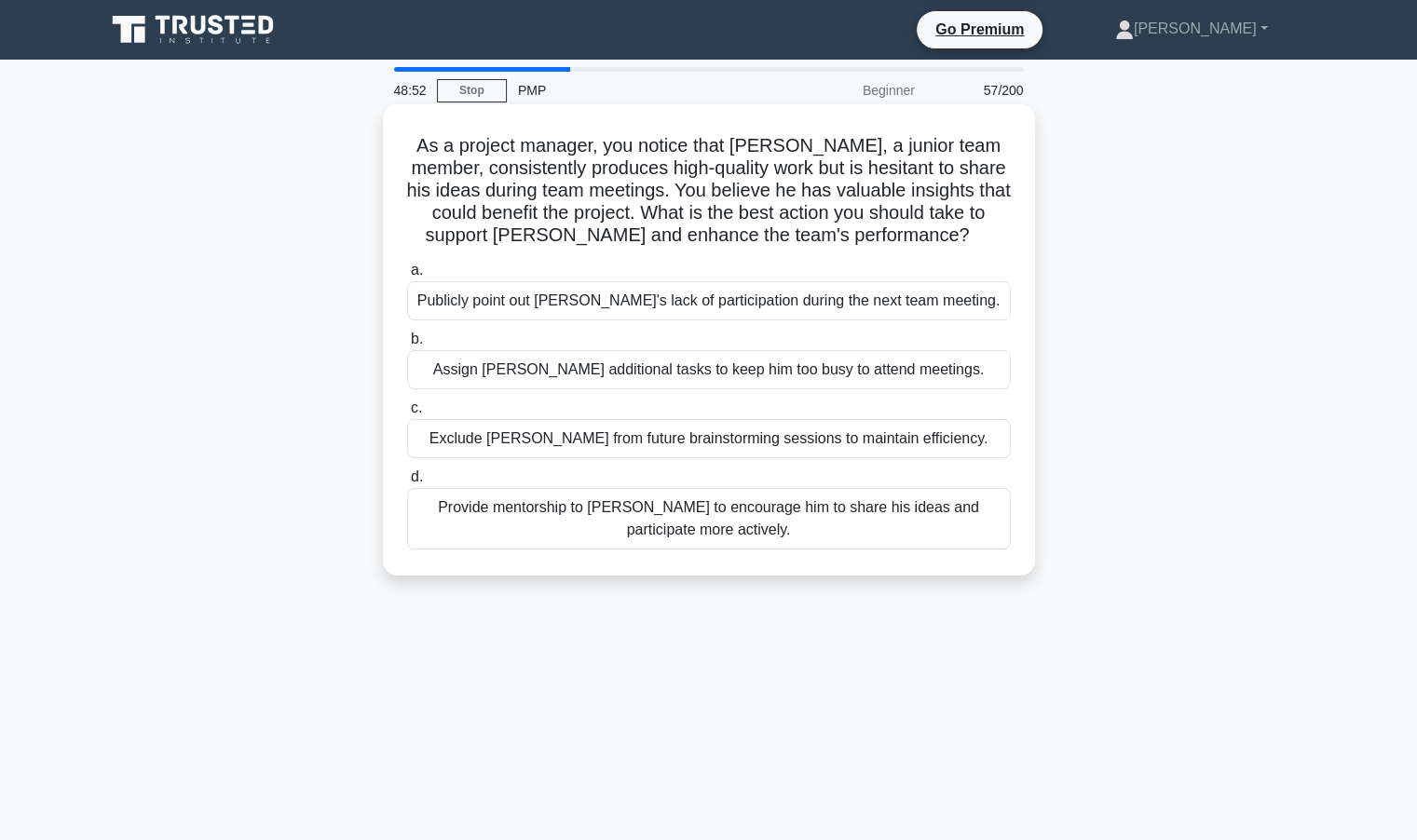
click at [644, 371] on div "Assign James additional tasks to keep him too busy to attend meetings." at bounding box center [708, 369] width 603 height 39
click at [407, 345] on input "b. Assign James additional tasks to keep him too busy to attend meetings." at bounding box center [407, 339] width 0 height 12
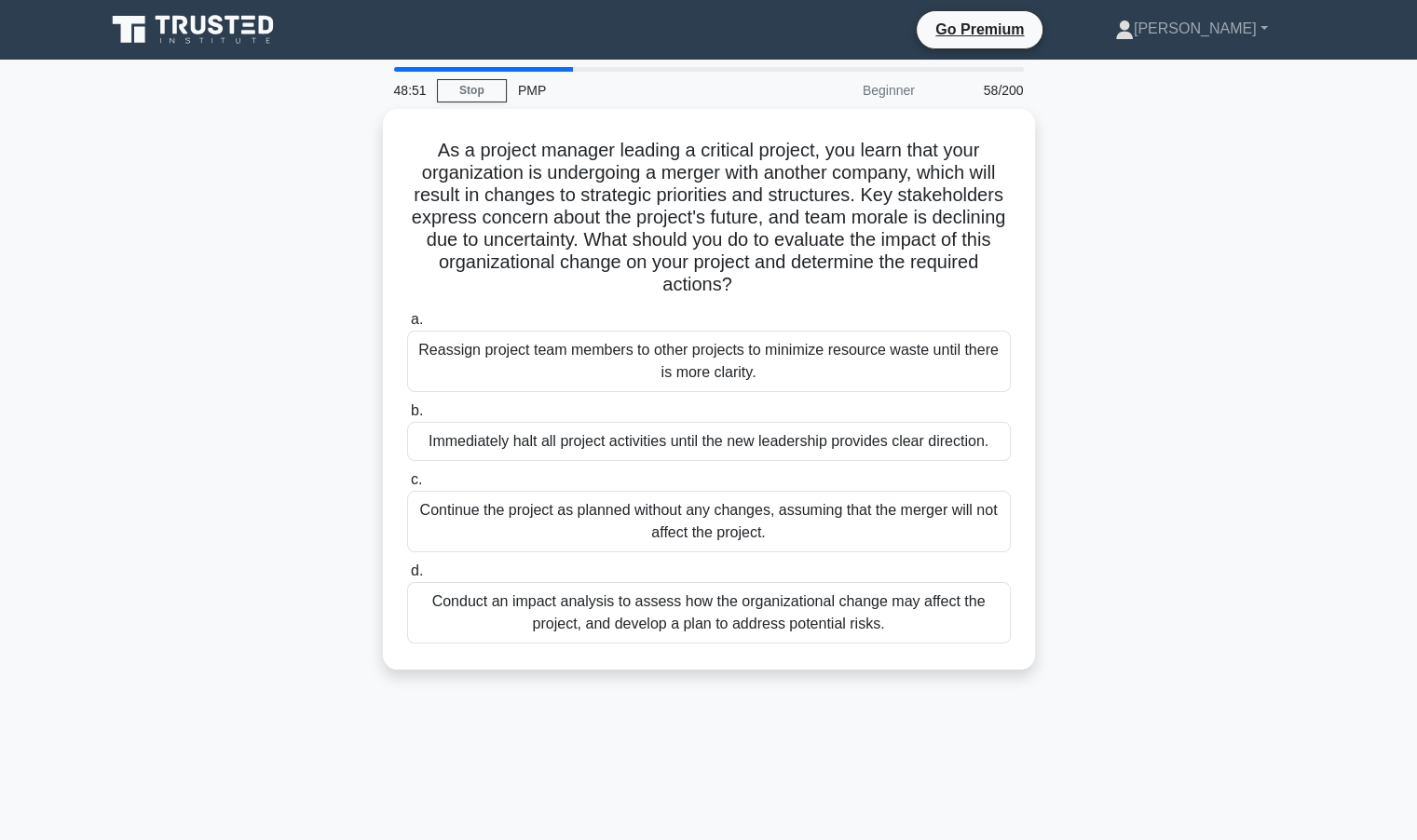
click at [615, 445] on div "Immediately halt all project activities until the new leadership provides clear…" at bounding box center [708, 441] width 603 height 39
click at [407, 417] on input "b. Immediately halt all project activities until the new leadership provides cl…" at bounding box center [407, 411] width 0 height 12
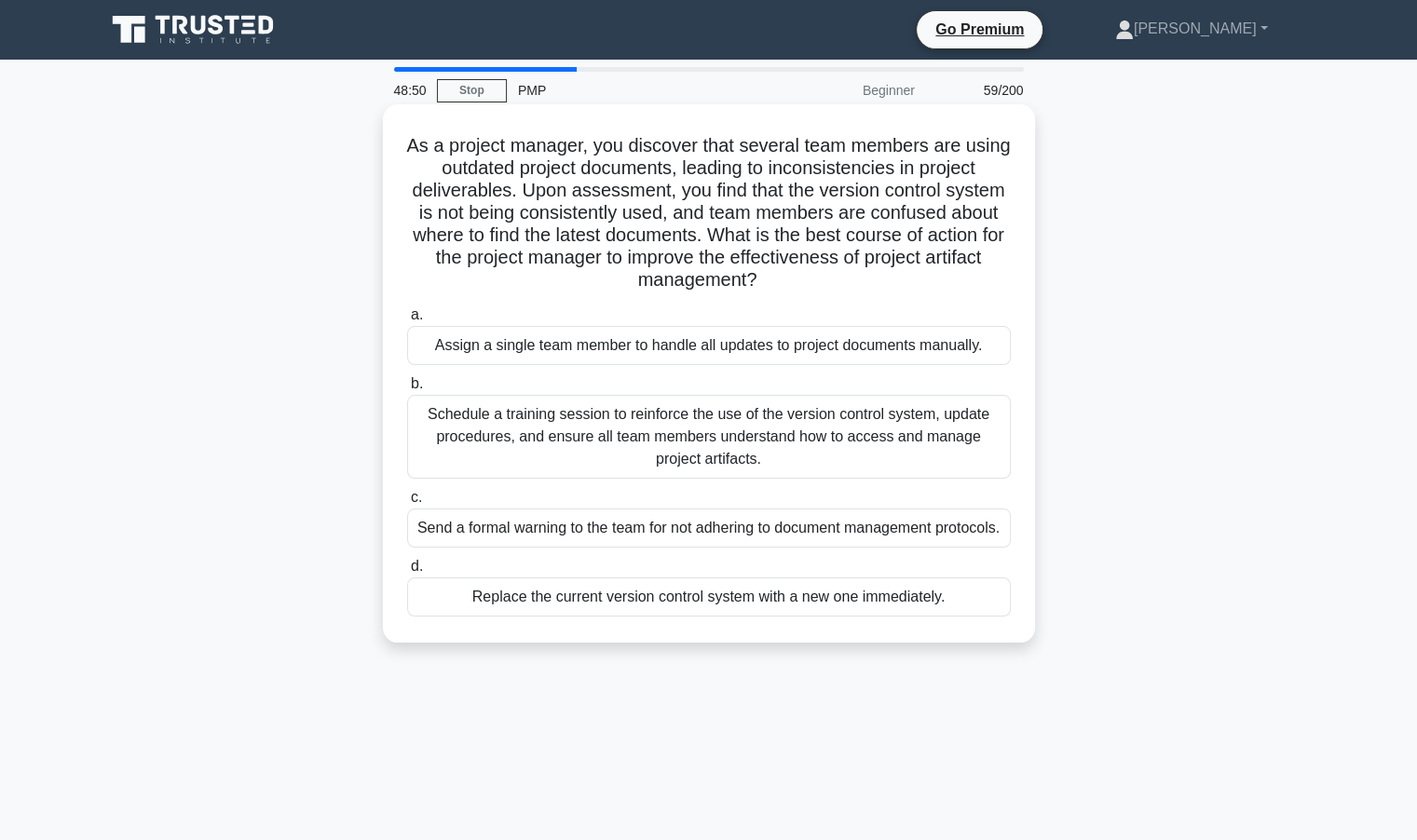
click at [620, 530] on div "Send a formal warning to the team for not adhering to document management proto…" at bounding box center [708, 527] width 603 height 39
click at [407, 503] on input "c. Send a formal warning to the team for not adhering to document management pr…" at bounding box center [407, 498] width 0 height 12
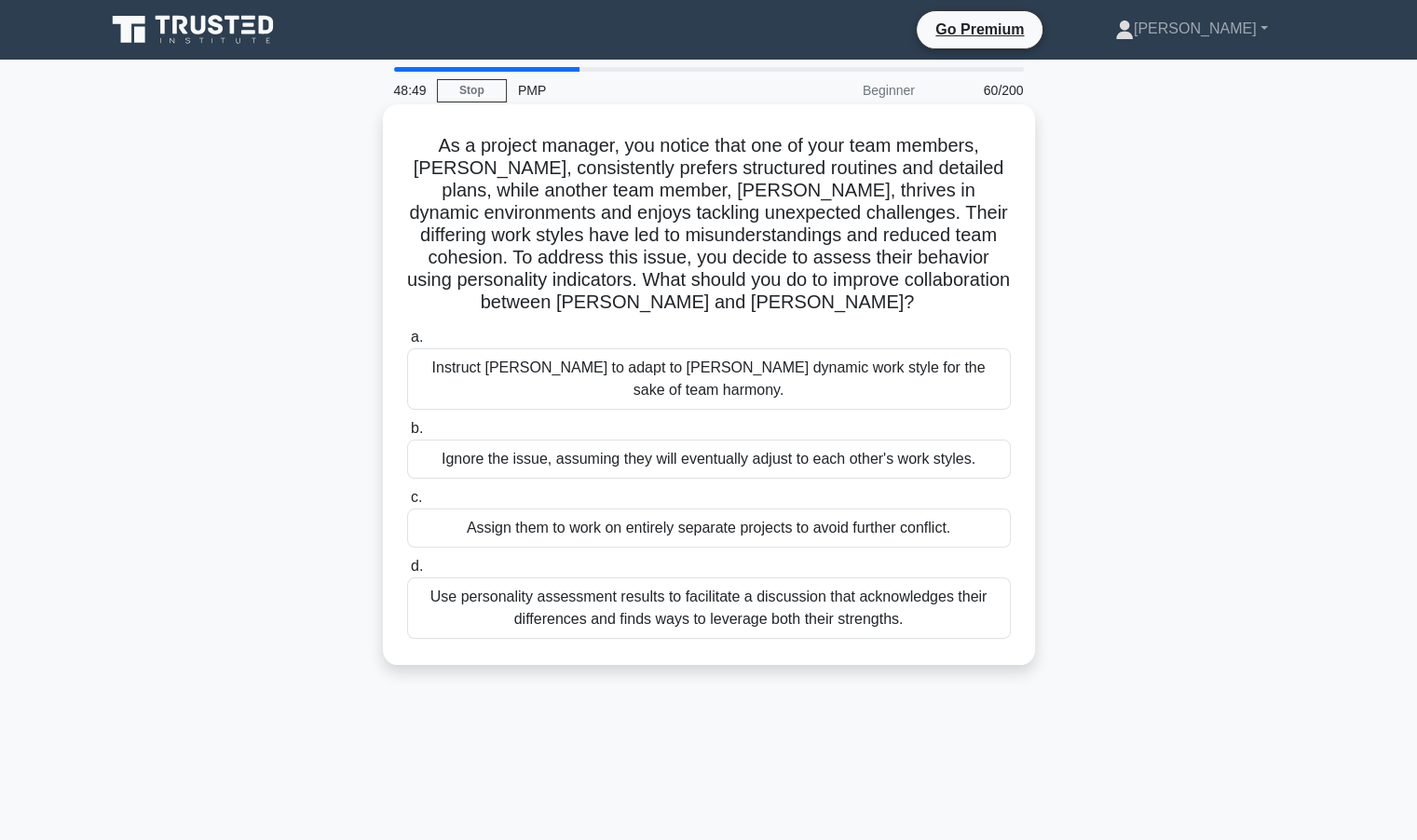
click at [650, 365] on div "Instruct Jessica to adapt to Ahmed's dynamic work style for the sake of team ha…" at bounding box center [708, 379] width 603 height 61
click at [407, 343] on input "a. Instruct Jessica to adapt to Ahmed's dynamic work style for the sake of team…" at bounding box center [407, 338] width 0 height 12
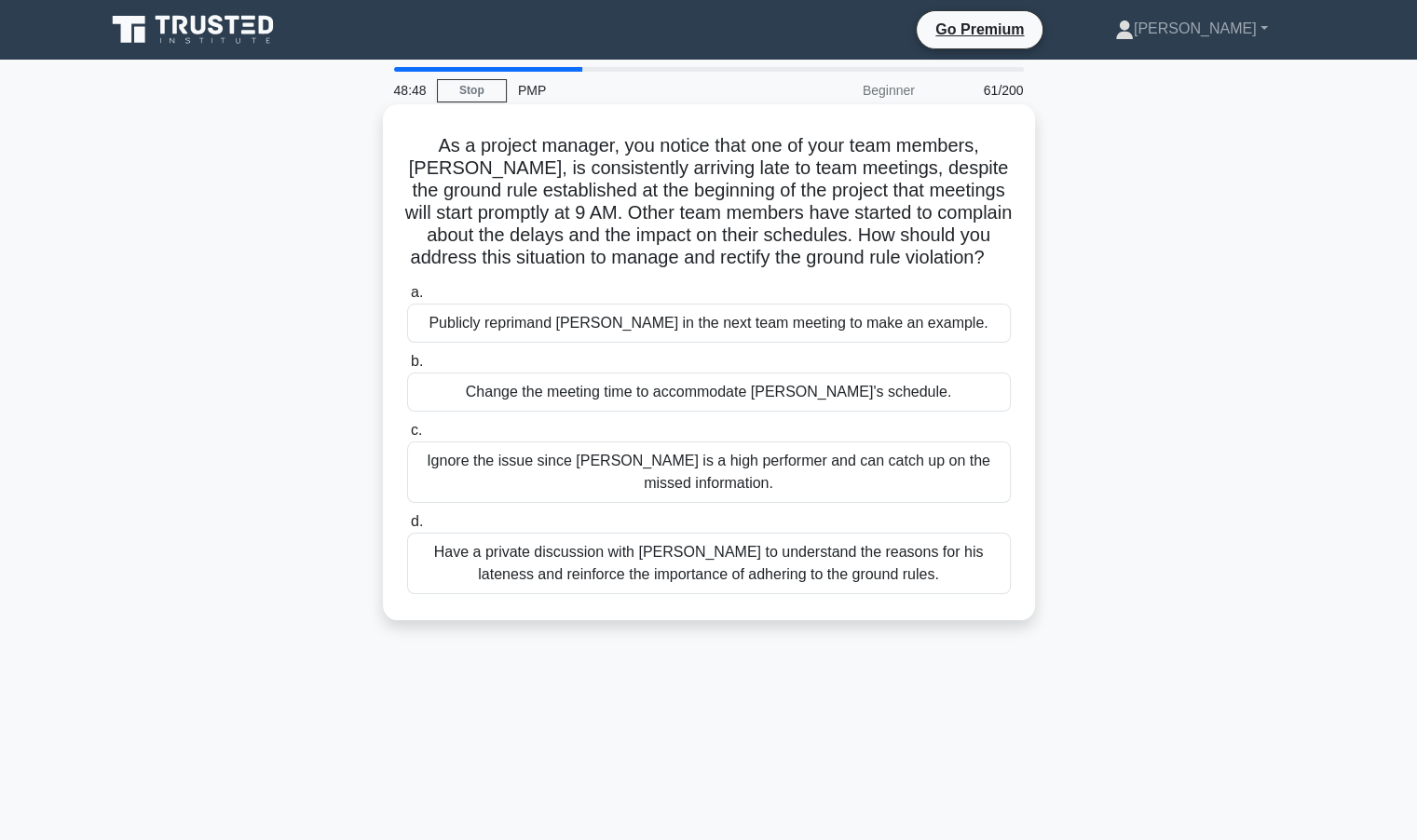
click at [616, 411] on div "Change the meeting time to accommodate Tom's schedule." at bounding box center [708, 392] width 603 height 39
click at [407, 368] on input "b. Change the meeting time to accommodate Tom's schedule." at bounding box center [407, 362] width 0 height 12
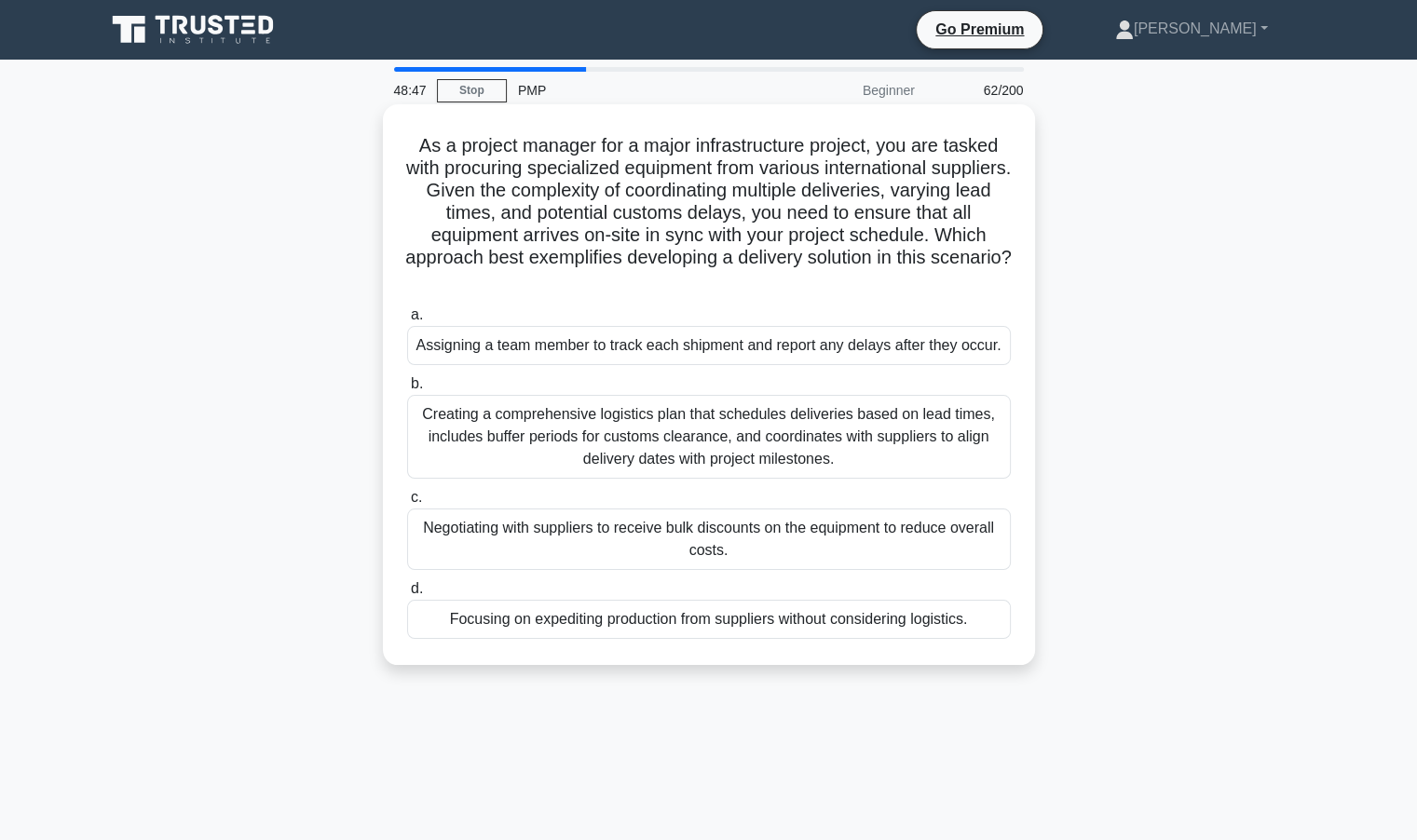
click at [607, 481] on div "a. Assigning a team member to track each shipment and report any delays after t…" at bounding box center [709, 471] width 626 height 342
click at [623, 437] on div "Creating a comprehensive logistics plan that schedules deliveries based on lead…" at bounding box center [708, 436] width 603 height 83
click at [407, 390] on input "b. Creating a comprehensive logistics plan that schedules deliveries based on l…" at bounding box center [407, 384] width 0 height 12
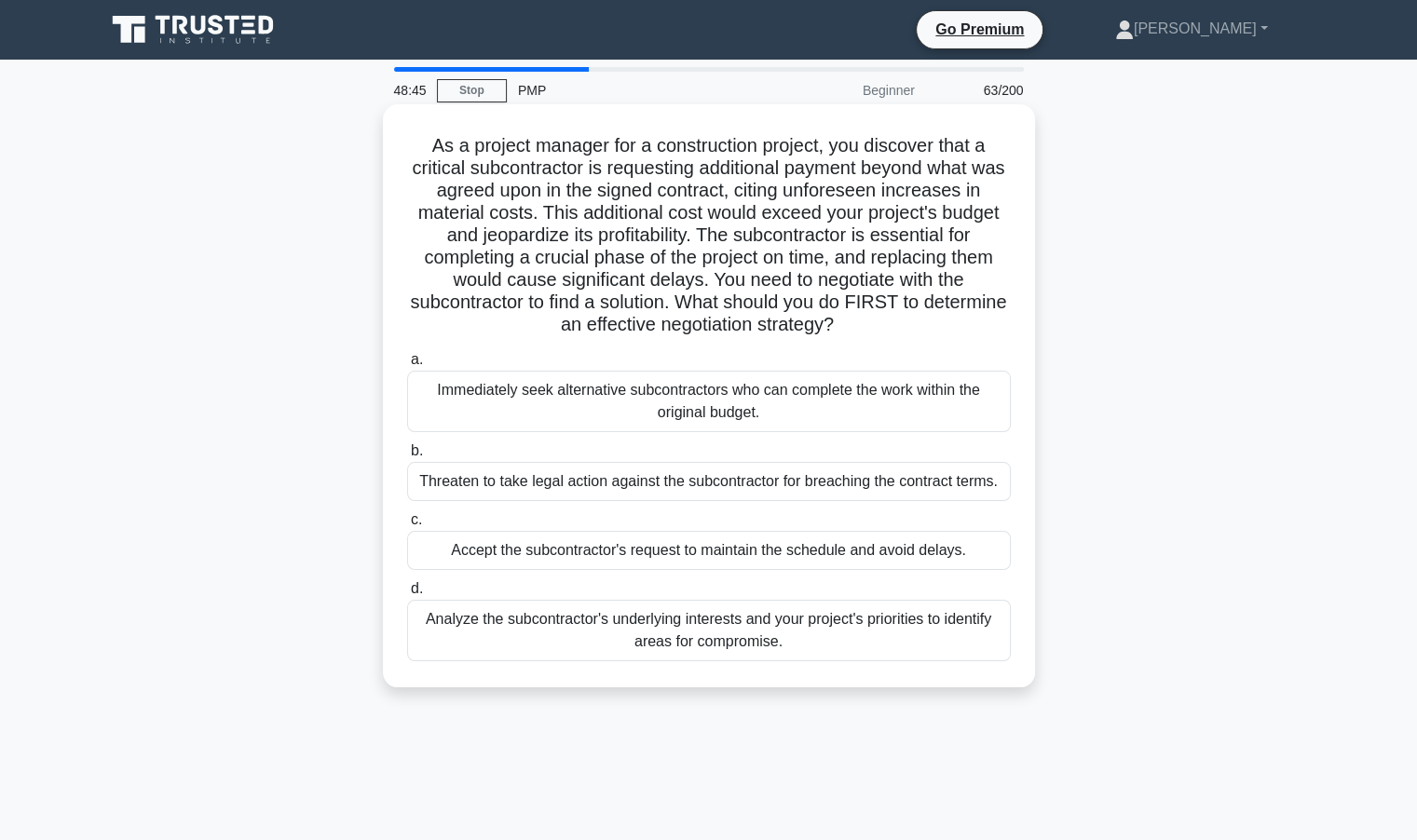
click at [615, 479] on div "Threaten to take legal action against the subcontractor for breaching the contr…" at bounding box center [708, 481] width 603 height 39
click at [407, 457] on input "b. Threaten to take legal action against the subcontractor for breaching the co…" at bounding box center [407, 451] width 0 height 12
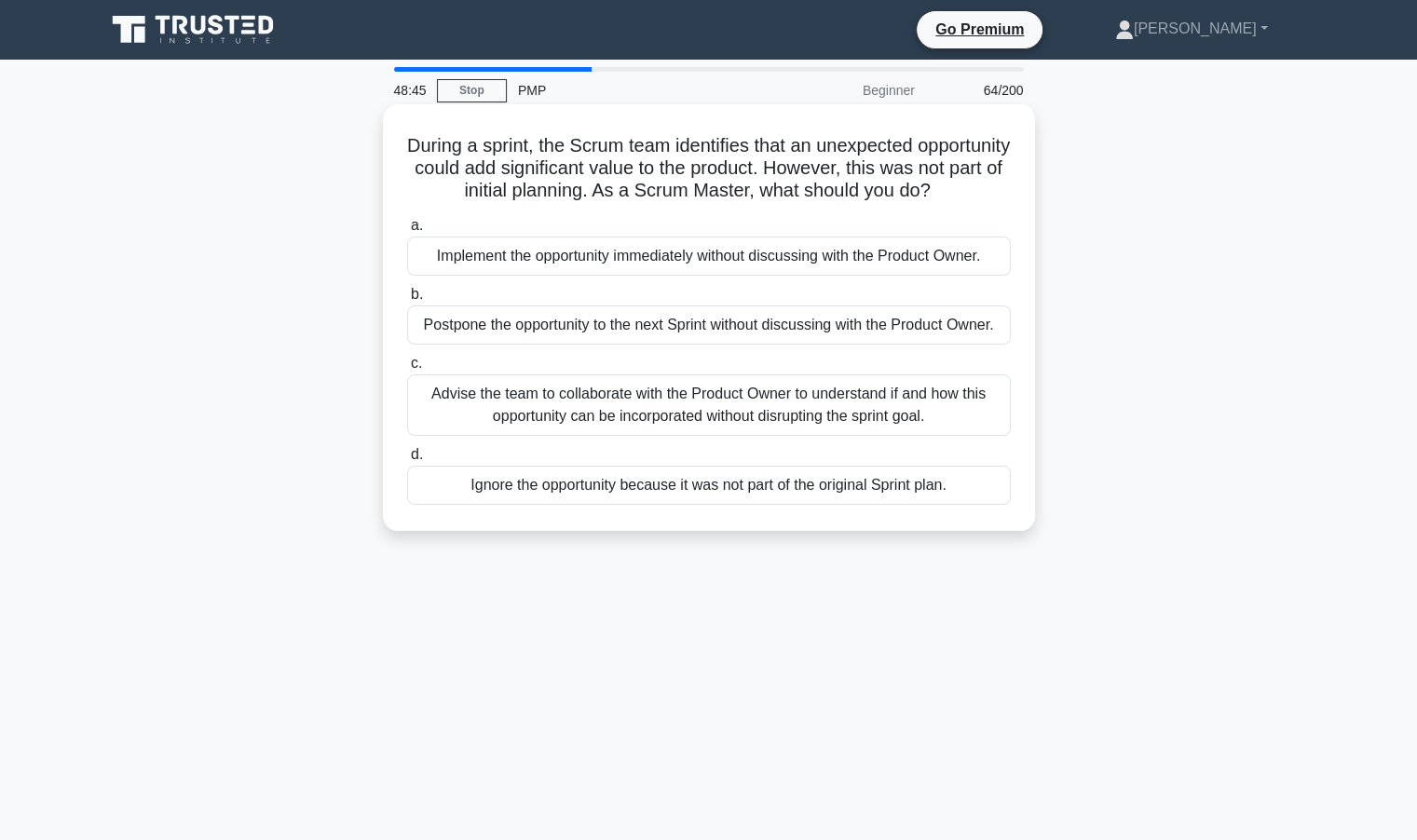
click at [631, 503] on div "Ignore the opportunity because it was not part of the original Sprint plan." at bounding box center [708, 485] width 603 height 39
click at [407, 461] on input "d. Ignore the opportunity because it was not part of the original Sprint plan." at bounding box center [407, 455] width 0 height 12
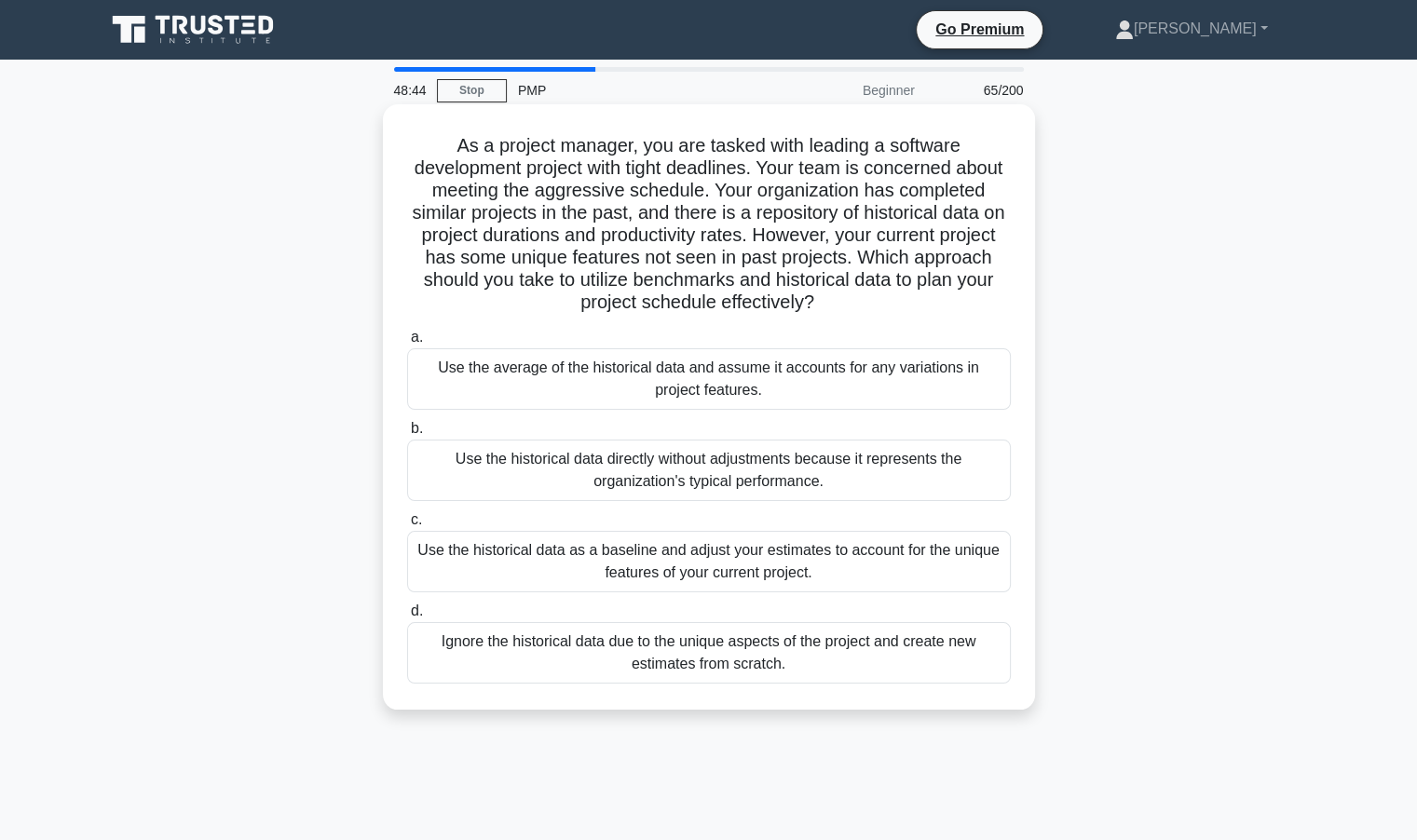
click at [637, 466] on div "Use the historical data directly without adjustments because it represents the …" at bounding box center [708, 470] width 603 height 61
click at [407, 435] on input "b. Use the historical data directly without adjustments because it represents t…" at bounding box center [407, 429] width 0 height 12
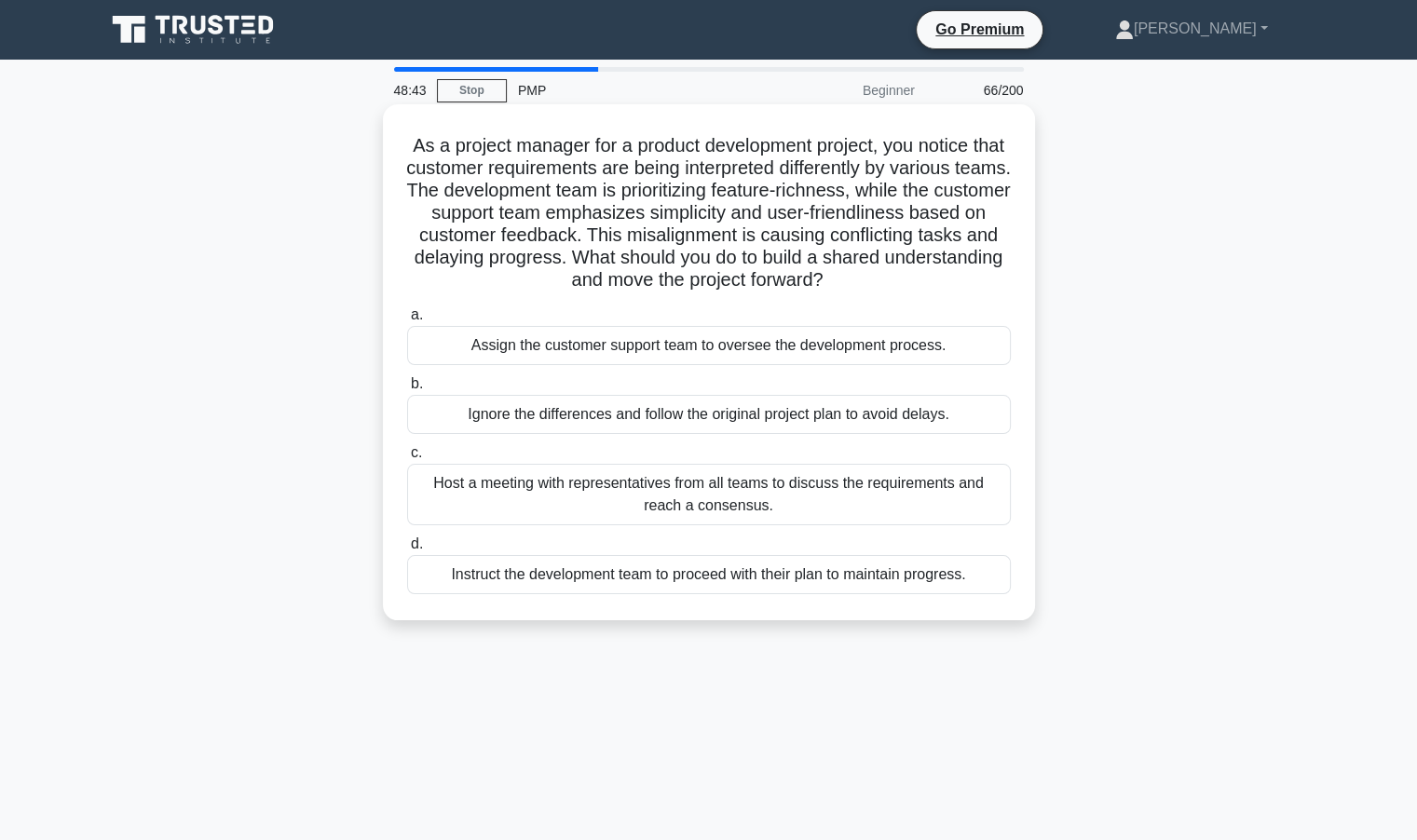
click at [602, 490] on div "Host a meeting with representatives from all teams to discuss the requirements …" at bounding box center [708, 495] width 603 height 61
click at [407, 459] on input "c. Host a meeting with representatives from all teams to discuss the requiremen…" at bounding box center [407, 453] width 0 height 12
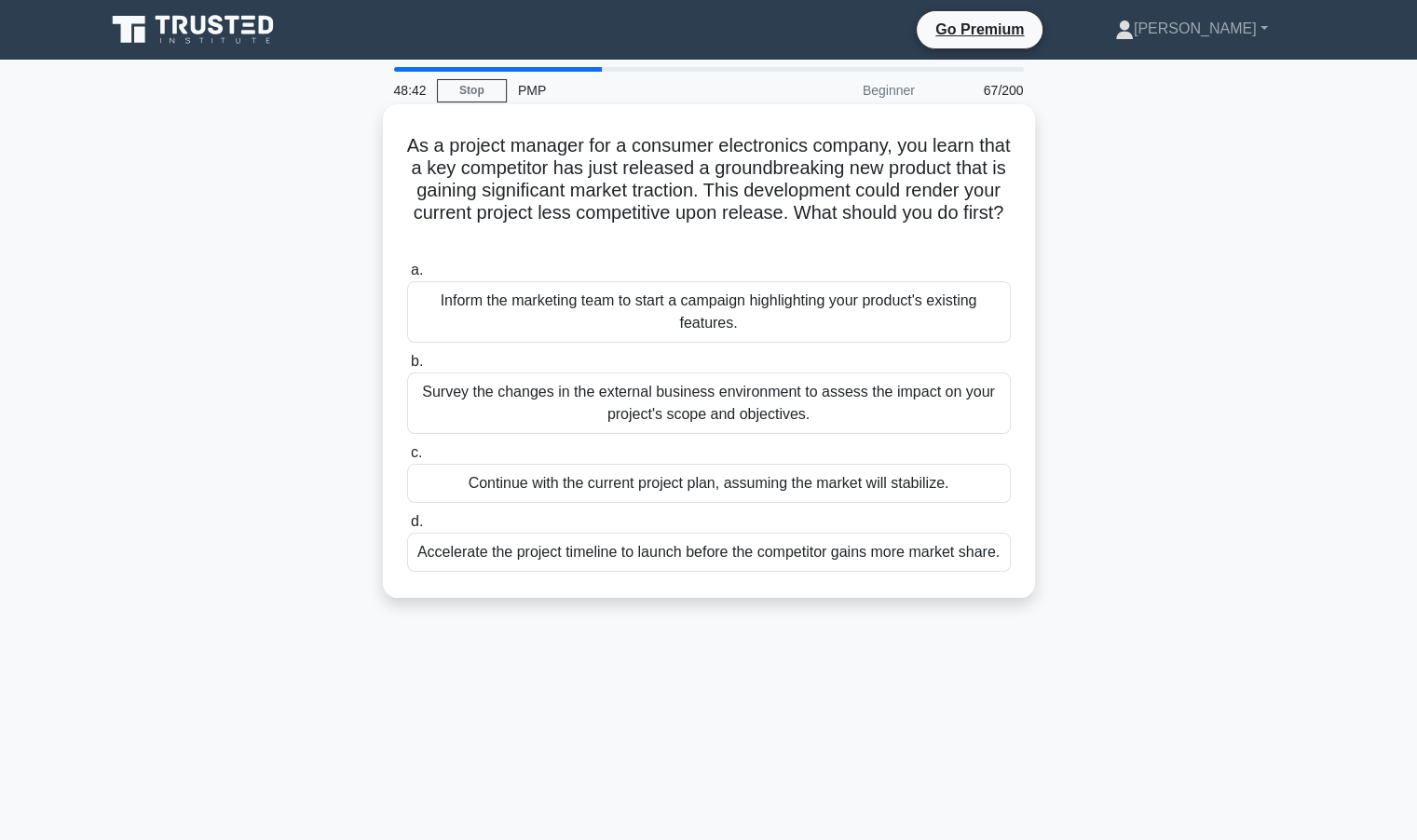
click at [645, 404] on div "Survey the changes in the external business environment to assess the impact on…" at bounding box center [708, 404] width 603 height 61
click at [407, 368] on input "b. Survey the changes in the external business environment to assess the impact…" at bounding box center [407, 362] width 0 height 12
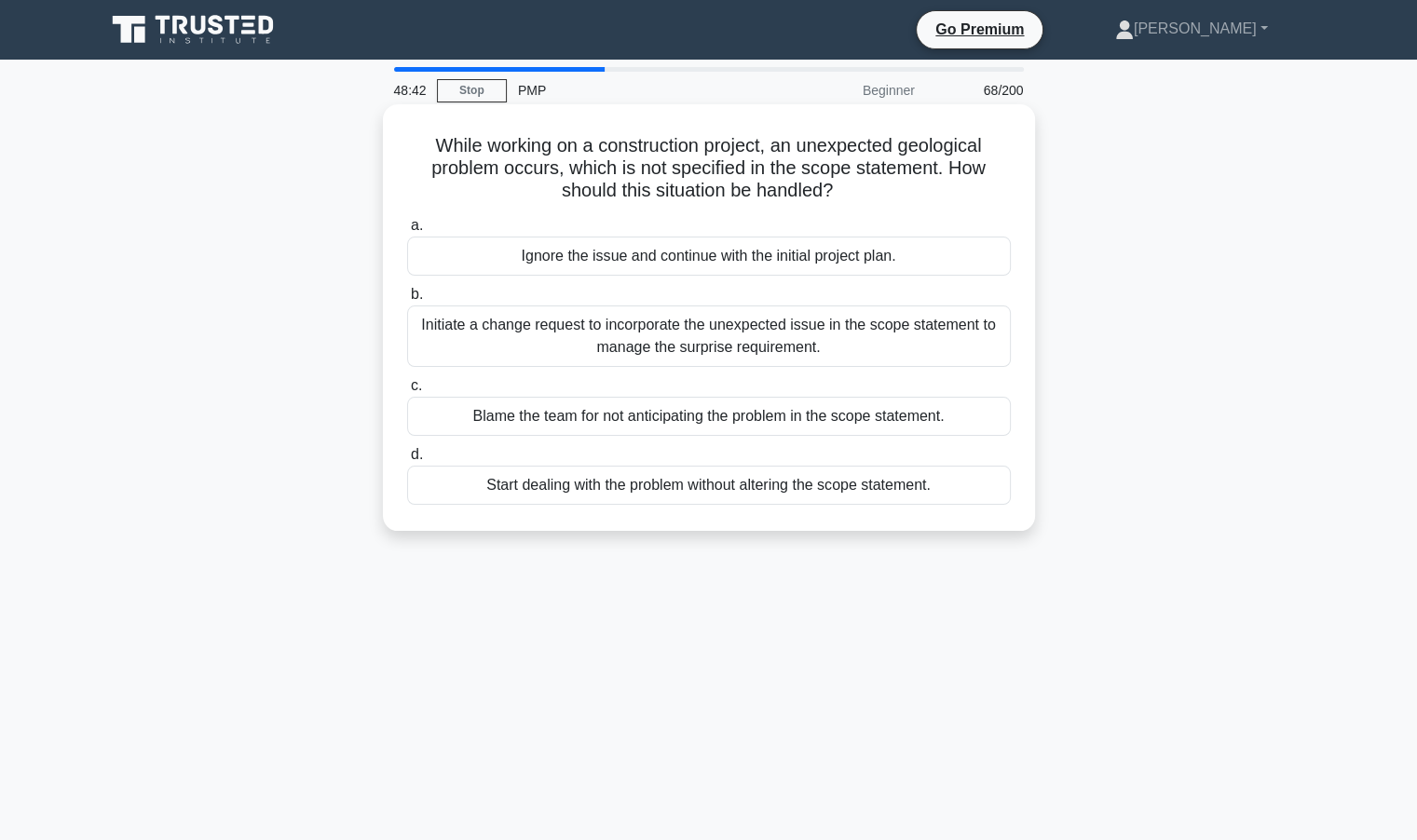
click at [604, 420] on div "Blame the team for not anticipating the problem in the scope statement." at bounding box center [708, 416] width 603 height 39
click at [407, 392] on input "c. Blame the team for not anticipating the problem in the scope statement." at bounding box center [407, 385] width 0 height 12
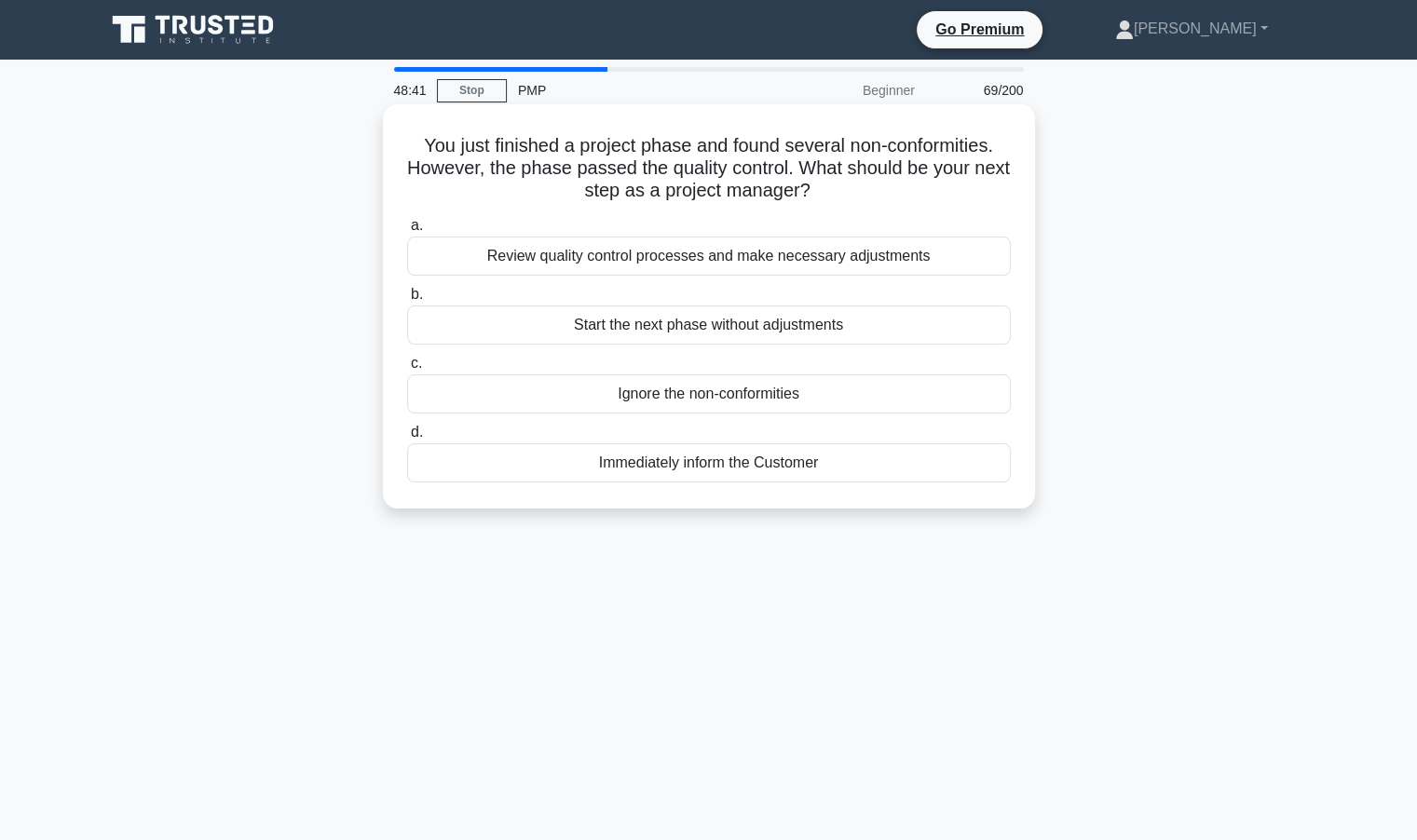
click at [665, 254] on div "Review quality control processes and make necessary adjustments" at bounding box center [708, 256] width 603 height 39
click at [407, 232] on input "a. Review quality control processes and make necessary adjustments" at bounding box center [407, 225] width 0 height 12
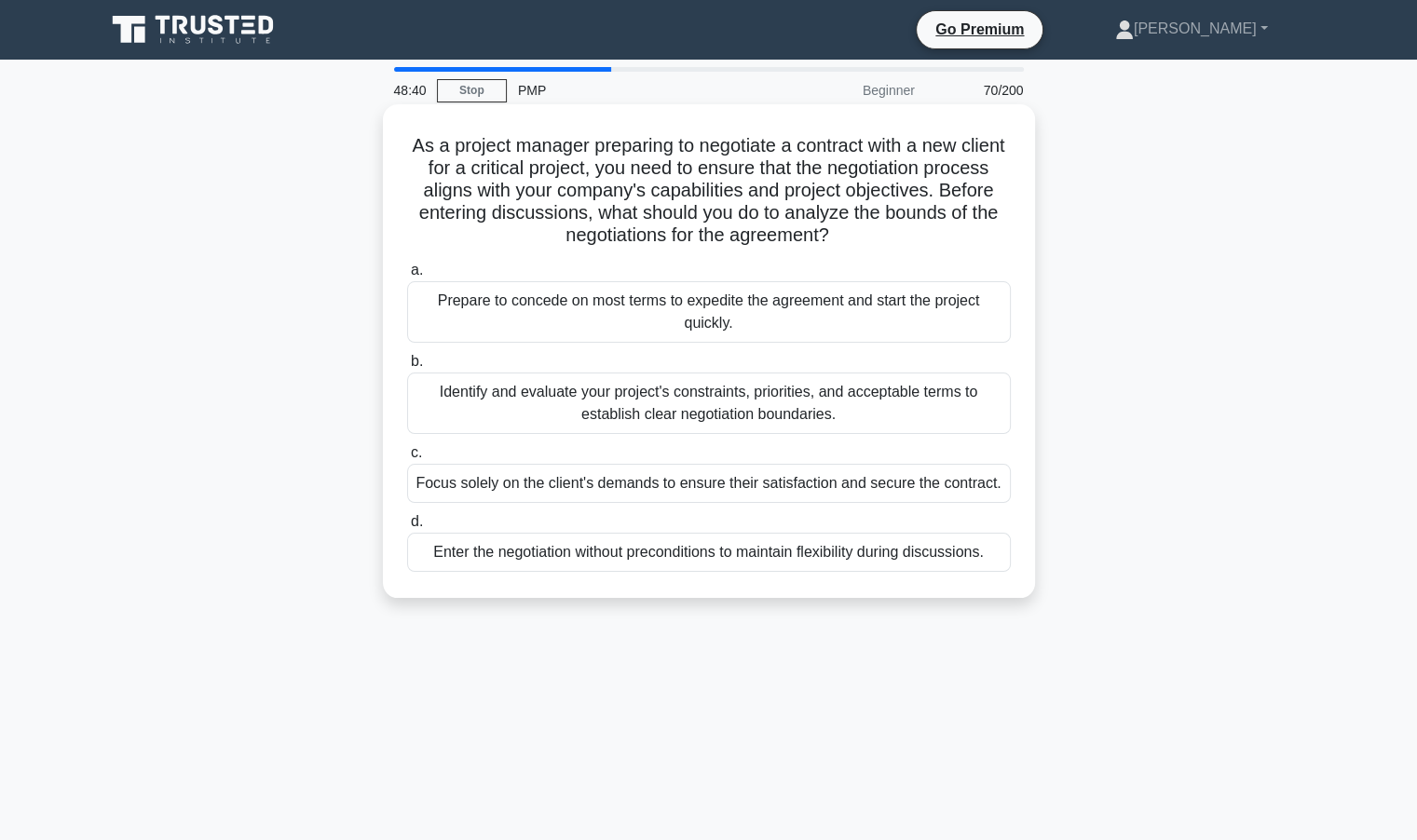
click at [616, 392] on div "Identify and evaluate your project's constraints, priorities, and acceptable te…" at bounding box center [708, 404] width 603 height 61
click at [407, 368] on input "b. Identify and evaluate your project's constraints, priorities, and acceptable…" at bounding box center [407, 362] width 0 height 12
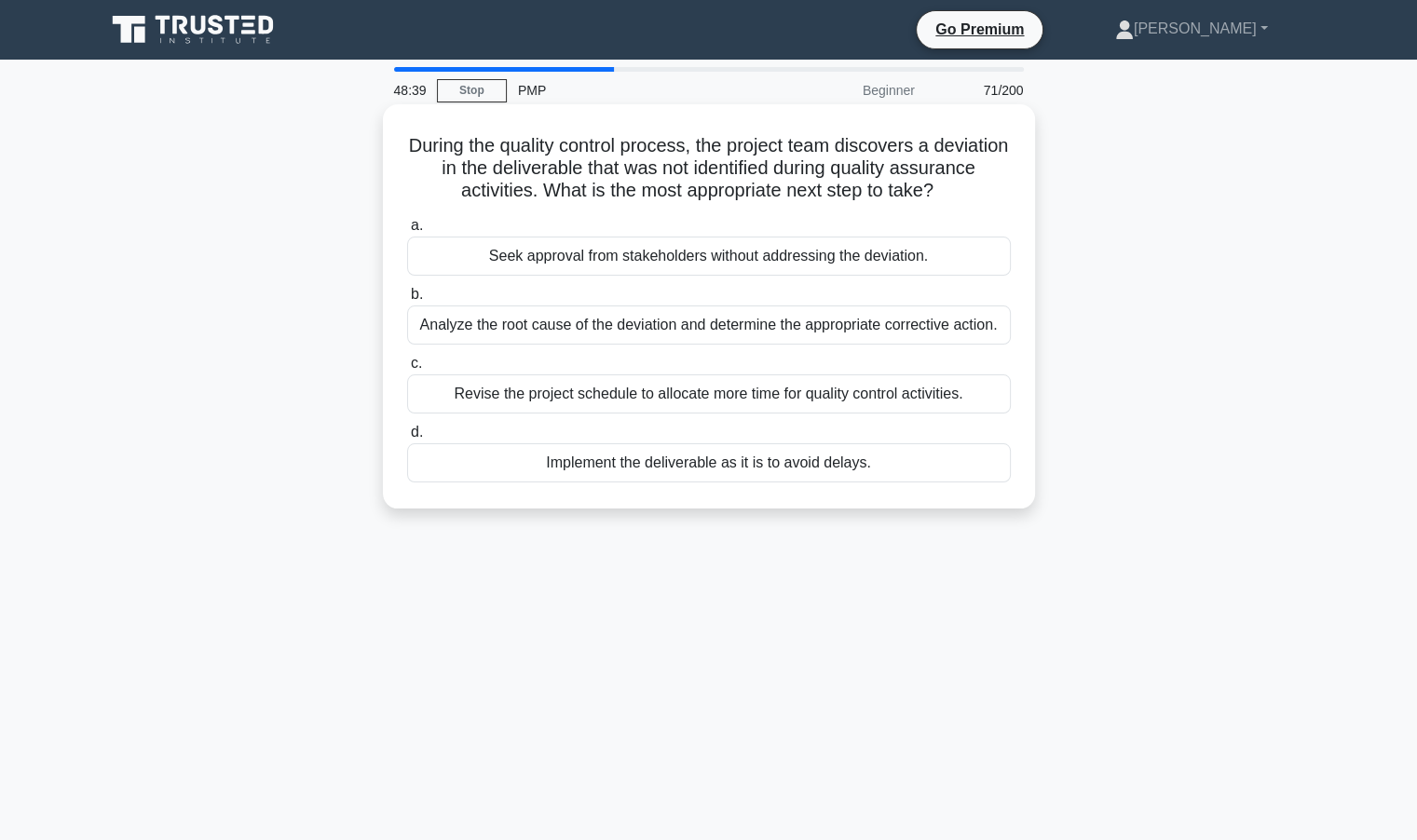
click at [636, 468] on div "Implement the deliverable as it is to avoid delays." at bounding box center [708, 462] width 603 height 39
click at [407, 439] on input "d. Implement the deliverable as it is to avoid delays." at bounding box center [407, 432] width 0 height 12
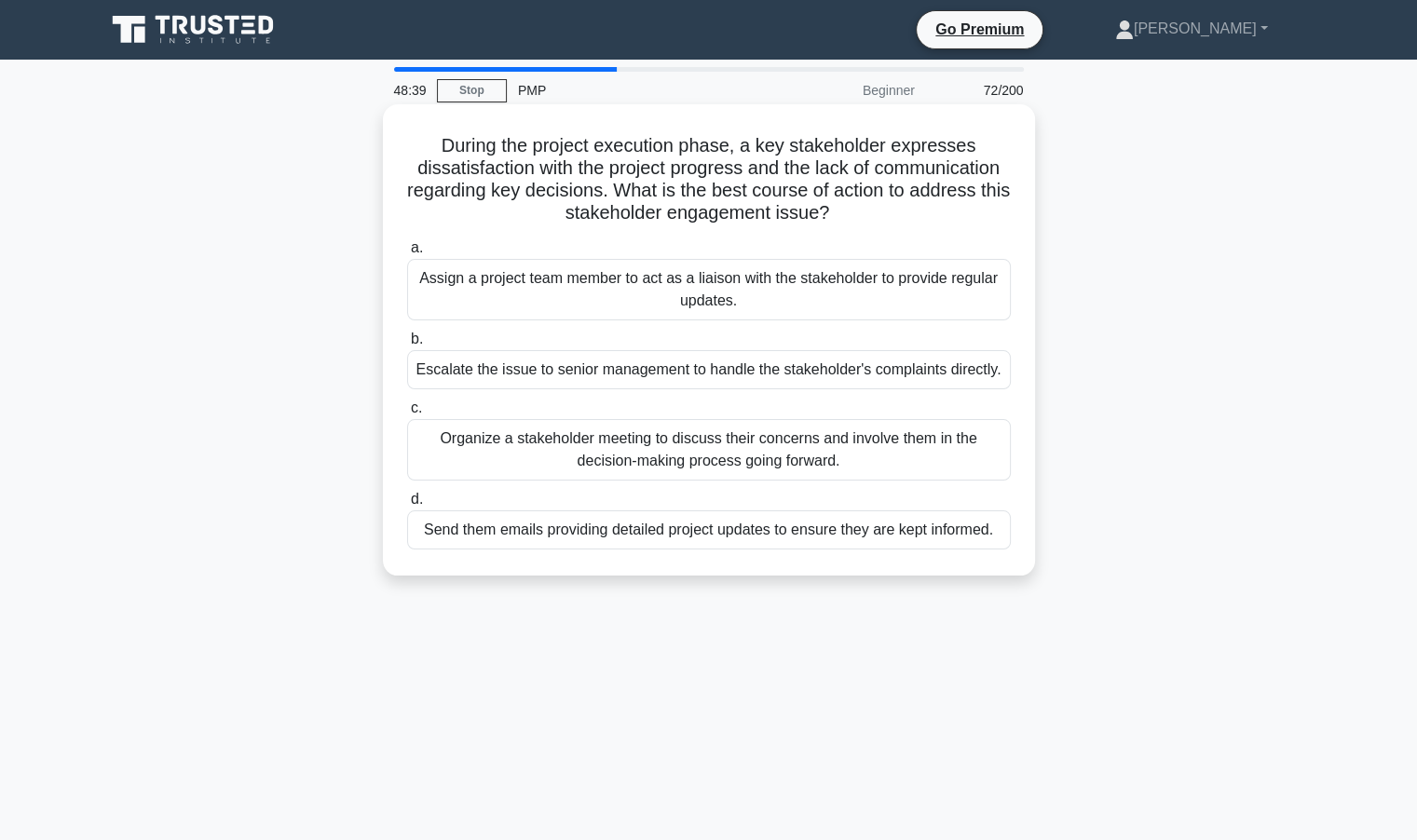
click at [664, 277] on div "Assign a project team member to act as a liaison with the stakeholder to provid…" at bounding box center [708, 290] width 603 height 61
click at [407, 254] on input "a. Assign a project team member to act as a liaison with the stakeholder to pro…" at bounding box center [407, 248] width 0 height 12
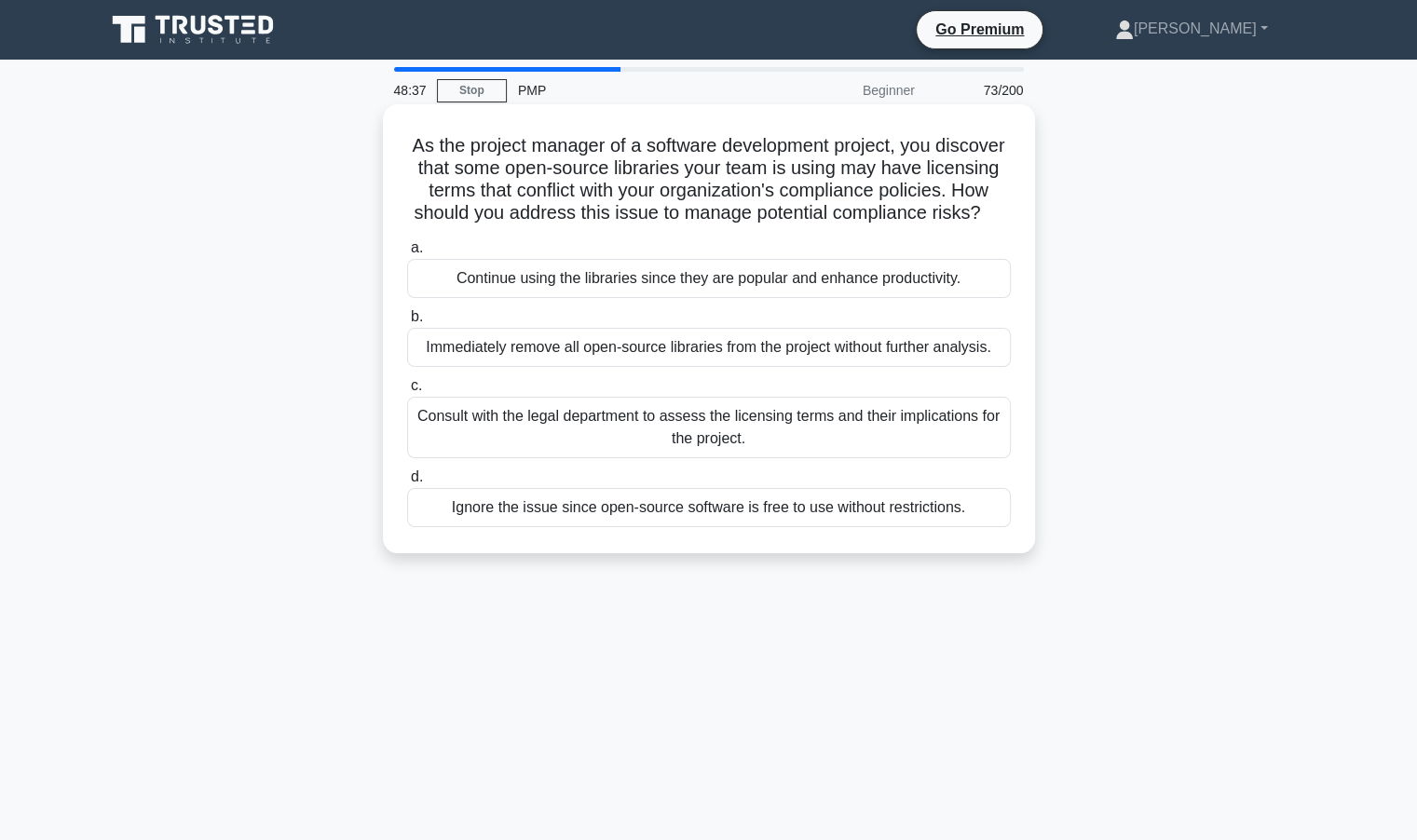
click at [635, 440] on div "Consult with the legal department to assess the licensing terms and their impli…" at bounding box center [708, 428] width 603 height 61
click at [407, 392] on input "c. Consult with the legal department to assess the licensing terms and their im…" at bounding box center [407, 385] width 0 height 12
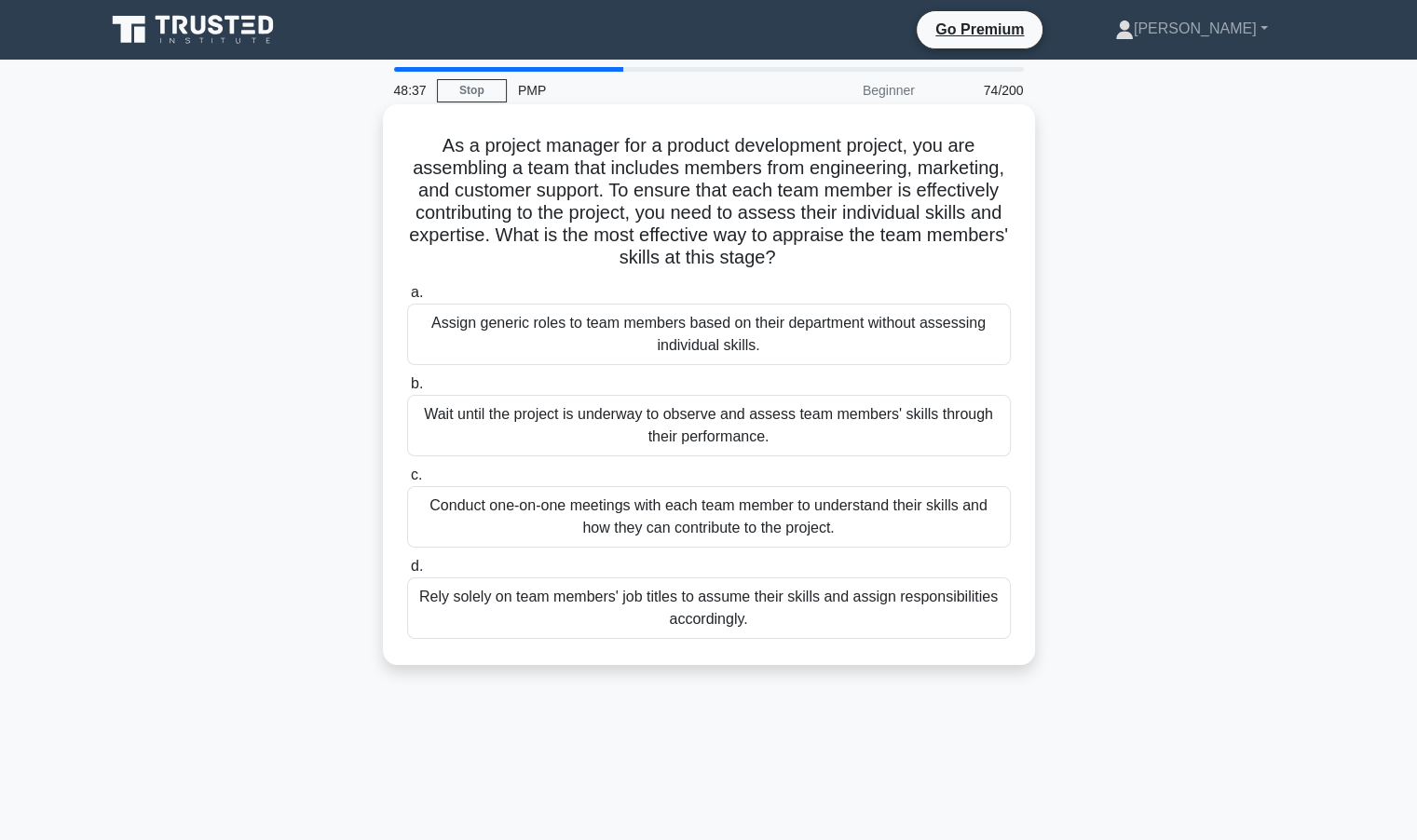
click at [646, 356] on div "Assign generic roles to team members based on their department without assessin…" at bounding box center [708, 335] width 603 height 61
click at [407, 299] on input "a. Assign generic roles to team members based on their department without asses…" at bounding box center [407, 292] width 0 height 12
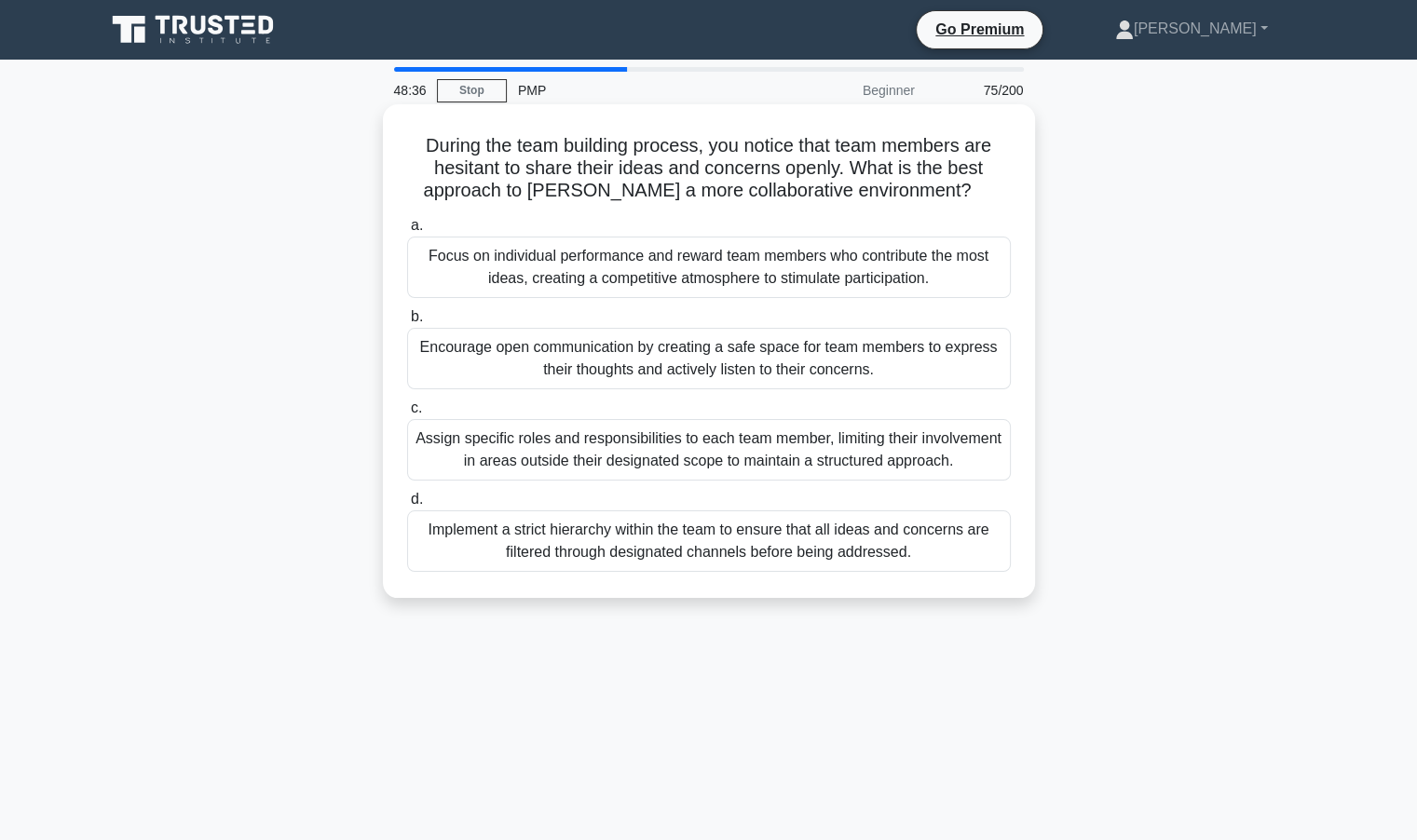
click at [692, 296] on div "Focus on individual performance and reward team members who contribute the most…" at bounding box center [708, 268] width 603 height 61
click at [407, 232] on input "a. Focus on individual performance and reward team members who contribute the m…" at bounding box center [407, 225] width 0 height 12
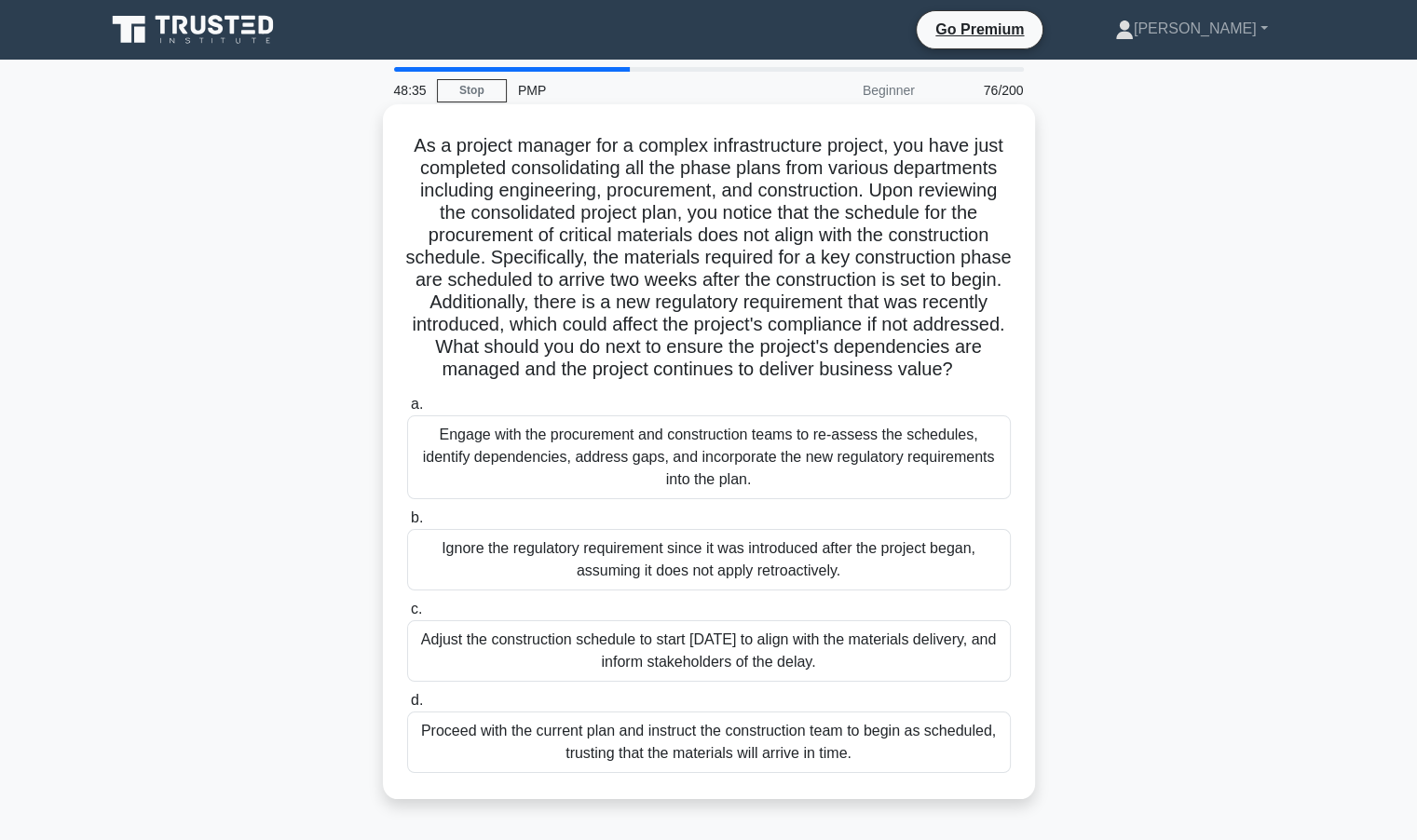
click at [672, 382] on h5 "As a project manager for a complex infrastructure project, you have just comple…" at bounding box center [709, 258] width 607 height 247
click at [749, 579] on div "Ignore the regulatory requirement since it was introduced after the project beg…" at bounding box center [708, 560] width 603 height 61
click at [407, 525] on input "b. Ignore the regulatory requirement since it was introduced after the project …" at bounding box center [407, 518] width 0 height 12
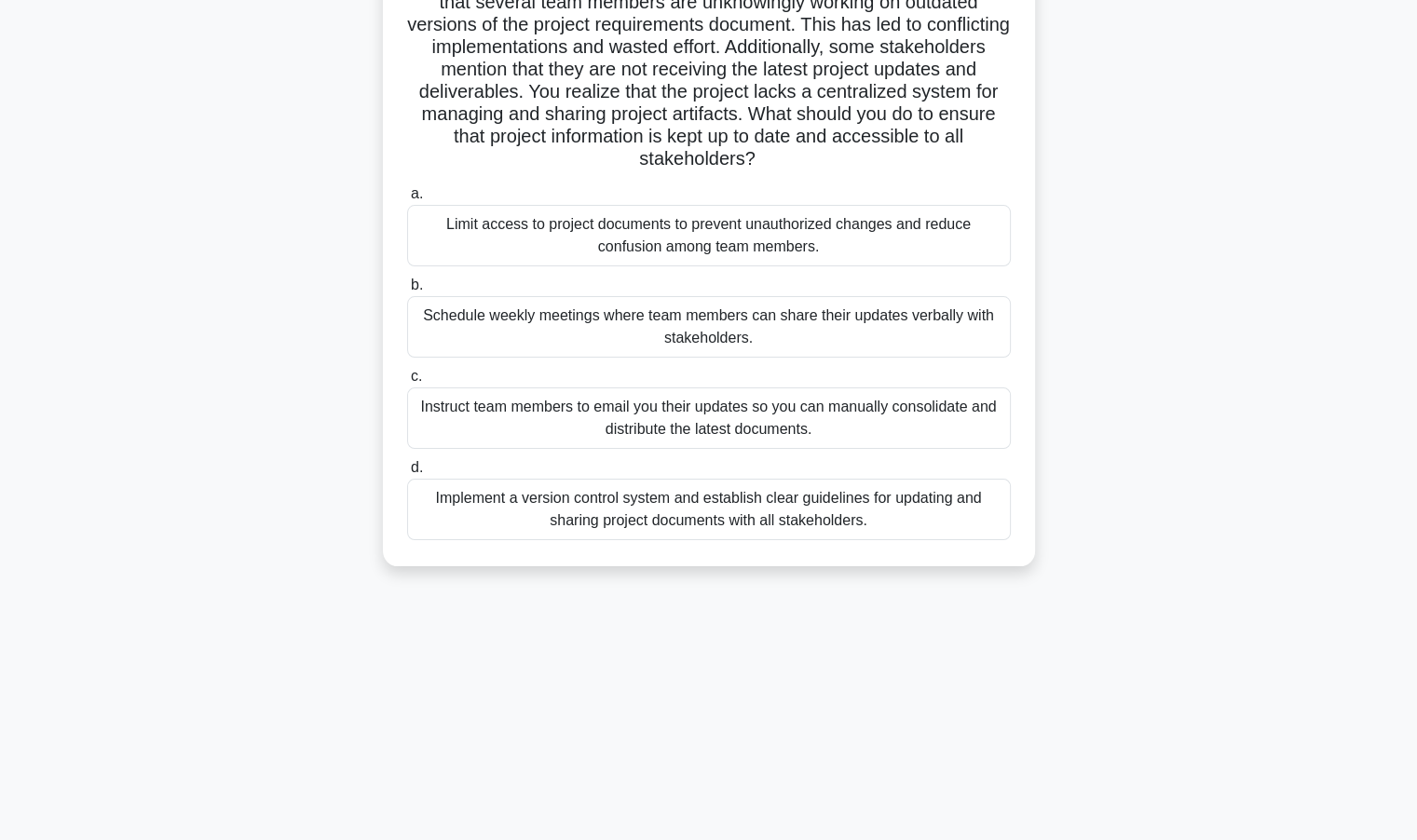
click at [728, 495] on div "Implement a version control system and establish clear guidelines for updating …" at bounding box center [708, 509] width 603 height 61
click at [407, 474] on input "d. Implement a version control system and establish clear guidelines for updati…" at bounding box center [407, 468] width 0 height 12
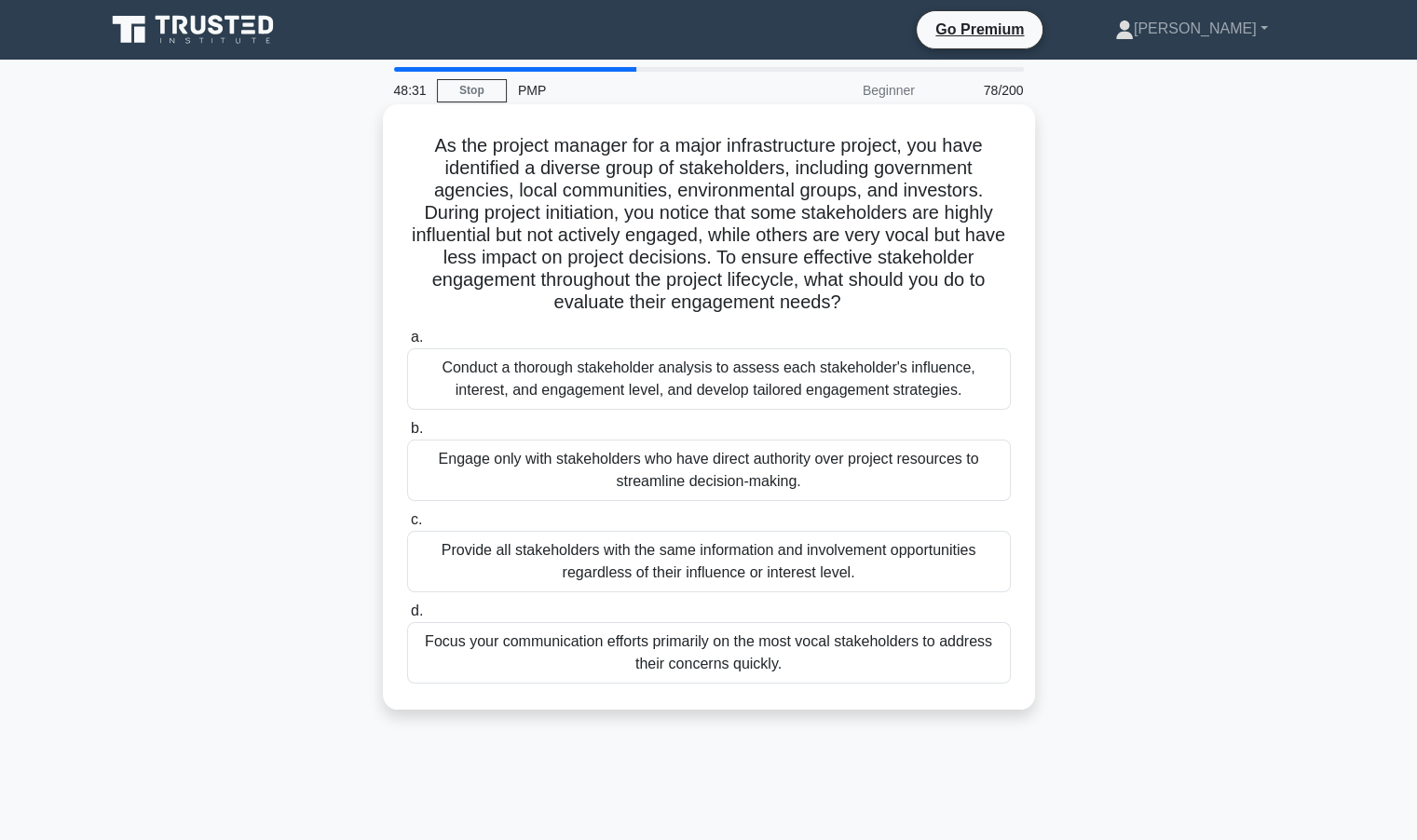
click at [701, 379] on div "Conduct a thorough stakeholder analysis to assess each stakeholder's influence,…" at bounding box center [708, 379] width 603 height 61
click at [407, 343] on input "a. Conduct a thorough stakeholder analysis to assess each stakeholder's influen…" at bounding box center [407, 338] width 0 height 12
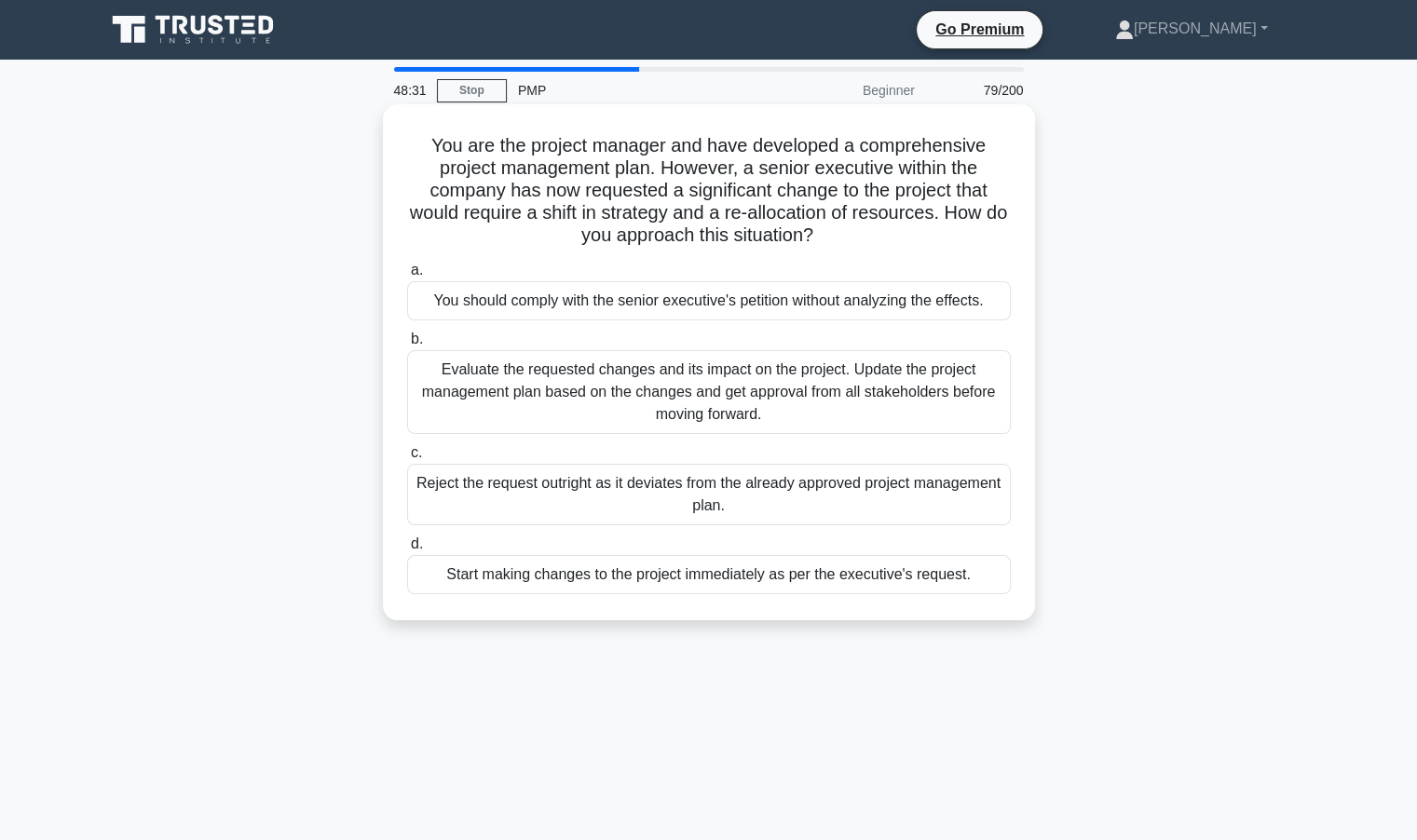
click at [697, 503] on div "Reject the request outright as it deviates from the already approved project ma…" at bounding box center [708, 495] width 603 height 61
click at [407, 459] on input "c. Reject the request outright as it deviates from the already approved project…" at bounding box center [407, 453] width 0 height 12
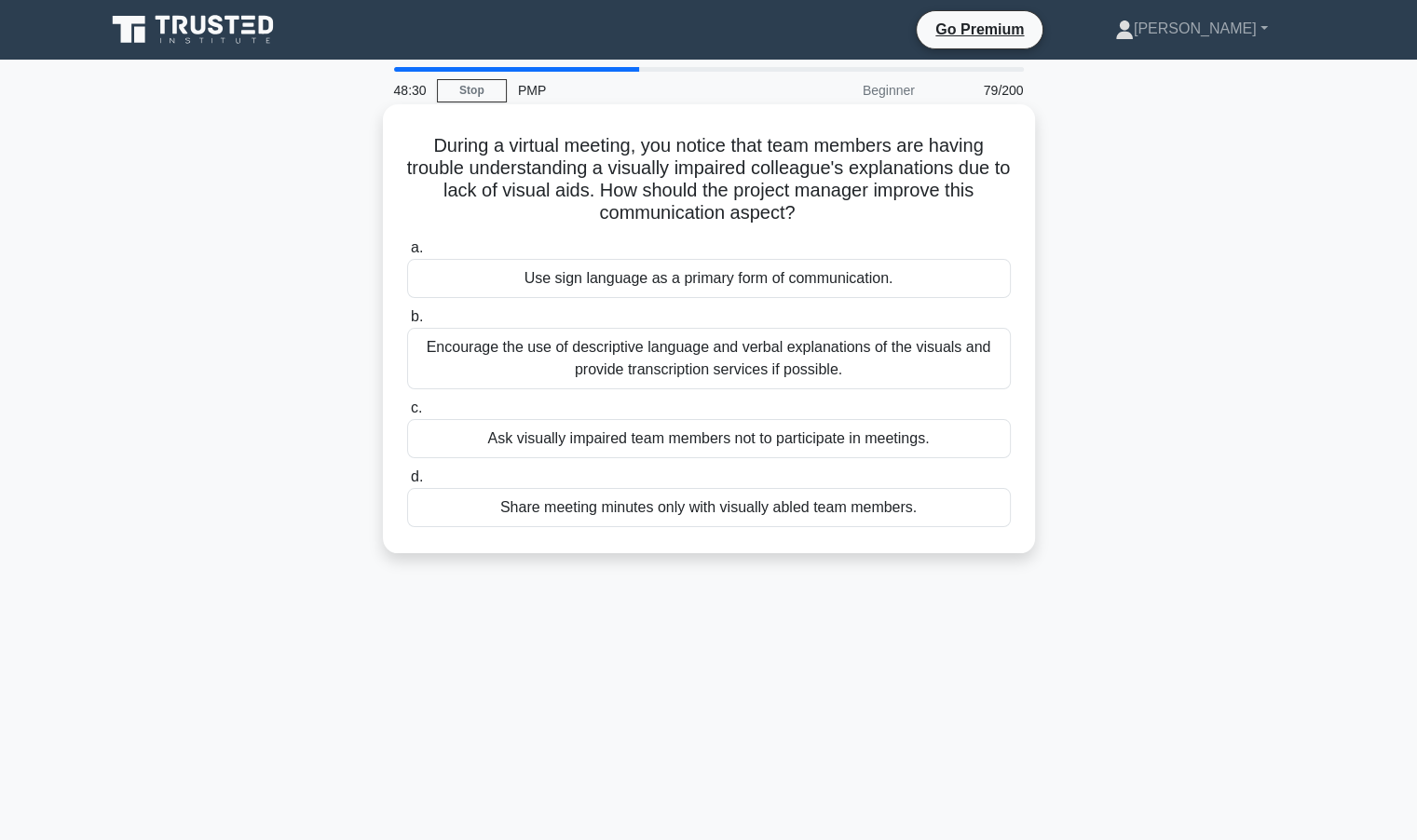
click at [708, 362] on div "Encourage the use of descriptive language and verbal explanations of the visual…" at bounding box center [708, 359] width 603 height 61
click at [407, 323] on input "b. Encourage the use of descriptive language and verbal explanations of the vis…" at bounding box center [407, 316] width 0 height 12
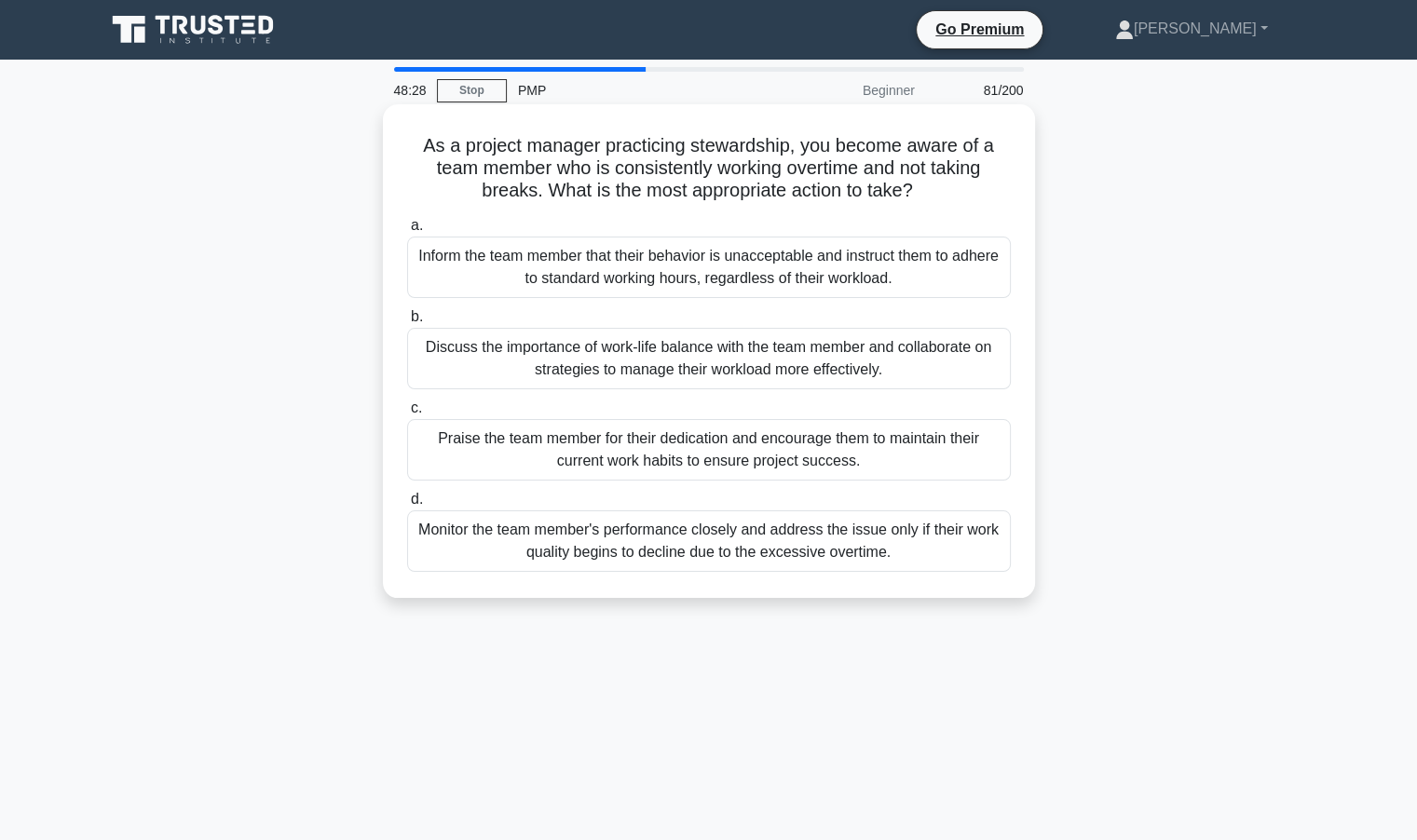
click at [726, 540] on div "Monitor the team member's performance closely and address the issue only if the…" at bounding box center [708, 541] width 603 height 61
click at [407, 505] on input "d. Monitor the team member's performance closely and address the issue only if …" at bounding box center [407, 500] width 0 height 12
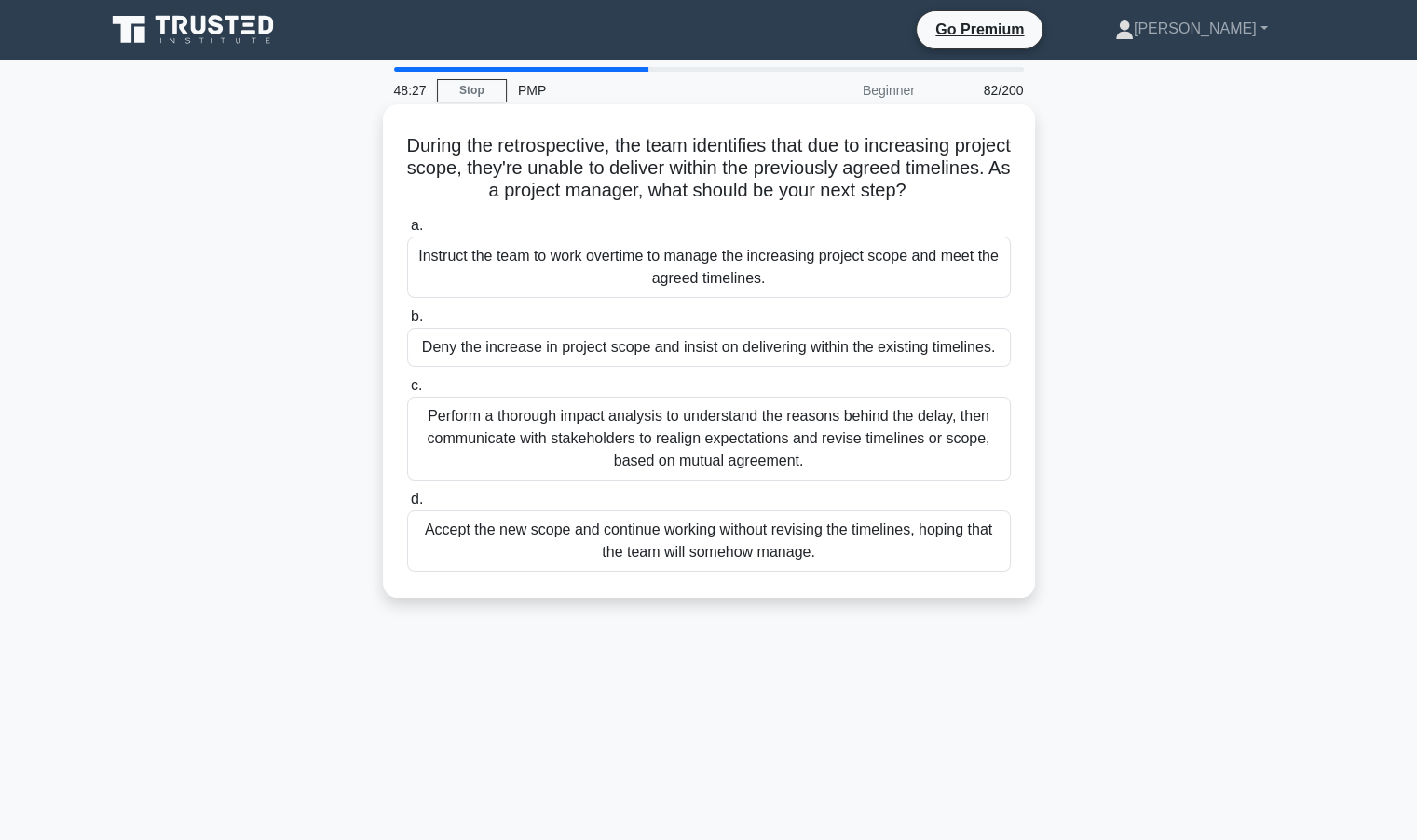
click at [720, 437] on div "Perform a thorough impact analysis to understand the reasons behind the delay, …" at bounding box center [708, 438] width 603 height 83
click at [407, 392] on input "c. Perform a thorough impact analysis to understand the reasons behind the dela…" at bounding box center [407, 385] width 0 height 12
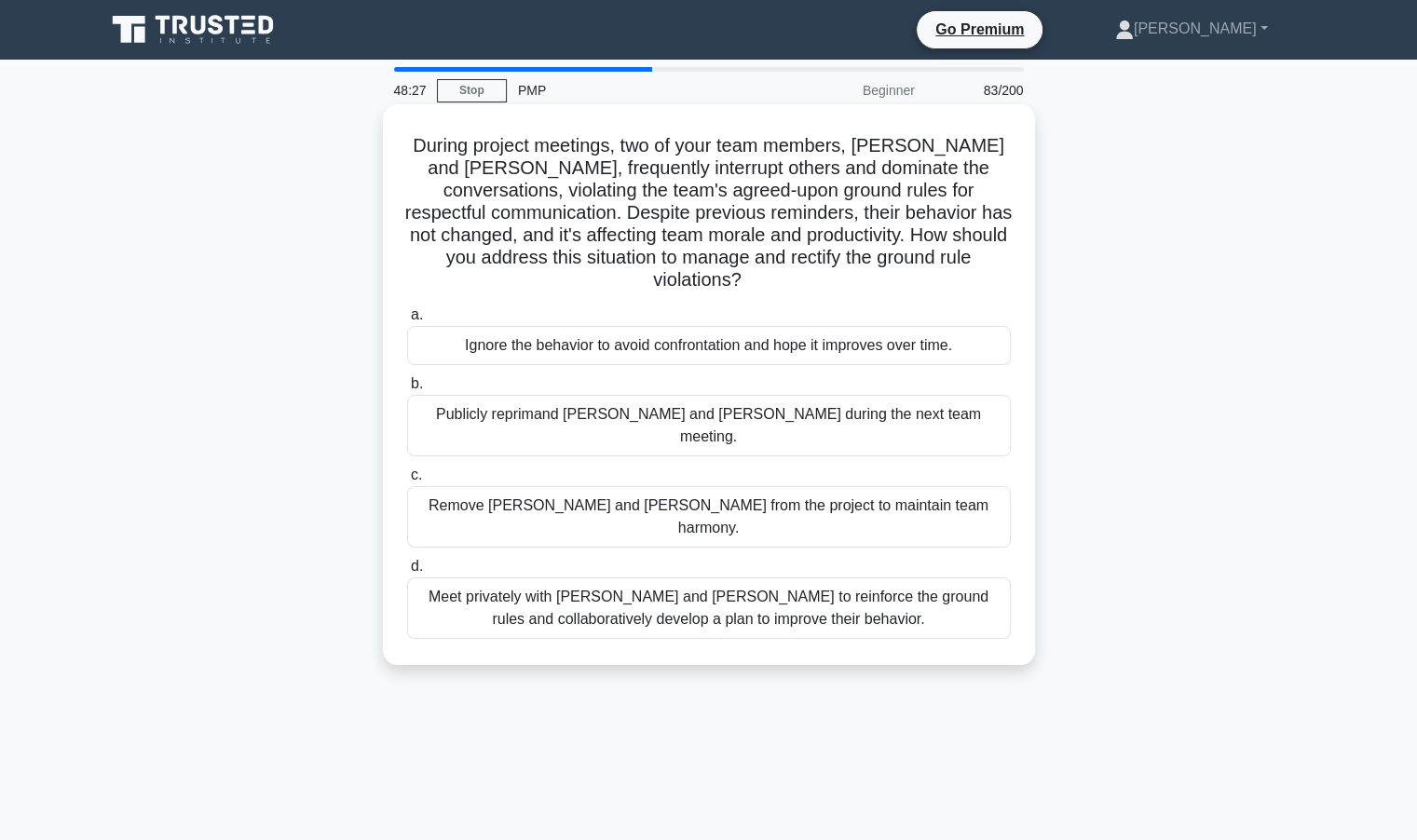
click at [605, 348] on div "Ignore the behavior to avoid confrontation and hope it improves over time." at bounding box center [708, 345] width 603 height 39
click at [407, 321] on input "a. Ignore the behavior to avoid confrontation and hope it improves over time." at bounding box center [407, 315] width 0 height 12
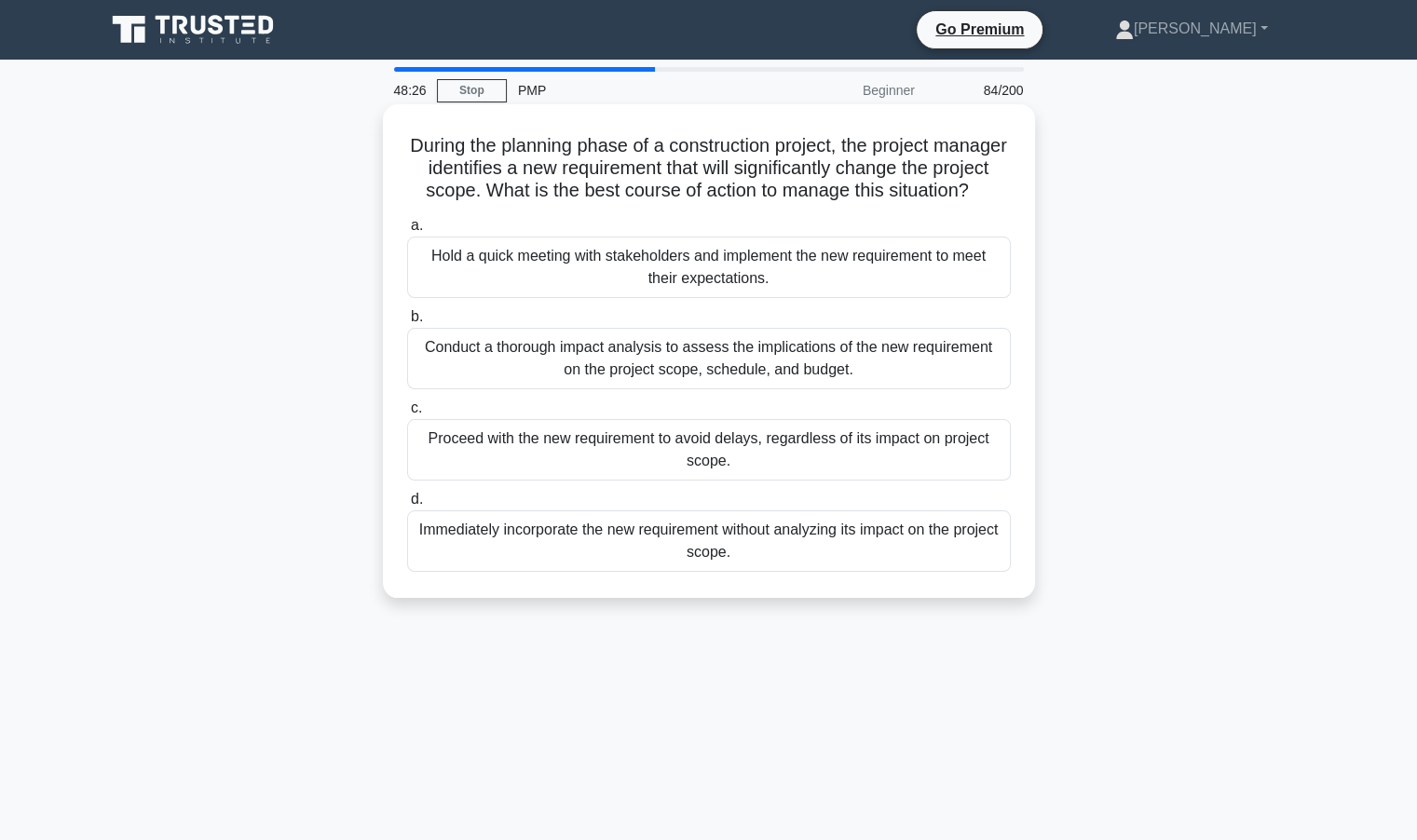
click at [620, 386] on div "Conduct a thorough impact analysis to assess the implications of the new requir…" at bounding box center [708, 359] width 603 height 61
click at [407, 323] on input "b. Conduct a thorough impact analysis to assess the implications of the new req…" at bounding box center [407, 316] width 0 height 12
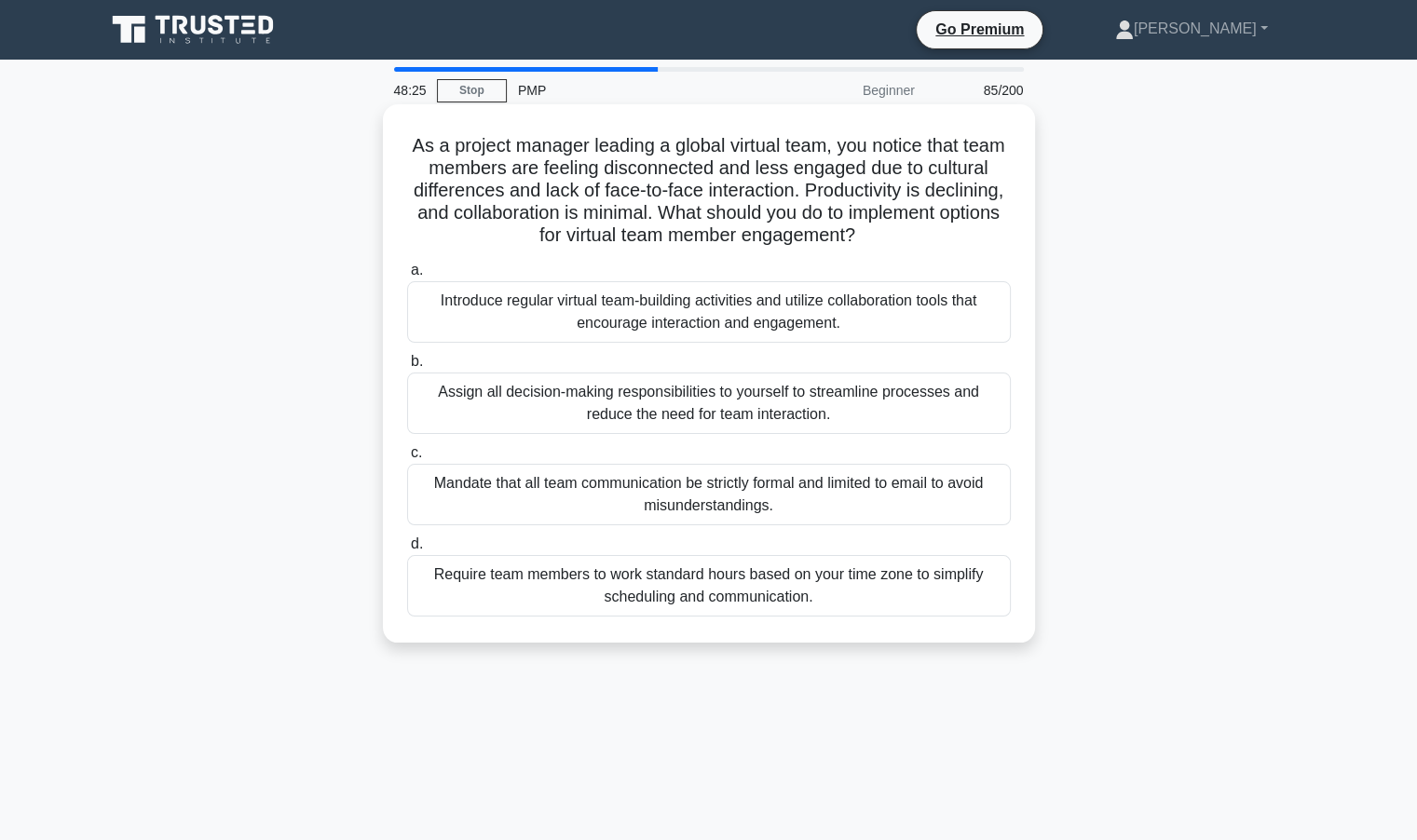
click at [563, 480] on div "Mandate that all team communication be strictly formal and limited to email to …" at bounding box center [708, 495] width 603 height 61
click at [407, 459] on input "c. Mandate that all team communication be strictly formal and limited to email …" at bounding box center [407, 453] width 0 height 12
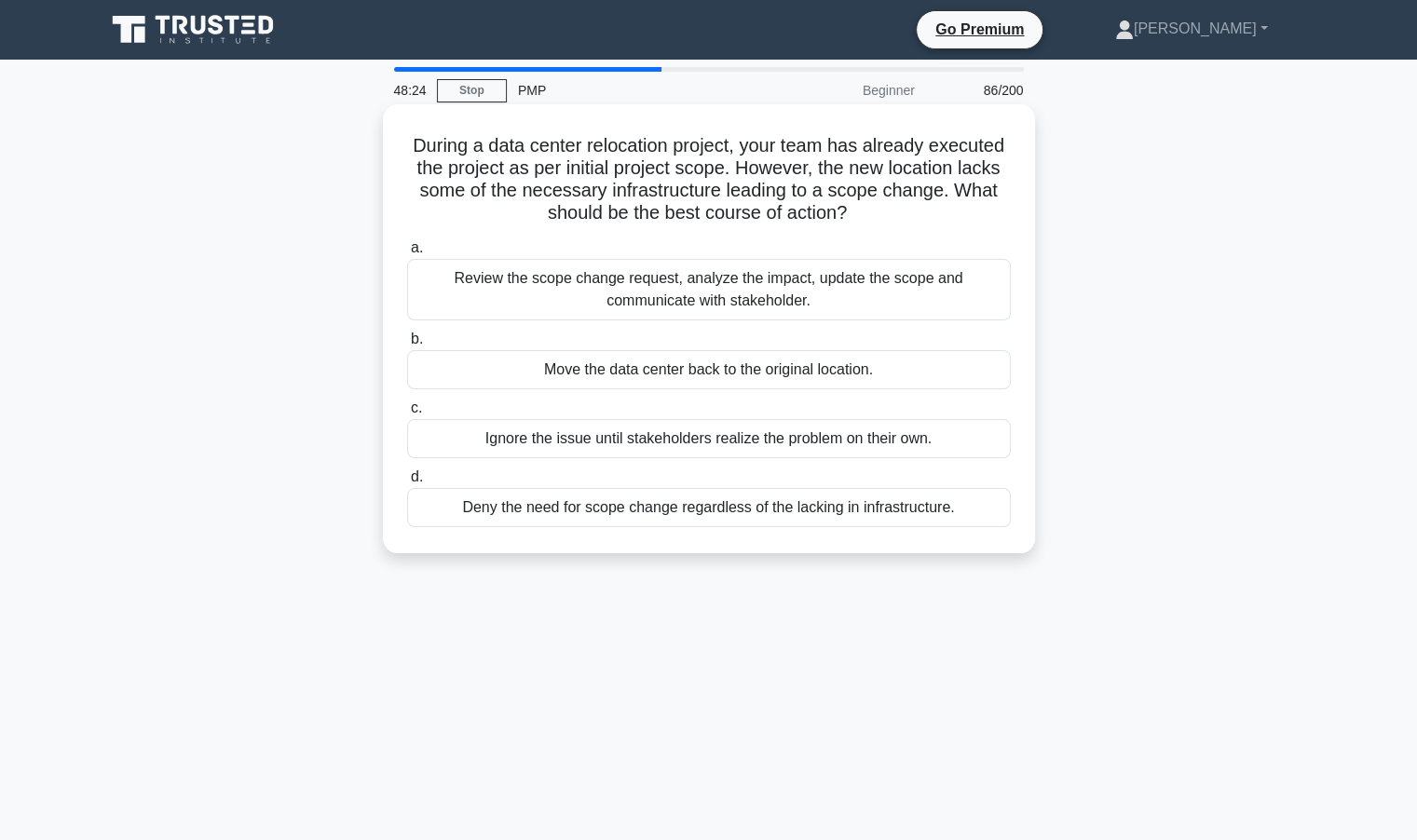
click at [614, 377] on div "Move the data center back to the original location." at bounding box center [708, 369] width 603 height 39
click at [407, 345] on input "b. Move the data center back to the original location." at bounding box center [407, 339] width 0 height 12
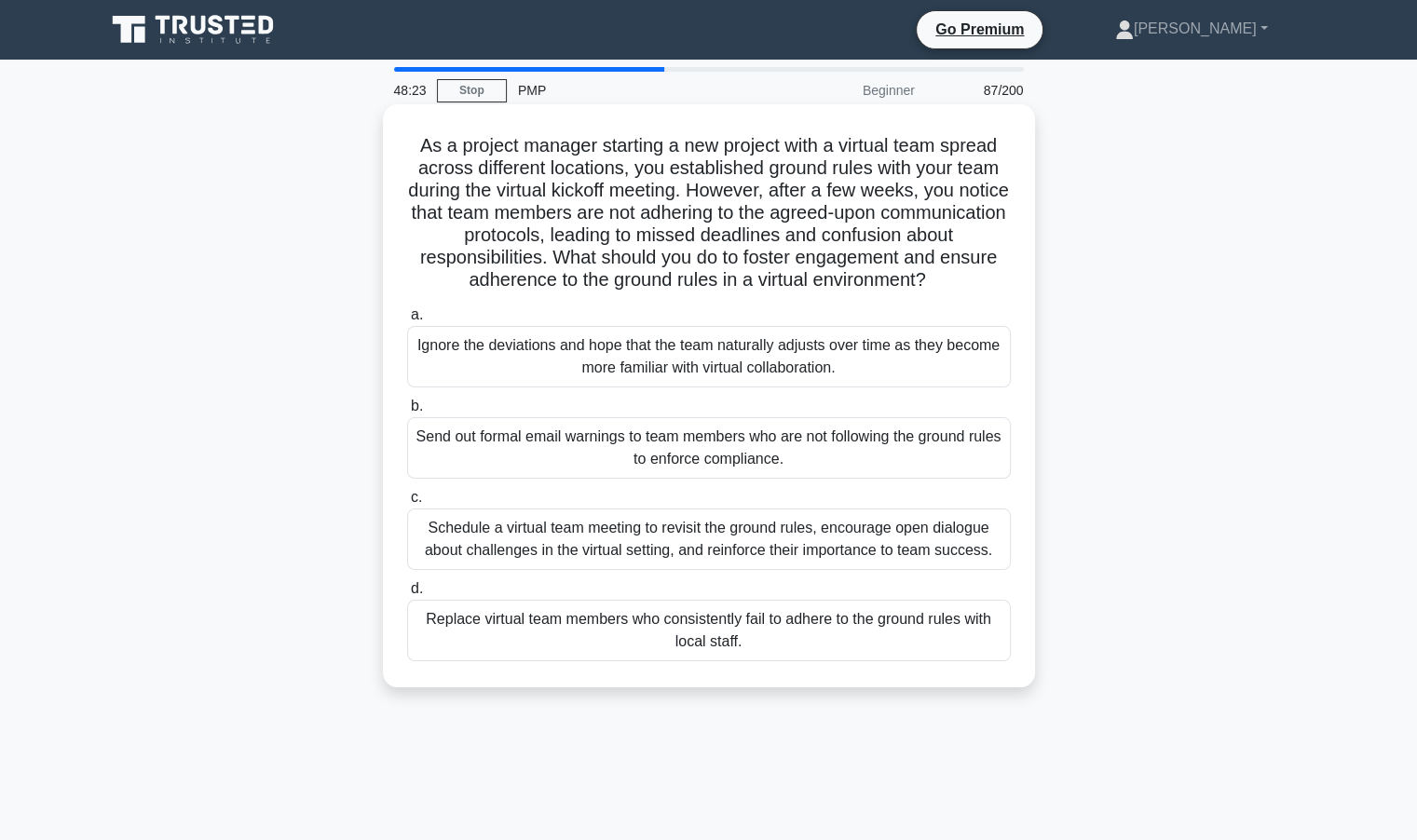
click at [628, 459] on div "Send out formal email warnings to team members who are not following the ground…" at bounding box center [708, 448] width 603 height 61
click at [407, 412] on input "b. Send out formal email warnings to team members who are not following the gro…" at bounding box center [407, 407] width 0 height 12
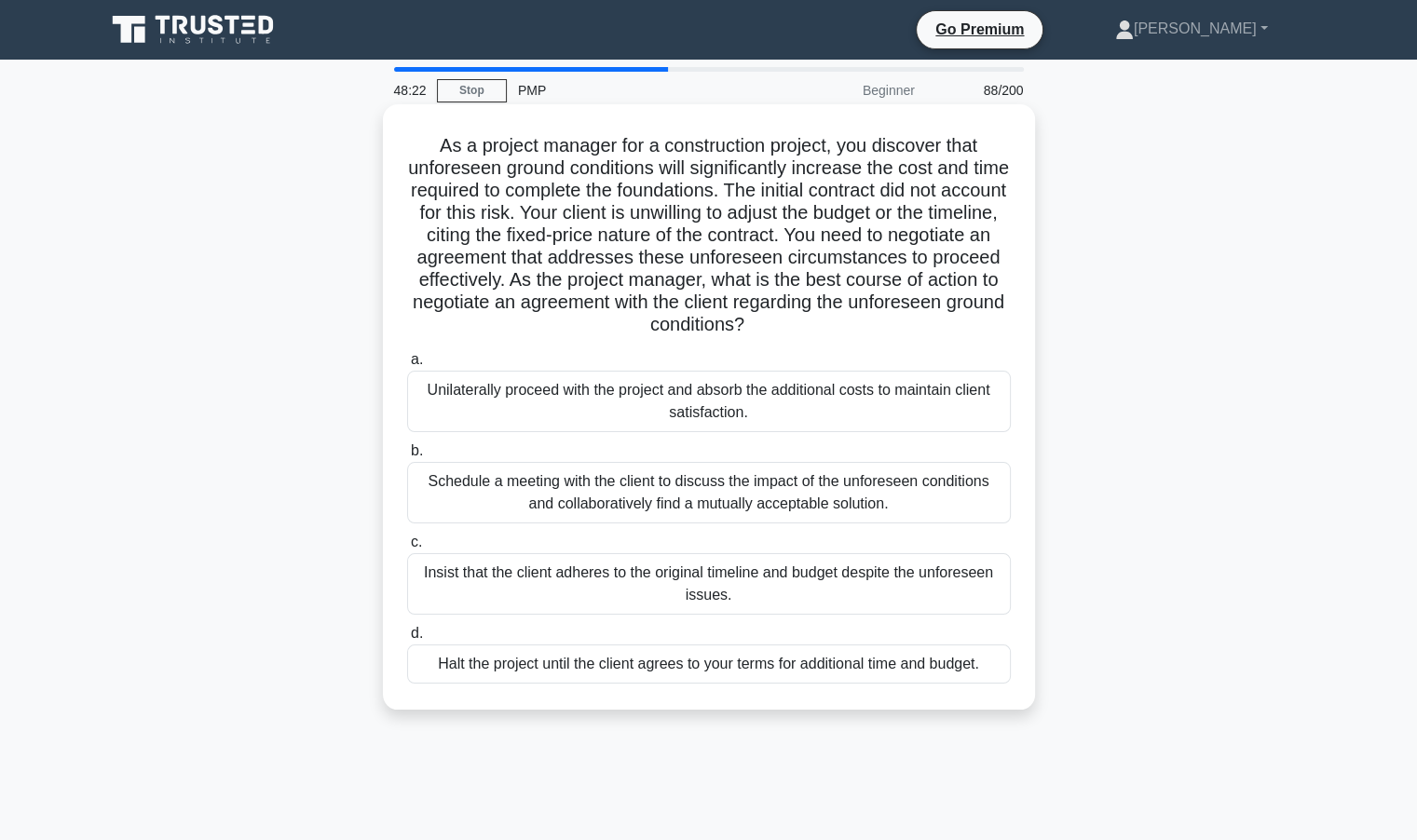
click at [589, 483] on div "Schedule a meeting with the client to discuss the impact of the unforeseen cond…" at bounding box center [708, 493] width 603 height 61
click at [407, 457] on input "b. Schedule a meeting with the client to discuss the impact of the unforeseen c…" at bounding box center [407, 451] width 0 height 12
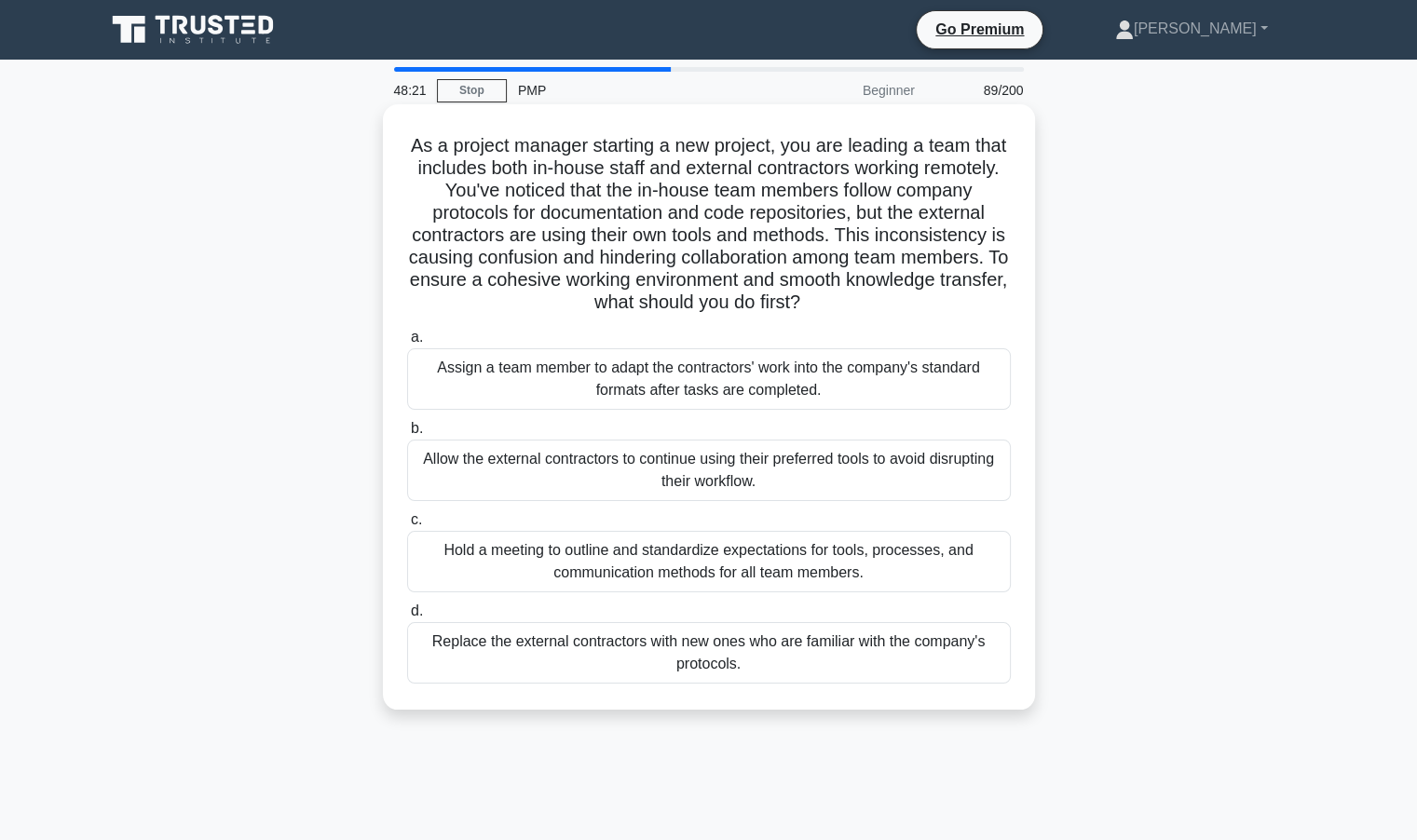
click at [576, 548] on div "Hold a meeting to outline and standardize expectations for tools, processes, an…" at bounding box center [708, 562] width 603 height 61
click at [407, 526] on input "c. Hold a meeting to outline and standardize expectations for tools, processes,…" at bounding box center [407, 520] width 0 height 12
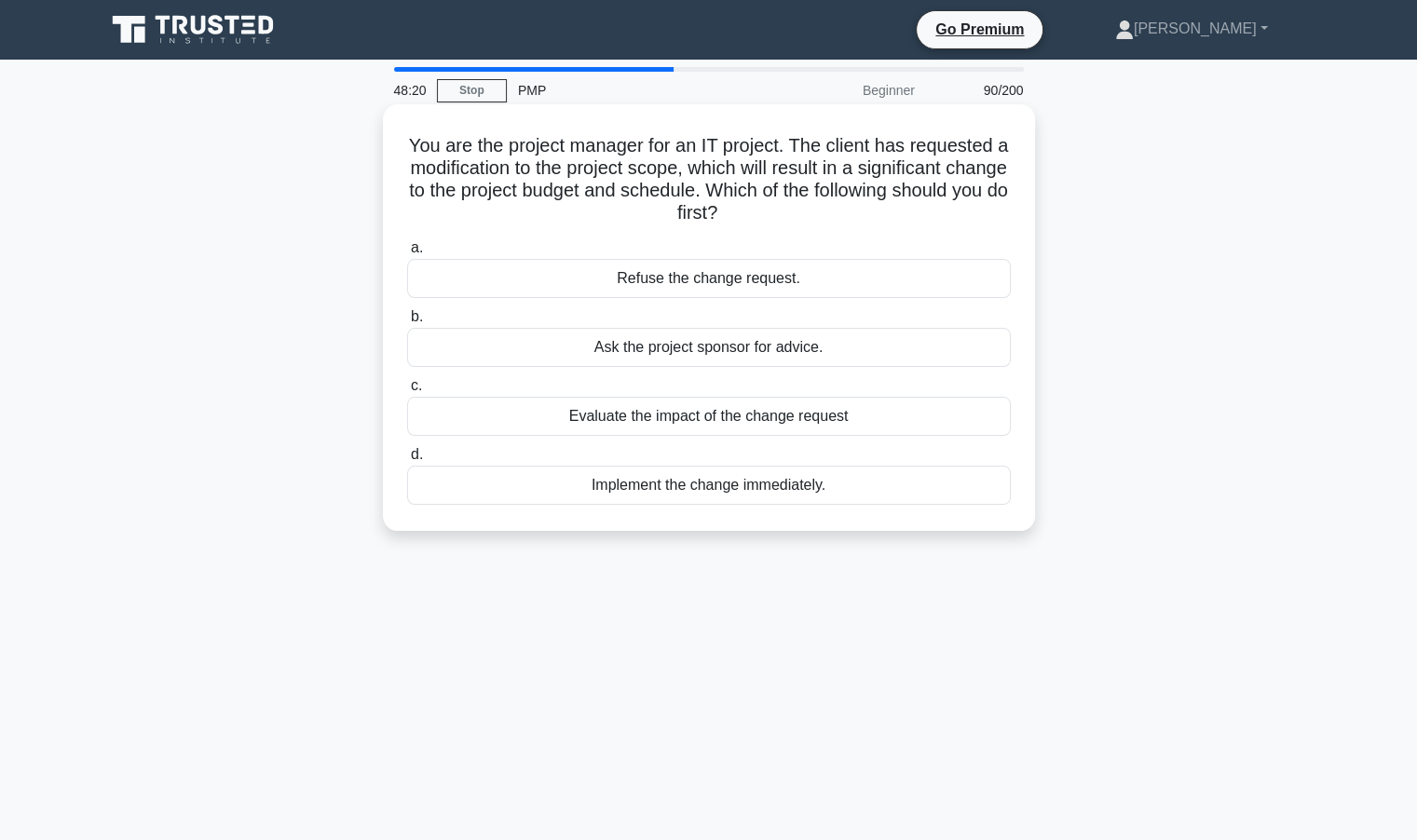
click at [559, 337] on div "Ask the project sponsor for advice." at bounding box center [708, 347] width 603 height 39
click at [407, 323] on input "b. Ask the project sponsor for advice." at bounding box center [407, 316] width 0 height 12
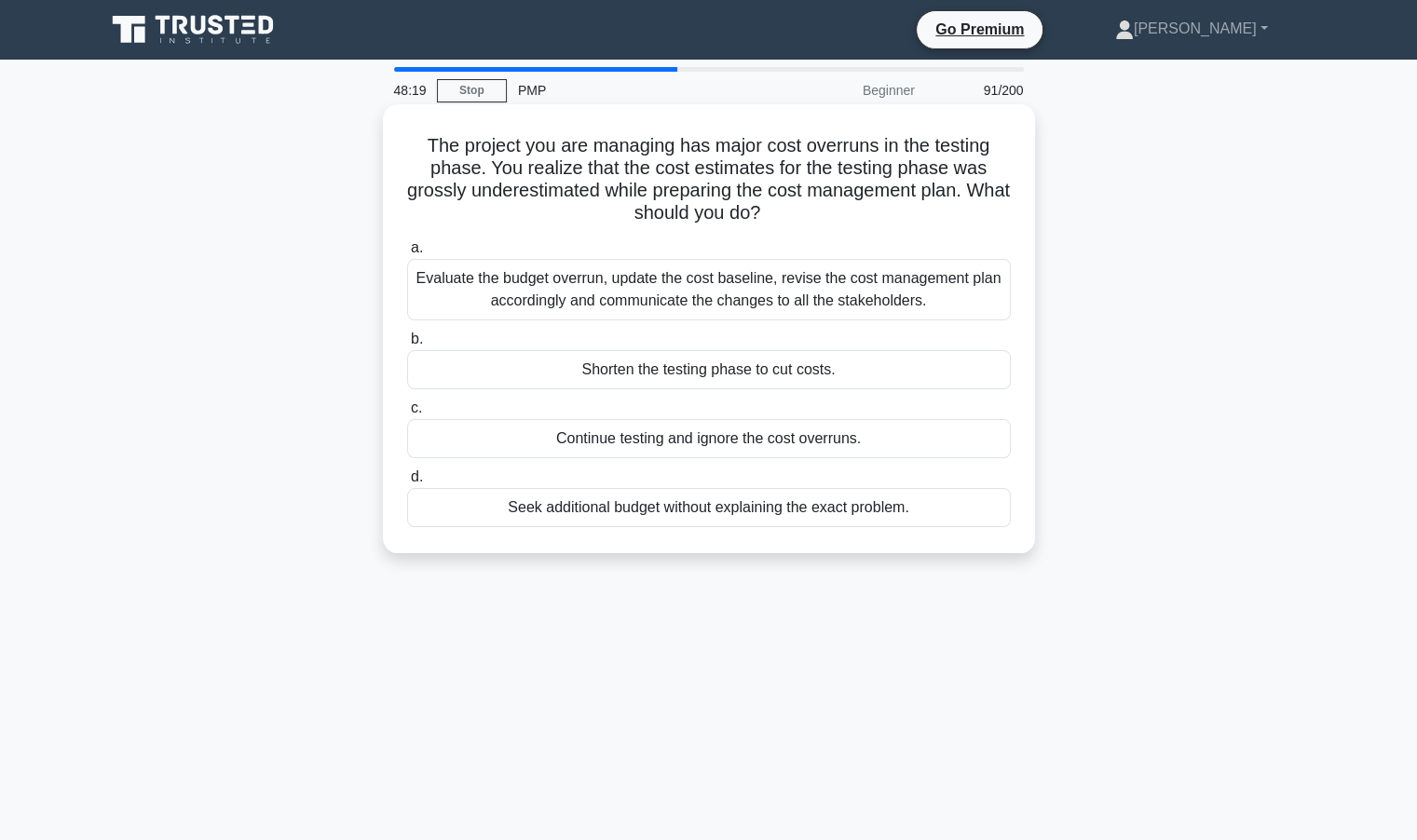
click at [695, 288] on div "Evaluate the budget overrun, update the cost baseline, revise the cost manageme…" at bounding box center [708, 290] width 603 height 61
click at [407, 254] on input "a. Evaluate the budget overrun, update the cost baseline, revise the cost manag…" at bounding box center [407, 248] width 0 height 12
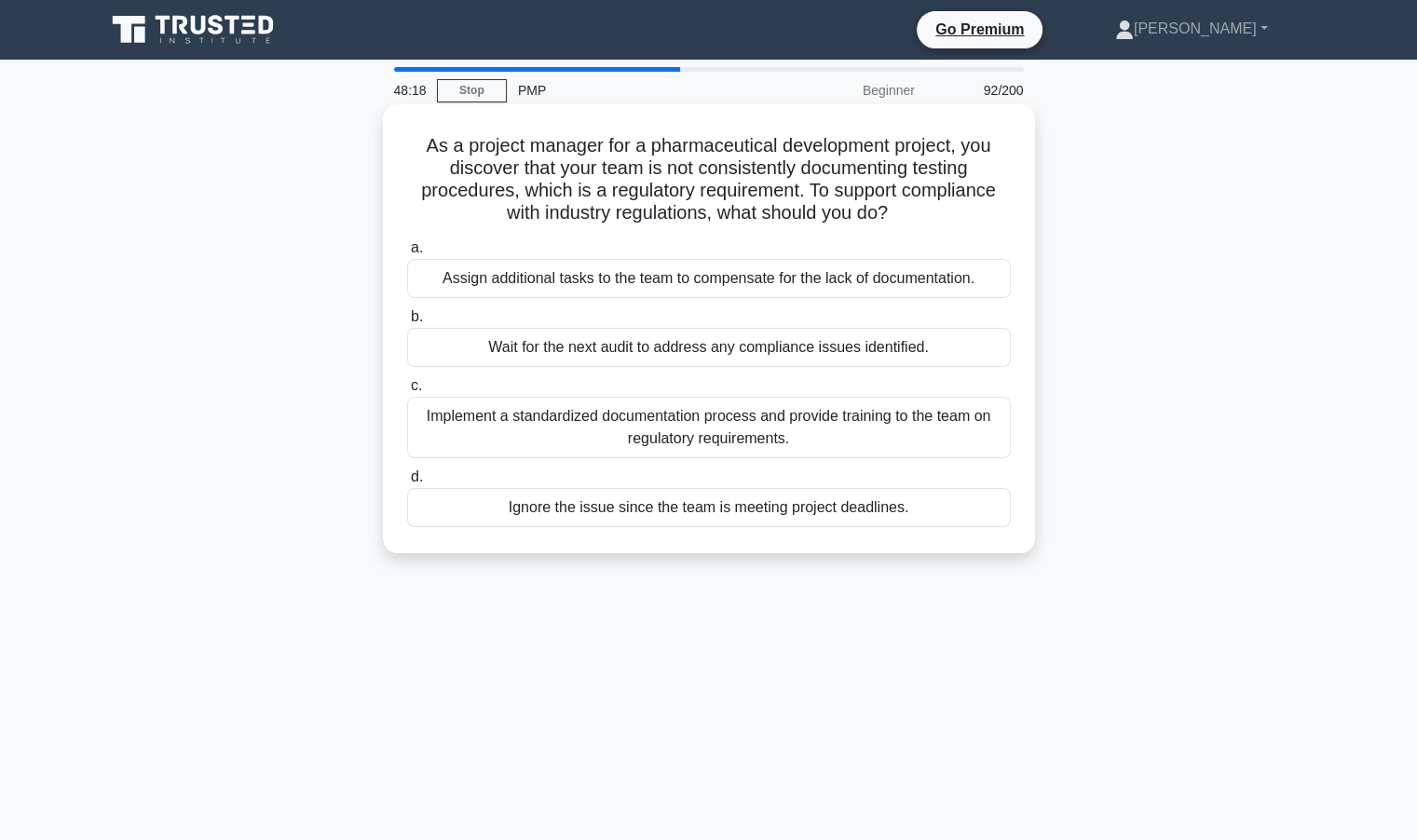
click at [675, 424] on div "Implement a standardized documentation process and provide training to the team…" at bounding box center [708, 428] width 603 height 61
click at [407, 392] on input "c. Implement a standardized documentation process and provide training to the t…" at bounding box center [407, 385] width 0 height 12
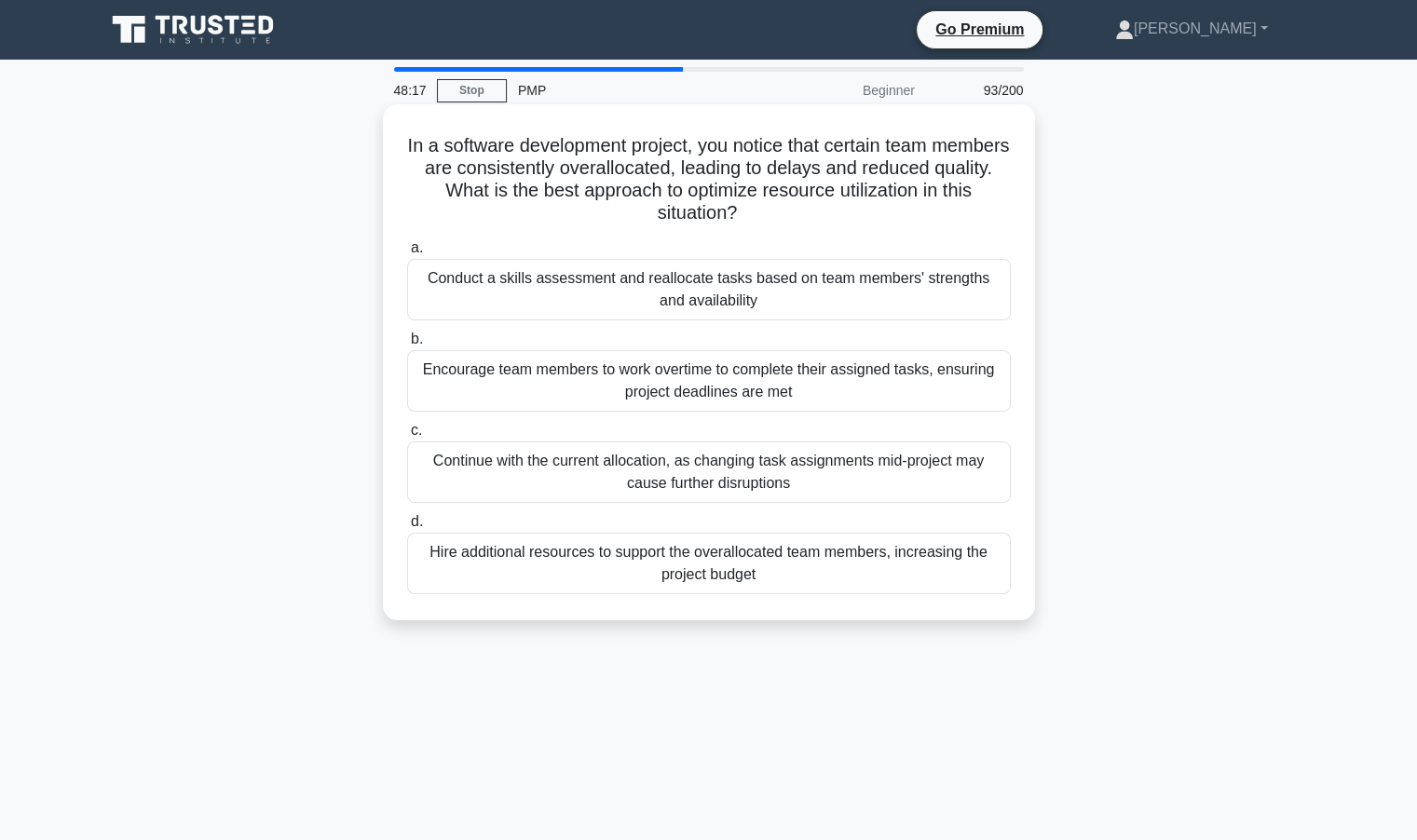
click at [487, 383] on div "Encourage team members to work overtime to complete their assigned tasks, ensur…" at bounding box center [708, 381] width 603 height 61
click at [407, 345] on input "b. Encourage team members to work overtime to complete their assigned tasks, en…" at bounding box center [407, 339] width 0 height 12
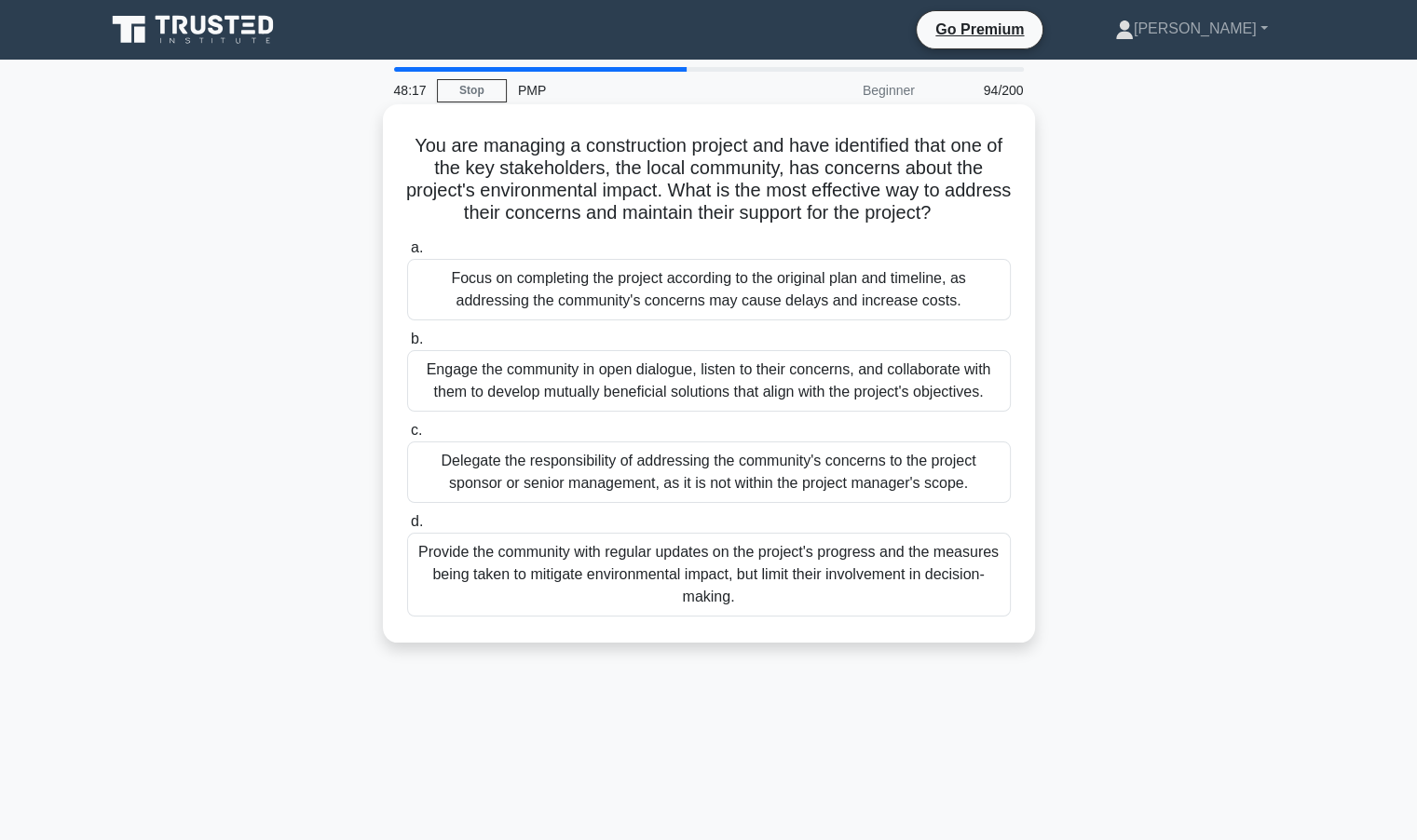
click at [600, 286] on div "Focus on completing the project according to the original plan and timeline, as…" at bounding box center [708, 290] width 603 height 61
click at [407, 254] on input "a. Focus on completing the project according to the original plan and timeline,…" at bounding box center [407, 248] width 0 height 12
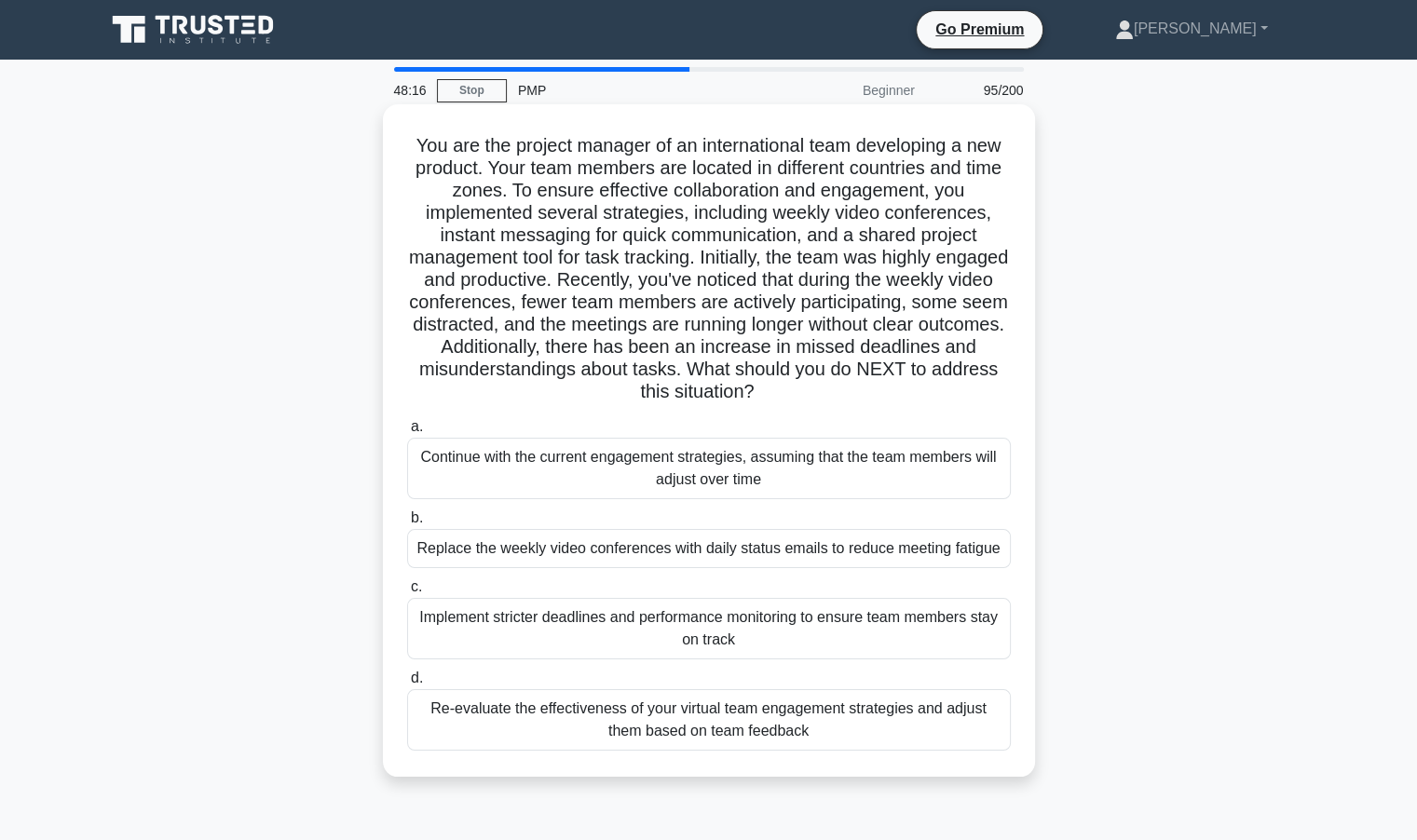
click at [731, 462] on div "Continue with the current engagement strategies, assuming that the team members…" at bounding box center [708, 469] width 603 height 61
click at [407, 433] on input "a. Continue with the current engagement strategies, assuming that the team memb…" at bounding box center [407, 427] width 0 height 12
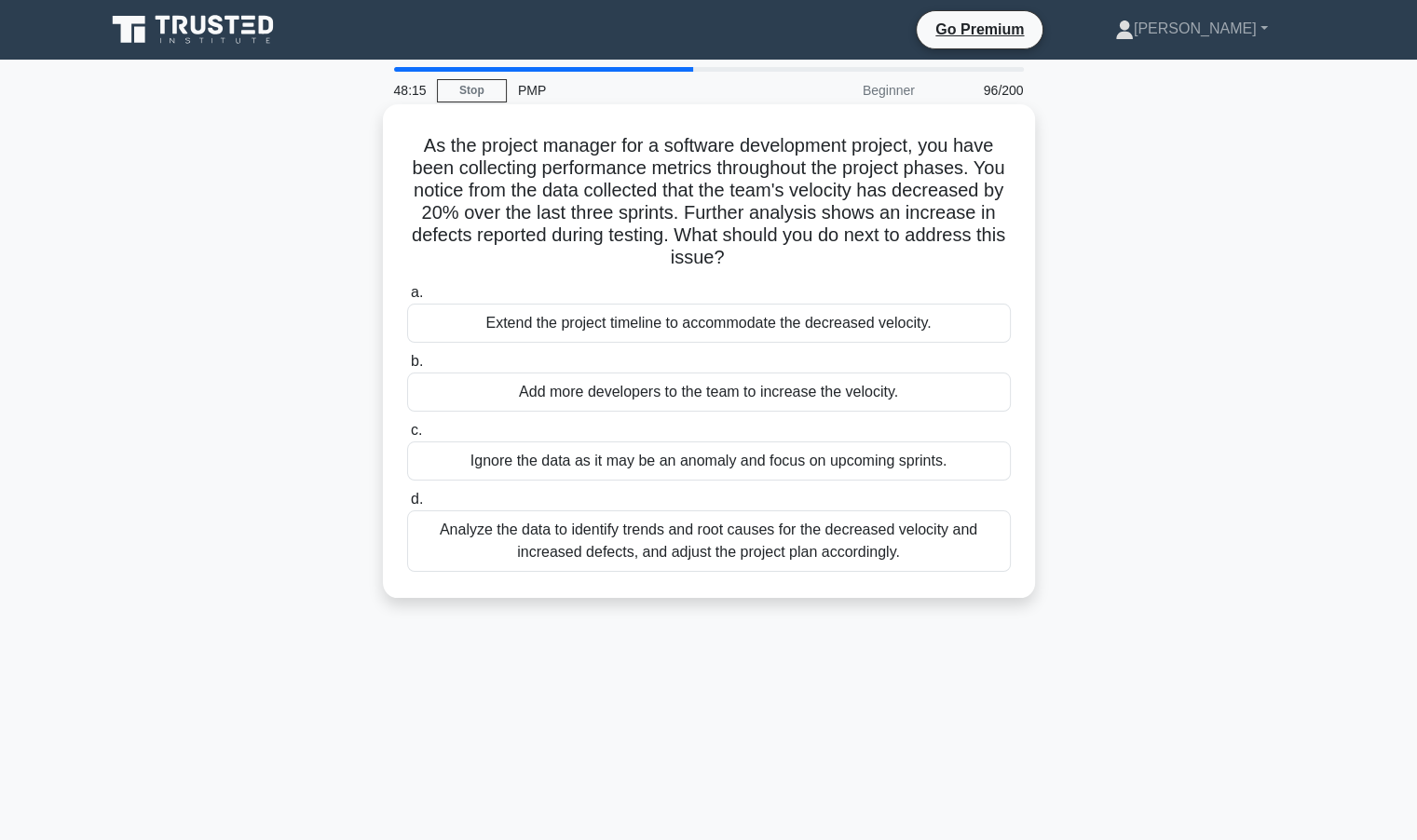
click at [525, 464] on div "Ignore the data as it may be an anomaly and focus on upcoming sprints." at bounding box center [708, 460] width 603 height 39
click at [407, 437] on input "c. Ignore the data as it may be an anomaly and focus on upcoming sprints." at bounding box center [407, 431] width 0 height 12
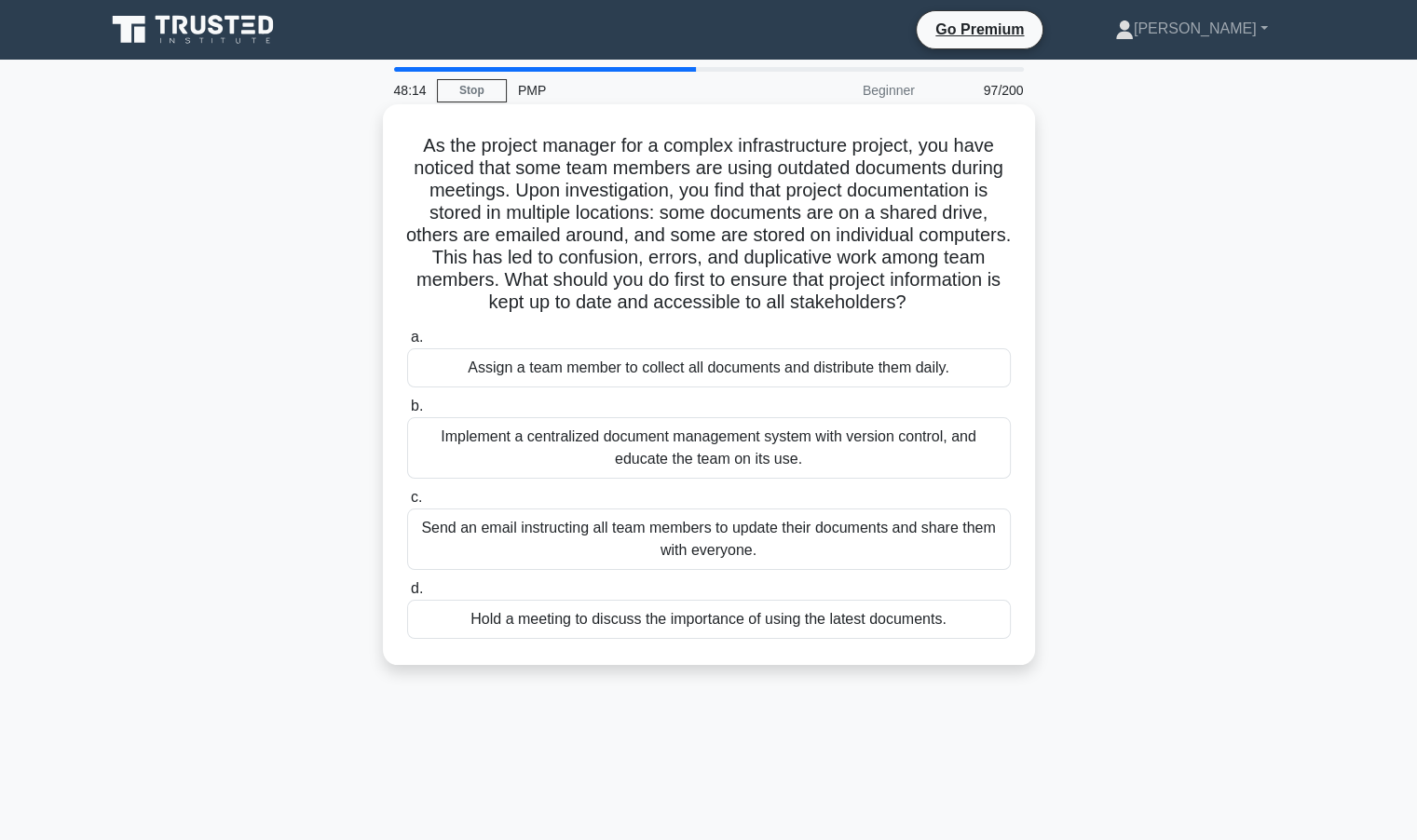
click at [688, 387] on div "Assign a team member to collect all documents and distribute them daily." at bounding box center [708, 367] width 603 height 39
click at [407, 343] on input "a. Assign a team member to collect all documents and distribute them daily." at bounding box center [407, 338] width 0 height 12
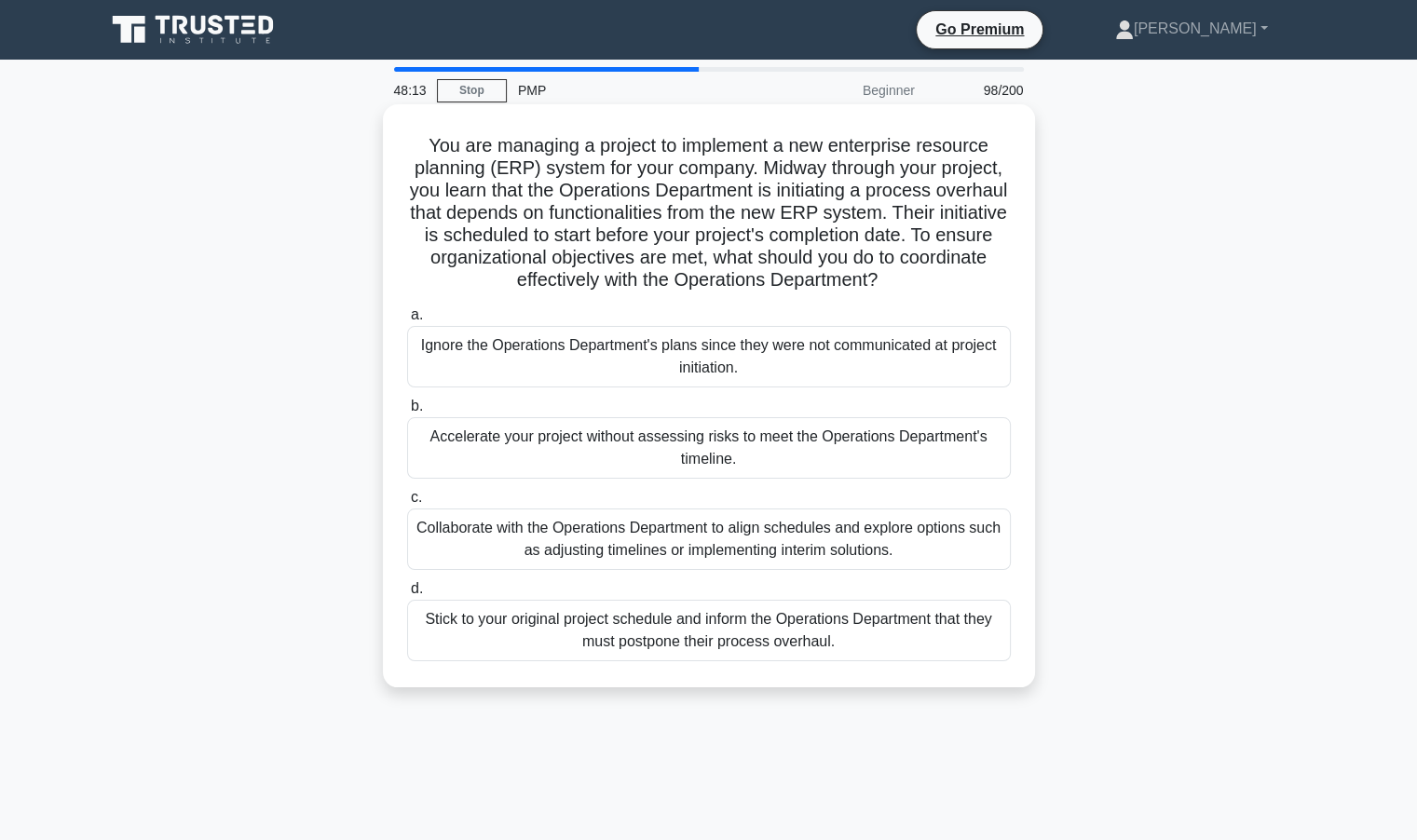
click at [532, 428] on div "Accelerate your project without assessing risks to meet the Operations Departme…" at bounding box center [708, 448] width 603 height 61
click at [407, 412] on input "b. Accelerate your project without assessing risks to meet the Operations Depar…" at bounding box center [407, 407] width 0 height 12
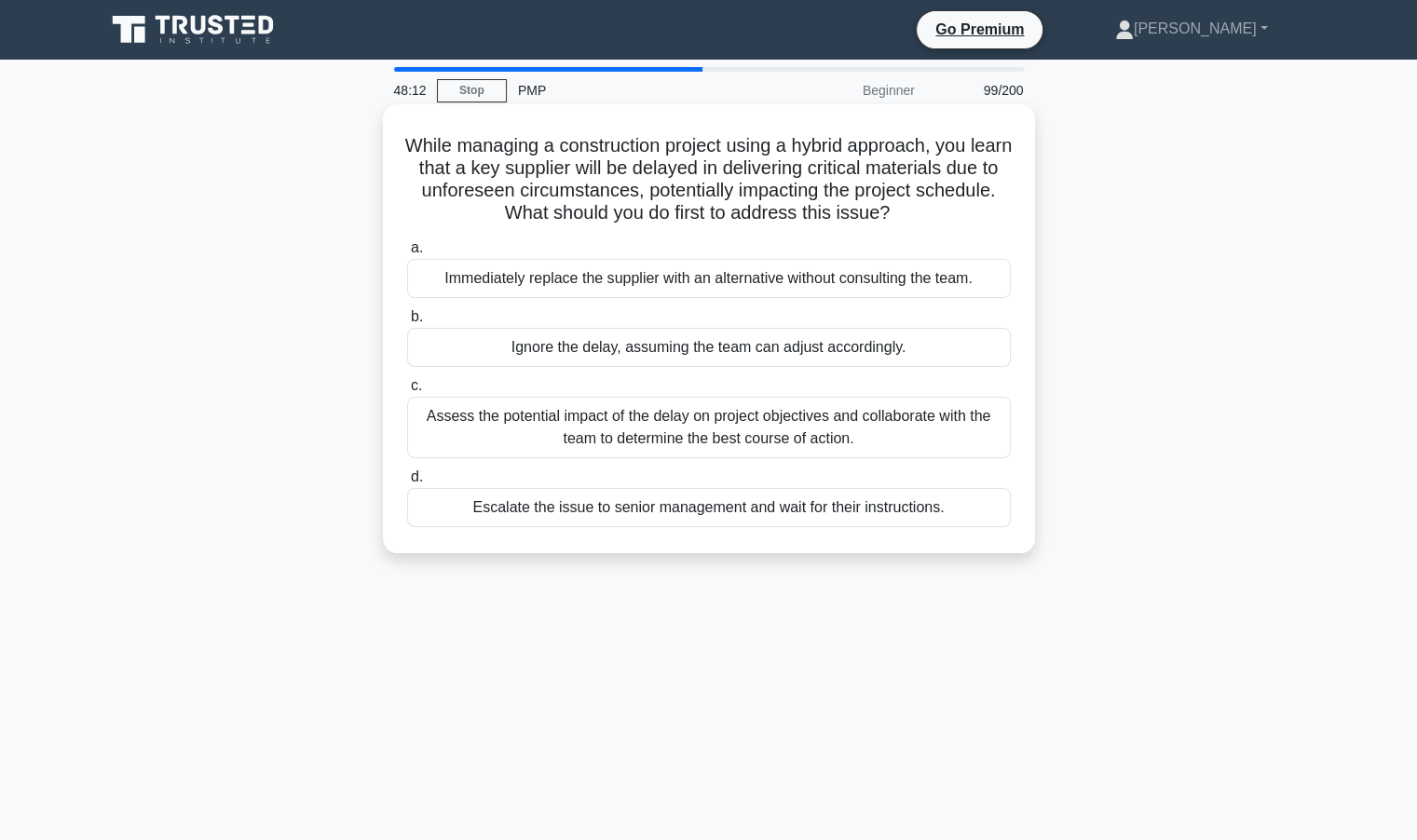
click at [745, 509] on div "Escalate the issue to senior management and wait for their instructions." at bounding box center [708, 507] width 603 height 39
click at [407, 483] on input "d. Escalate the issue to senior management and wait for their instructions." at bounding box center [407, 477] width 0 height 12
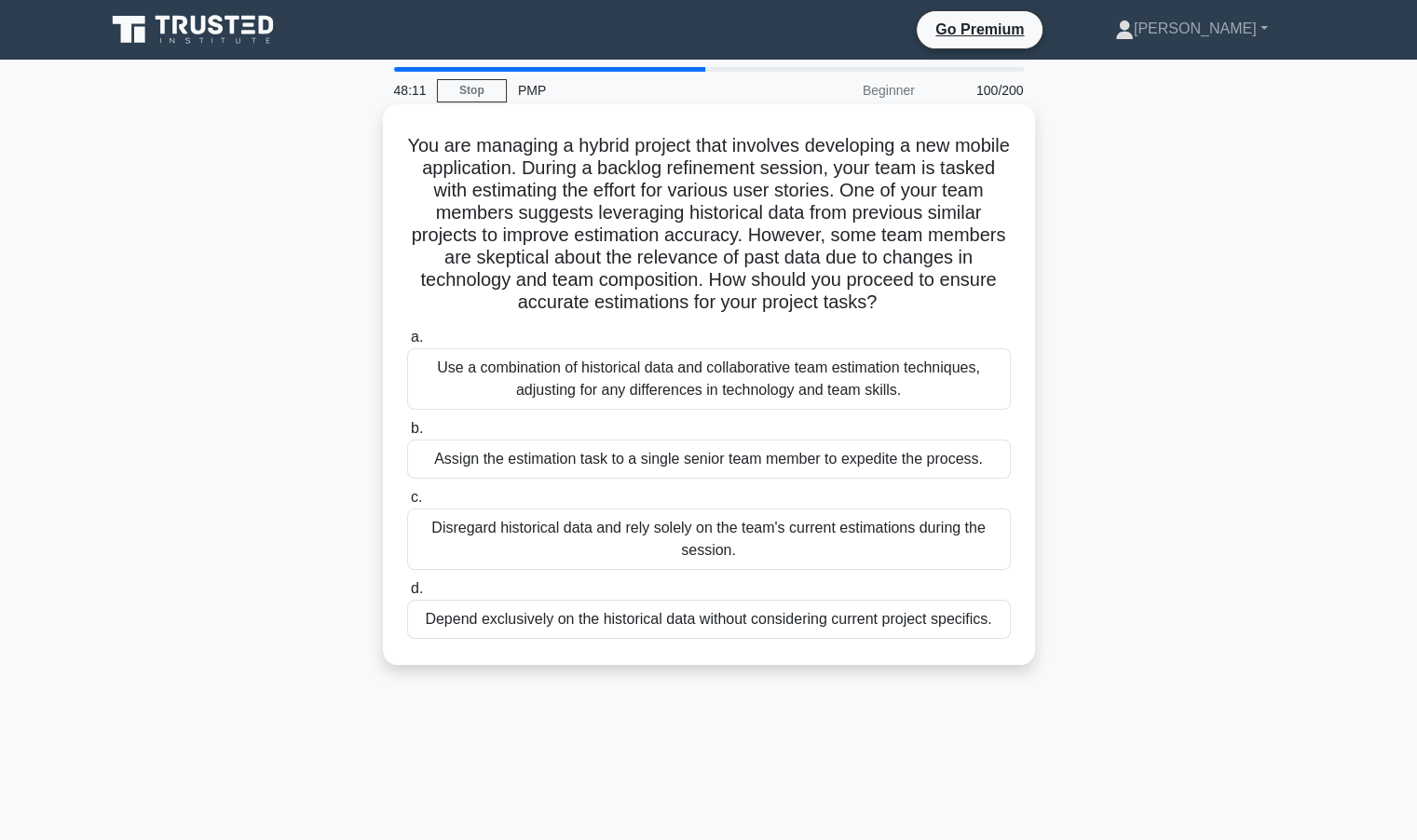
click at [507, 452] on div "Assign the estimation task to a single senior team member to expedite the proce…" at bounding box center [708, 458] width 603 height 39
click at [407, 435] on input "b. Assign the estimation task to a single senior team member to expedite the pr…" at bounding box center [407, 429] width 0 height 12
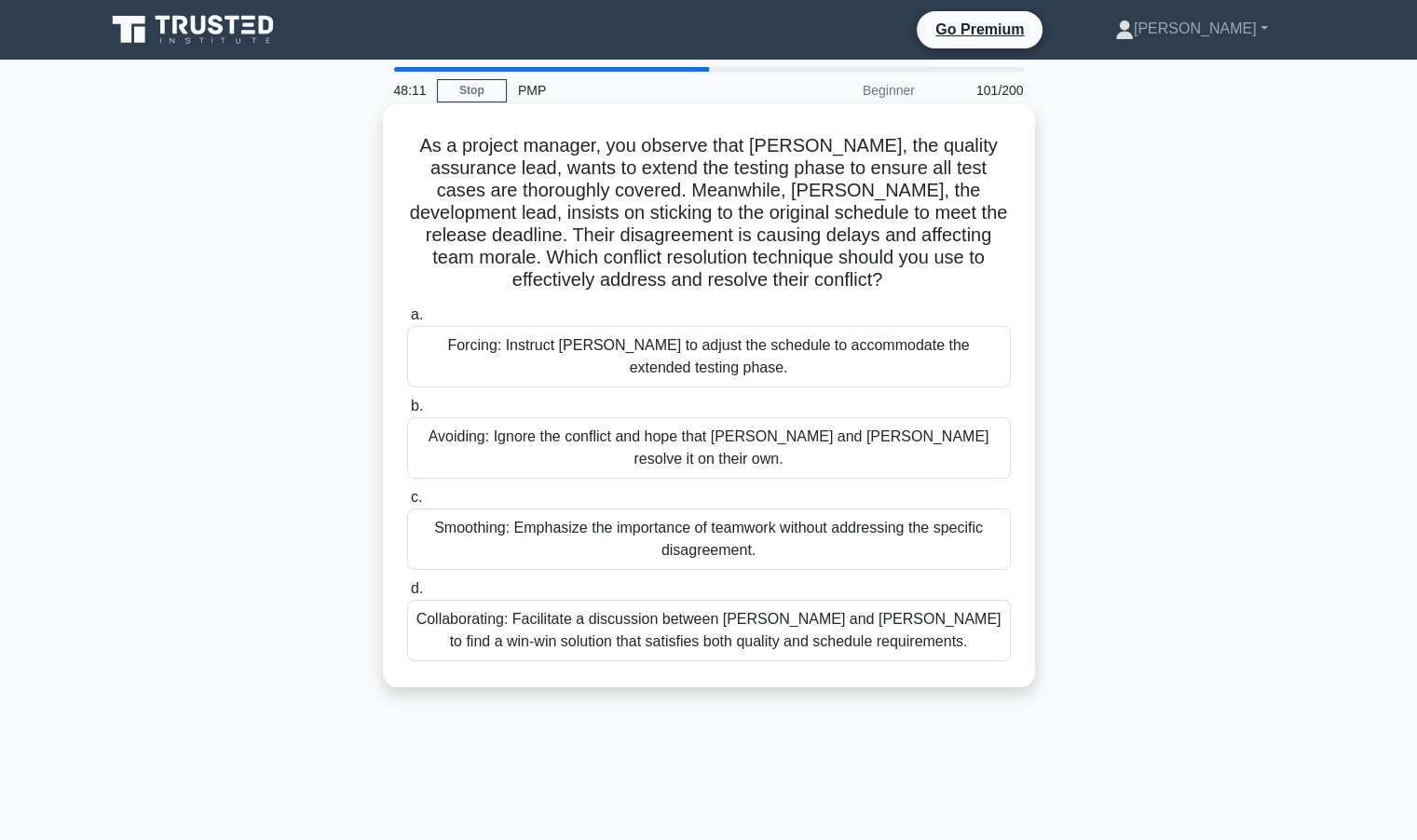
click at [645, 348] on div "Forcing: Instruct Tom to adjust the schedule to accommodate the extended testin…" at bounding box center [708, 357] width 603 height 61
click at [407, 321] on input "a. Forcing: Instruct Tom to adjust the schedule to accommodate the extended tes…" at bounding box center [407, 315] width 0 height 12
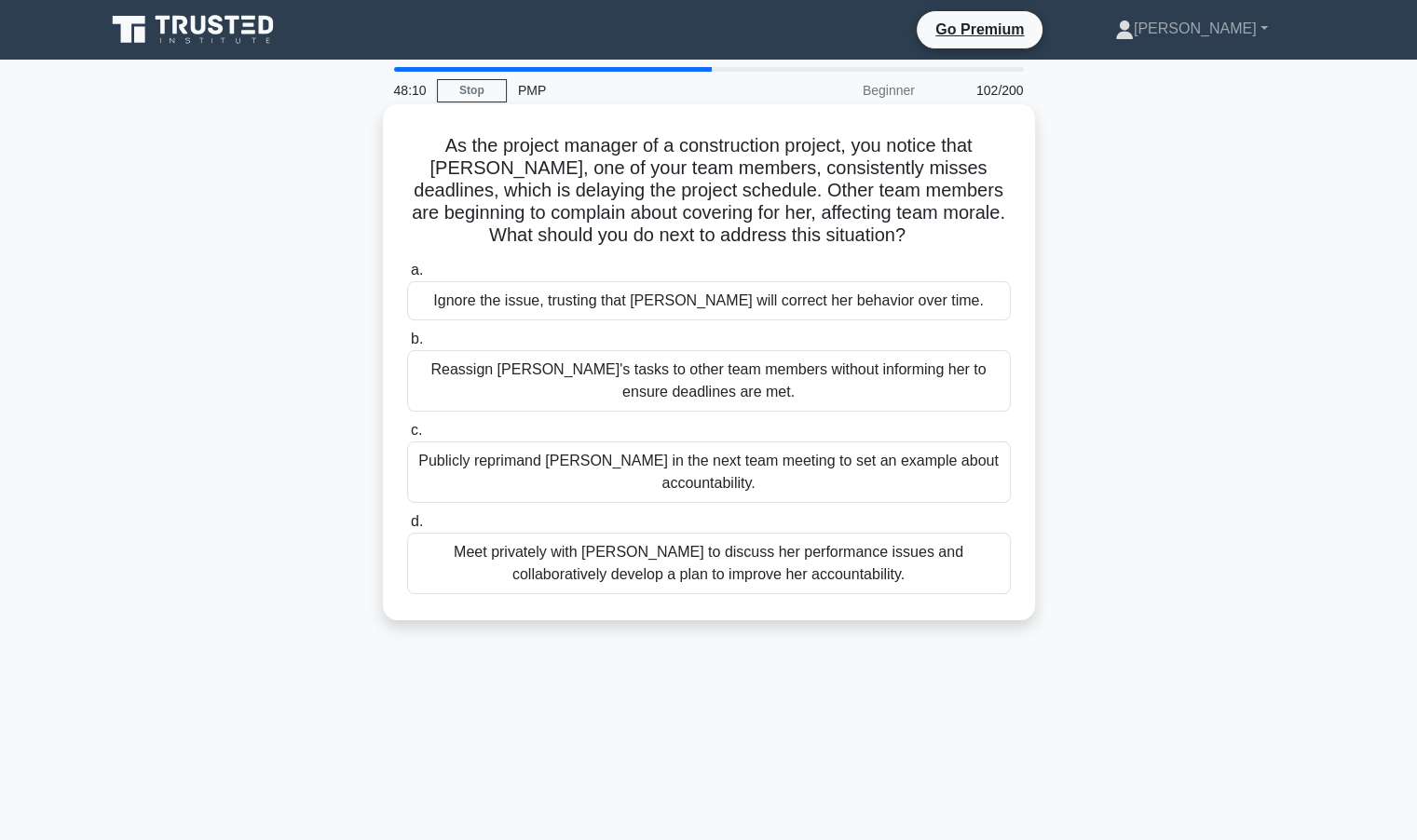
click at [579, 482] on div "Publicly reprimand Emily in the next team meeting to set an example about accou…" at bounding box center [708, 472] width 603 height 61
click at [407, 437] on input "c. Publicly reprimand Emily in the next team meeting to set an example about ac…" at bounding box center [407, 431] width 0 height 12
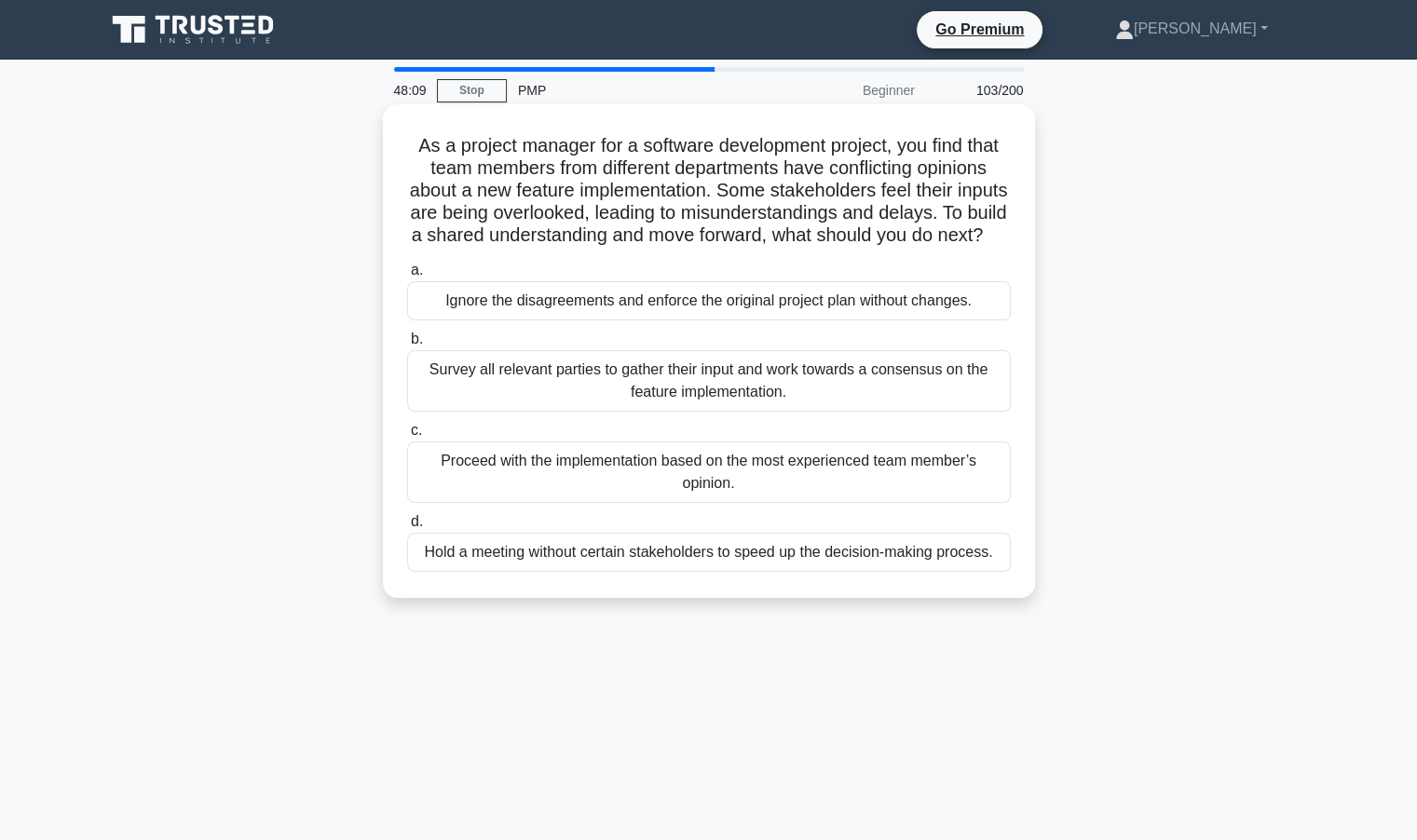
click at [772, 409] on div "Survey all relevant parties to gather their input and work towards a consensus …" at bounding box center [708, 381] width 603 height 61
click at [407, 345] on input "b. Survey all relevant parties to gather their input and work towards a consens…" at bounding box center [407, 339] width 0 height 12
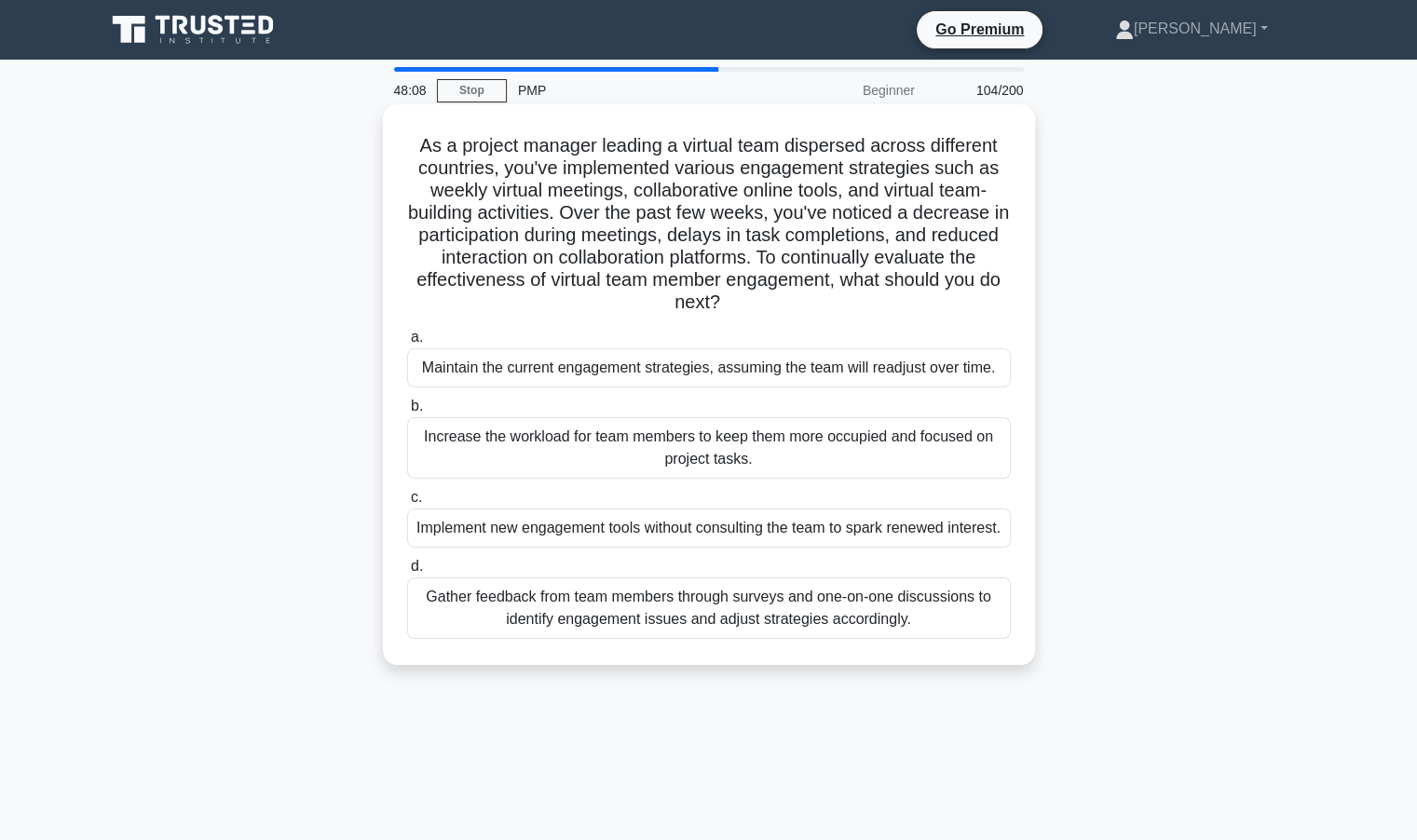
click at [584, 366] on div "Maintain the current engagement strategies, assuming the team will readjust ove…" at bounding box center [708, 367] width 603 height 39
click at [407, 343] on input "a. Maintain the current engagement strategies, assuming the team will readjust …" at bounding box center [407, 338] width 0 height 12
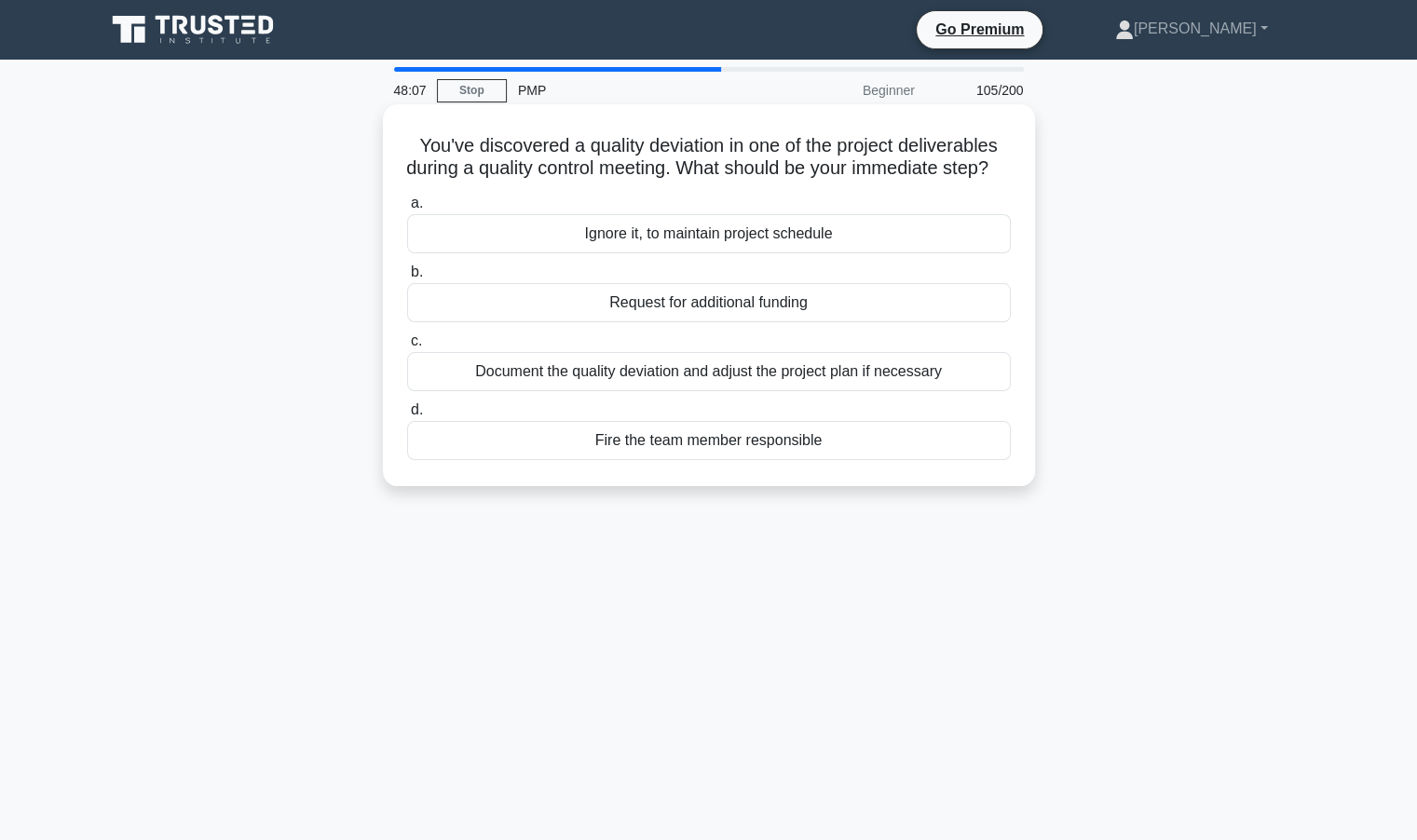
click at [607, 391] on div "Document the quality deviation and adjust the project plan if necessary" at bounding box center [708, 371] width 603 height 39
click at [407, 347] on input "c. Document the quality deviation and adjust the project plan if necessary" at bounding box center [407, 341] width 0 height 12
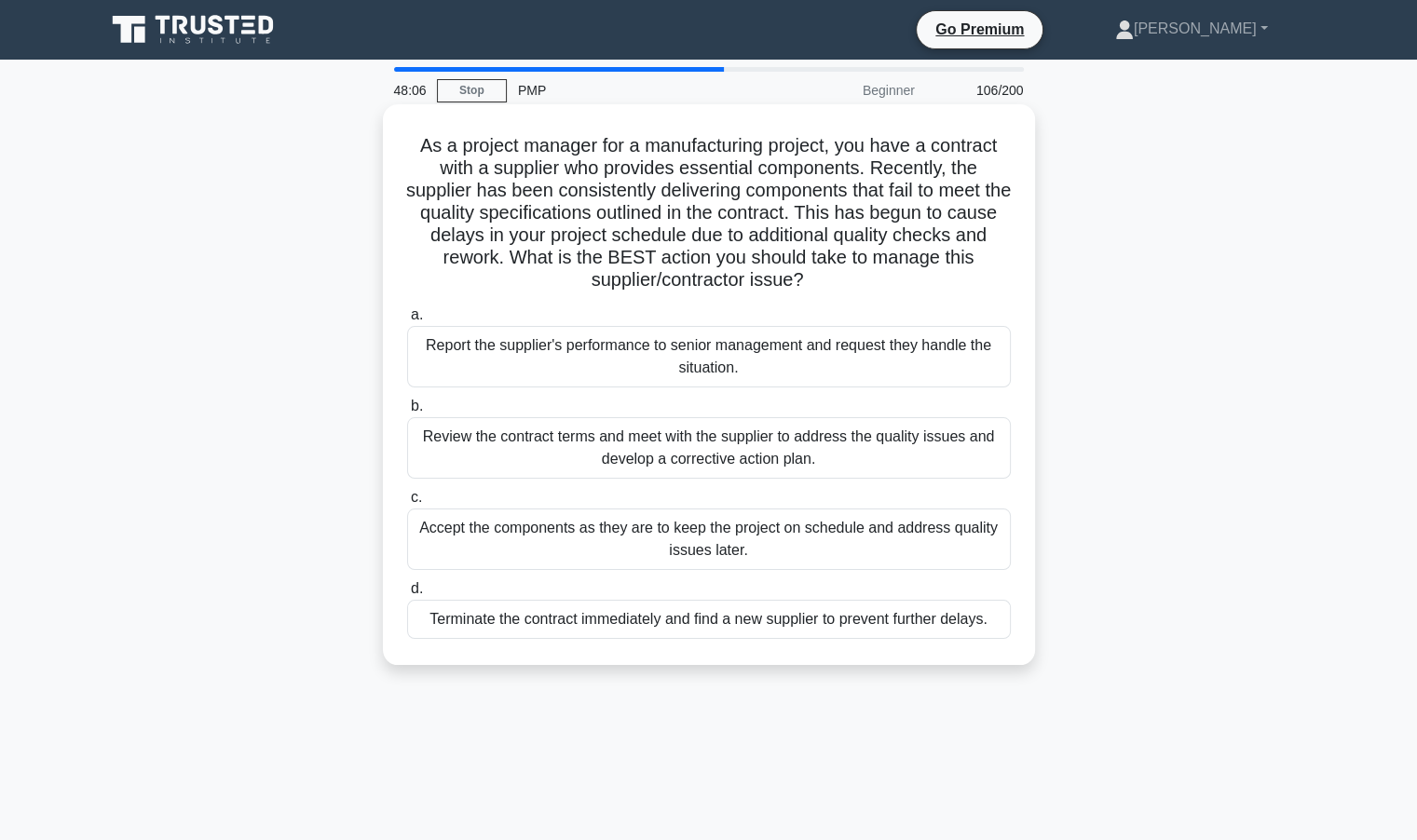
click at [616, 359] on div "Report the supplier's performance to senior management and request they handle …" at bounding box center [708, 357] width 603 height 61
click at [407, 321] on input "a. Report the supplier's performance to senior management and request they hand…" at bounding box center [407, 315] width 0 height 12
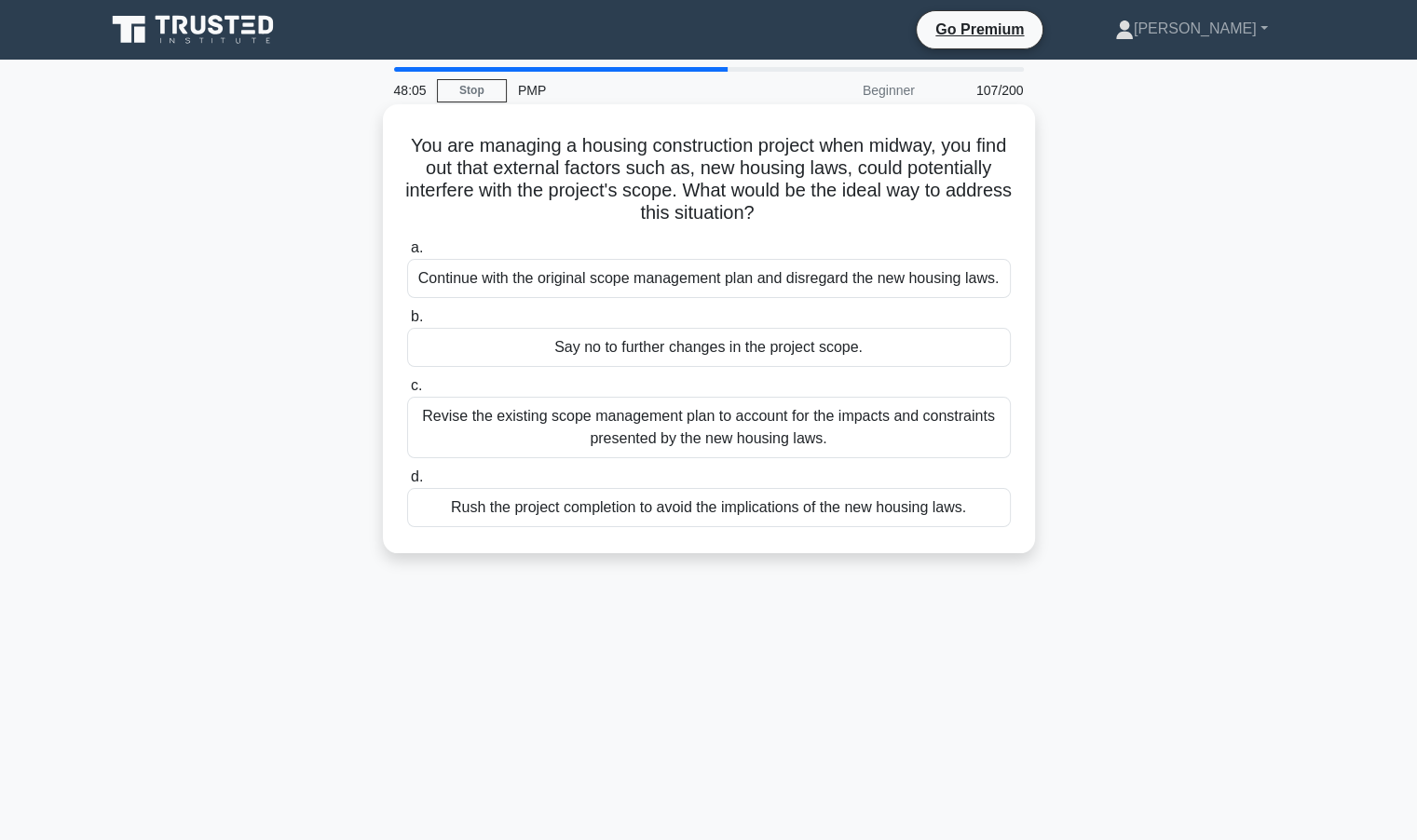
click at [614, 364] on div "Say no to further changes in the project scope." at bounding box center [708, 347] width 603 height 39
click at [407, 323] on input "b. Say no to further changes in the project scope." at bounding box center [407, 316] width 0 height 12
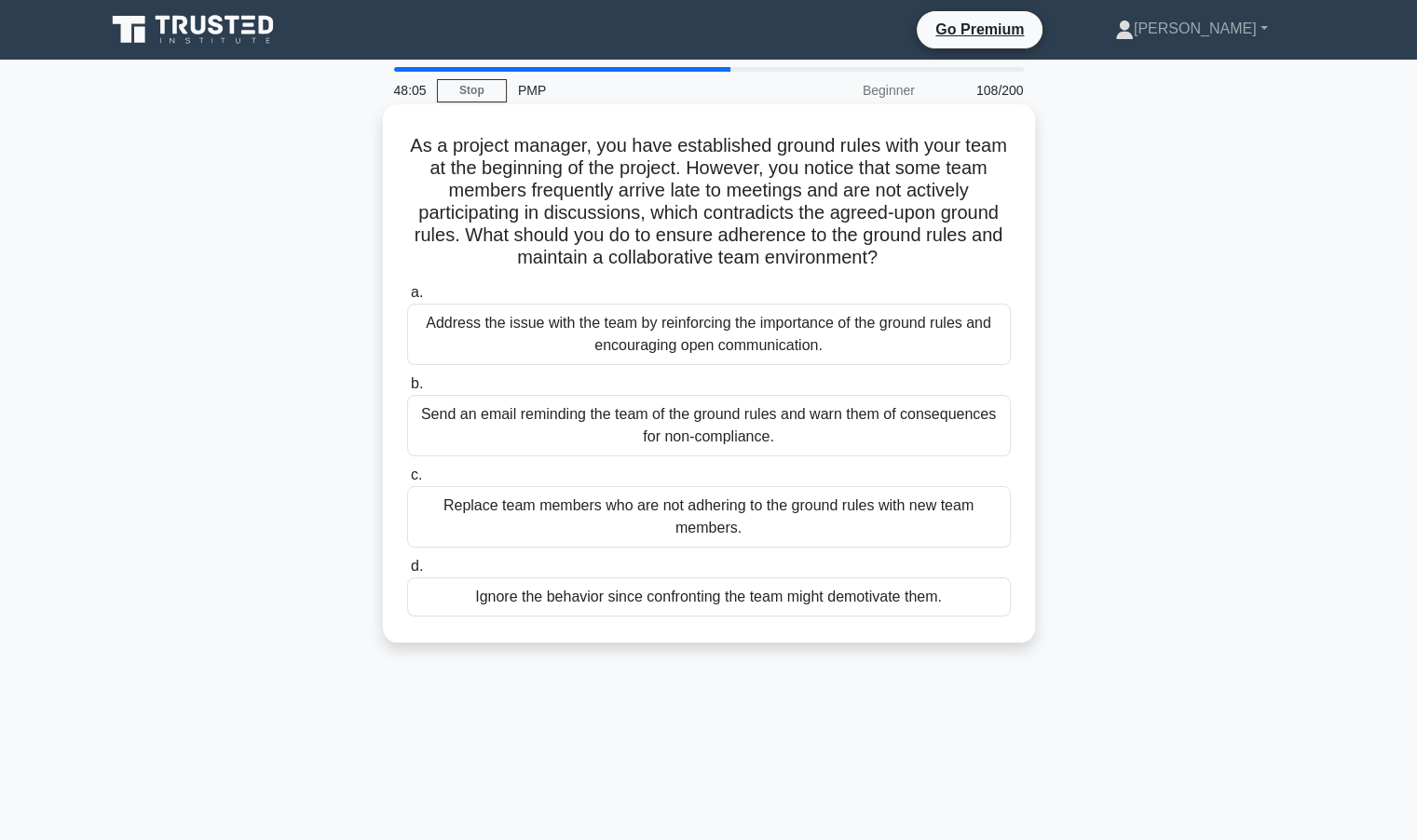
click at [613, 331] on div "Address the issue with the team by reinforcing the importance of the ground rul…" at bounding box center [708, 335] width 603 height 61
click at [407, 299] on input "a. Address the issue with the team by reinforcing the importance of the ground …" at bounding box center [407, 292] width 0 height 12
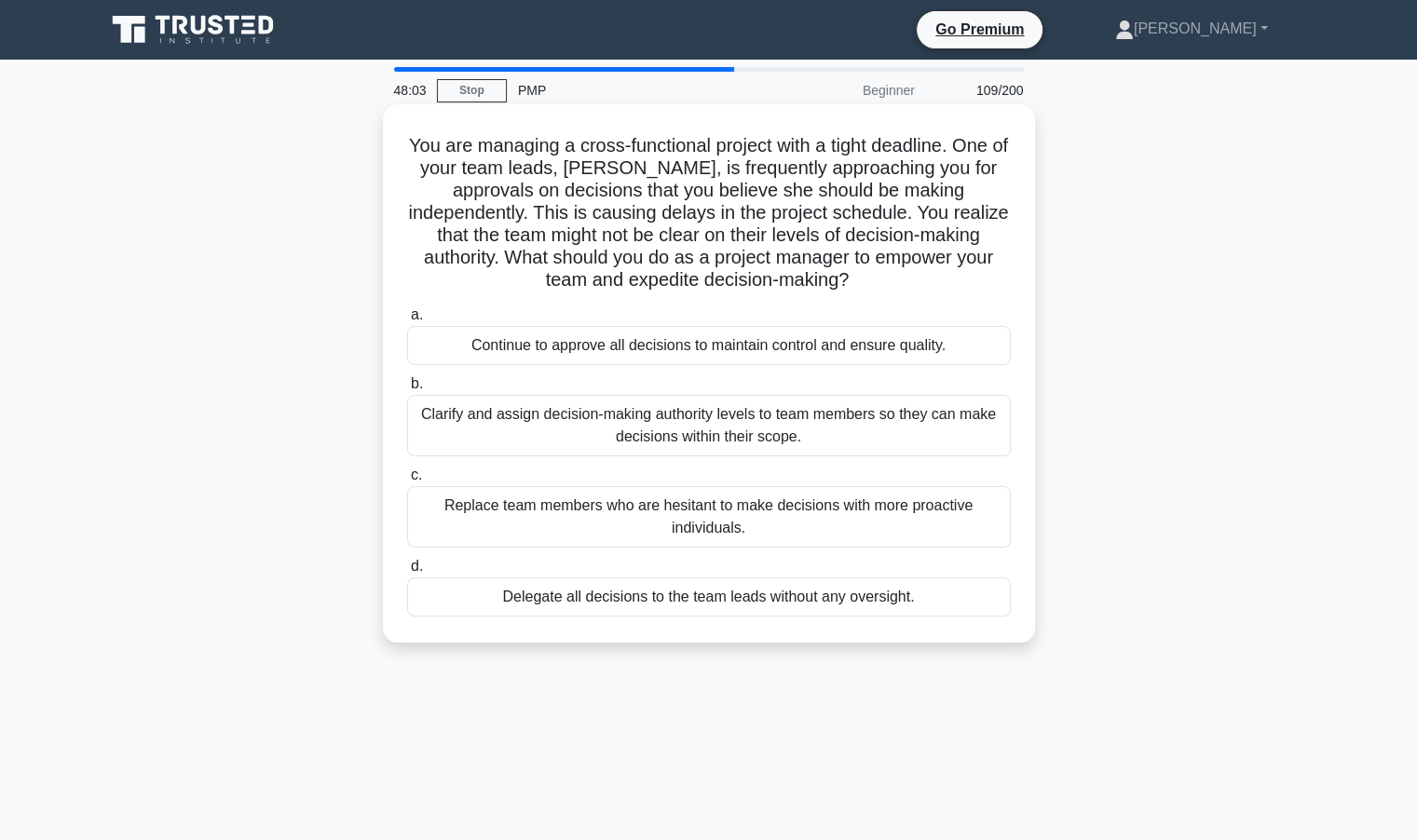
click at [560, 346] on div "Continue to approve all decisions to maintain control and ensure quality." at bounding box center [708, 345] width 603 height 39
click at [407, 321] on input "a. Continue to approve all decisions to maintain control and ensure quality." at bounding box center [407, 315] width 0 height 12
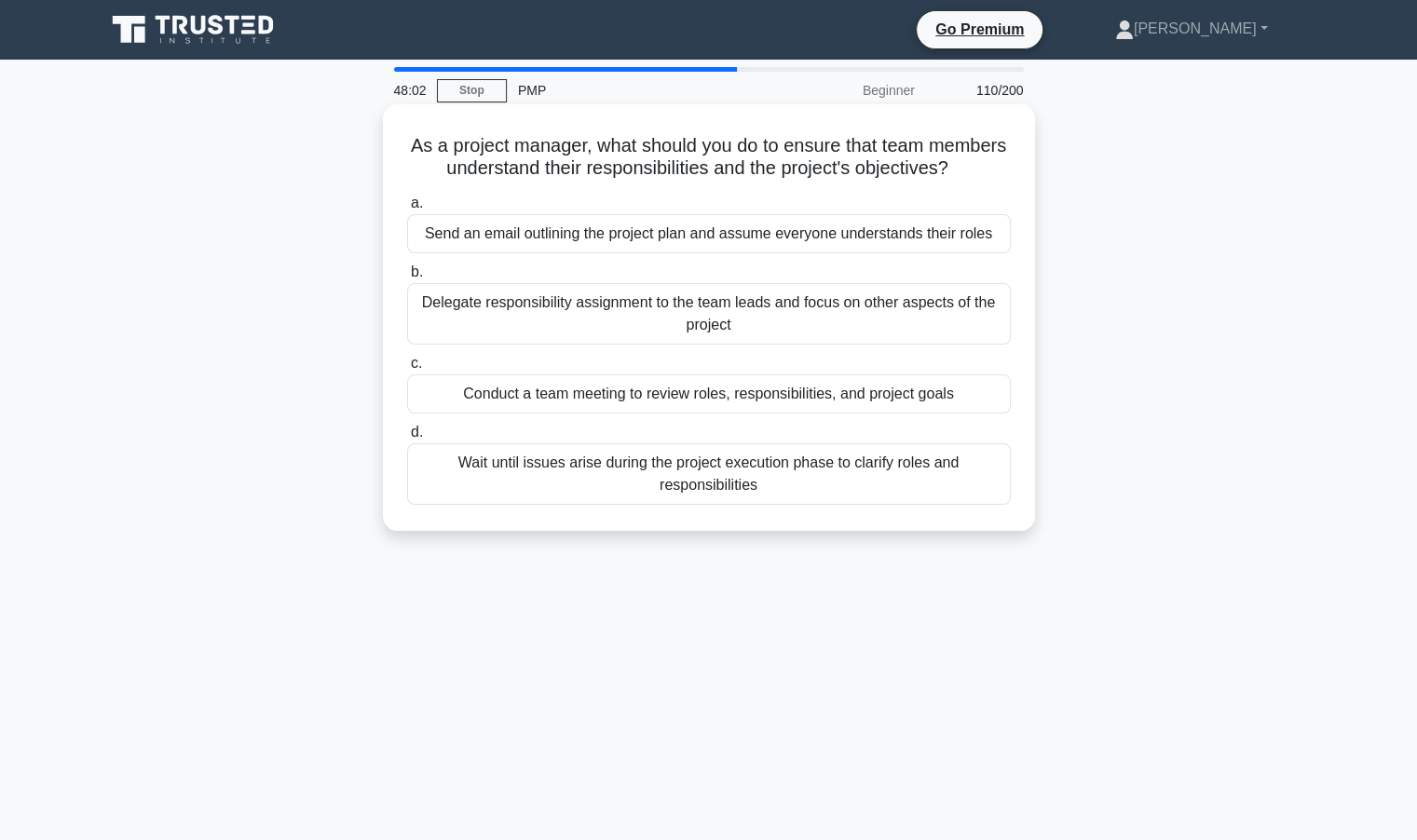
click at [533, 412] on div "Conduct a team meeting to review roles, responsibilities, and project goals" at bounding box center [708, 393] width 603 height 39
click at [407, 370] on input "c. Conduct a team meeting to review roles, responsibilities, and project goals" at bounding box center [407, 363] width 0 height 12
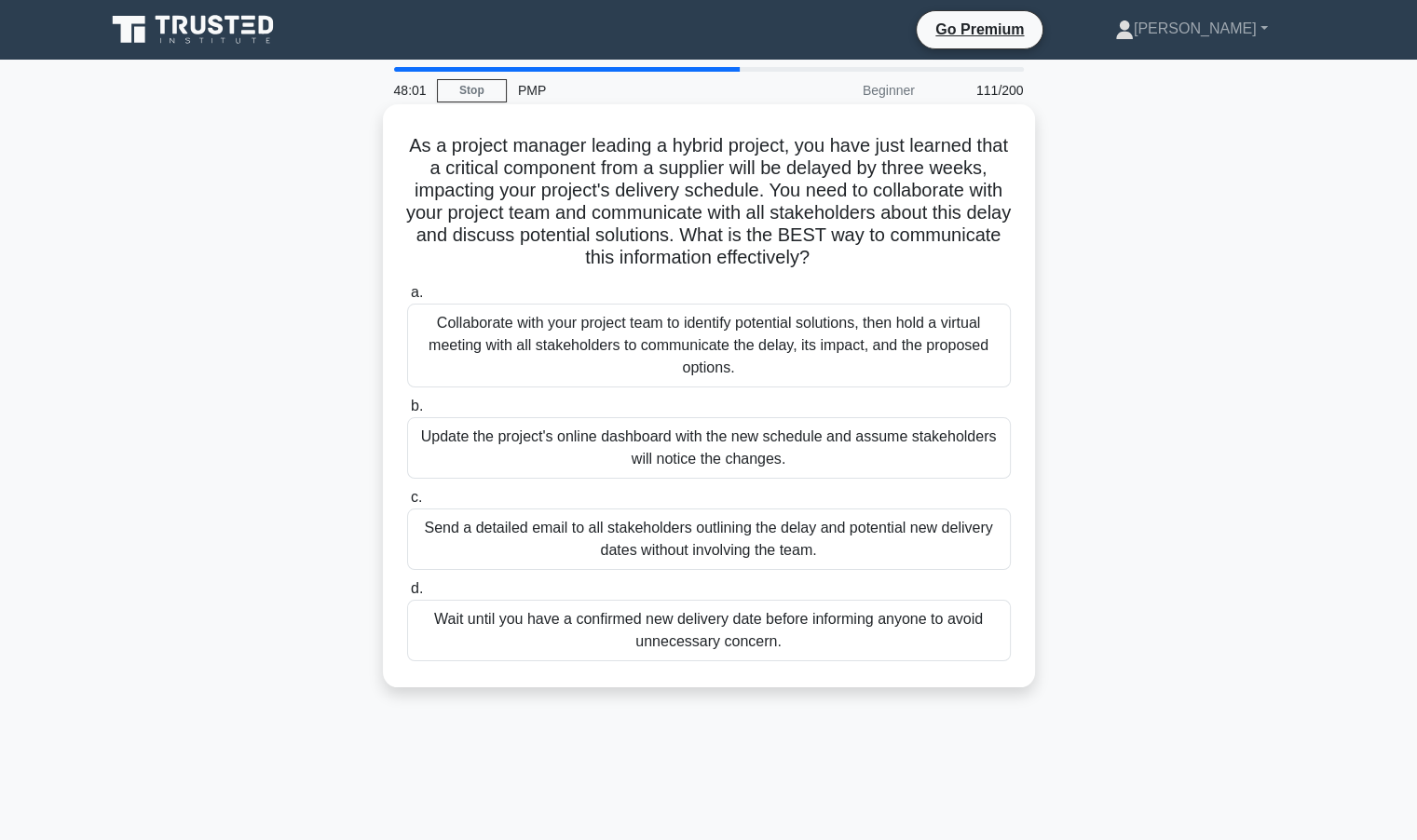
click at [530, 434] on div "Update the project's online dashboard with the new schedule and assume stakehol…" at bounding box center [708, 448] width 603 height 61
click at [407, 412] on input "b. Update the project's online dashboard with the new schedule and assume stake…" at bounding box center [407, 407] width 0 height 12
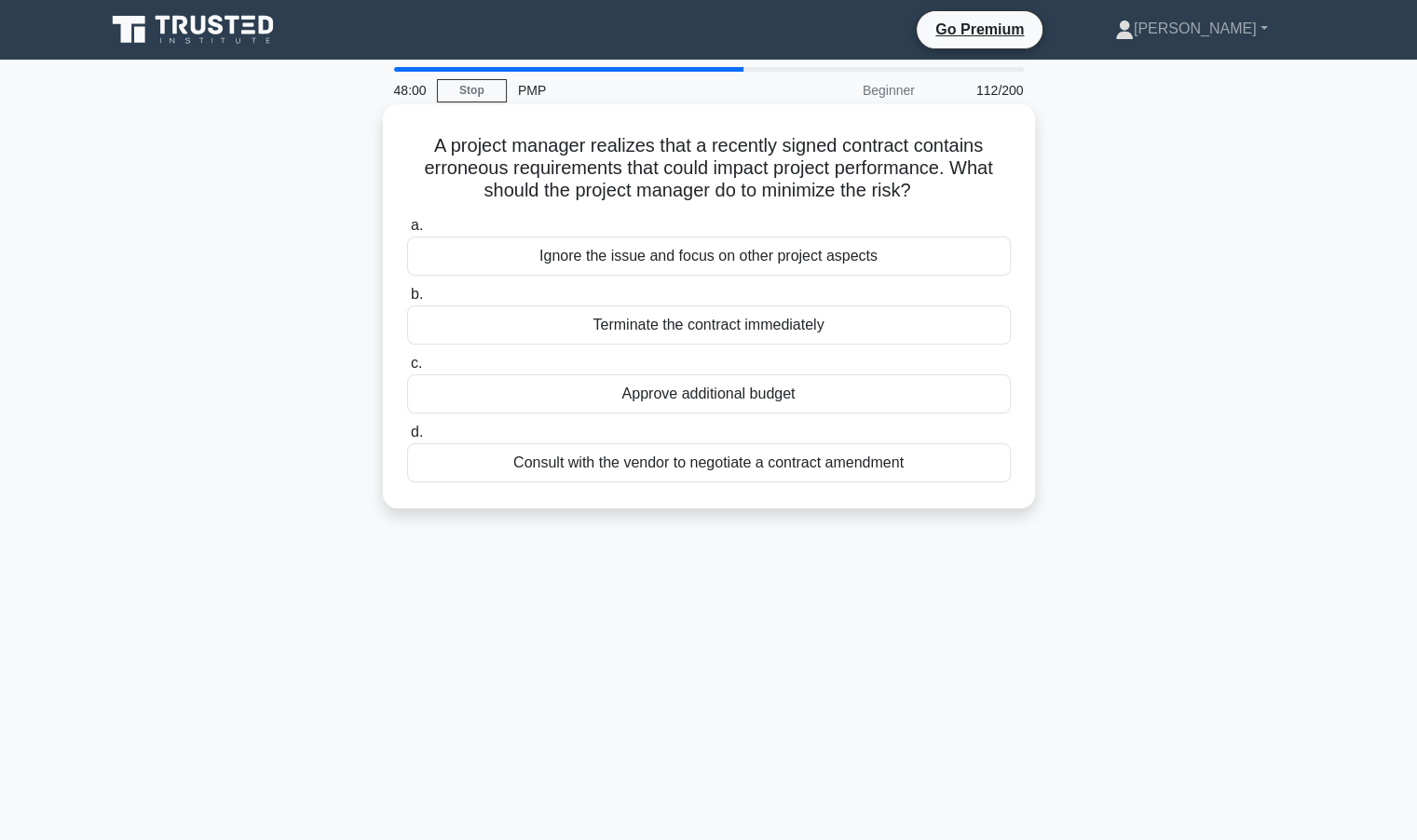
click at [700, 327] on div "Terminate the contract immediately" at bounding box center [708, 325] width 603 height 39
click at [407, 301] on input "b. Terminate the contract immediately" at bounding box center [407, 294] width 0 height 12
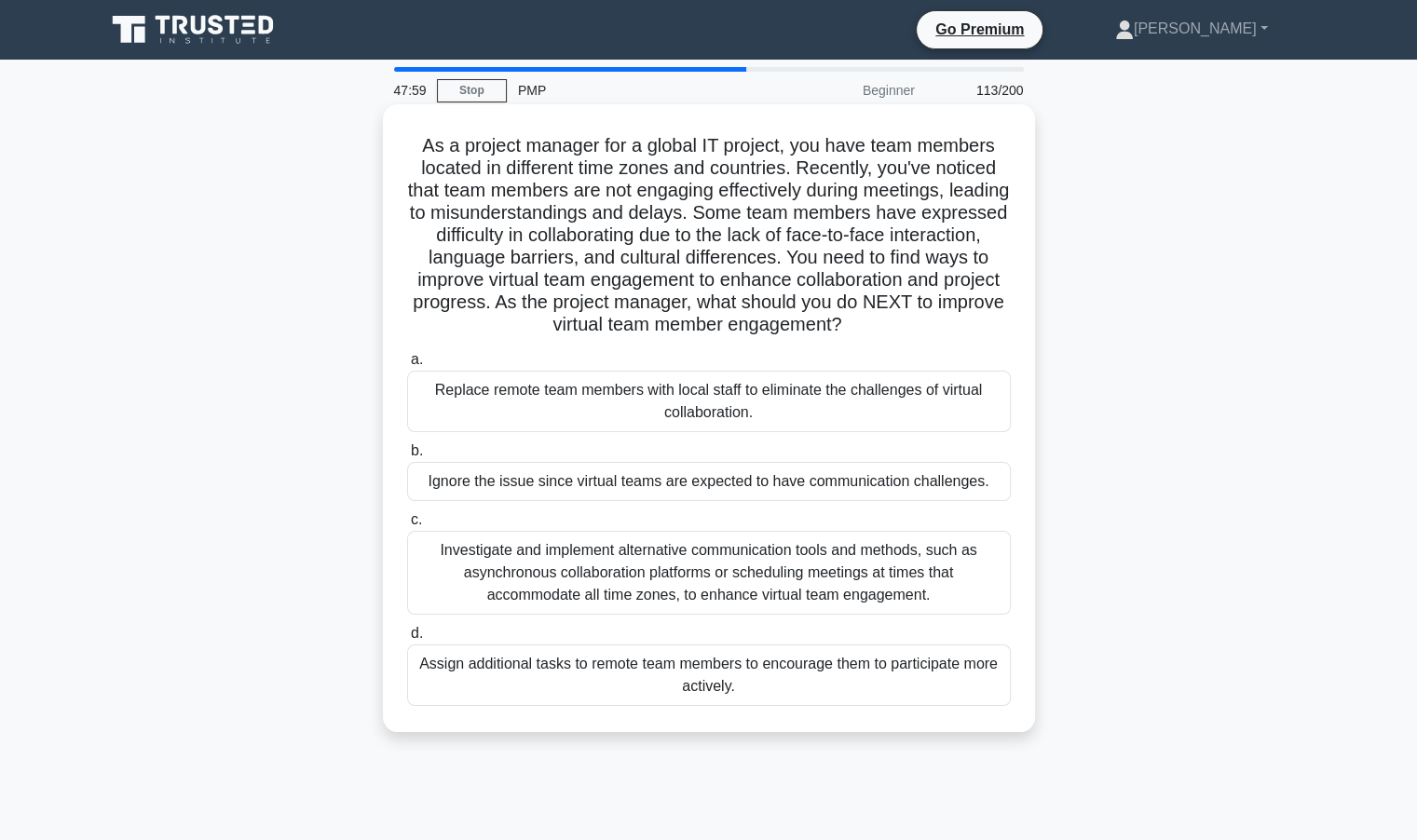
click at [612, 413] on div "Replace remote team members with local staff to eliminate the challenges of vir…" at bounding box center [708, 402] width 603 height 61
click at [407, 366] on input "a. Replace remote team members with local staff to eliminate the challenges of …" at bounding box center [407, 360] width 0 height 12
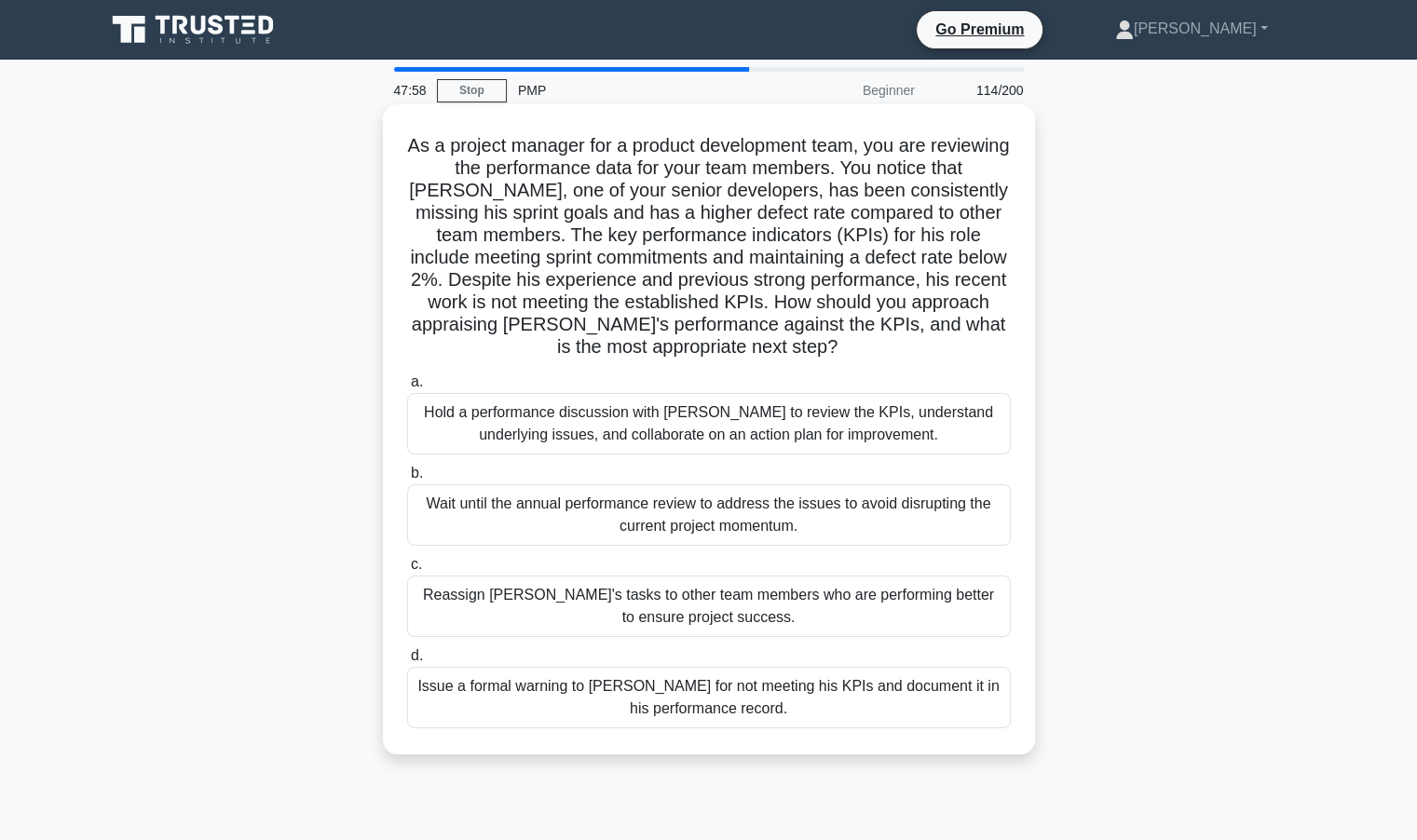
click at [555, 513] on div "Wait until the annual performance review to address the issues to avoid disrupt…" at bounding box center [708, 515] width 603 height 61
click at [407, 479] on input "b. Wait until the annual performance review to address the issues to avoid disr…" at bounding box center [407, 474] width 0 height 12
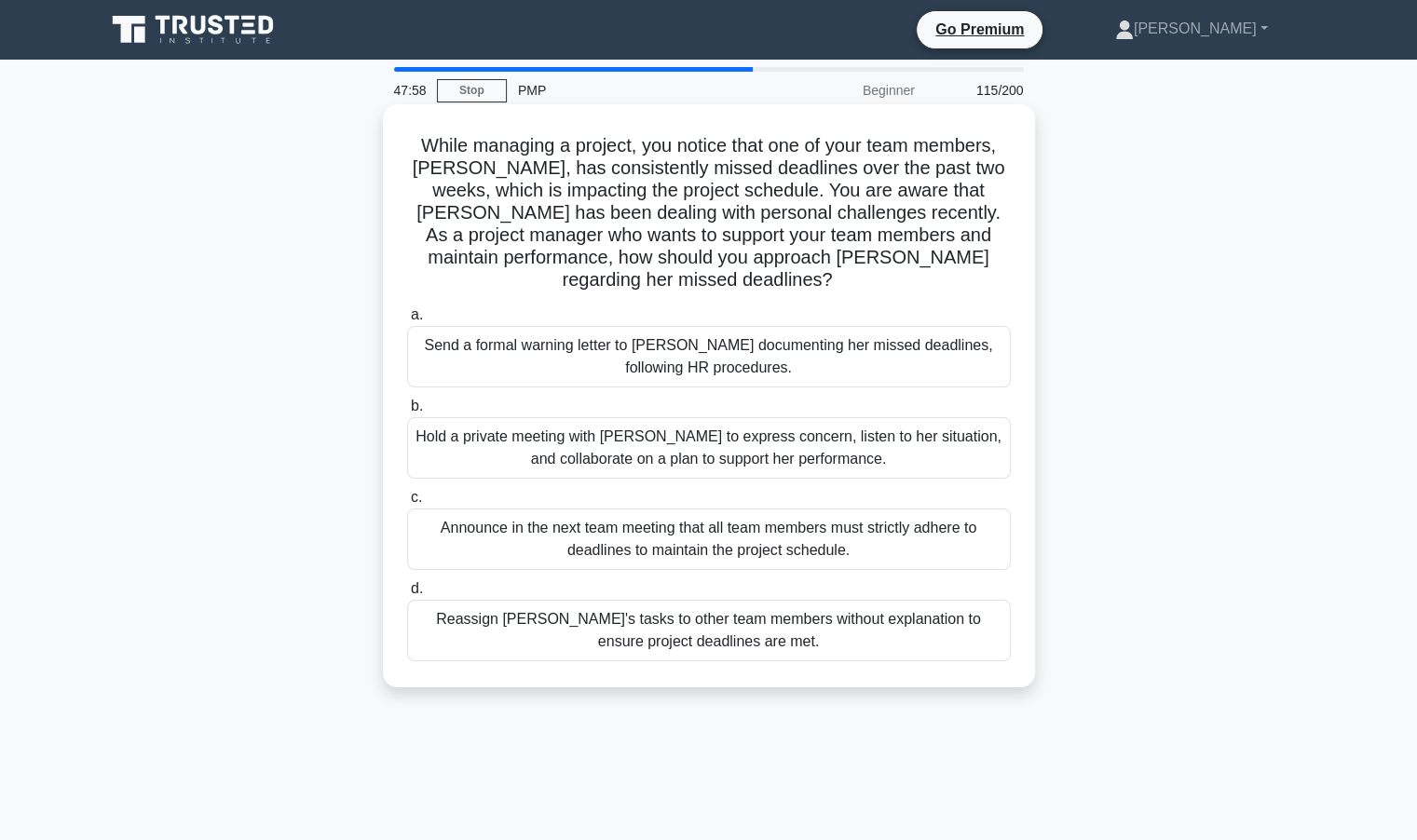
click at [574, 515] on div "Announce in the next team meeting that all team members must strictly adhere to…" at bounding box center [708, 539] width 603 height 61
click at [407, 503] on input "c. Announce in the next team meeting that all team members must strictly adhere…" at bounding box center [407, 498] width 0 height 12
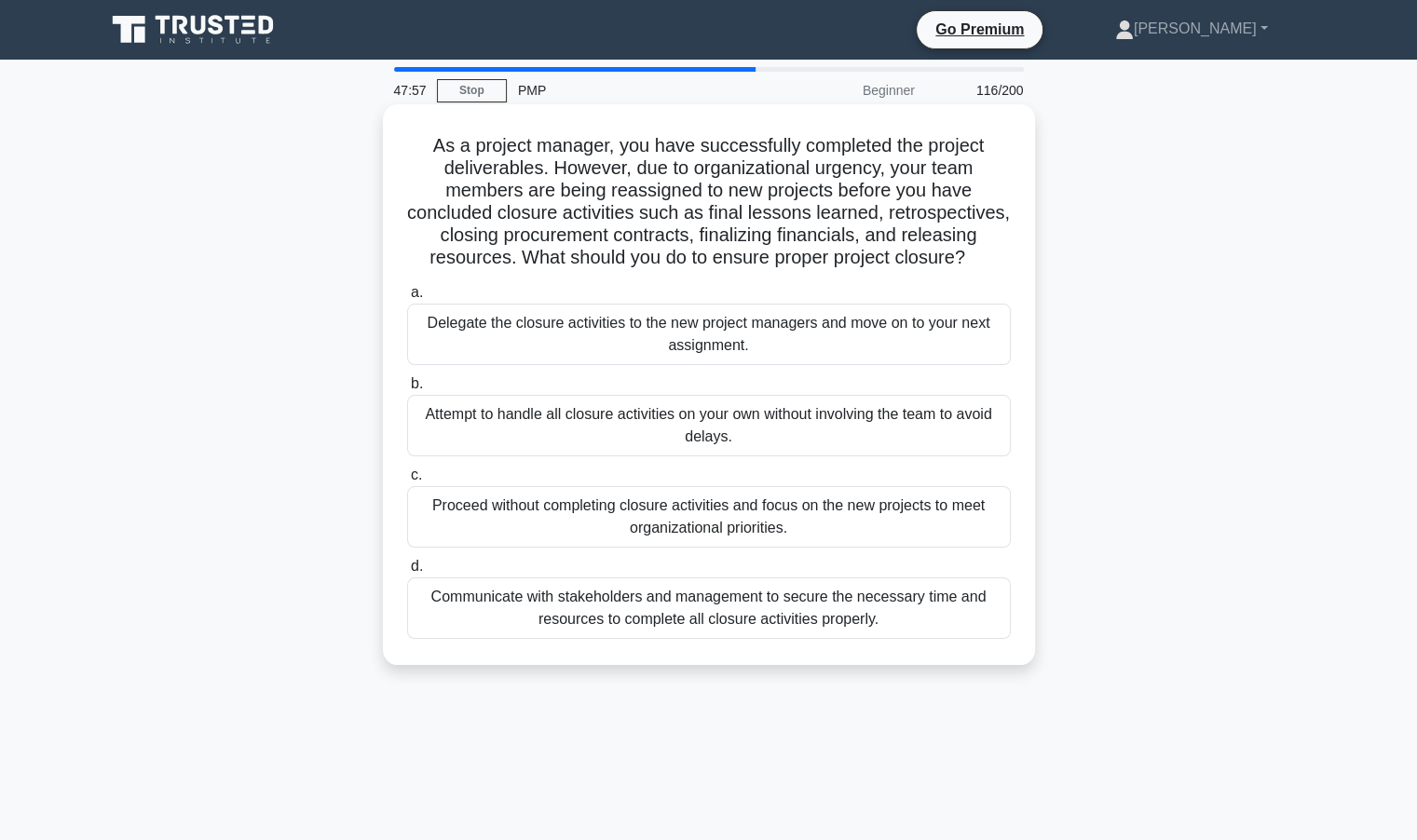
click at [645, 417] on div "Attempt to handle all closure activities on your own without involving the team…" at bounding box center [708, 426] width 603 height 61
click at [407, 390] on input "b. Attempt to handle all closure activities on your own without involving the t…" at bounding box center [407, 384] width 0 height 12
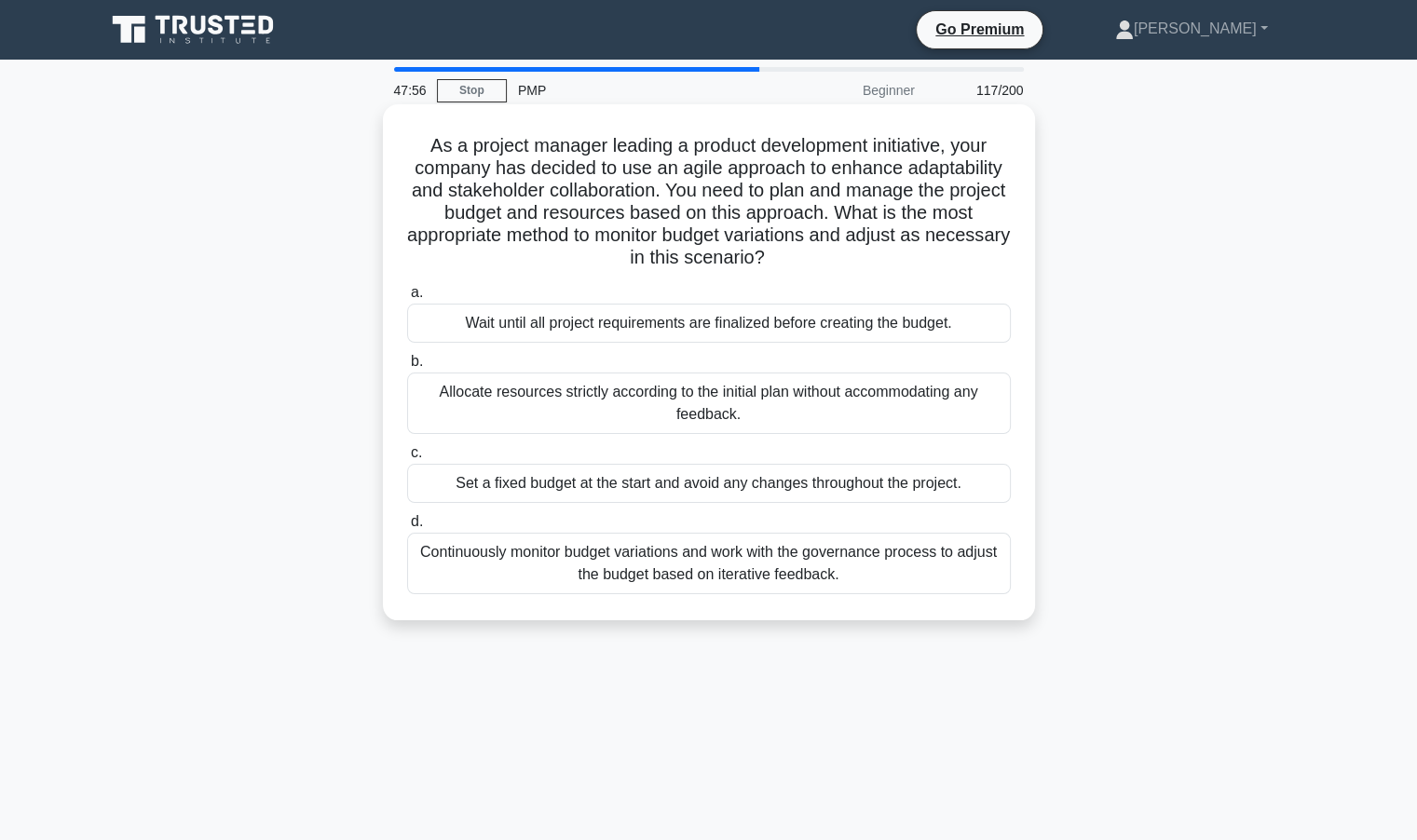
click at [503, 399] on div "Allocate resources strictly according to the initial plan without accommodating…" at bounding box center [708, 404] width 603 height 61
click at [407, 368] on input "b. Allocate resources strictly according to the initial plan without accommodat…" at bounding box center [407, 362] width 0 height 12
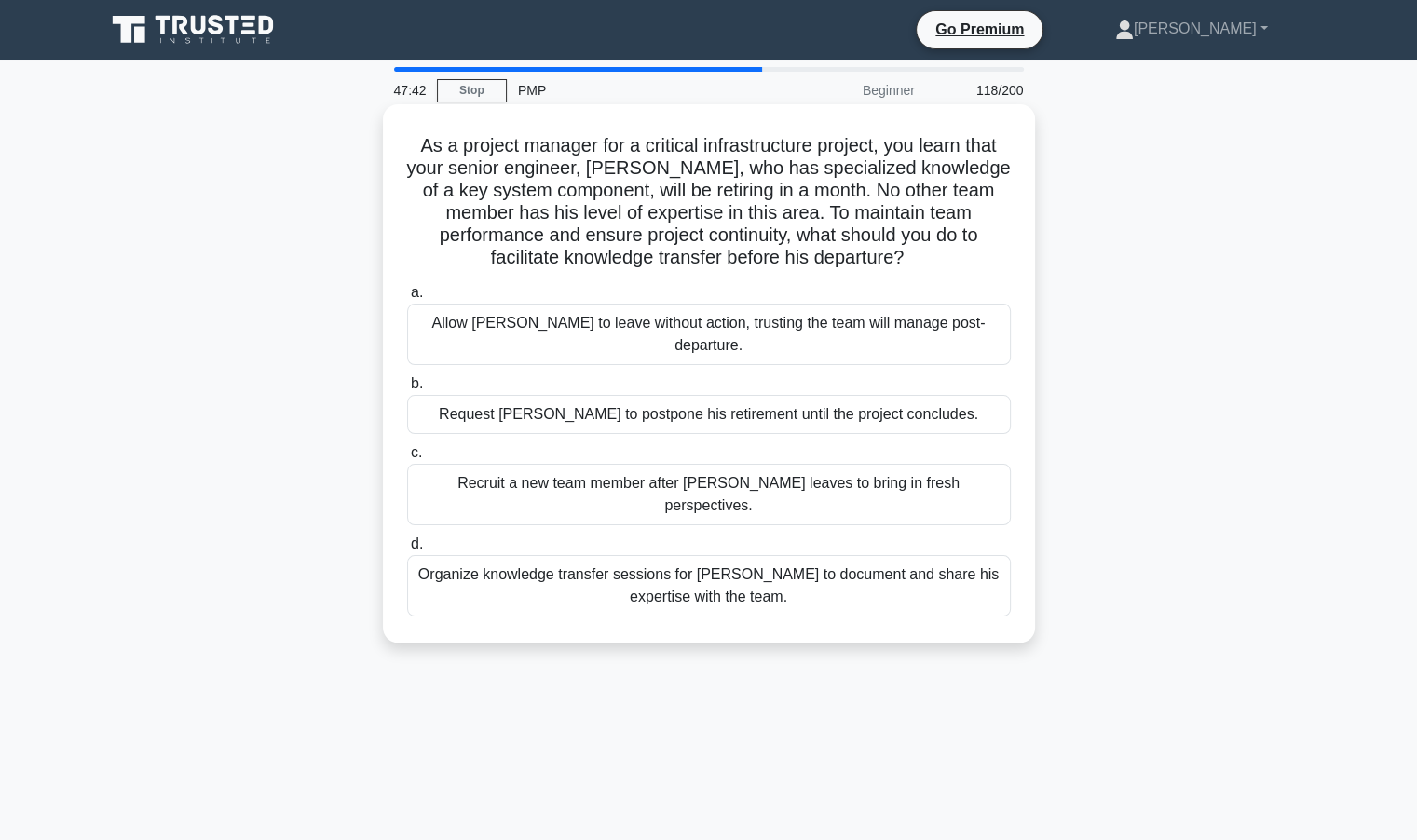
click at [612, 555] on div "Organize knowledge transfer sessions for Daniel to document and share his exper…" at bounding box center [708, 586] width 603 height 61
click at [407, 542] on input "d. Organize knowledge transfer sessions for Daniel to document and share his ex…" at bounding box center [407, 544] width 0 height 12
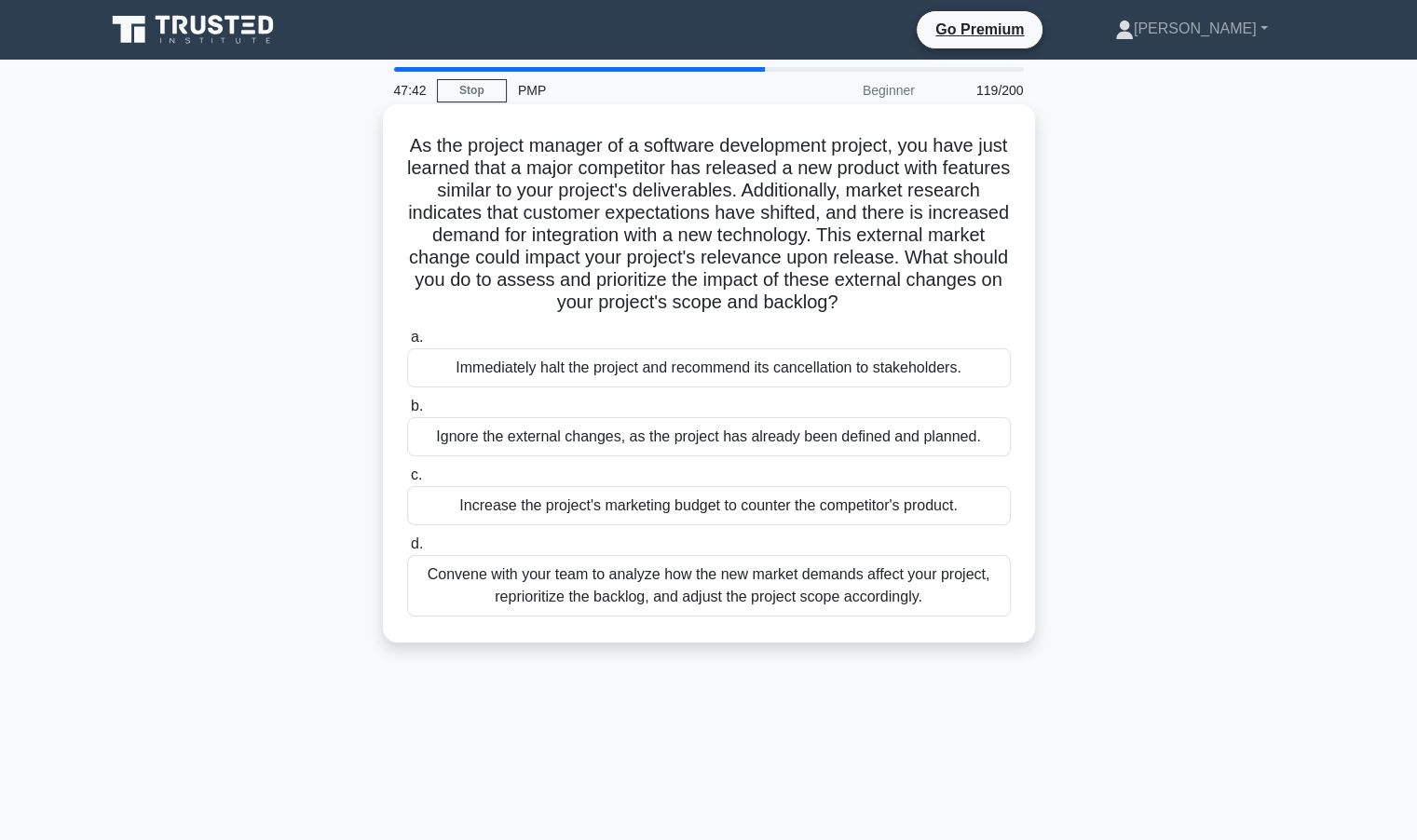
click at [648, 428] on div "Ignore the external changes, as the project has already been defined and planne…" at bounding box center [708, 436] width 603 height 39
click at [407, 412] on input "b. Ignore the external changes, as the project has already been defined and pla…" at bounding box center [407, 407] width 0 height 12
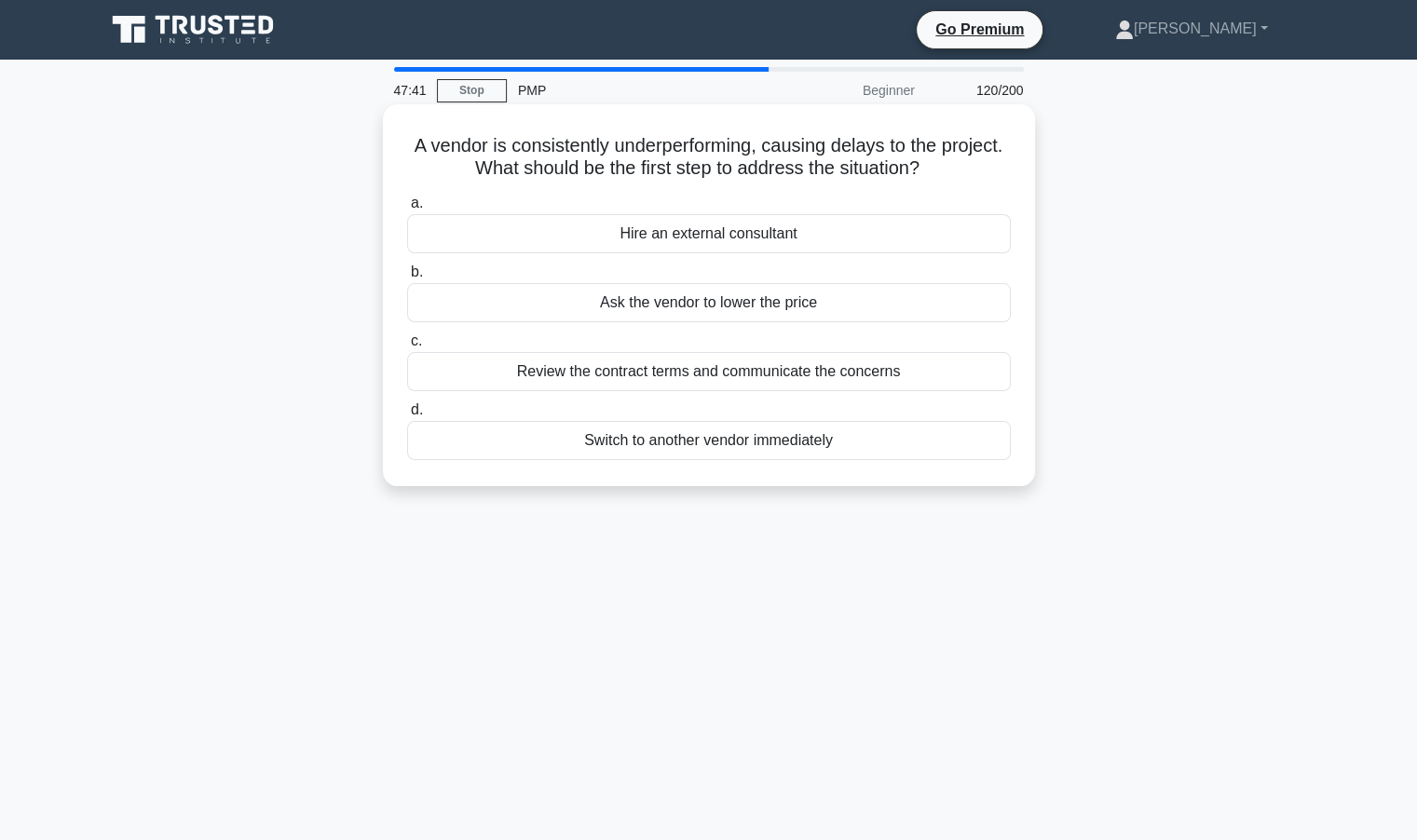
click at [522, 426] on div "Switch to another vendor immediately" at bounding box center [708, 440] width 603 height 39
click at [407, 416] on input "d. Switch to another vendor immediately" at bounding box center [407, 410] width 0 height 12
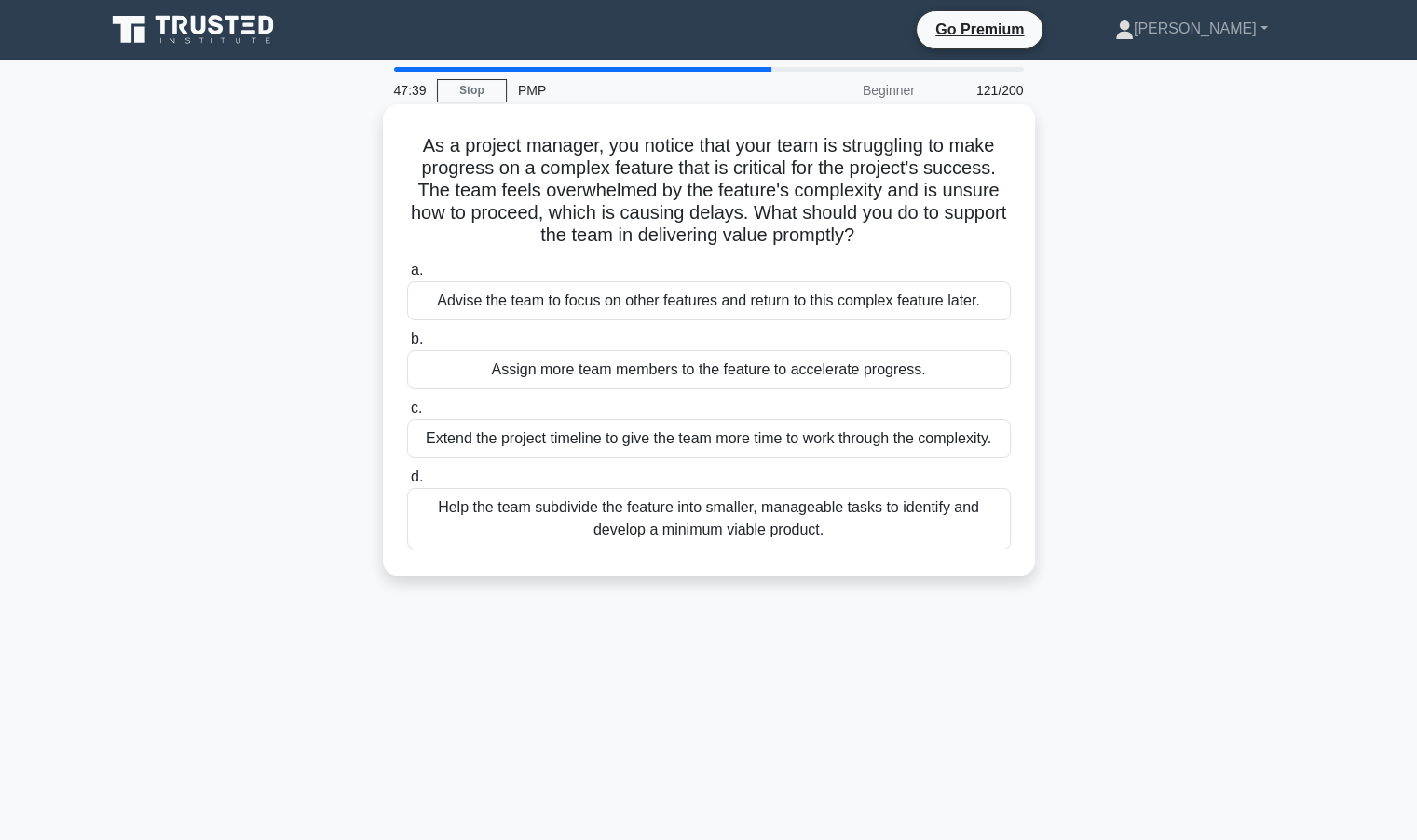
click at [569, 372] on div "Assign more team members to the feature to accelerate progress." at bounding box center [708, 369] width 603 height 39
click at [407, 345] on input "b. Assign more team members to the feature to accelerate progress." at bounding box center [407, 339] width 0 height 12
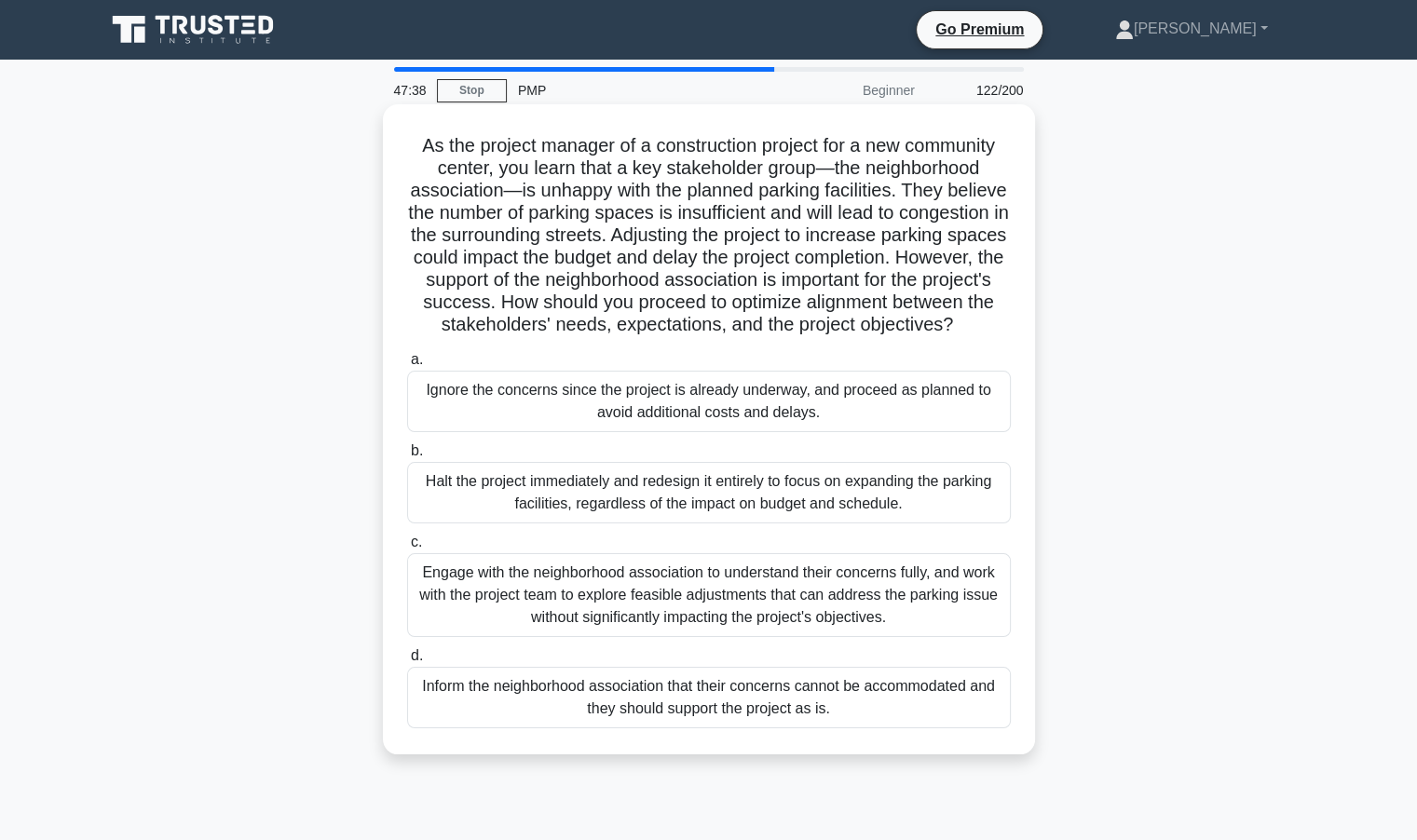
click at [492, 524] on div "Halt the project immediately and redesign it entirely to focus on expanding the…" at bounding box center [708, 493] width 603 height 61
click at [407, 457] on input "b. Halt the project immediately and redesign it entirely to focus on expanding …" at bounding box center [407, 451] width 0 height 12
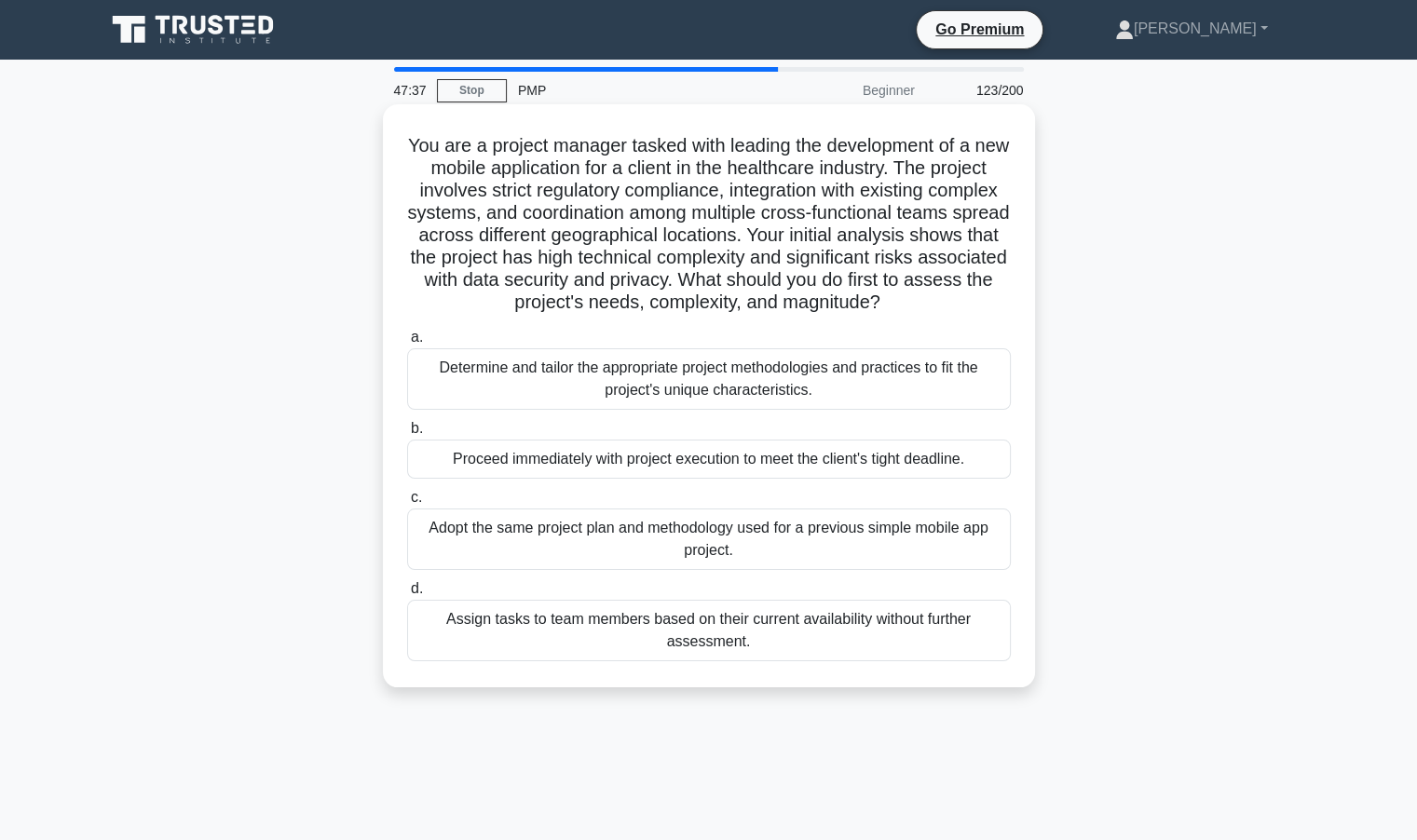
click at [584, 472] on div "Proceed immediately with project execution to meet the client's tight deadline." at bounding box center [708, 458] width 603 height 39
click at [407, 435] on input "b. Proceed immediately with project execution to meet the client's tight deadli…" at bounding box center [407, 429] width 0 height 12
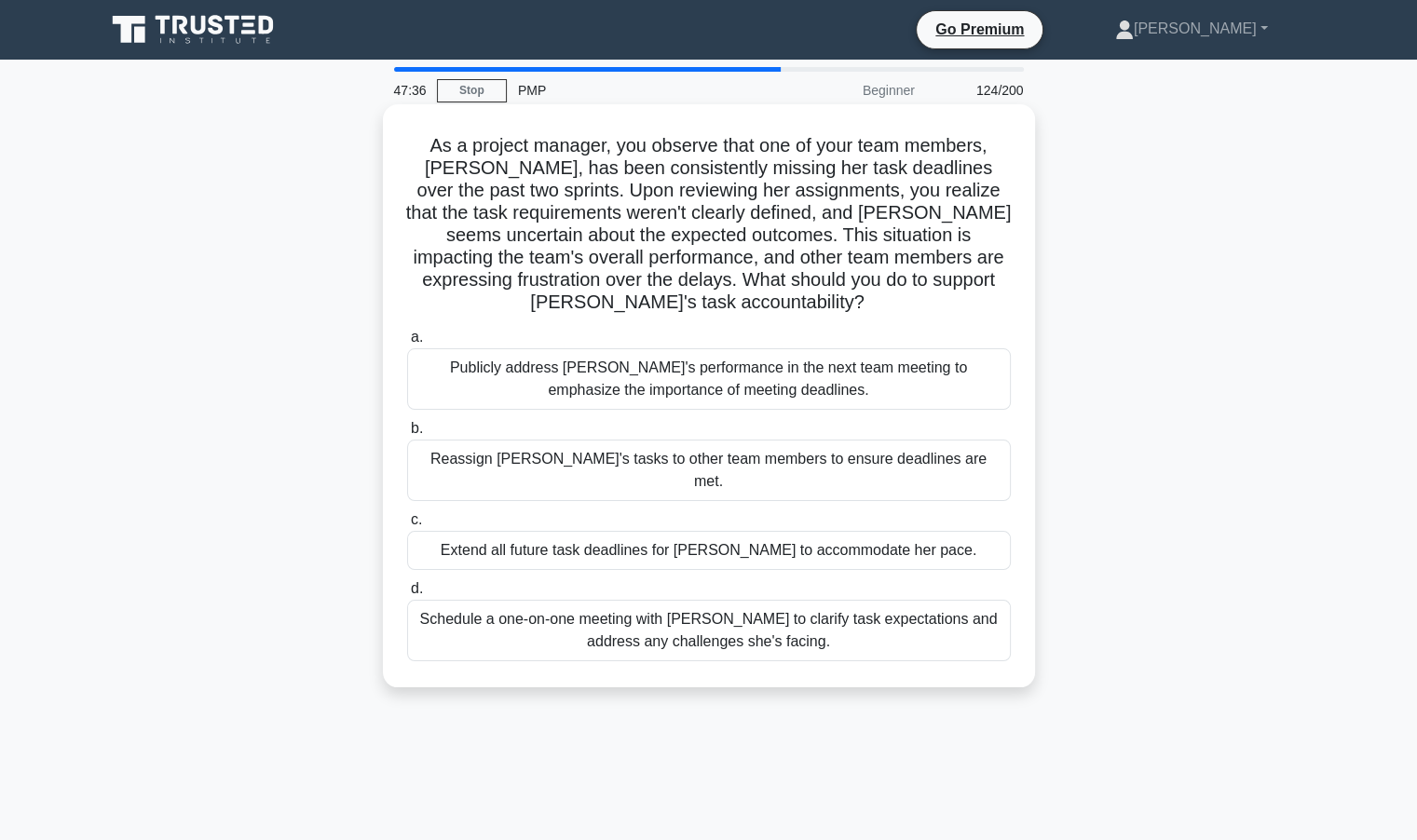
click at [673, 381] on div "Publicly address Emily's performance in the next team meeting to emphasize the …" at bounding box center [708, 379] width 603 height 61
click at [407, 343] on input "a. Publicly address Emily's performance in the next team meeting to emphasize t…" at bounding box center [407, 338] width 0 height 12
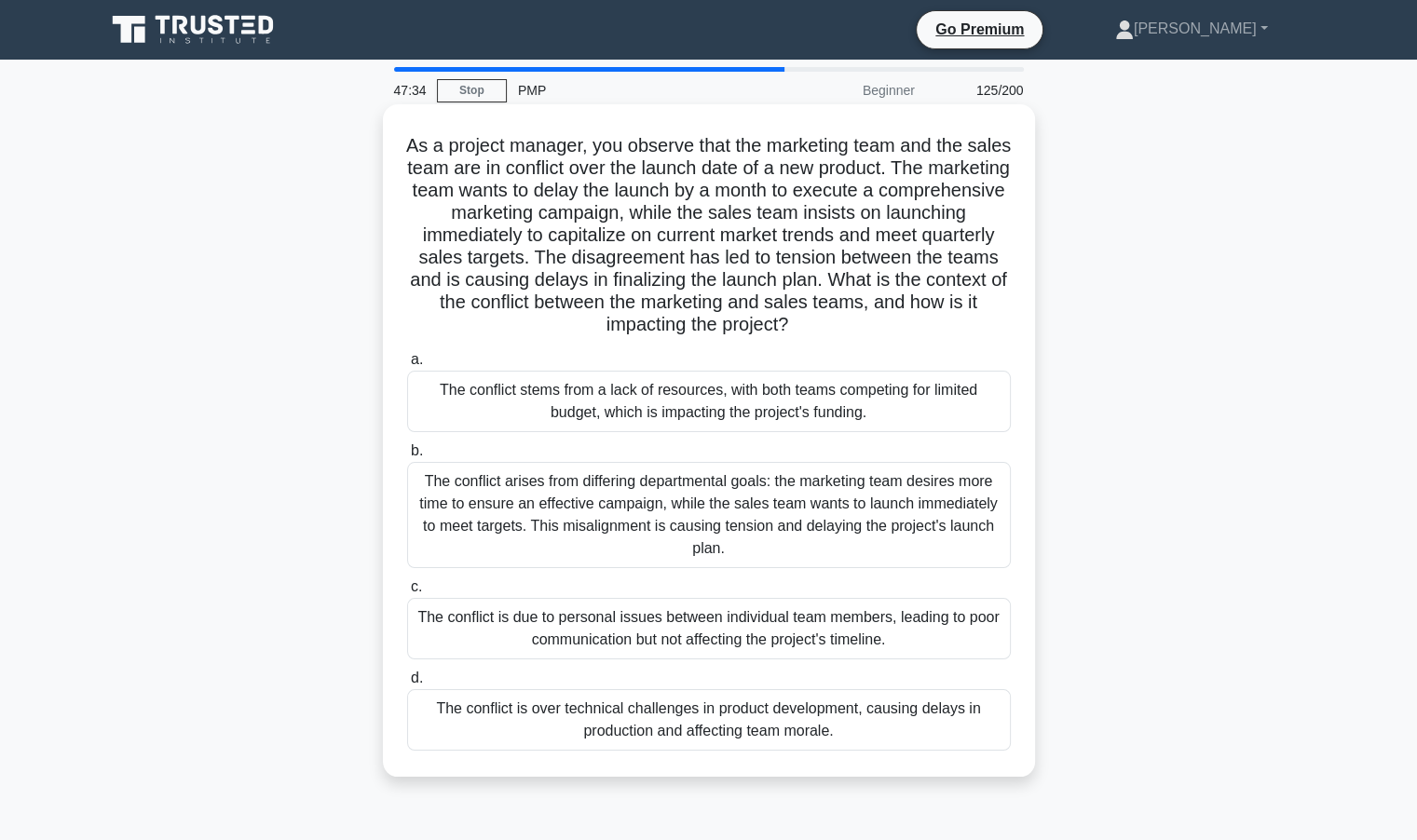
click at [490, 621] on div "The conflict is due to personal issues between individual team members, leading…" at bounding box center [708, 629] width 603 height 61
click at [407, 594] on input "c. The conflict is due to personal issues between individual team members, lead…" at bounding box center [407, 587] width 0 height 12
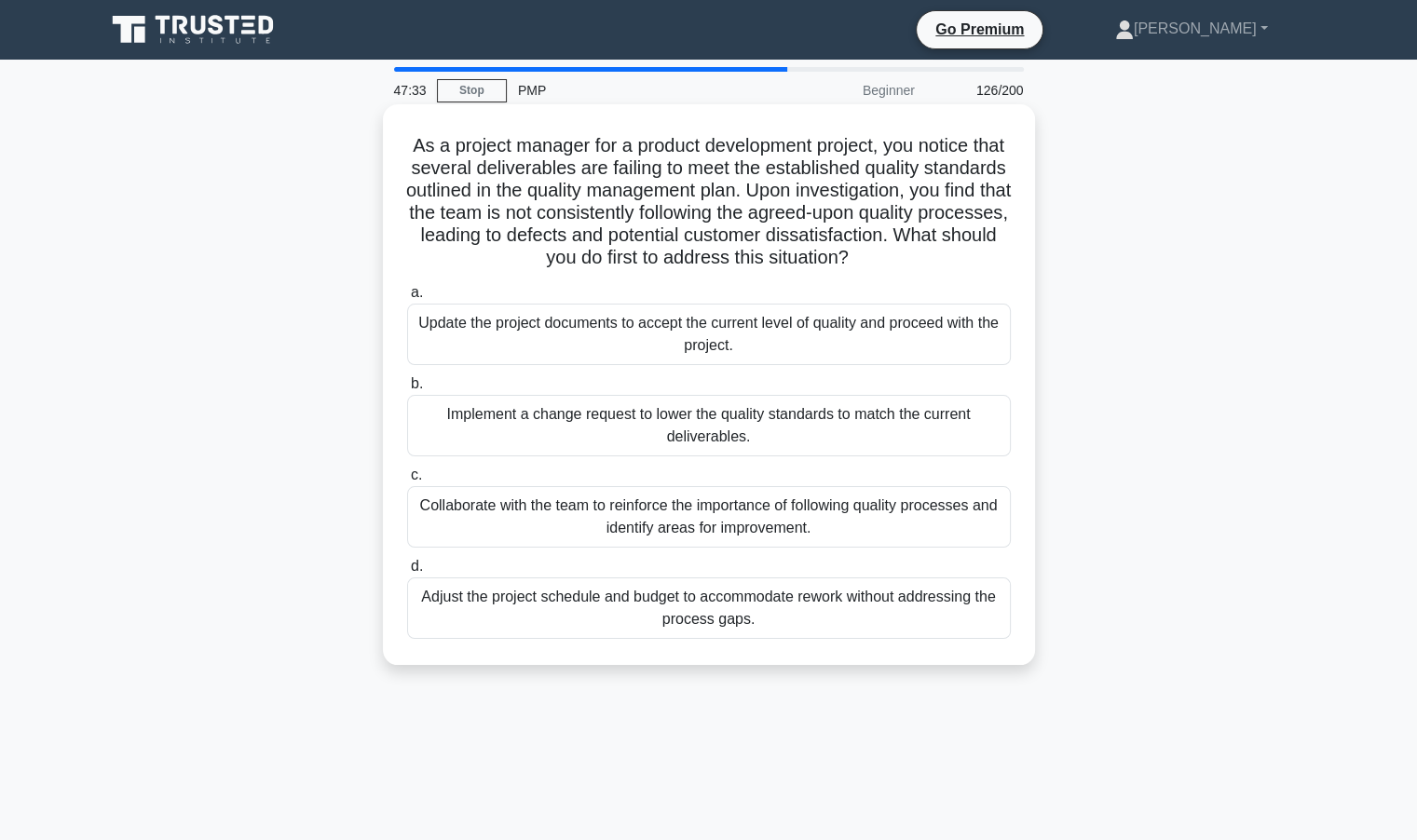
click at [536, 437] on div "Implement a change request to lower the quality standards to match the current …" at bounding box center [708, 426] width 603 height 61
click at [407, 390] on input "b. Implement a change request to lower the quality standards to match the curre…" at bounding box center [407, 384] width 0 height 12
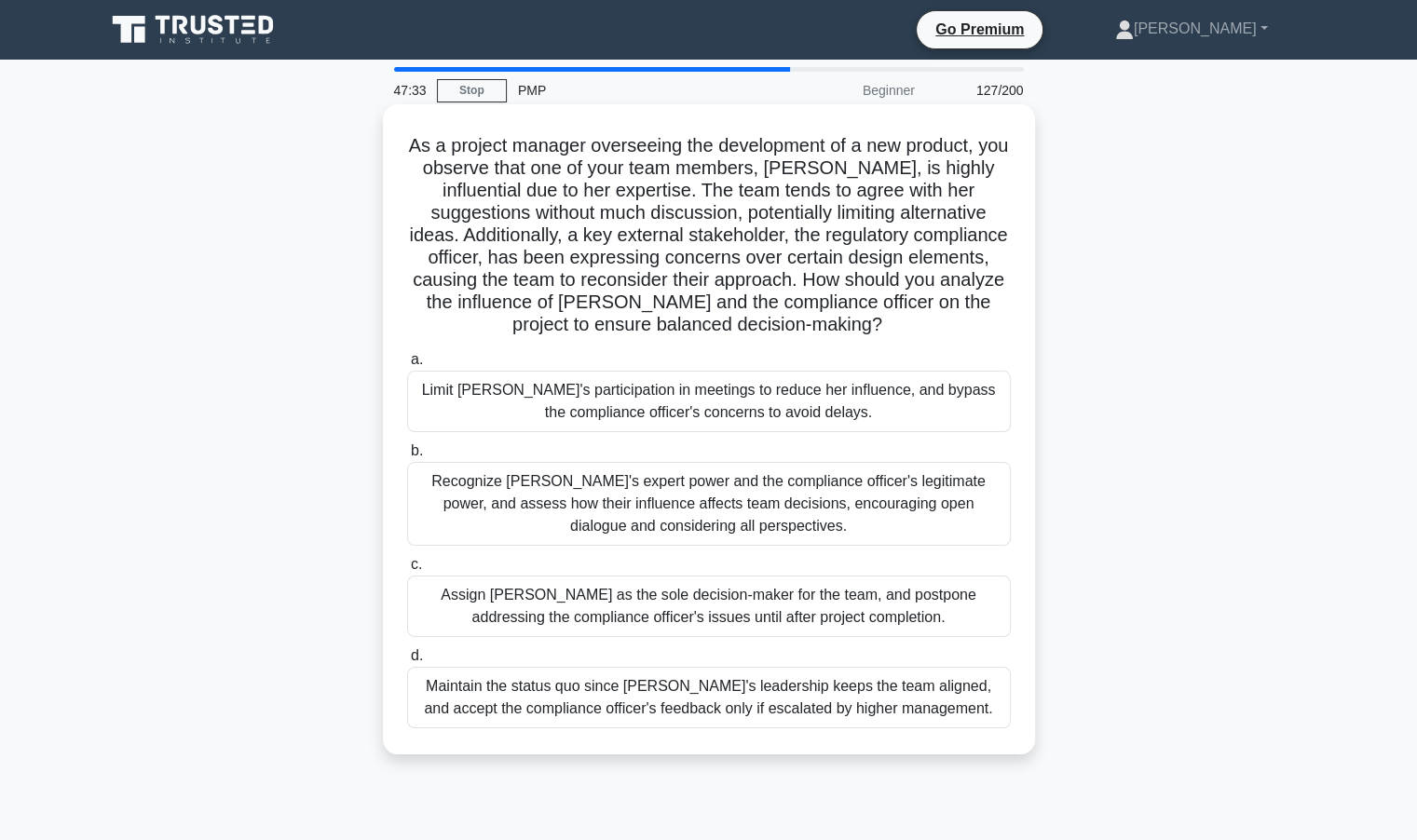
click at [526, 493] on div "Recognize Jane's expert power and the compliance officer's legitimate power, an…" at bounding box center [708, 503] width 603 height 83
click at [407, 457] on input "b. Recognize Jane's expert power and the compliance officer's legitimate power,…" at bounding box center [407, 451] width 0 height 12
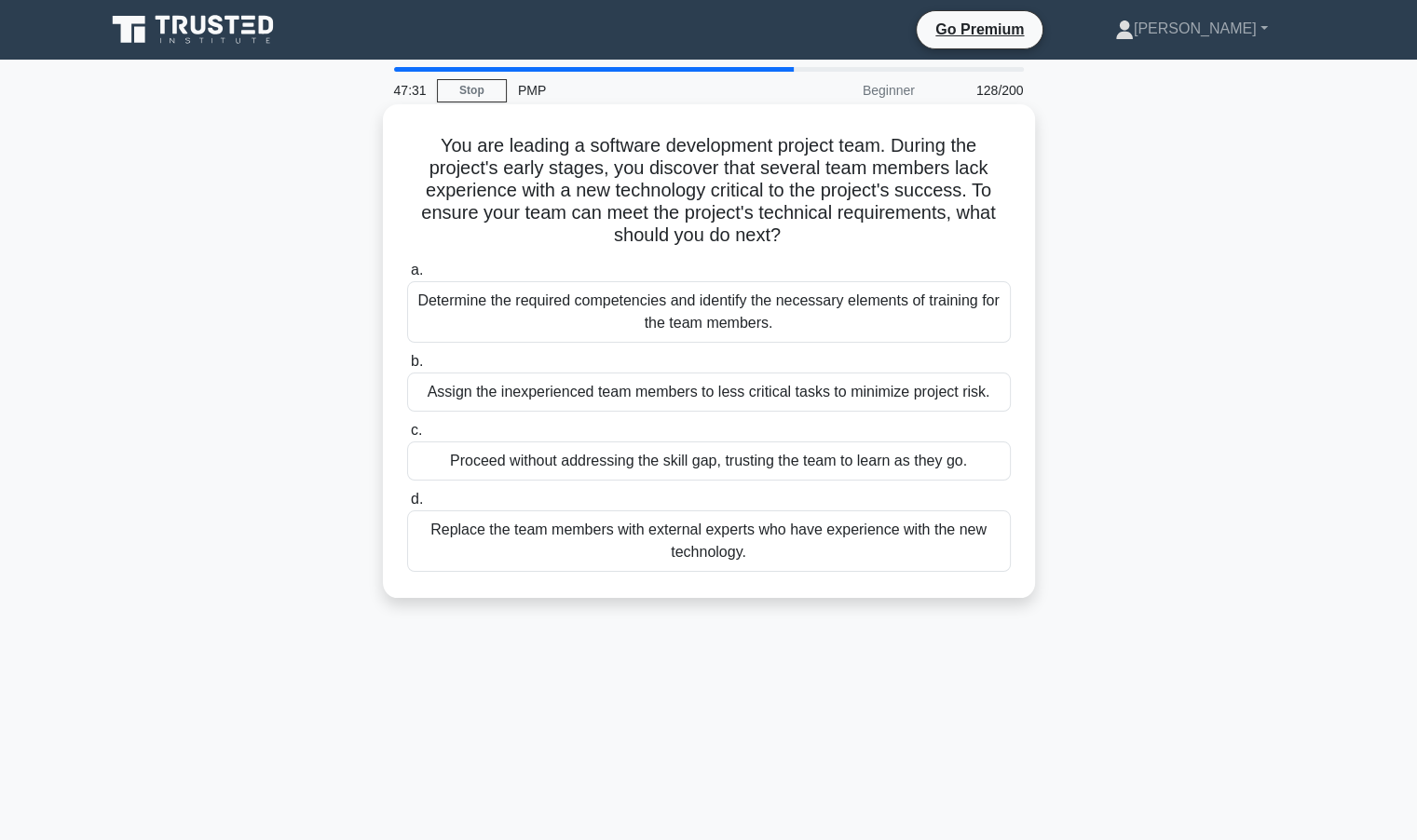
click at [721, 404] on div "Assign the inexperienced team members to less critical tasks to minimize projec…" at bounding box center [708, 392] width 603 height 39
click at [407, 368] on input "b. Assign the inexperienced team members to less critical tasks to minimize pro…" at bounding box center [407, 362] width 0 height 12
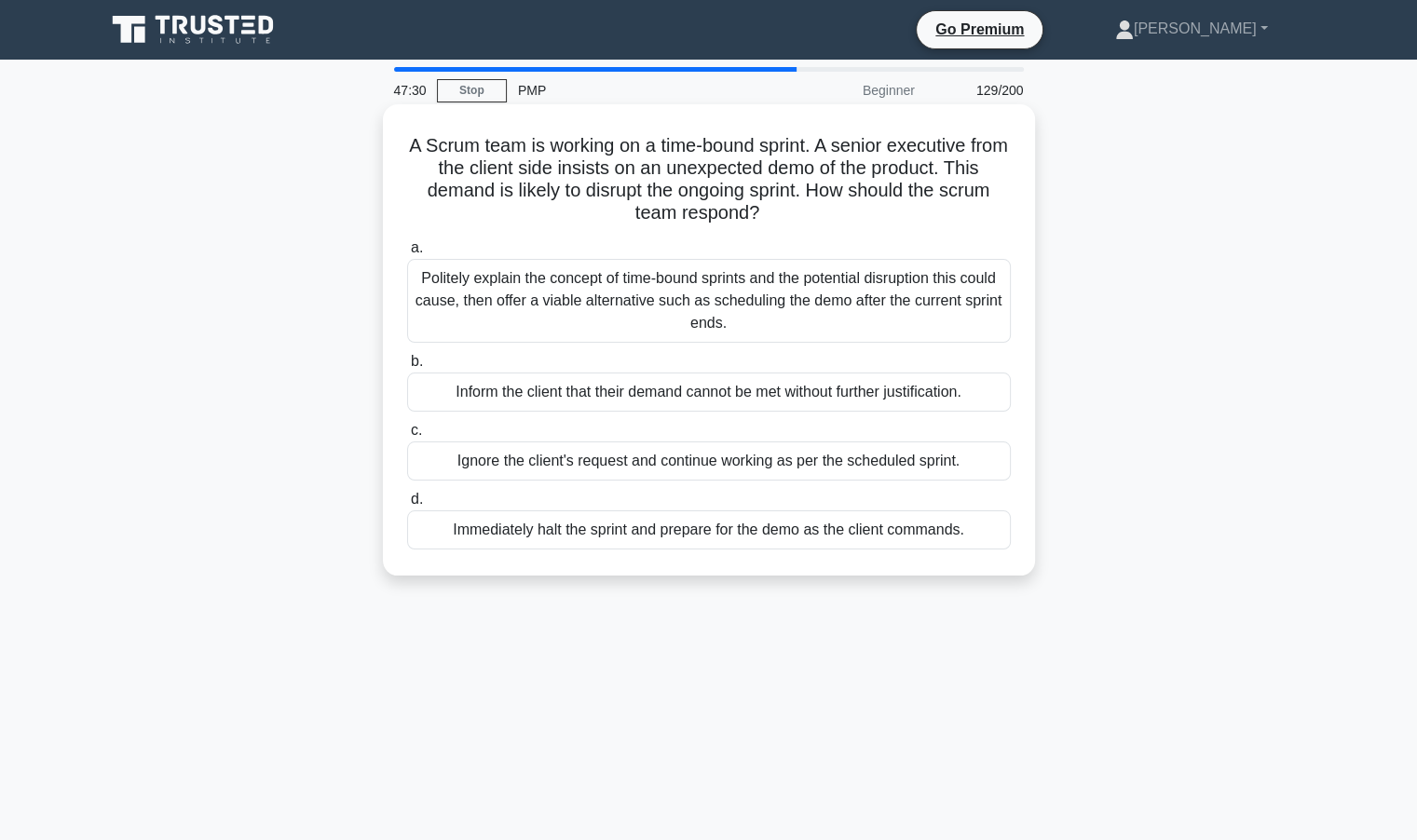
click at [469, 289] on div "Politely explain the concept of time-bound sprints and the potential disruption…" at bounding box center [708, 300] width 603 height 83
click at [407, 254] on input "a. Politely explain the concept of time-bound sprints and the potential disrupt…" at bounding box center [407, 248] width 0 height 12
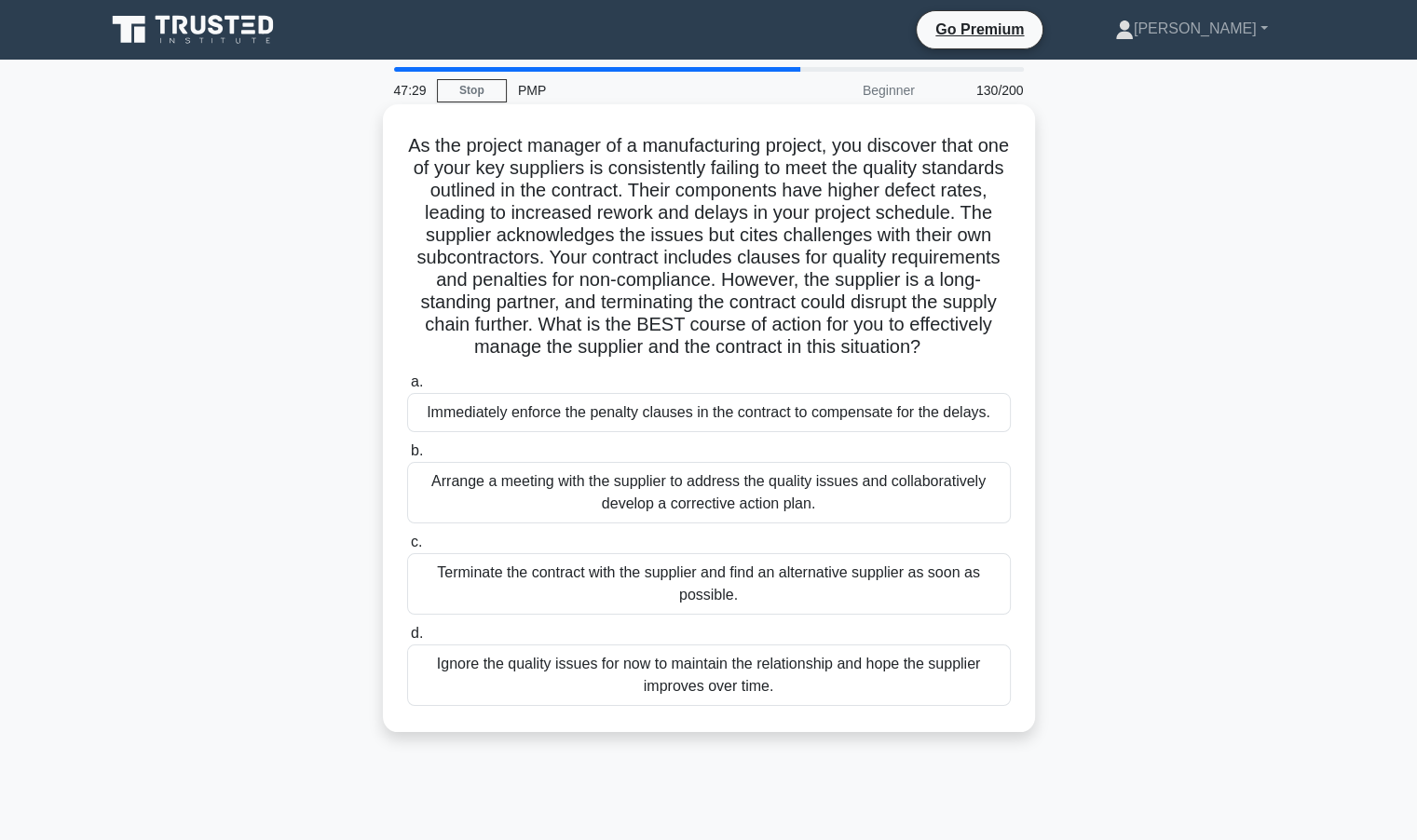
click at [461, 503] on div "Arrange a meeting with the supplier to address the quality issues and collabora…" at bounding box center [708, 493] width 603 height 61
click at [407, 457] on input "b. Arrange a meeting with the supplier to address the quality issues and collab…" at bounding box center [407, 451] width 0 height 12
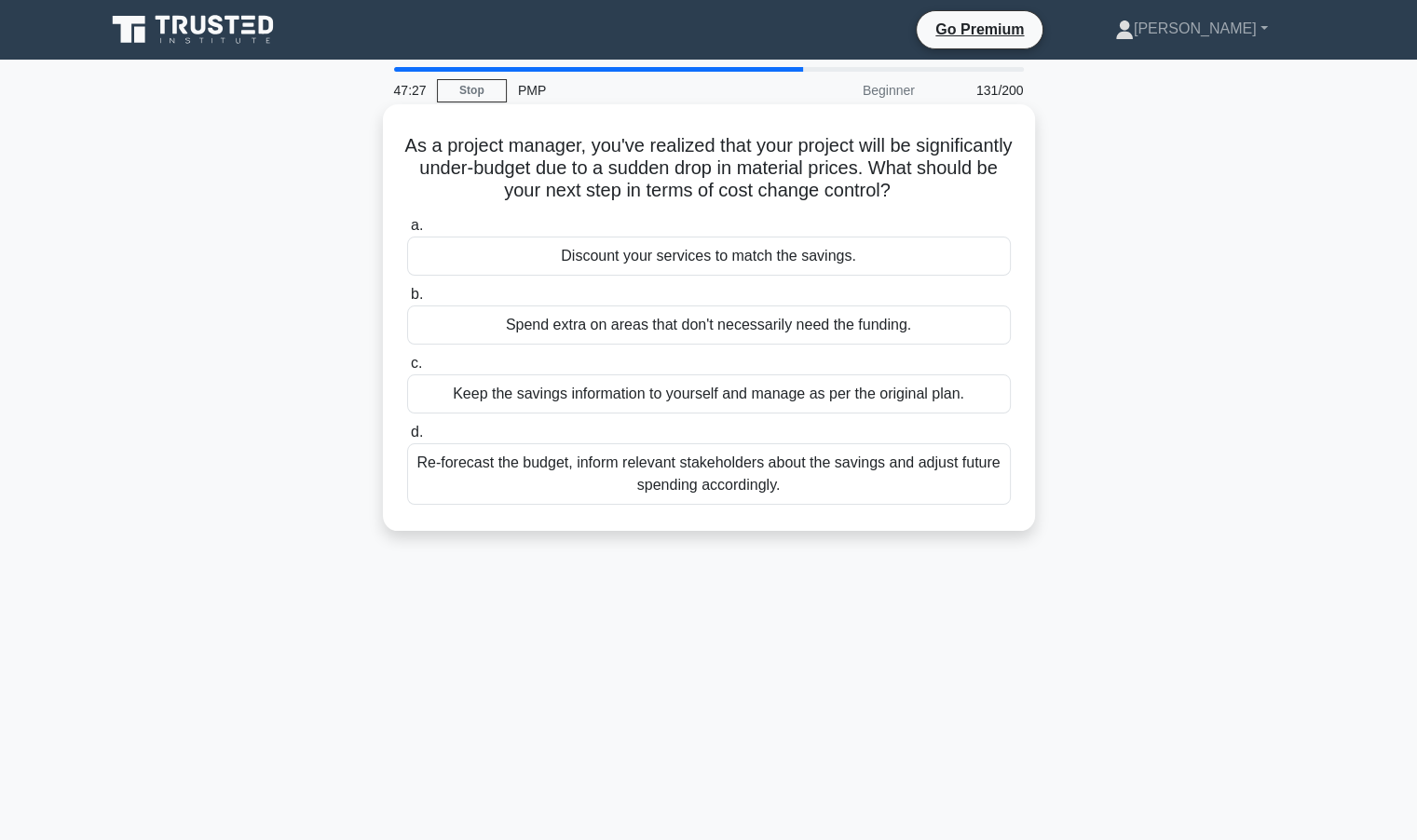
click at [600, 395] on div "Keep the savings information to yourself and manage as per the original plan." at bounding box center [708, 393] width 603 height 39
click at [407, 370] on input "c. Keep the savings information to yourself and manage as per the original plan." at bounding box center [407, 363] width 0 height 12
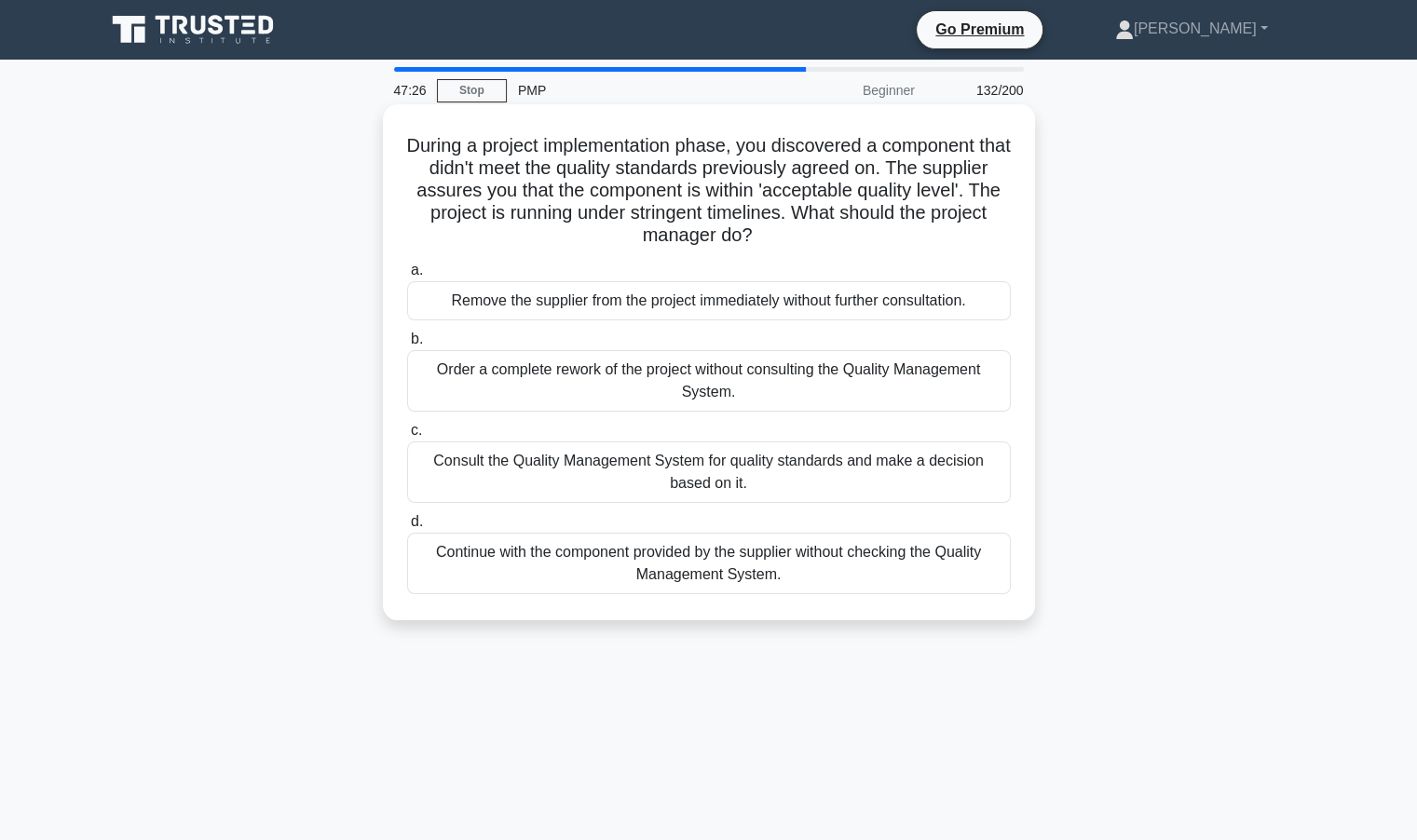
click at [463, 388] on div "Order a complete rework of the project without consulting the Quality Managemen…" at bounding box center [708, 381] width 603 height 61
click at [407, 345] on input "b. Order a complete rework of the project without consulting the Quality Manage…" at bounding box center [407, 339] width 0 height 12
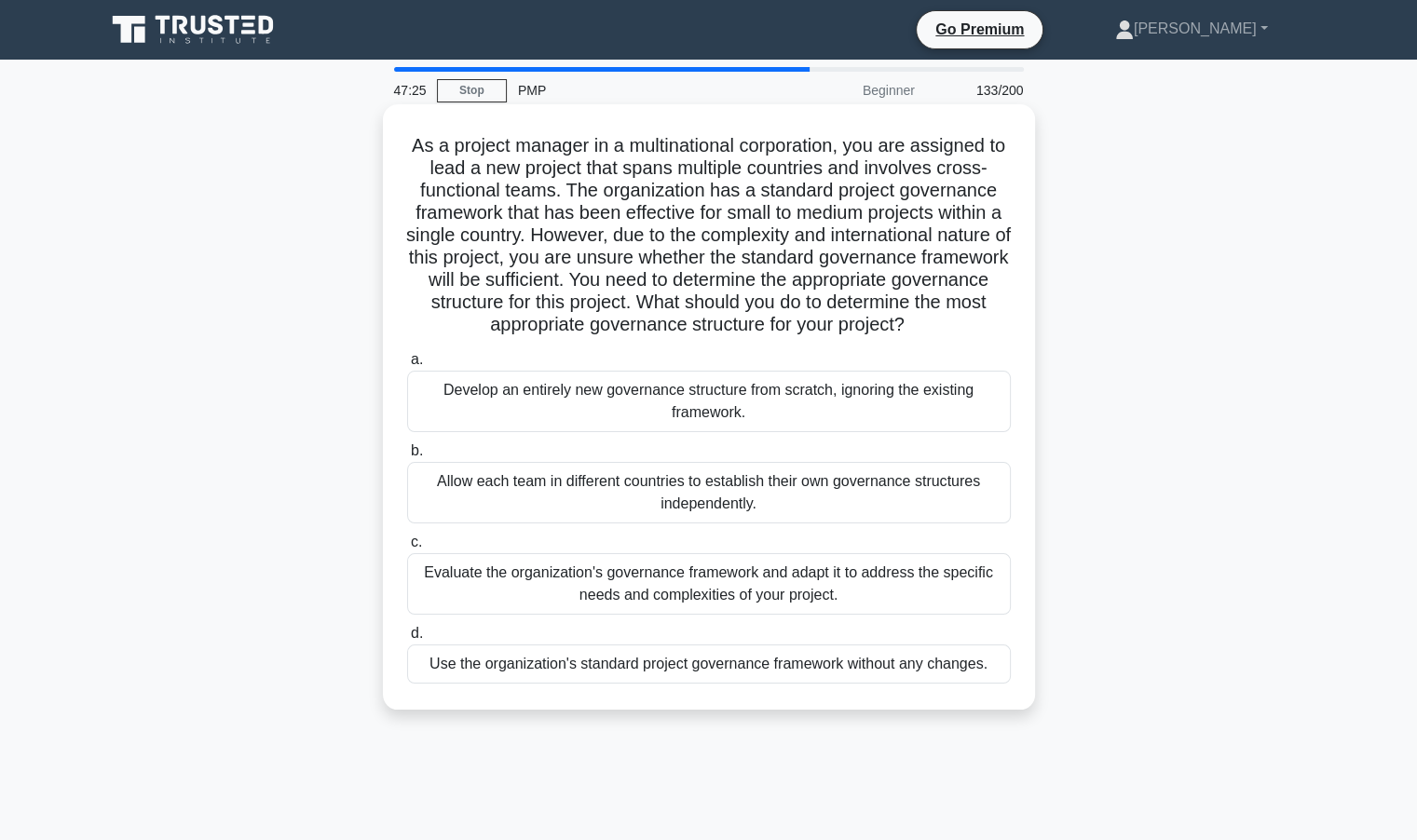
click at [671, 400] on div "Develop an entirely new governance structure from scratch, ignoring the existin…" at bounding box center [708, 402] width 603 height 61
click at [407, 366] on input "a. Develop an entirely new governance structure from scratch, ignoring the exis…" at bounding box center [407, 360] width 0 height 12
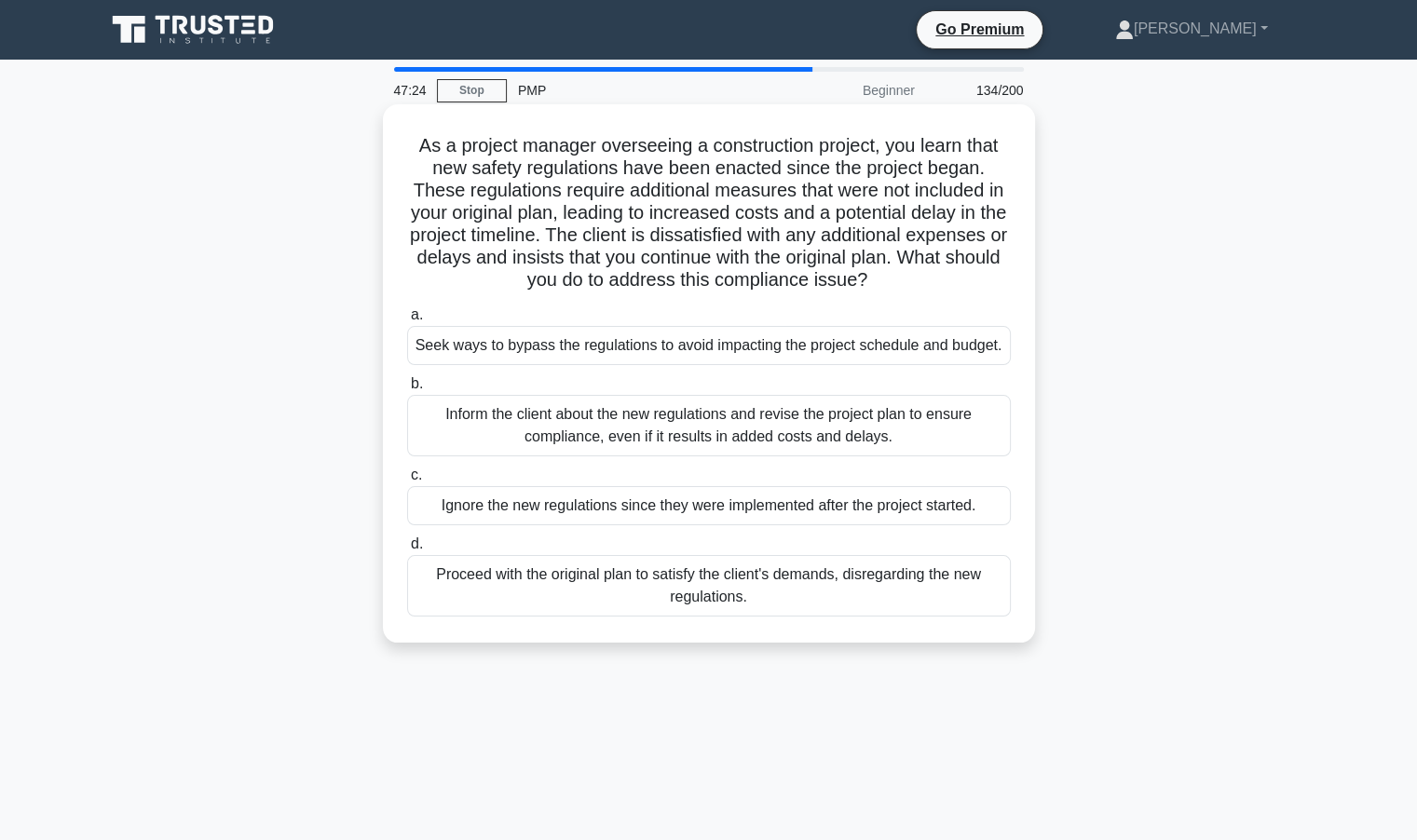
click at [514, 412] on div "Inform the client about the new regulations and revise the project plan to ensu…" at bounding box center [708, 426] width 603 height 61
click at [407, 390] on input "b. Inform the client about the new regulations and revise the project plan to e…" at bounding box center [407, 384] width 0 height 12
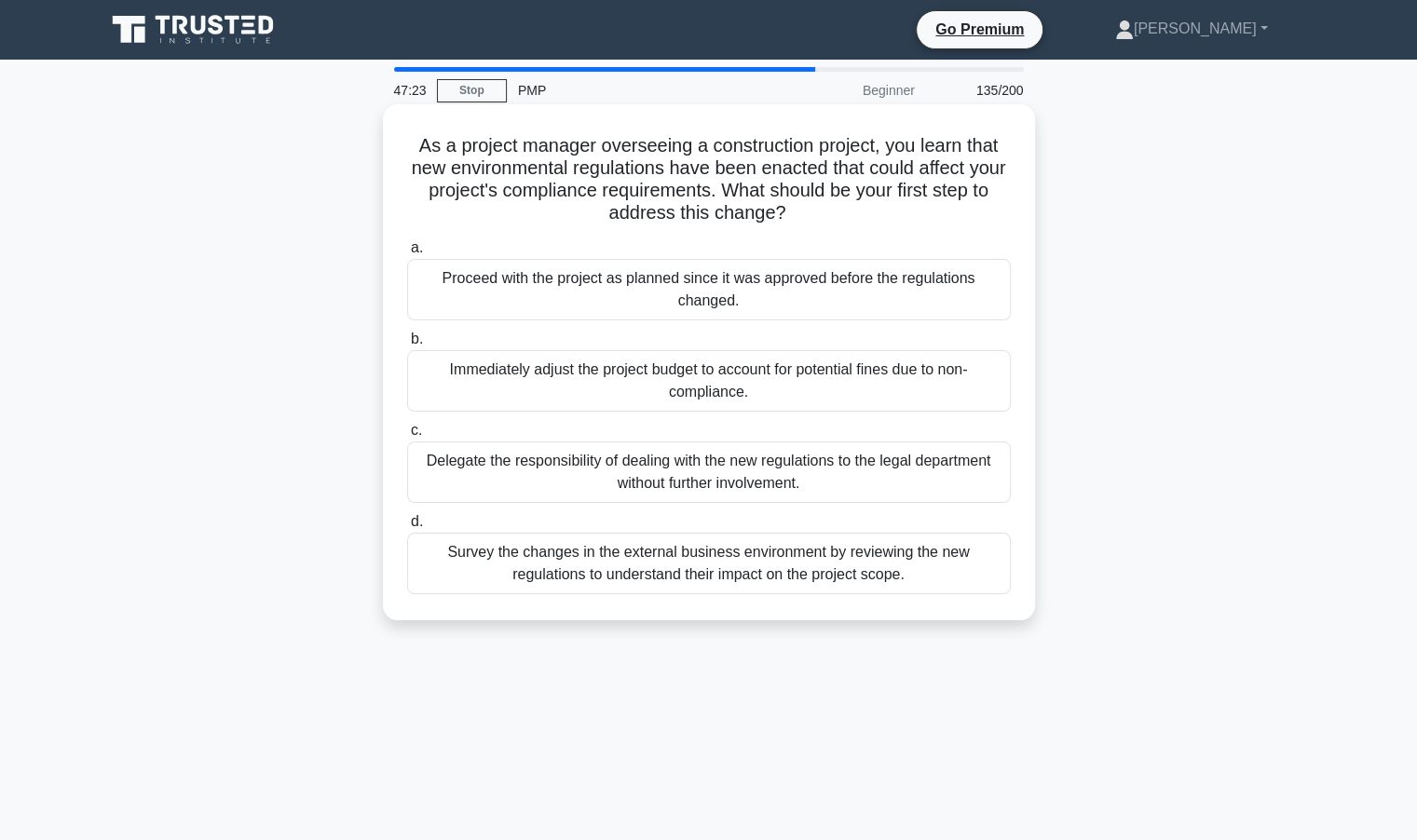
click at [519, 559] on div "Survey the changes in the external business environment by reviewing the new re…" at bounding box center [708, 564] width 603 height 61
click at [407, 528] on input "d. Survey the changes in the external business environment by reviewing the new…" at bounding box center [407, 522] width 0 height 12
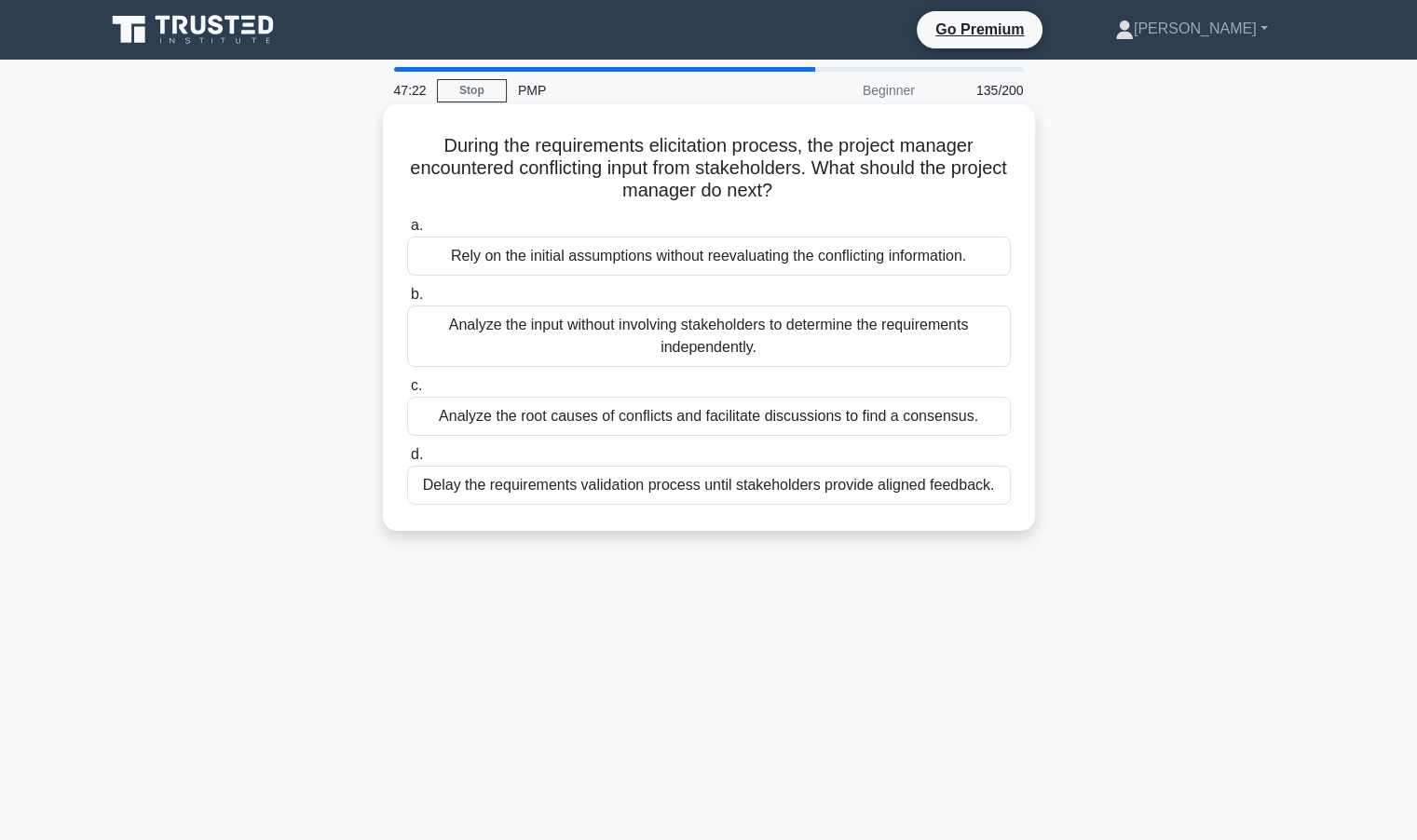
click at [567, 328] on div "Analyze the input without involving stakeholders to determine the requirements …" at bounding box center [708, 337] width 603 height 61
click at [407, 301] on input "b. Analyze the input without involving stakeholders to determine the requiremen…" at bounding box center [407, 294] width 0 height 12
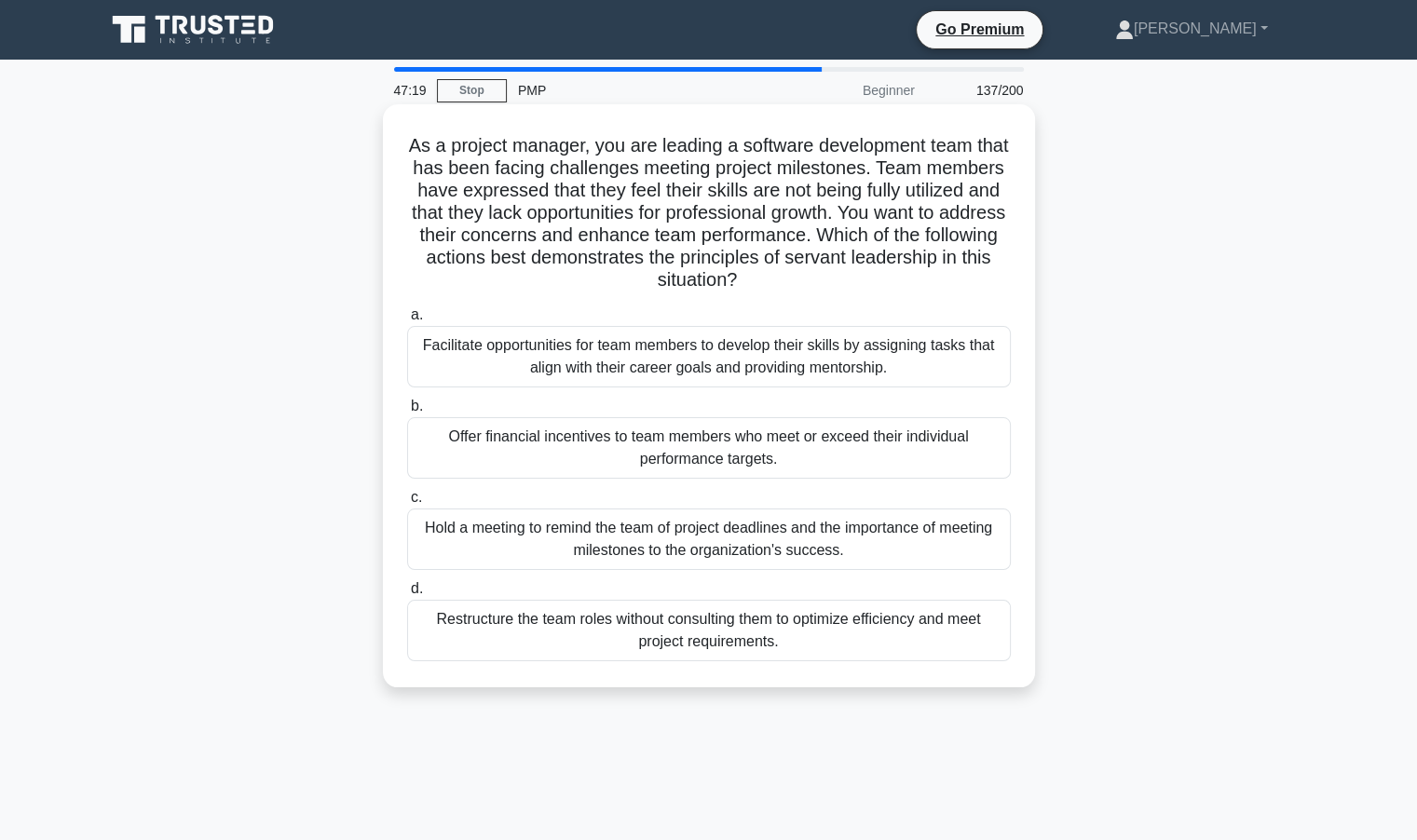
click at [585, 360] on div "Facilitate opportunities for team members to develop their skills by assigning …" at bounding box center [708, 357] width 603 height 61
click at [407, 321] on input "a. Facilitate opportunities for team members to develop their skills by assigni…" at bounding box center [407, 315] width 0 height 12
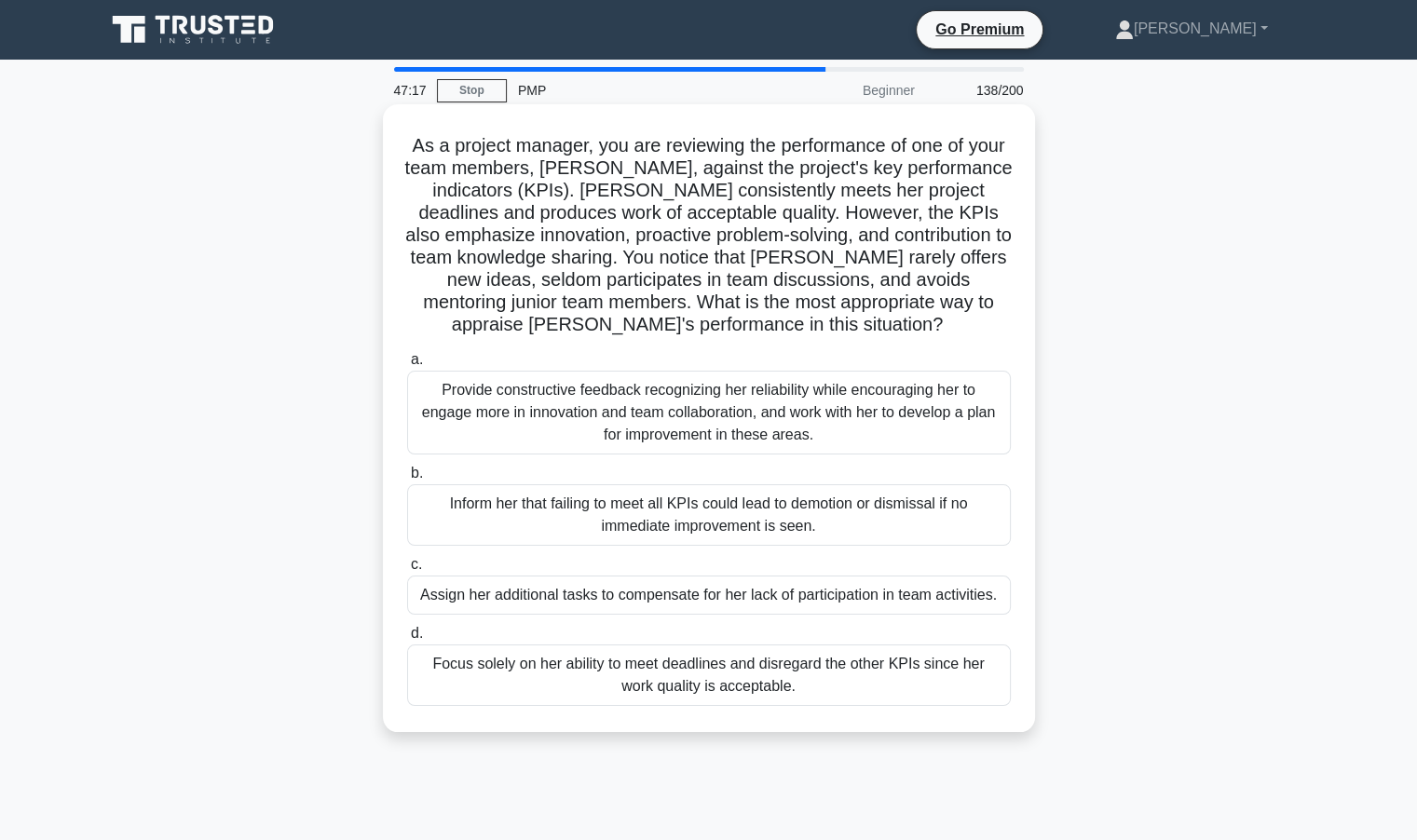
click at [590, 414] on div "Provide constructive feedback recognizing her reliability while encouraging her…" at bounding box center [708, 412] width 603 height 83
click at [407, 366] on input "a. Provide constructive feedback recognizing her reliability while encouraging …" at bounding box center [407, 360] width 0 height 12
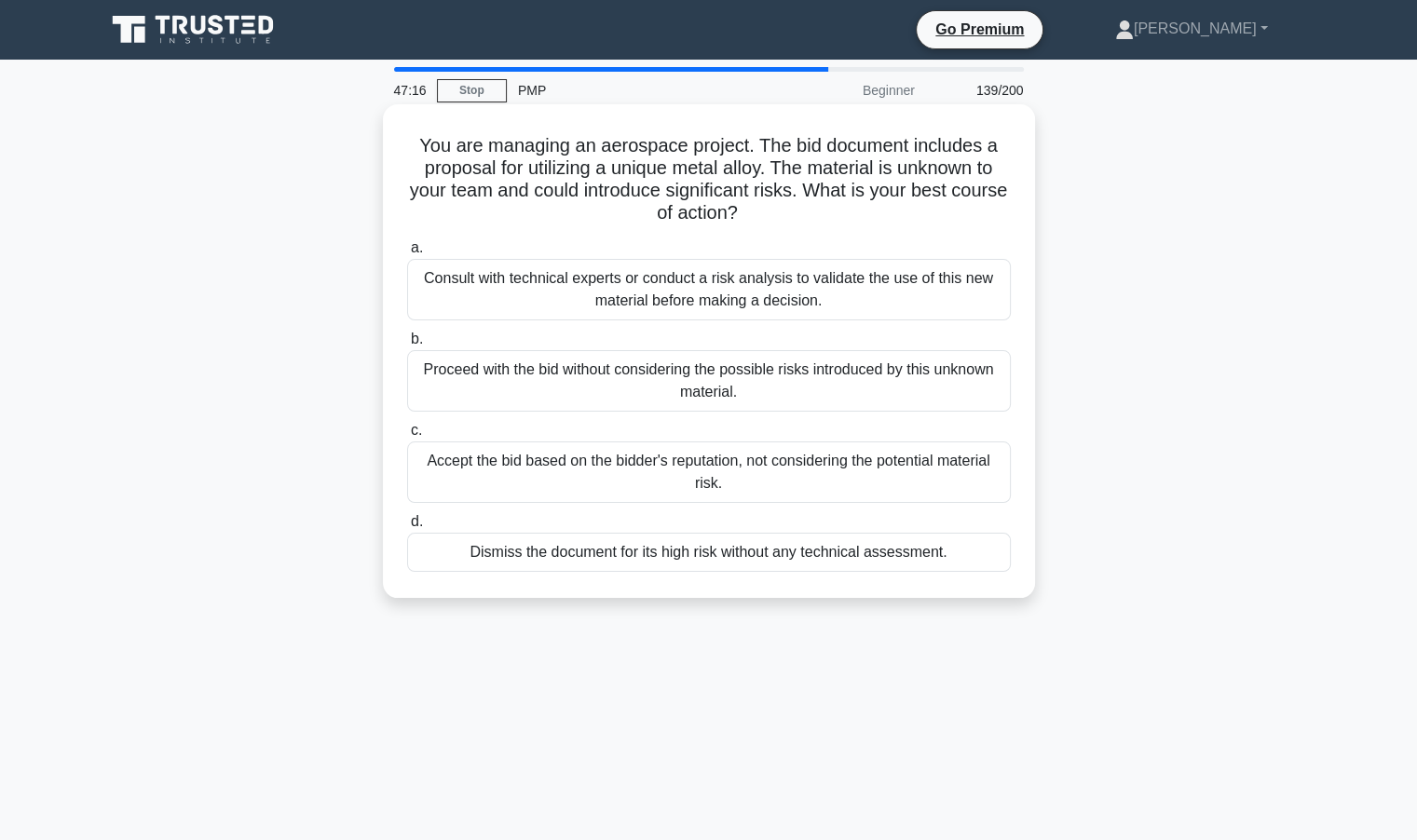
click at [590, 491] on div "Accept the bid based on the bidder's reputation, not considering the potential …" at bounding box center [708, 472] width 603 height 61
click at [407, 437] on input "c. Accept the bid based on the bidder's reputation, not considering the potenti…" at bounding box center [407, 431] width 0 height 12
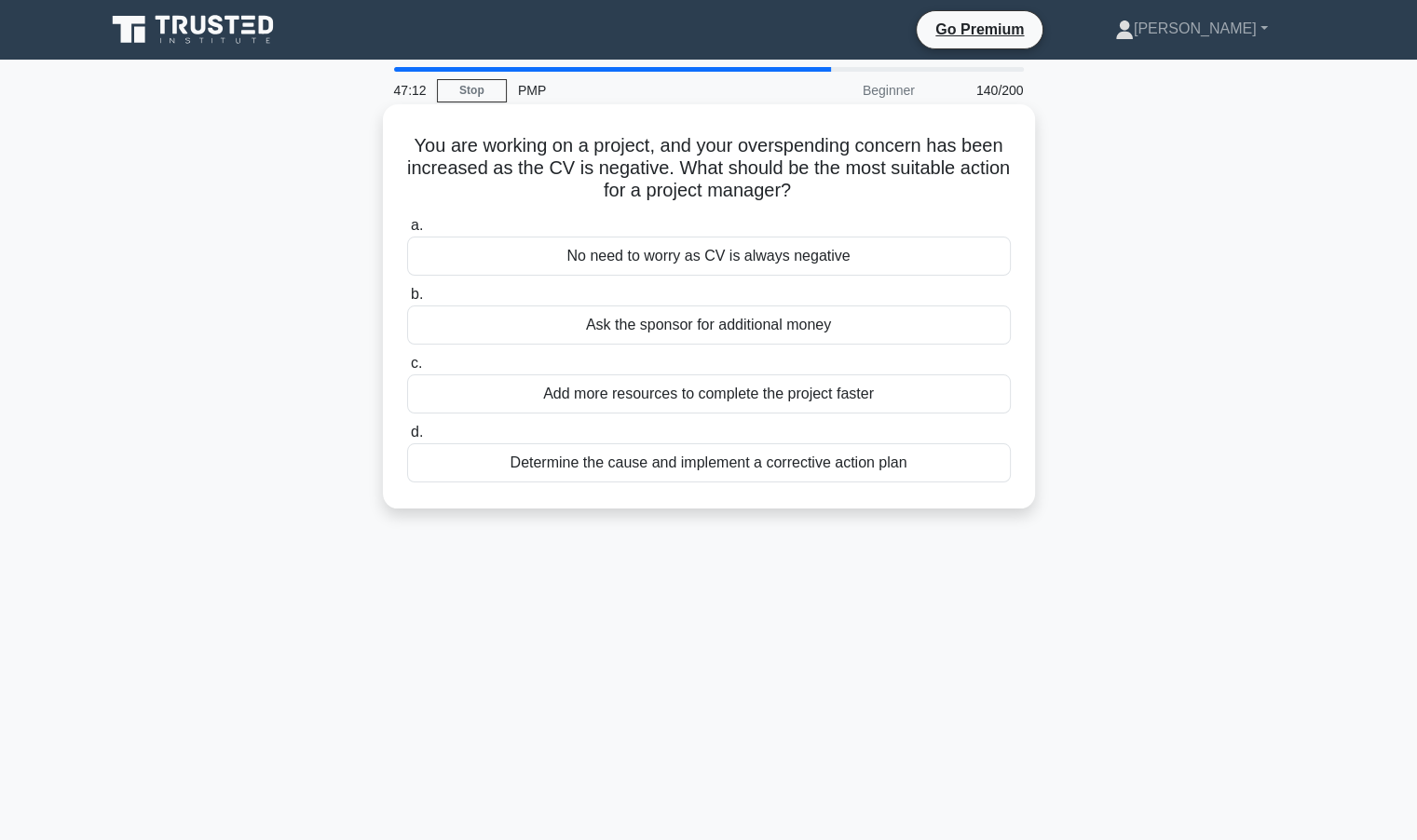
click at [697, 469] on div "Determine the cause and implement a corrective action plan" at bounding box center [708, 462] width 603 height 39
click at [407, 439] on input "d. Determine the cause and implement a corrective action plan" at bounding box center [407, 432] width 0 height 12
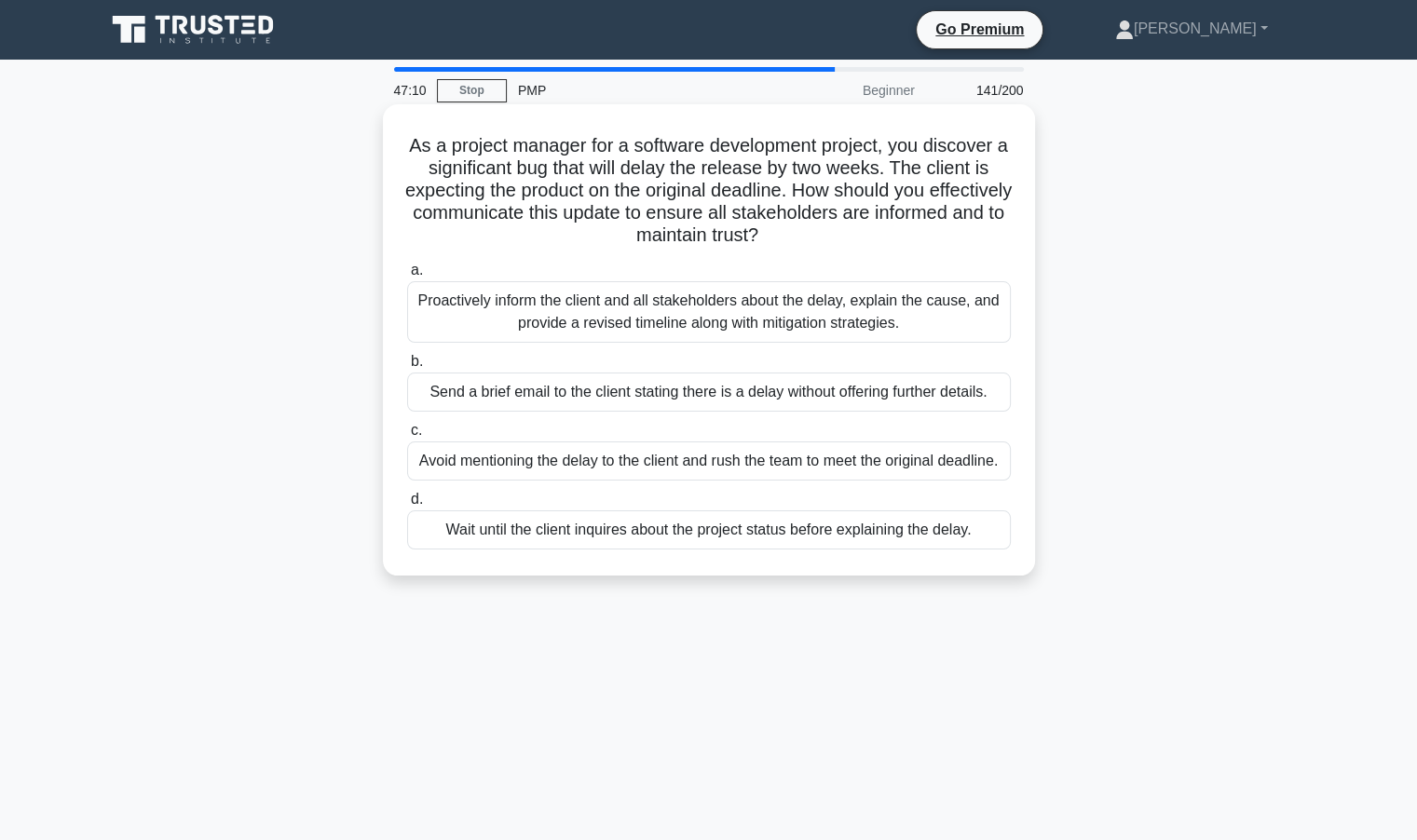
click at [570, 316] on div "Proactively inform the client and all stakeholders about the delay, explain the…" at bounding box center [708, 312] width 603 height 61
click at [407, 276] on input "a. Proactively inform the client and all stakeholders about the delay, explain …" at bounding box center [407, 270] width 0 height 12
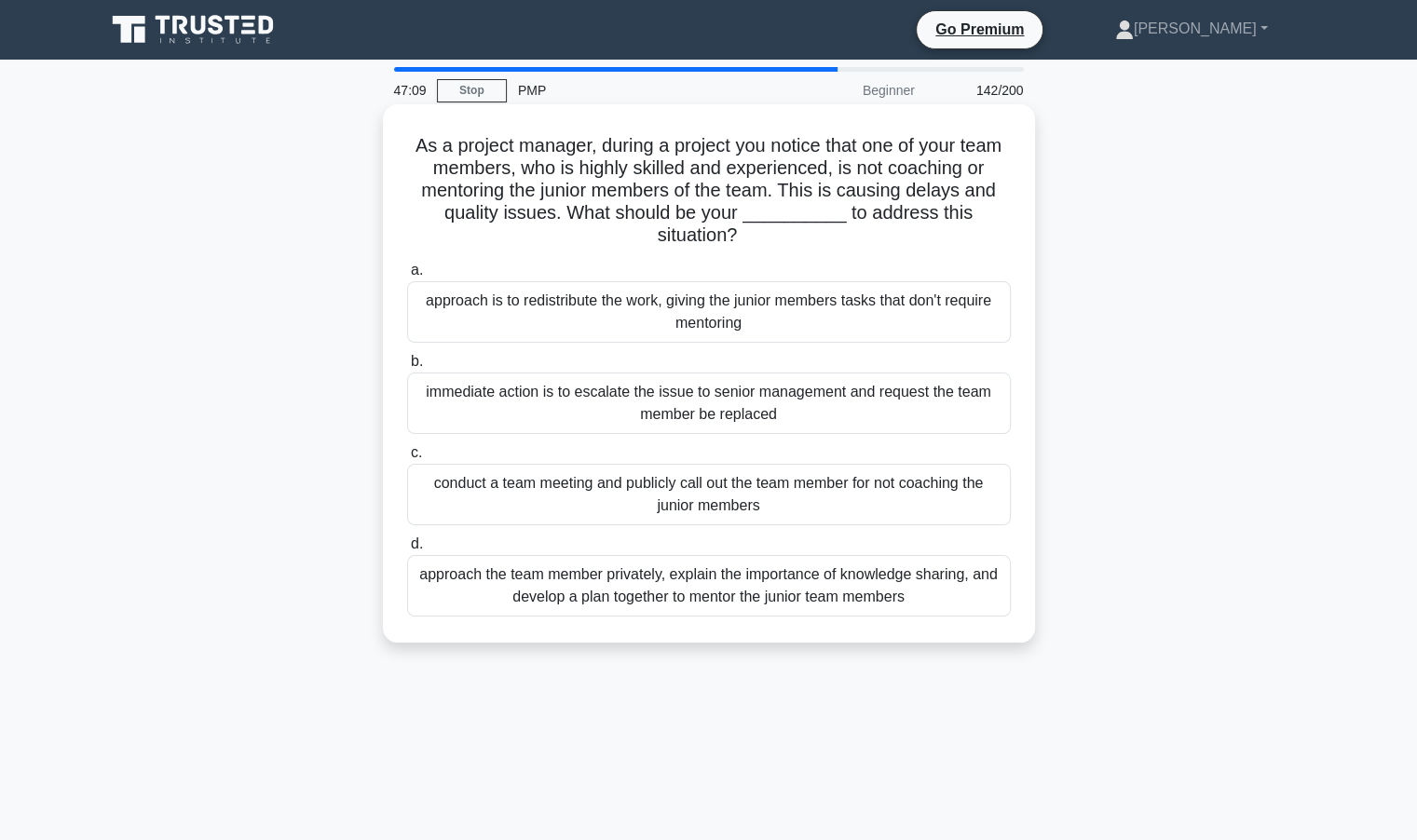
click at [578, 585] on div "approach the team member privately, explain the importance of knowledge sharing…" at bounding box center [708, 586] width 603 height 61
click at [407, 550] on input "d. approach the team member privately, explain the importance of knowledge shar…" at bounding box center [407, 544] width 0 height 12
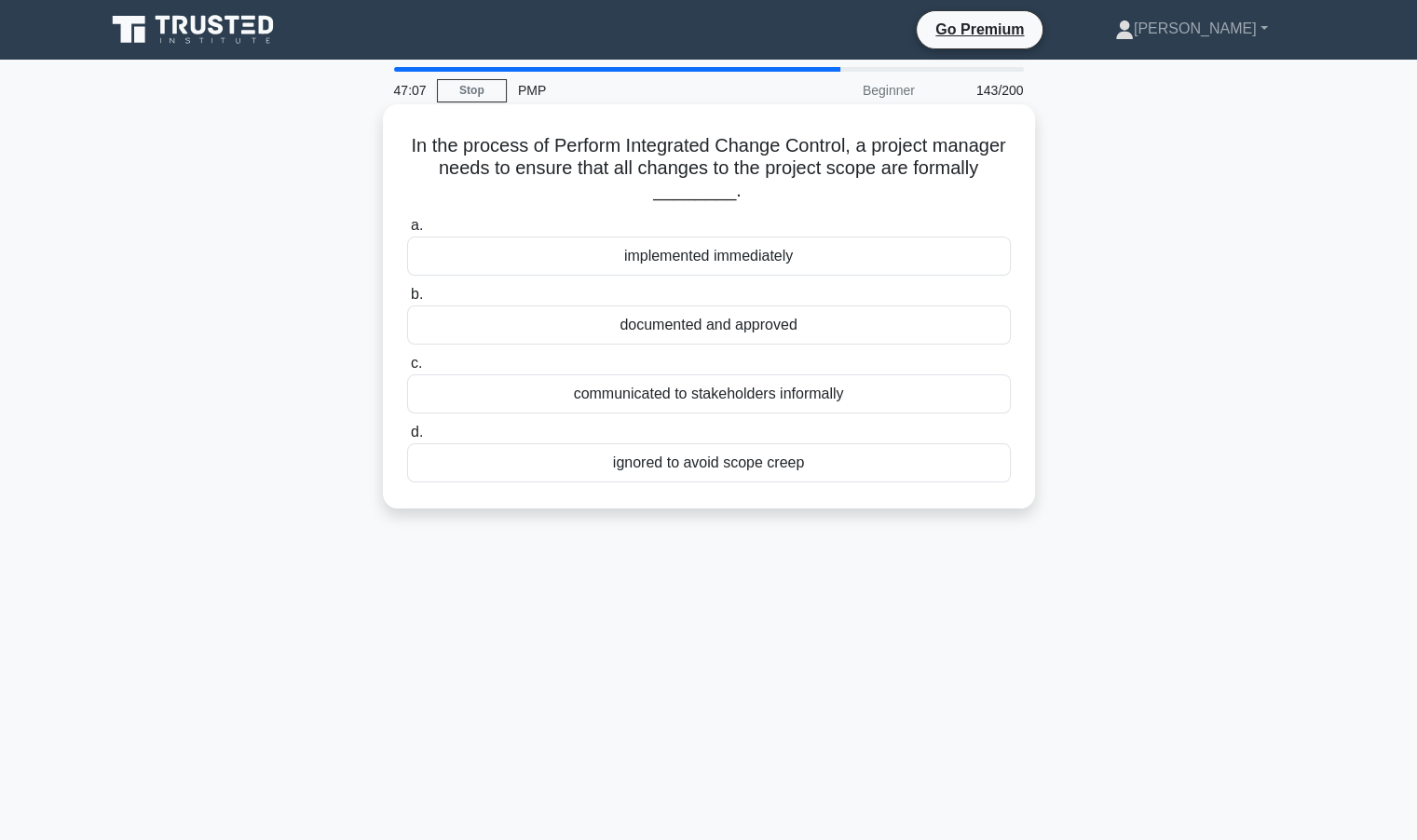
click at [765, 399] on div "communicated to stakeholders informally" at bounding box center [708, 393] width 603 height 39
click at [407, 370] on input "c. communicated to stakeholders informally" at bounding box center [407, 363] width 0 height 12
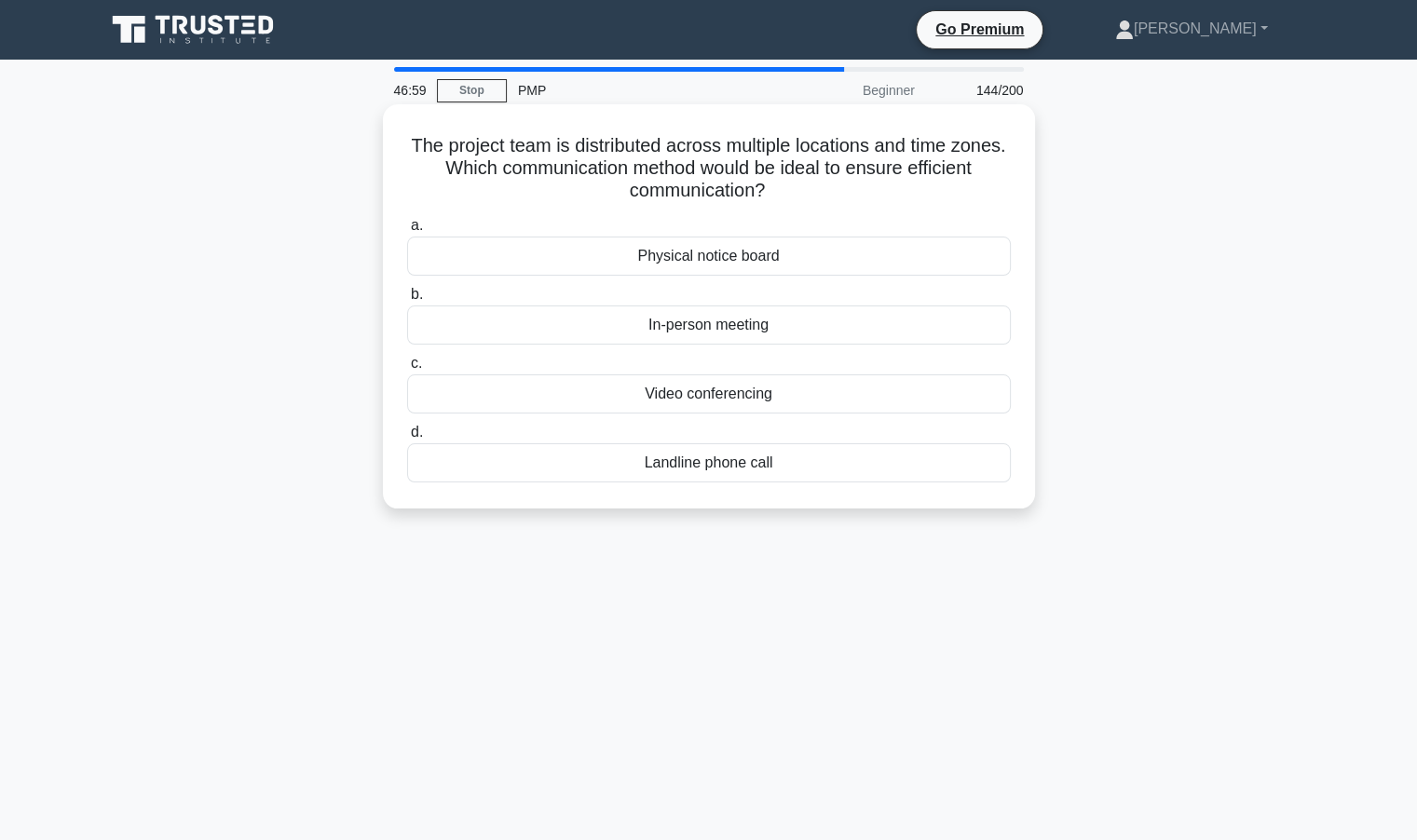
click at [674, 394] on div "Video conferencing" at bounding box center [708, 393] width 603 height 39
click at [407, 370] on input "c. Video conferencing" at bounding box center [407, 363] width 0 height 12
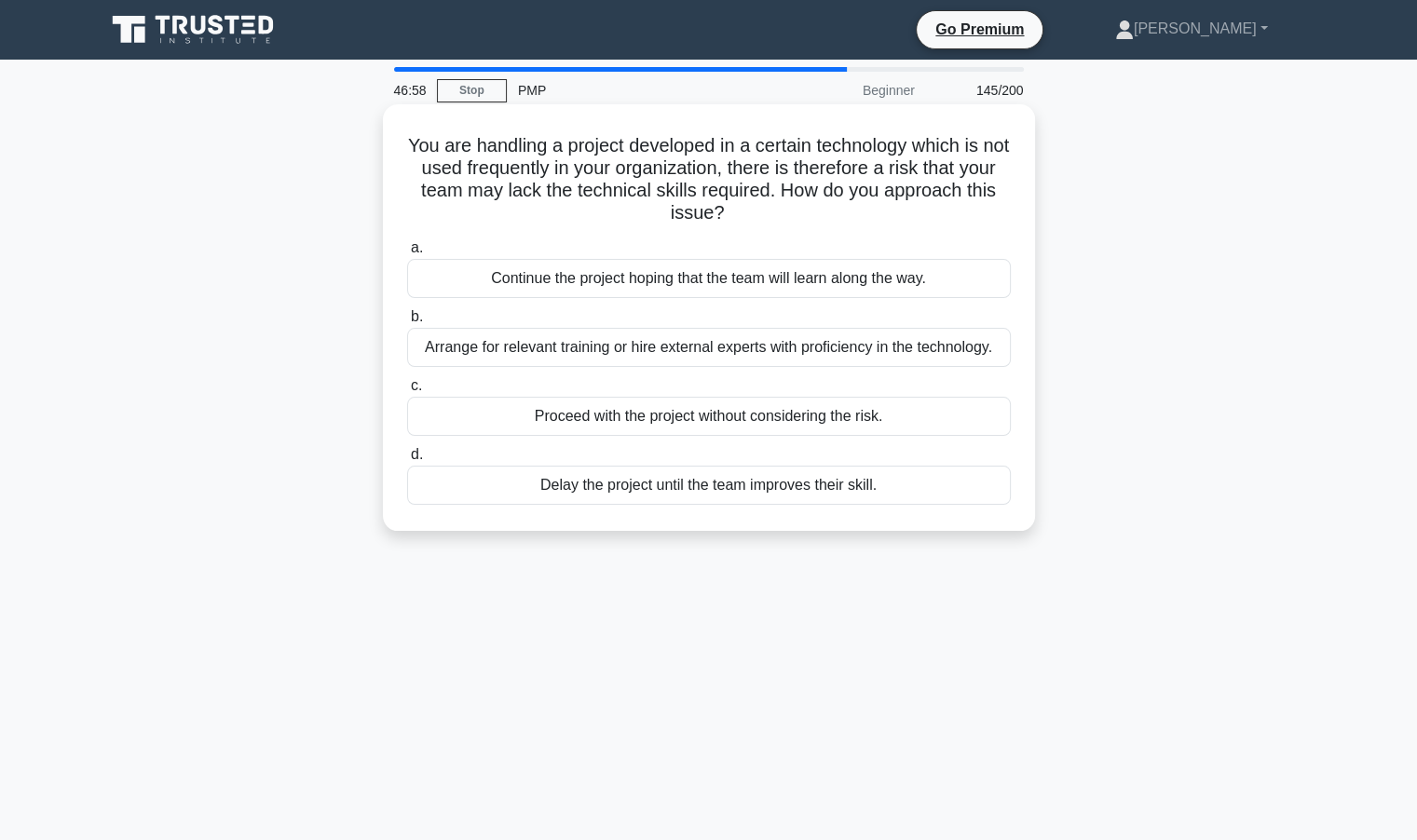
click at [619, 340] on div "Arrange for relevant training or hire external experts with proficiency in the …" at bounding box center [708, 347] width 603 height 39
click at [407, 323] on input "b. Arrange for relevant training or hire external experts with proficiency in t…" at bounding box center [407, 316] width 0 height 12
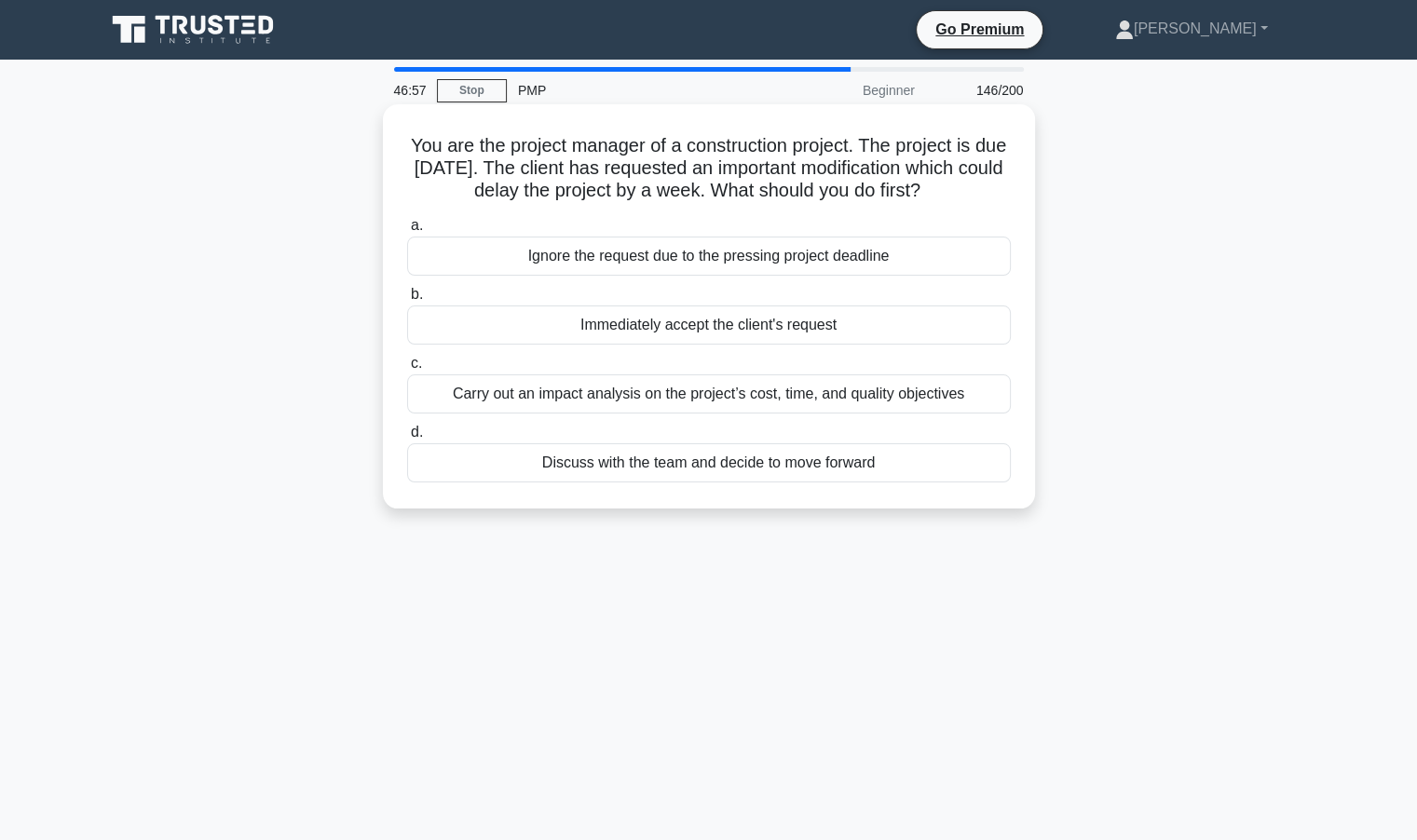
click at [674, 330] on div "Immediately accept the client's request" at bounding box center [708, 325] width 603 height 39
click at [407, 301] on input "b. Immediately accept the client's request" at bounding box center [407, 294] width 0 height 12
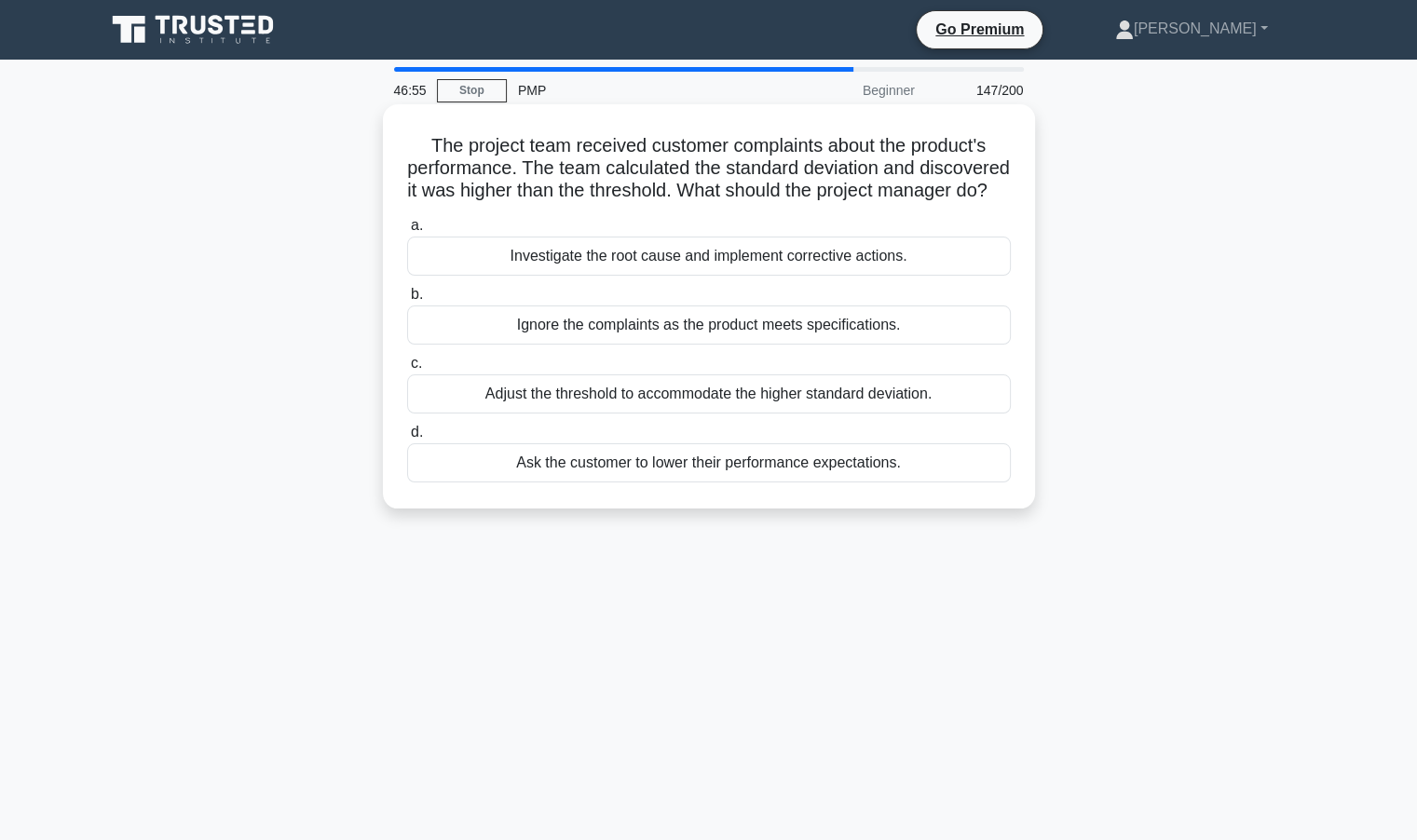
click at [641, 276] on div "Investigate the root cause and implement corrective actions." at bounding box center [708, 256] width 603 height 39
click at [407, 232] on input "a. Investigate the root cause and implement corrective actions." at bounding box center [407, 225] width 0 height 12
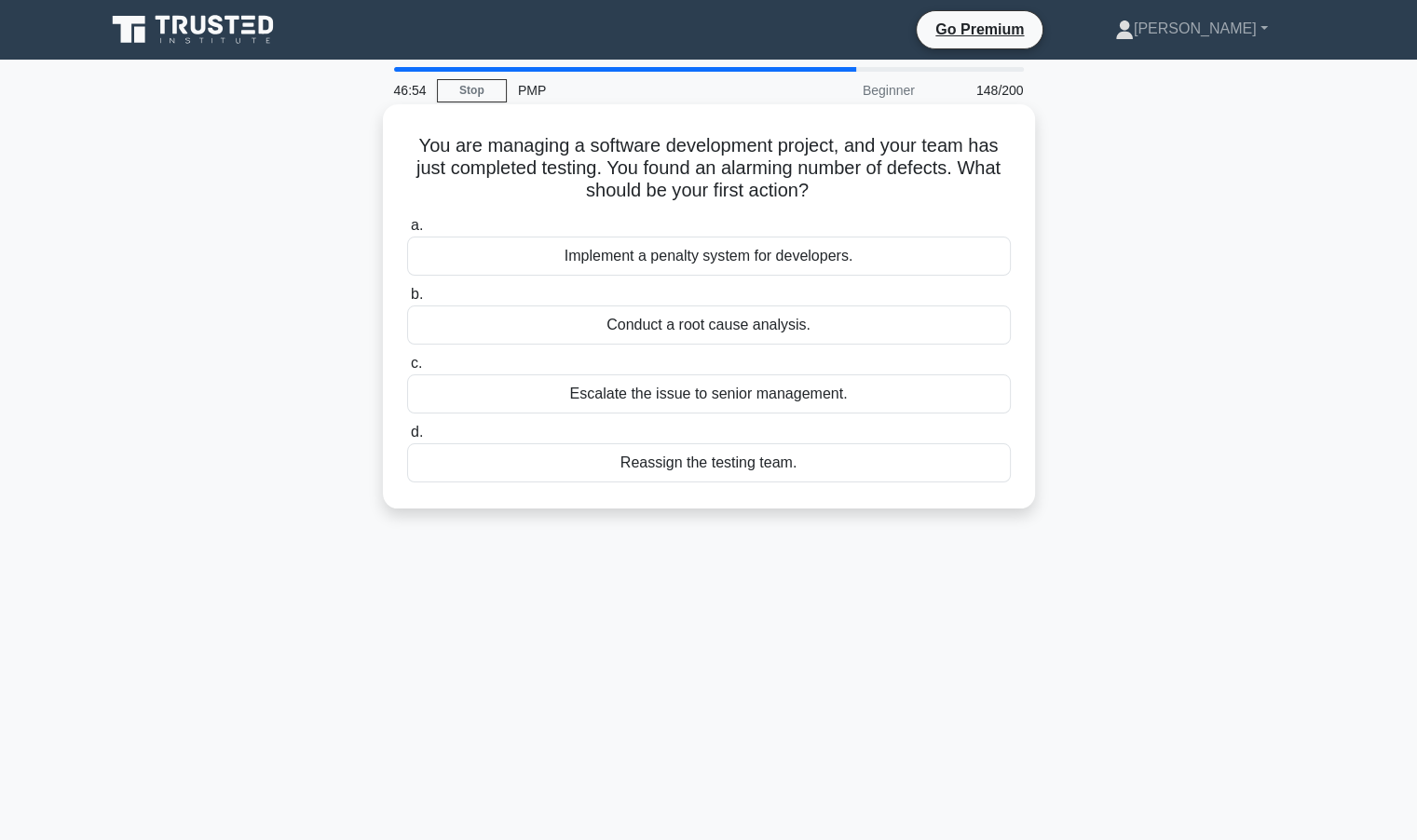
click at [651, 400] on div "Escalate the issue to senior management." at bounding box center [708, 393] width 603 height 39
click at [407, 370] on input "c. Escalate the issue to senior management." at bounding box center [407, 363] width 0 height 12
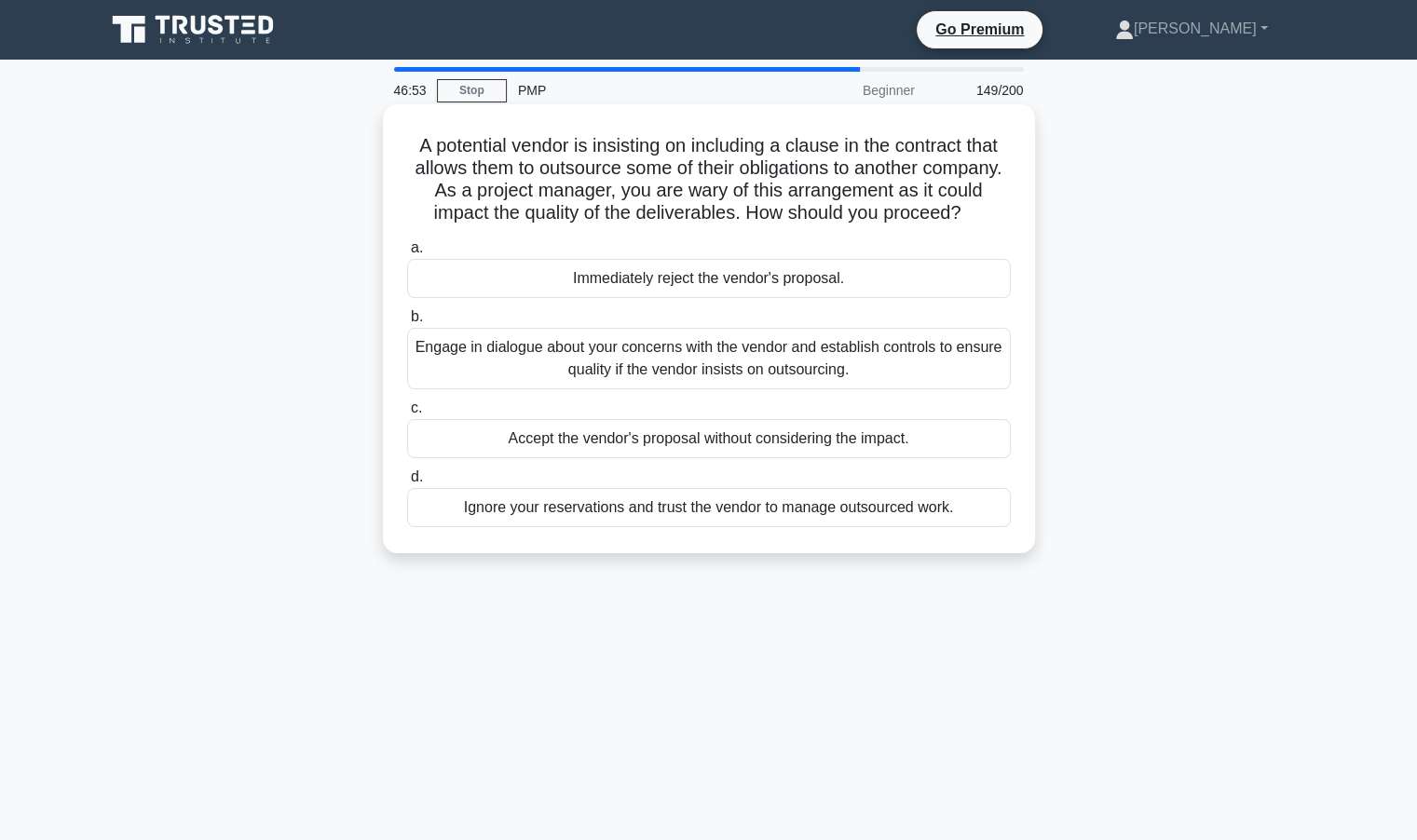
click at [602, 389] on div "Engage in dialogue about your concerns with the vendor and establish controls t…" at bounding box center [708, 359] width 603 height 61
click at [407, 323] on input "b. Engage in dialogue about your concerns with the vendor and establish control…" at bounding box center [407, 316] width 0 height 12
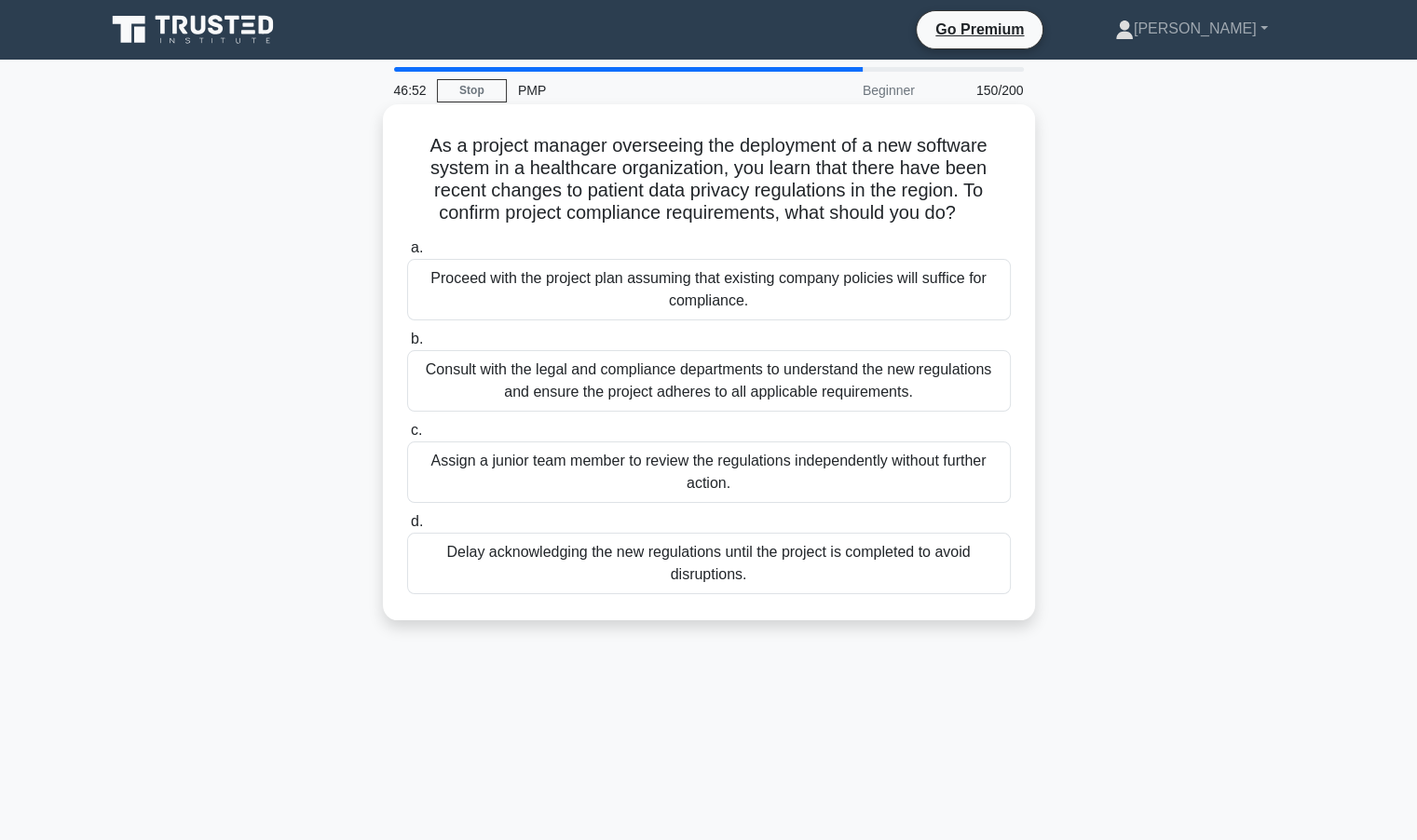
click at [593, 379] on div "Consult with the legal and compliance departments to understand the new regulat…" at bounding box center [708, 381] width 603 height 61
click at [407, 345] on input "b. Consult with the legal and compliance departments to understand the new regu…" at bounding box center [407, 339] width 0 height 12
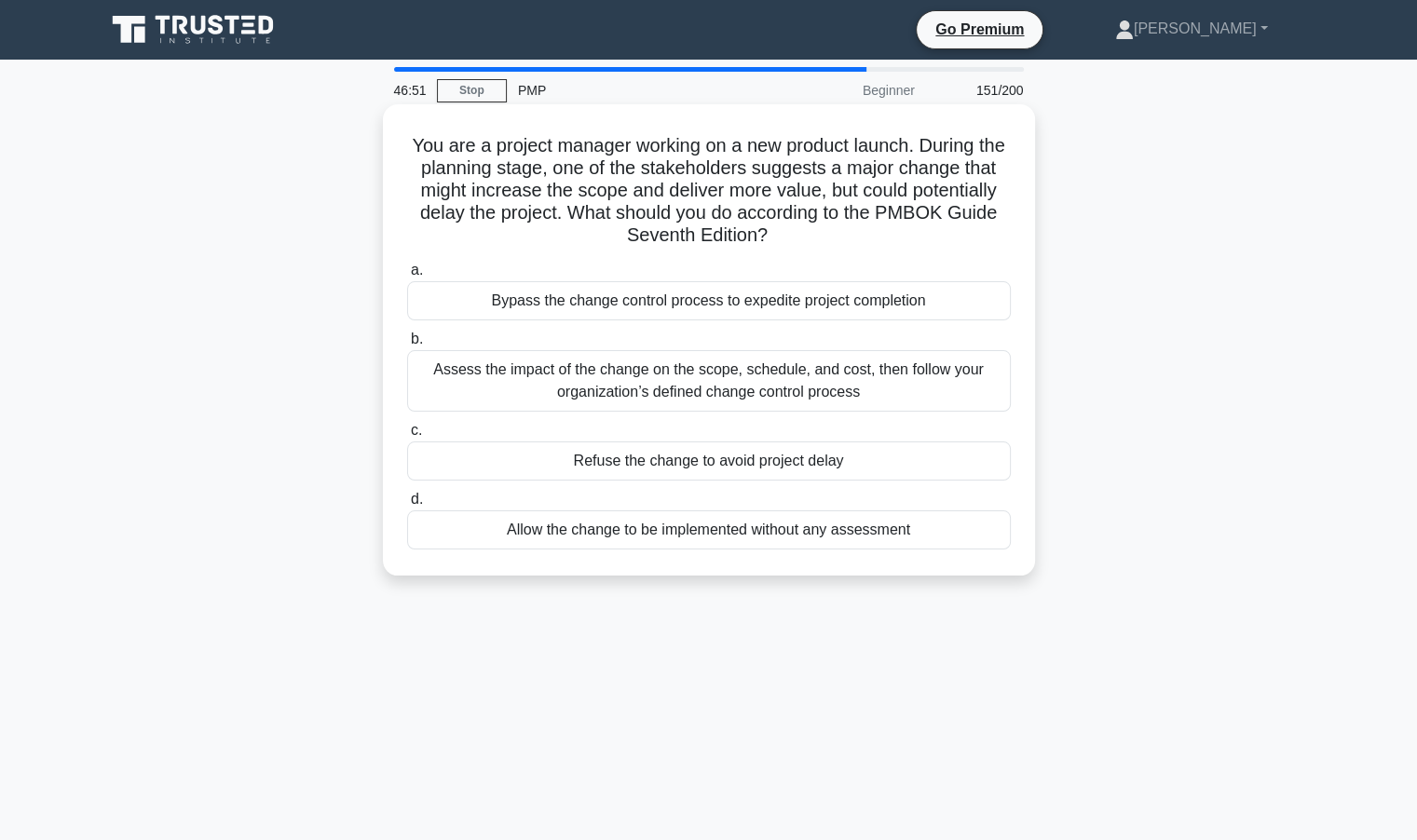
click at [543, 390] on div "Assess the impact of the change on the scope, schedule, and cost, then follow y…" at bounding box center [708, 381] width 603 height 61
click at [407, 345] on input "b. Assess the impact of the change on the scope, schedule, and cost, then follo…" at bounding box center [407, 339] width 0 height 12
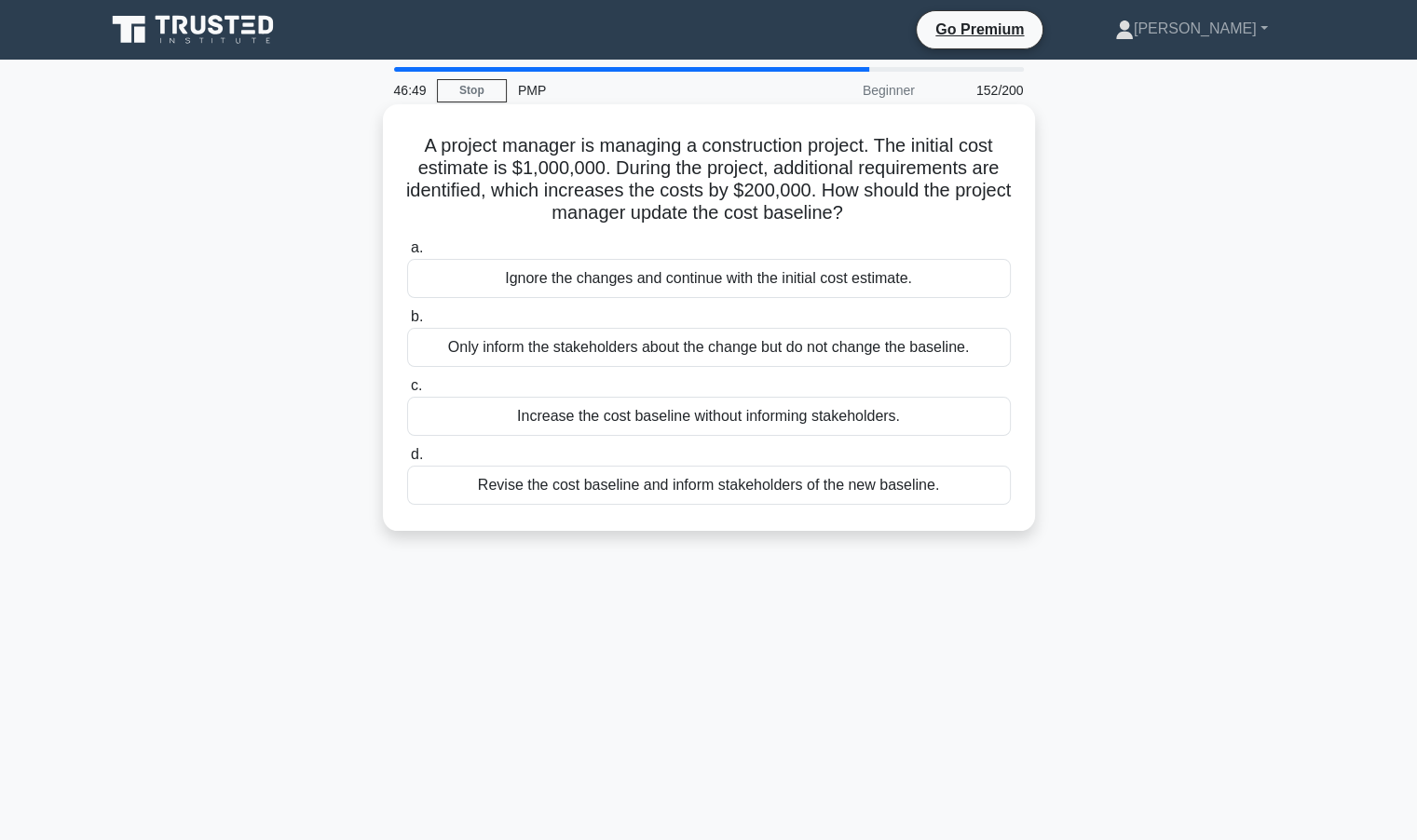
click at [559, 485] on div "Revise the cost baseline and inform stakeholders of the new baseline." at bounding box center [708, 485] width 603 height 39
click at [407, 461] on input "d. Revise the cost baseline and inform stakeholders of the new baseline." at bounding box center [407, 455] width 0 height 12
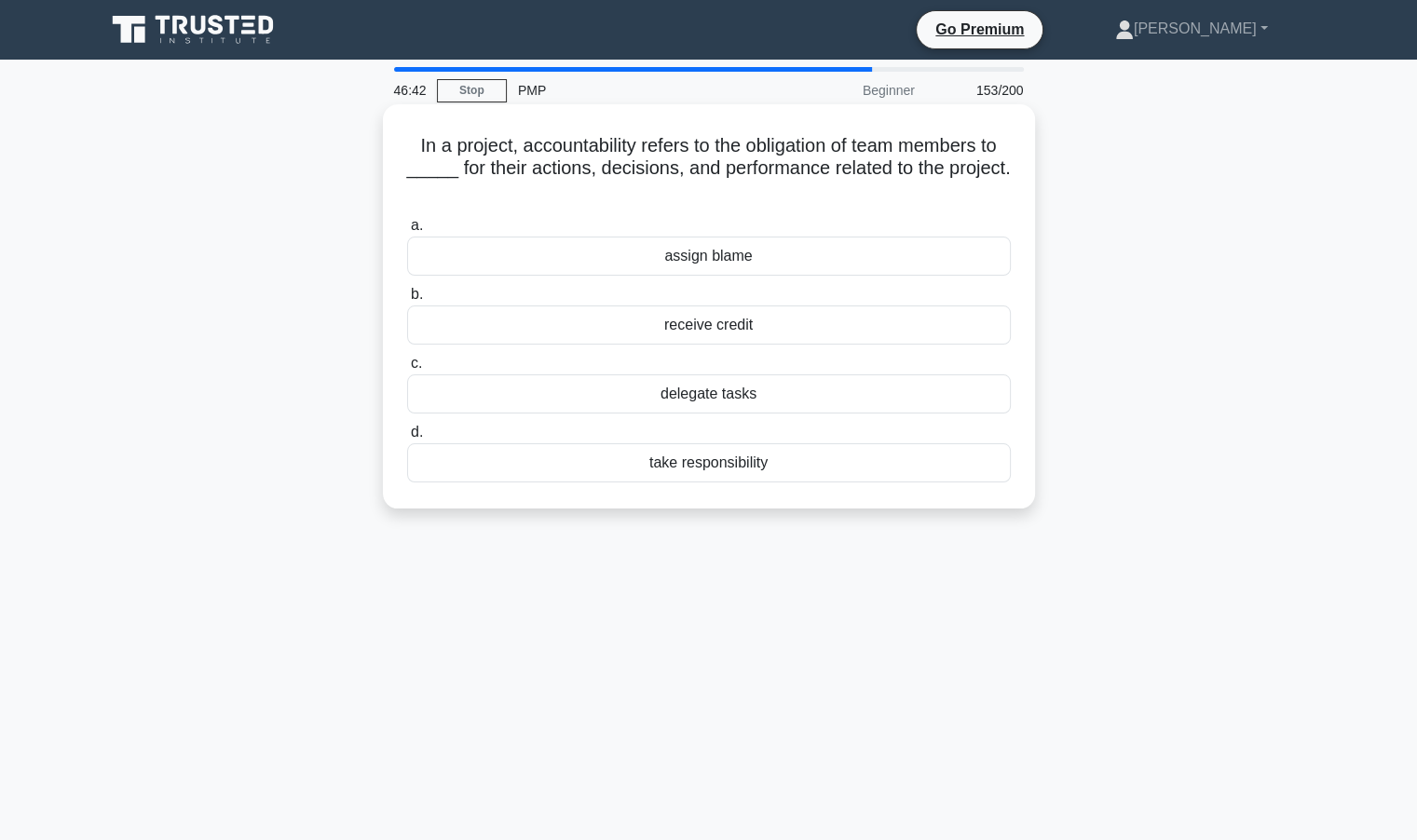
click at [678, 457] on div "take responsibility" at bounding box center [708, 462] width 603 height 39
click at [407, 439] on input "d. take responsibility" at bounding box center [407, 432] width 0 height 12
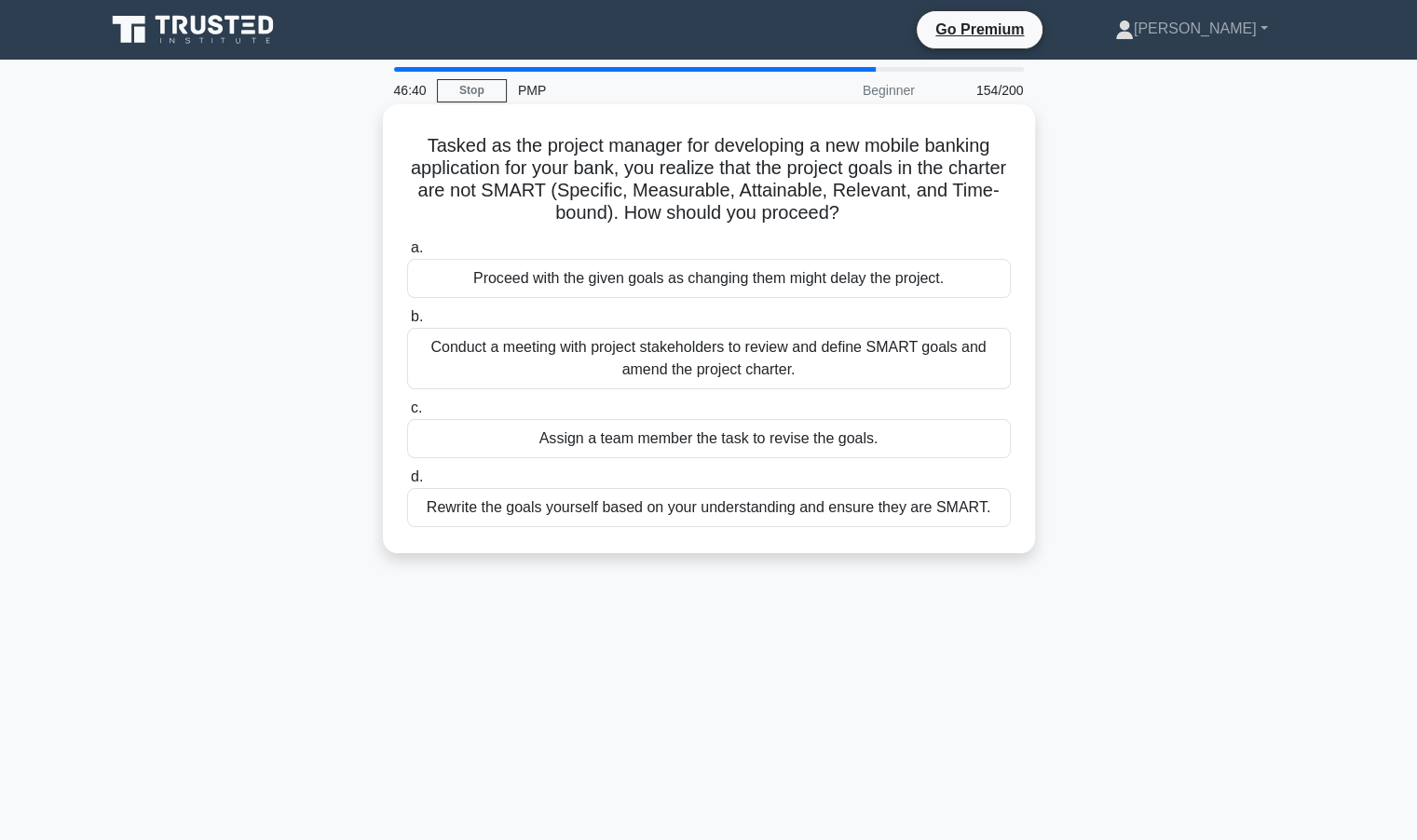
click at [829, 365] on div "Conduct a meeting with project stakeholders to review and define SMART goals an…" at bounding box center [708, 359] width 603 height 61
click at [407, 323] on input "b. Conduct a meeting with project stakeholders to review and define SMART goals…" at bounding box center [407, 316] width 0 height 12
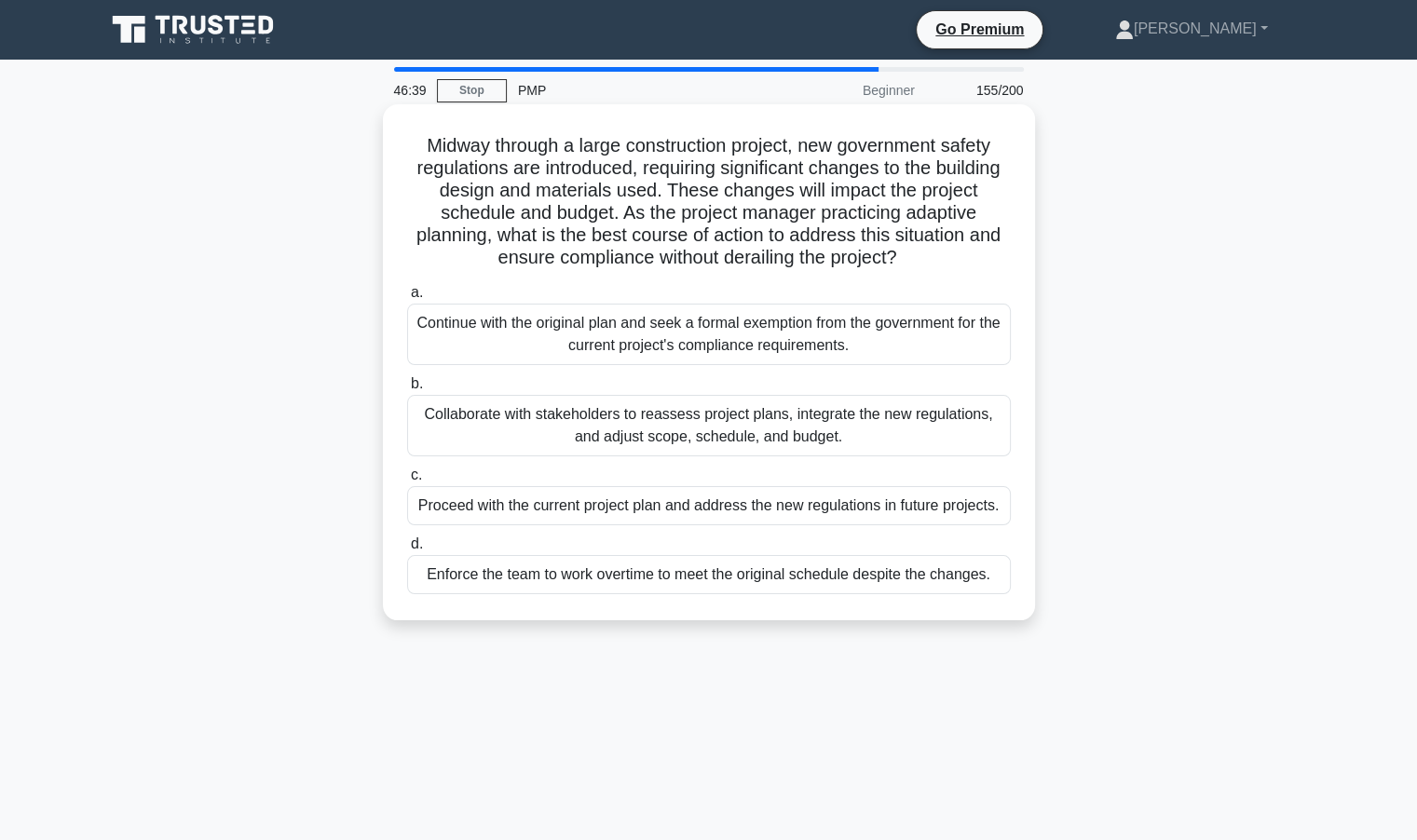
click at [533, 417] on div "Collaborate with stakeholders to reassess project plans, integrate the new regu…" at bounding box center [708, 426] width 603 height 61
click at [407, 390] on input "b. Collaborate with stakeholders to reassess project plans, integrate the new r…" at bounding box center [407, 384] width 0 height 12
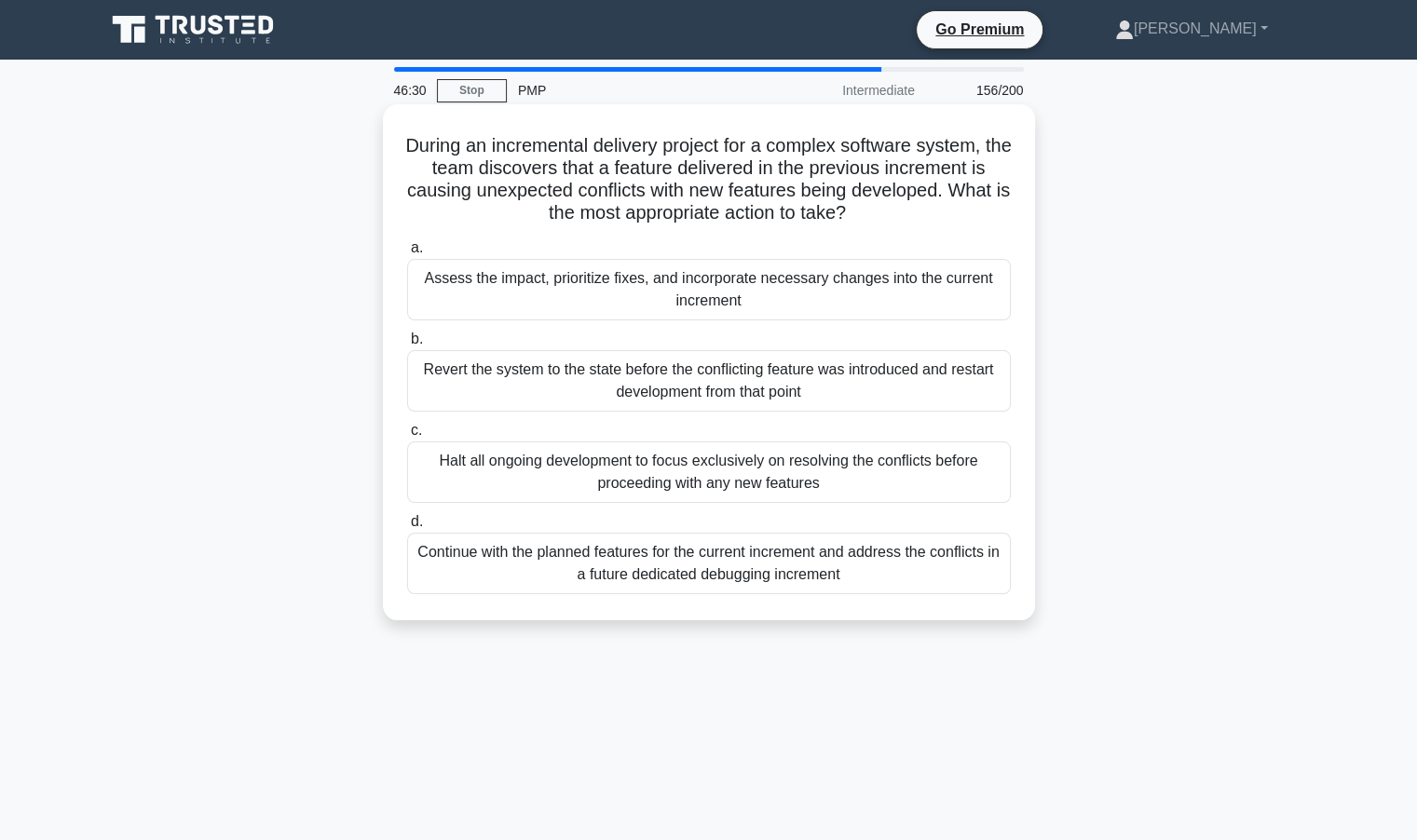
click at [704, 383] on div "Revert the system to the state before the conflicting feature was introduced an…" at bounding box center [708, 381] width 603 height 61
click at [407, 345] on input "b. Revert the system to the state before the conflicting feature was introduced…" at bounding box center [407, 339] width 0 height 12
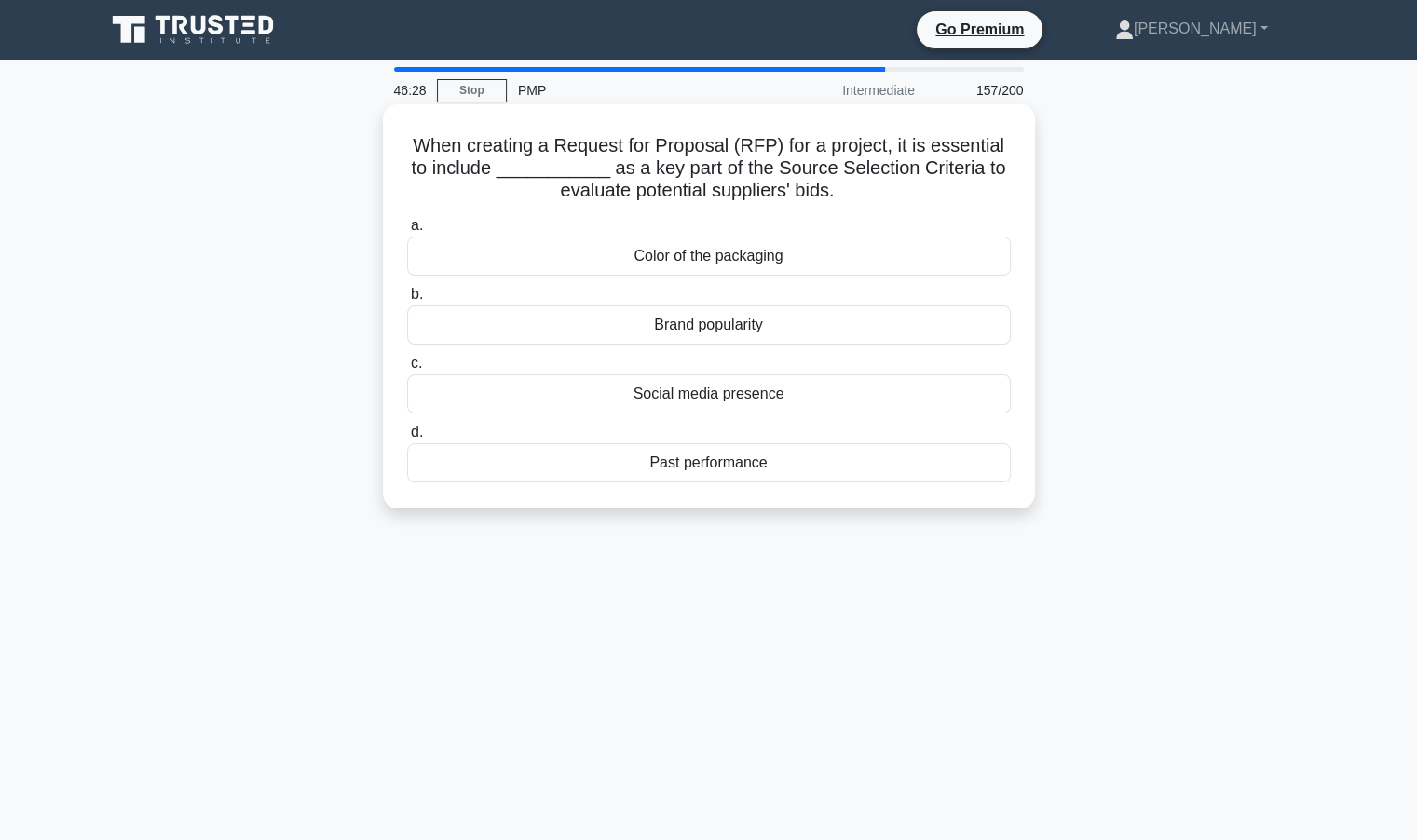
click at [723, 397] on div "Social media presence" at bounding box center [708, 393] width 603 height 39
click at [407, 370] on input "c. Social media presence" at bounding box center [407, 363] width 0 height 12
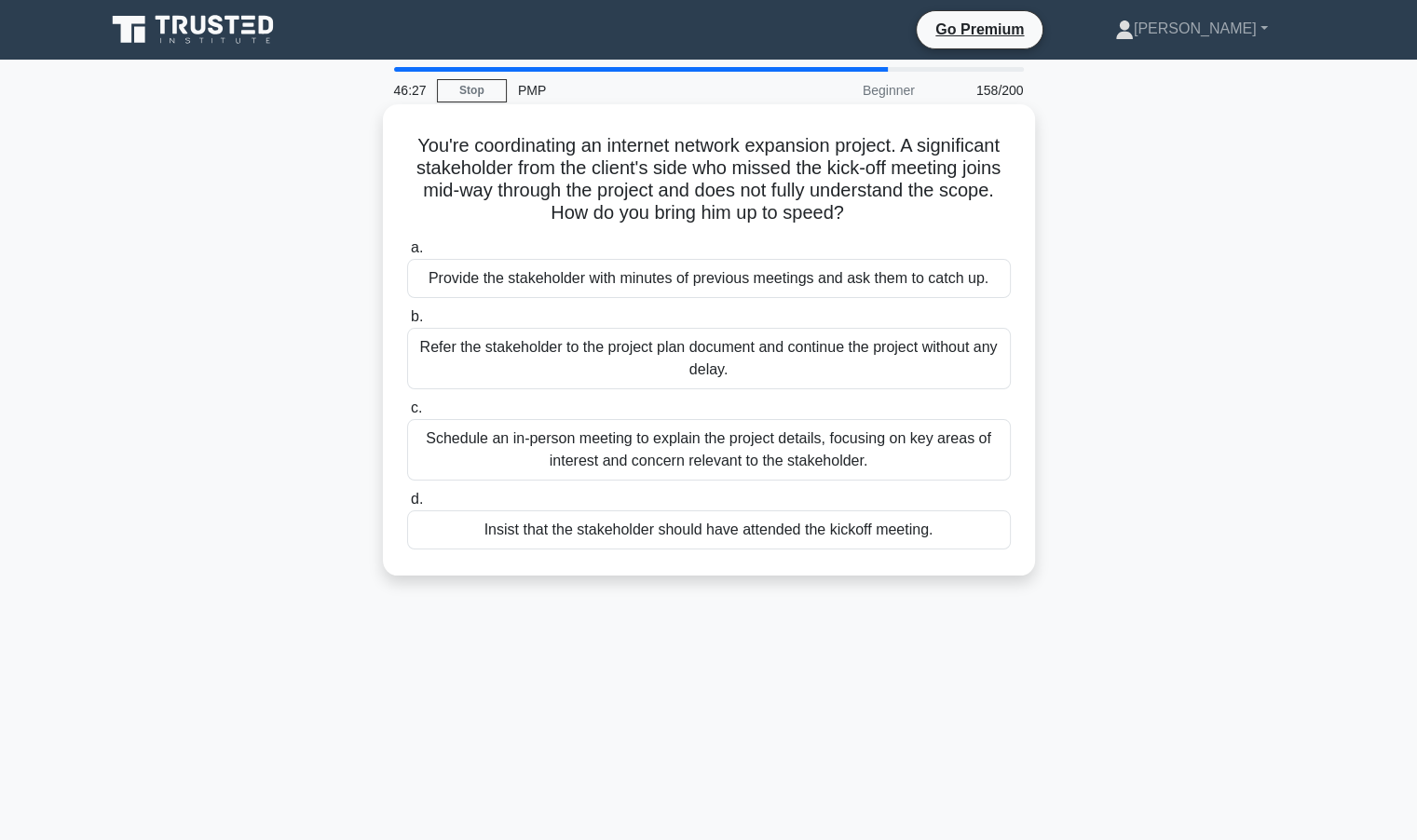
click at [682, 446] on div "Schedule an in-person meeting to explain the project details, focusing on key a…" at bounding box center [708, 450] width 603 height 61
click at [407, 414] on input "c. Schedule an in-person meeting to explain the project details, focusing on ke…" at bounding box center [407, 408] width 0 height 12
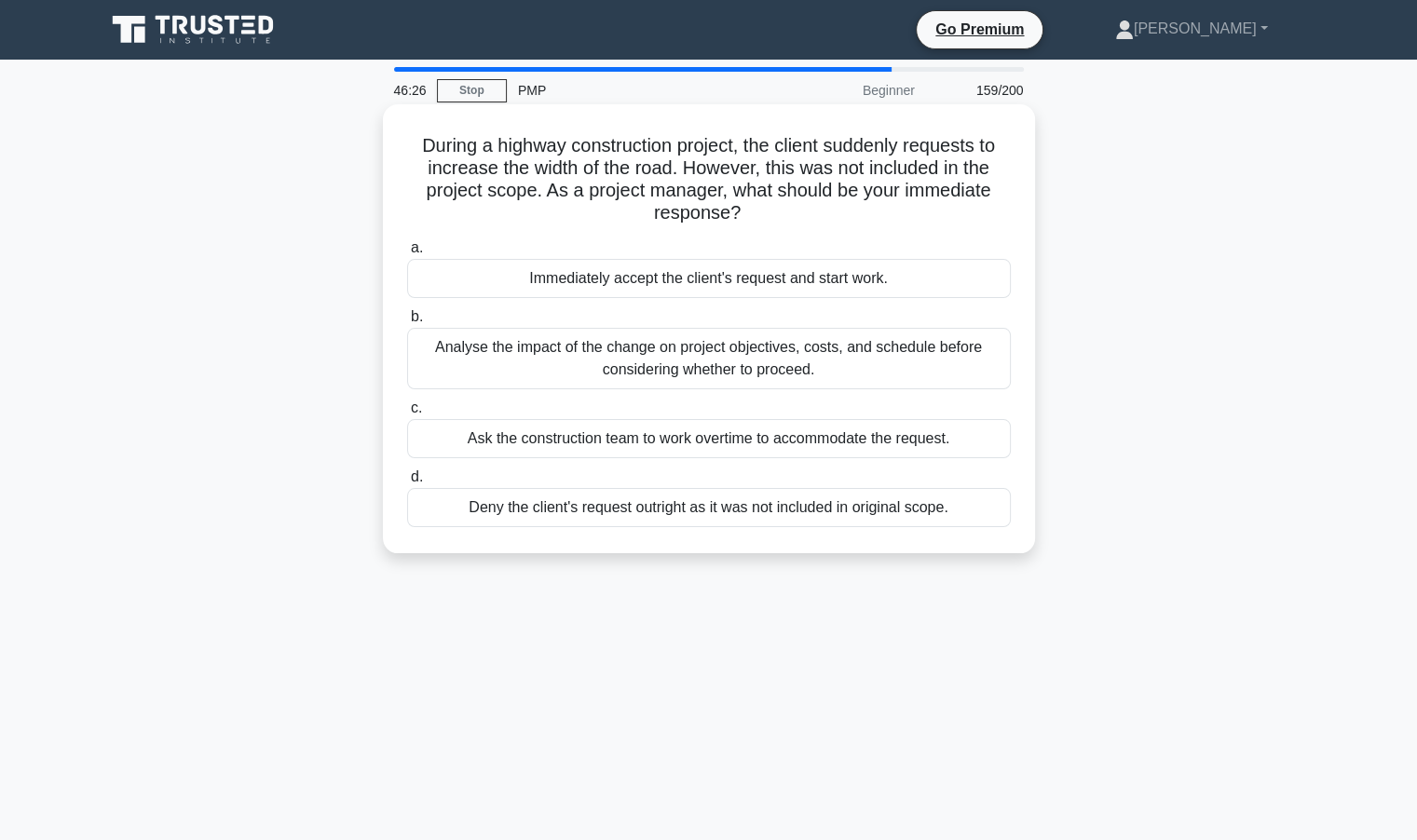
click at [759, 368] on div "Analyse the impact of the change on project objectives, costs, and schedule bef…" at bounding box center [708, 359] width 603 height 61
click at [407, 323] on input "b. Analyse the impact of the change on project objectives, costs, and schedule …" at bounding box center [407, 316] width 0 height 12
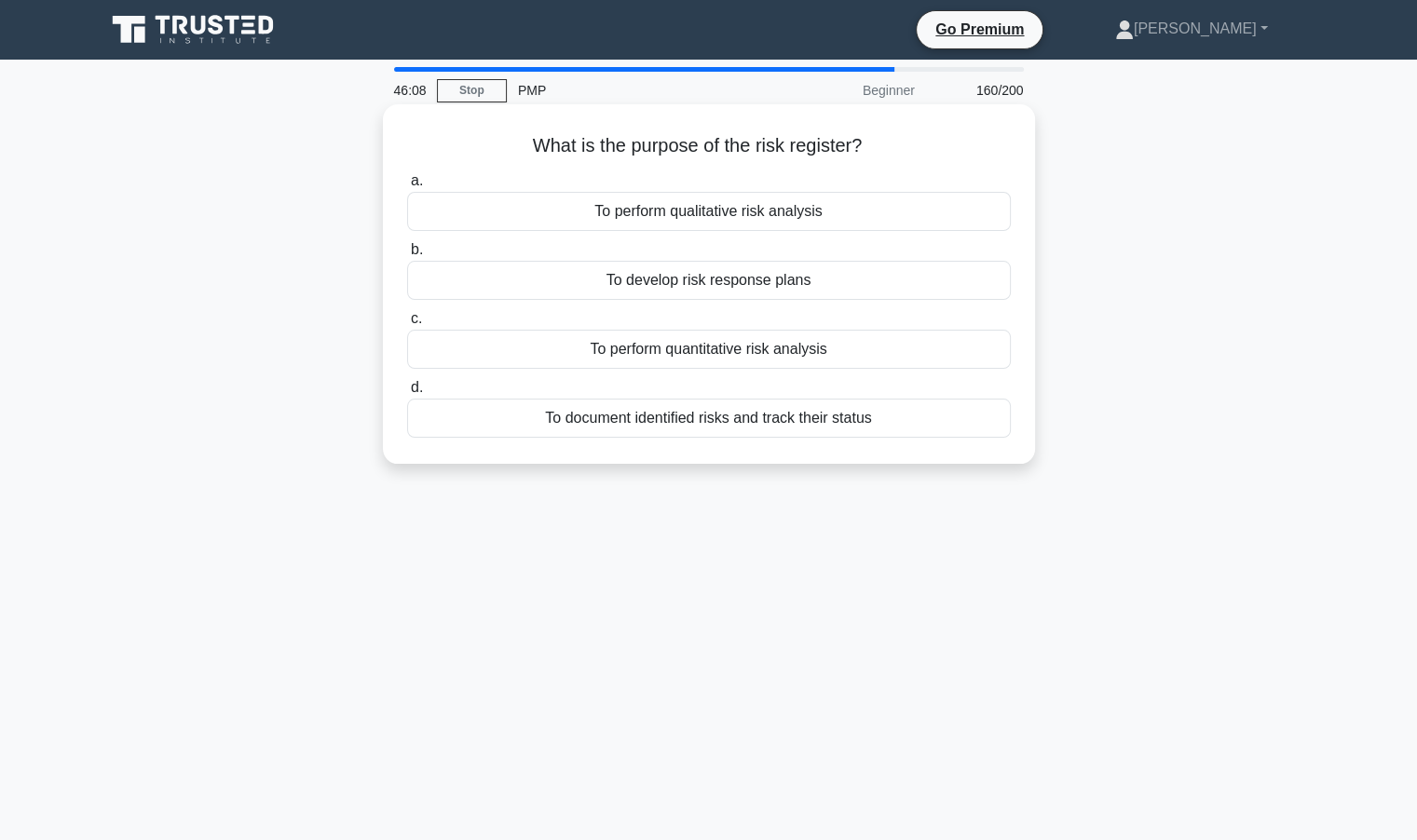
click at [719, 217] on div "To perform qualitative risk analysis" at bounding box center [708, 211] width 603 height 39
click at [407, 187] on input "a. To perform qualitative risk analysis" at bounding box center [407, 181] width 0 height 12
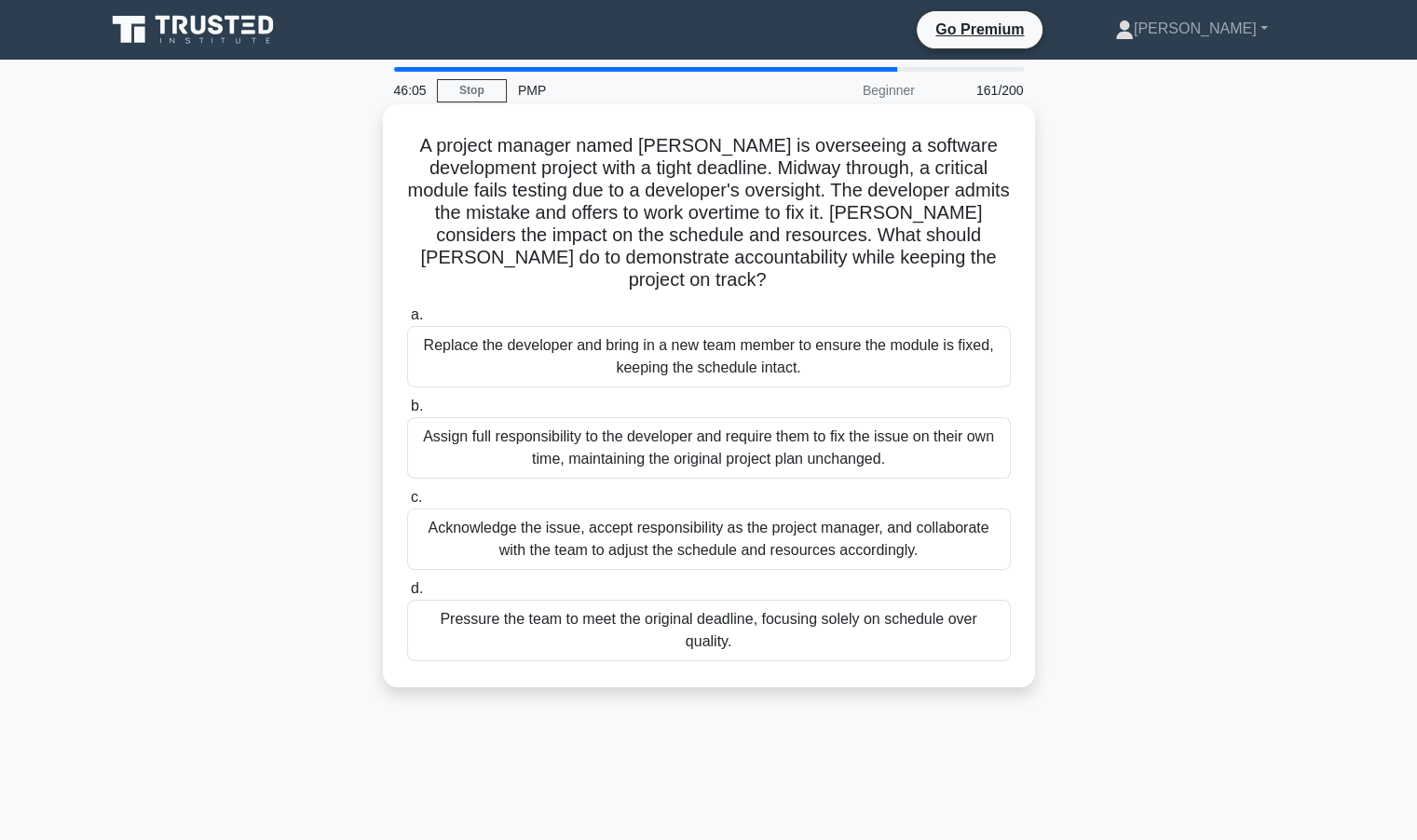
click at [568, 418] on div "Assign full responsibility to the developer and require them to fix the issue o…" at bounding box center [708, 448] width 603 height 61
click at [407, 412] on input "b. Assign full responsibility to the developer and require them to fix the issu…" at bounding box center [407, 407] width 0 height 12
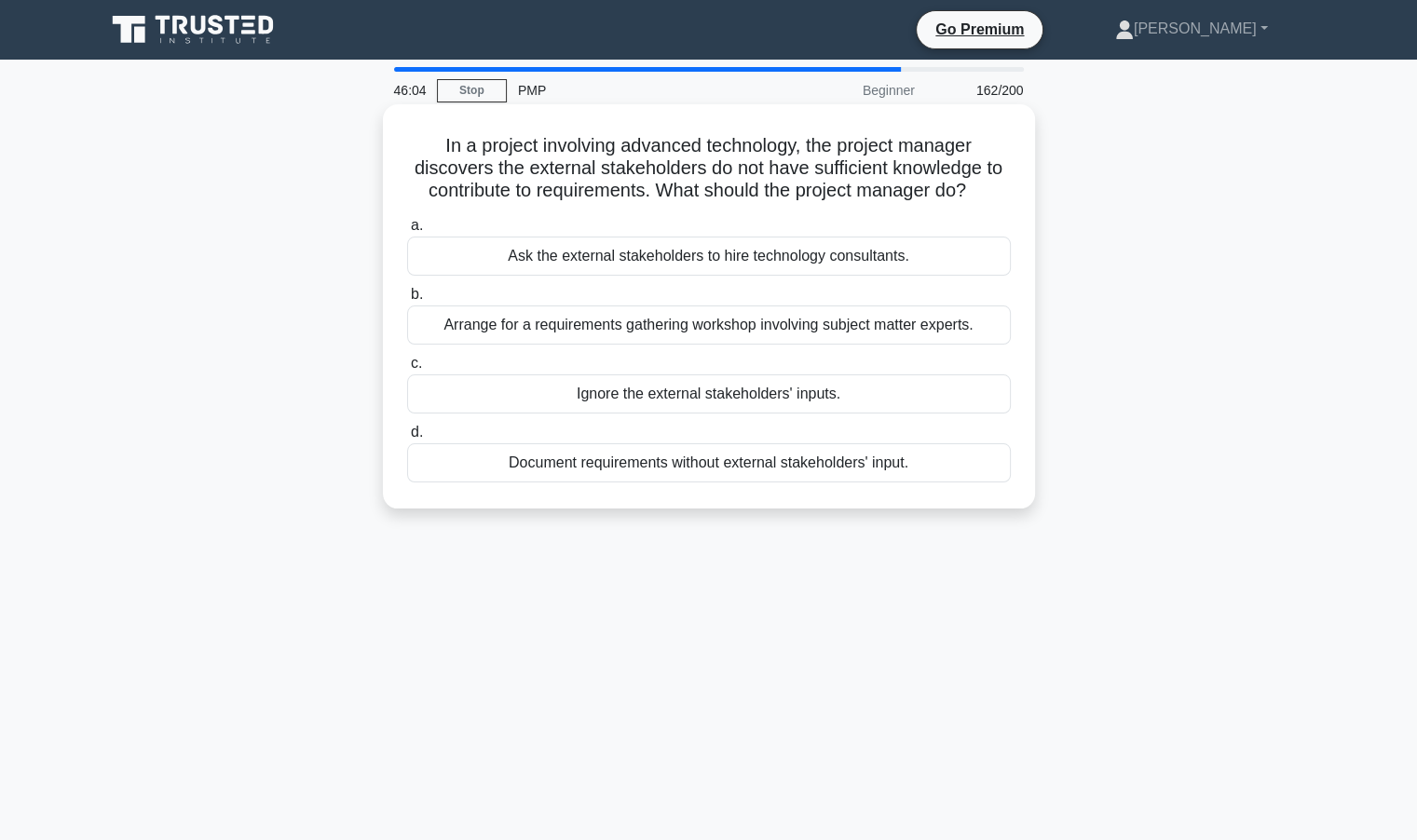
click at [701, 341] on div "Arrange for a requirements gathering workshop involving subject matter experts." at bounding box center [708, 325] width 603 height 39
click at [407, 301] on input "b. Arrange for a requirements gathering workshop involving subject matter exper…" at bounding box center [407, 294] width 0 height 12
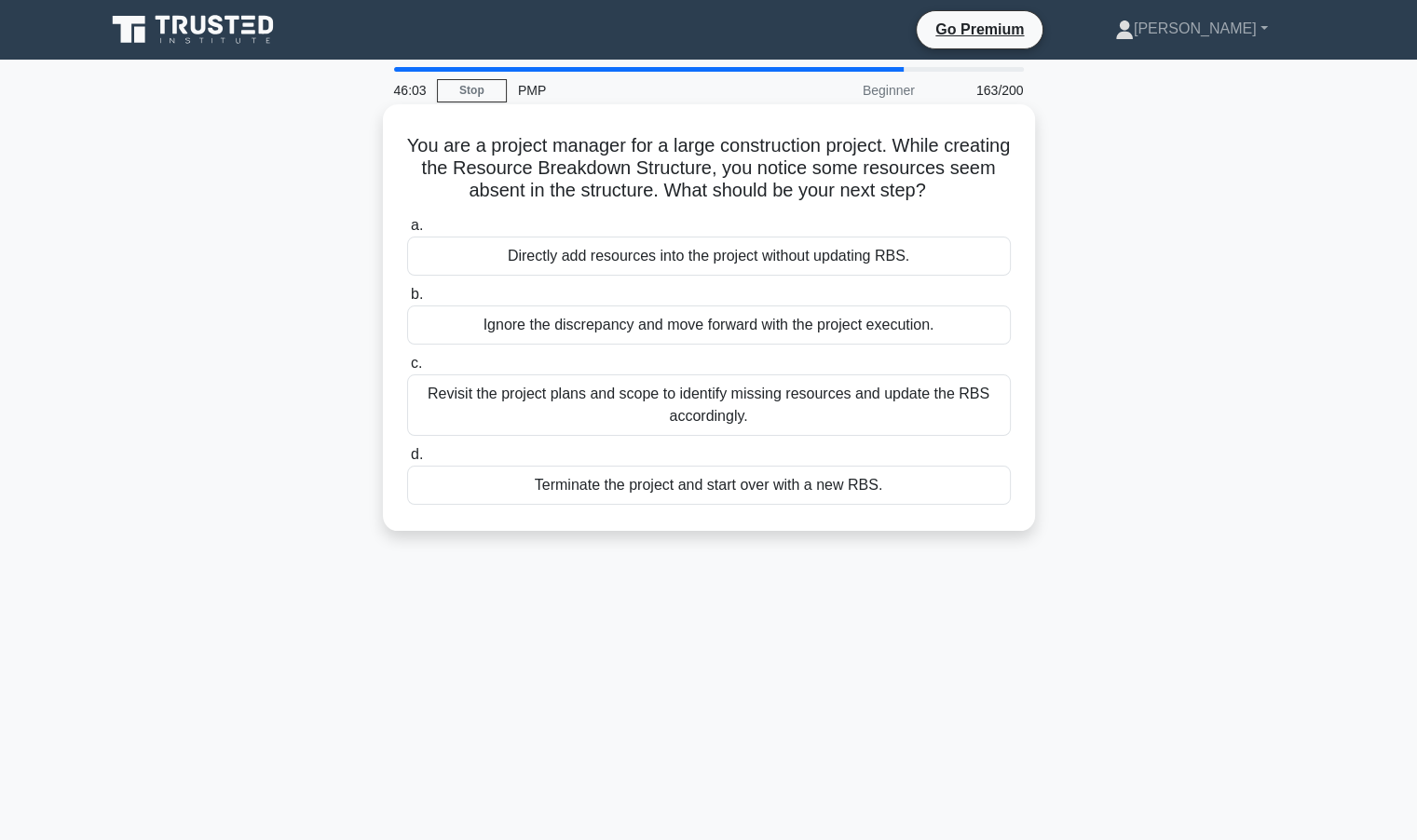
click at [508, 400] on div "Revisit the project plans and scope to identify missing resources and update th…" at bounding box center [708, 405] width 603 height 61
click at [407, 370] on input "c. Revisit the project plans and scope to identify missing resources and update…" at bounding box center [407, 363] width 0 height 12
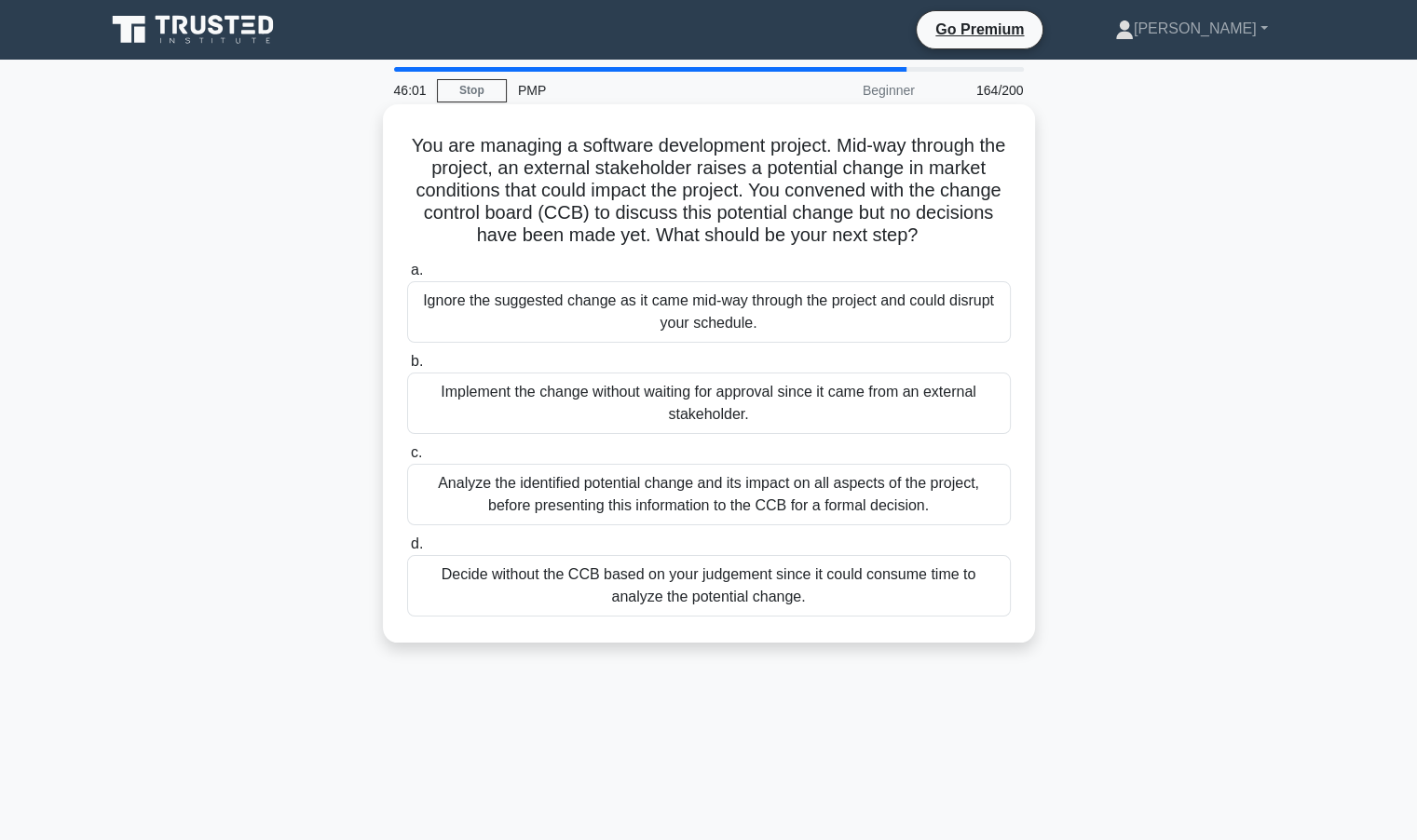
click at [536, 502] on div "Analyze the identified potential change and its impact on all aspects of the pr…" at bounding box center [708, 495] width 603 height 61
click at [407, 459] on input "c. Analyze the identified potential change and its impact on all aspects of the…" at bounding box center [407, 453] width 0 height 12
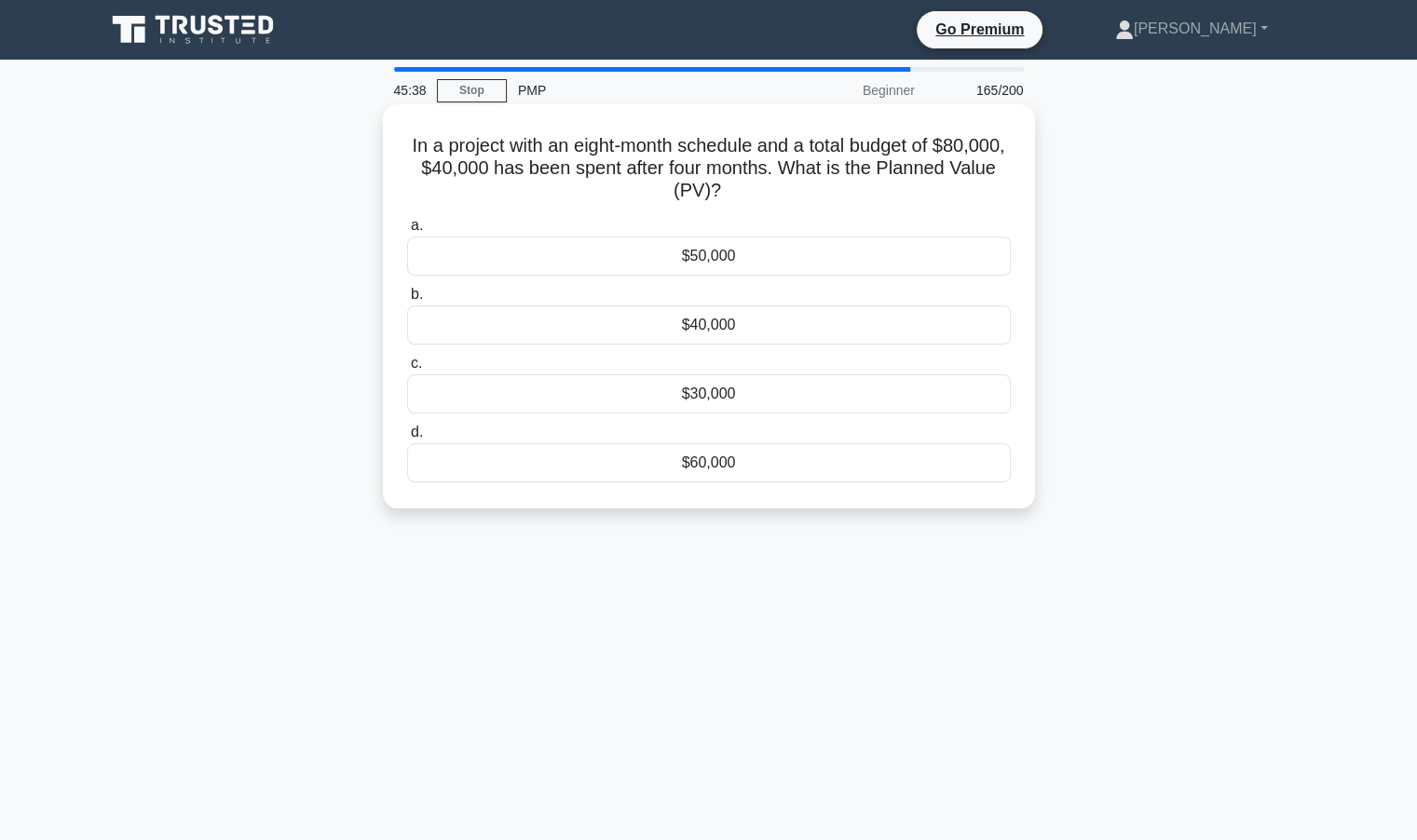
click at [735, 323] on div "$40,000" at bounding box center [708, 325] width 603 height 39
click at [407, 301] on input "b. $40,000" at bounding box center [407, 294] width 0 height 12
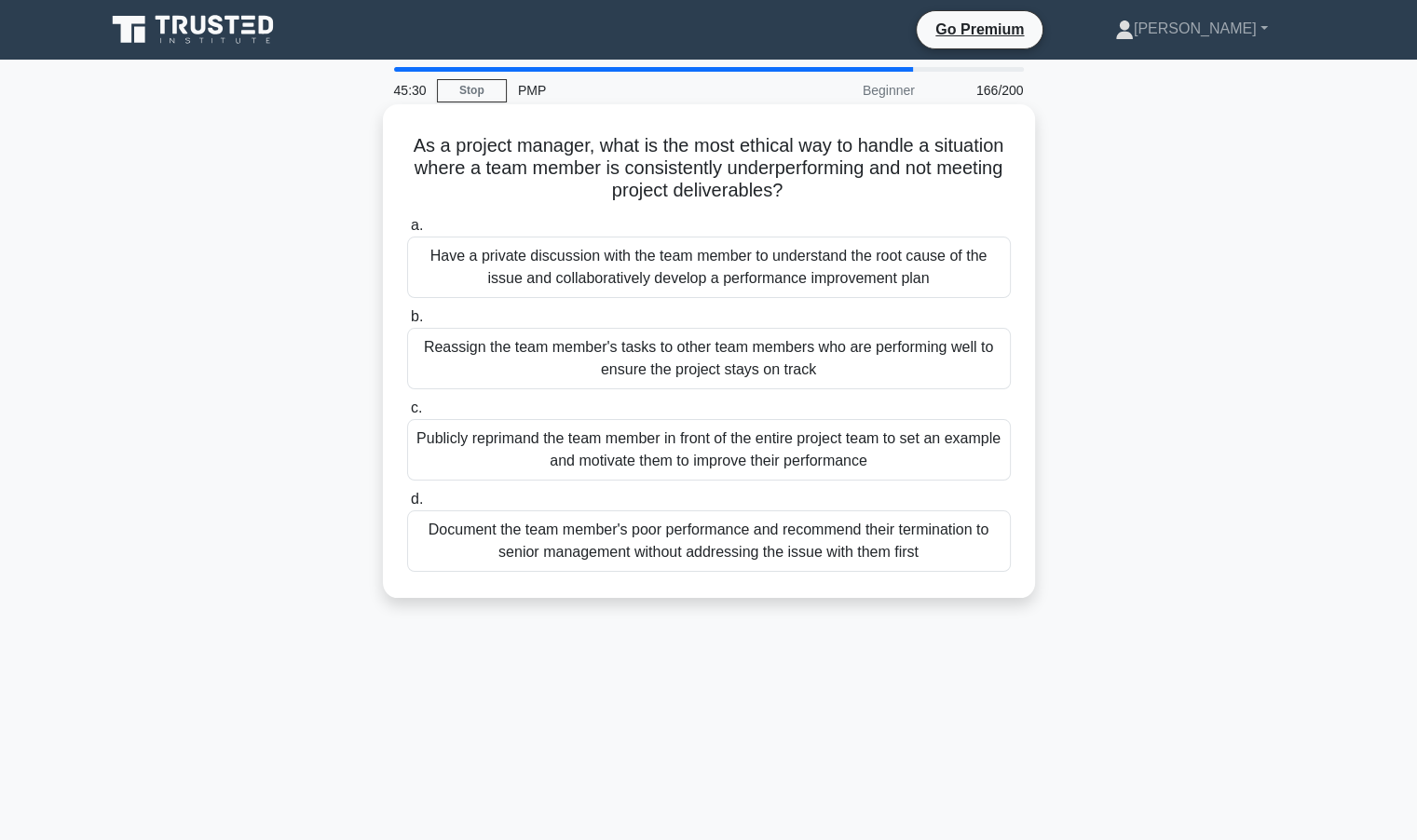
click at [563, 264] on div "Have a private discussion with the team member to understand the root cause of …" at bounding box center [708, 268] width 603 height 61
click at [407, 232] on input "a. Have a private discussion with the team member to understand the root cause …" at bounding box center [407, 225] width 0 height 12
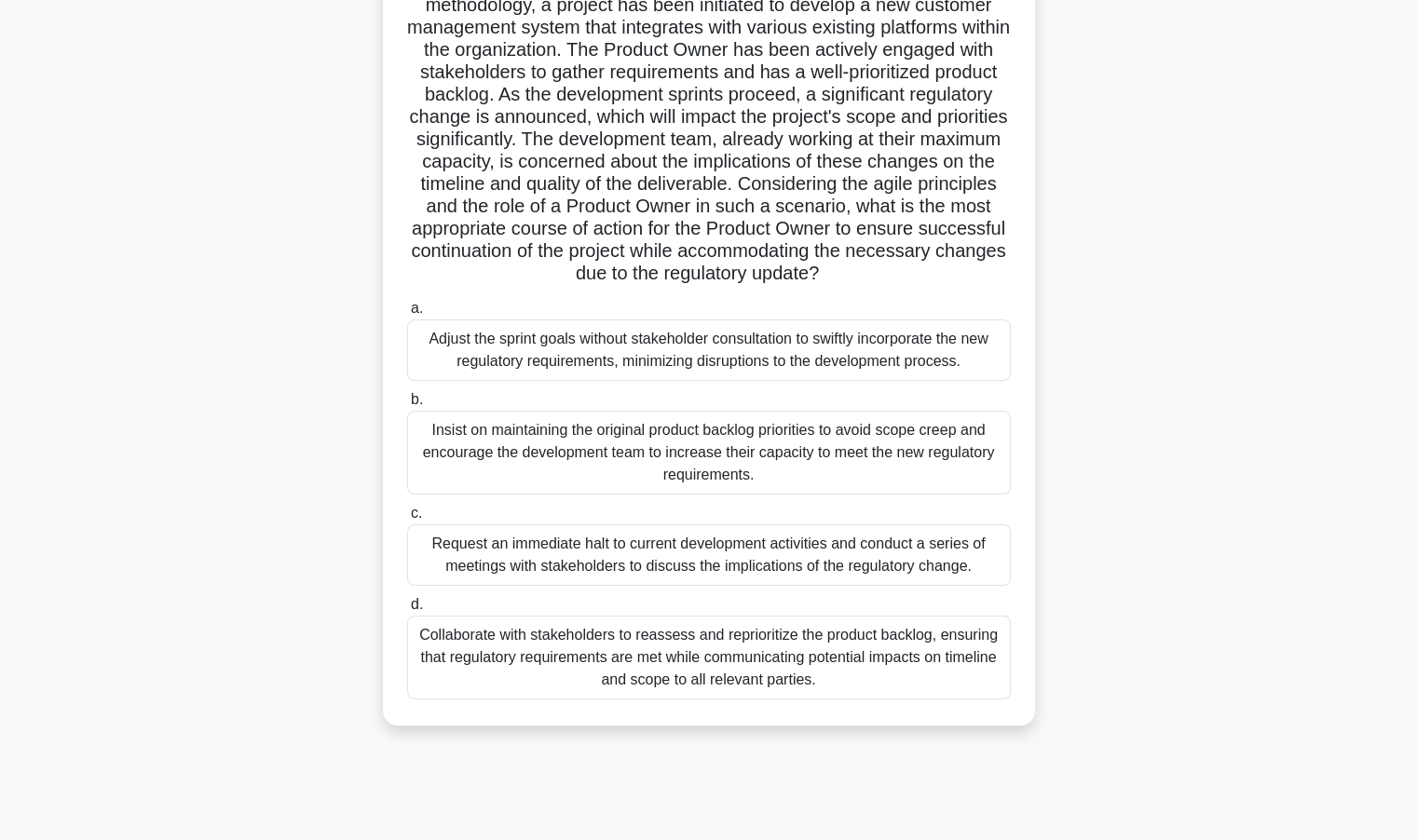
scroll to position [166, 0]
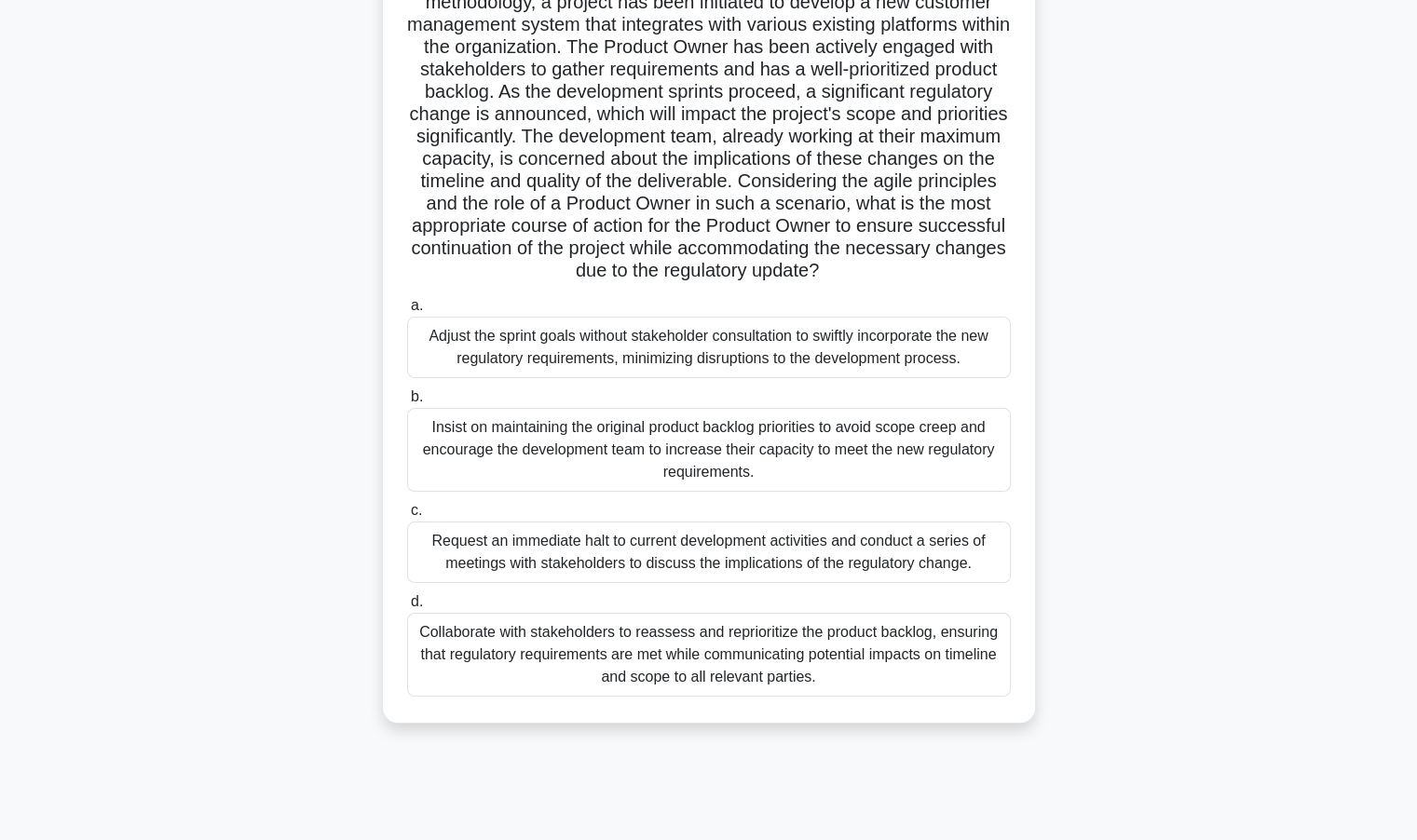
click at [509, 652] on div "Collaborate with stakeholders to reassess and reprioritize the product backlog,…" at bounding box center [708, 654] width 603 height 83
click at [407, 608] on input "d. Collaborate with stakeholders to reassess and reprioritize the product backl…" at bounding box center [407, 602] width 0 height 12
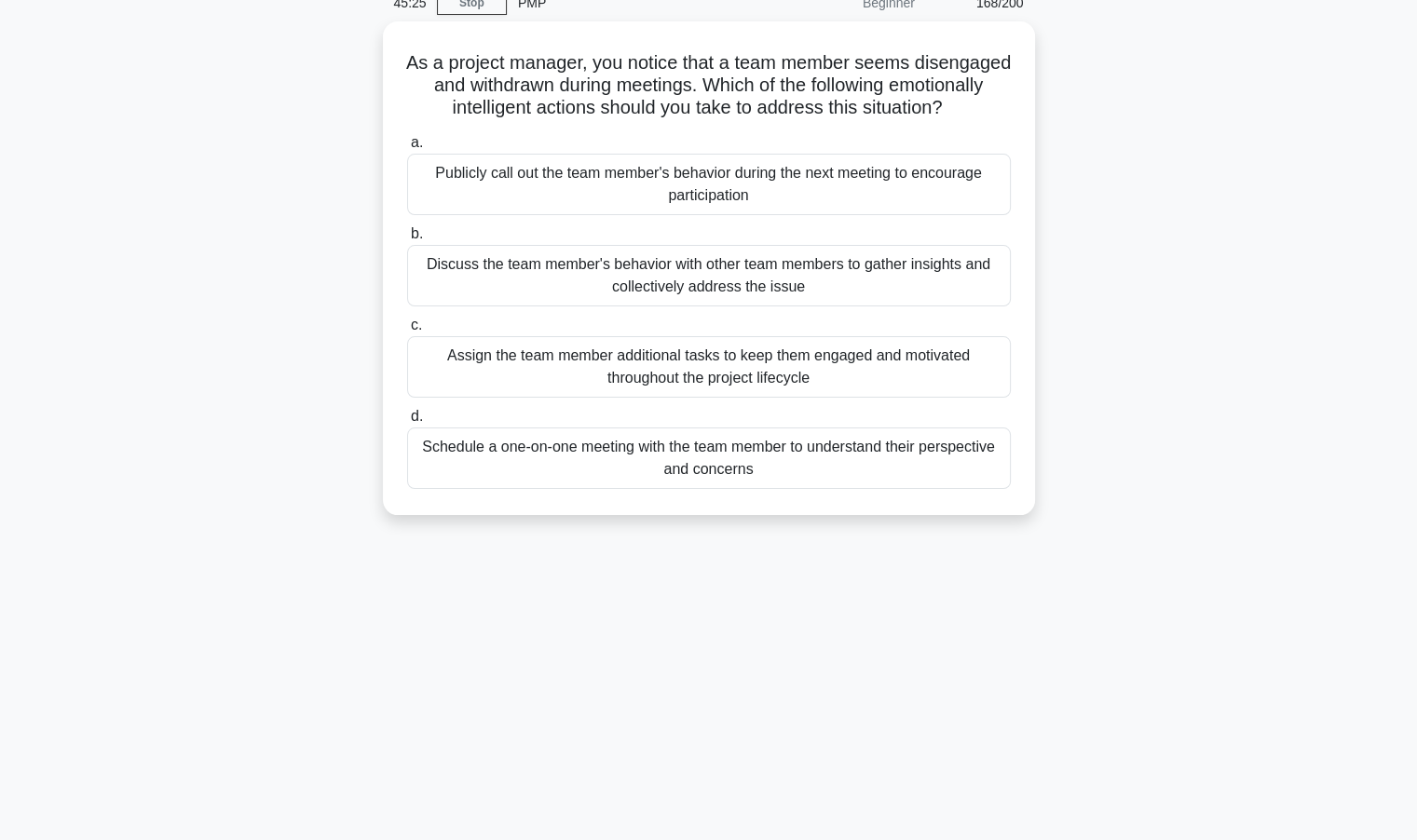
scroll to position [0, 0]
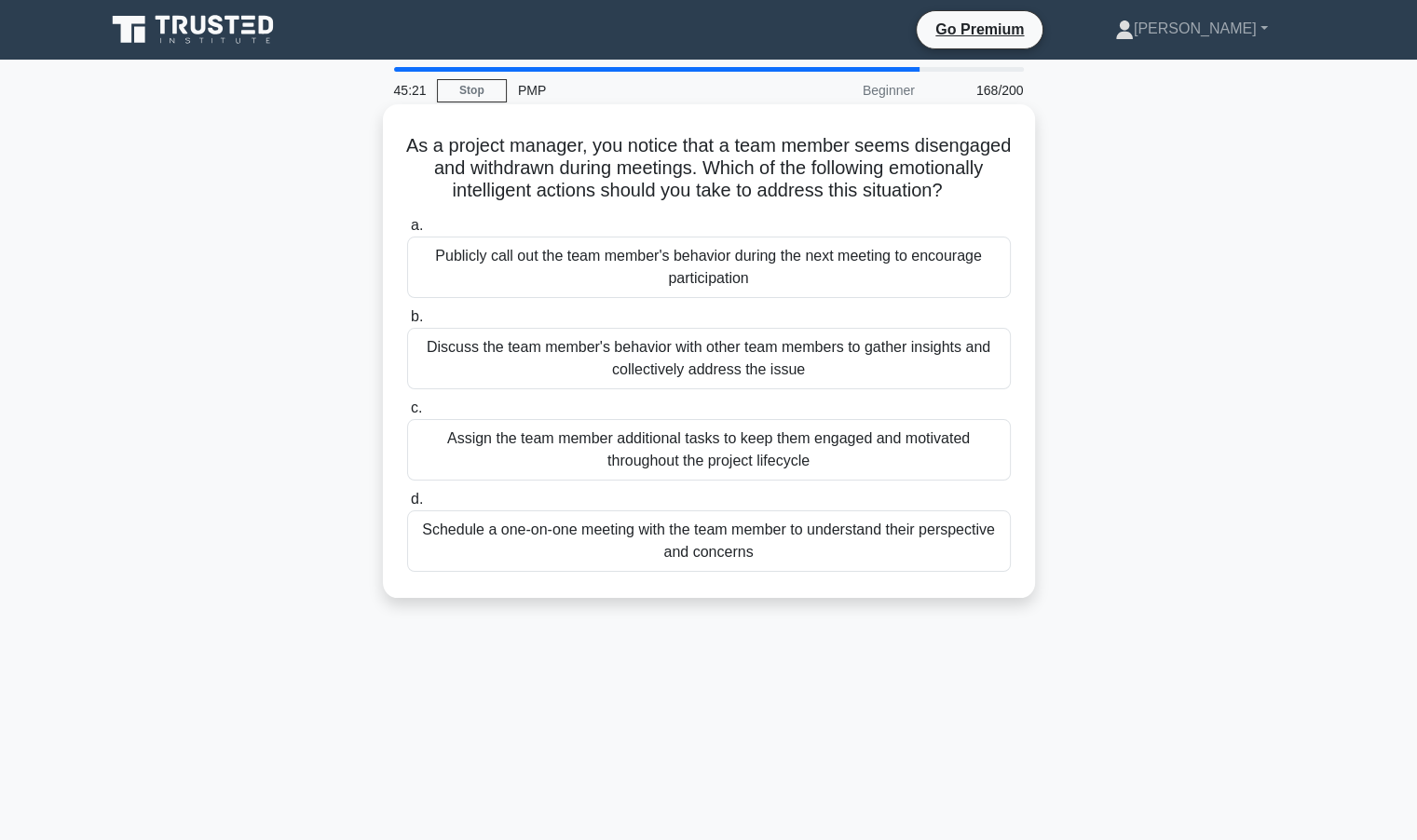
click at [757, 566] on div "Schedule a one-on-one meeting with the team member to understand their perspect…" at bounding box center [708, 541] width 603 height 61
click at [407, 505] on input "d. Schedule a one-on-one meeting with the team member to understand their persp…" at bounding box center [407, 500] width 0 height 12
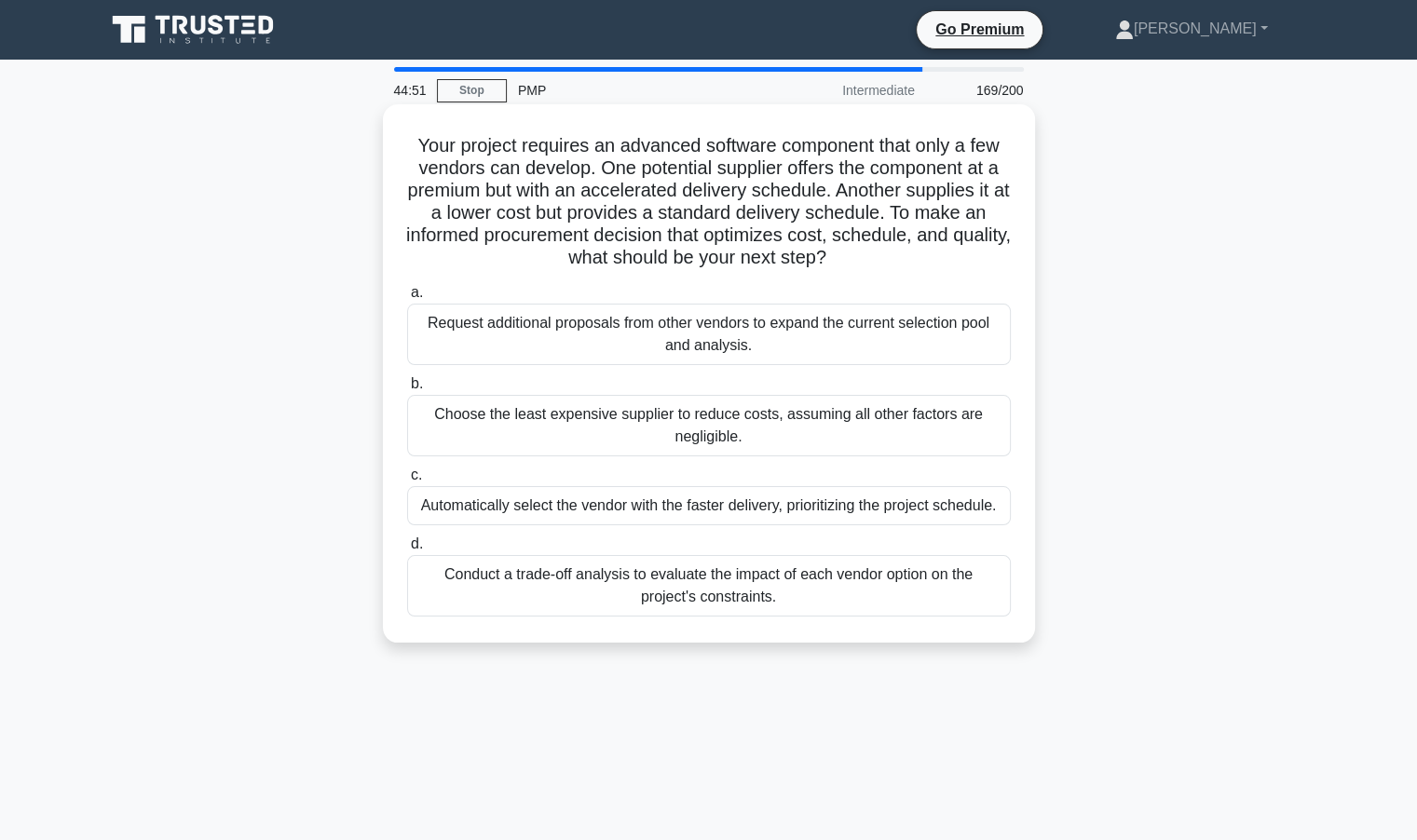
click at [749, 338] on div "Request additional proposals from other vendors to expand the current selection…" at bounding box center [708, 335] width 603 height 61
click at [407, 299] on input "a. Request additional proposals from other vendors to expand the current select…" at bounding box center [407, 292] width 0 height 12
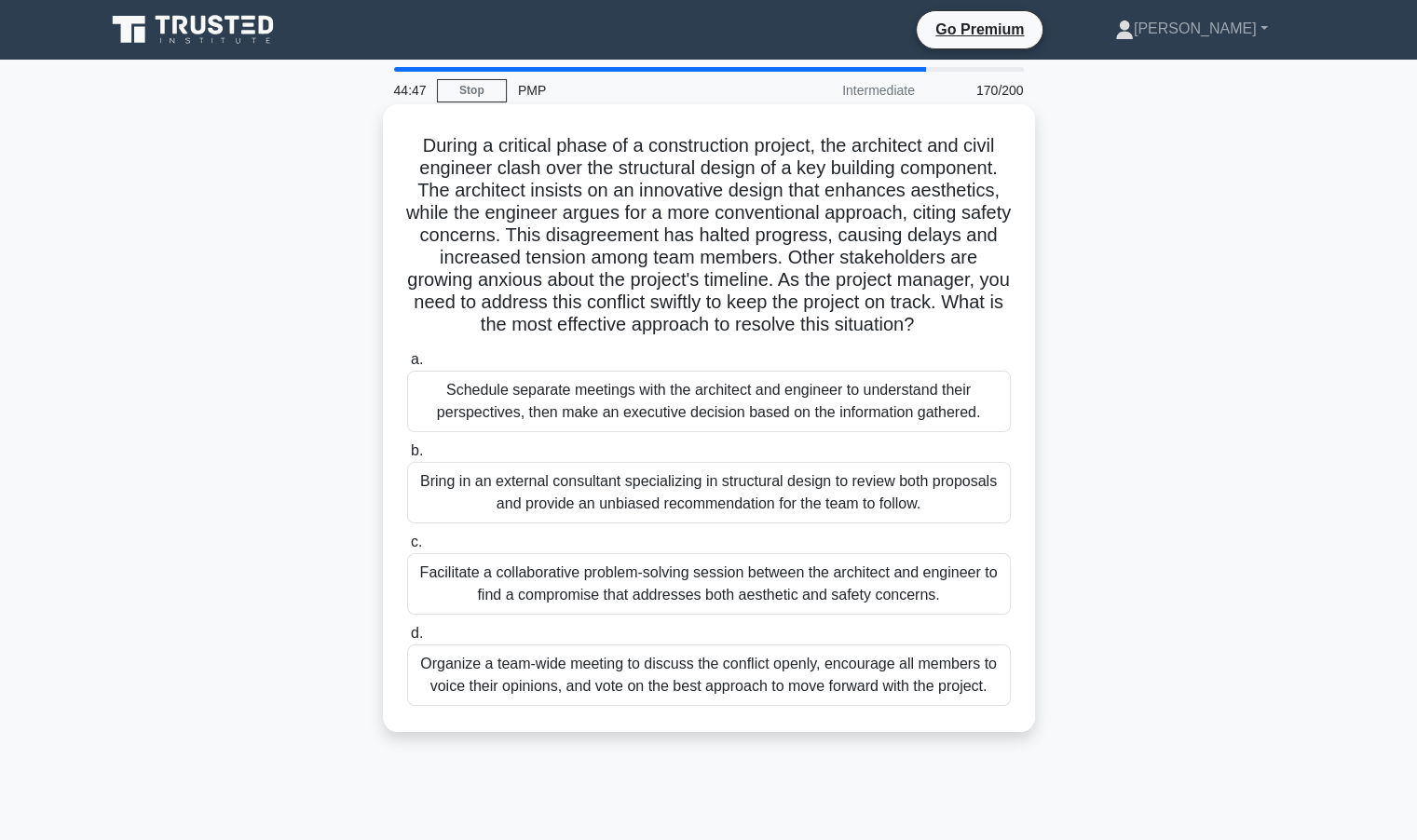
click at [544, 675] on div "Organize a team-wide meeting to discuss the conflict openly, encourage all memb…" at bounding box center [708, 675] width 603 height 61
click at [407, 640] on input "d. Organize a team-wide meeting to discuss the conflict openly, encourage all m…" at bounding box center [407, 634] width 0 height 12
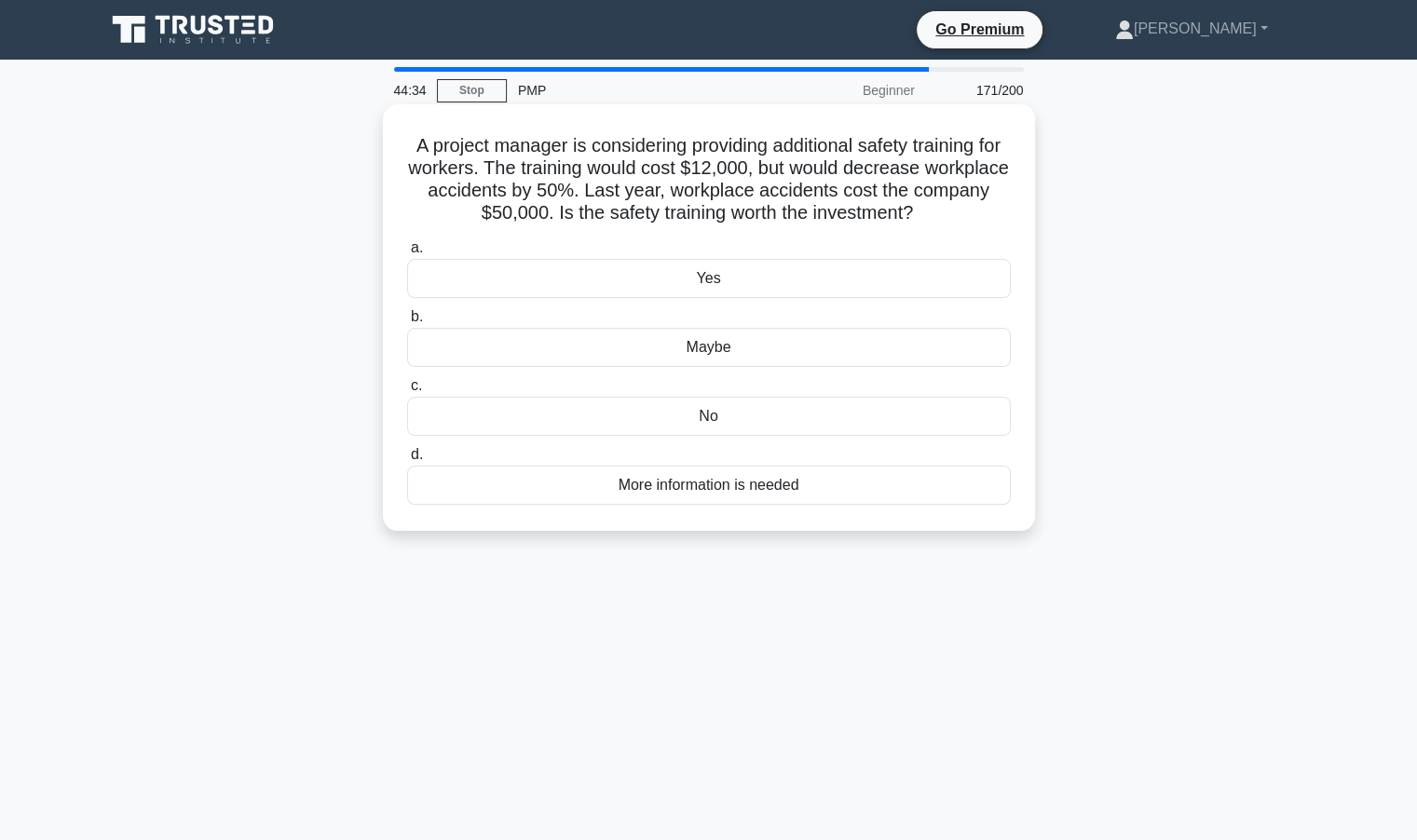
click at [748, 481] on div "More information is needed" at bounding box center [708, 485] width 603 height 39
click at [407, 461] on input "d. More information is needed" at bounding box center [407, 455] width 0 height 12
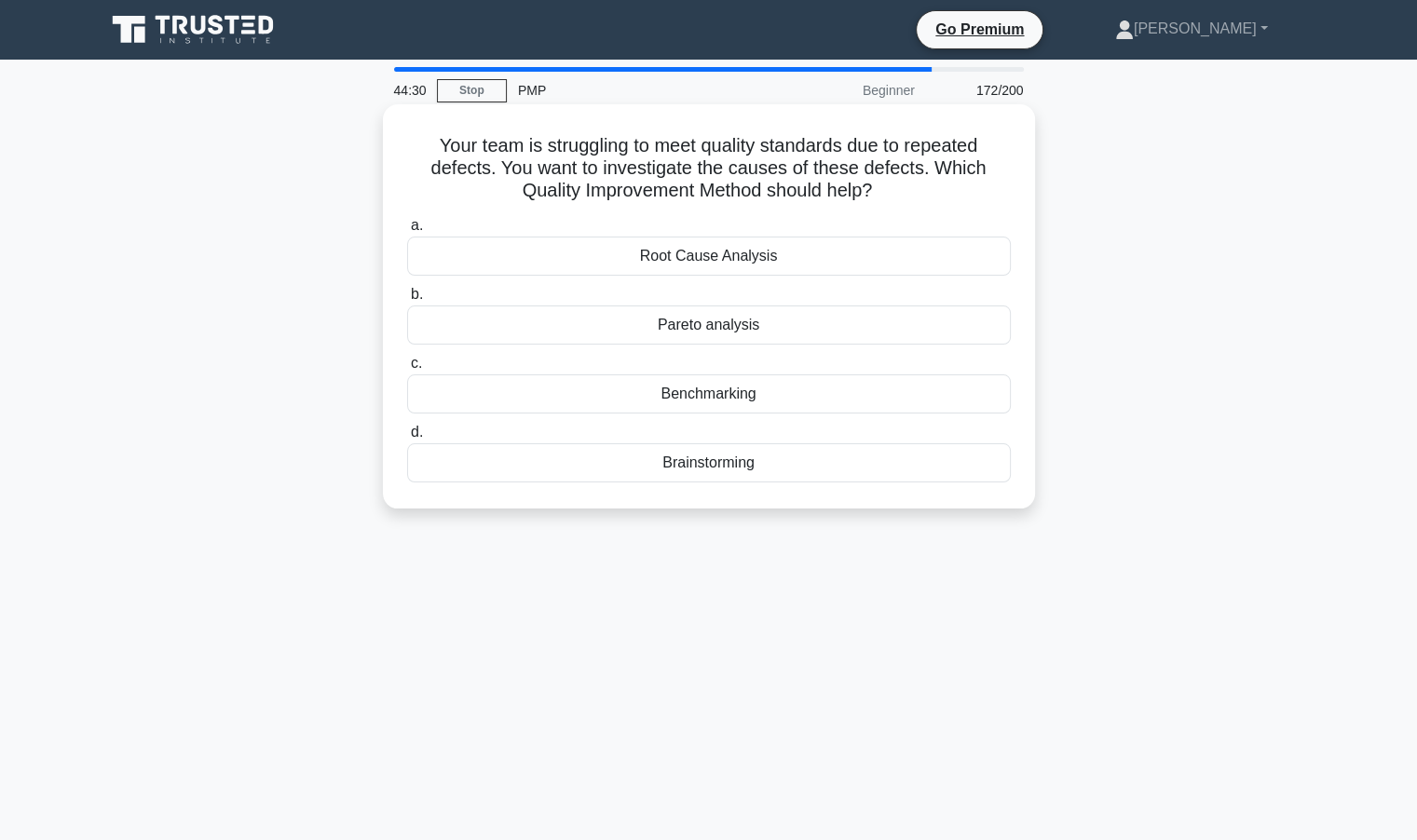
click at [823, 254] on div "Root Cause Analysis" at bounding box center [708, 256] width 603 height 39
click at [407, 232] on input "a. Root Cause Analysis" at bounding box center [407, 225] width 0 height 12
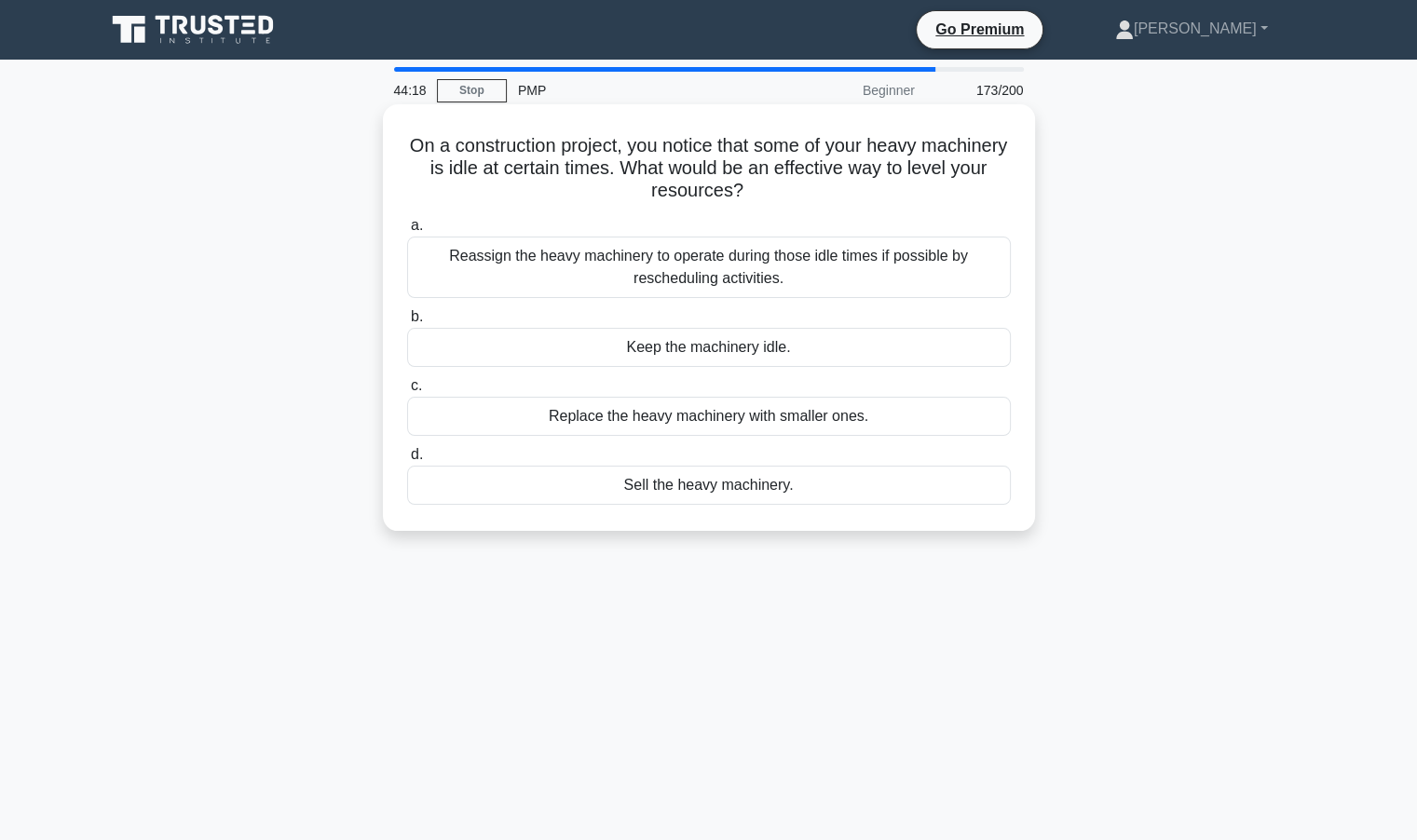
click at [706, 266] on div "Reassign the heavy machinery to operate during those idle times if possible by …" at bounding box center [708, 268] width 603 height 61
click at [407, 232] on input "a. Reassign the heavy machinery to operate during those idle times if possible …" at bounding box center [407, 225] width 0 height 12
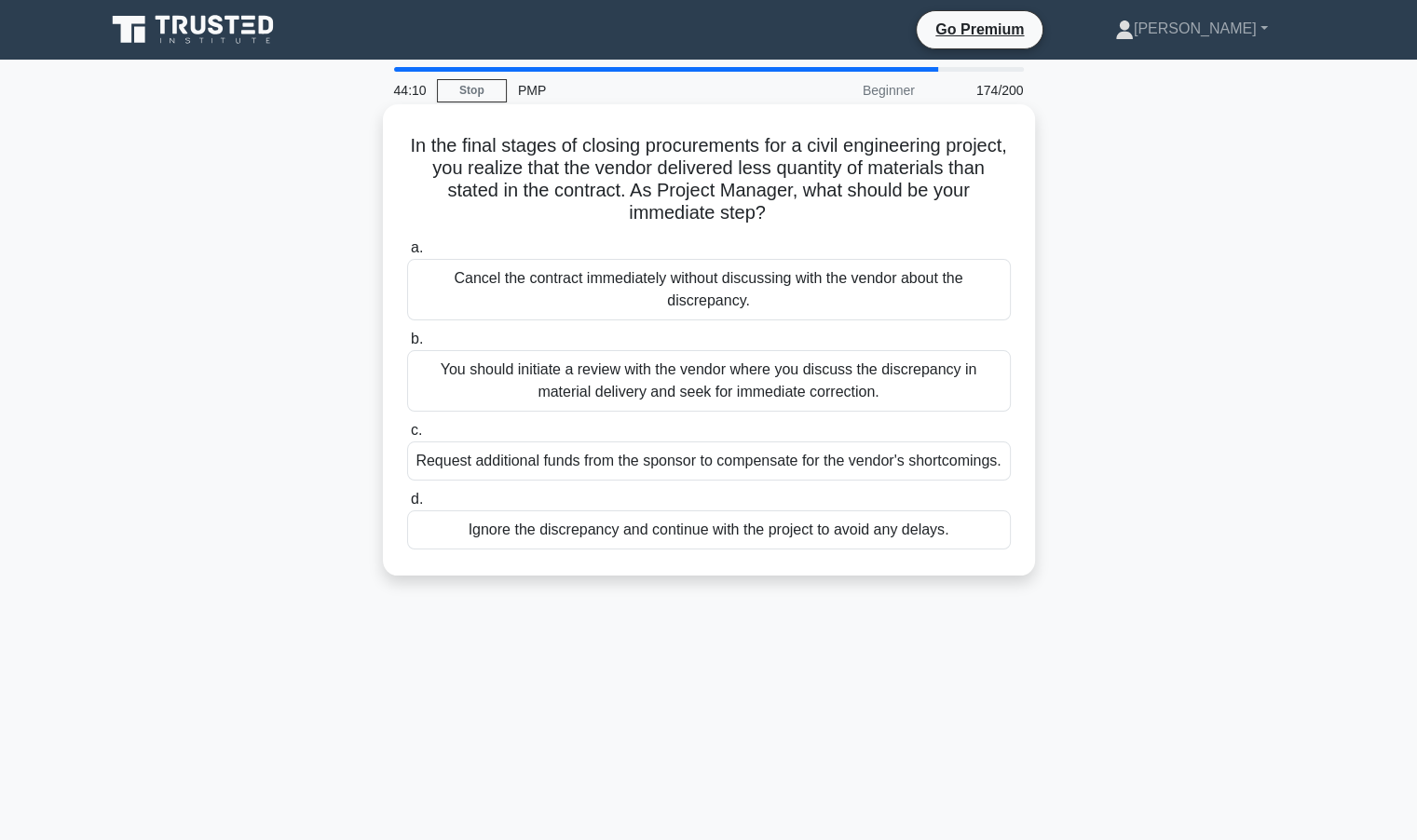
click at [852, 400] on div "You should initiate a review with the vendor where you discuss the discrepancy …" at bounding box center [708, 381] width 603 height 61
click at [407, 345] on input "b. You should initiate a review with the vendor where you discuss the discrepan…" at bounding box center [407, 339] width 0 height 12
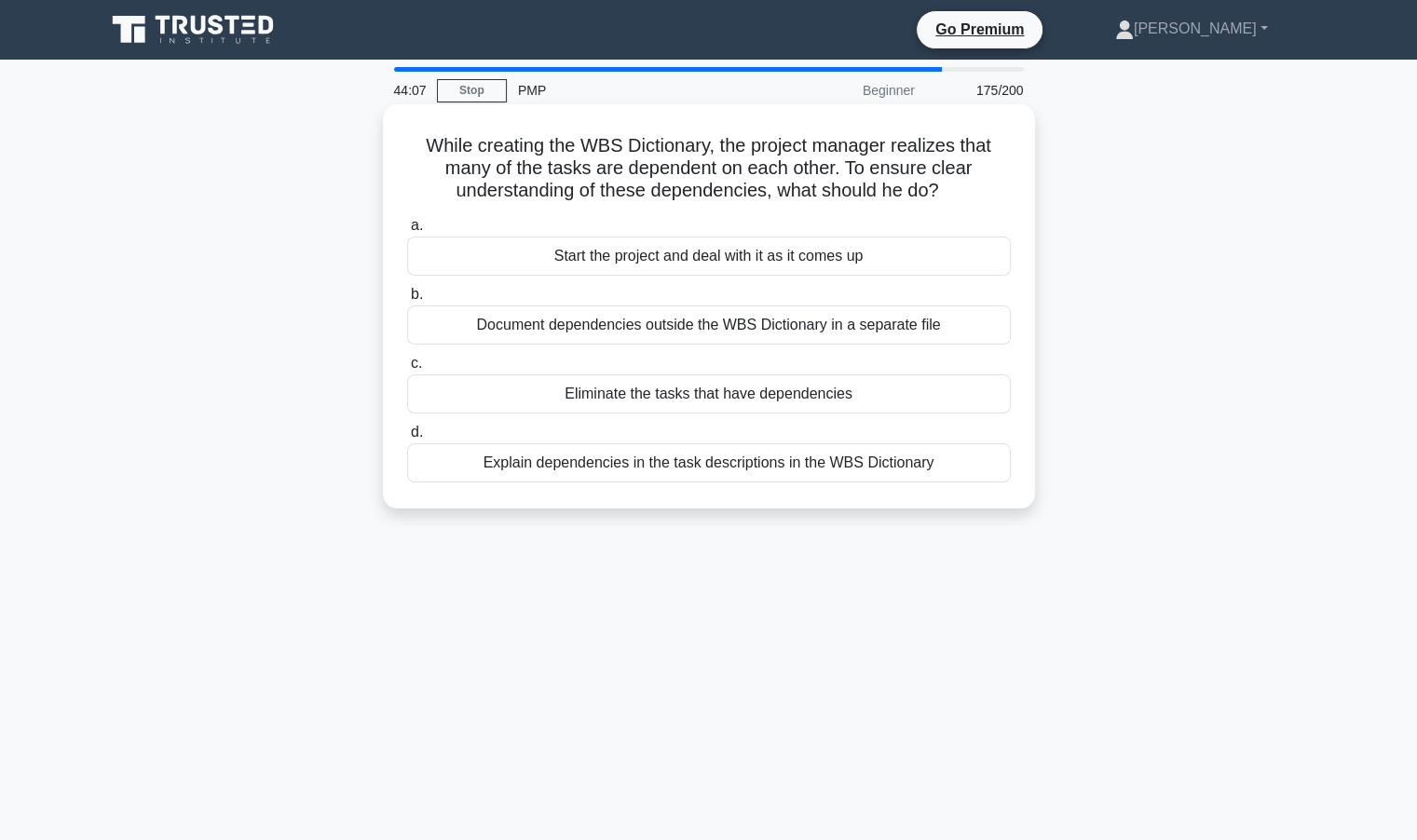
click at [697, 331] on div "Document dependencies outside the WBS Dictionary in a separate file" at bounding box center [708, 325] width 603 height 39
click at [407, 301] on input "b. Document dependencies outside the WBS Dictionary in a separate file" at bounding box center [407, 294] width 0 height 12
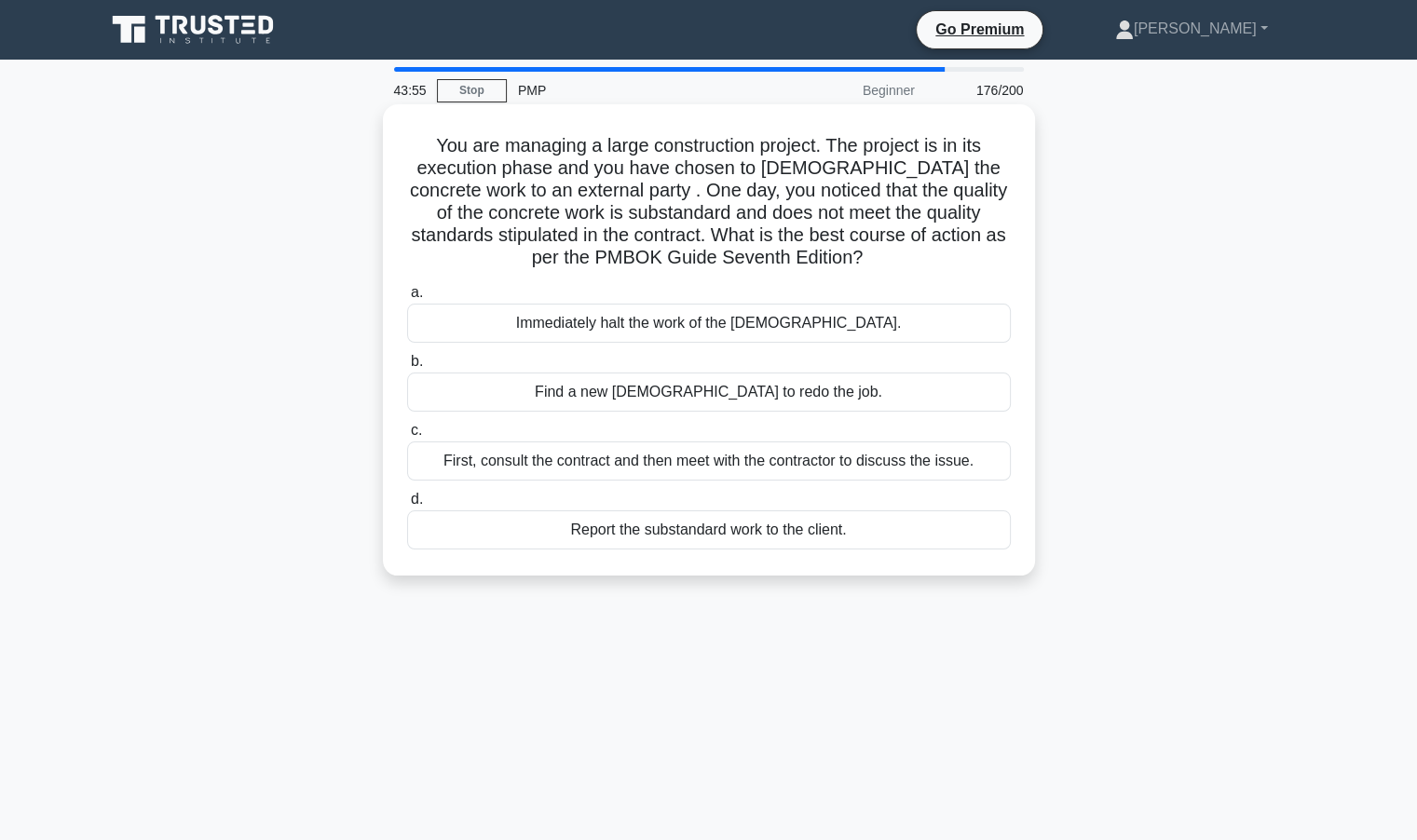
click at [574, 459] on div "First, consult the contract and then meet with the contractor to discuss the is…" at bounding box center [708, 460] width 603 height 39
click at [407, 437] on input "c. First, consult the contract and then meet with the contractor to discuss the…" at bounding box center [407, 431] width 0 height 12
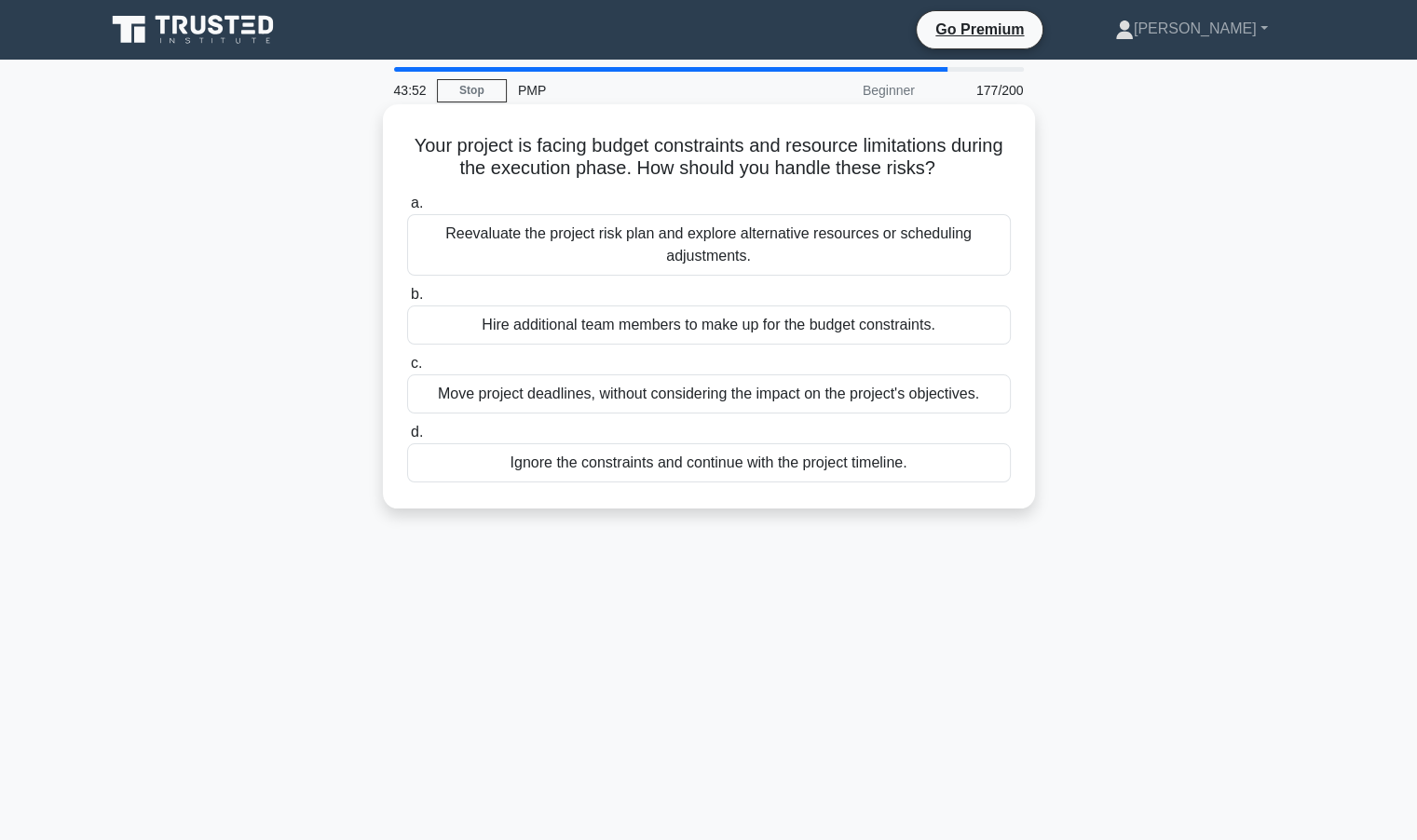
click at [637, 246] on div "Reevaluate the project risk plan and explore alternative resources or schedulin…" at bounding box center [708, 245] width 603 height 61
click at [407, 210] on input "a. Reevaluate the project risk plan and explore alternative resources or schedu…" at bounding box center [407, 203] width 0 height 12
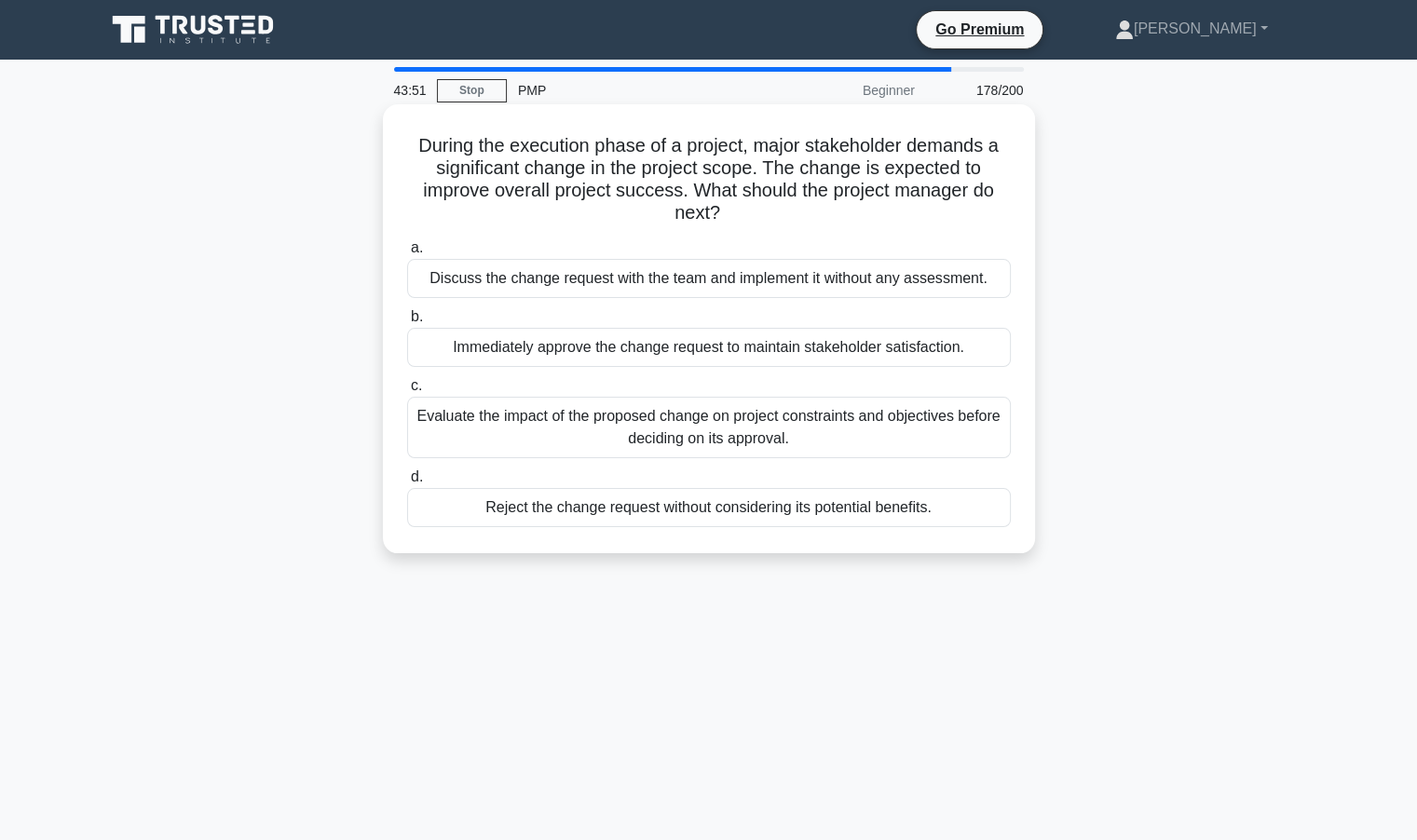
click at [634, 406] on div "Evaluate the impact of the proposed change on project constraints and objective…" at bounding box center [708, 428] width 603 height 61
click at [407, 392] on input "c. Evaluate the impact of the proposed change on project constraints and object…" at bounding box center [407, 385] width 0 height 12
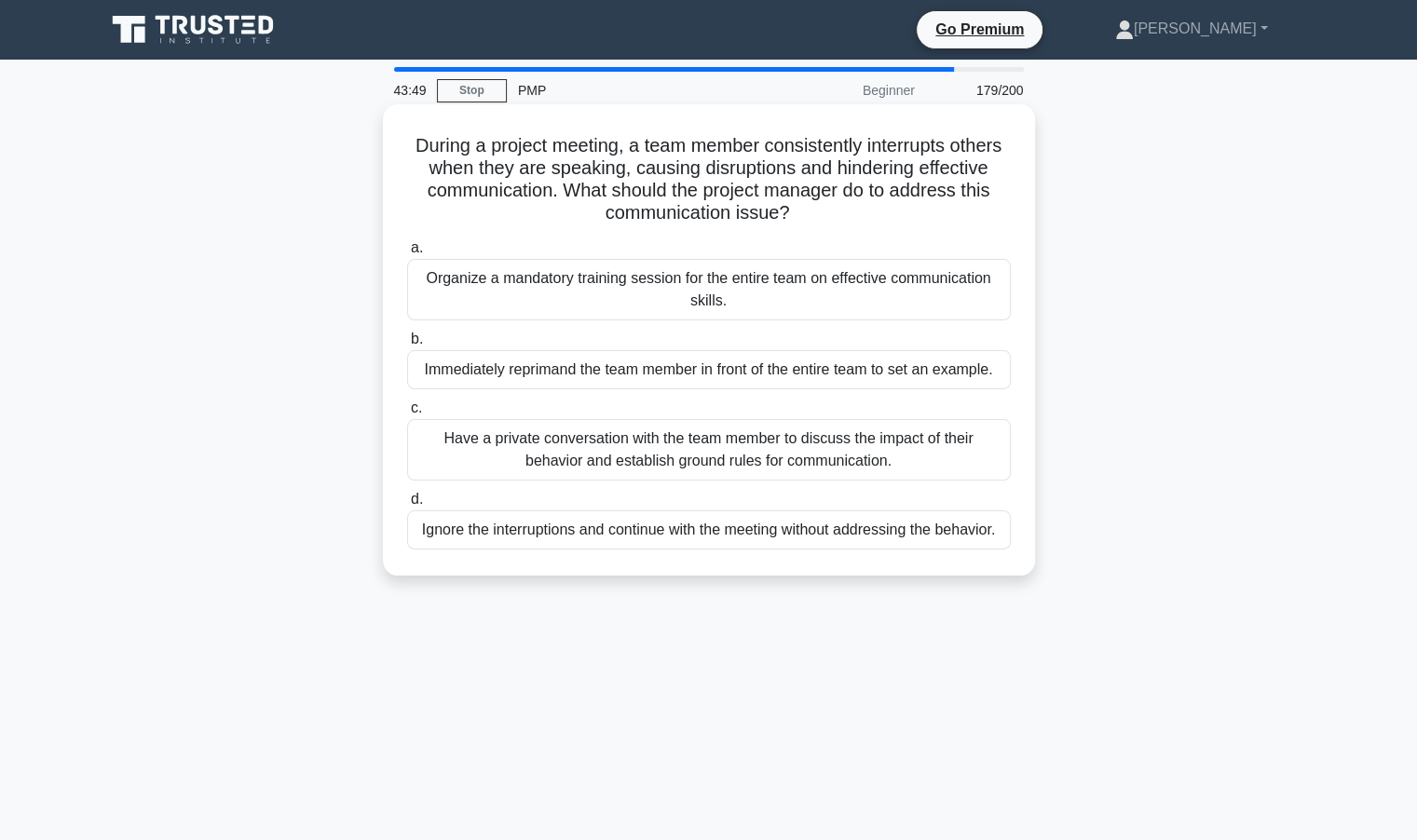
click at [619, 446] on div "Have a private conversation with the team member to discuss the impact of their…" at bounding box center [708, 450] width 603 height 61
click at [407, 414] on input "c. Have a private conversation with the team member to discuss the impact of th…" at bounding box center [407, 408] width 0 height 12
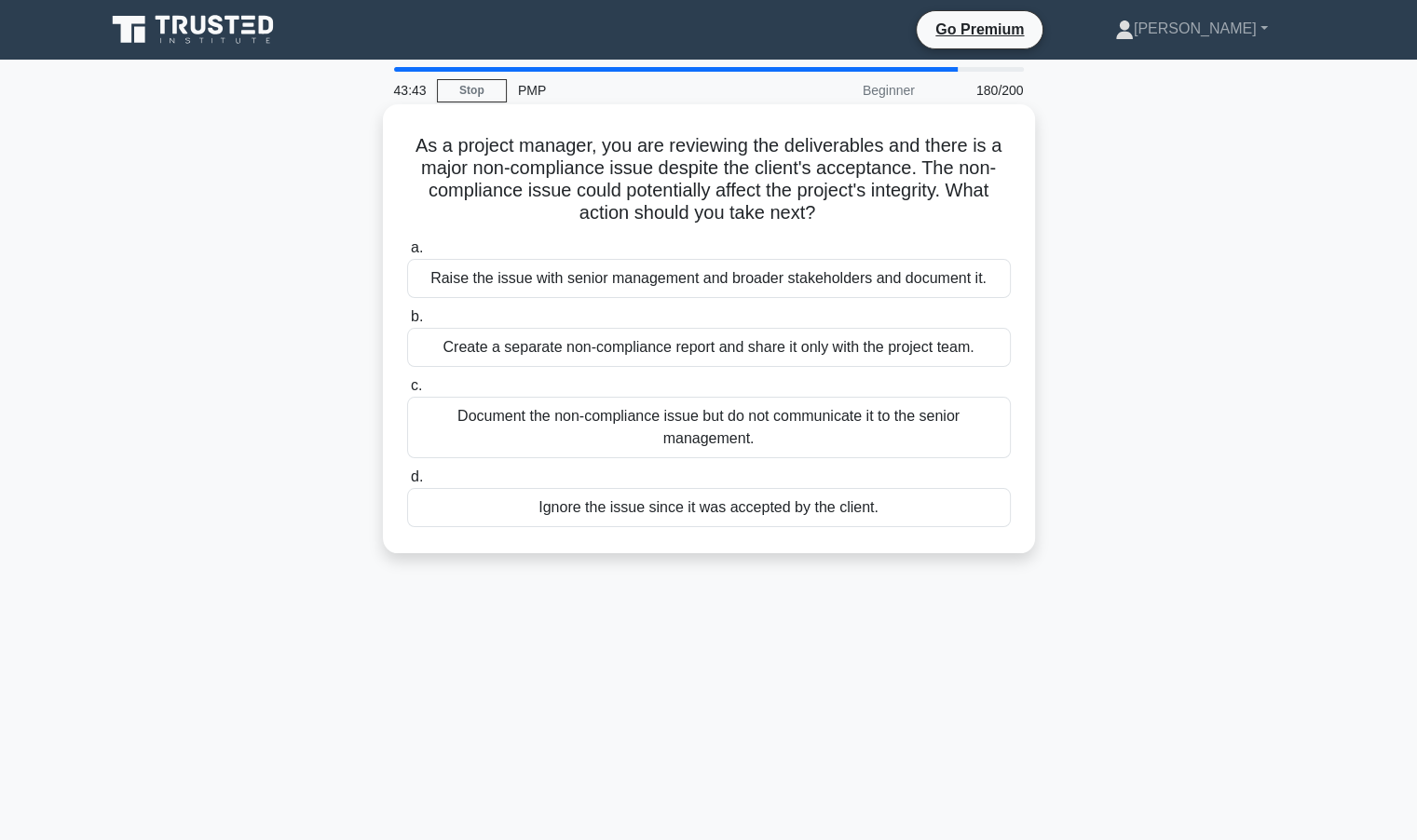
click at [559, 277] on div "Raise the issue with senior management and broader stakeholders and document it." at bounding box center [708, 278] width 603 height 39
click at [407, 254] on input "a. Raise the issue with senior management and broader stakeholders and document…" at bounding box center [407, 248] width 0 height 12
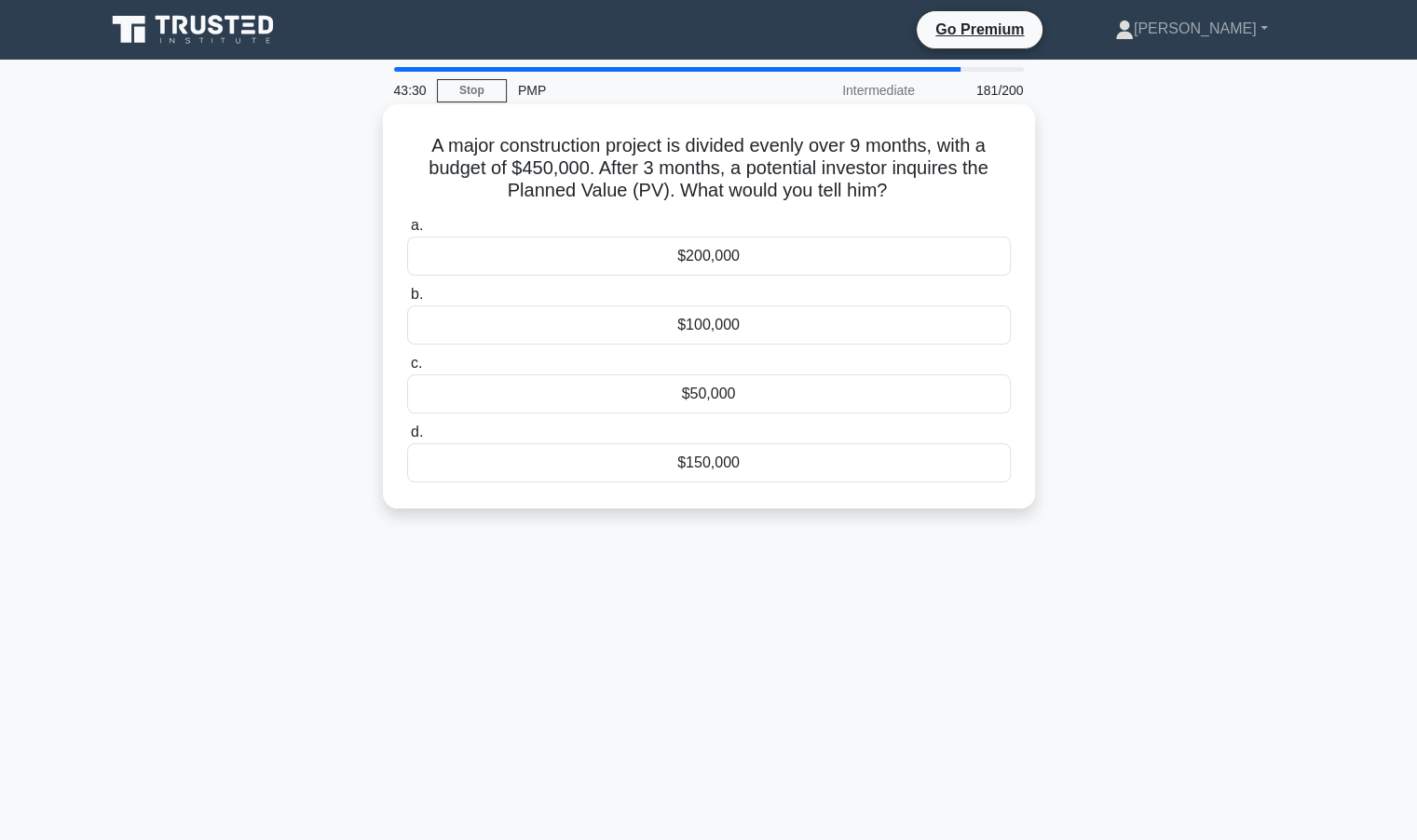
click at [674, 466] on div "$150,000" at bounding box center [708, 462] width 603 height 39
click at [407, 439] on input "d. $150,000" at bounding box center [407, 432] width 0 height 12
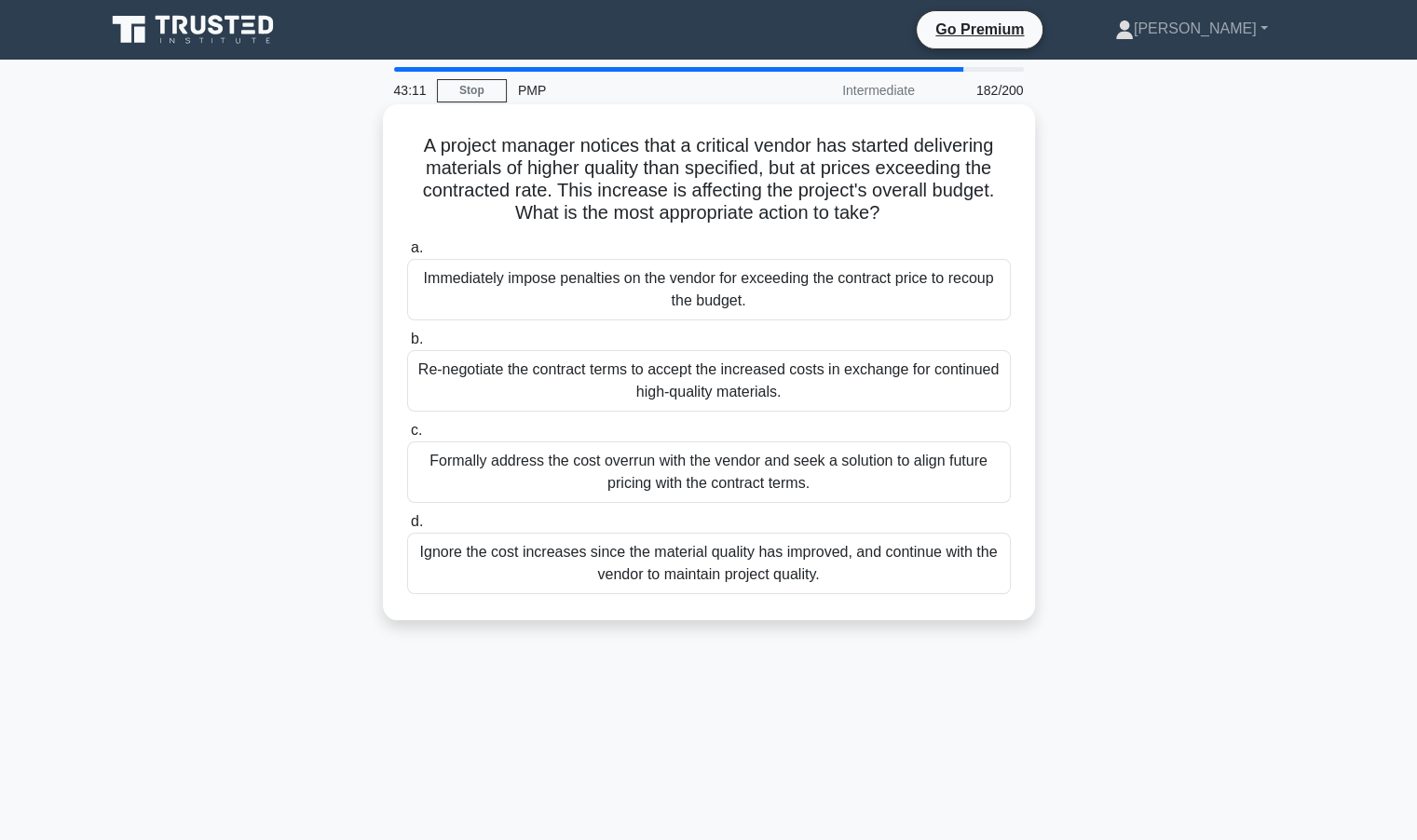
click at [616, 479] on div "Formally address the cost overrun with the vendor and seek a solution to align …" at bounding box center [708, 472] width 603 height 61
click at [407, 437] on input "c. Formally address the cost overrun with the vendor and seek a solution to ali…" at bounding box center [407, 431] width 0 height 12
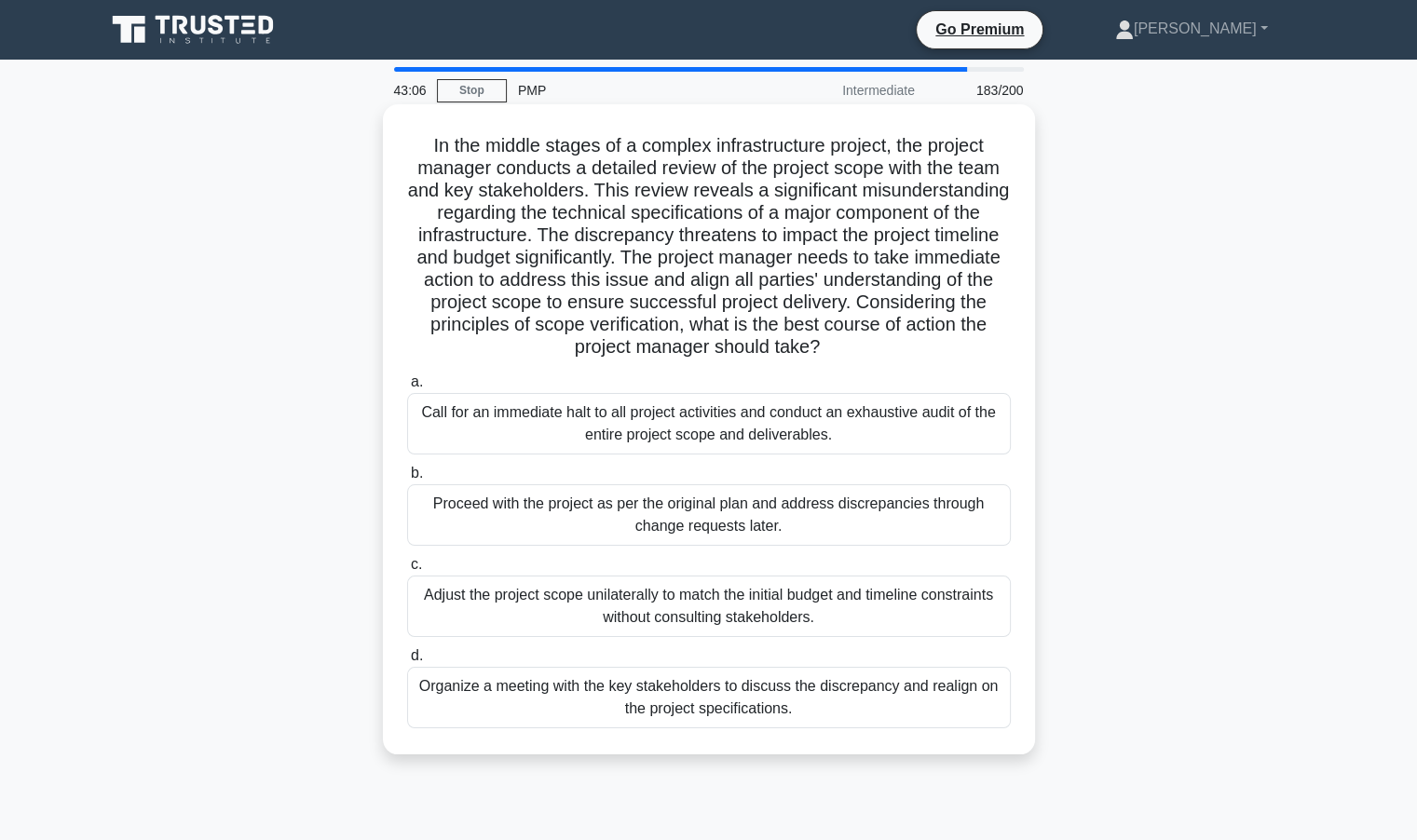
click at [565, 697] on div "Organize a meeting with the key stakeholders to discuss the discrepancy and rea…" at bounding box center [708, 697] width 603 height 61
click at [407, 663] on input "d. Organize a meeting with the key stakeholders to discuss the discrepancy and …" at bounding box center [407, 656] width 0 height 12
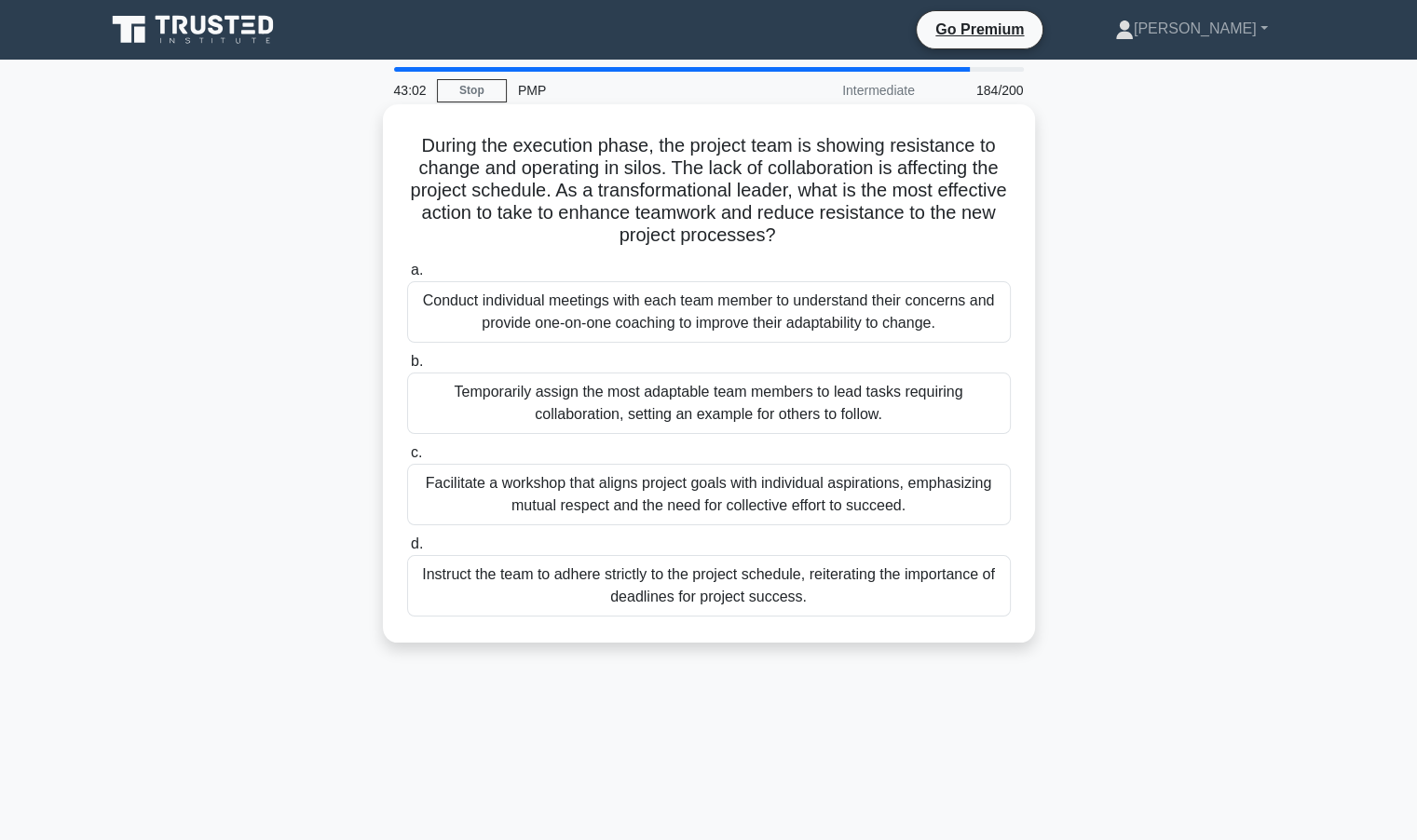
click at [657, 493] on div "Facilitate a workshop that aligns project goals with individual aspirations, em…" at bounding box center [708, 495] width 603 height 61
click at [407, 459] on input "c. Facilitate a workshop that aligns project goals with individual aspirations,…" at bounding box center [407, 453] width 0 height 12
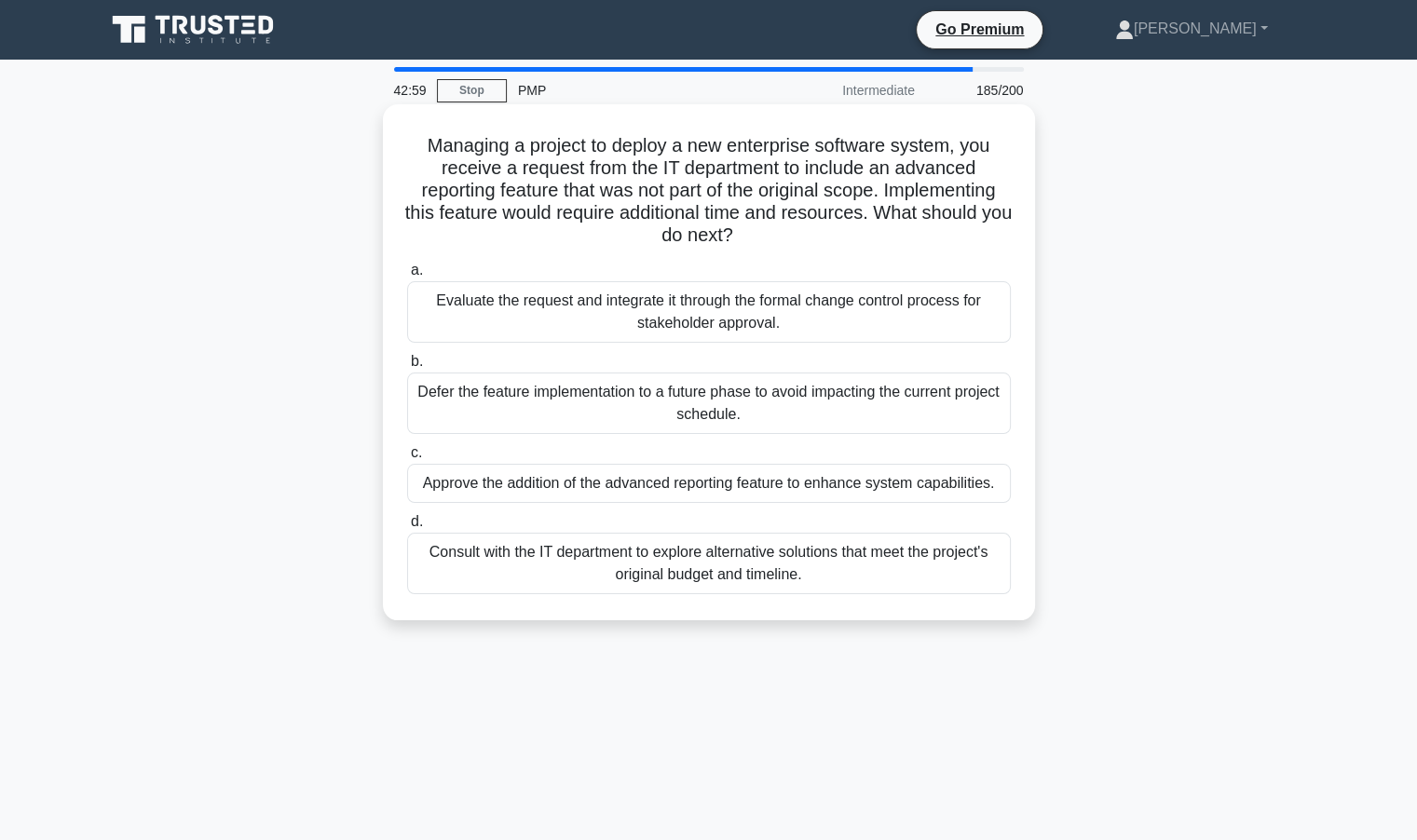
click at [642, 312] on div "Evaluate the request and integrate it through the formal change control process…" at bounding box center [708, 312] width 603 height 61
click at [407, 276] on input "a. Evaluate the request and integrate it through the formal change control proc…" at bounding box center [407, 270] width 0 height 12
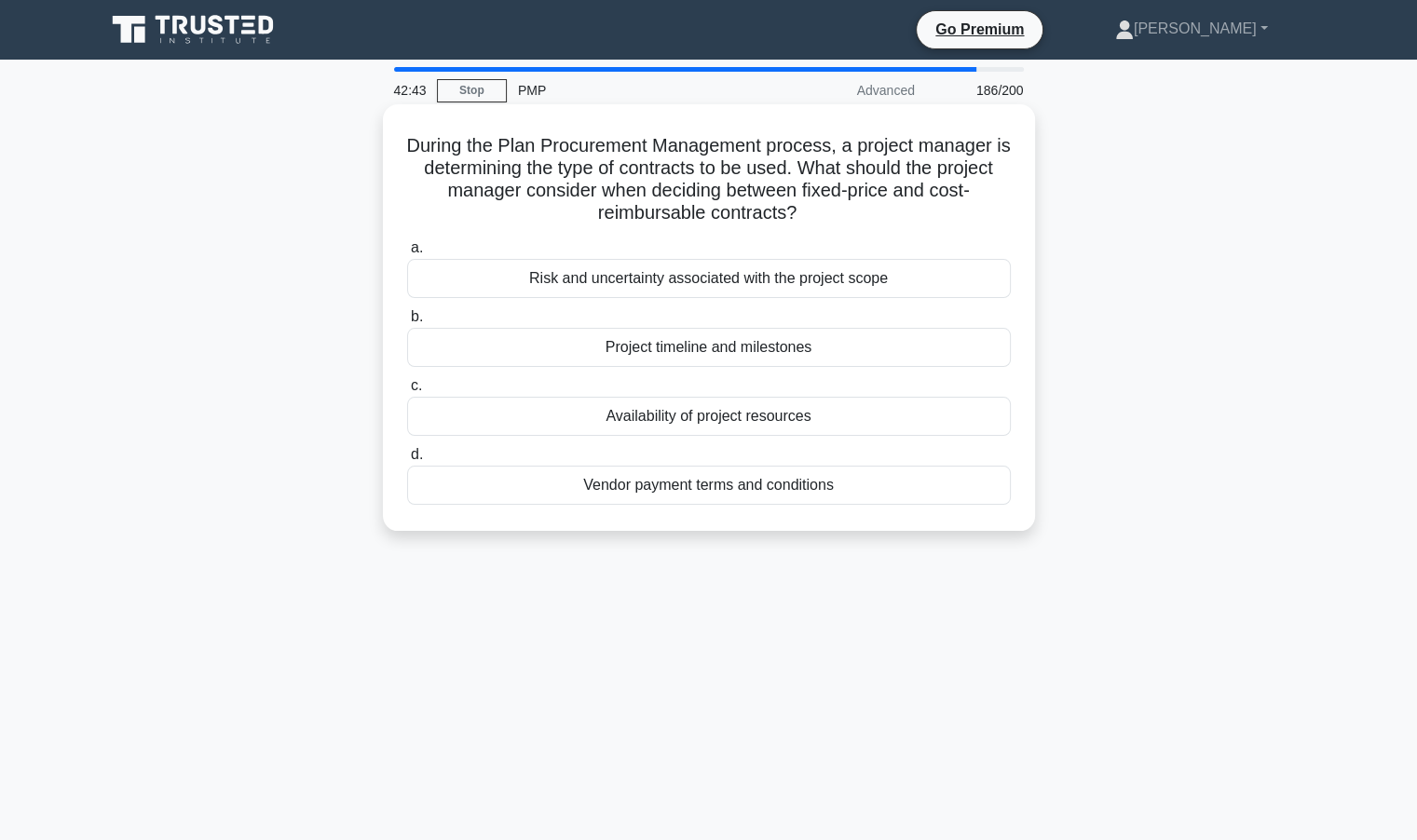
click at [706, 353] on div "Project timeline and milestones" at bounding box center [708, 347] width 603 height 39
click at [407, 323] on input "b. Project timeline and milestones" at bounding box center [407, 316] width 0 height 12
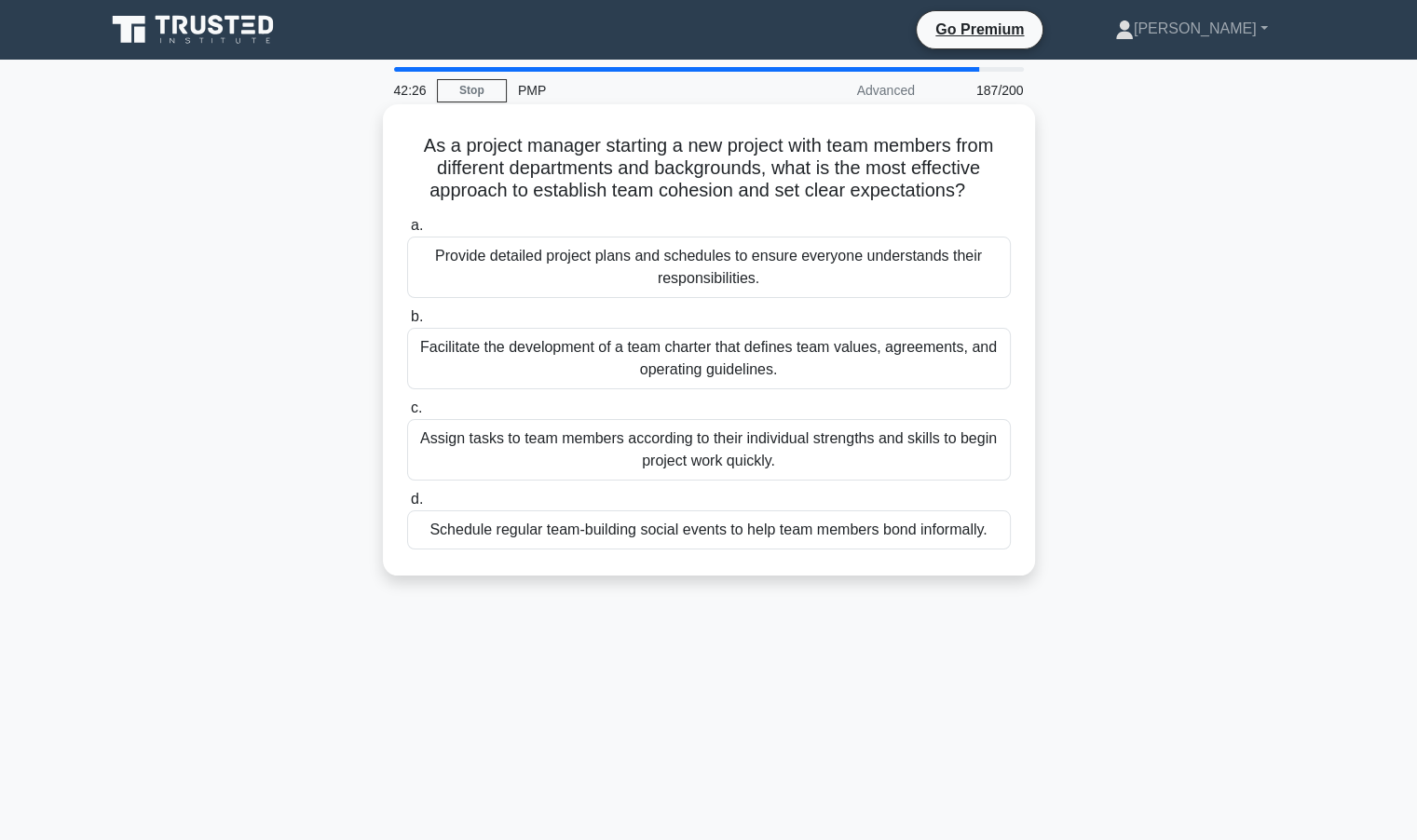
click at [649, 361] on div "Facilitate the development of a team charter that defines team values, agreemen…" at bounding box center [708, 359] width 603 height 61
click at [407, 323] on input "b. Facilitate the development of a team charter that defines team values, agree…" at bounding box center [407, 316] width 0 height 12
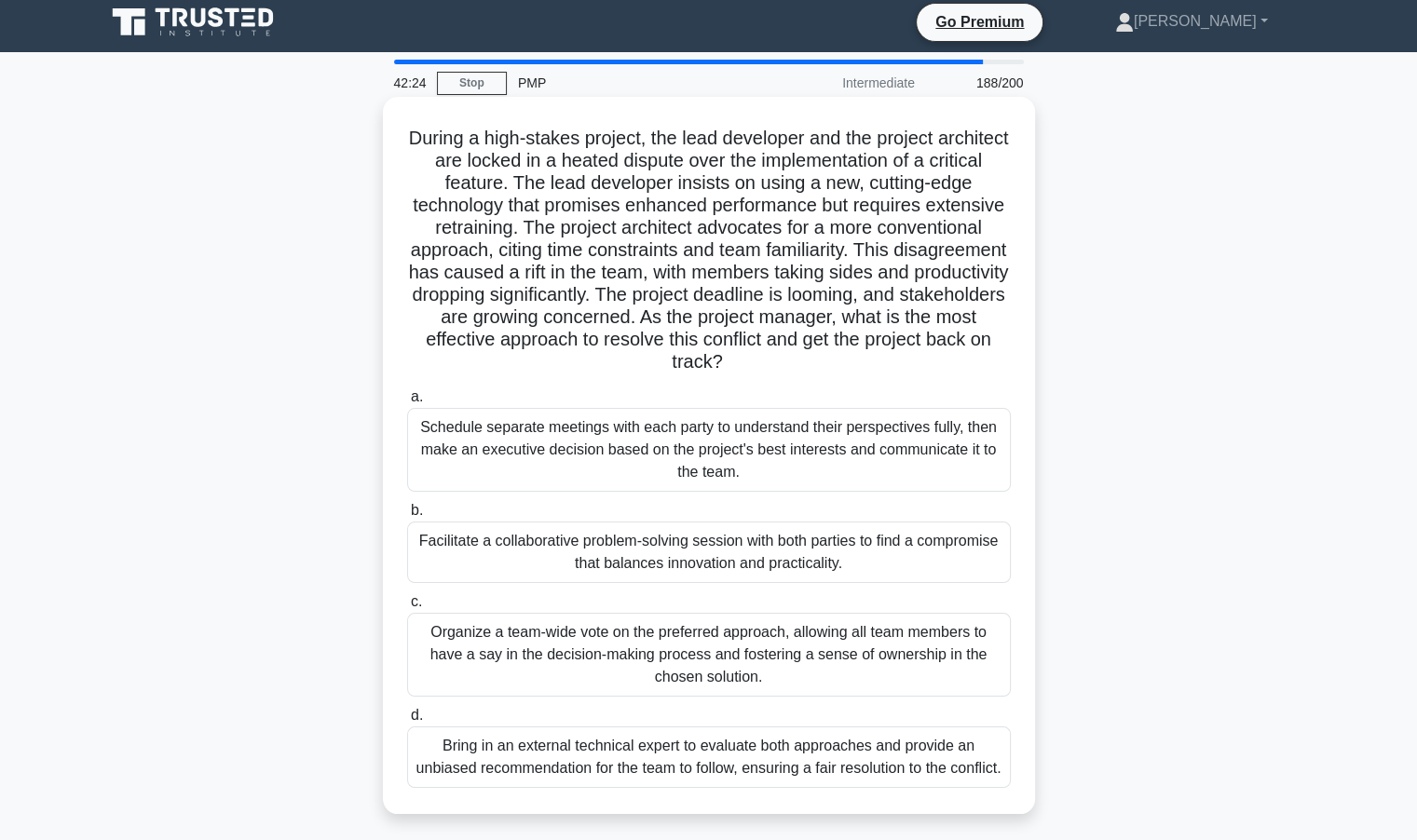
scroll to position [166, 0]
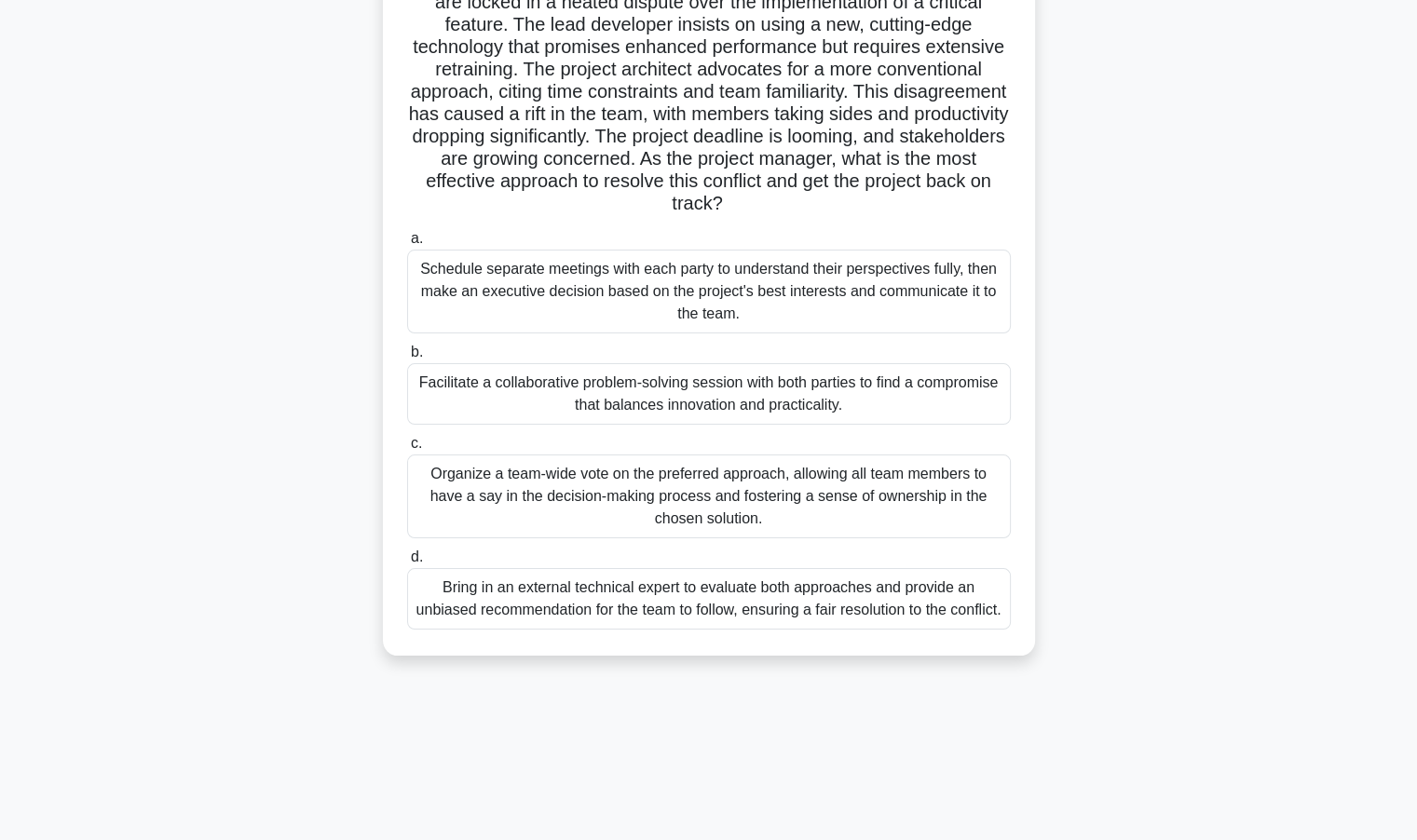
click at [548, 392] on div "Facilitate a collaborative problem-solving session with both parties to find a …" at bounding box center [708, 394] width 603 height 61
click at [407, 359] on input "b. Facilitate a collaborative problem-solving session with both parties to find…" at bounding box center [407, 352] width 0 height 12
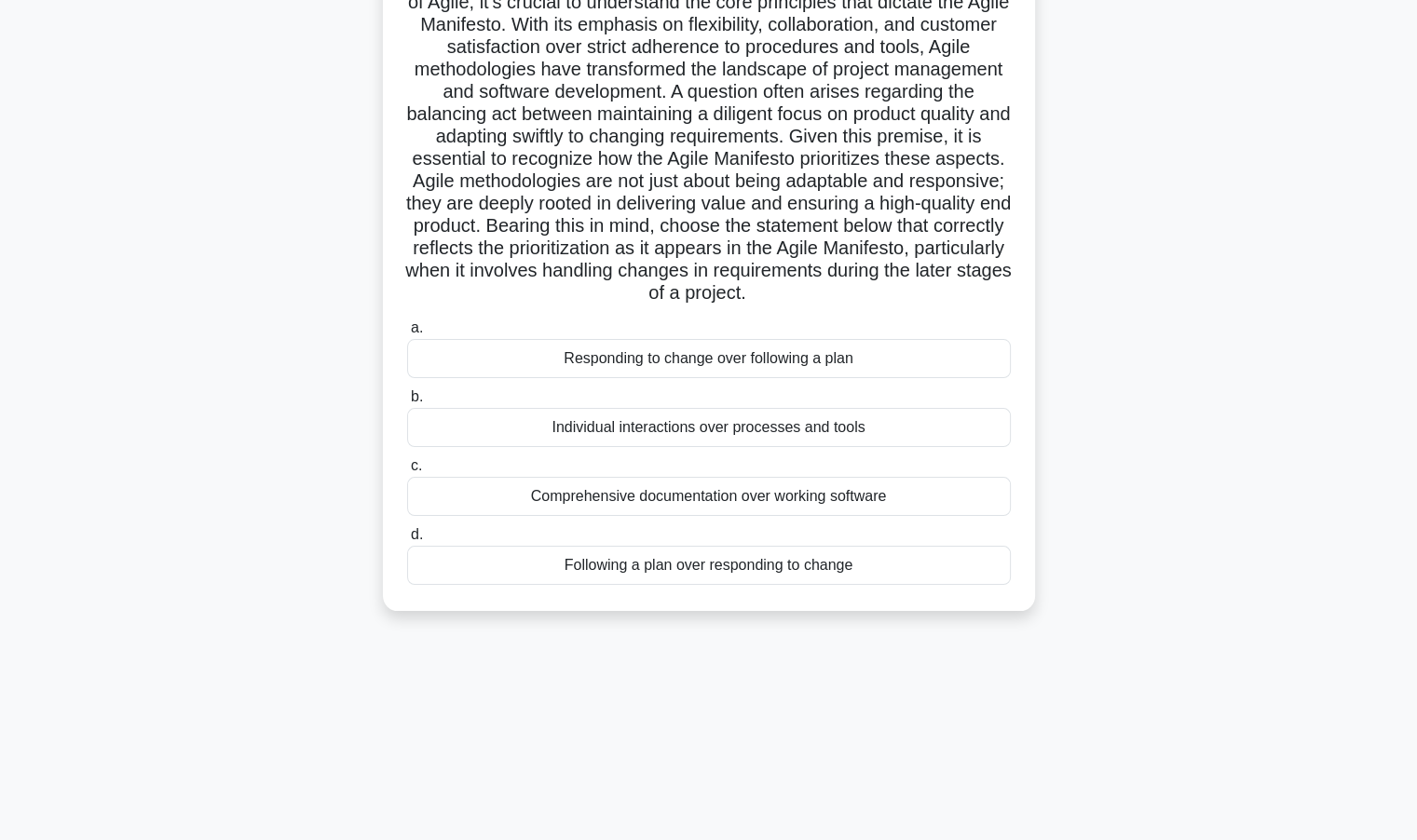
click at [690, 378] on div "Responding to change over following a plan" at bounding box center [708, 359] width 603 height 39
click at [407, 335] on input "a. Responding to change over following a plan" at bounding box center [407, 328] width 0 height 12
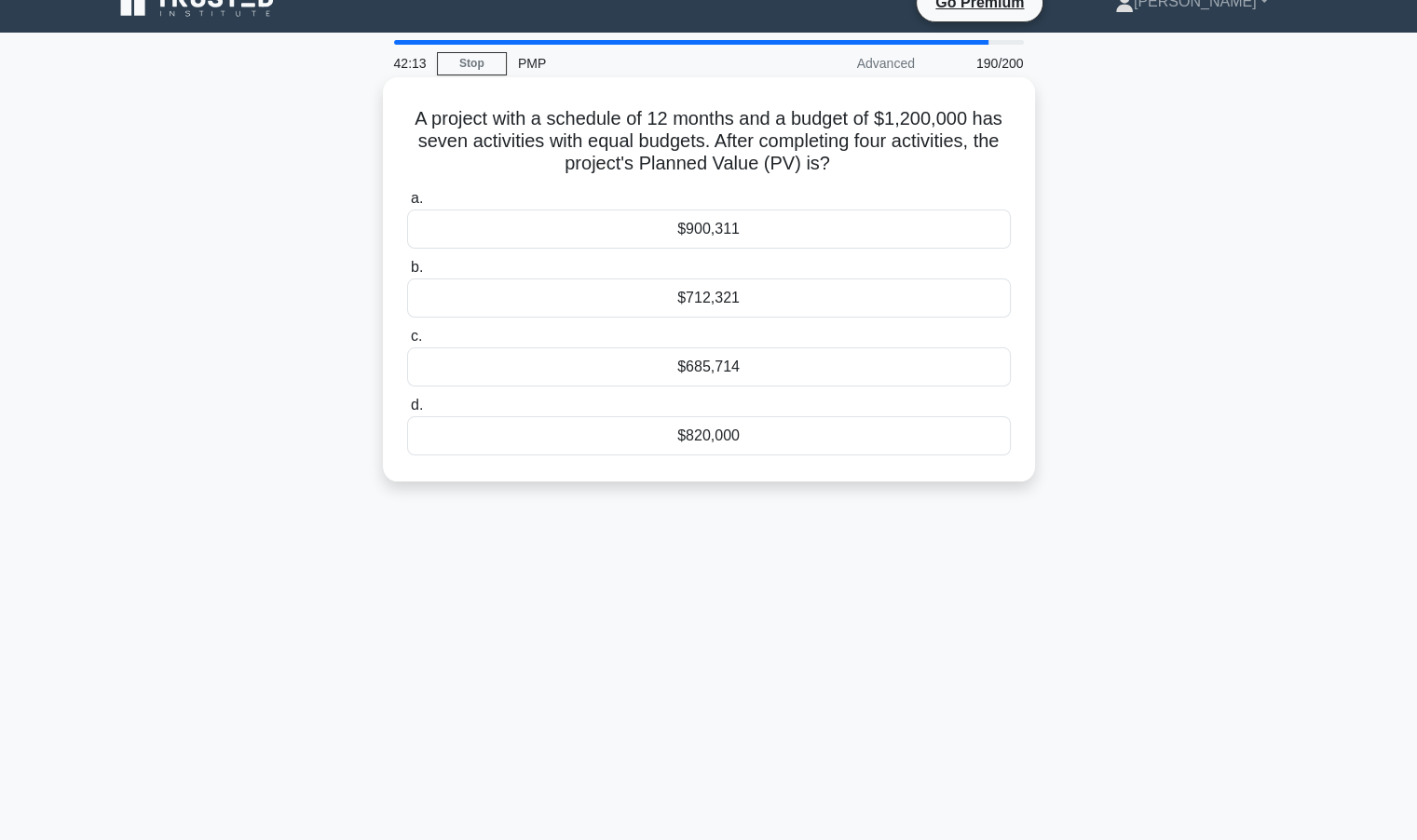
scroll to position [0, 0]
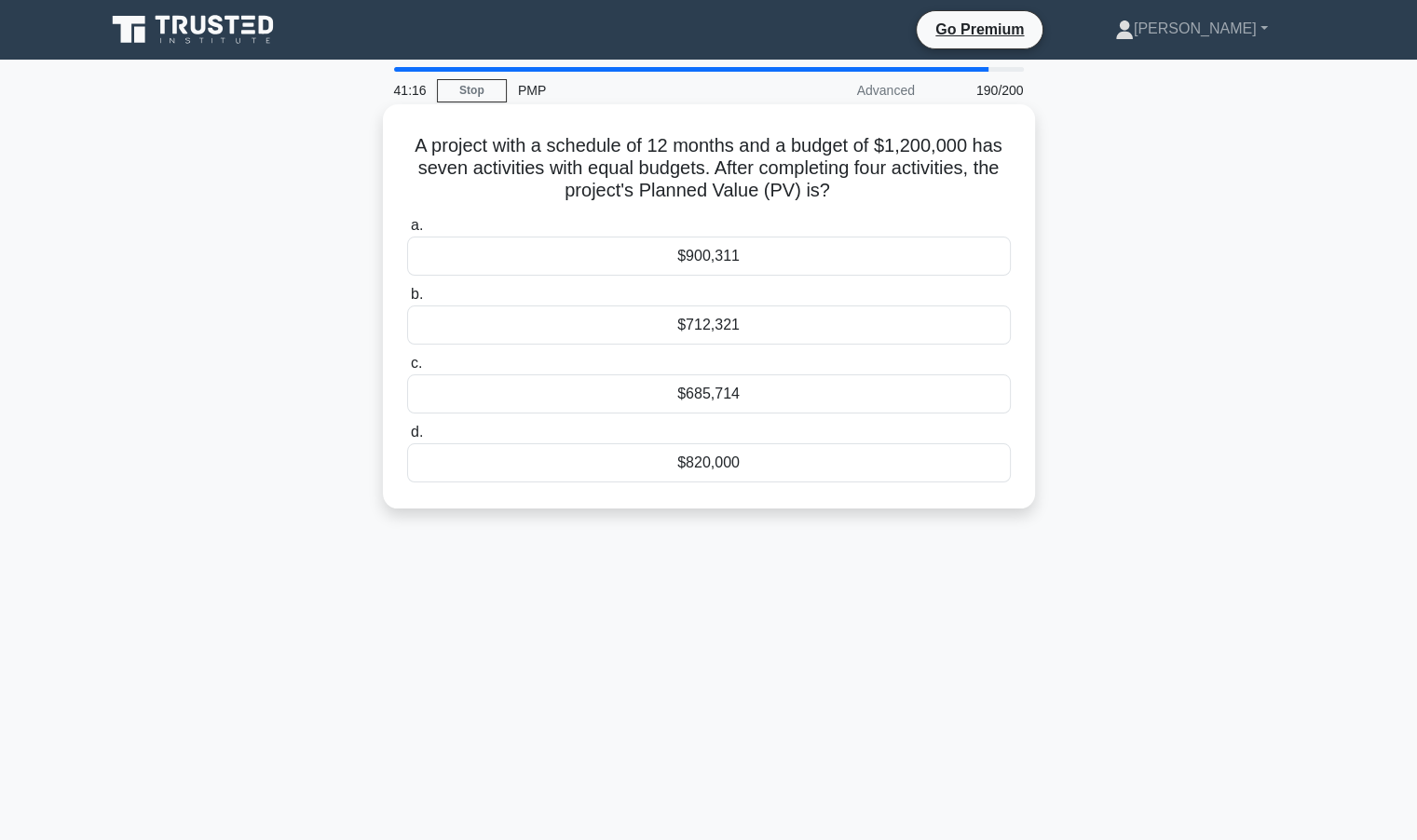
click at [754, 385] on div "$685,714" at bounding box center [708, 393] width 603 height 39
click at [407, 370] on input "c. $685,714" at bounding box center [407, 363] width 0 height 12
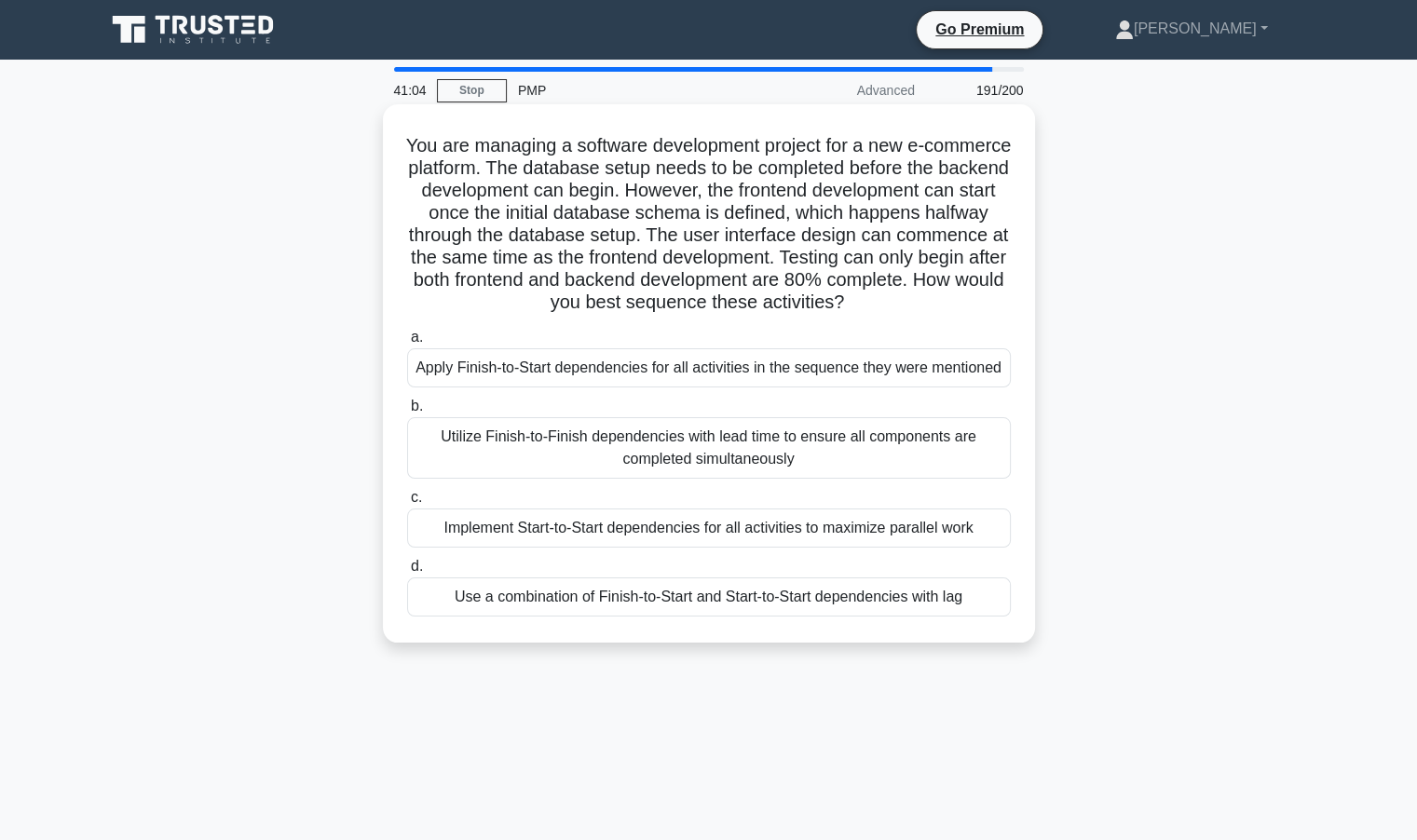
click at [673, 470] on div "Utilize Finish-to-Finish dependencies with lead time to ensure all components a…" at bounding box center [708, 448] width 603 height 61
click at [407, 412] on input "b. Utilize Finish-to-Finish dependencies with lead time to ensure all component…" at bounding box center [407, 407] width 0 height 12
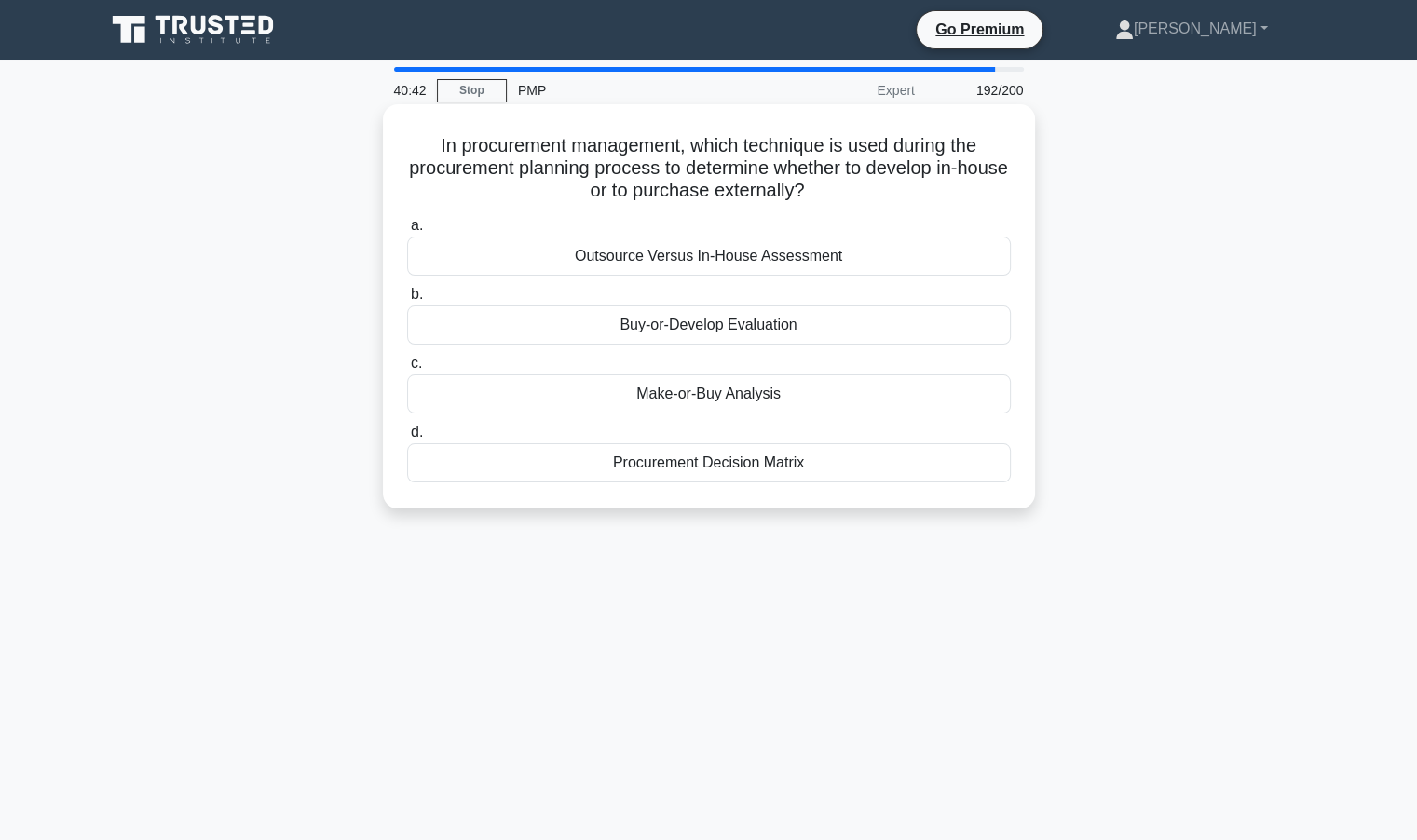
click at [718, 402] on div "Make-or-Buy Analysis" at bounding box center [708, 393] width 603 height 39
click at [407, 370] on input "c. Make-or-Buy Analysis" at bounding box center [407, 363] width 0 height 12
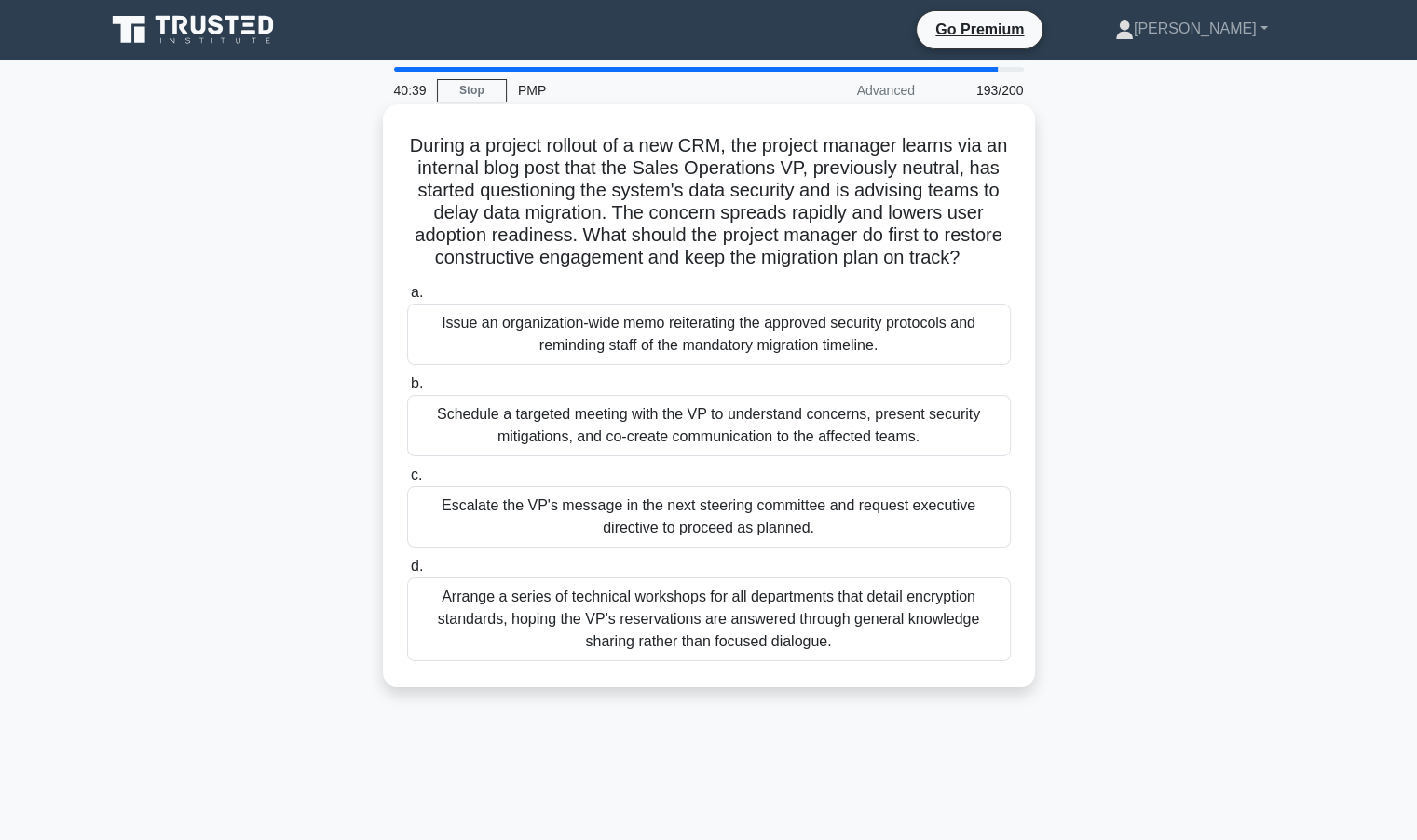
click at [690, 456] on div "Schedule a targeted meeting with the VP to understand concerns, present securit…" at bounding box center [708, 426] width 603 height 61
click at [407, 390] on input "b. Schedule a targeted meeting with the VP to understand concerns, present secu…" at bounding box center [407, 384] width 0 height 12
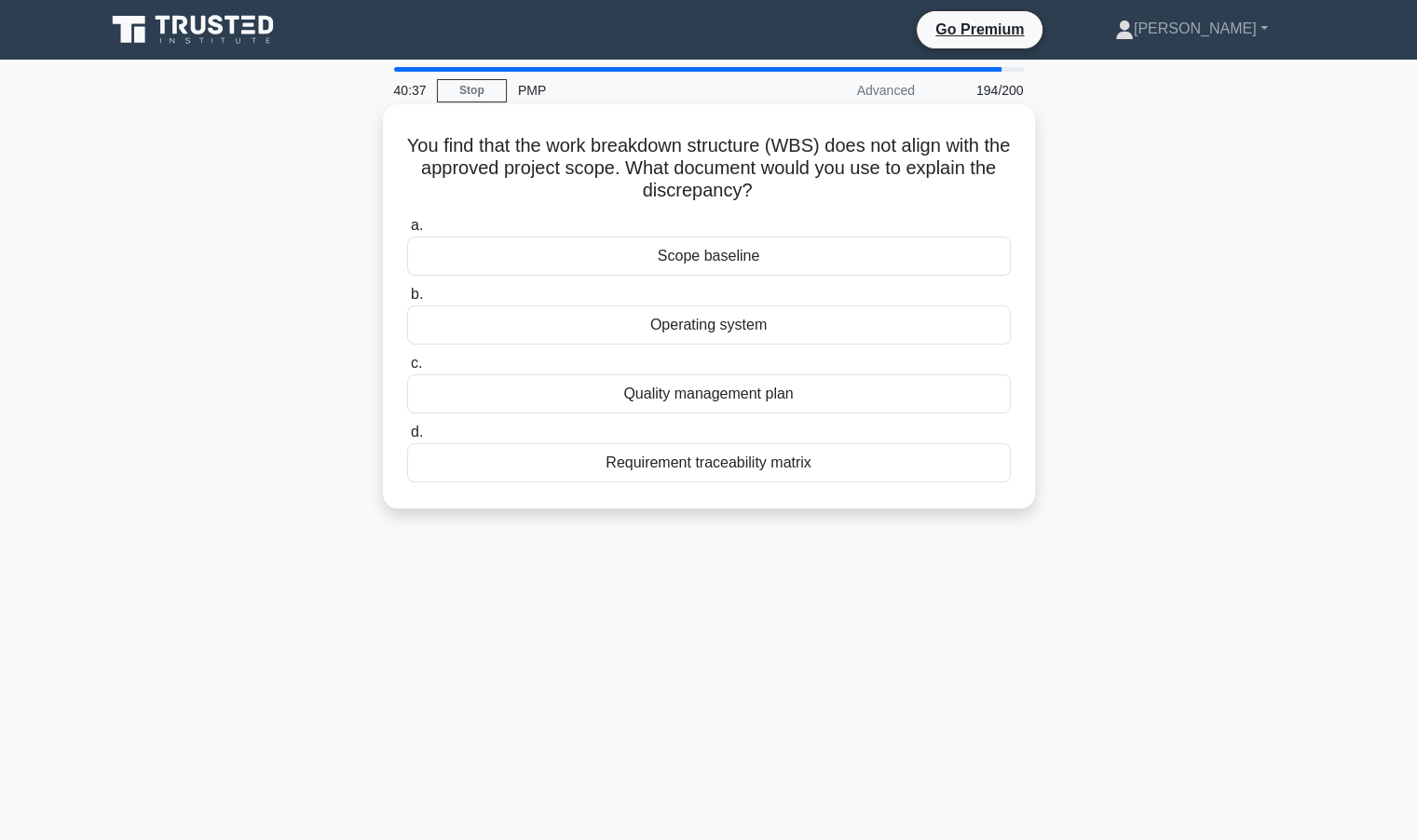
click at [708, 396] on div "Quality management plan" at bounding box center [708, 393] width 603 height 39
click at [407, 370] on input "c. Quality management plan" at bounding box center [407, 363] width 0 height 12
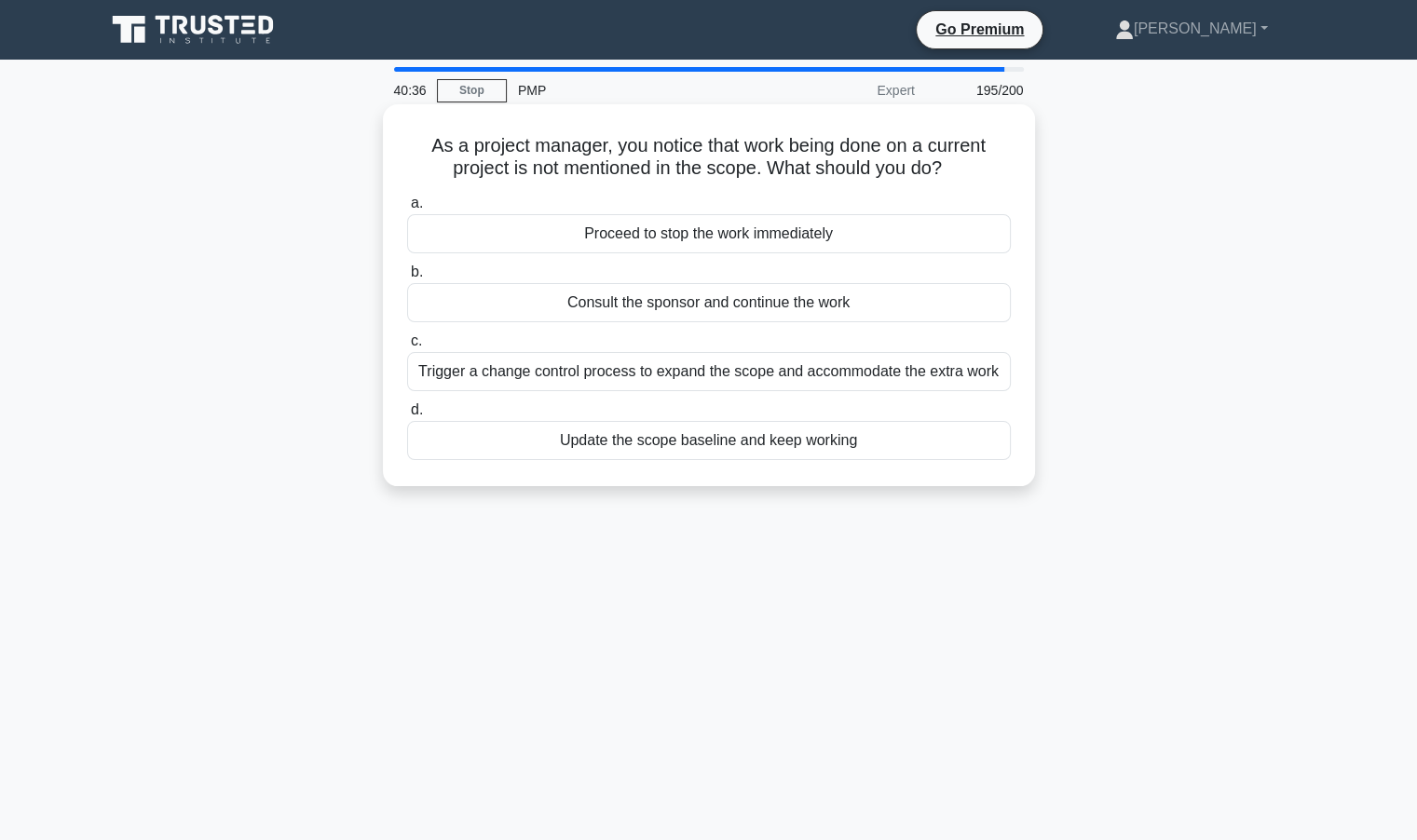
click at [702, 362] on div "Trigger a change control process to expand the scope and accommodate the extra …" at bounding box center [708, 371] width 603 height 39
click at [407, 347] on input "c. Trigger a change control process to expand the scope and accommodate the ext…" at bounding box center [407, 341] width 0 height 12
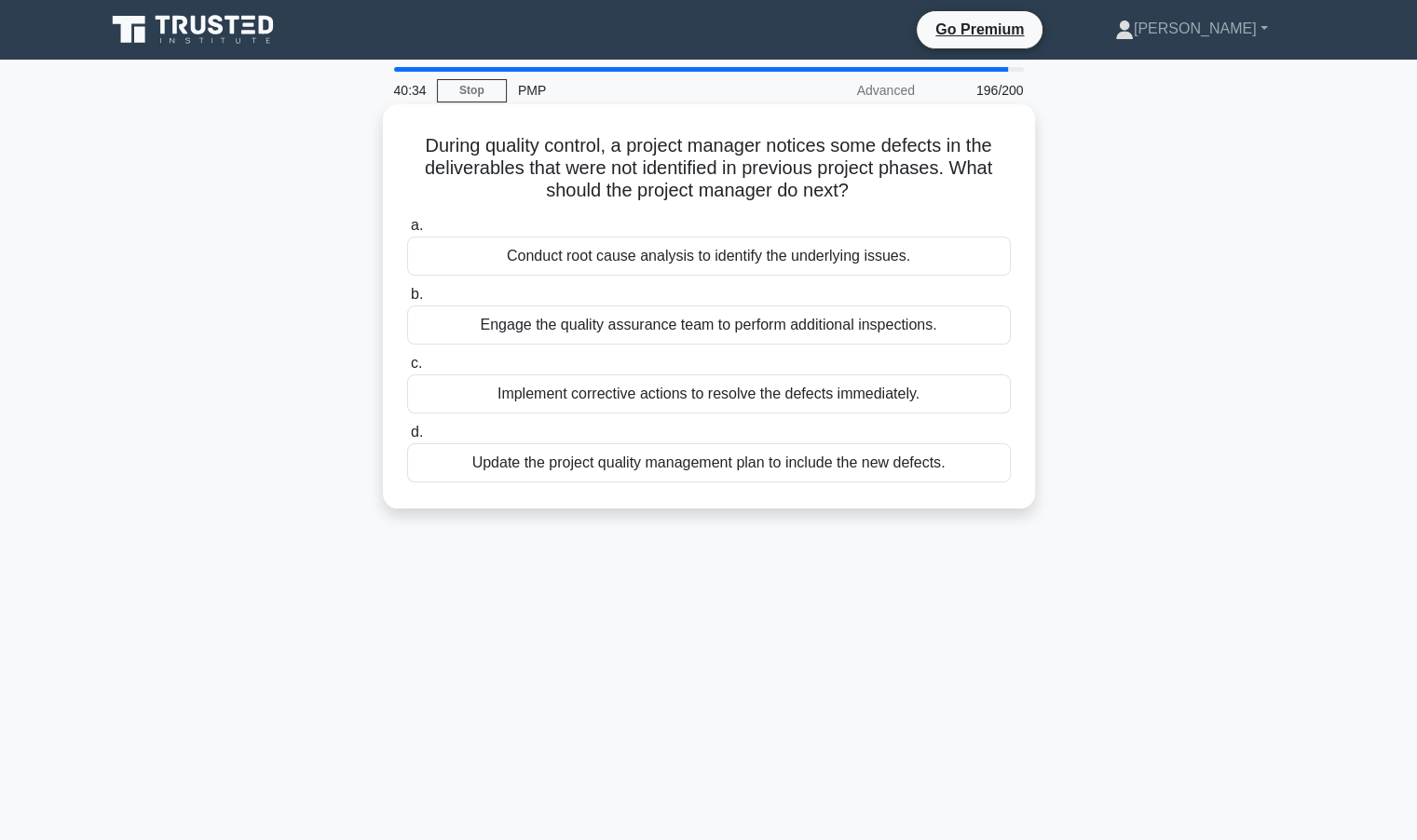
click at [718, 331] on div "Engage the quality assurance team to perform additional inspections." at bounding box center [708, 325] width 603 height 39
click at [407, 301] on input "b. Engage the quality assurance team to perform additional inspections." at bounding box center [407, 294] width 0 height 12
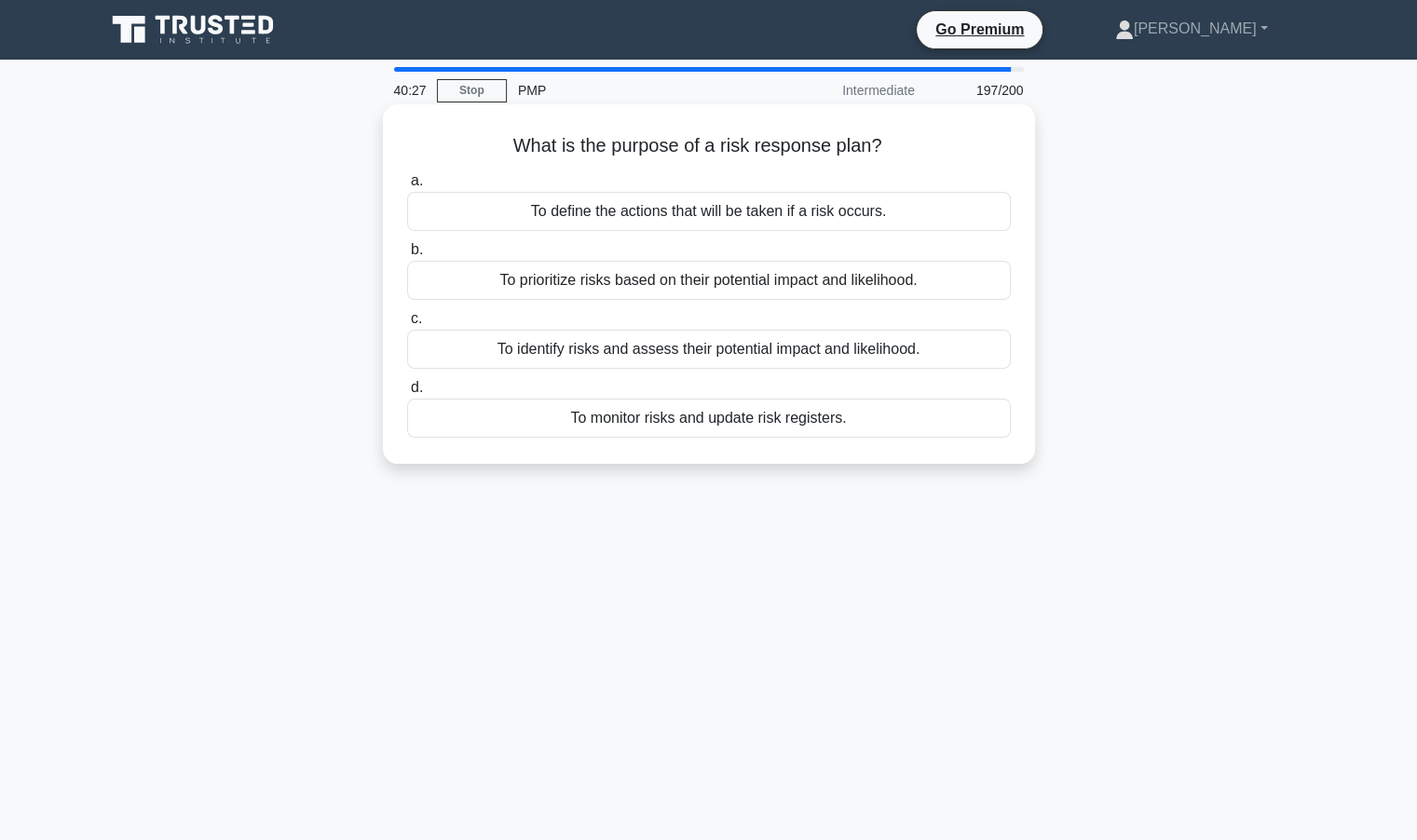
click at [791, 210] on div "To define the actions that will be taken if a risk occurs." at bounding box center [708, 211] width 603 height 39
click at [407, 187] on input "a. To define the actions that will be taken if a risk occurs." at bounding box center [407, 181] width 0 height 12
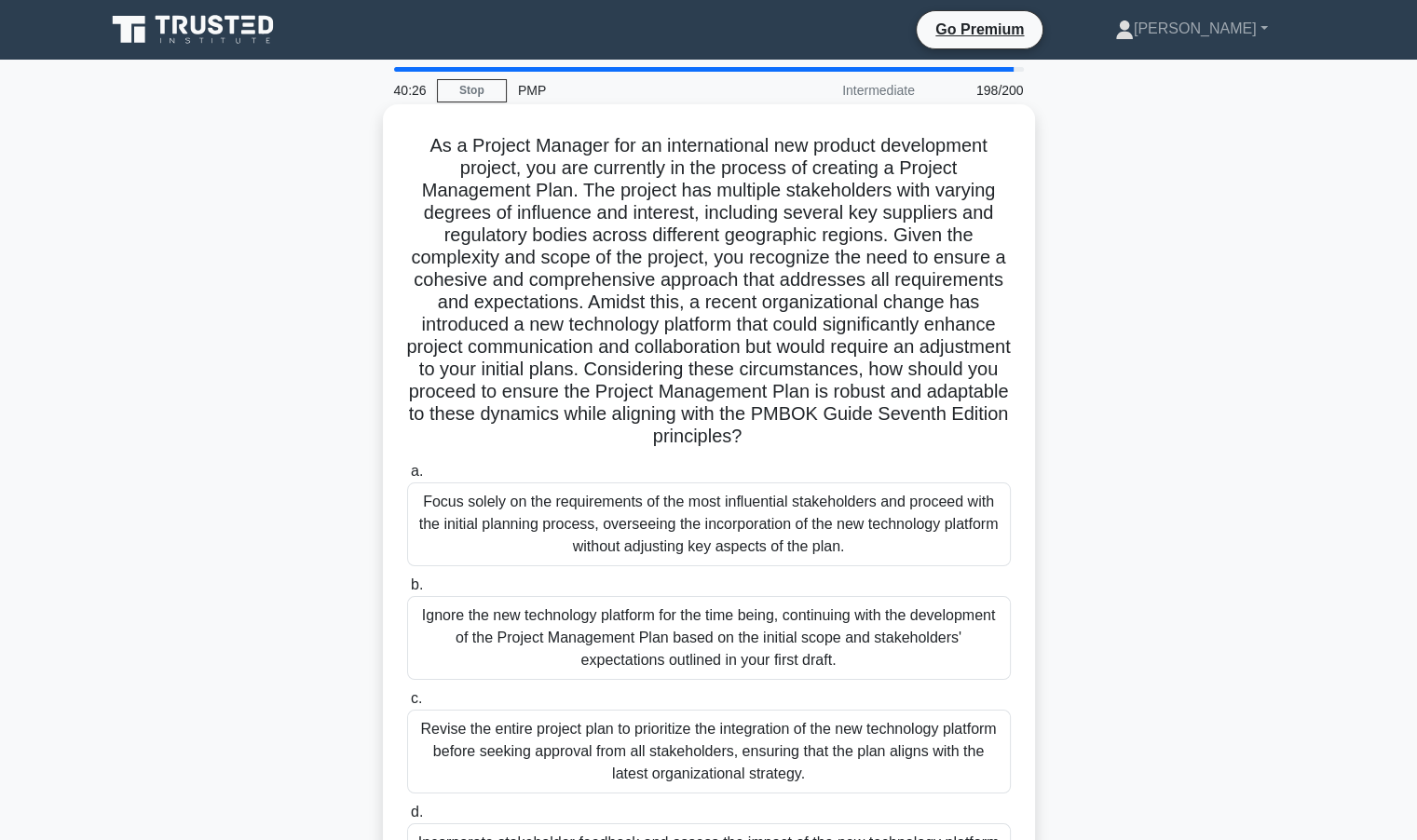
scroll to position [166, 0]
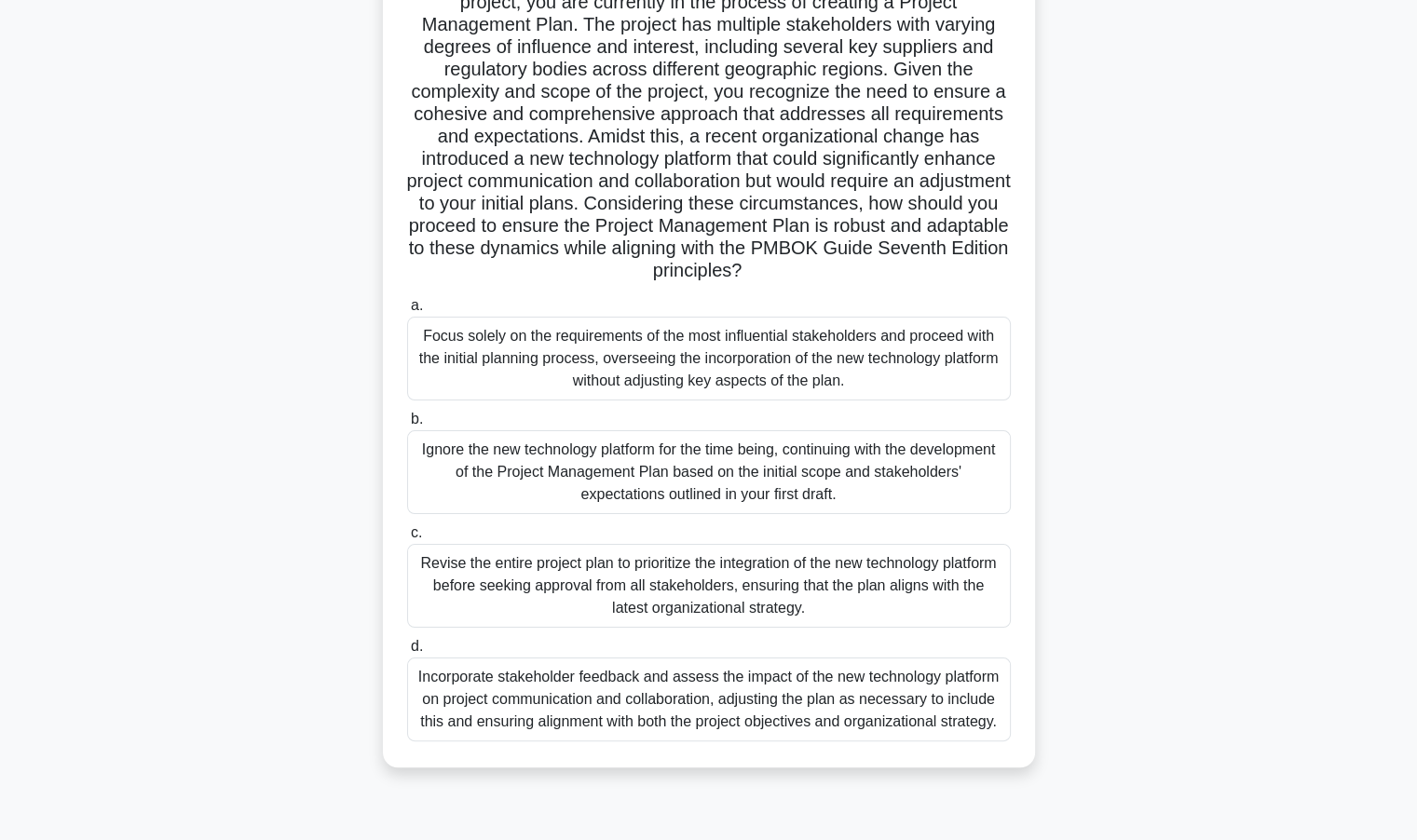
click at [533, 689] on div "Incorporate stakeholder feedback and assess the impact of the new technology pl…" at bounding box center [708, 699] width 603 height 83
click at [407, 653] on input "d. Incorporate stakeholder feedback and assess the impact of the new technology…" at bounding box center [407, 646] width 0 height 12
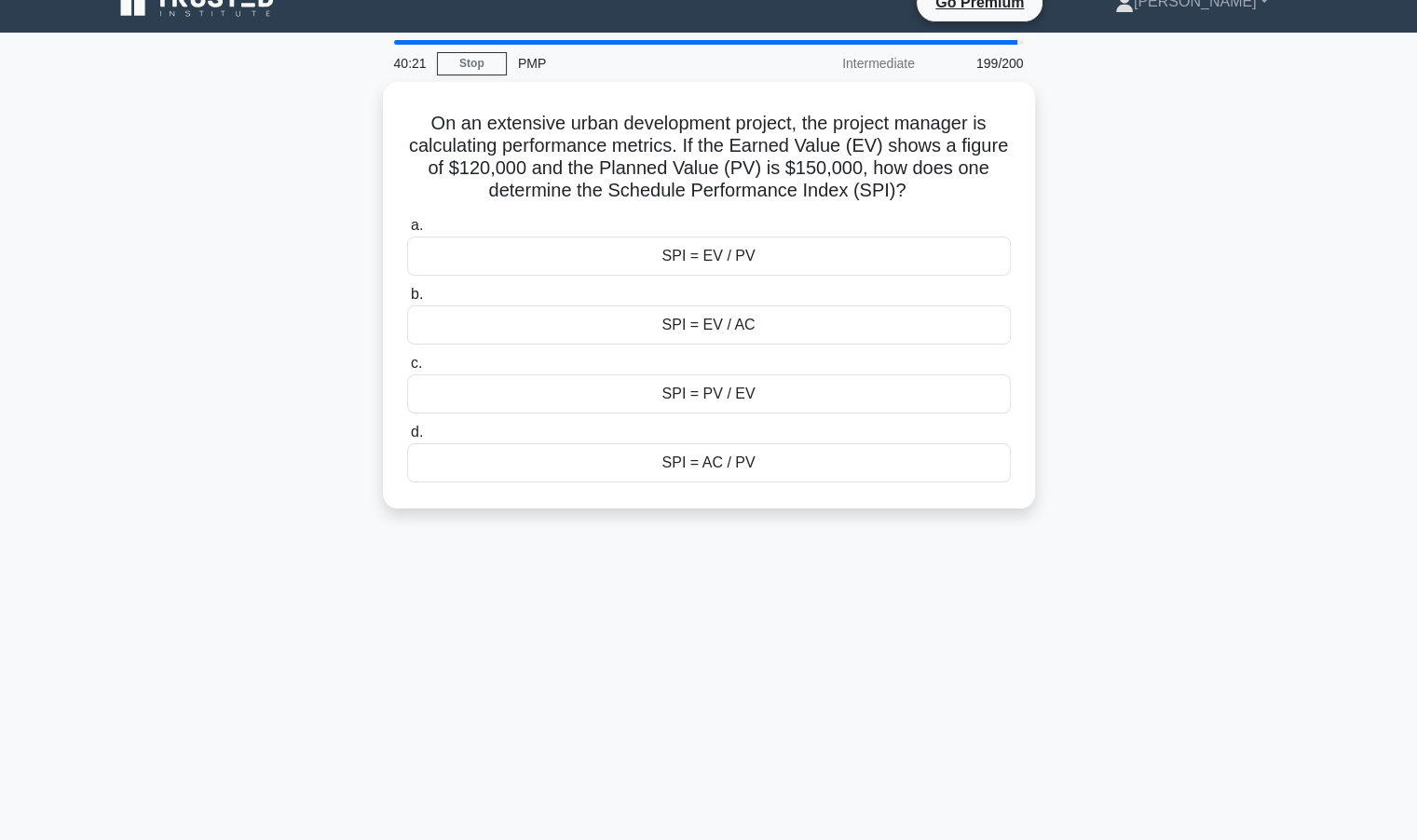
scroll to position [0, 0]
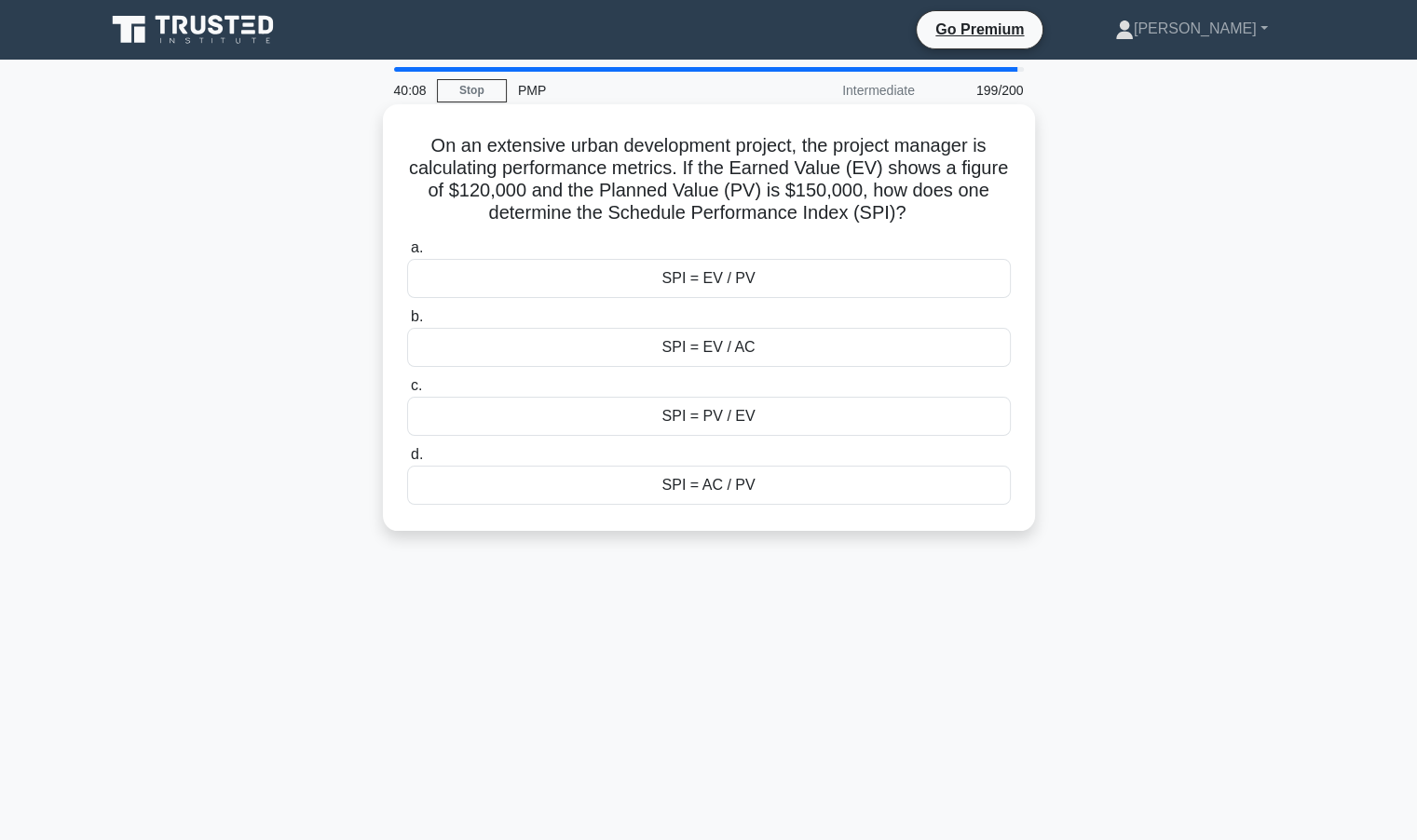
click at [770, 276] on div "SPI = EV / PV" at bounding box center [708, 278] width 603 height 39
click at [407, 254] on input "a. SPI = EV / PV" at bounding box center [407, 248] width 0 height 12
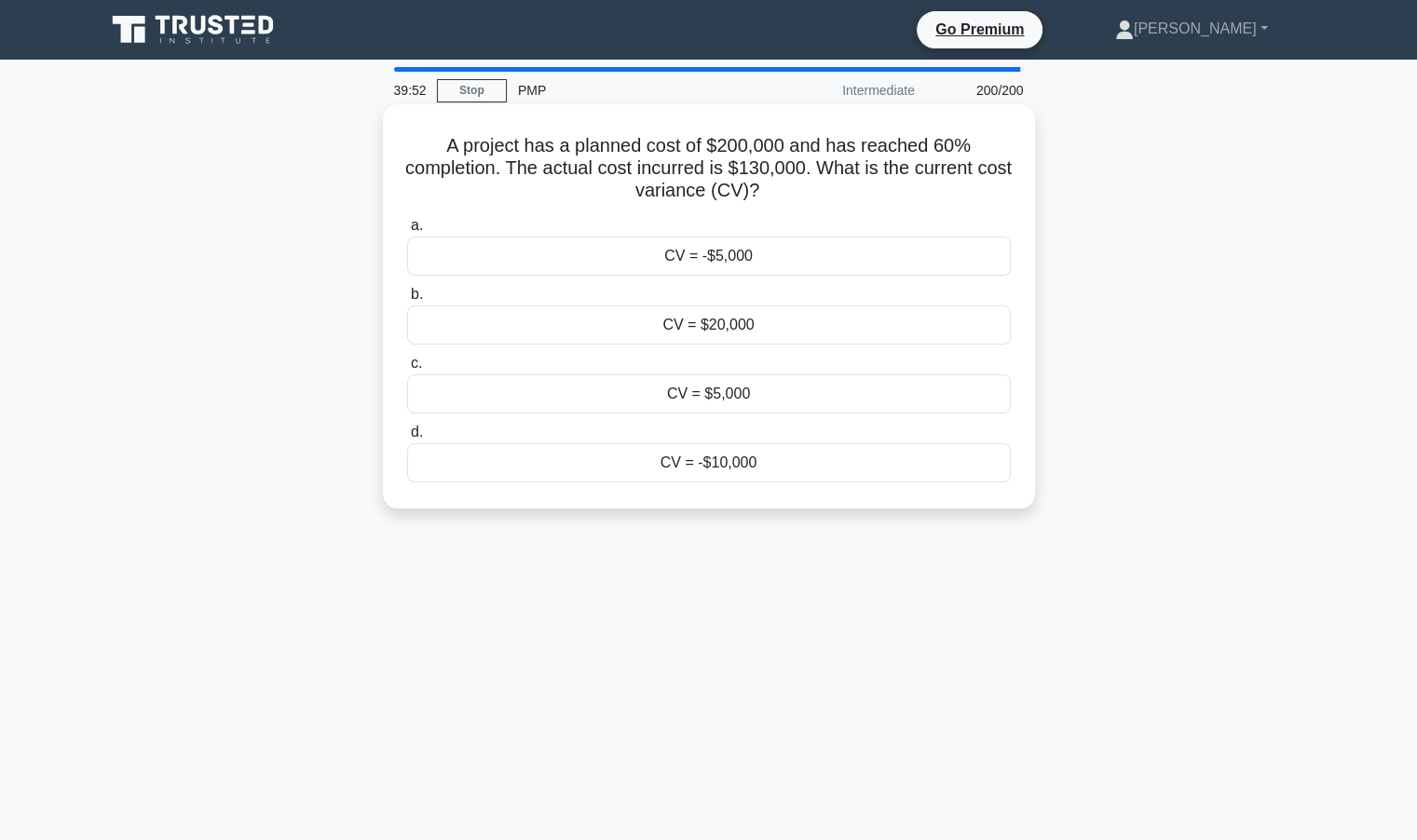
click at [724, 459] on div "CV = -$10,000" at bounding box center [708, 462] width 603 height 39
click at [407, 439] on input "d. CV = -$10,000" at bounding box center [407, 432] width 0 height 12
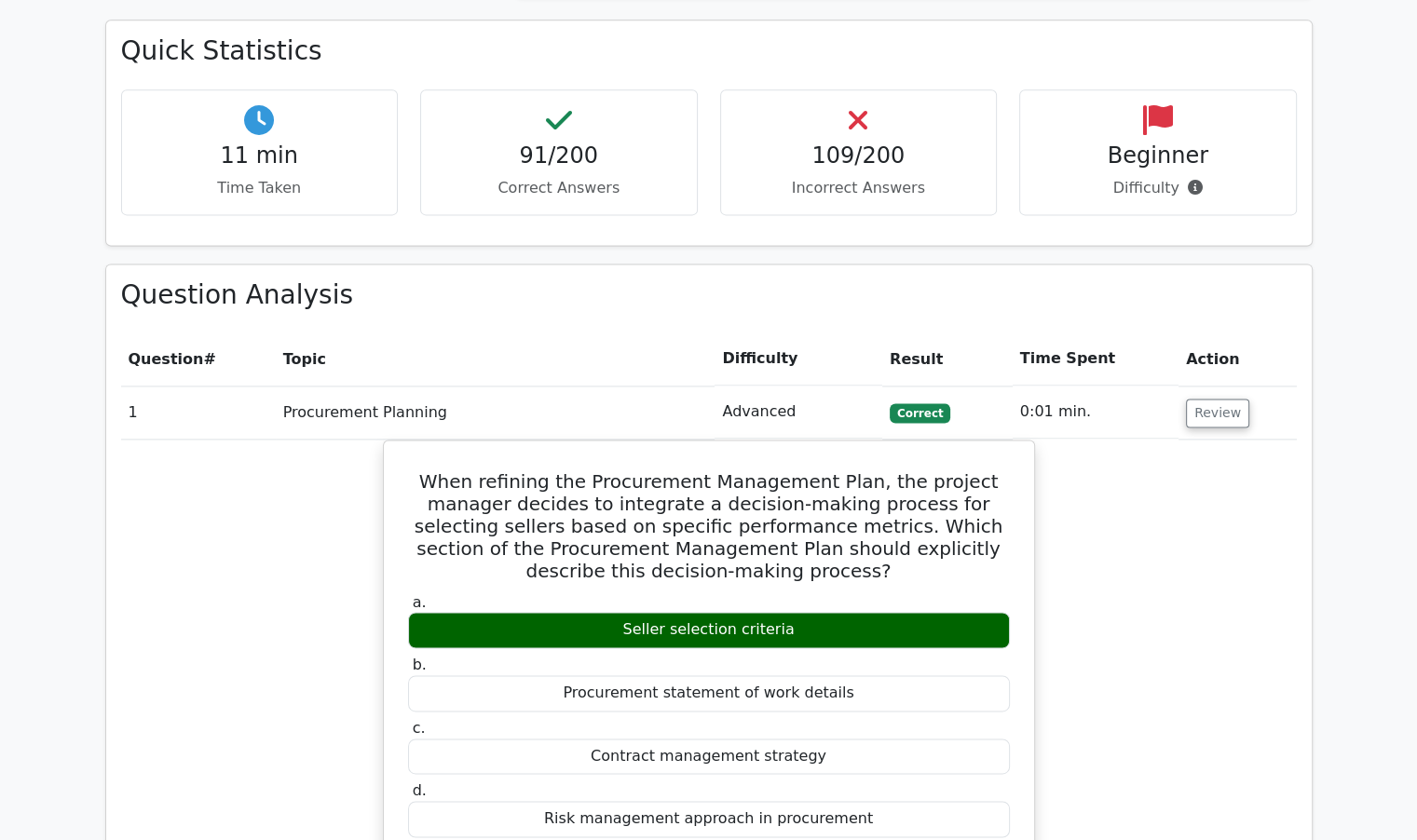
scroll to position [2515, 0]
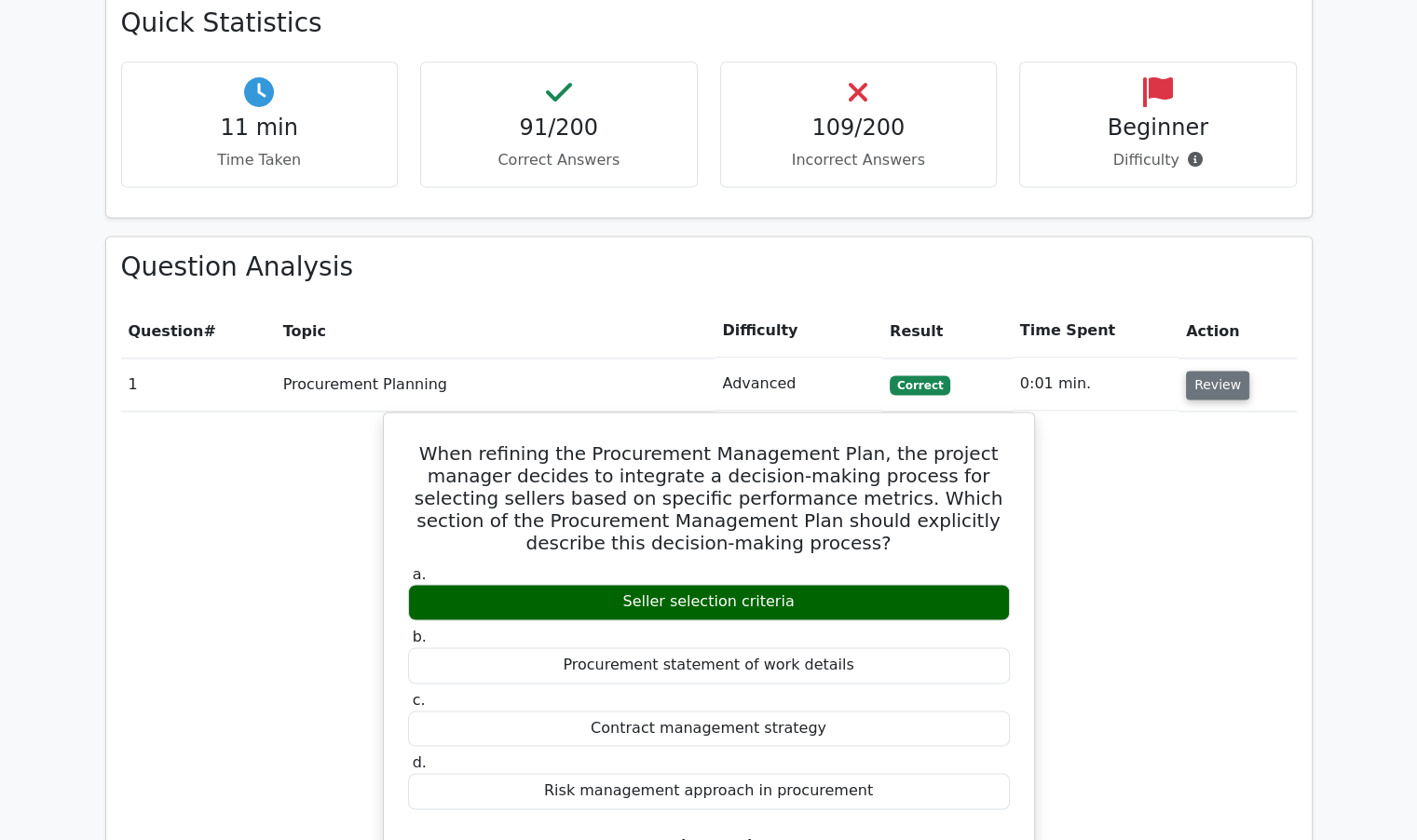
click at [1217, 371] on button "Review" at bounding box center [1218, 385] width 63 height 29
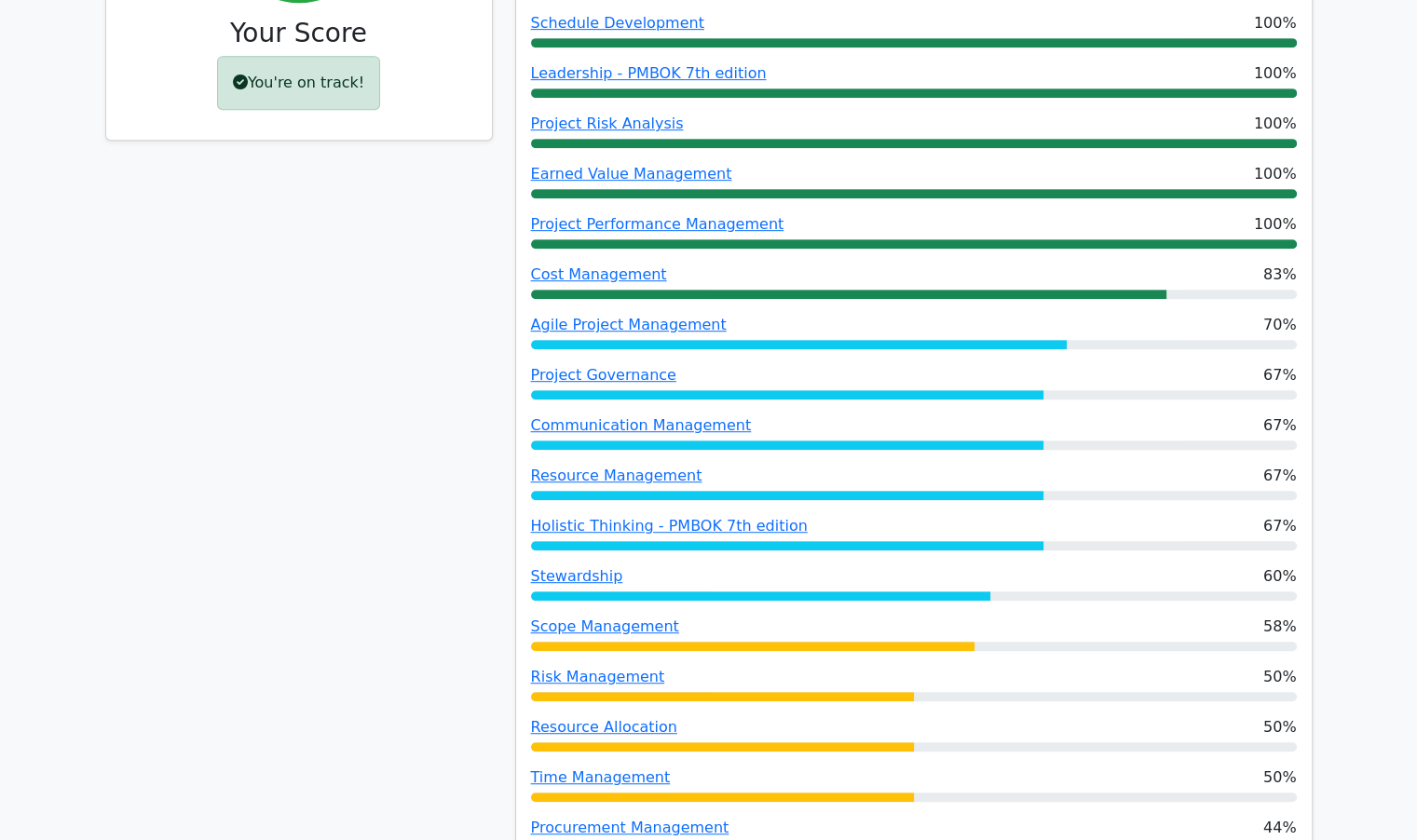
scroll to position [1024, 0]
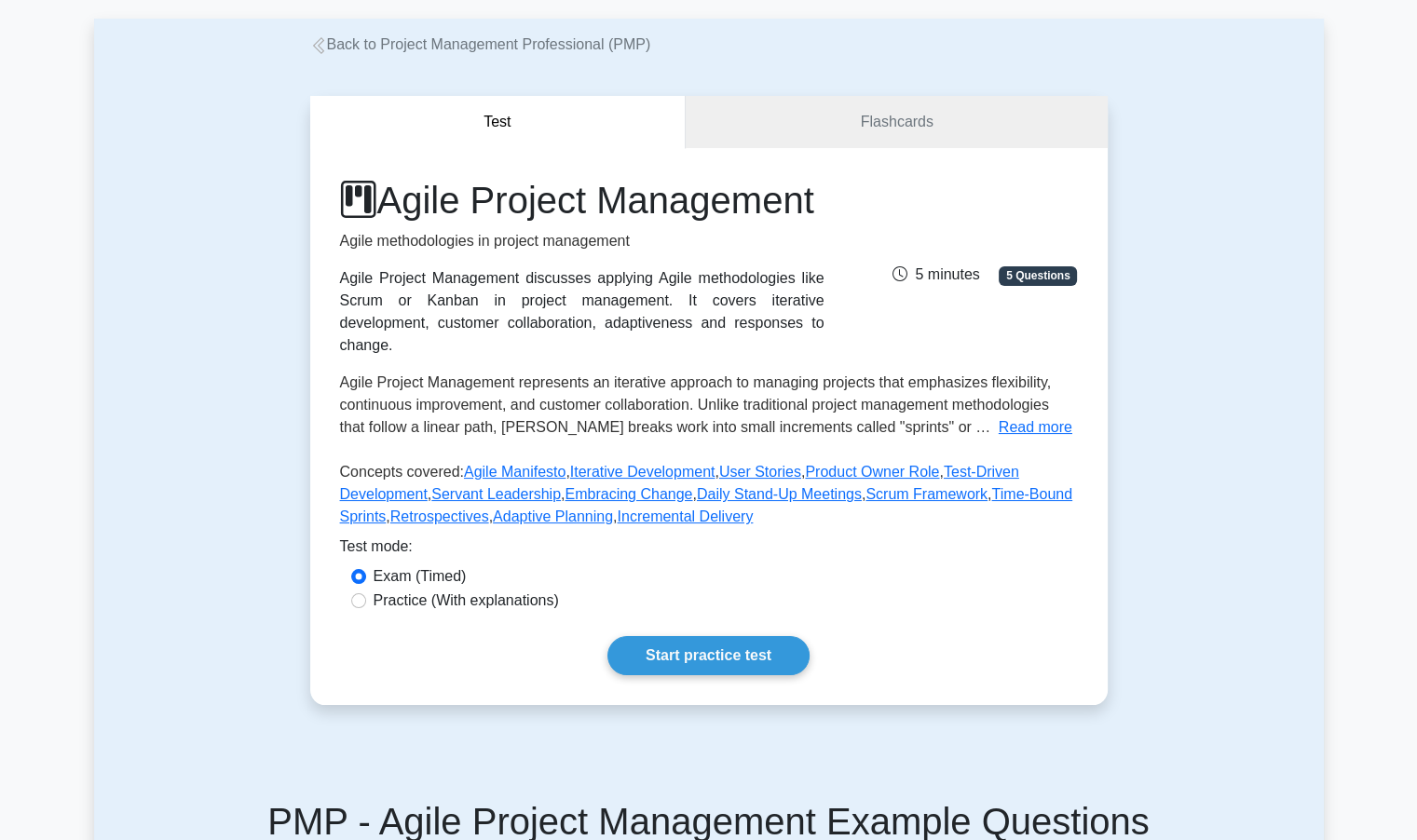
scroll to position [279, 0]
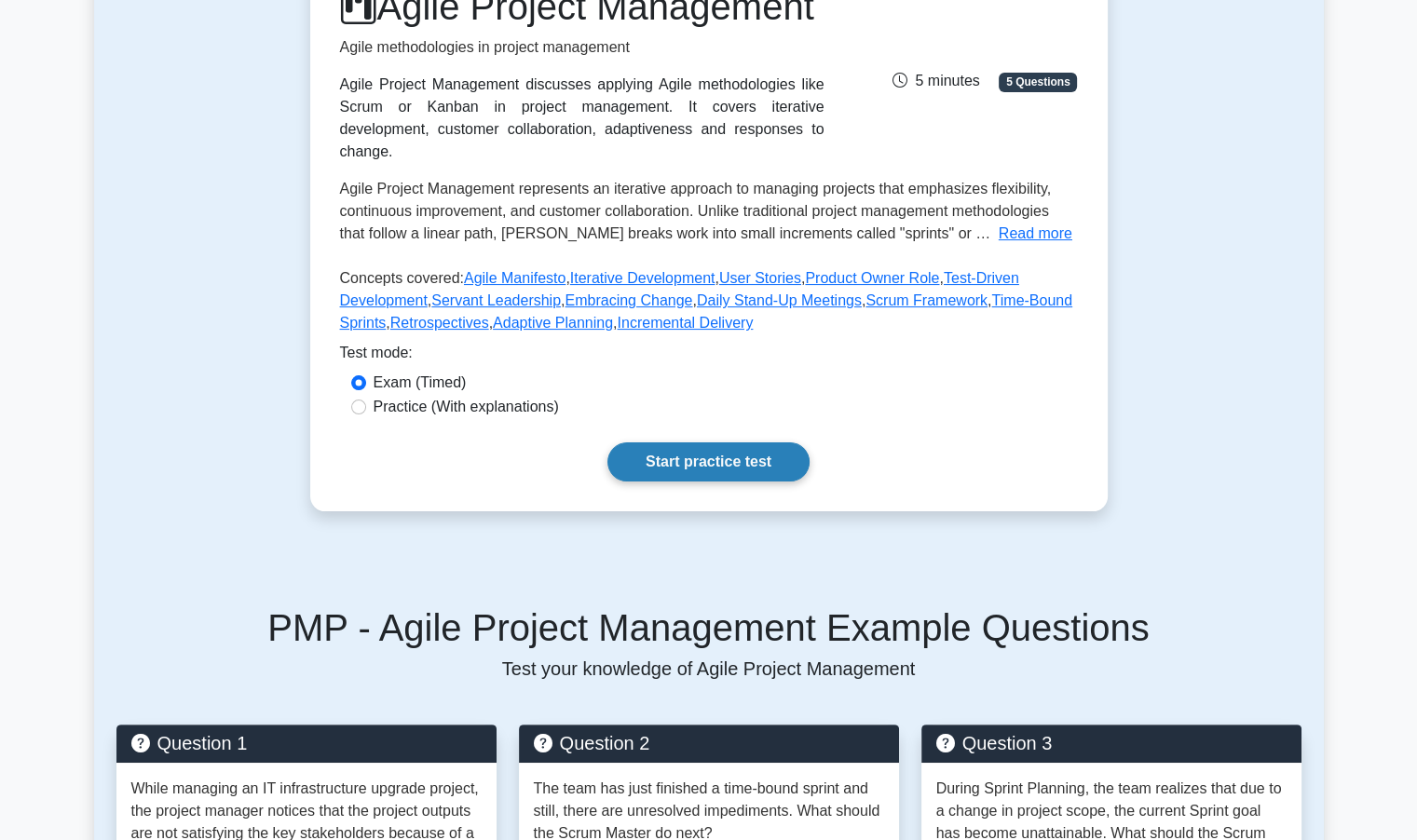
click at [716, 481] on link "Start practice test" at bounding box center [708, 461] width 202 height 39
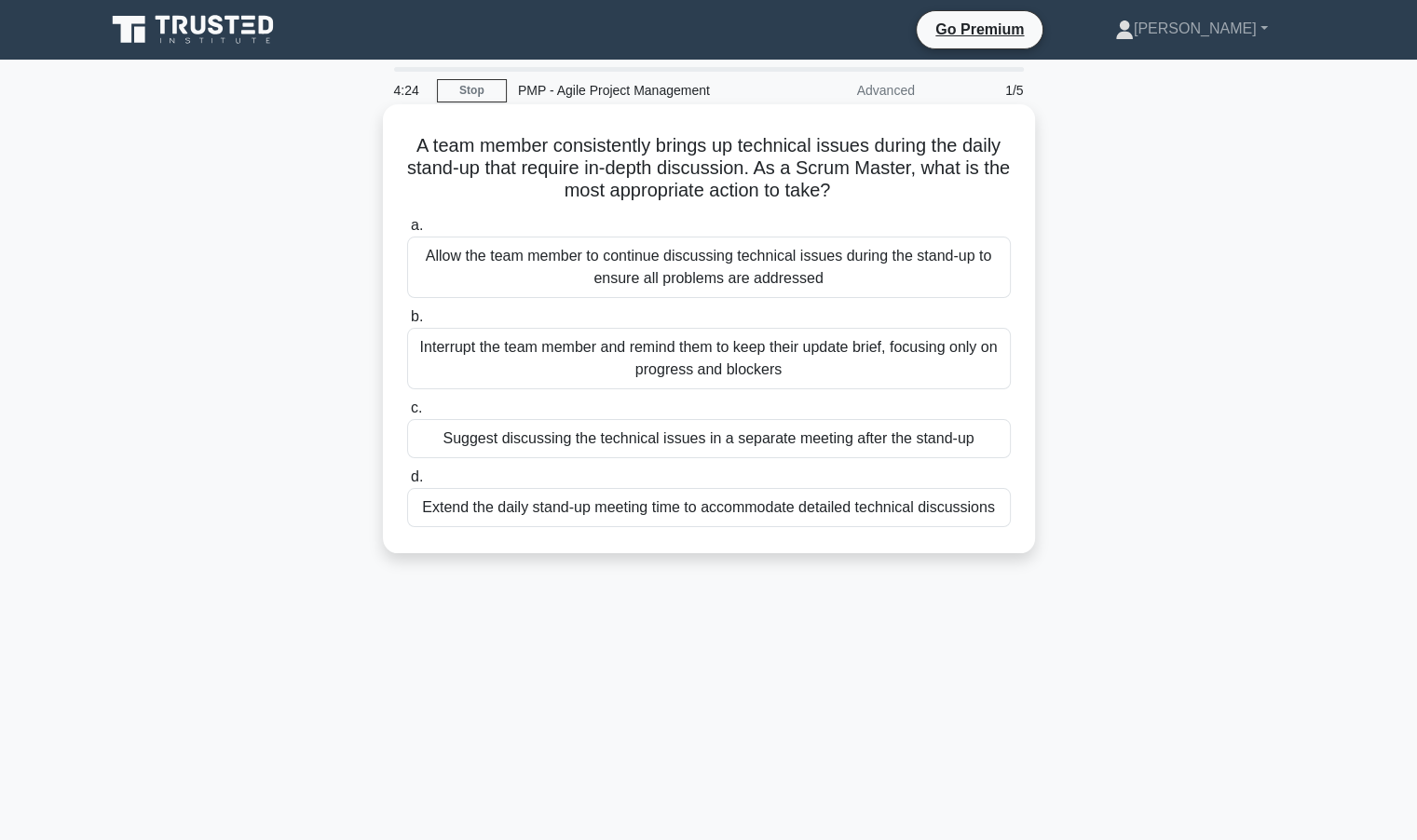
click at [720, 441] on div "Suggest discussing the technical issues in a separate meeting after the stand-up" at bounding box center [708, 438] width 603 height 39
click at [407, 414] on input "c. Suggest discussing the technical issues in a separate meeting after the stan…" at bounding box center [407, 408] width 0 height 12
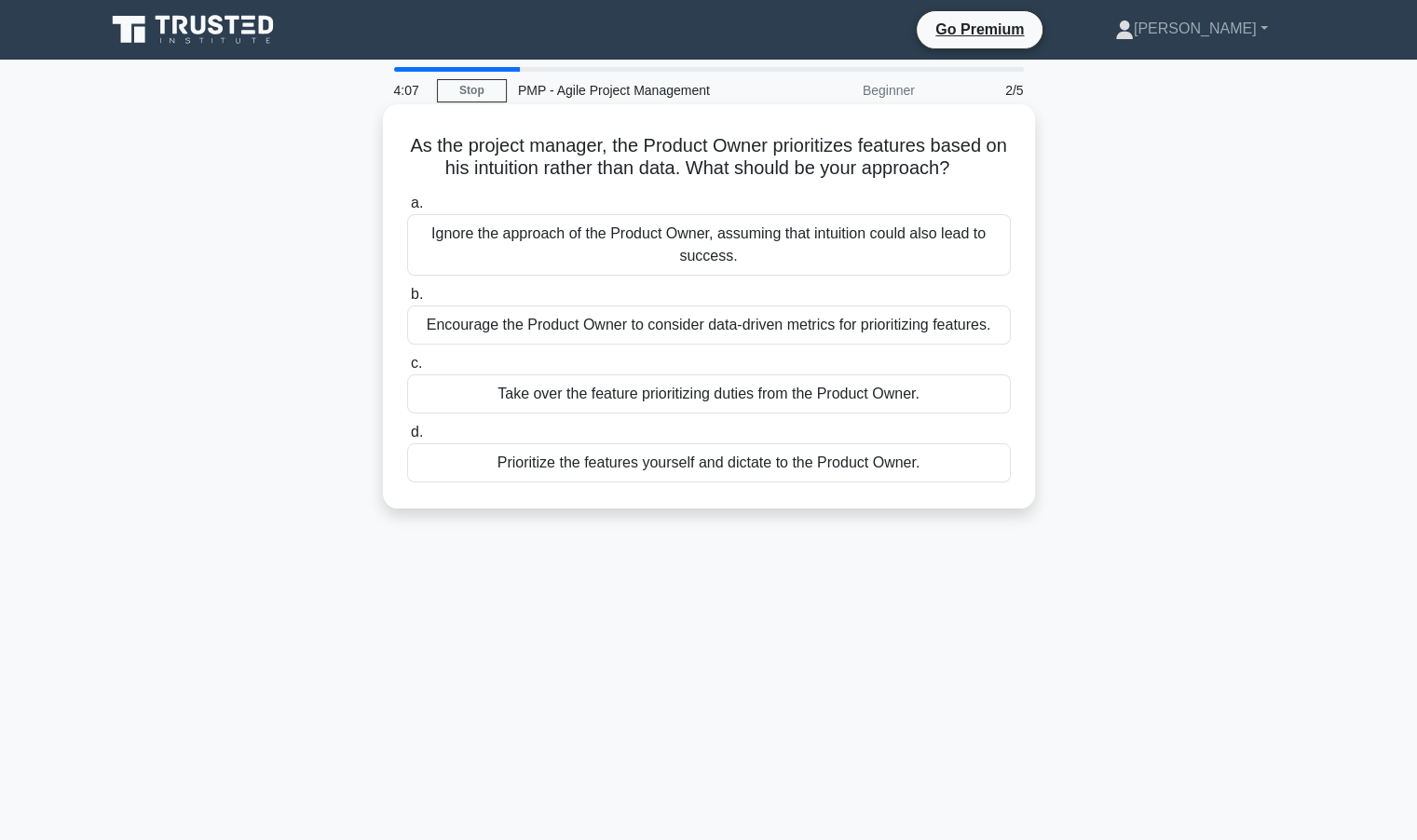
click at [688, 323] on div "Encourage the Product Owner to consider data-driven metrics for prioritizing fe…" at bounding box center [708, 325] width 603 height 39
click at [407, 301] on input "b. Encourage the Product Owner to consider data-driven metrics for prioritizing…" at bounding box center [407, 294] width 0 height 12
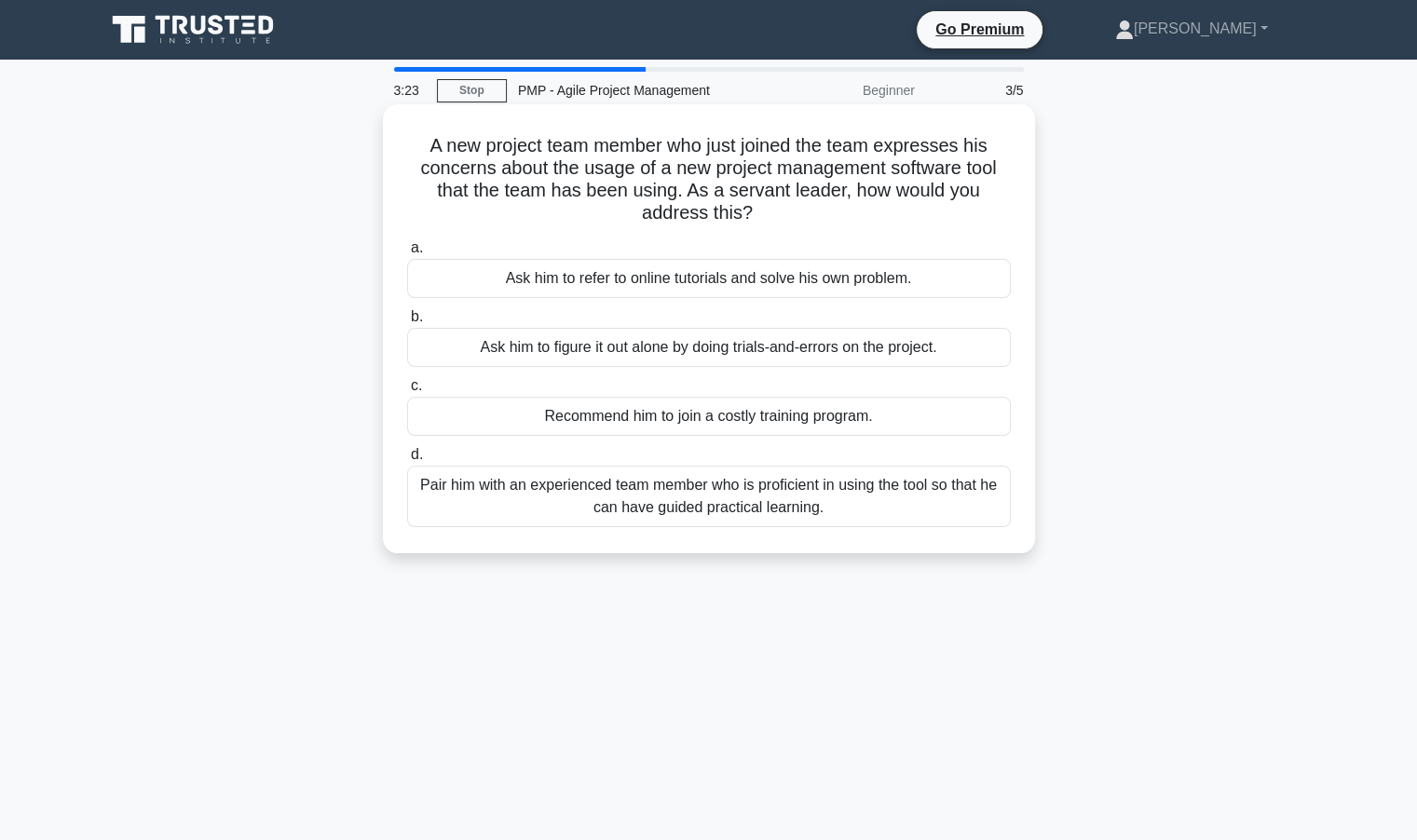
click at [668, 507] on div "Pair him with an experienced team member who is proficient in using the tool so…" at bounding box center [708, 497] width 603 height 61
click at [407, 461] on input "d. Pair him with an experienced team member who is proficient in using the tool…" at bounding box center [407, 455] width 0 height 12
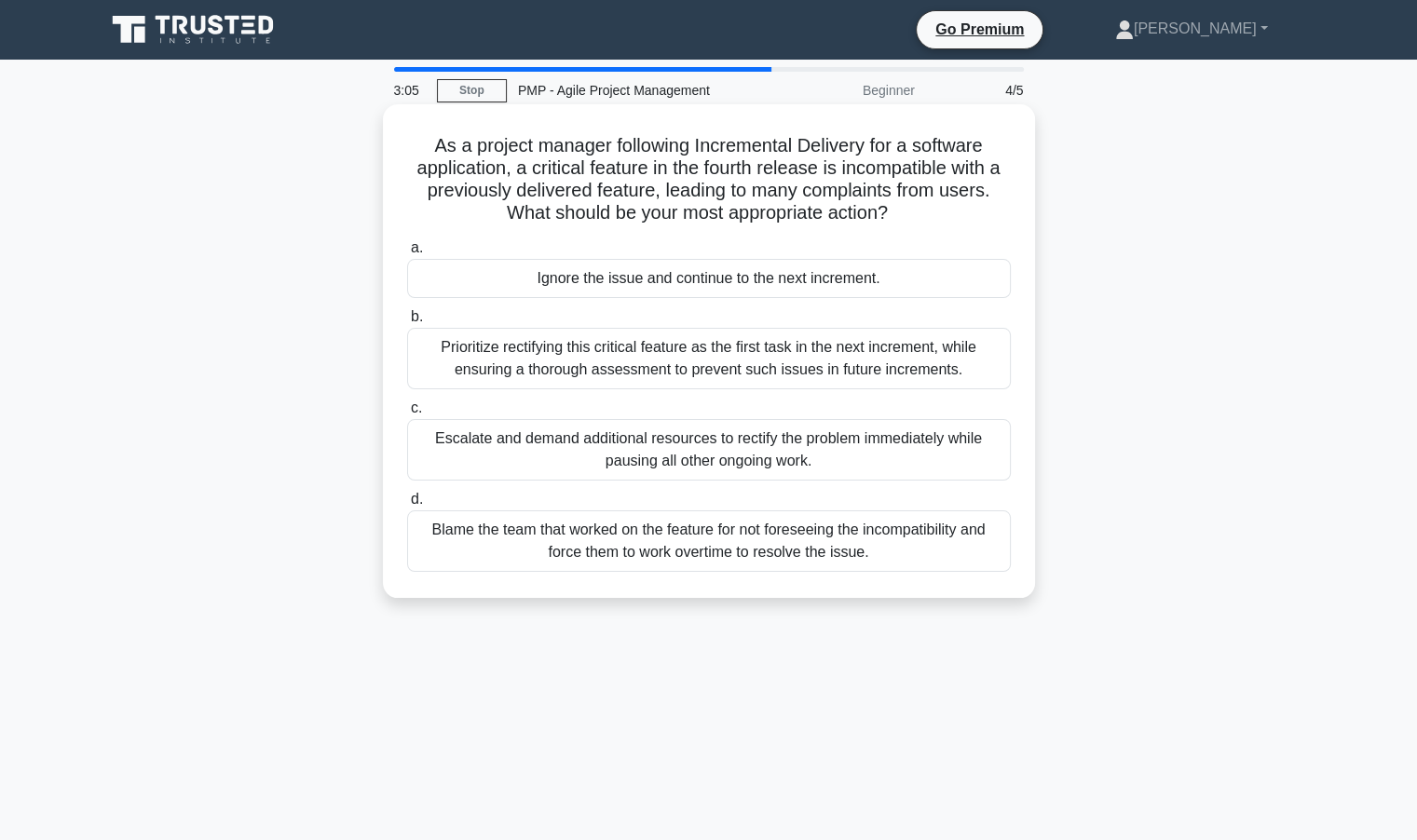
click at [649, 362] on div "Prioritize rectifying this critical feature as the first task in the next incre…" at bounding box center [708, 359] width 603 height 61
click at [407, 323] on input "b. Prioritize rectifying this critical feature as the first task in the next in…" at bounding box center [407, 316] width 0 height 12
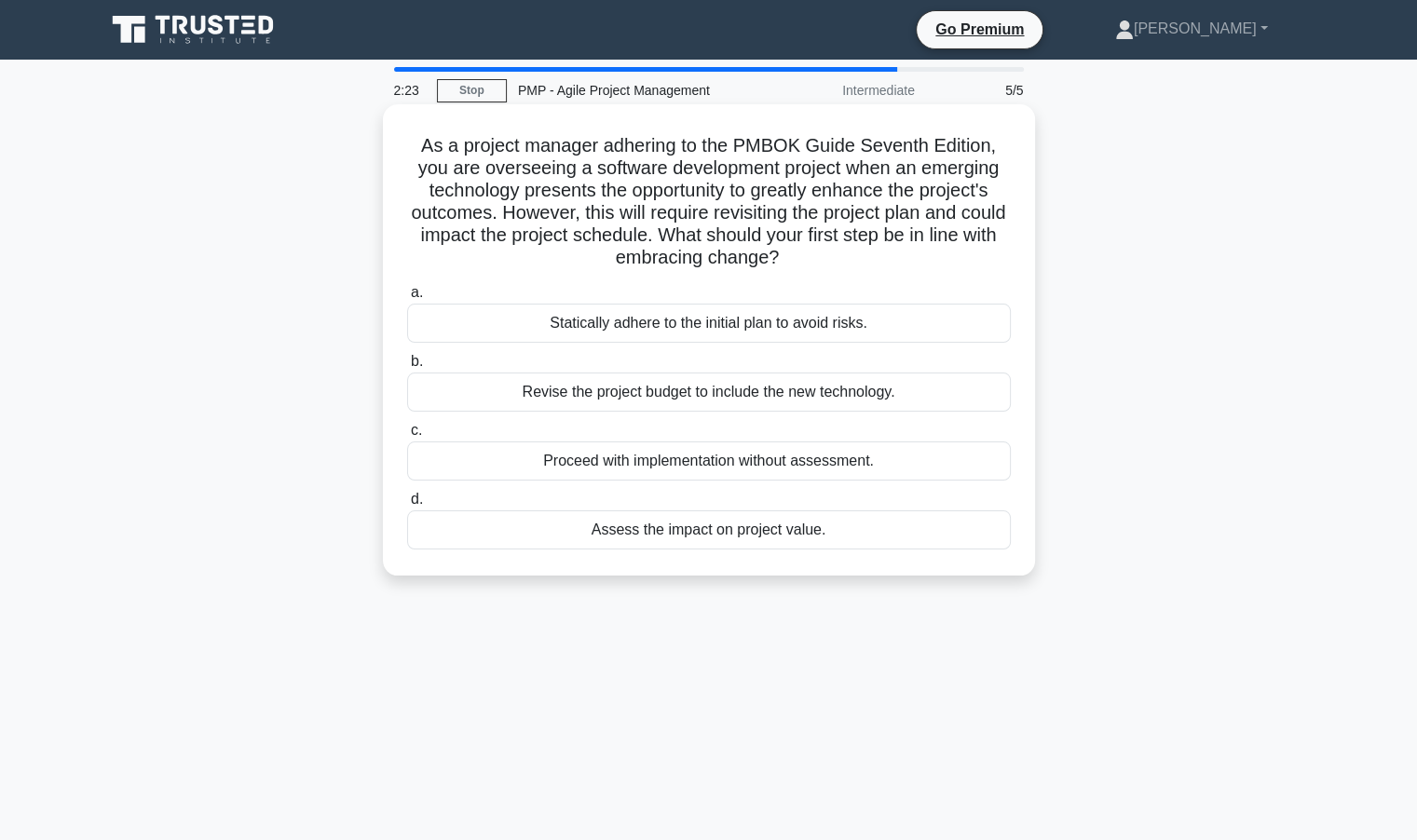
click at [785, 542] on div "Assess the impact on project value." at bounding box center [708, 529] width 603 height 39
click at [407, 505] on input "d. Assess the impact on project value." at bounding box center [407, 500] width 0 height 12
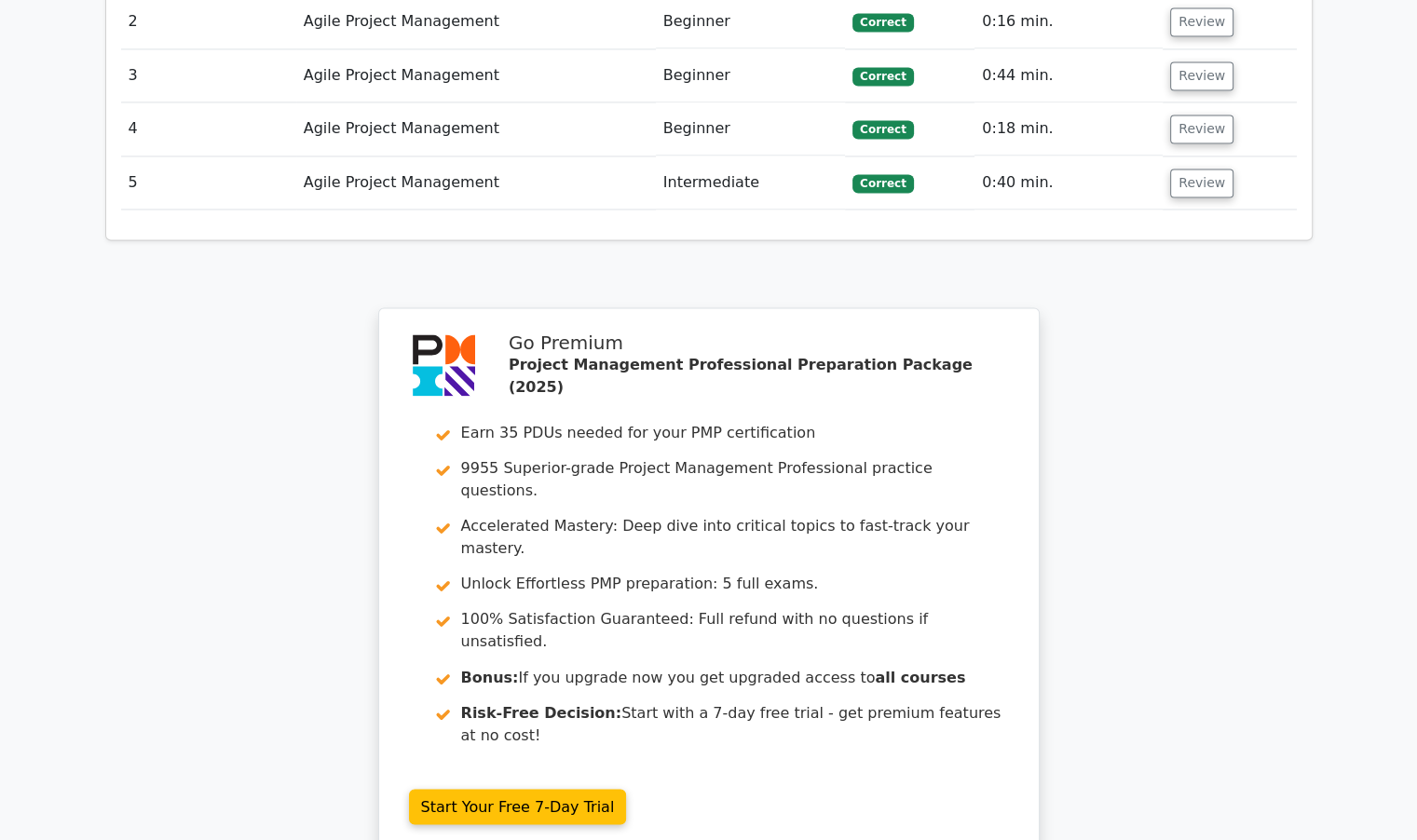
scroll to position [3021, 0]
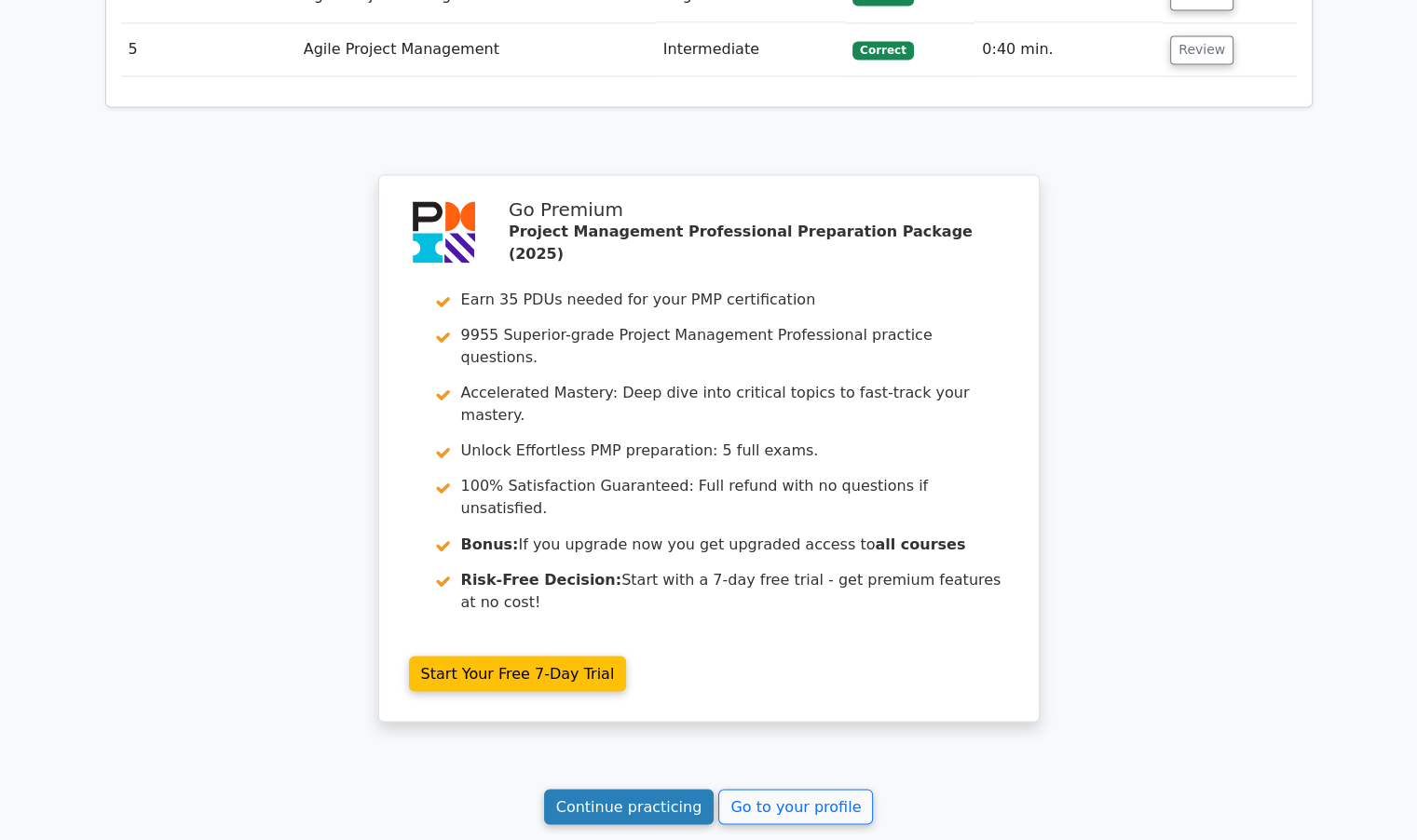
click at [678, 789] on link "Continue practicing" at bounding box center [629, 806] width 171 height 35
